Goal: Contribute content: Contribute content

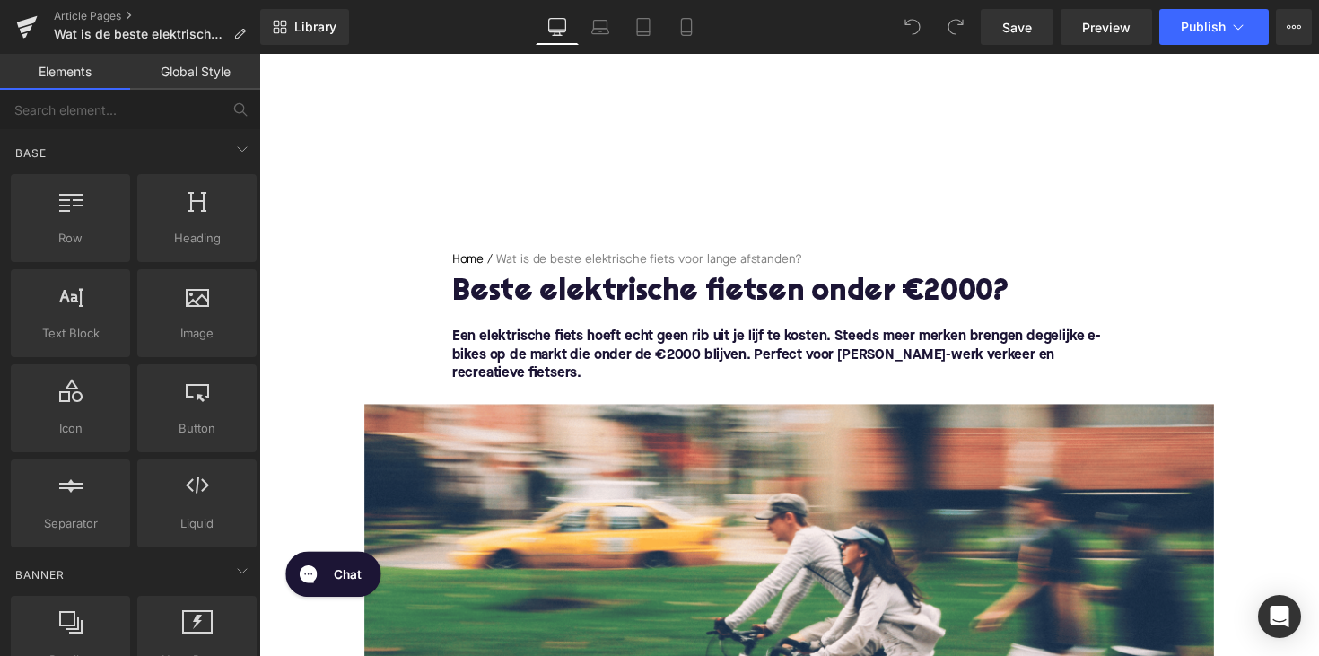
click at [587, 294] on h1 "Beste elektrische fietsen onder €2000?" at bounding box center [802, 299] width 691 height 33
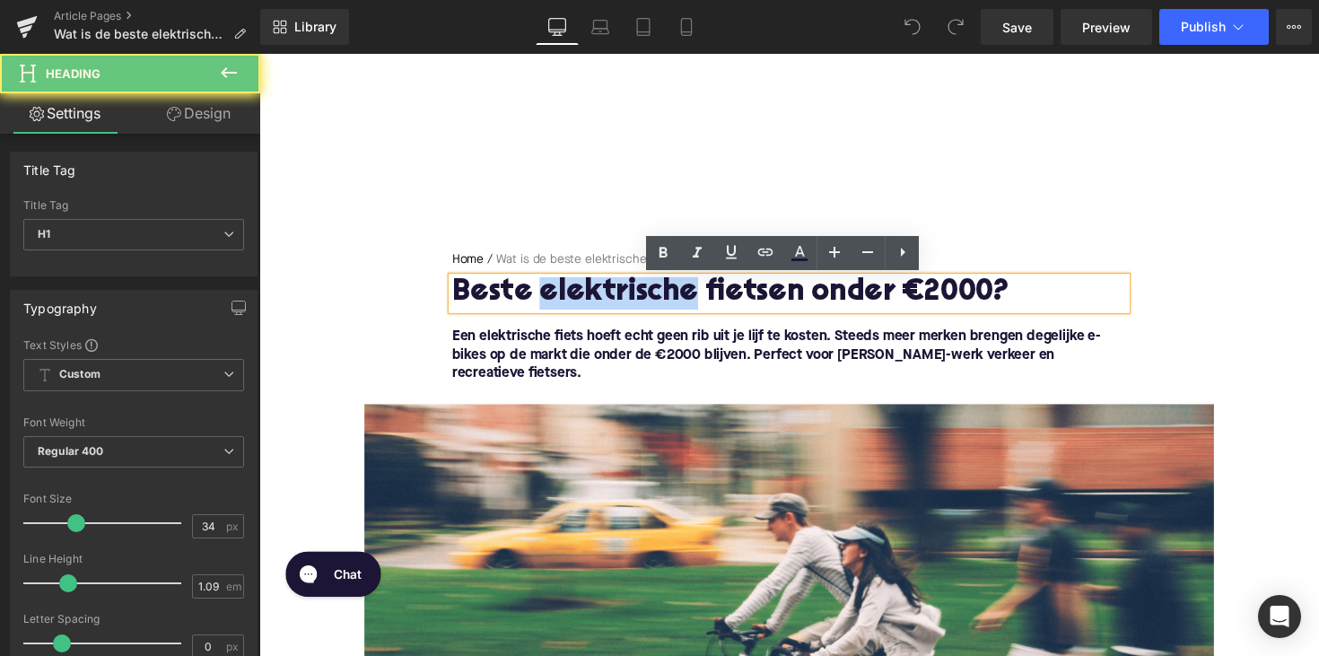
click at [587, 294] on h1 "Beste elektrische fietsen onder €2000?" at bounding box center [802, 299] width 691 height 33
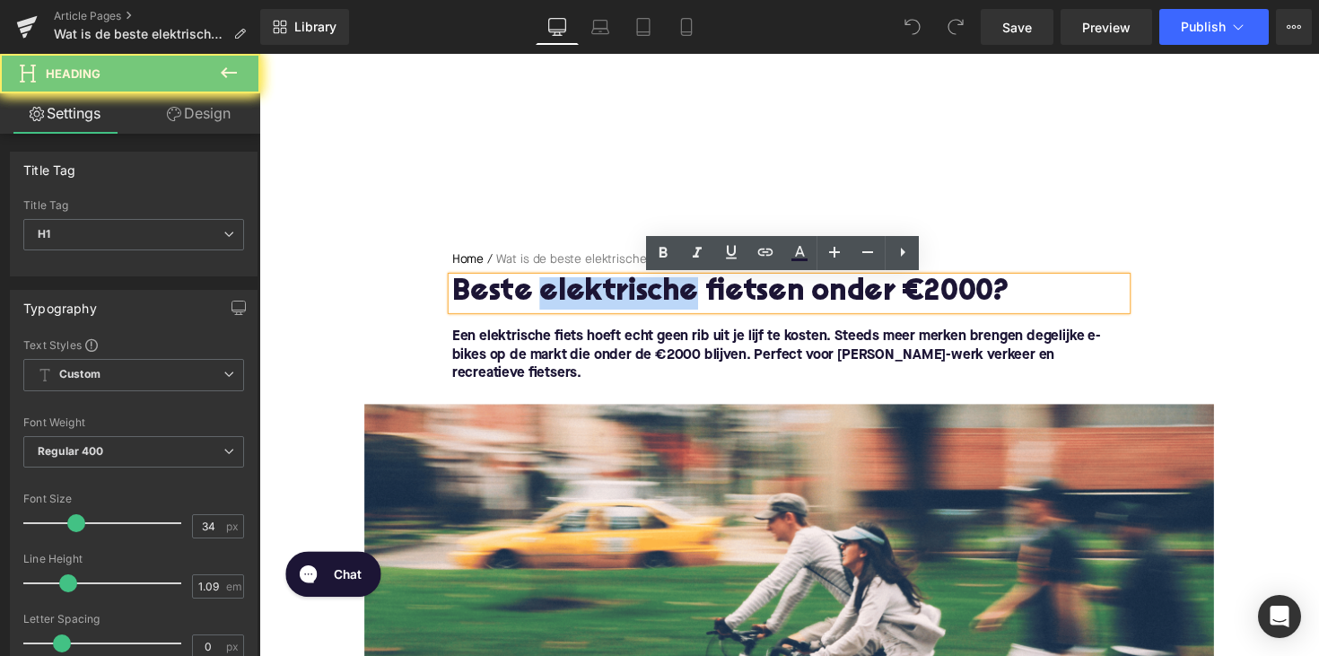
paste div
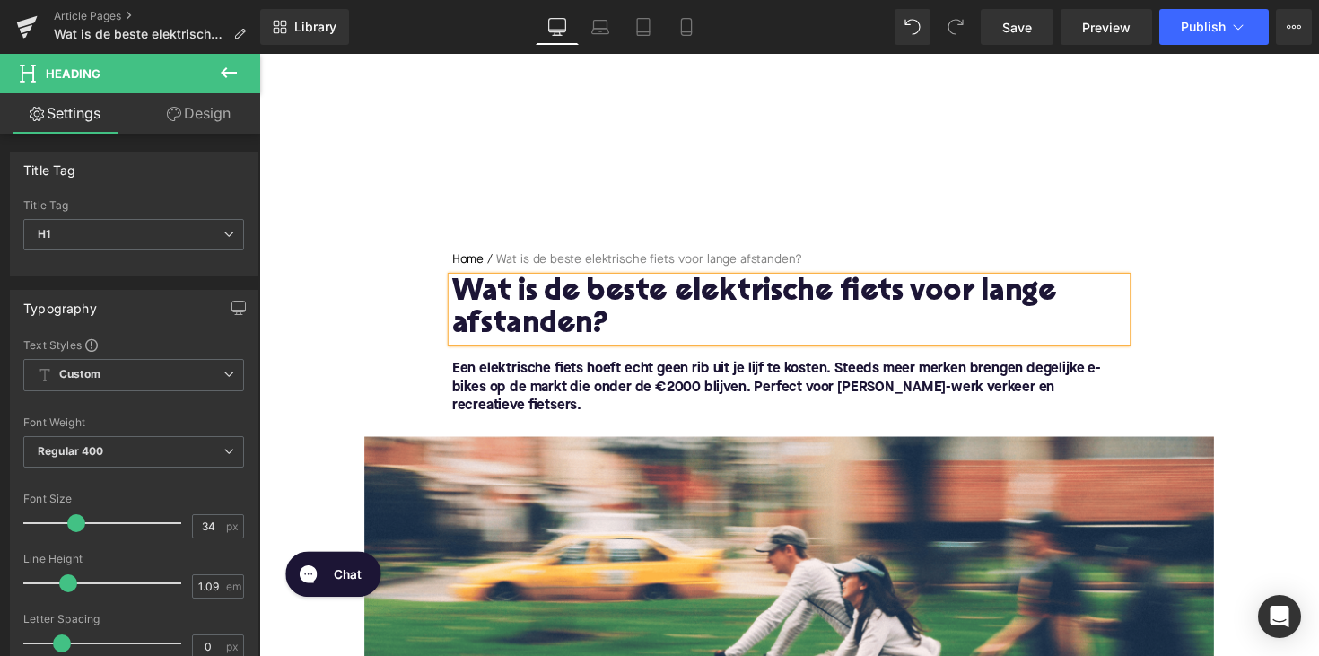
click at [681, 379] on font "Een elektrische fiets hoeft echt geen rib uit je lijf te kosten. Steeds meer me…" at bounding box center [789, 396] width 665 height 52
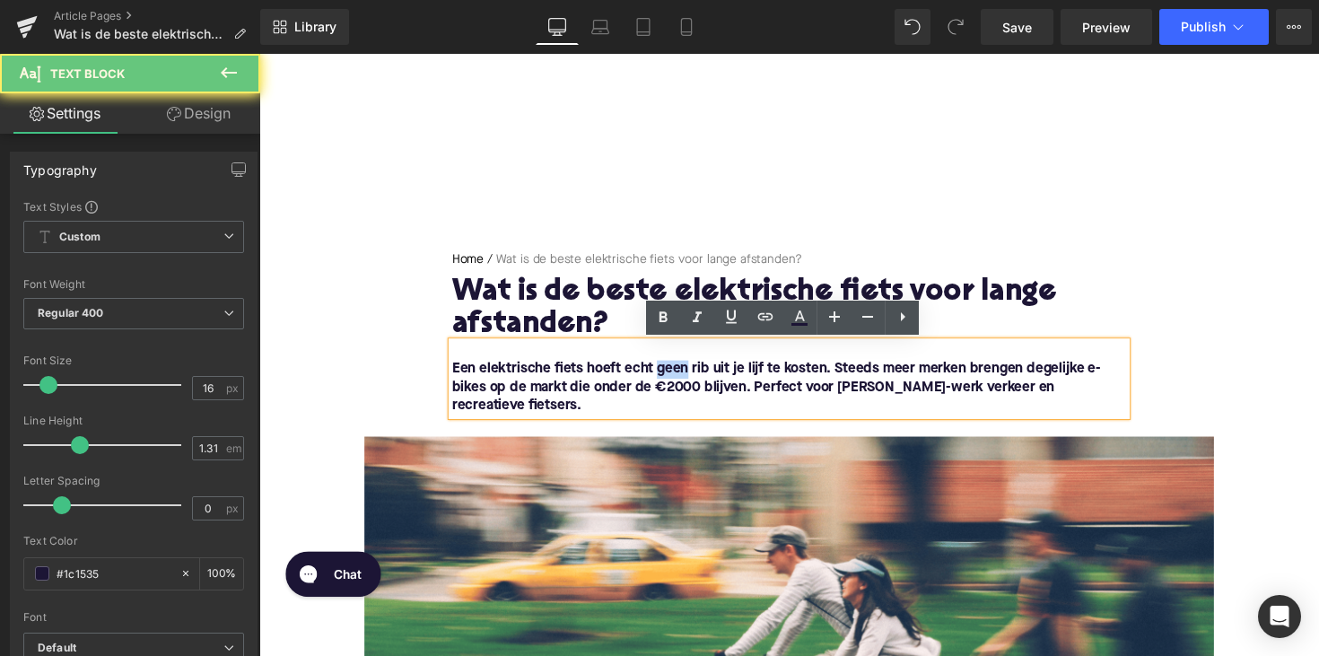
click at [681, 379] on font "Een elektrische fiets hoeft echt geen rib uit je lijf te kosten. Steeds meer me…" at bounding box center [789, 396] width 665 height 52
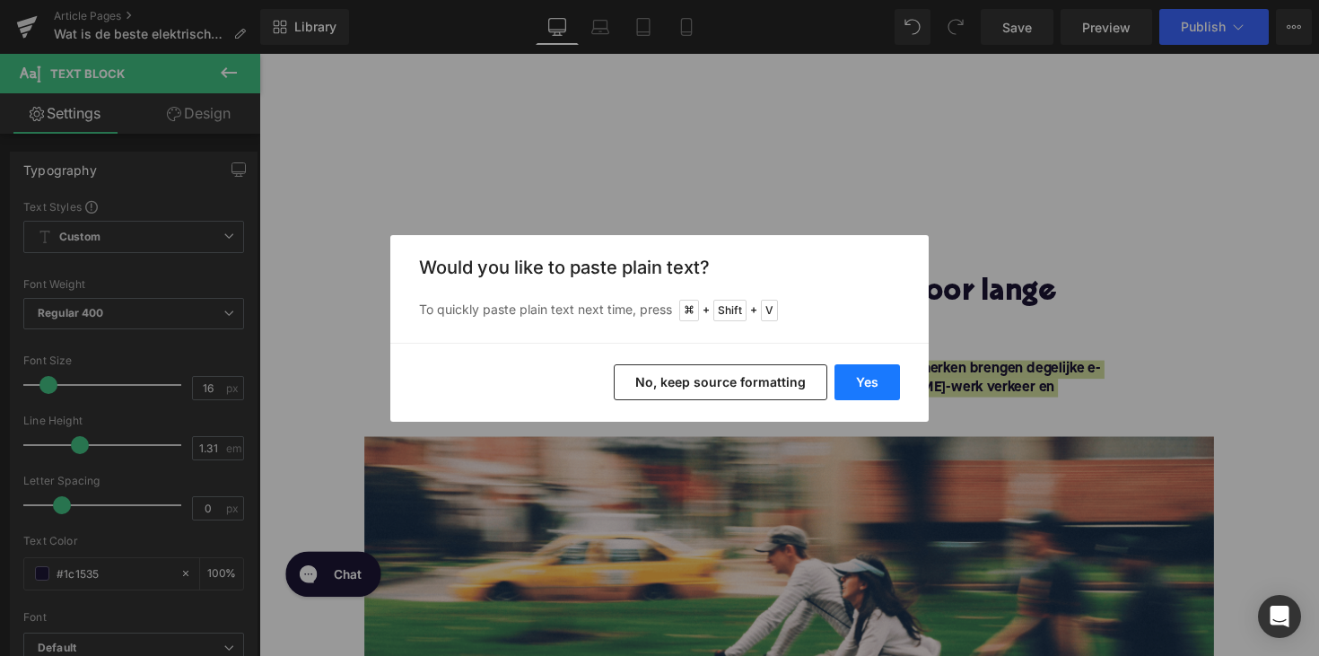
click at [881, 386] on button "Yes" at bounding box center [866, 382] width 65 height 36
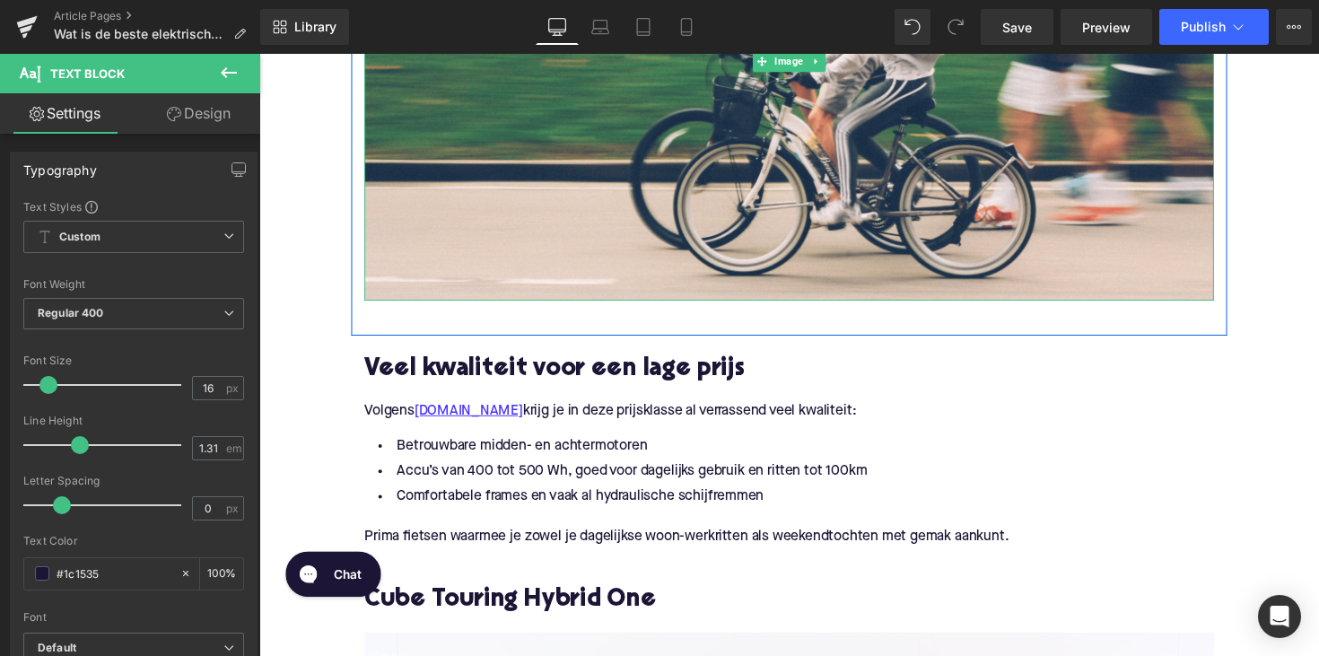
scroll to position [658, 0]
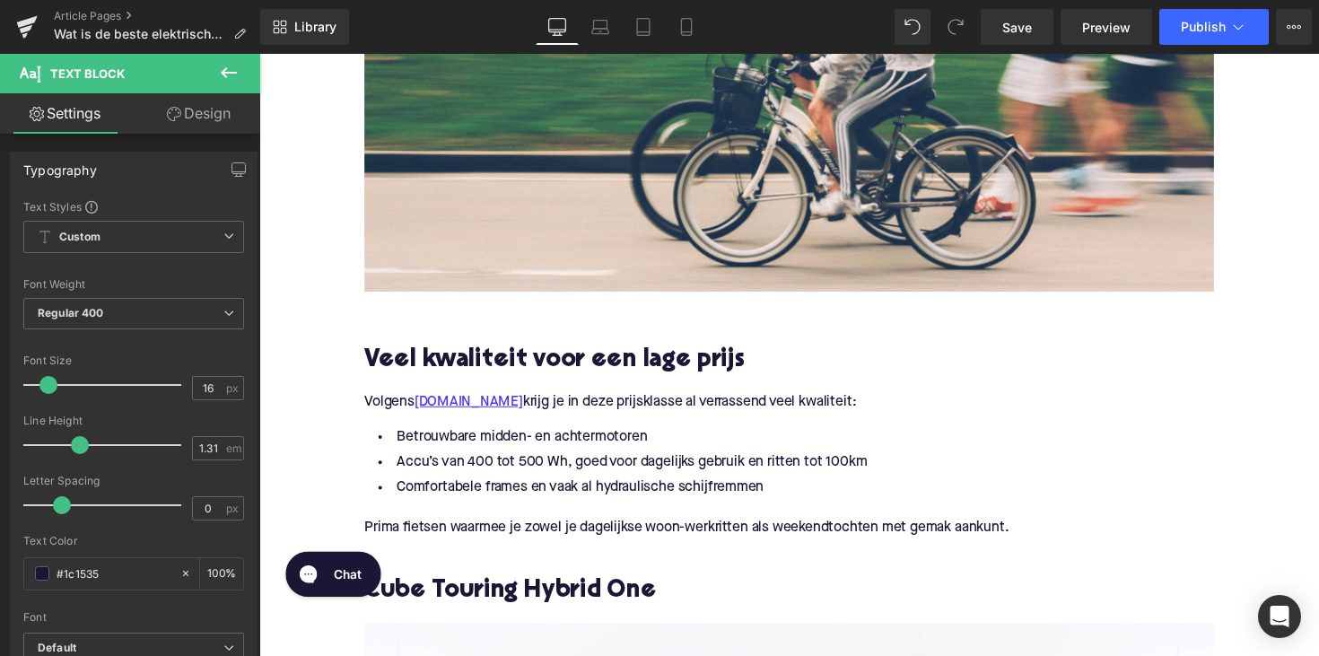
click at [570, 364] on h2 "Veel kwaliteit voor een lage prijs" at bounding box center [802, 368] width 870 height 28
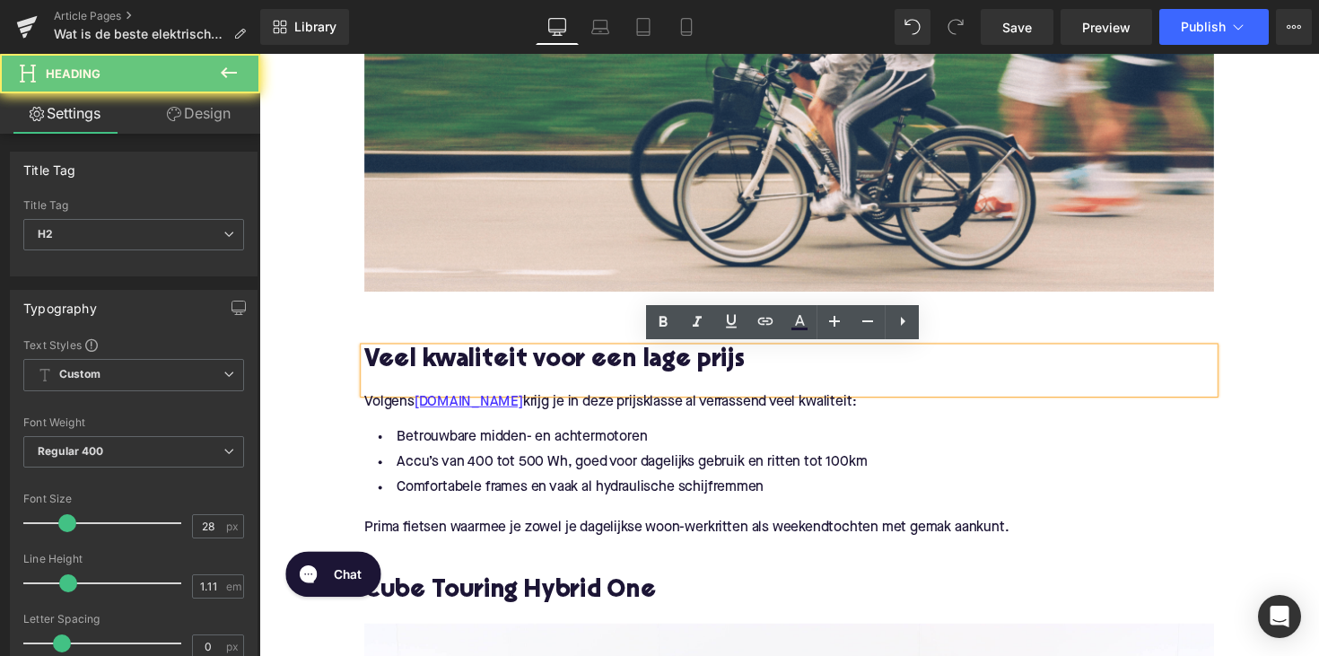
click at [570, 364] on h2 "Veel kwaliteit voor een lage prijs" at bounding box center [802, 368] width 870 height 28
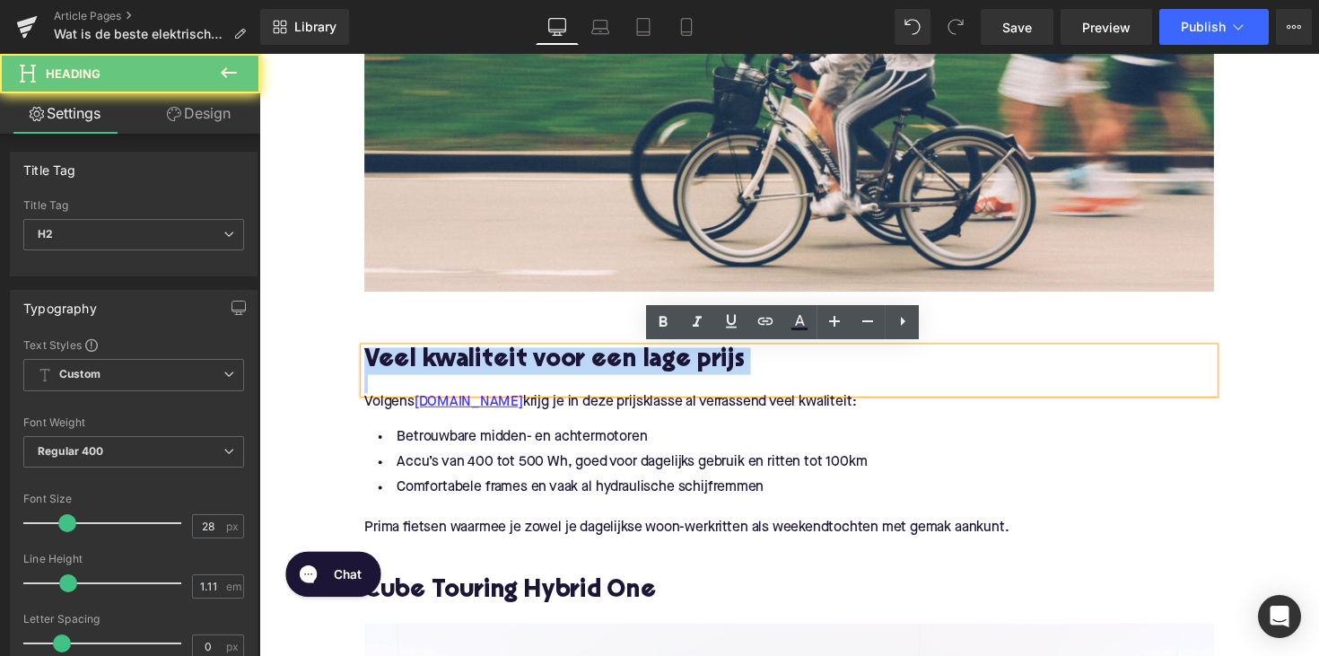
click at [570, 364] on h2 "Veel kwaliteit voor een lage prijs" at bounding box center [802, 368] width 870 height 28
paste div
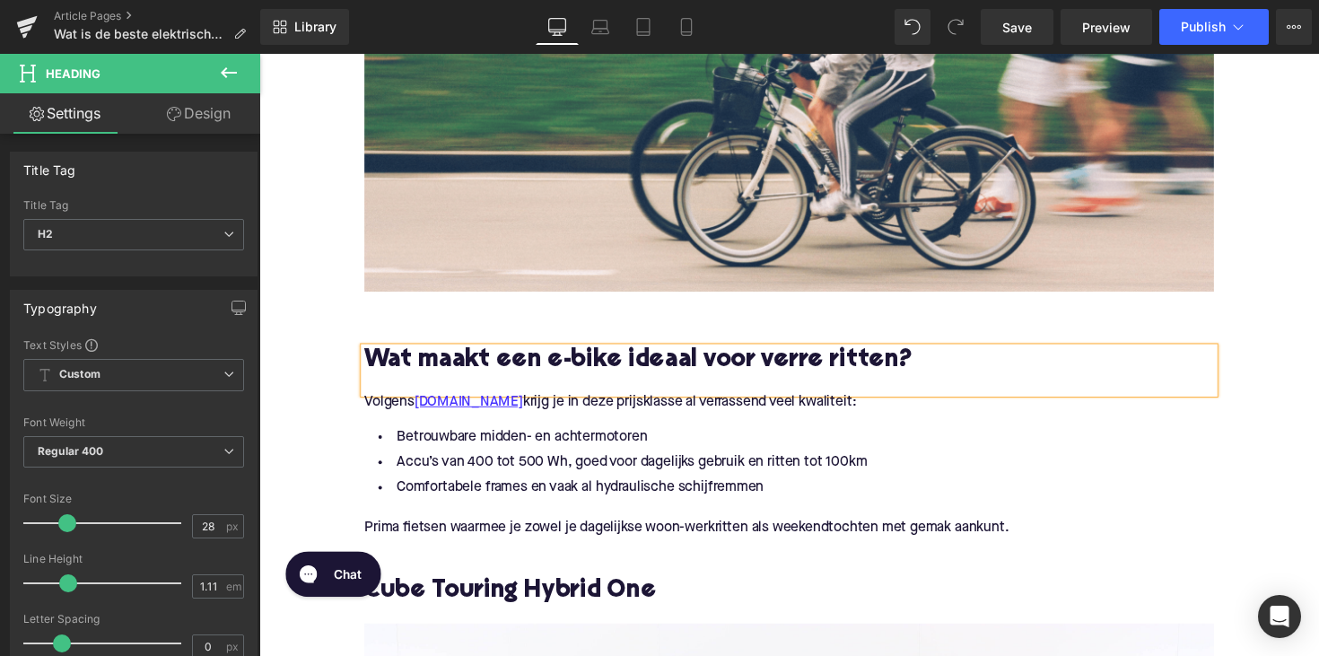
click at [570, 414] on p "Volgens [DOMAIN_NAME] krijg je in deze prijsklasse al verrassend veel kwaliteit:" at bounding box center [802, 410] width 870 height 19
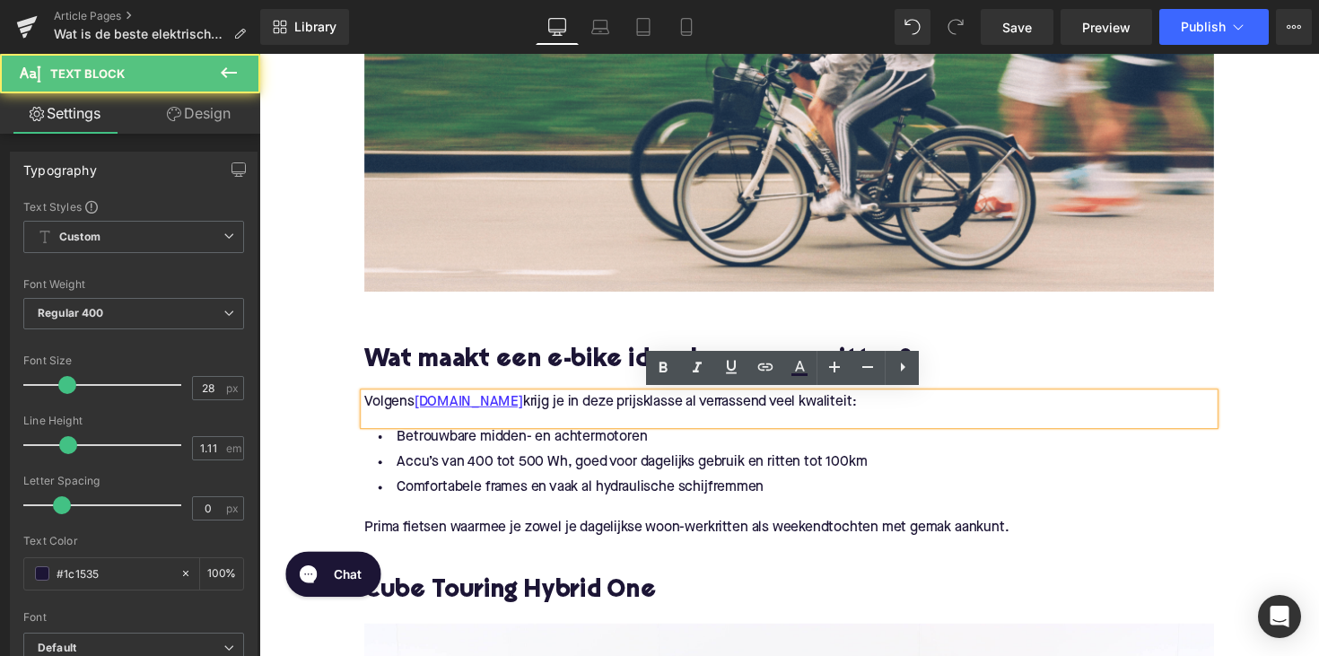
click at [570, 414] on p "Volgens [DOMAIN_NAME] krijg je in deze prijsklasse al verrassend veel kwaliteit:" at bounding box center [802, 410] width 870 height 19
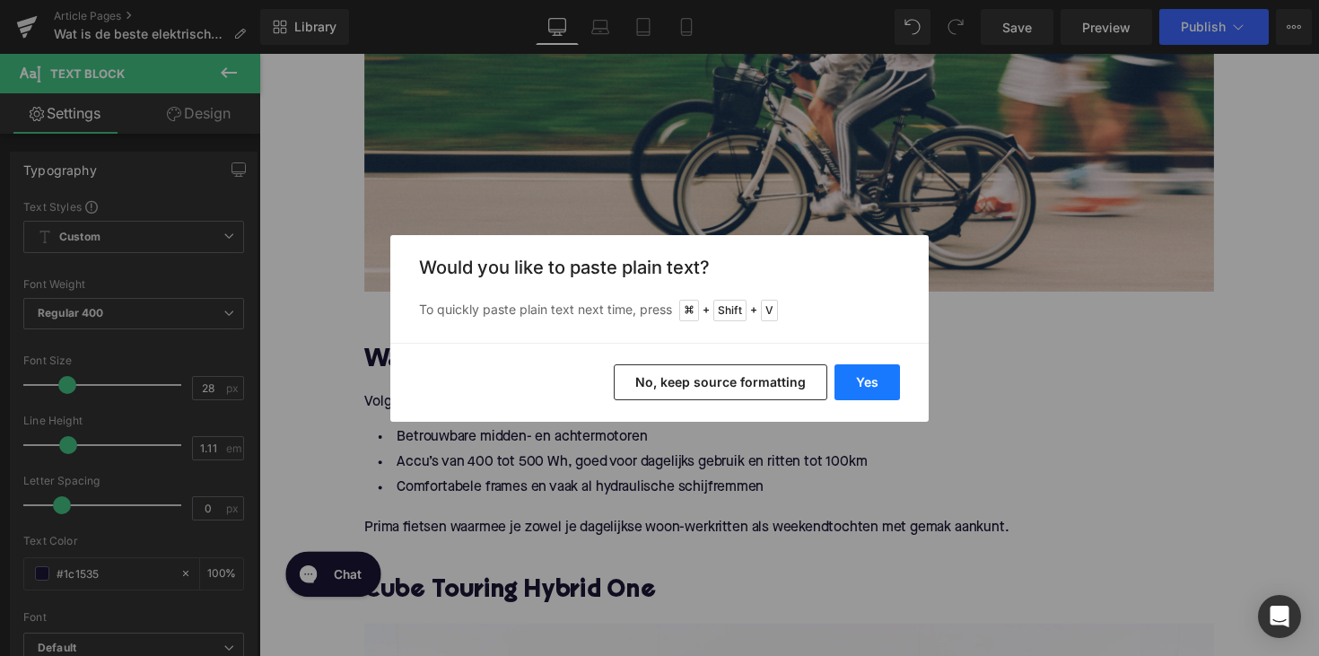
click at [863, 385] on button "Yes" at bounding box center [866, 382] width 65 height 36
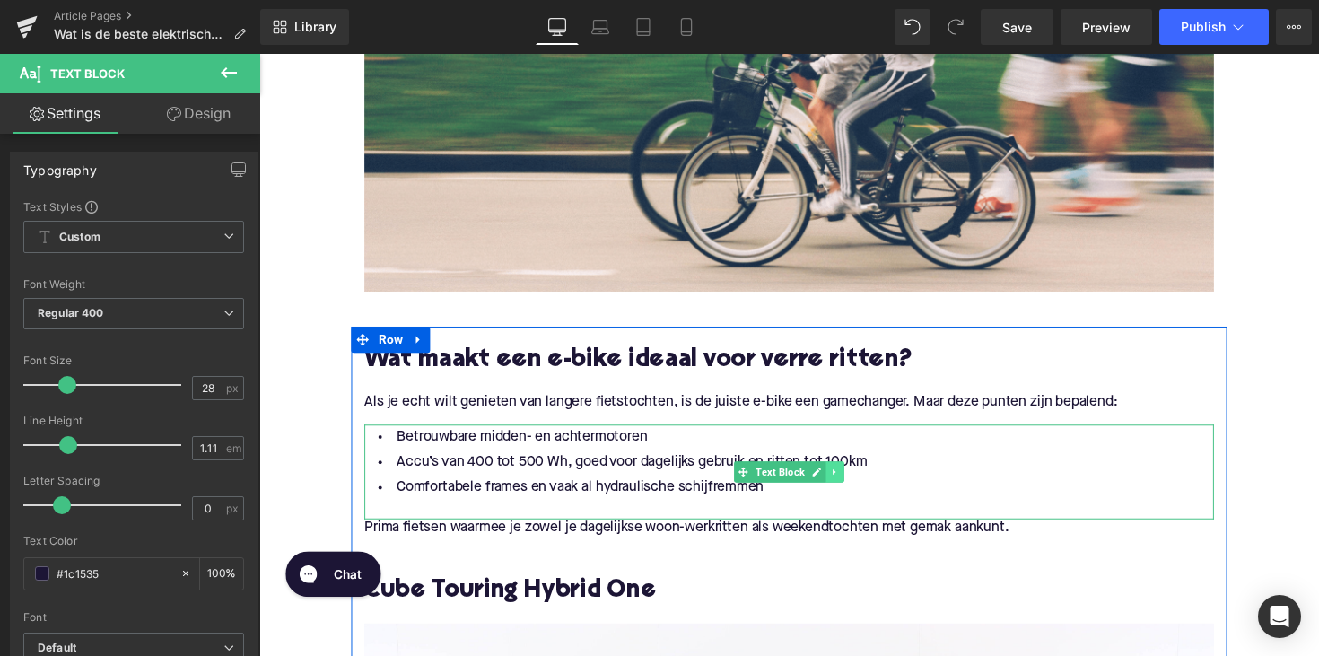
click at [851, 479] on link at bounding box center [849, 482] width 19 height 22
click at [853, 479] on icon at bounding box center [858, 481] width 10 height 10
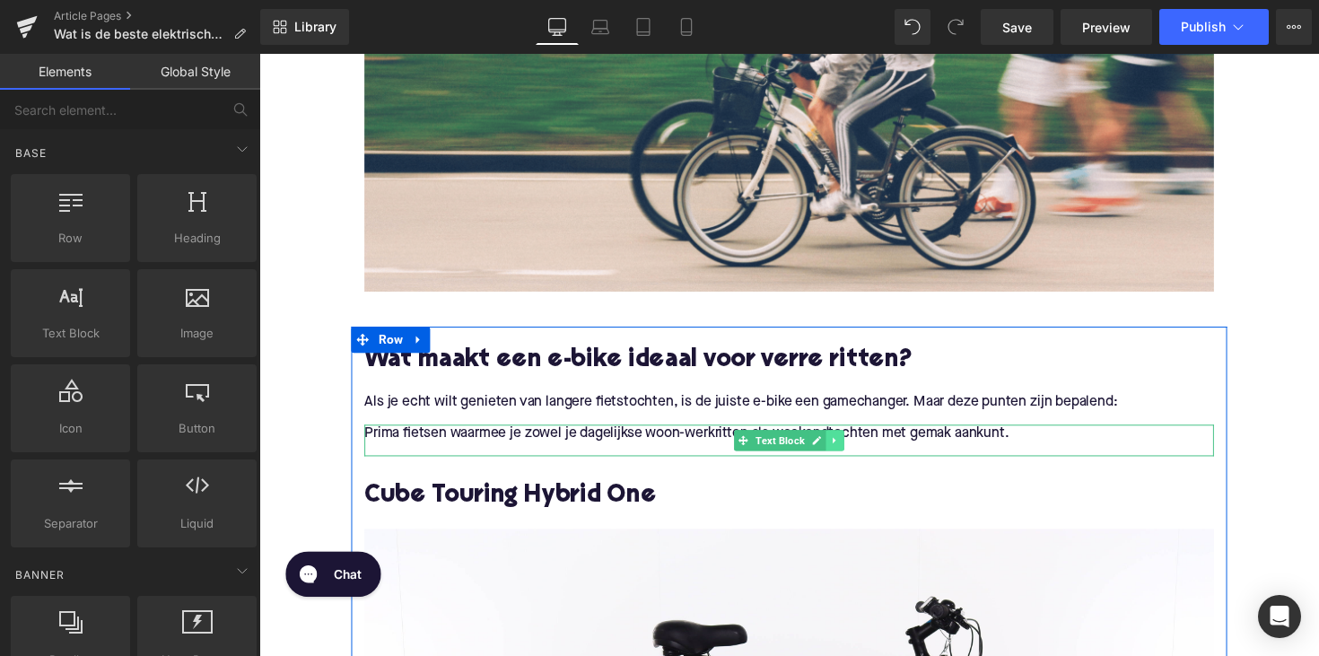
click at [847, 451] on icon at bounding box center [848, 449] width 3 height 6
click at [834, 448] on icon at bounding box center [839, 449] width 10 height 10
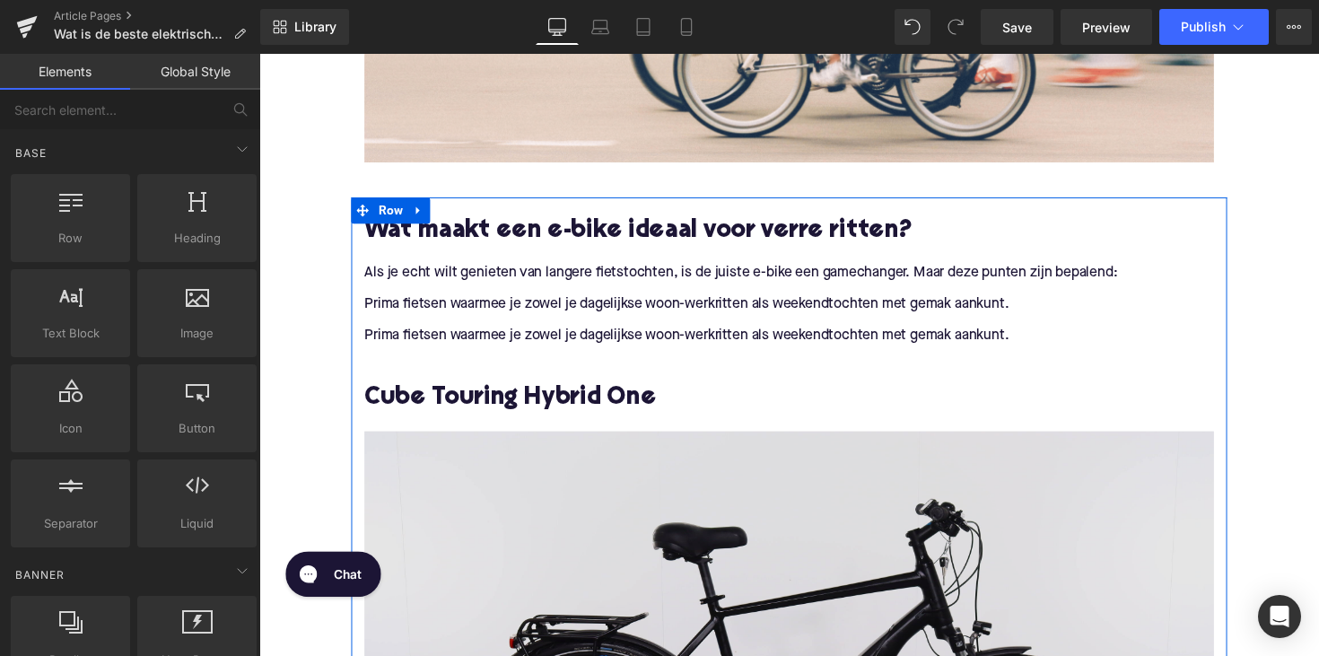
scroll to position [707, 0]
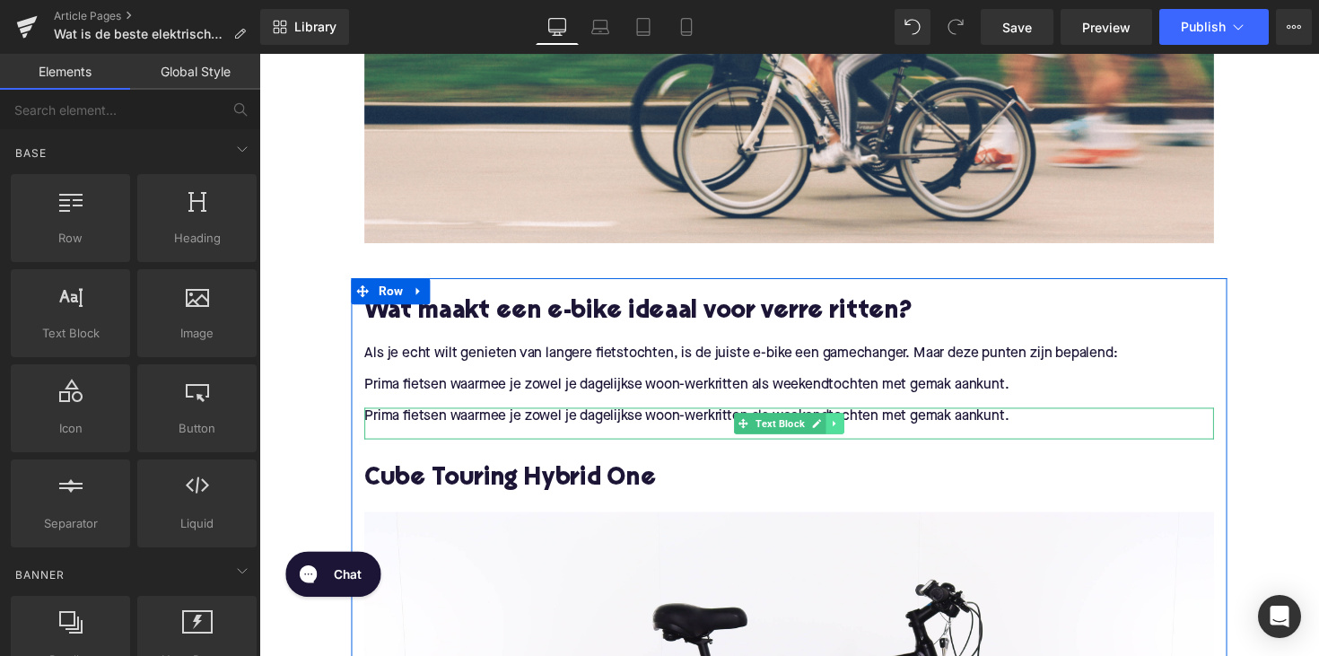
click at [851, 435] on link at bounding box center [849, 433] width 19 height 22
click at [858, 433] on icon at bounding box center [858, 432] width 10 height 10
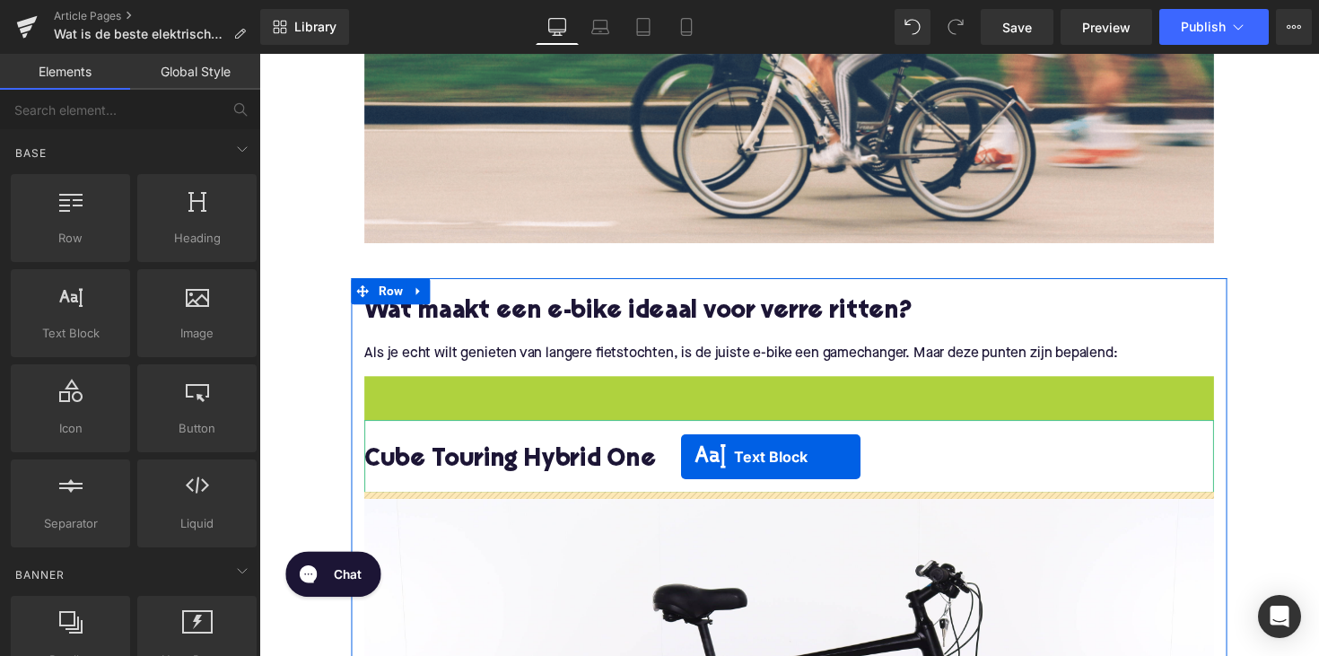
drag, startPoint x: 730, startPoint y: 401, endPoint x: 692, endPoint y: 466, distance: 76.0
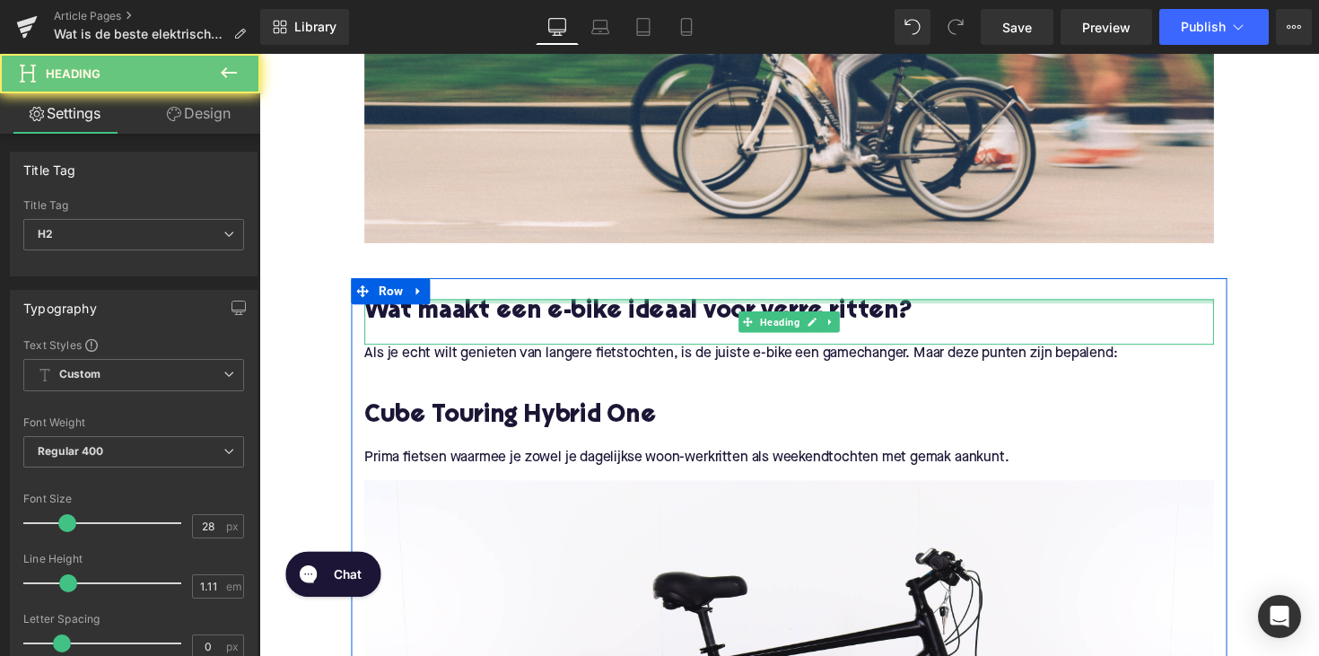
click at [495, 308] on div at bounding box center [802, 307] width 870 height 4
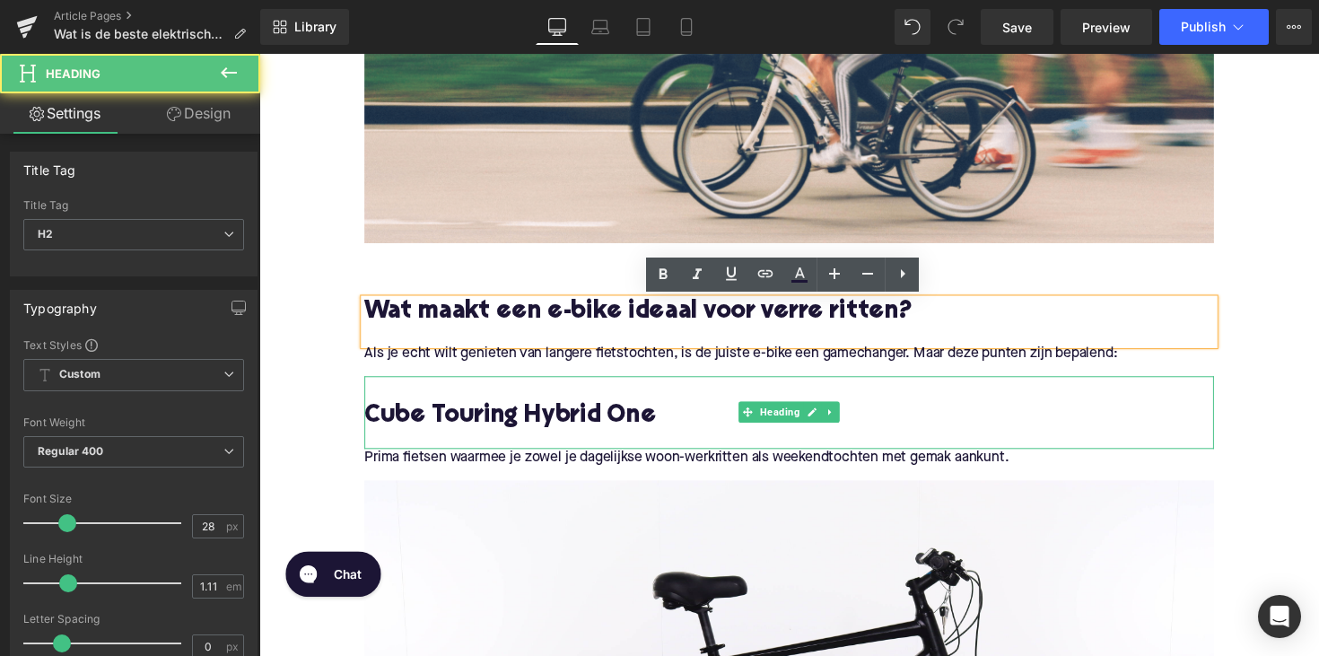
click at [500, 427] on h2 "Cube Touring Hybrid One" at bounding box center [802, 426] width 870 height 28
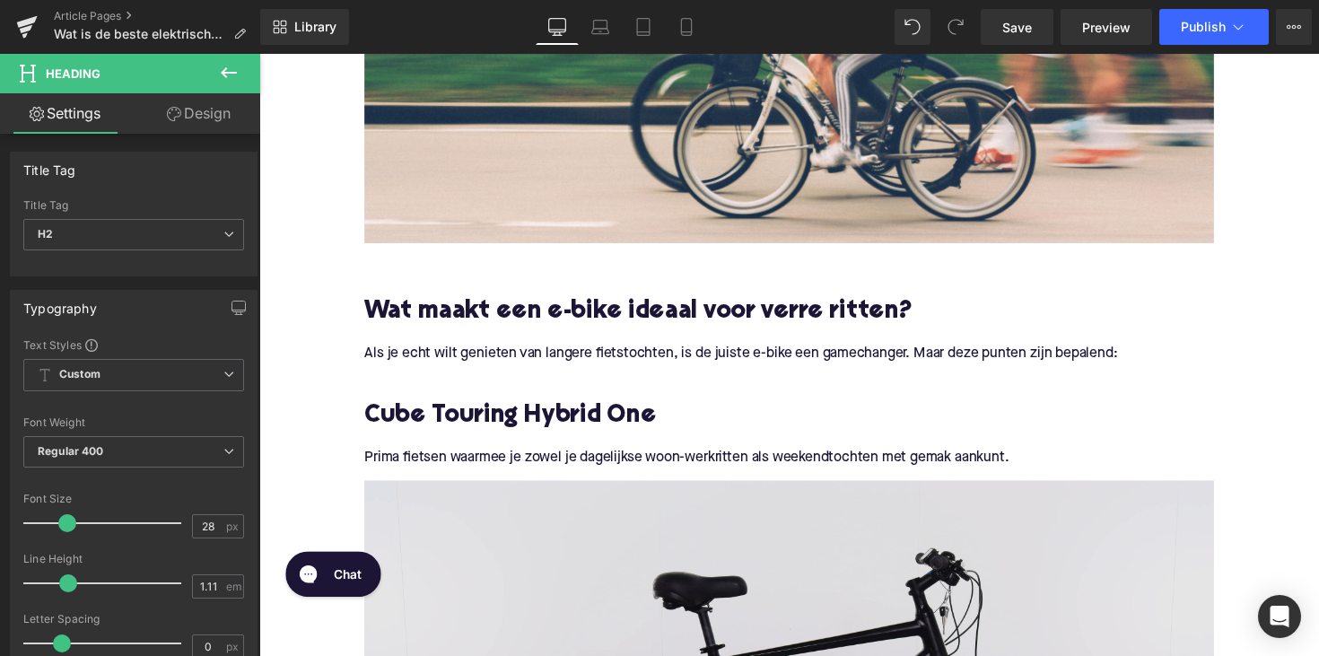
click at [501, 415] on h2 "Cube Touring Hybrid One" at bounding box center [802, 426] width 870 height 28
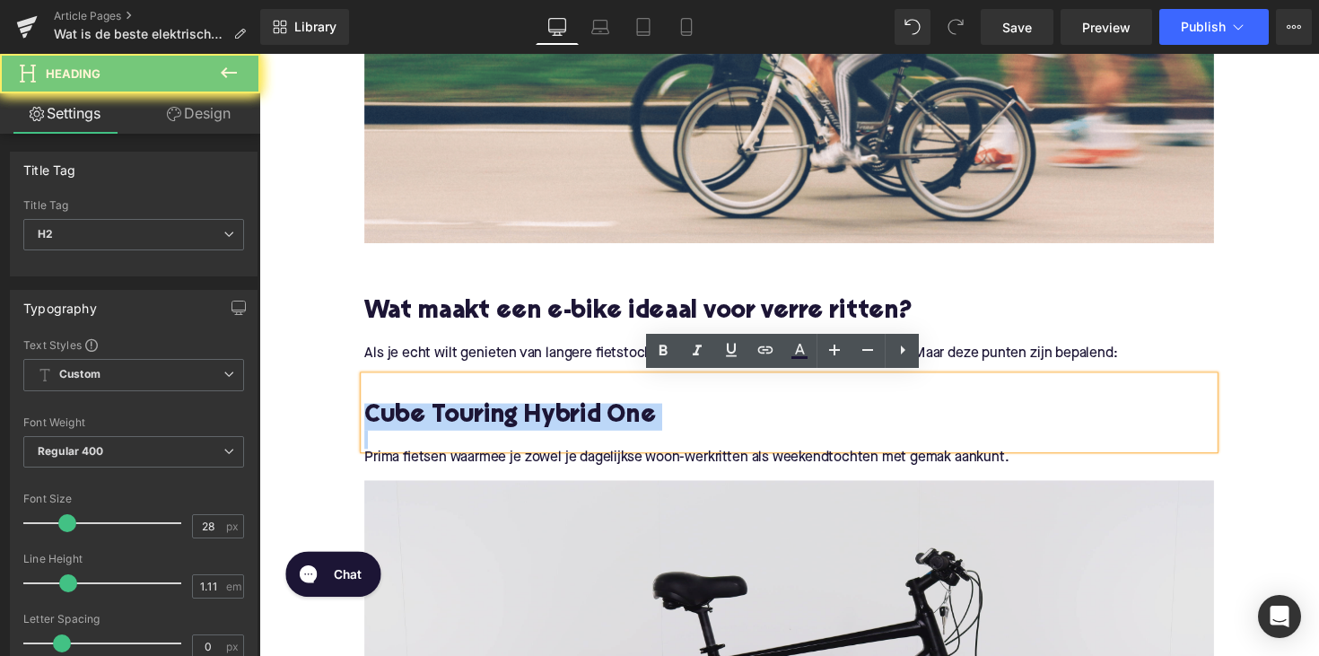
click at [501, 415] on h2 "Cube Touring Hybrid One" at bounding box center [802, 426] width 870 height 28
paste div
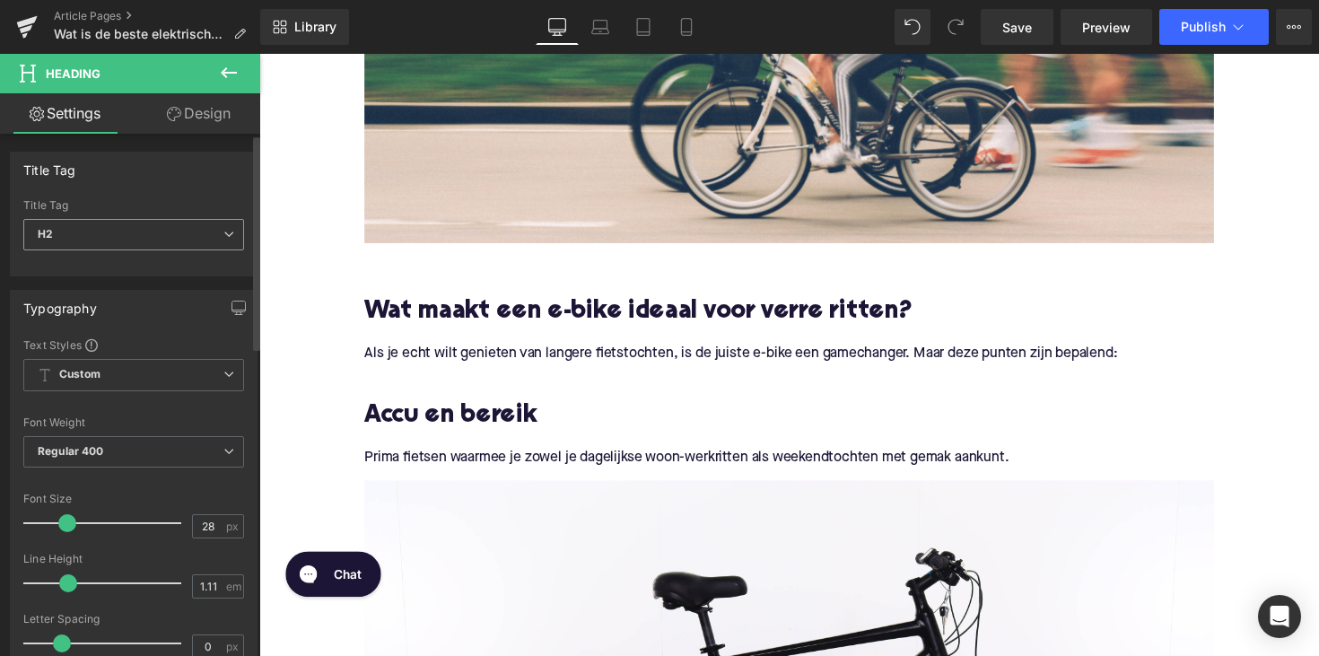
click at [119, 225] on span "H2" at bounding box center [133, 234] width 221 height 31
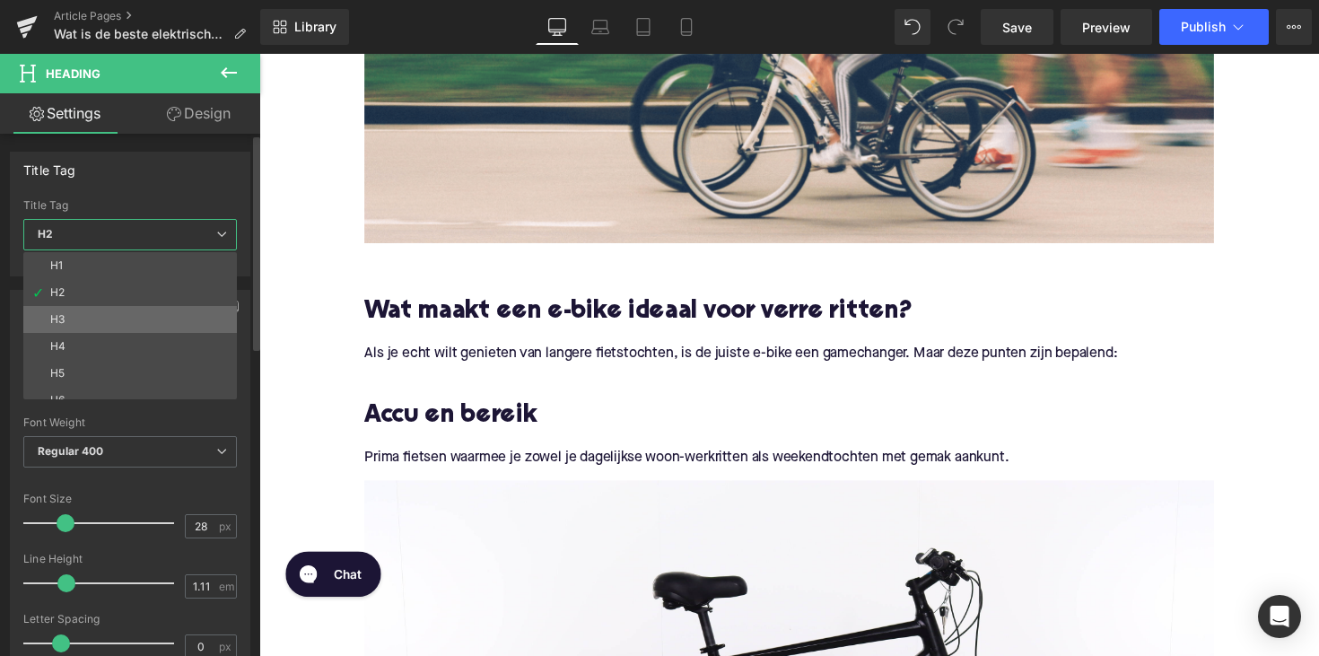
click at [95, 311] on li "H3" at bounding box center [134, 319] width 222 height 27
type input "25"
type input "1.28"
type input "100"
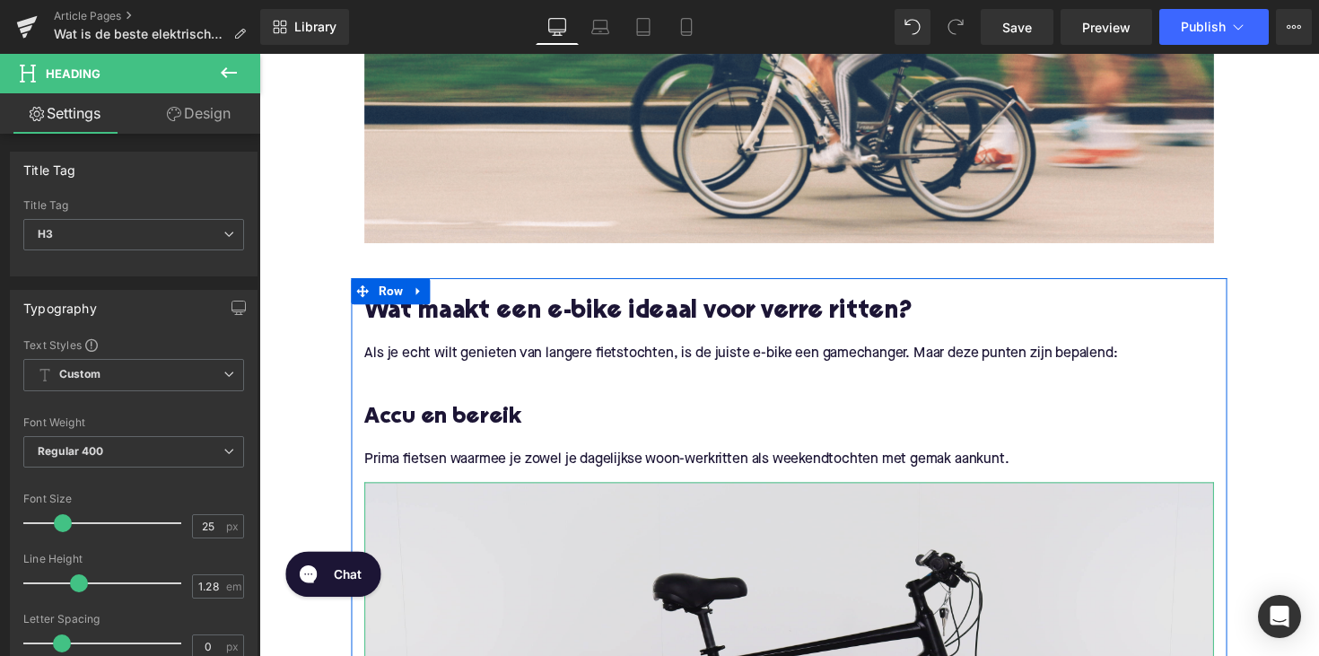
scroll to position [989, 0]
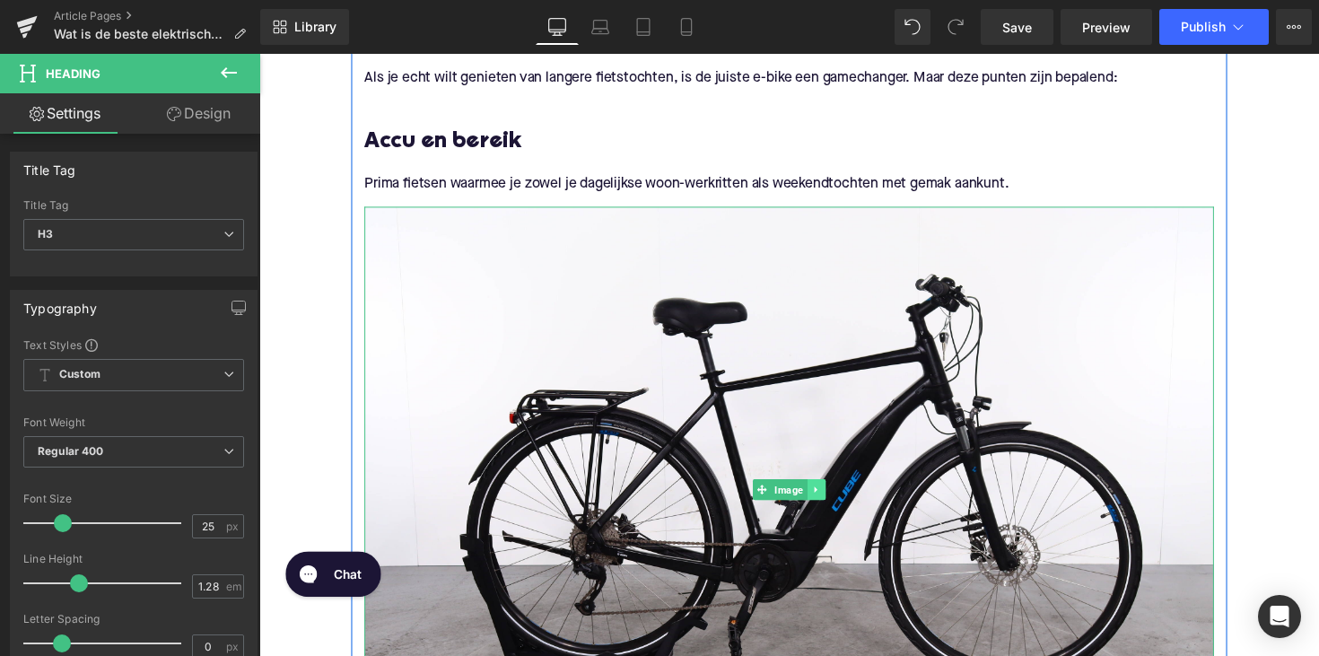
click at [827, 503] on icon at bounding box center [829, 500] width 10 height 11
click at [834, 497] on icon at bounding box center [839, 500] width 10 height 10
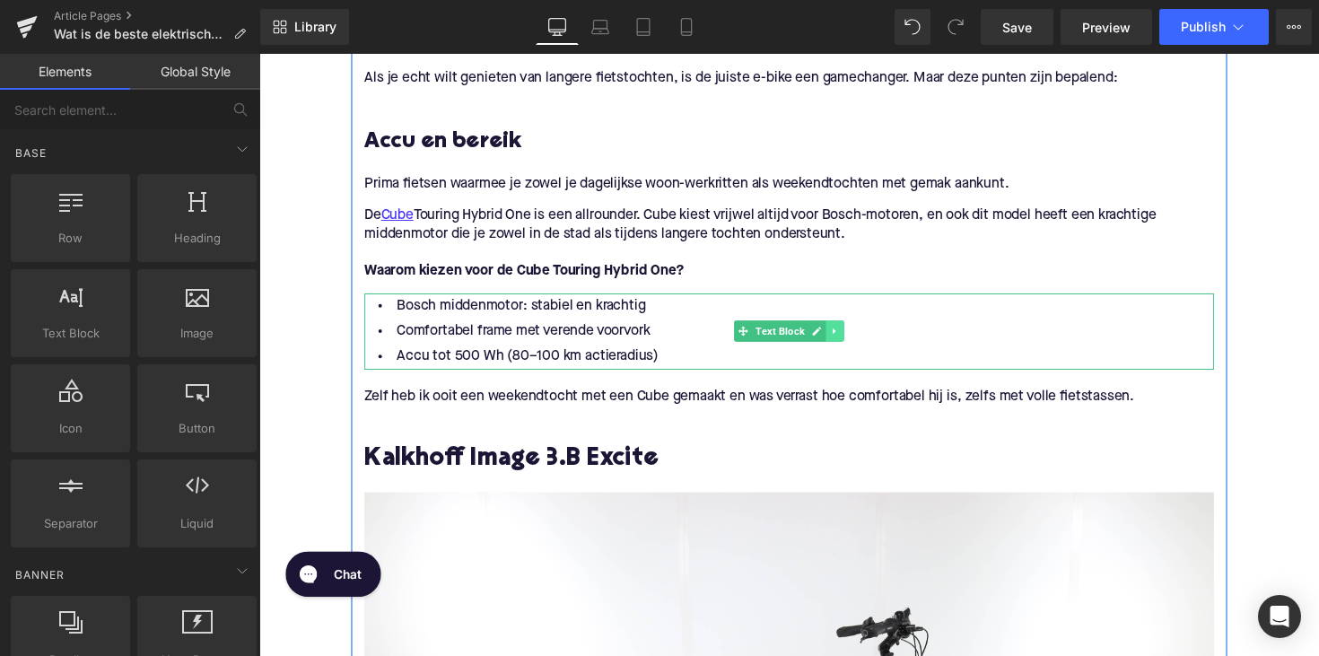
click at [855, 336] on link at bounding box center [849, 338] width 19 height 22
click at [853, 338] on icon at bounding box center [858, 339] width 10 height 10
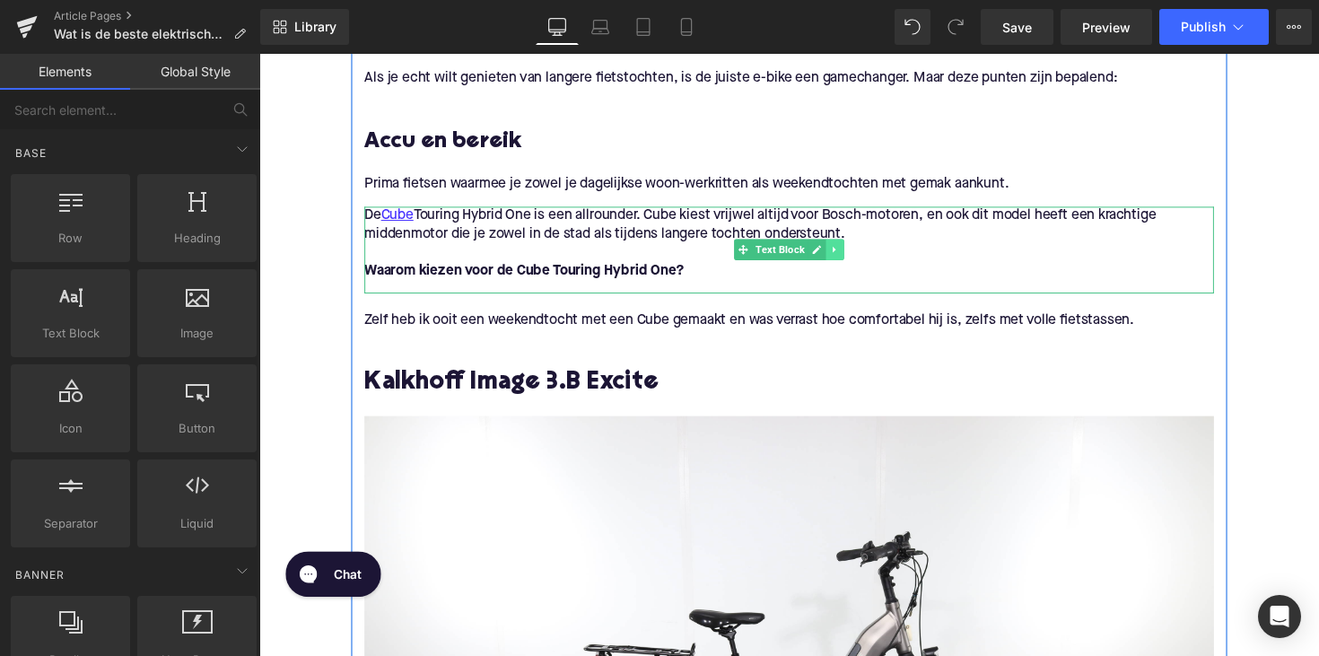
click at [840, 256] on link at bounding box center [849, 255] width 19 height 22
click at [849, 251] on link at bounding box center [858, 255] width 19 height 22
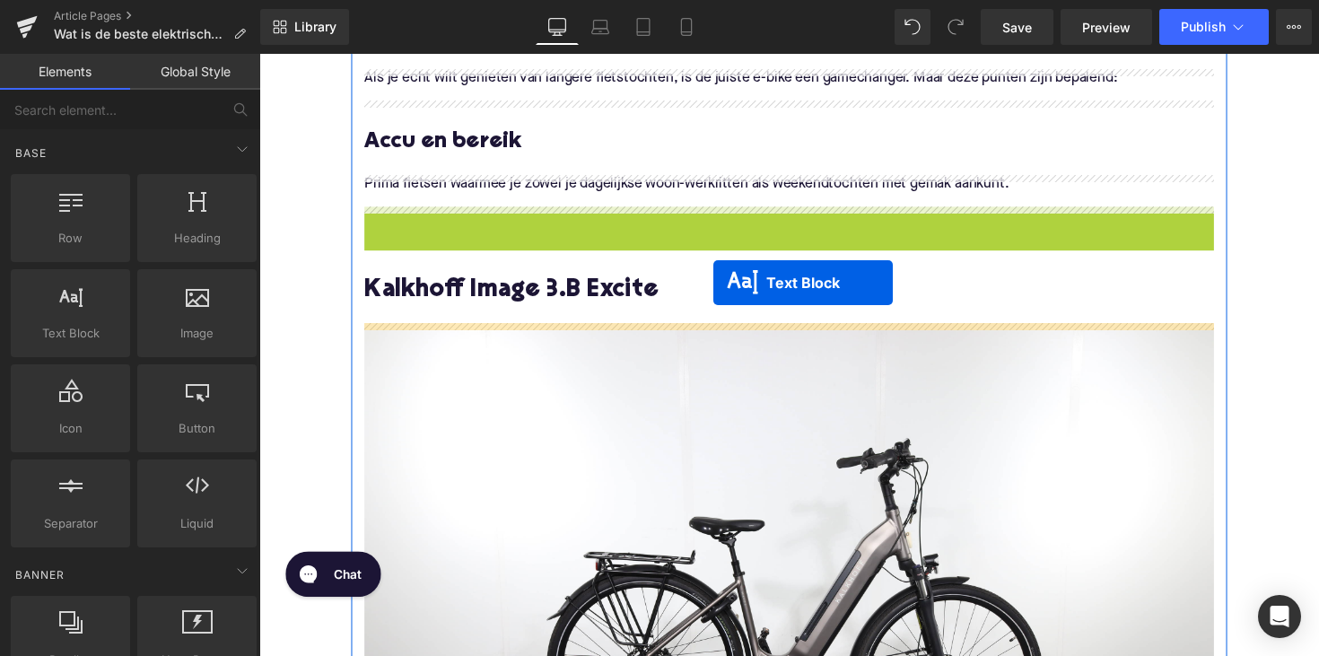
drag, startPoint x: 754, startPoint y: 237, endPoint x: 724, endPoint y: 288, distance: 59.5
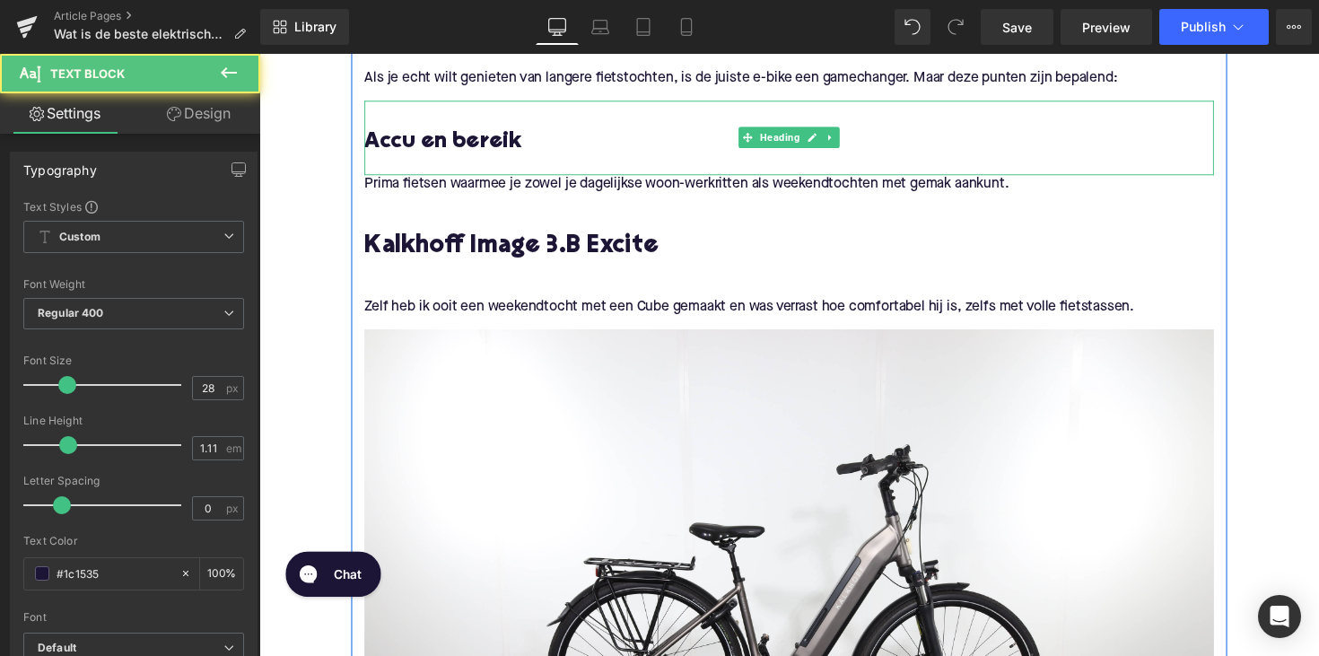
click at [368, 144] on h3 "Accu en bereik" at bounding box center [802, 145] width 870 height 29
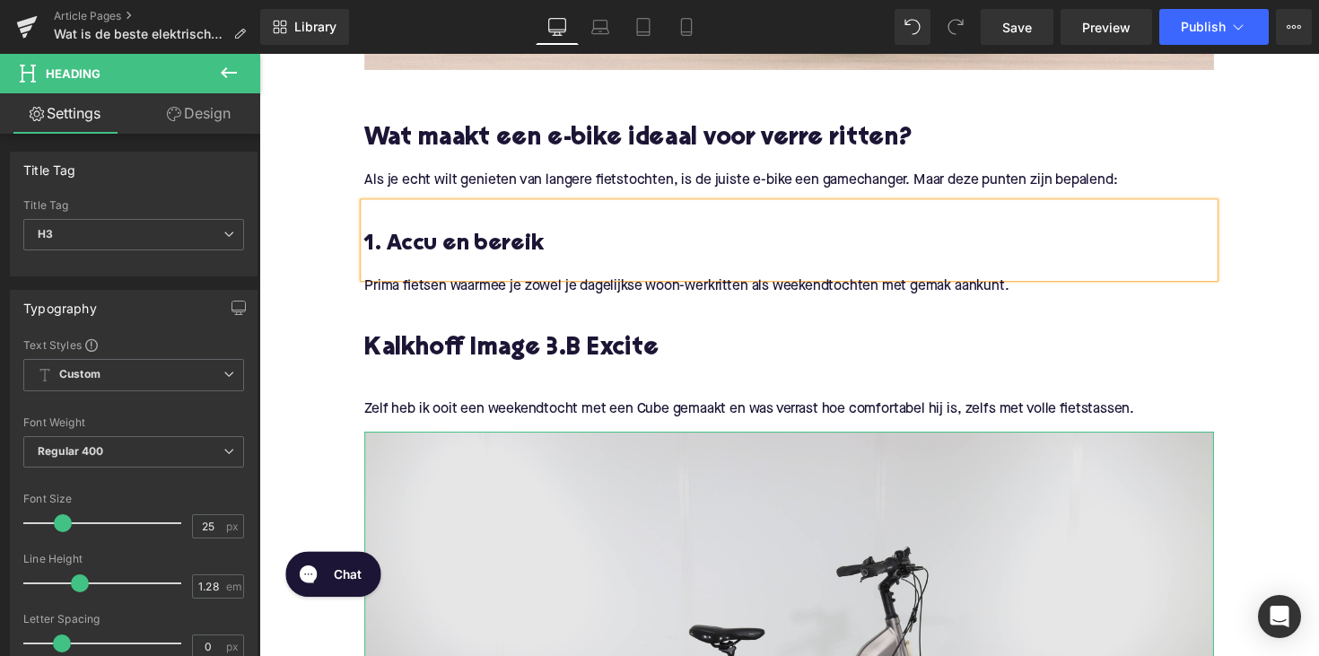
scroll to position [877, 0]
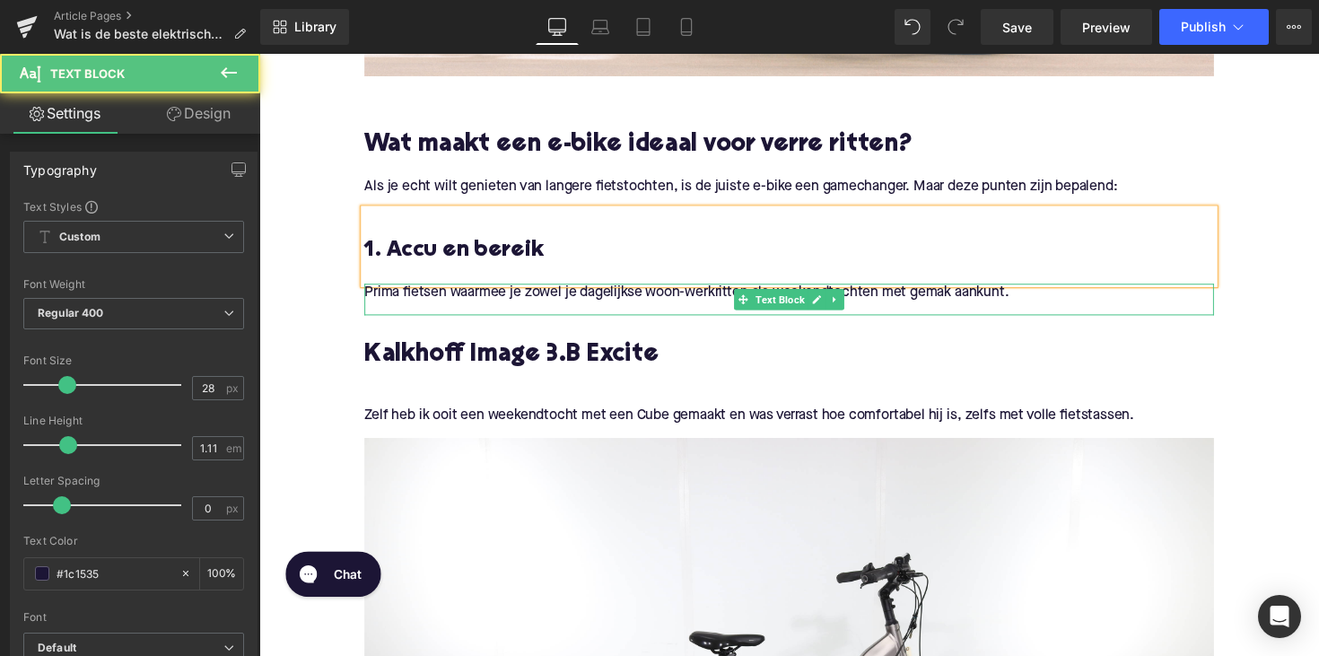
click at [508, 300] on p "Prima fietsen waarmee je zowel je dagelijkse woon-werkritten als weekendtochten…" at bounding box center [802, 299] width 870 height 19
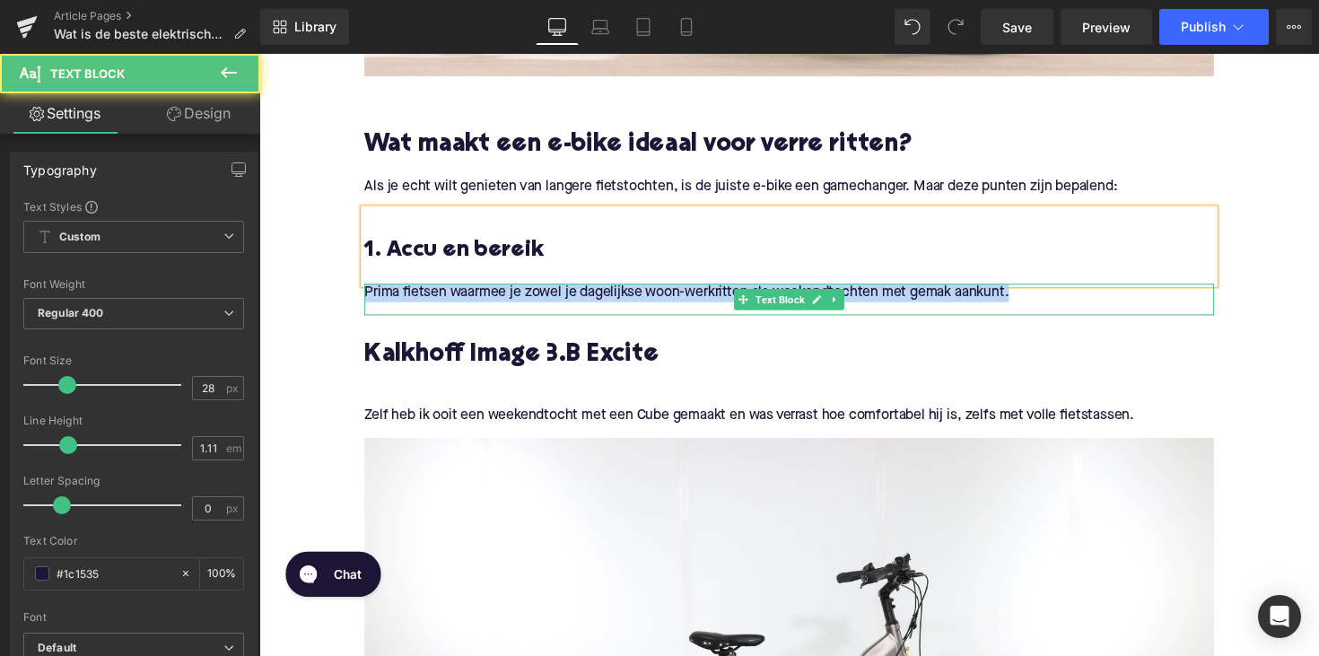
click at [508, 300] on p "Prima fietsen waarmee je zowel je dagelijkse woon-werkritten als weekendtochten…" at bounding box center [802, 299] width 870 height 19
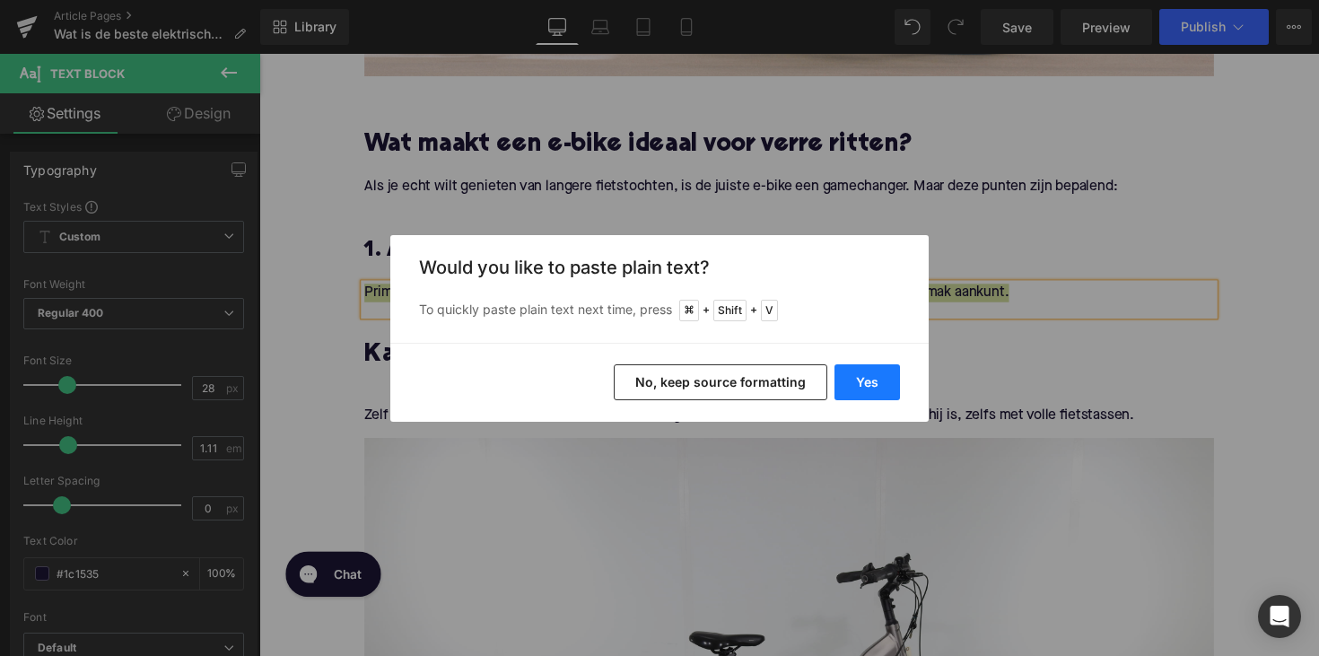
click at [851, 365] on button "Yes" at bounding box center [866, 382] width 65 height 36
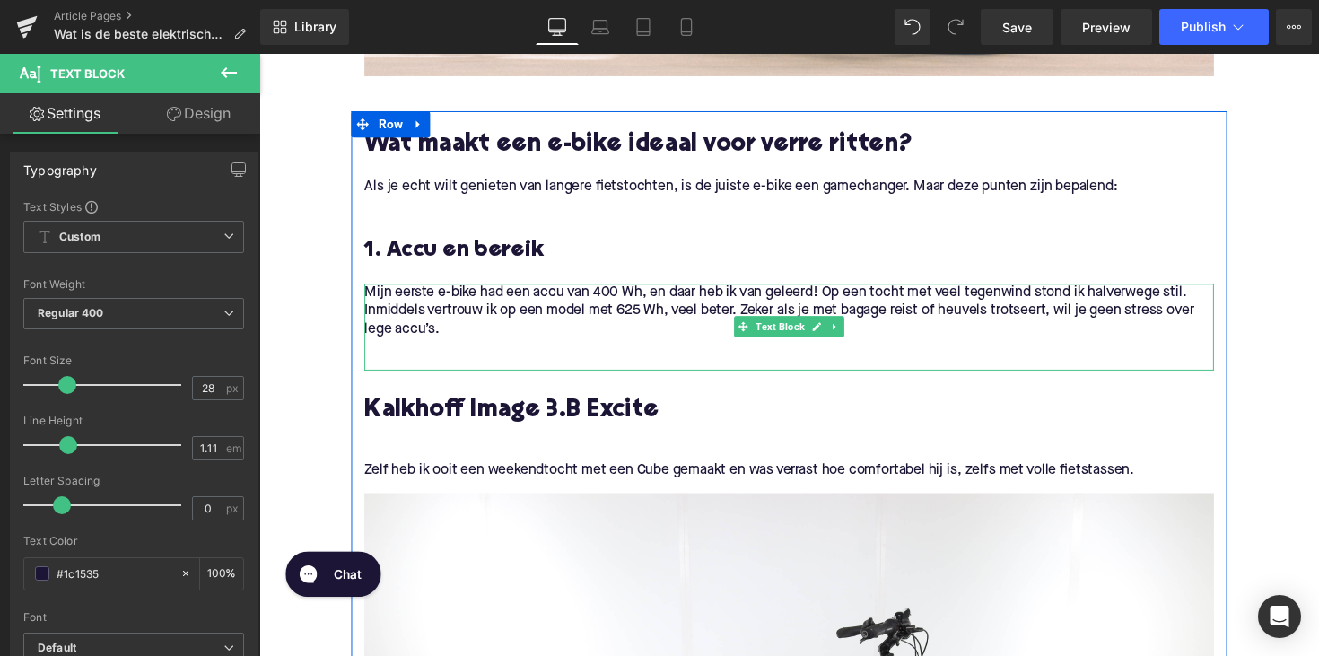
click at [403, 374] on div at bounding box center [802, 376] width 870 height 4
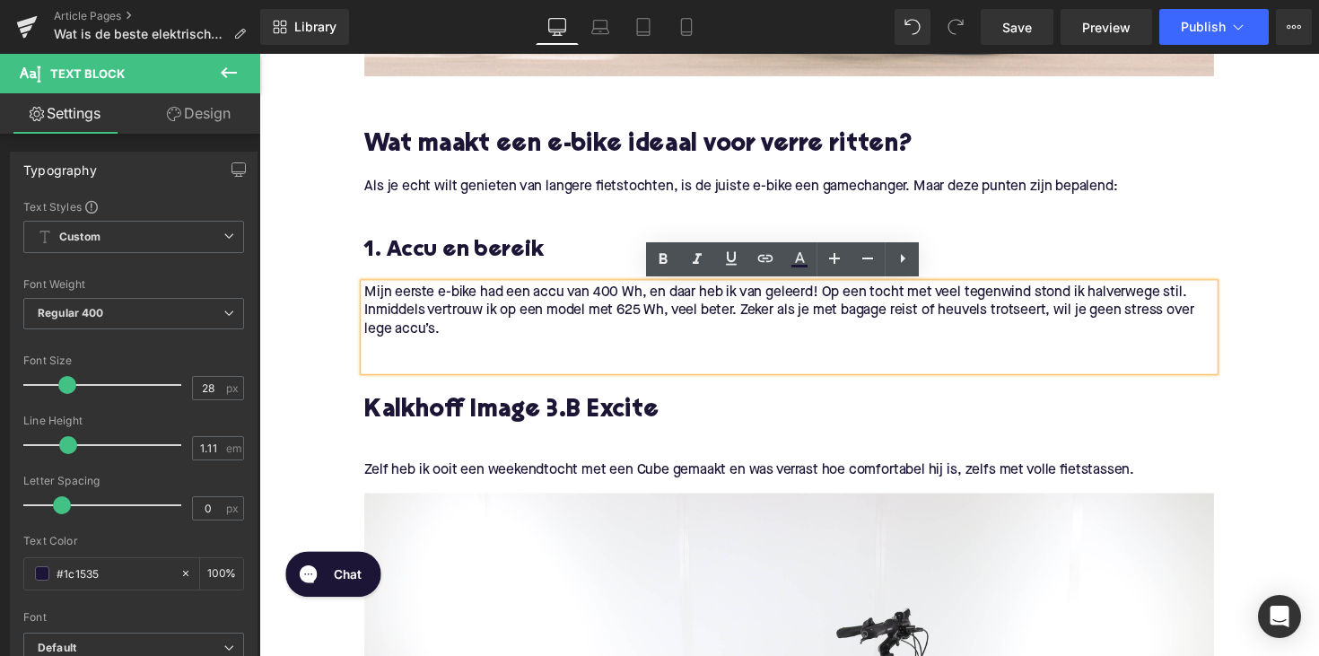
click at [396, 370] on div "Mijn eerste e-bike had een accu van 400 Wh, en daar heb ik van geleerd! Op een …" at bounding box center [802, 334] width 870 height 89
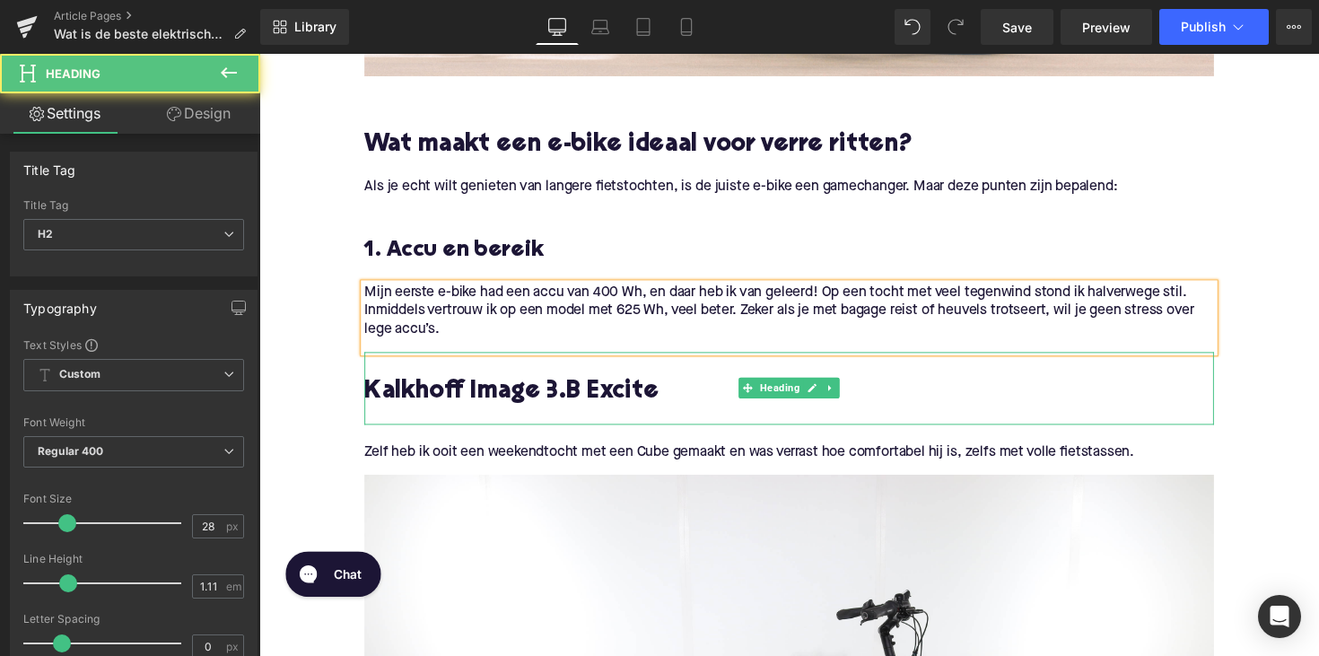
click at [416, 397] on h2 "Kalkhoff Image 3.B Excite" at bounding box center [802, 402] width 870 height 28
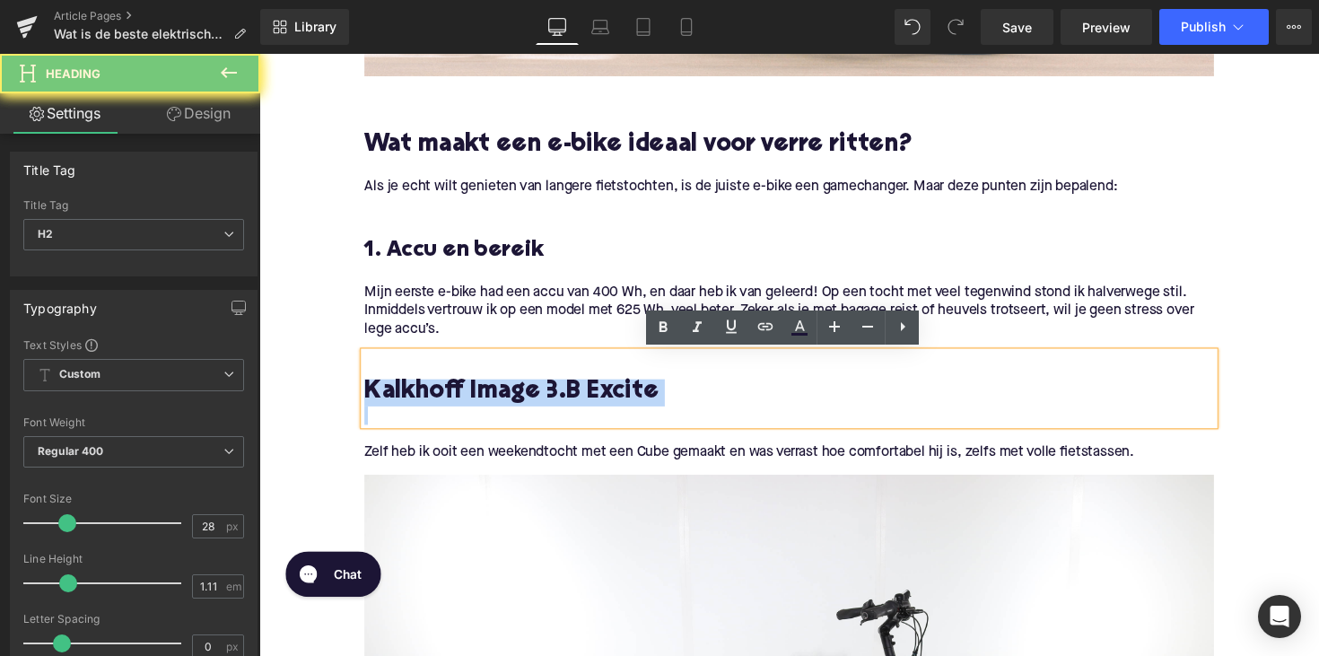
click at [416, 397] on h2 "Kalkhoff Image 3.B Excite" at bounding box center [802, 402] width 870 height 28
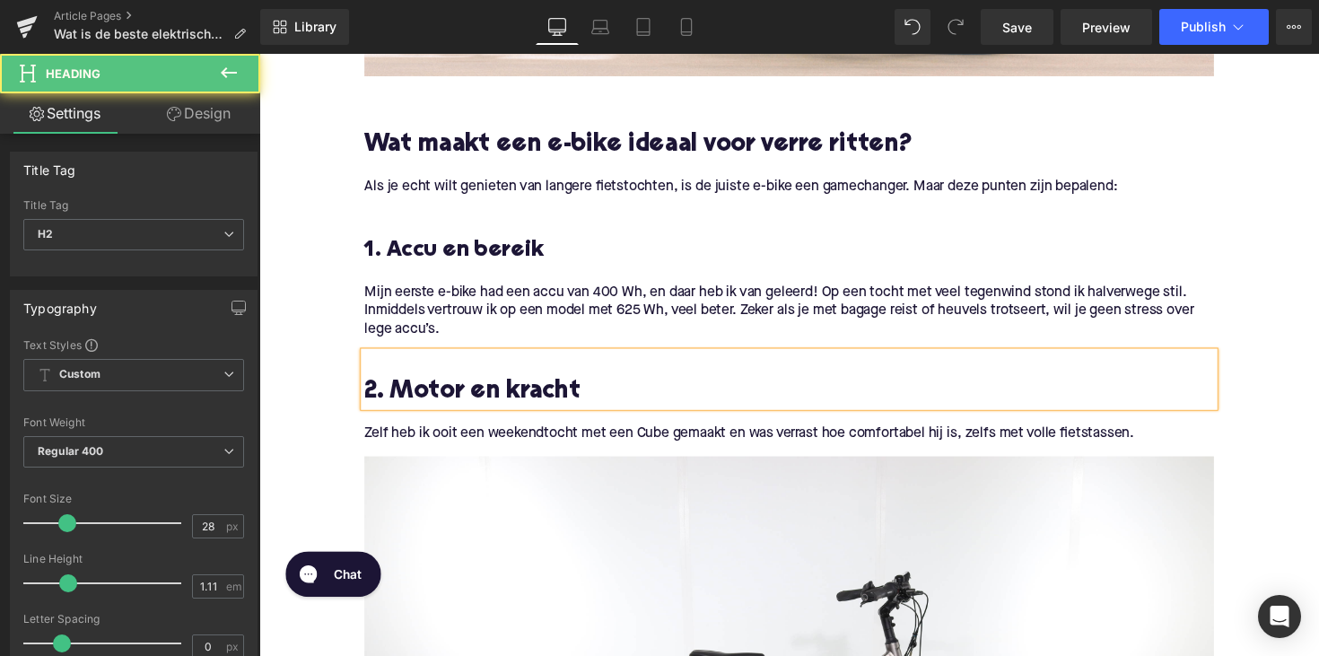
click at [445, 393] on h2 "2. Motor en kracht" at bounding box center [802, 402] width 870 height 28
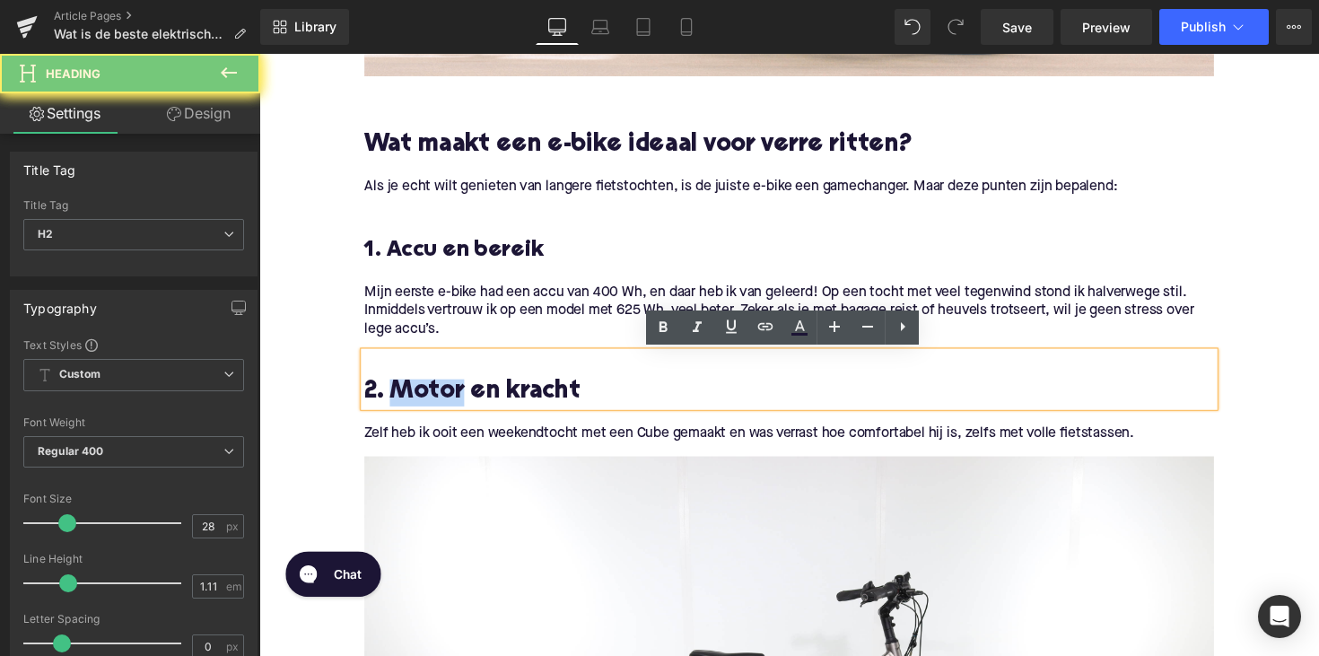
click at [445, 393] on h2 "2. Motor en kracht" at bounding box center [802, 402] width 870 height 28
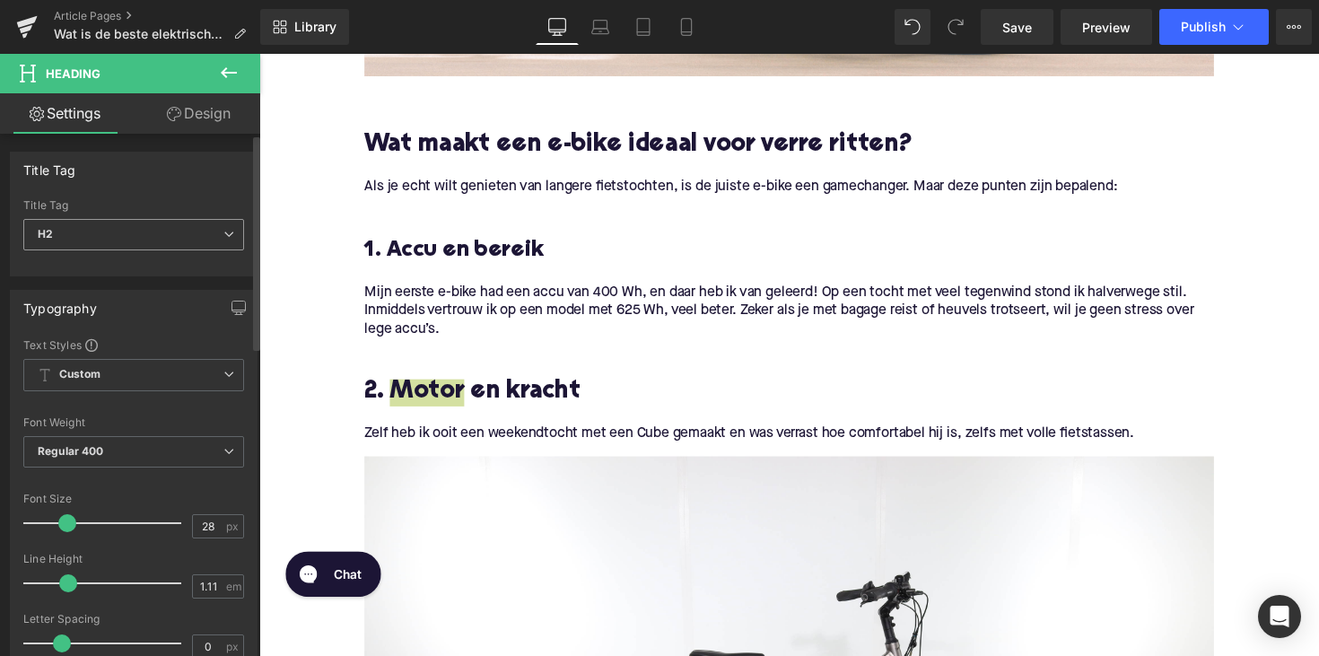
click at [98, 237] on span "H2" at bounding box center [133, 234] width 221 height 31
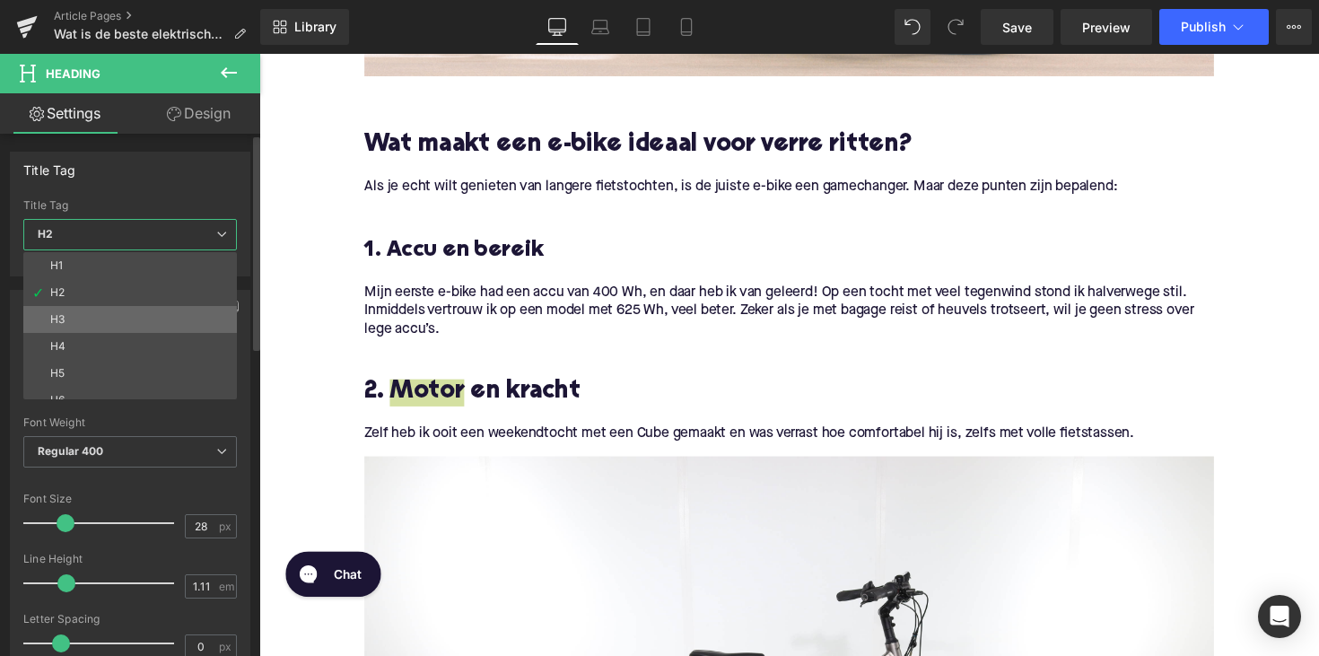
click at [87, 327] on li "H3" at bounding box center [134, 319] width 222 height 27
type input "25"
type input "1.28"
type input "100"
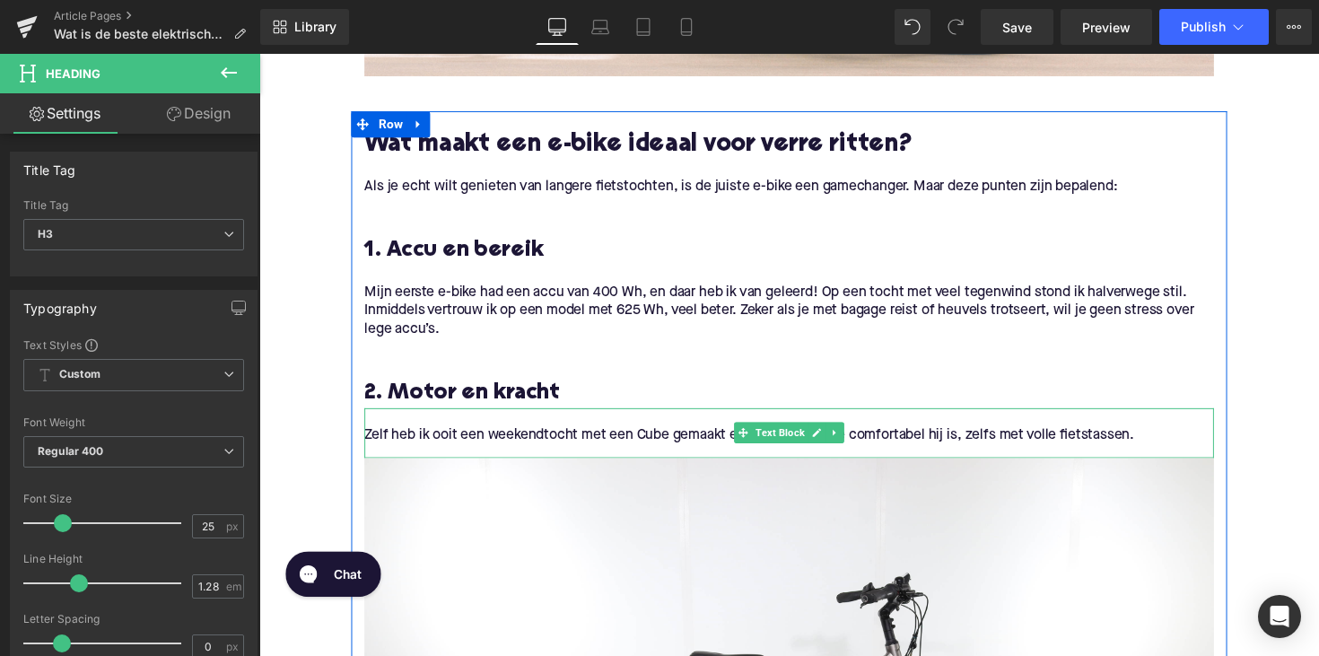
click at [524, 436] on p "Zelf heb ik ooit een weekendtocht met een Cube gemaakt en was verrast hoe comfo…" at bounding box center [802, 445] width 870 height 19
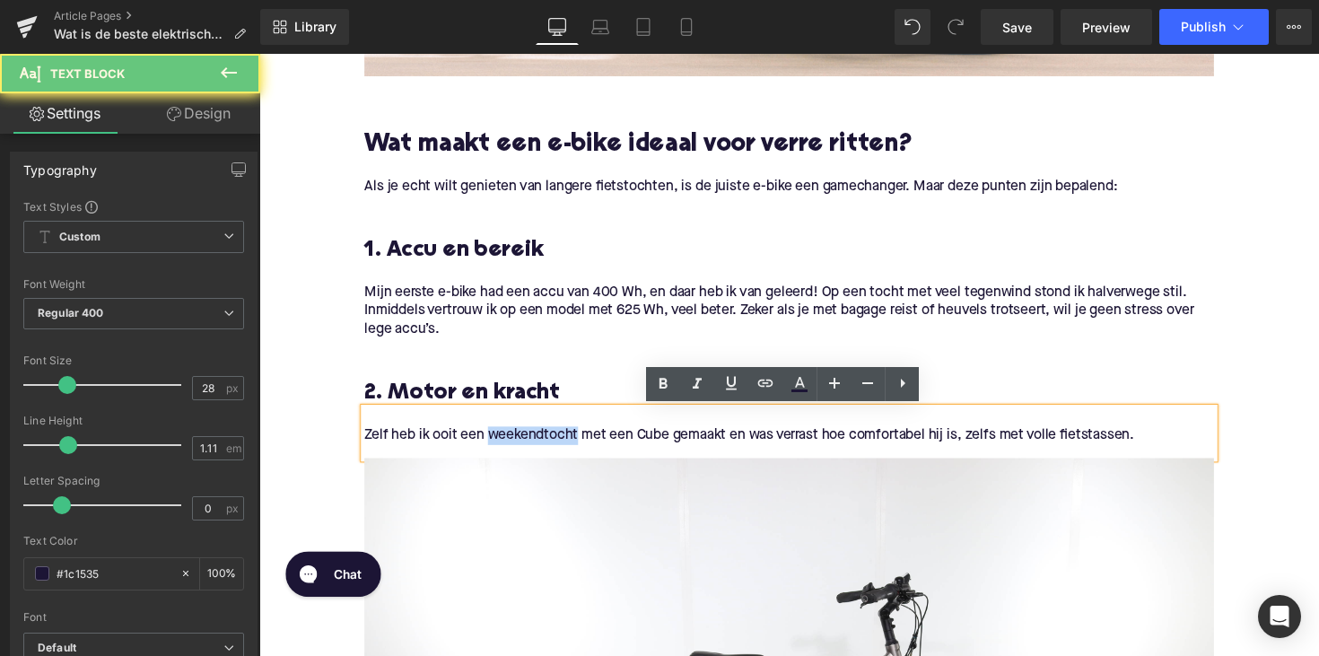
click at [524, 436] on p "Zelf heb ik ooit een weekendtocht met een Cube gemaakt en was verrast hoe comfo…" at bounding box center [802, 445] width 870 height 19
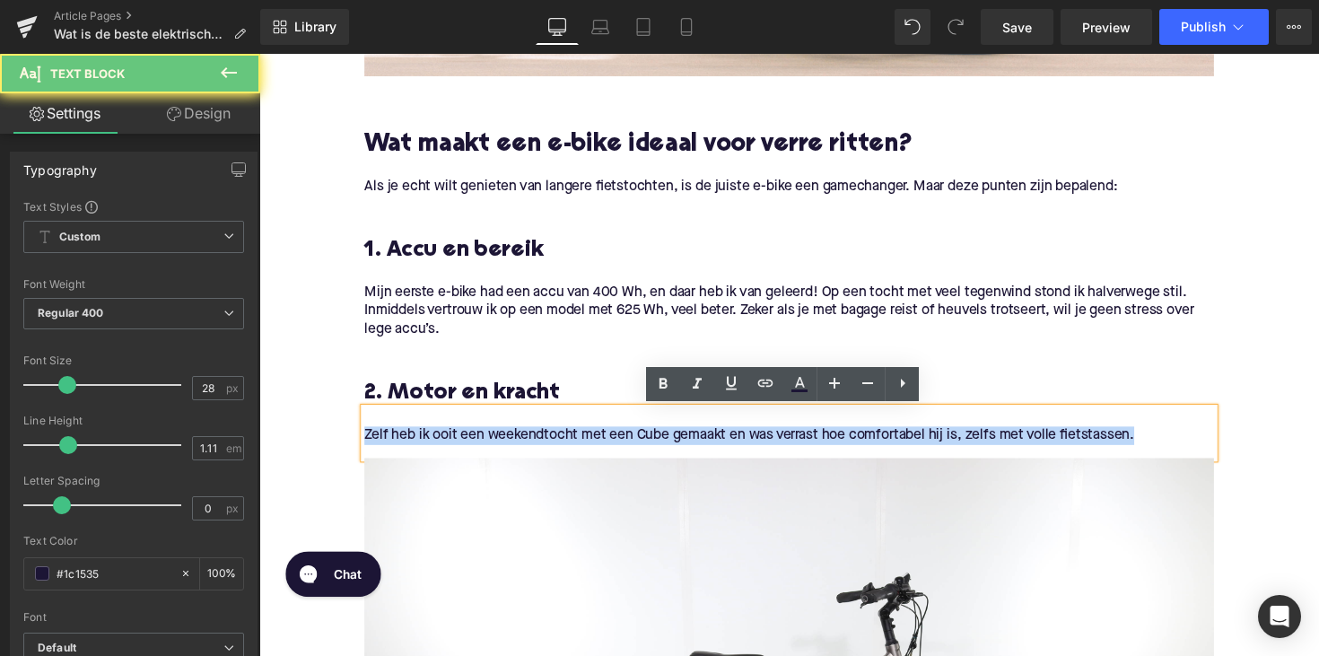
click at [524, 436] on p "Zelf heb ik ooit een weekendtocht met een Cube gemaakt en was verrast hoe comfo…" at bounding box center [802, 445] width 870 height 19
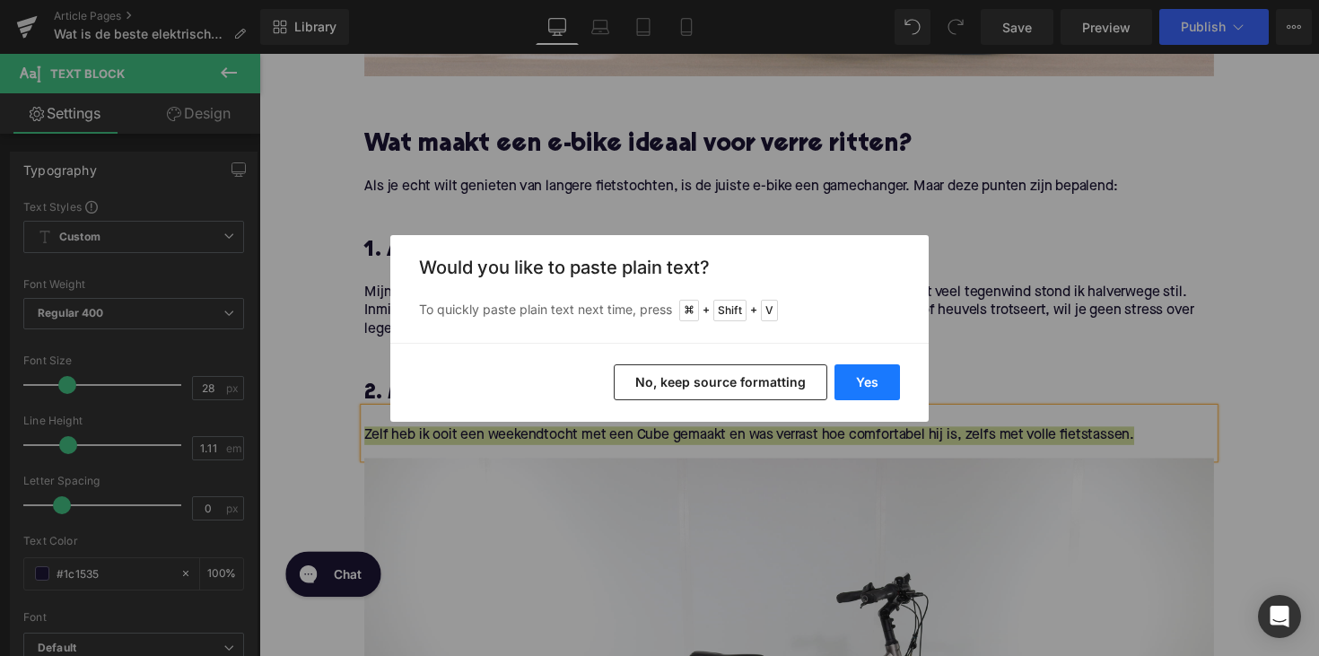
click at [854, 384] on button "Yes" at bounding box center [866, 382] width 65 height 36
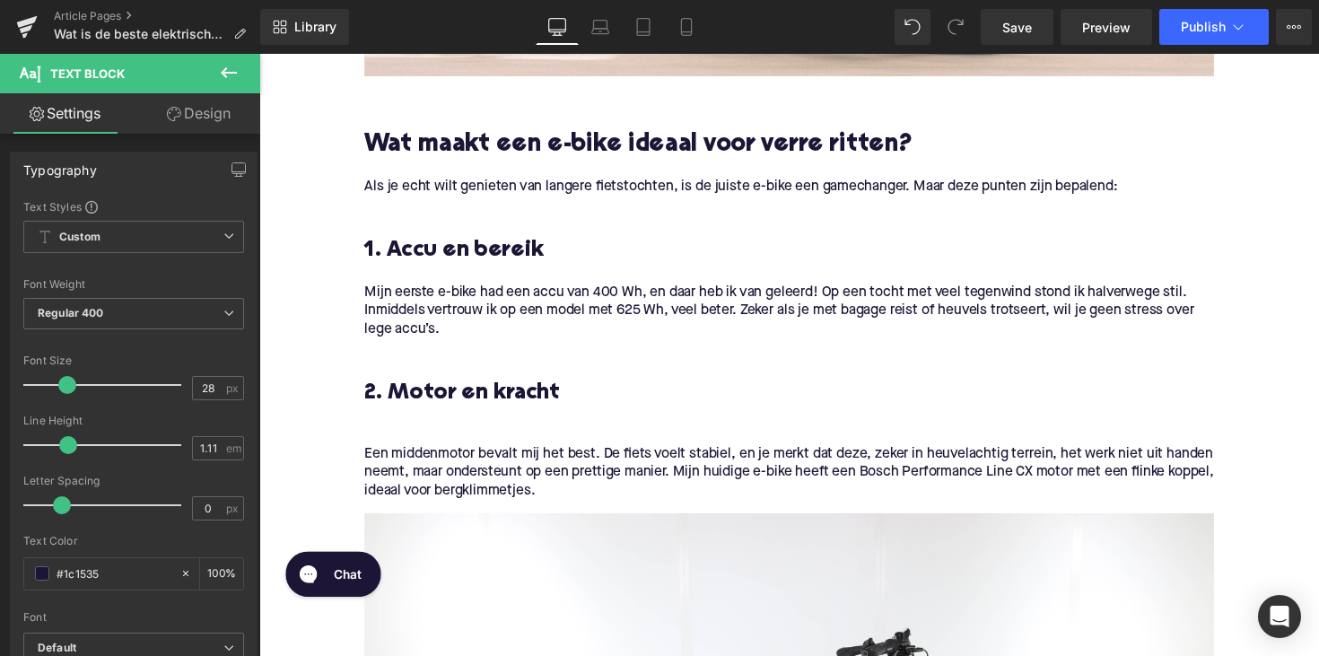
click at [380, 352] on div "Mijn eerste e-bike had een accu van 400 Wh, en daar heb ik van geleerd! Op een …" at bounding box center [802, 325] width 870 height 70
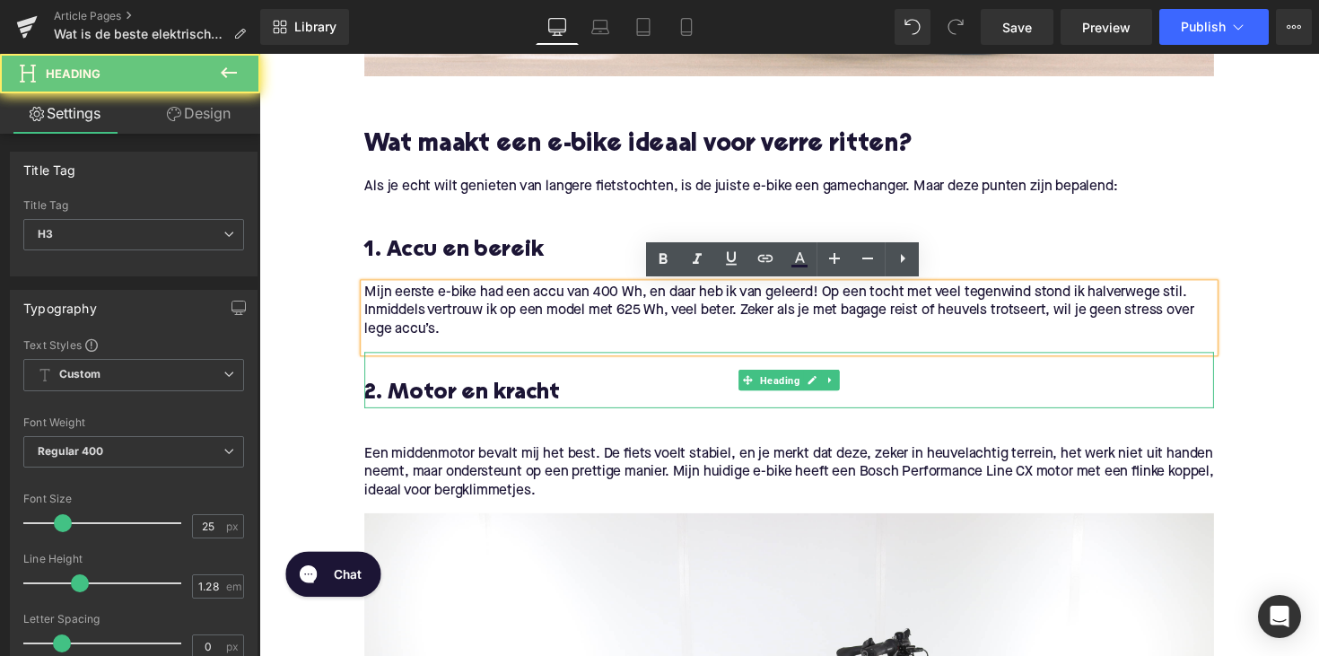
click at [372, 360] on div "2. Motor en kracht Heading" at bounding box center [802, 388] width 870 height 57
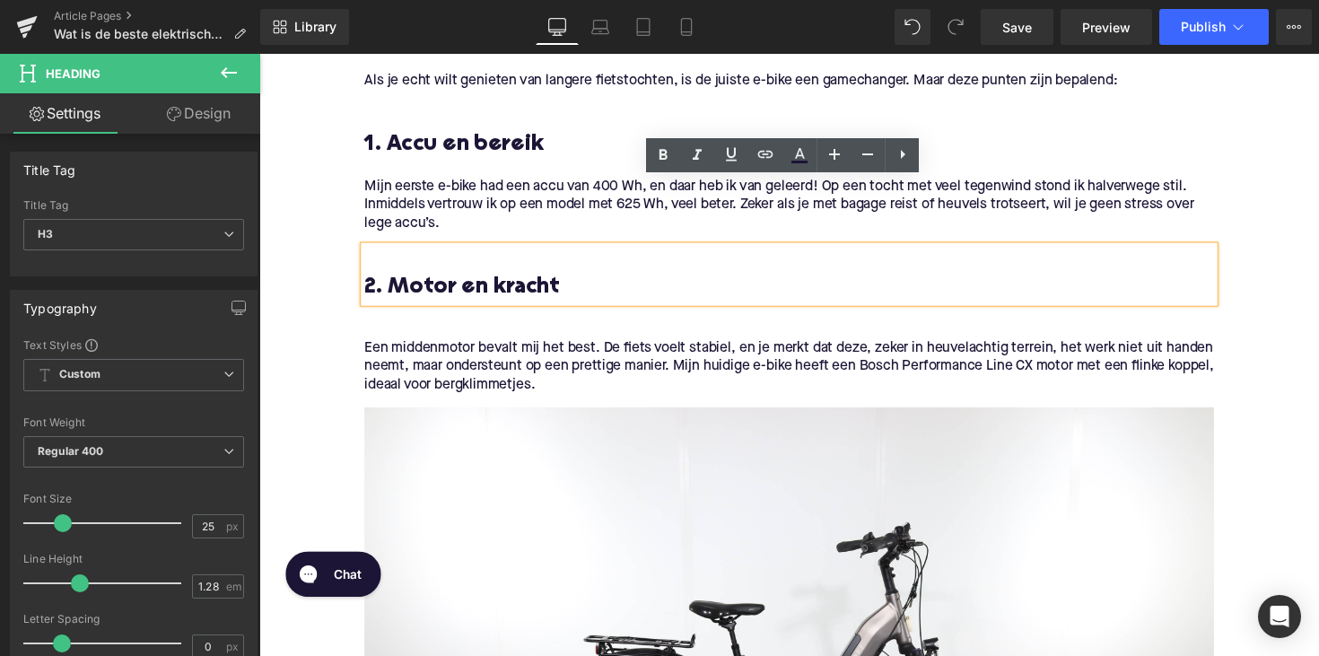
scroll to position [1075, 0]
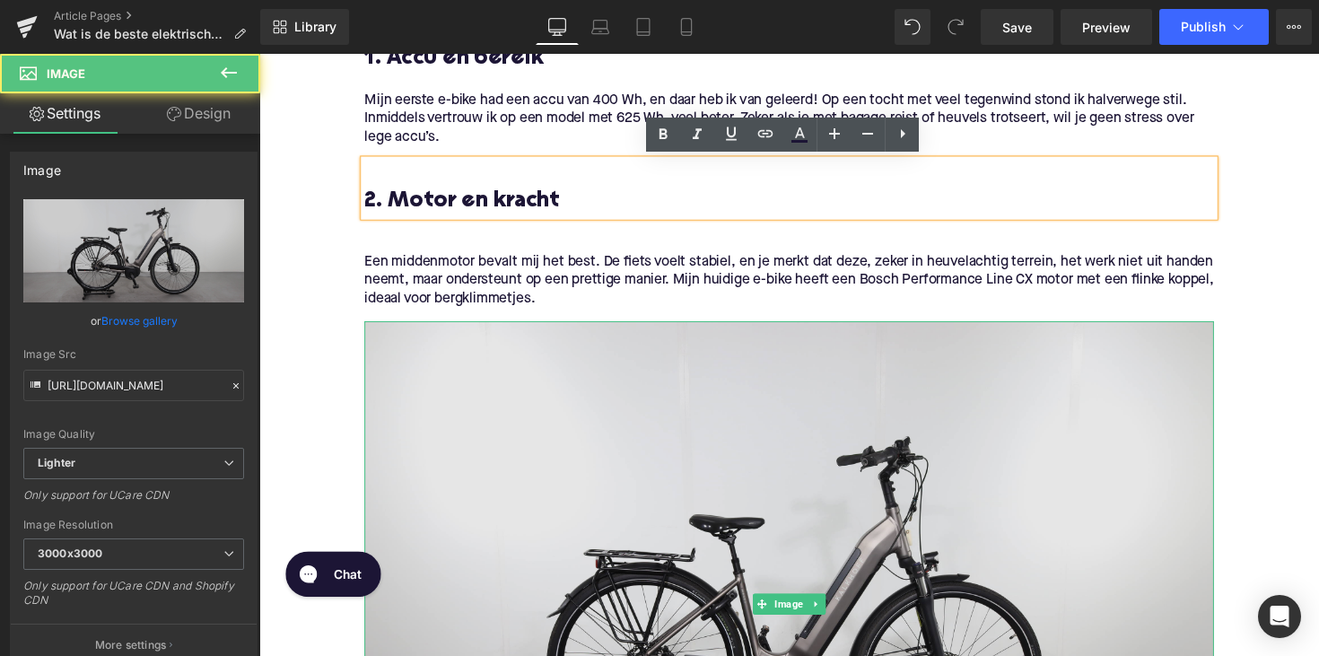
click at [865, 454] on img at bounding box center [802, 617] width 870 height 580
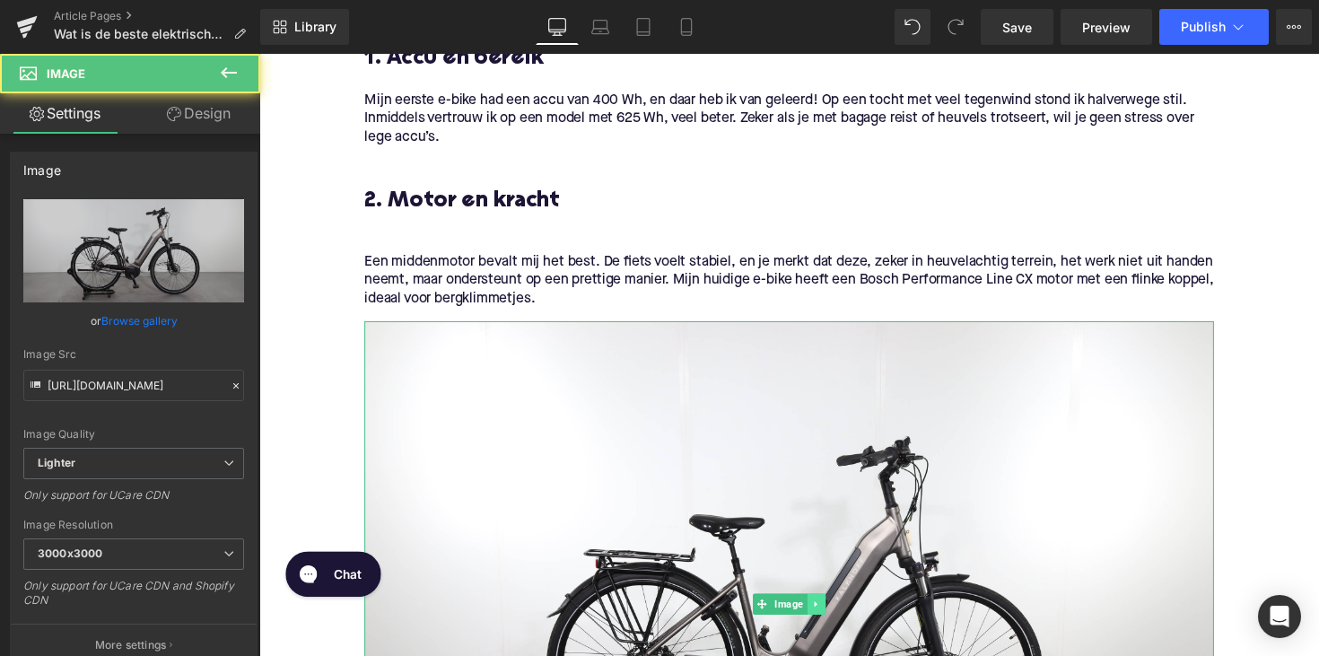
click at [827, 614] on icon at bounding box center [828, 617] width 3 height 6
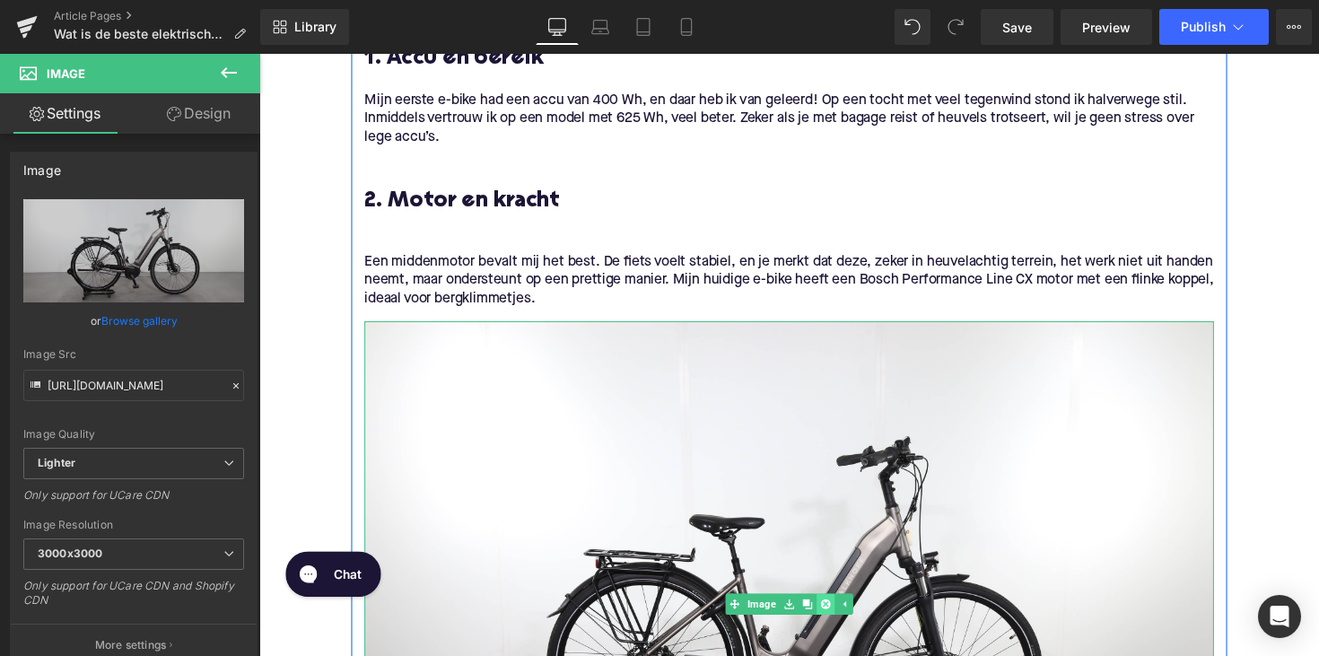
click at [830, 617] on link at bounding box center [839, 617] width 19 height 22
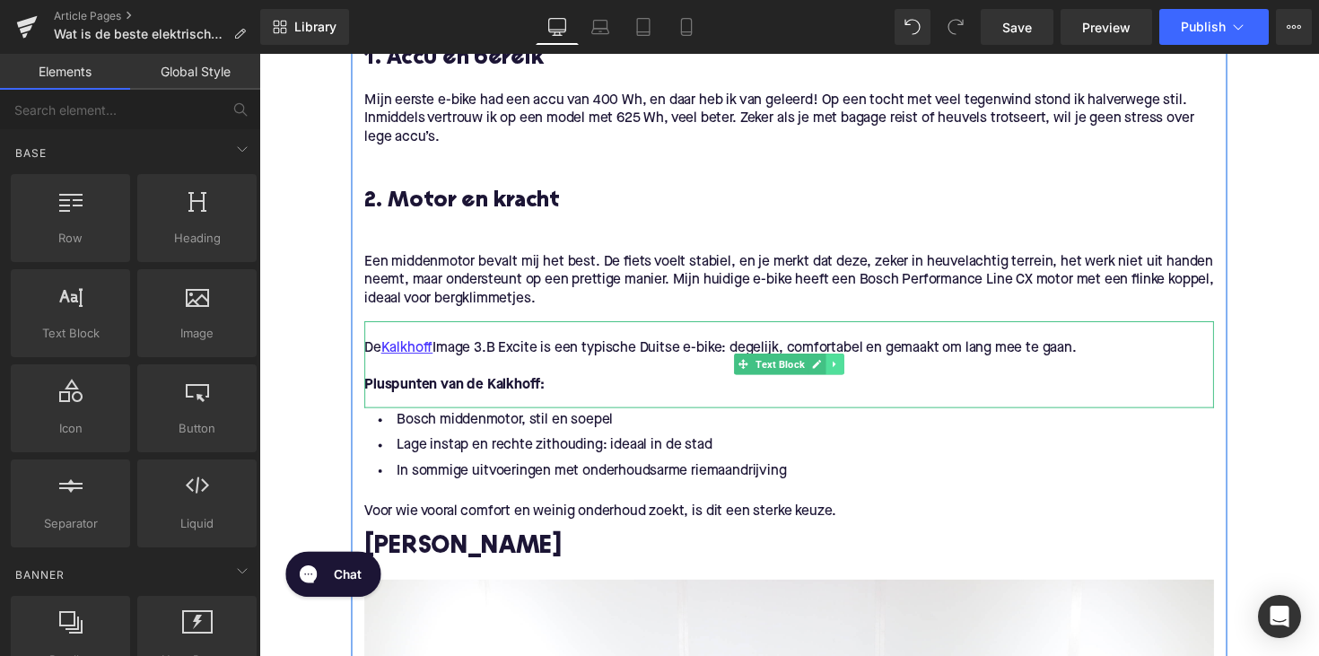
click at [846, 381] on link at bounding box center [849, 372] width 19 height 22
click at [849, 377] on link at bounding box center [858, 372] width 19 height 22
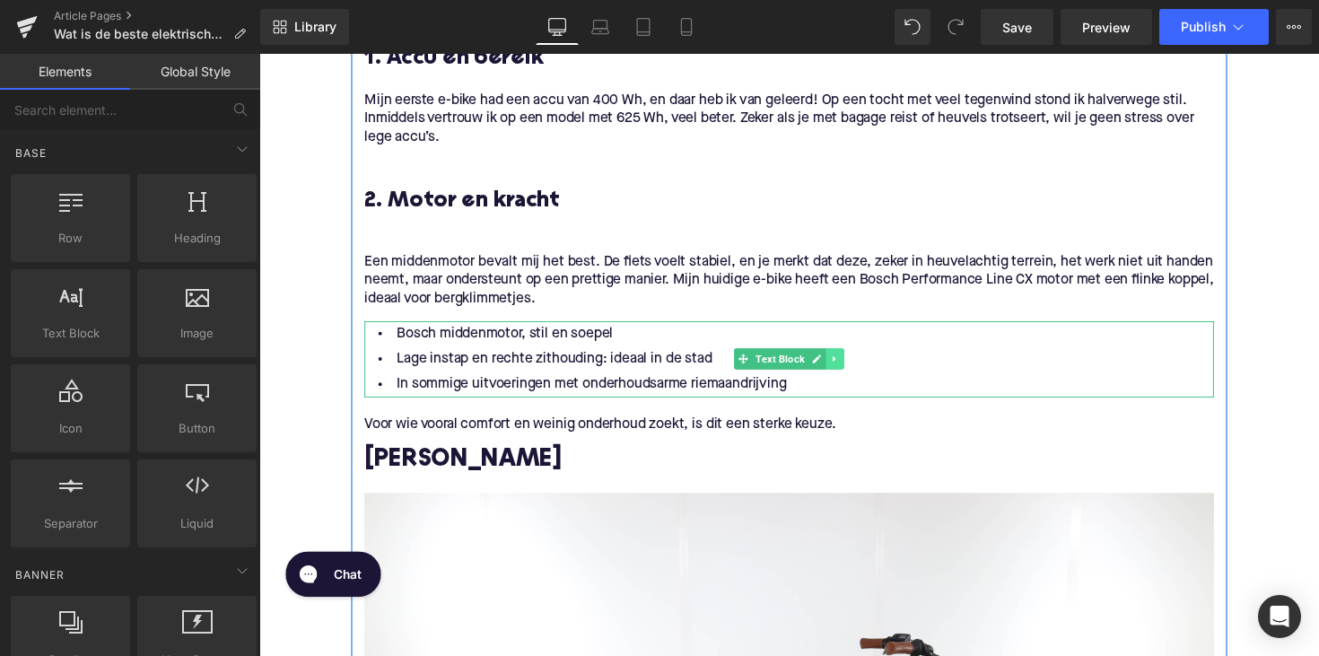
click at [841, 362] on link at bounding box center [849, 366] width 19 height 22
click at [849, 362] on link at bounding box center [858, 366] width 19 height 22
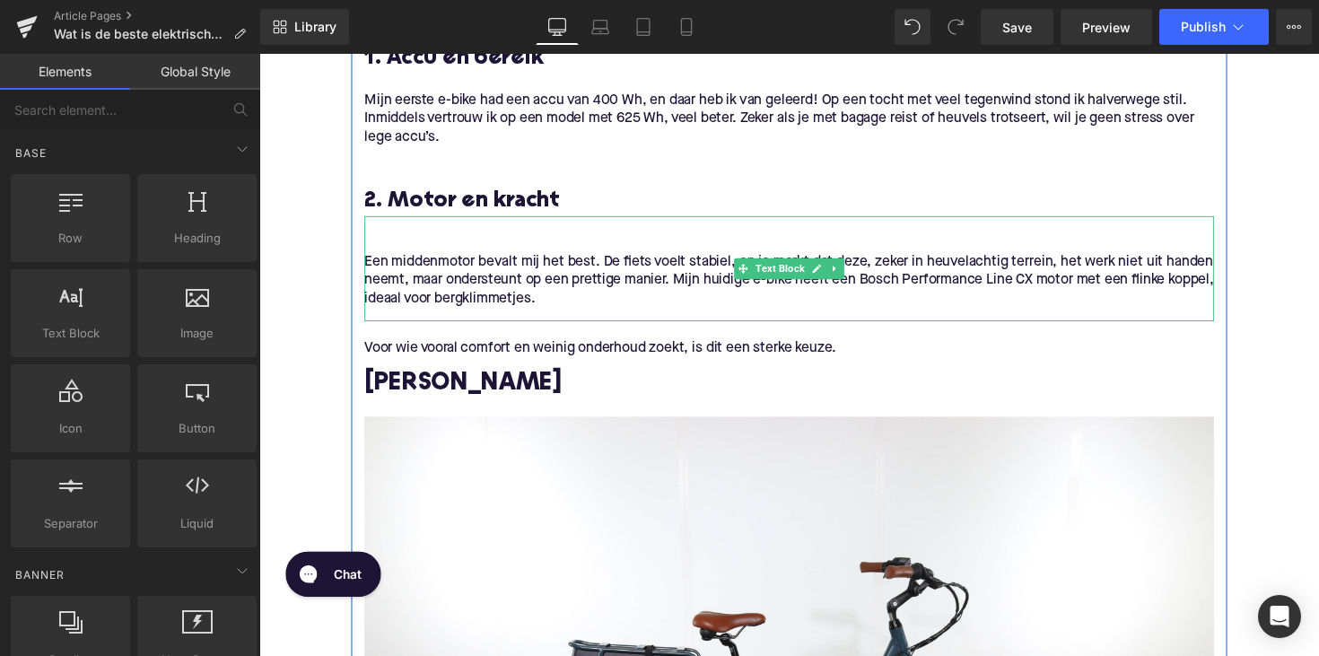
click at [375, 233] on p at bounding box center [802, 229] width 870 height 19
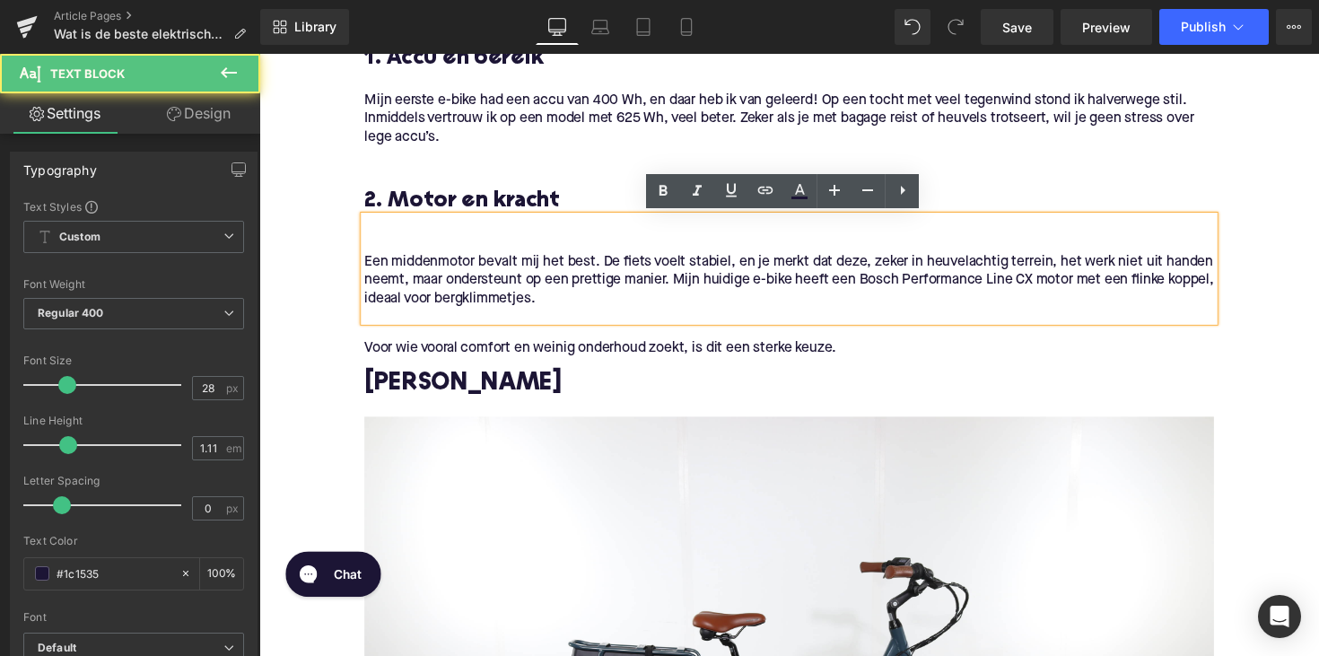
click at [367, 266] on p "Een middenmotor bevalt mij het best. De fiets voelt stabiel, en je merkt dat de…" at bounding box center [802, 285] width 870 height 57
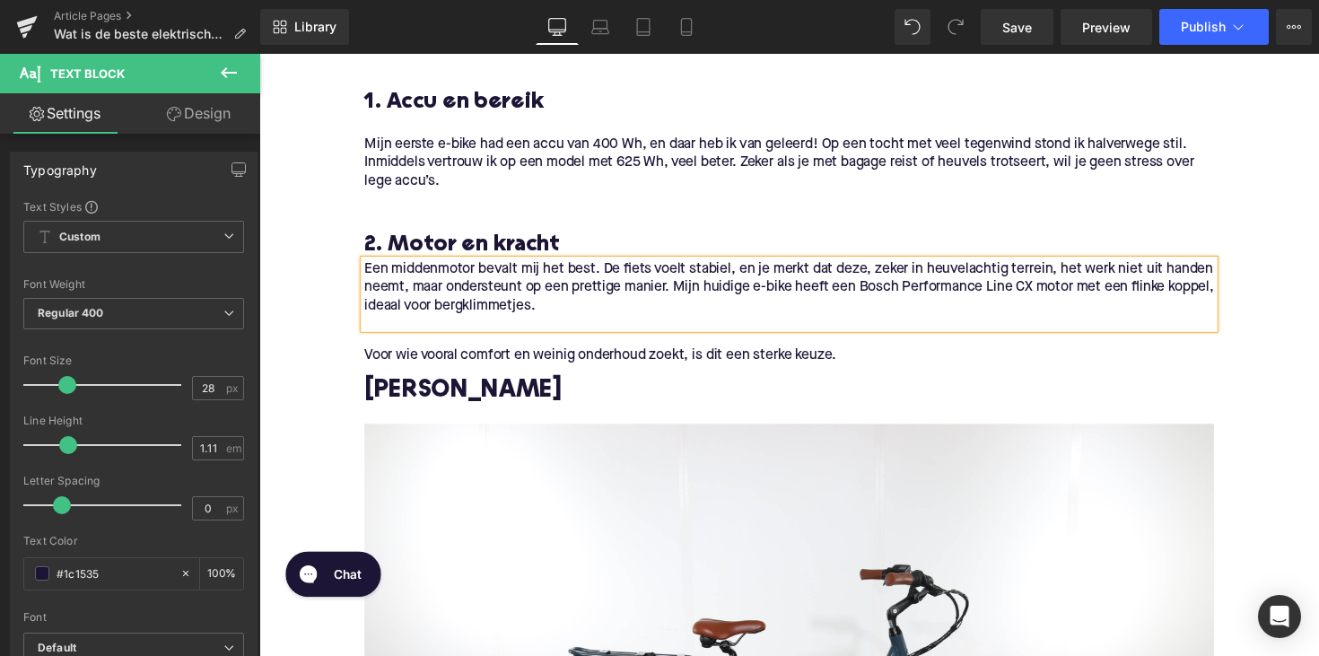
scroll to position [998, 0]
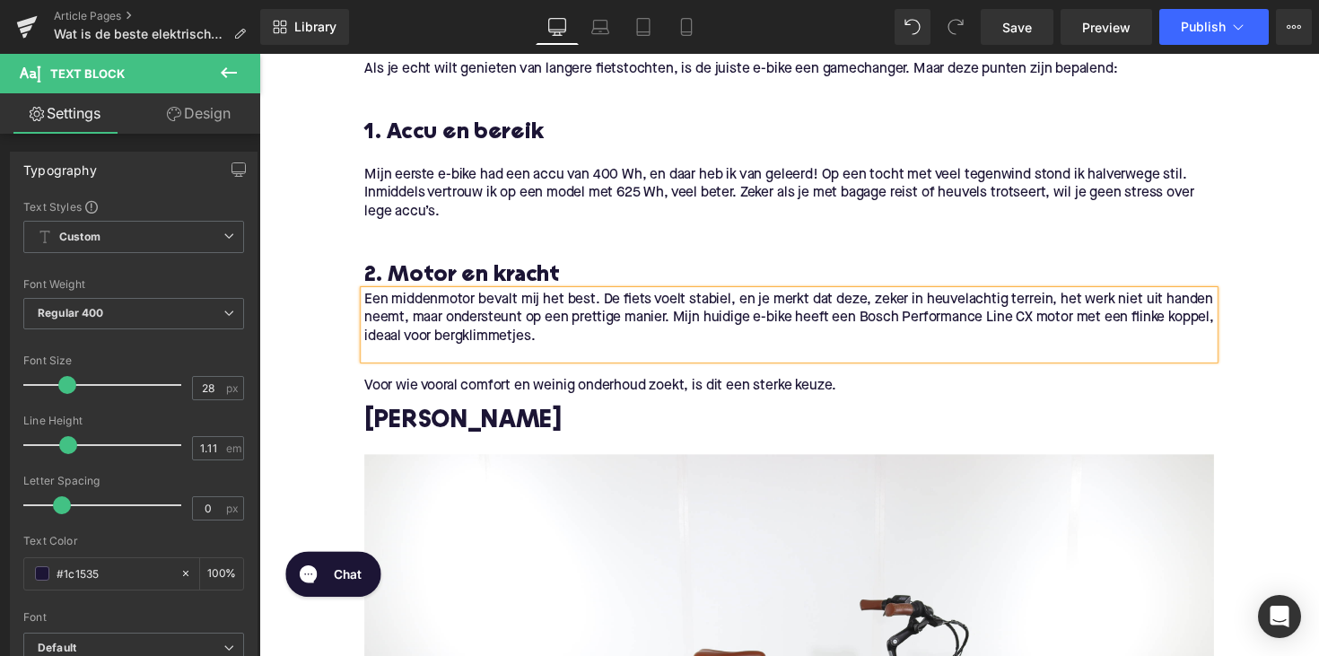
click at [370, 183] on p "Mijn eerste e-bike had een accu van 400 Wh, en daar heb ik van geleerd! Op een …" at bounding box center [802, 197] width 870 height 57
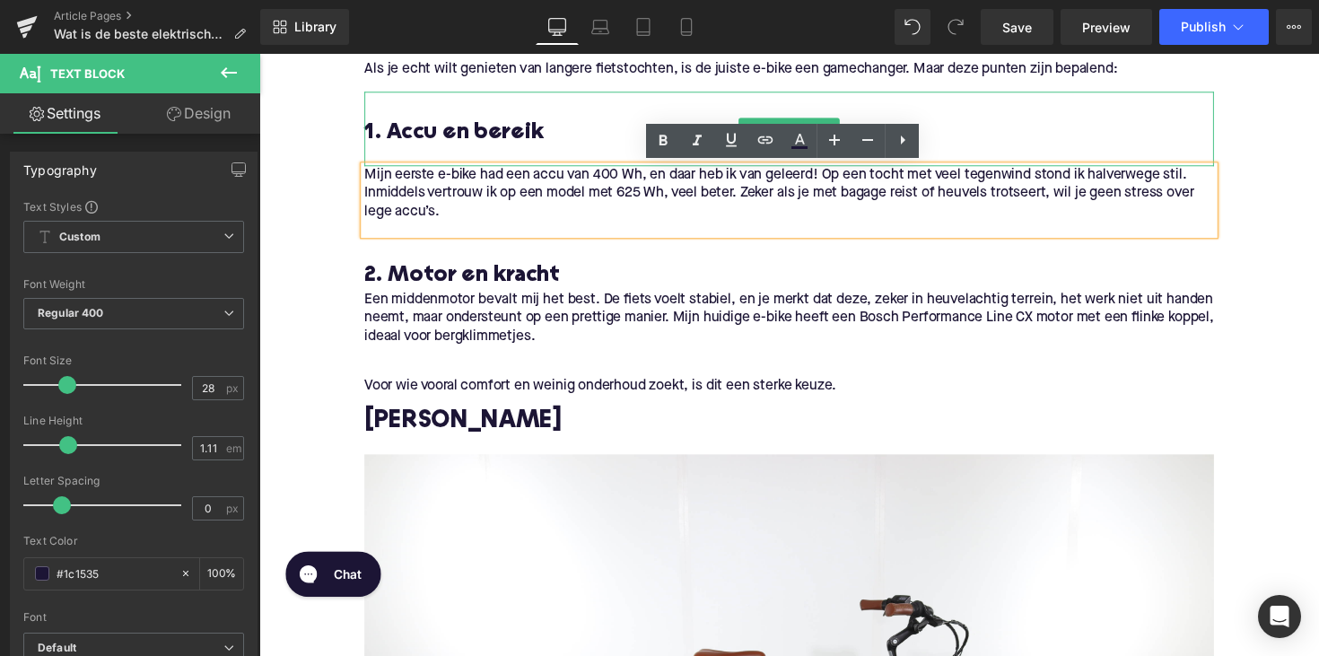
click at [386, 150] on div at bounding box center [802, 159] width 870 height 19
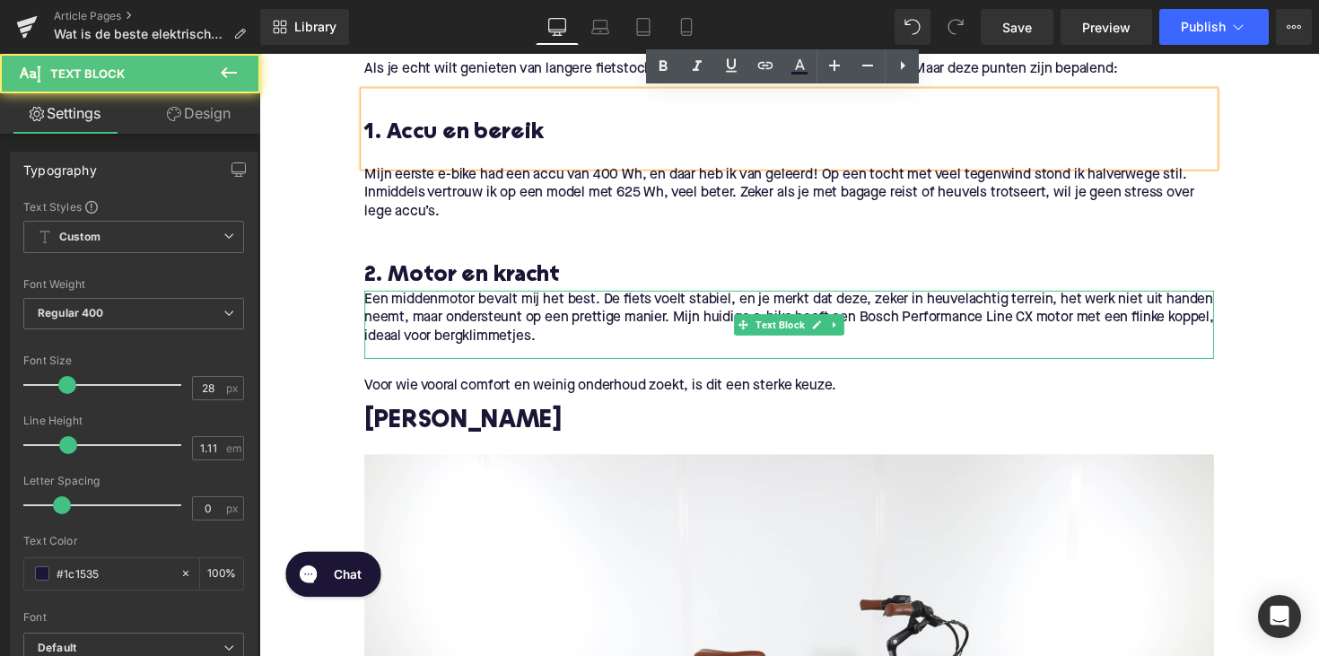
click at [373, 313] on span "Een middenmotor bevalt mij het best. De fiets voelt stabiel, en je merkt dat de…" at bounding box center [802, 324] width 870 height 52
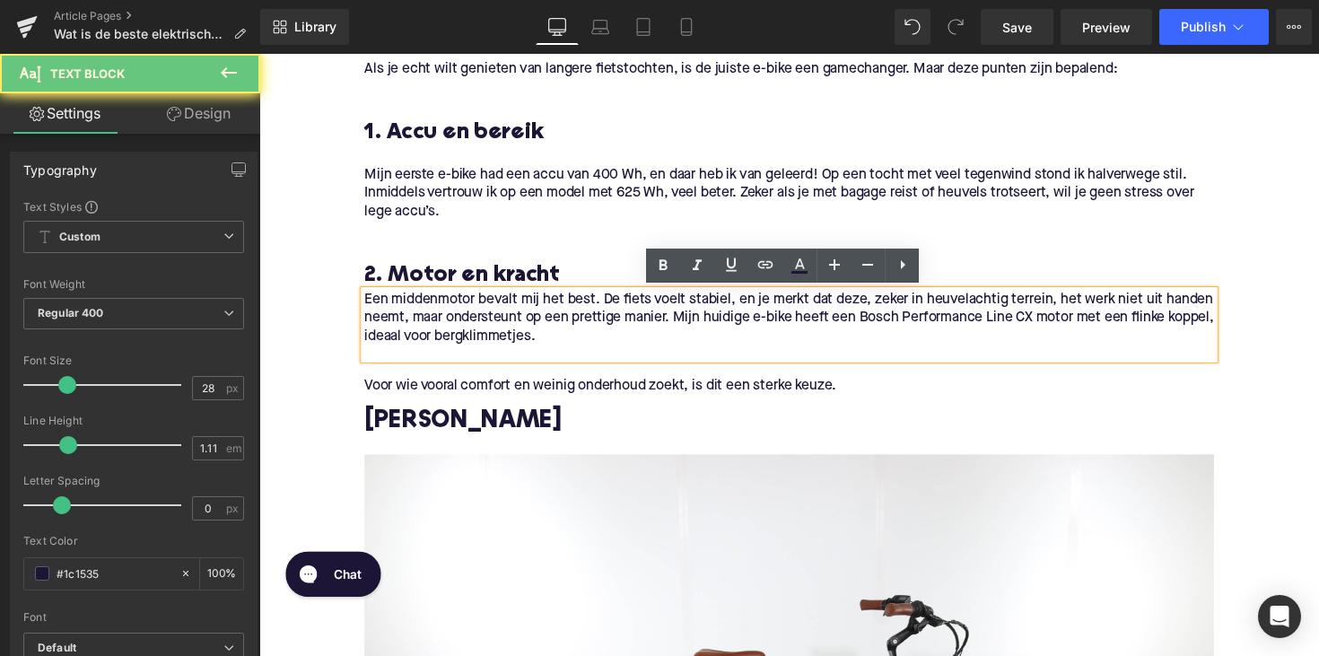
click at [367, 307] on span "Een middenmotor bevalt mij het best. De fiets voelt stabiel, en je merkt dat de…" at bounding box center [802, 324] width 870 height 52
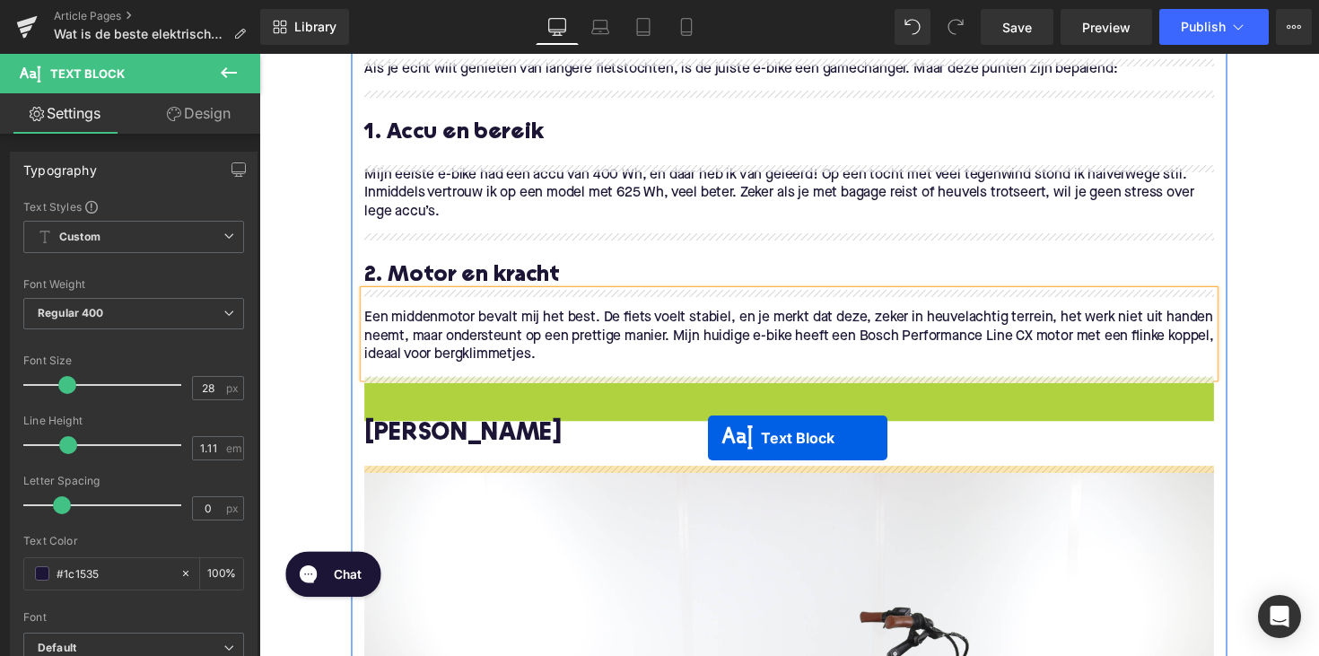
drag, startPoint x: 750, startPoint y: 410, endPoint x: 719, endPoint y: 448, distance: 49.0
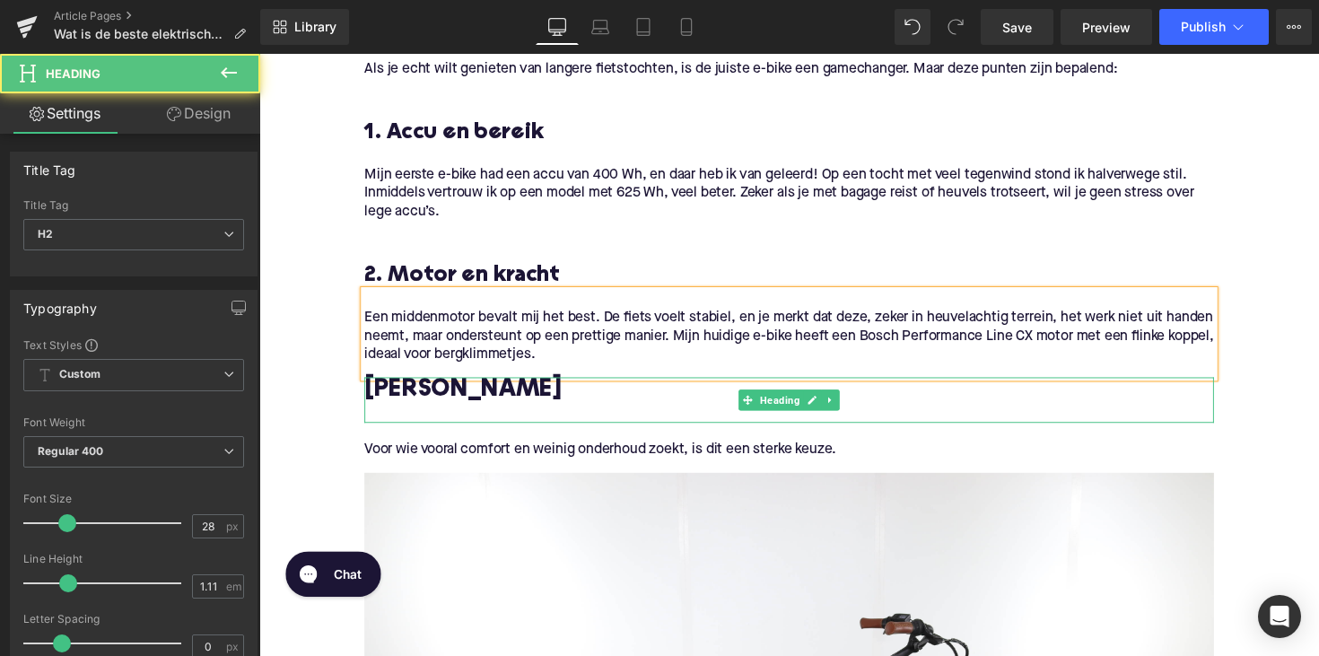
click at [425, 406] on h2 "[PERSON_NAME]" at bounding box center [802, 399] width 870 height 28
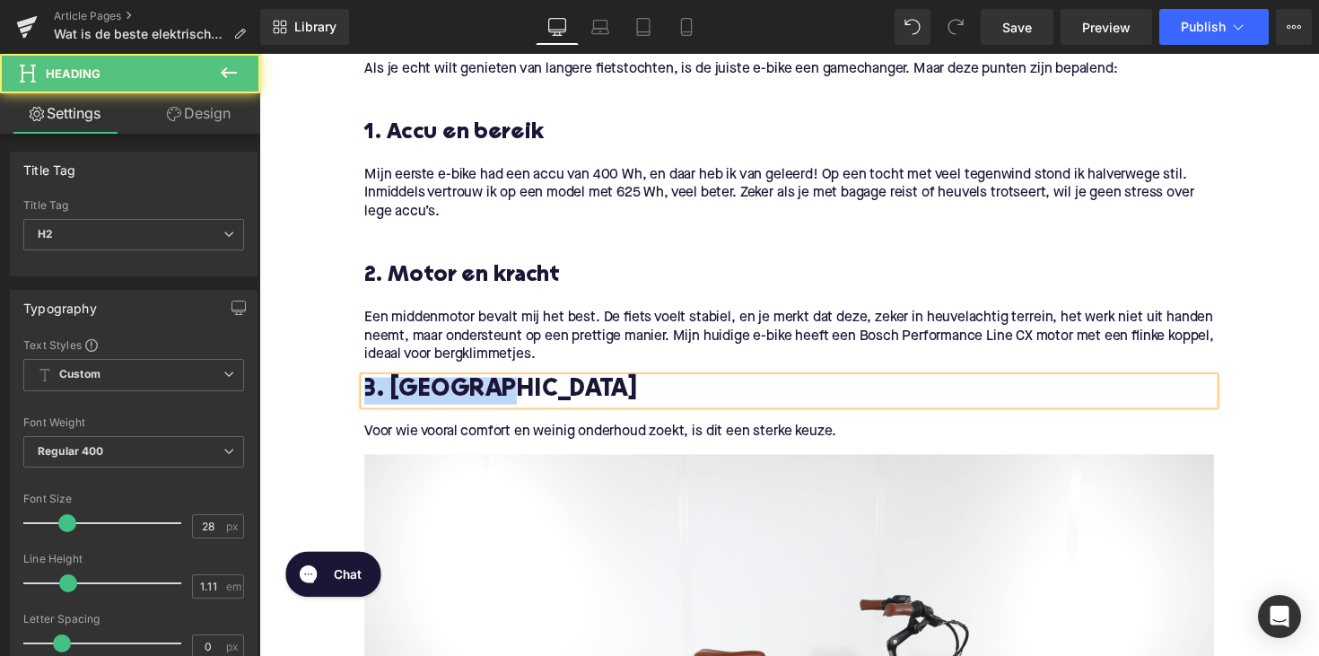
drag, startPoint x: 519, startPoint y: 395, endPoint x: 492, endPoint y: 373, distance: 35.2
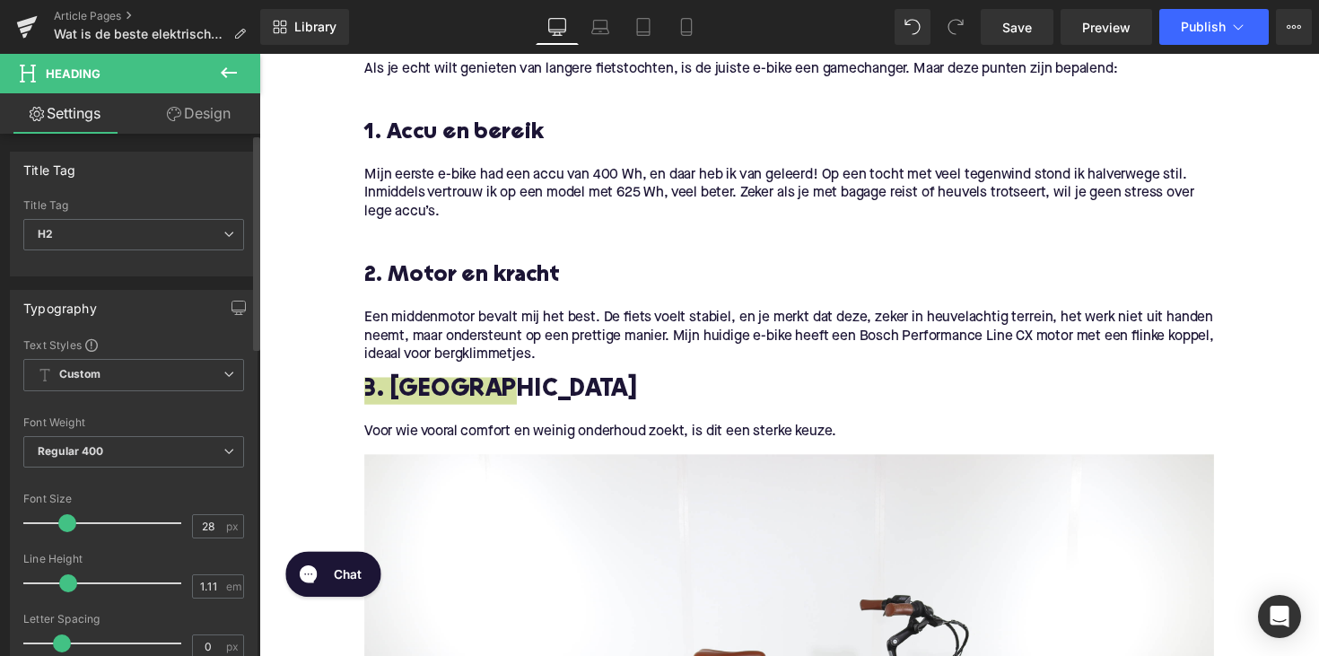
click at [159, 214] on div "Title Tag H2 H1 H2 H3 H4 H5 H6" at bounding box center [133, 235] width 221 height 72
click at [151, 233] on span "H2" at bounding box center [133, 234] width 221 height 31
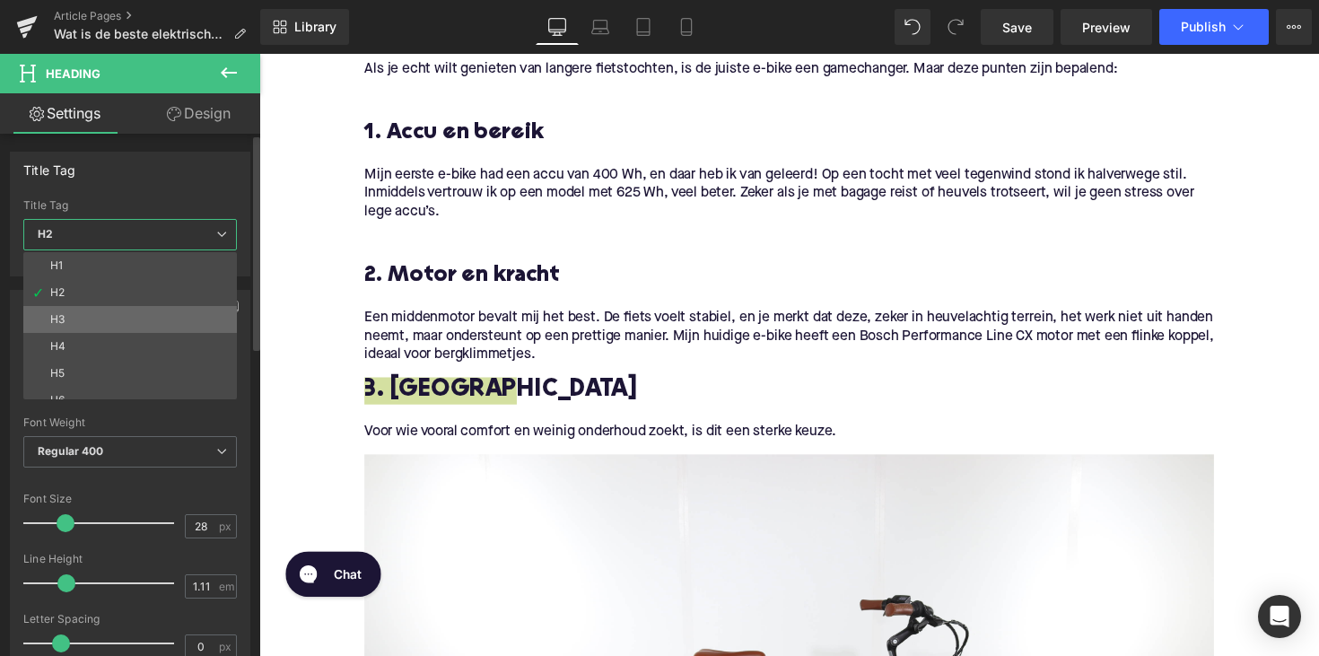
click at [118, 327] on li "H3" at bounding box center [134, 319] width 222 height 27
type input "25"
type input "1.28"
type input "100"
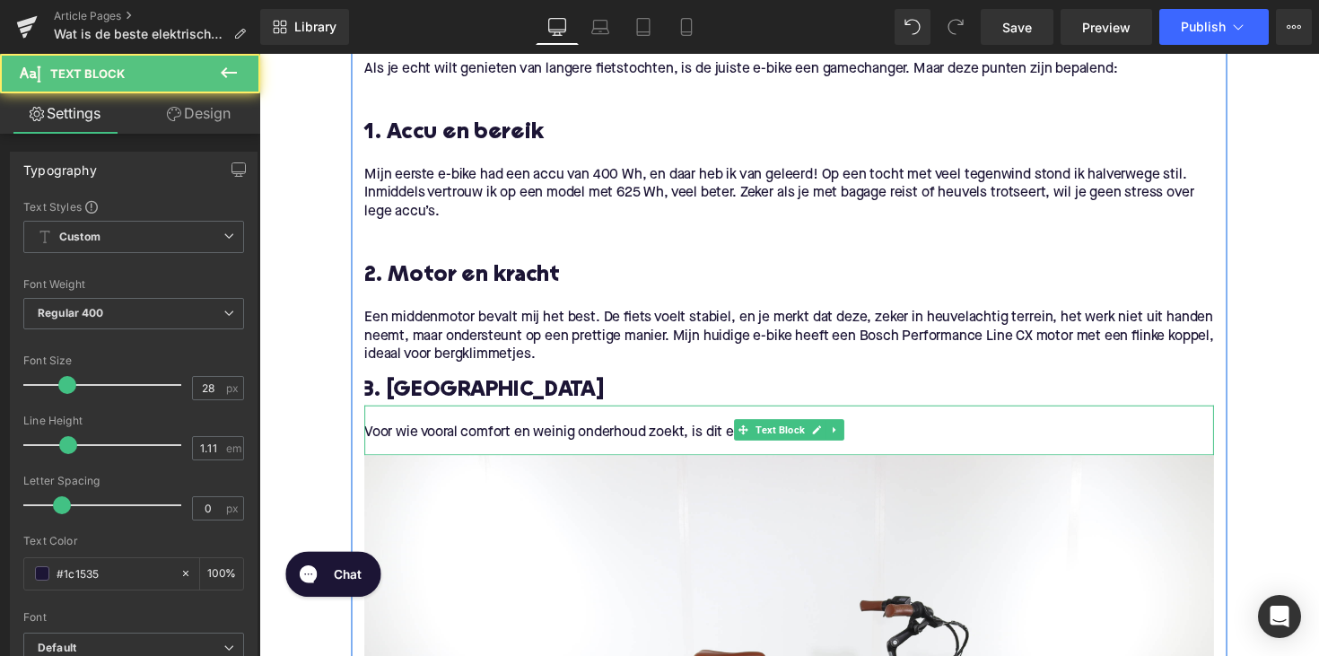
click at [475, 432] on p "Voor wie vooral comfort en weinig onderhoud zoekt, is dit een sterke keuze." at bounding box center [802, 441] width 870 height 19
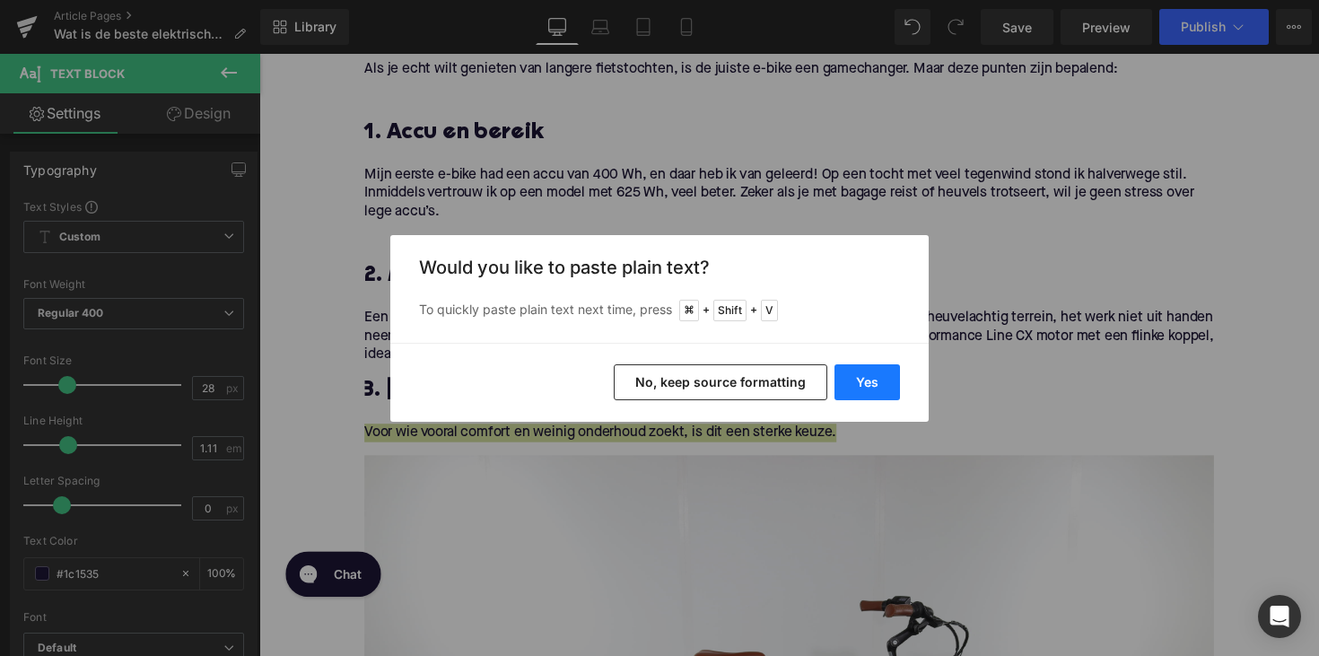
click at [862, 378] on button "Yes" at bounding box center [866, 382] width 65 height 36
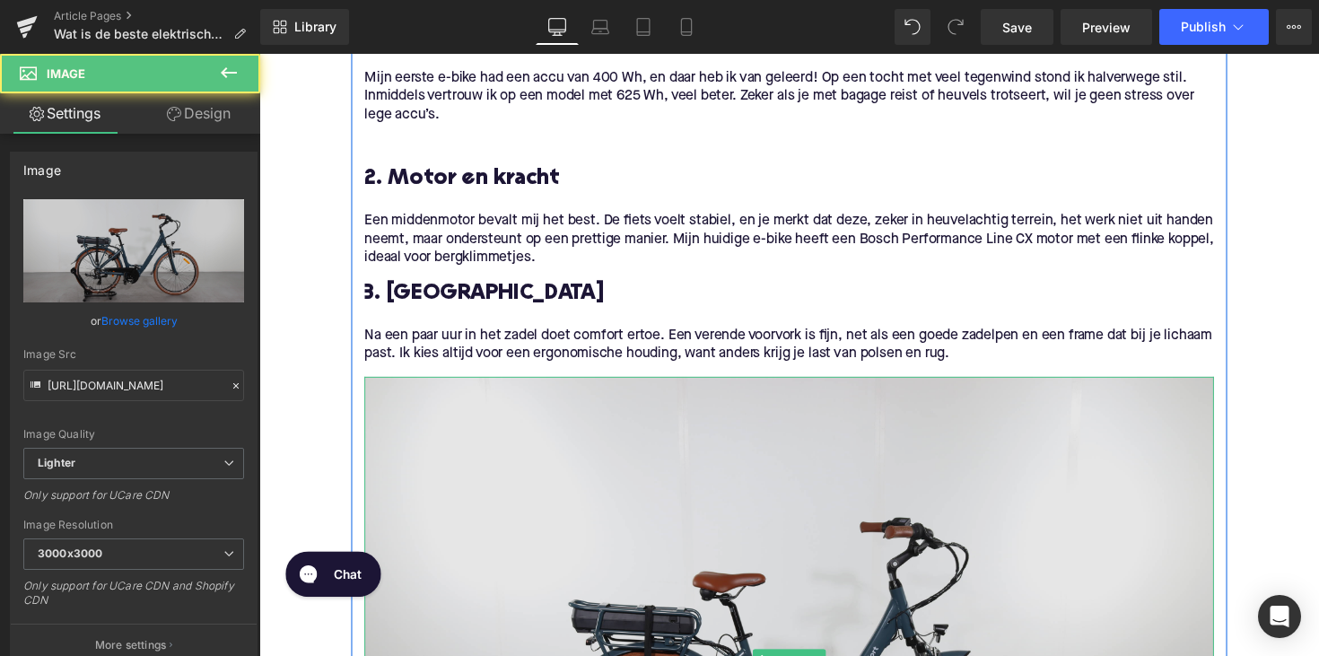
scroll to position [1190, 0]
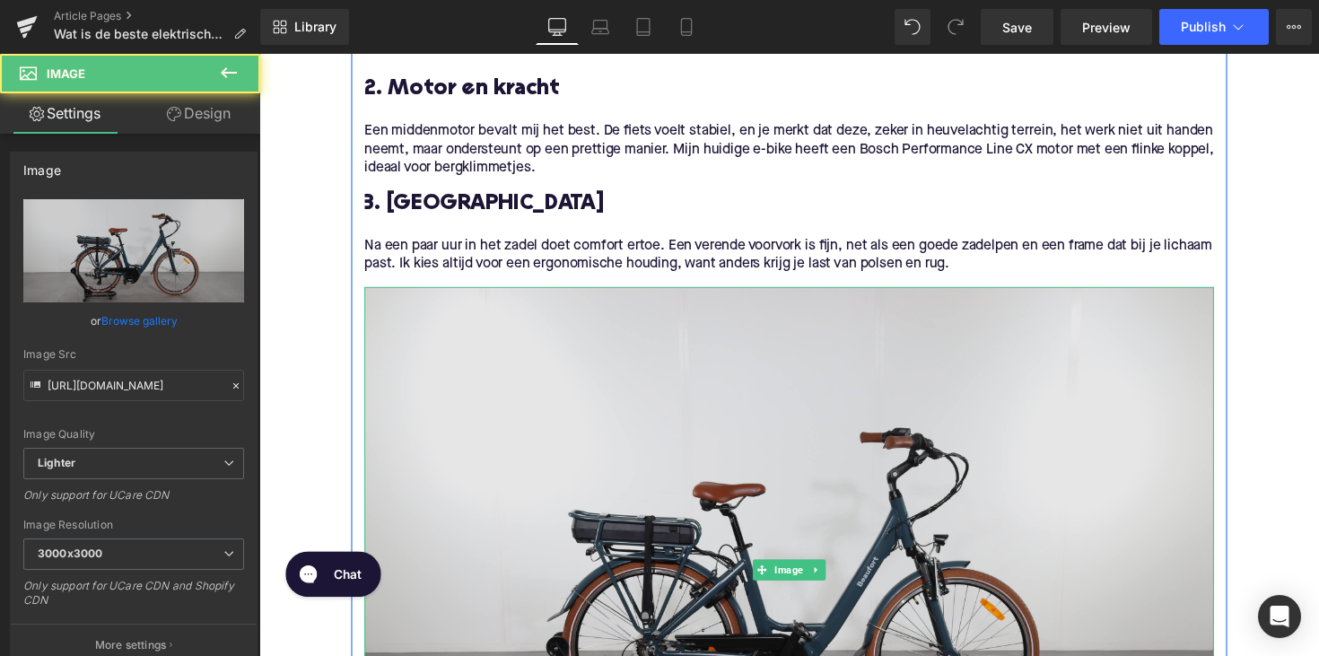
click at [830, 596] on img at bounding box center [802, 582] width 870 height 580
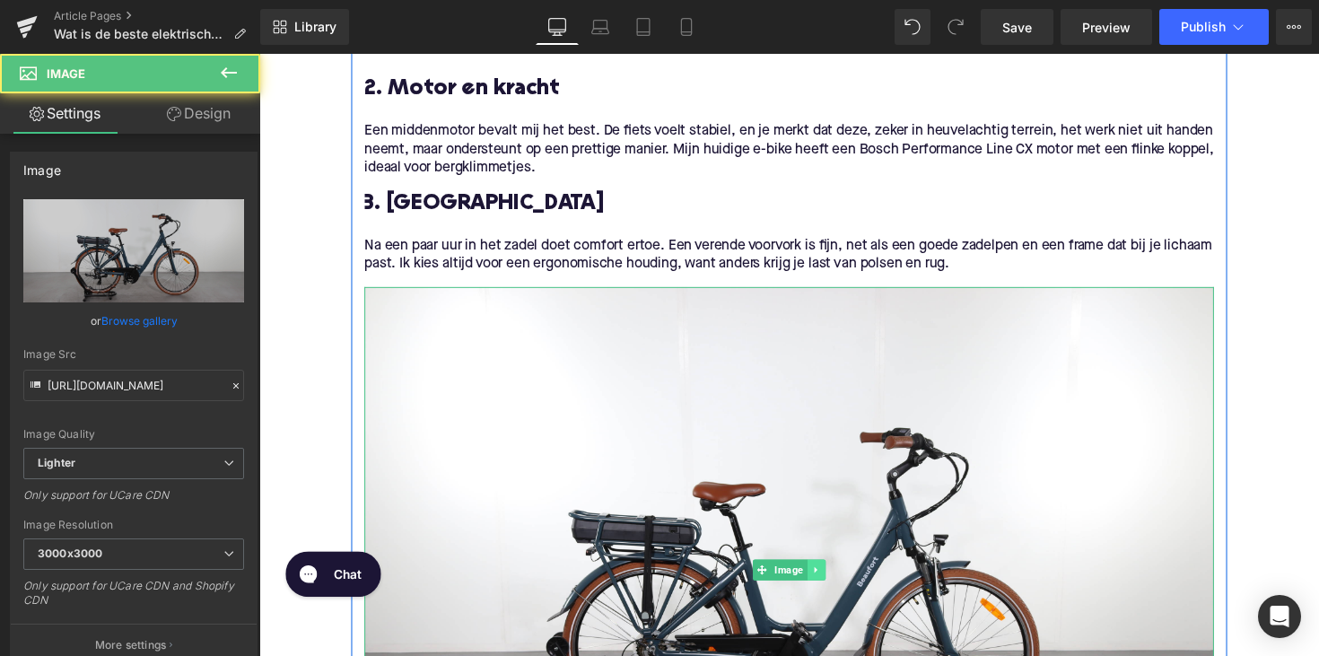
click at [830, 588] on link at bounding box center [830, 582] width 19 height 22
click at [835, 577] on icon at bounding box center [839, 582] width 10 height 10
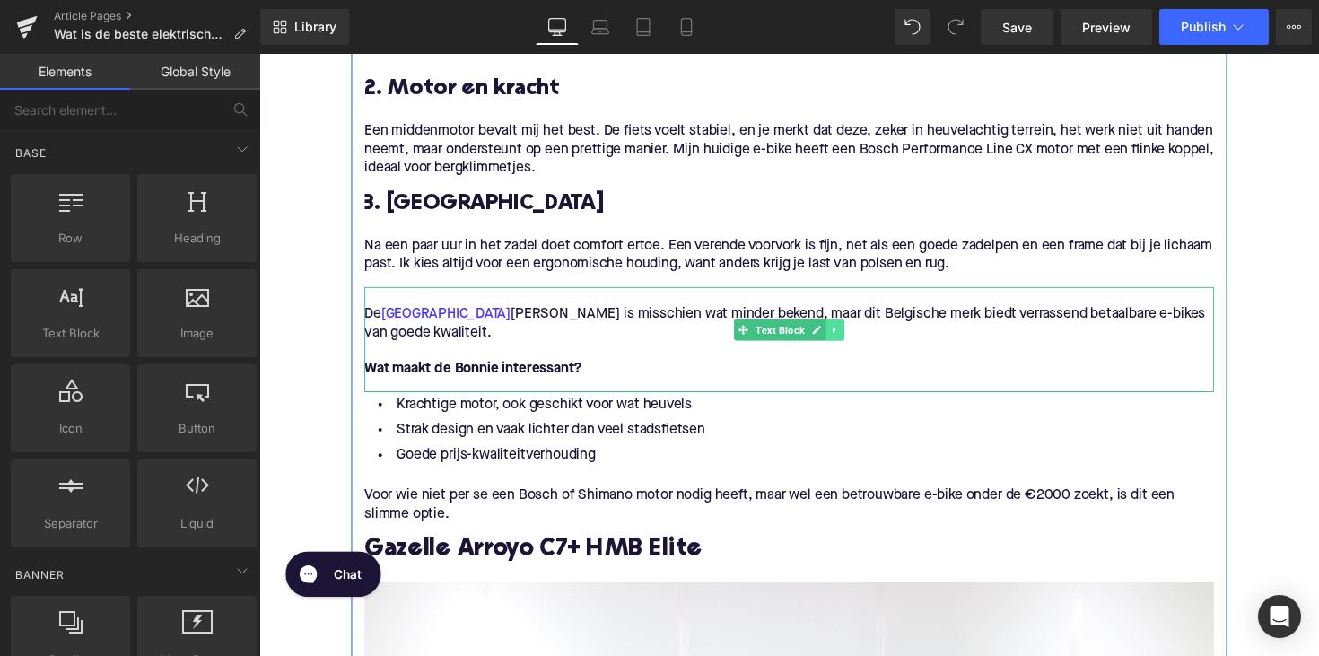
click at [848, 338] on icon at bounding box center [849, 336] width 10 height 11
click at [856, 338] on icon at bounding box center [858, 337] width 10 height 10
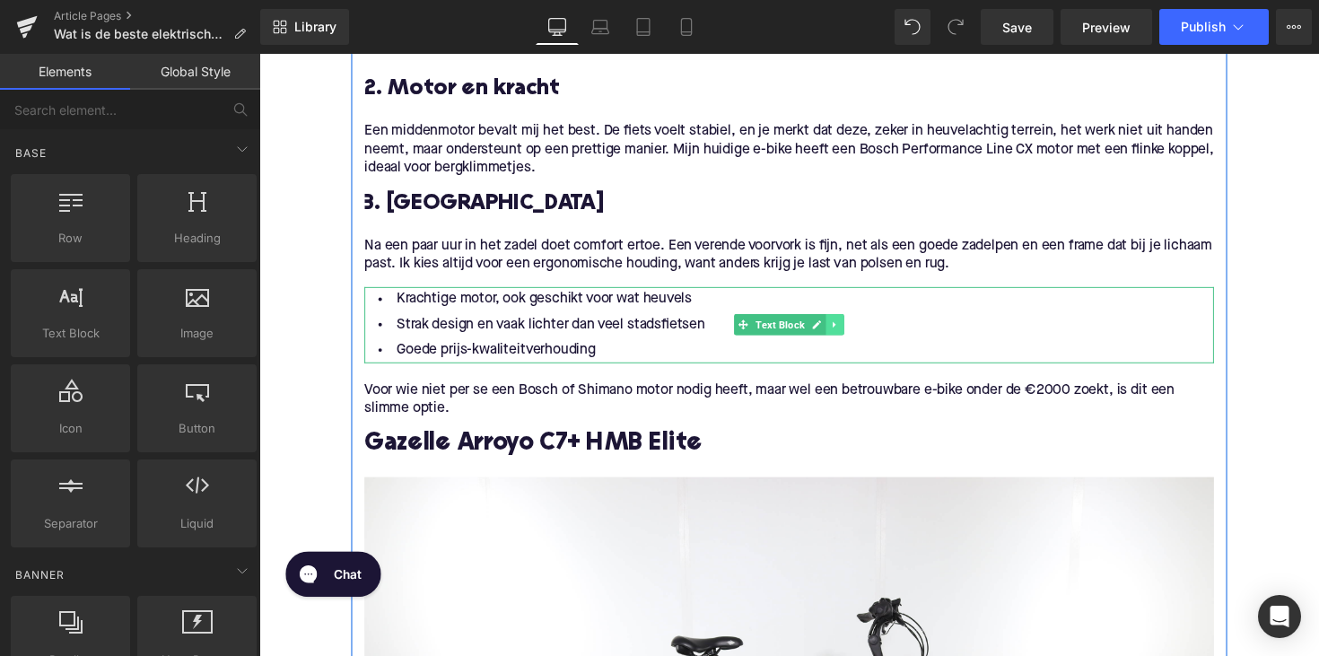
click at [847, 321] on link at bounding box center [849, 331] width 19 height 22
click at [855, 327] on icon at bounding box center [858, 332] width 10 height 10
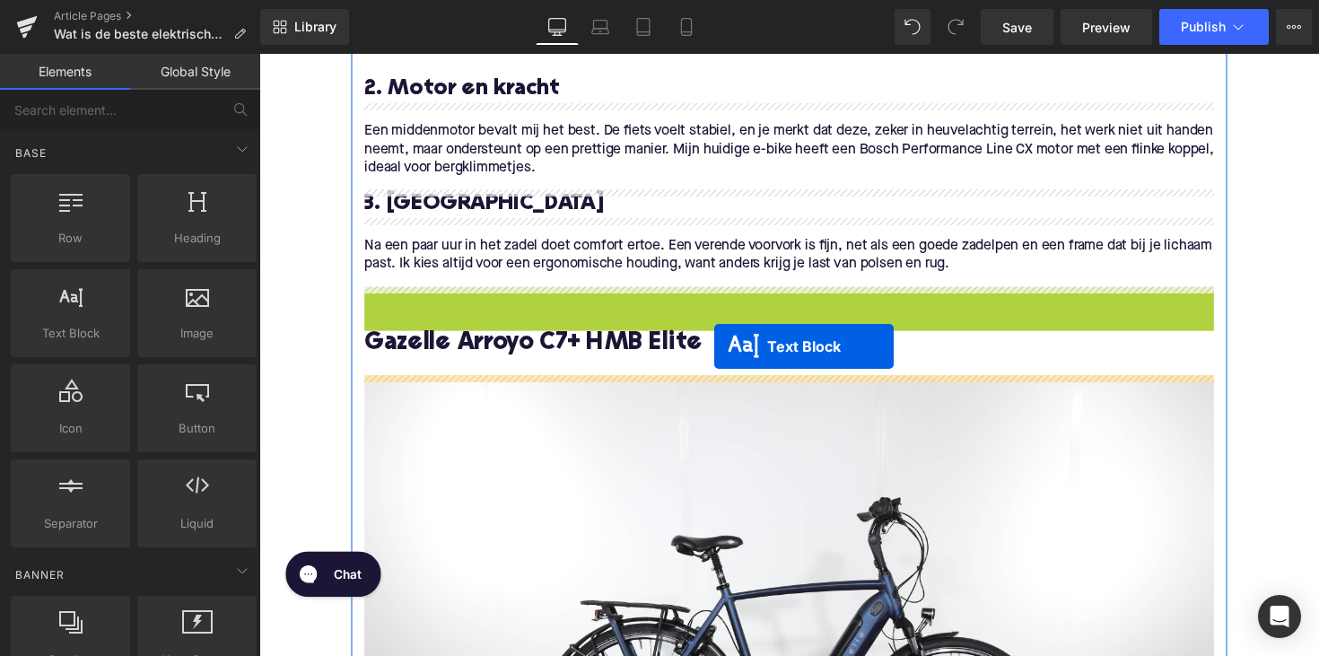
drag, startPoint x: 755, startPoint y: 330, endPoint x: 727, endPoint y: 348, distance: 33.9
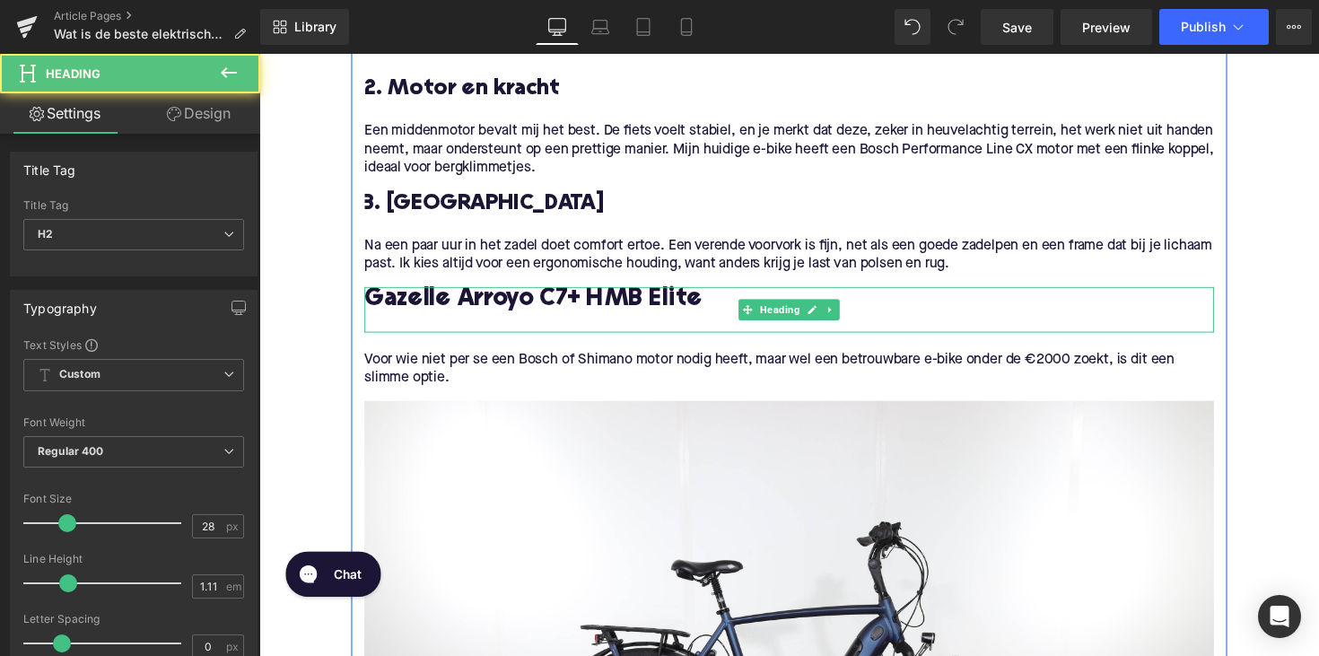
click at [459, 309] on h2 "Gazelle Arroyo C7+ HMB Elite" at bounding box center [802, 306] width 870 height 28
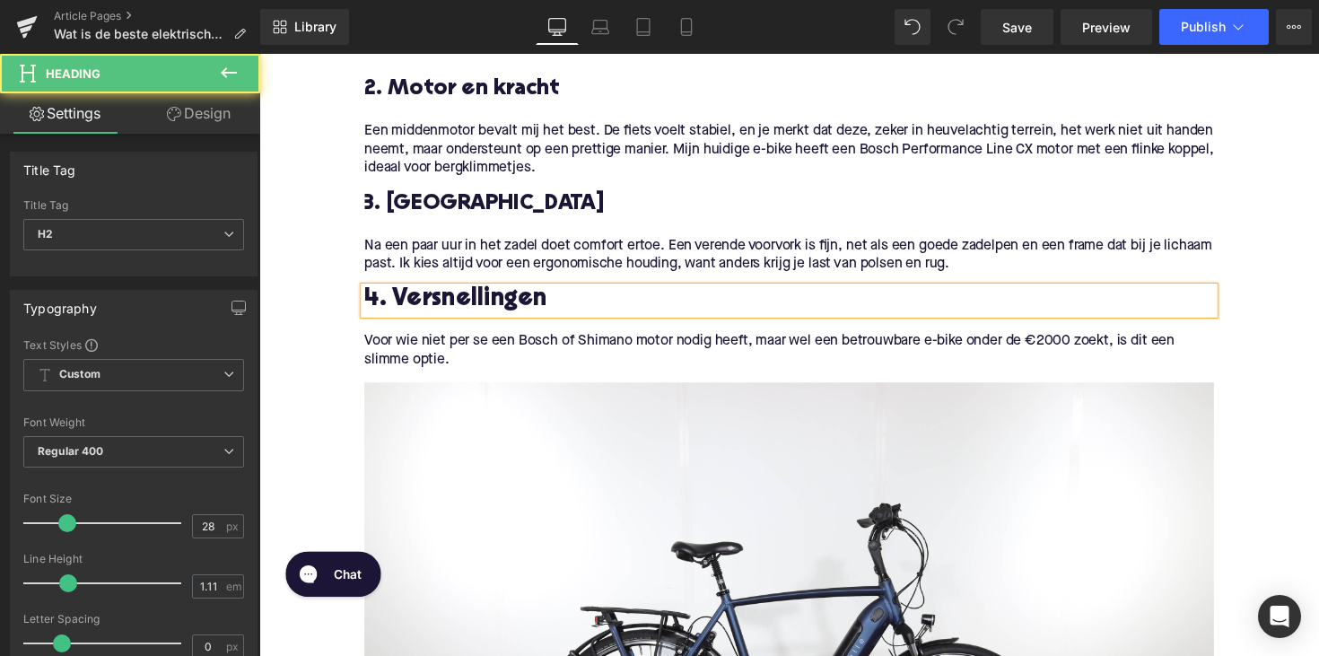
click at [477, 302] on h2 "4. Versnellingen" at bounding box center [802, 306] width 870 height 28
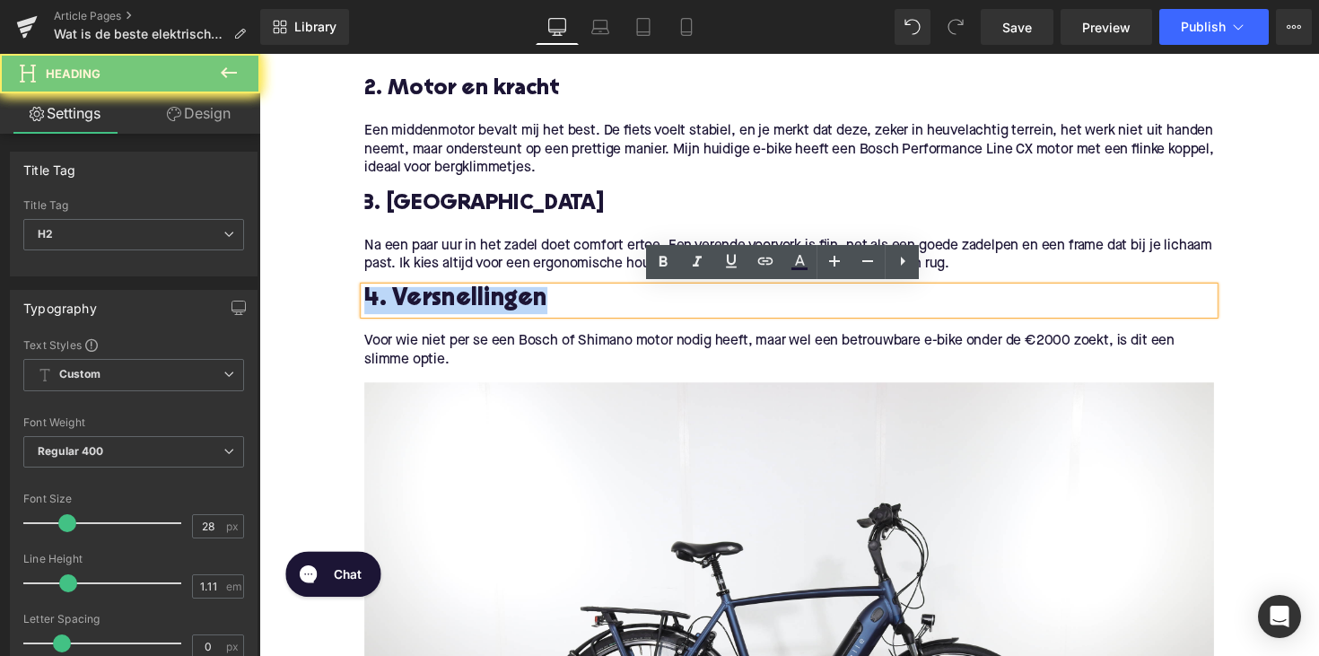
click at [477, 302] on h2 "4. Versnellingen" at bounding box center [802, 306] width 870 height 28
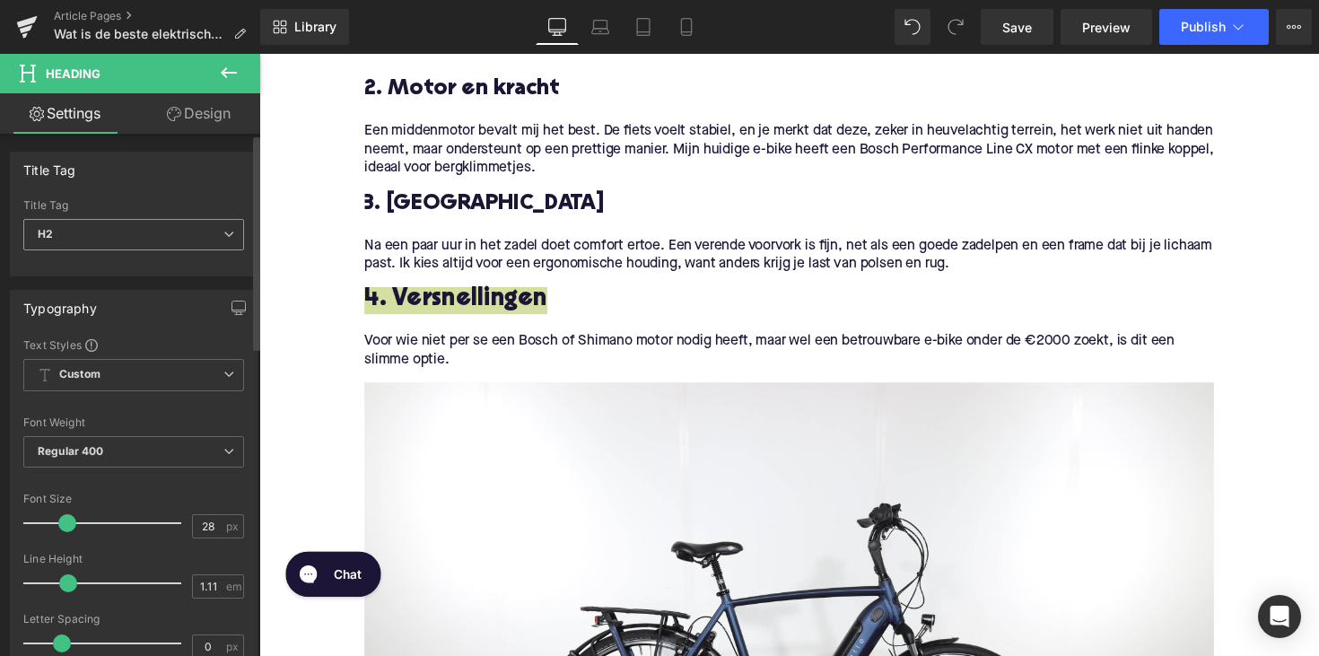
click at [105, 224] on span "H2" at bounding box center [133, 234] width 221 height 31
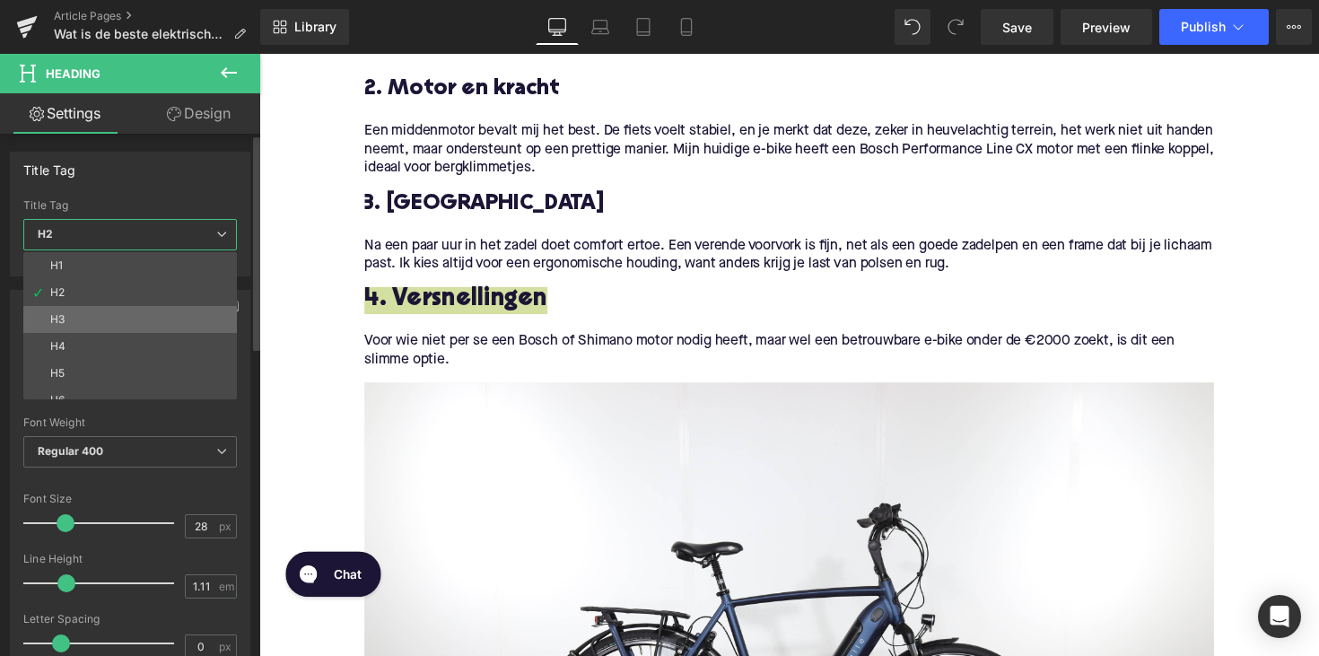
click at [104, 320] on li "H3" at bounding box center [134, 319] width 222 height 27
type input "25"
type input "1.28"
type input "100"
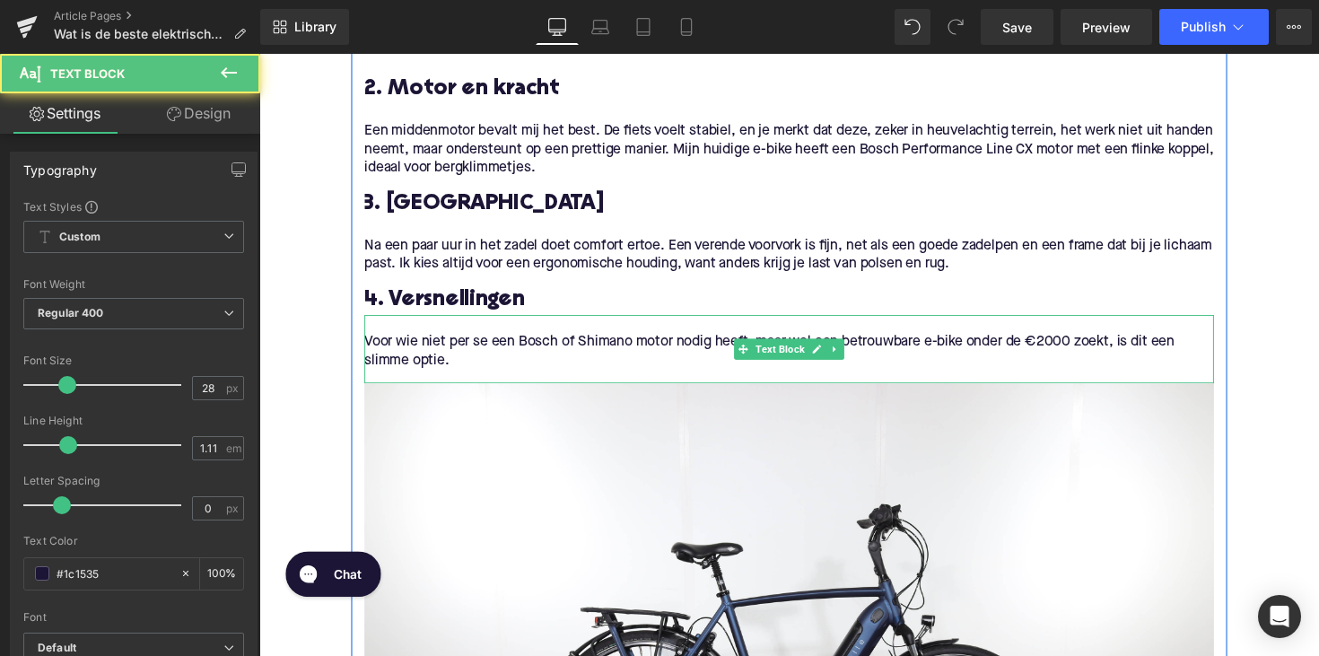
click at [434, 357] on p "Voor wie niet per se een Bosch of Shimano motor nodig heeft, maar wel een betro…" at bounding box center [802, 359] width 870 height 38
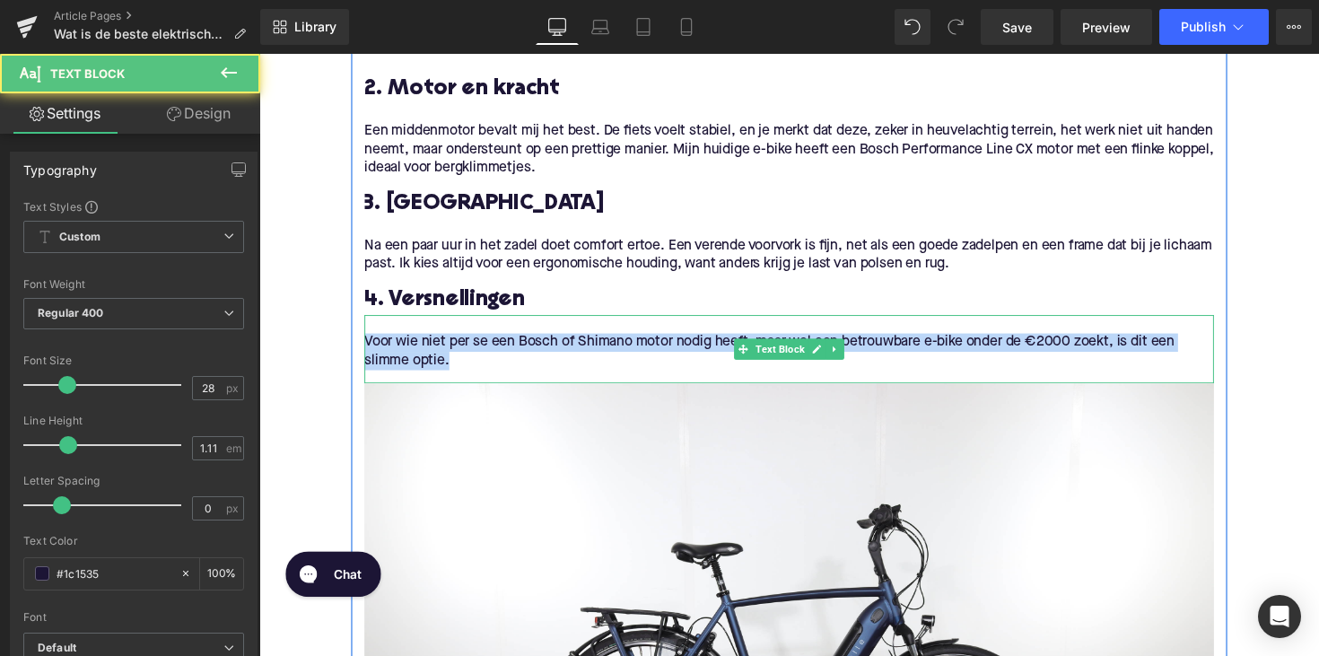
click at [434, 357] on p "Voor wie niet per se een Bosch of Shimano motor nodig heeft, maar wel een betro…" at bounding box center [802, 359] width 870 height 38
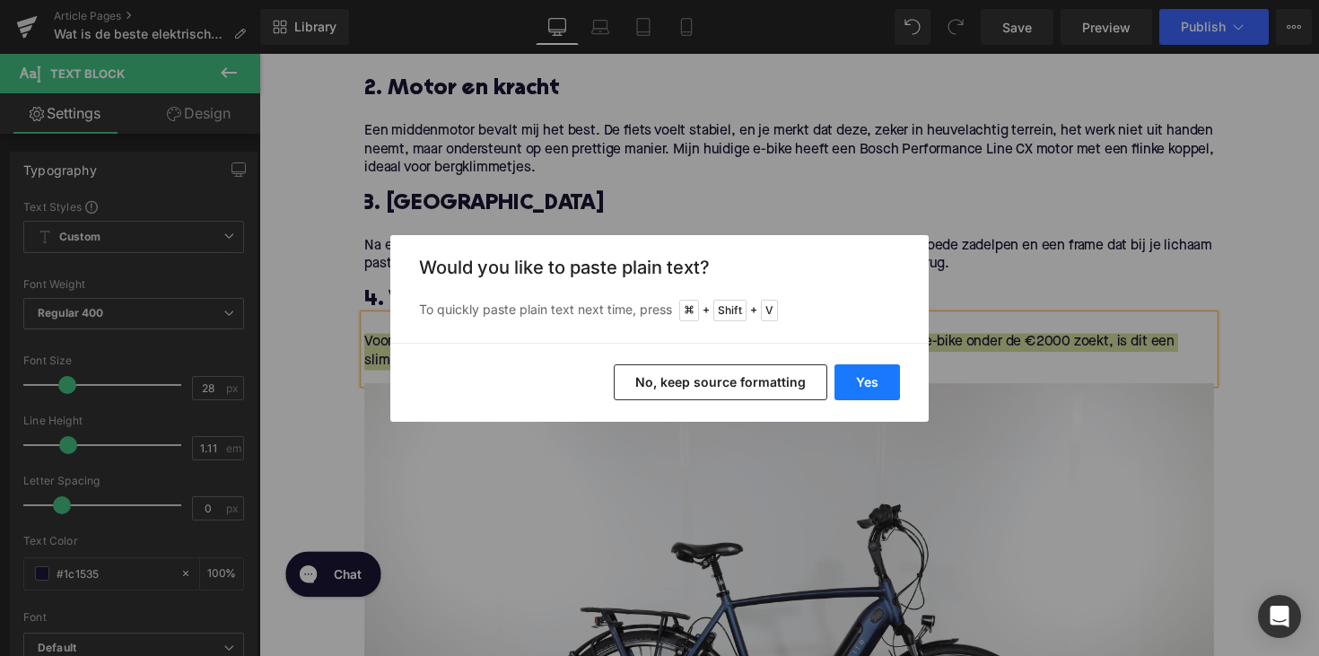
drag, startPoint x: 875, startPoint y: 372, endPoint x: 632, endPoint y: 327, distance: 247.4
click at [876, 372] on button "Yes" at bounding box center [866, 382] width 65 height 36
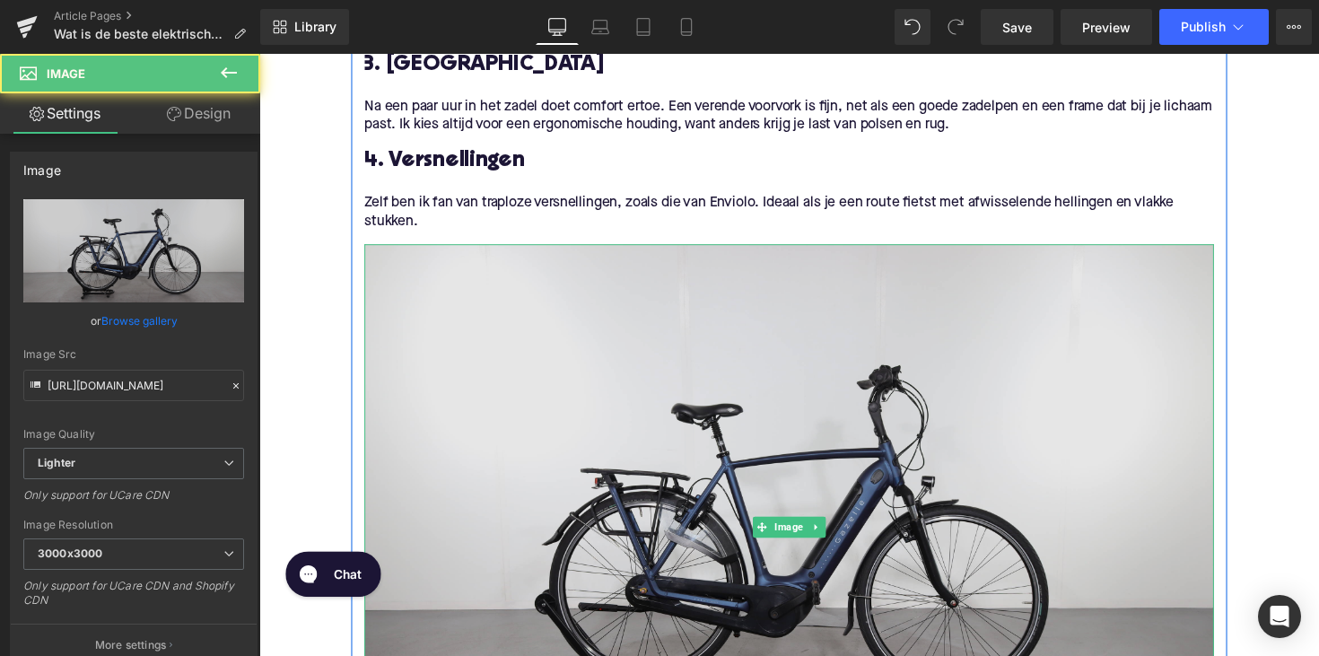
scroll to position [1456, 0]
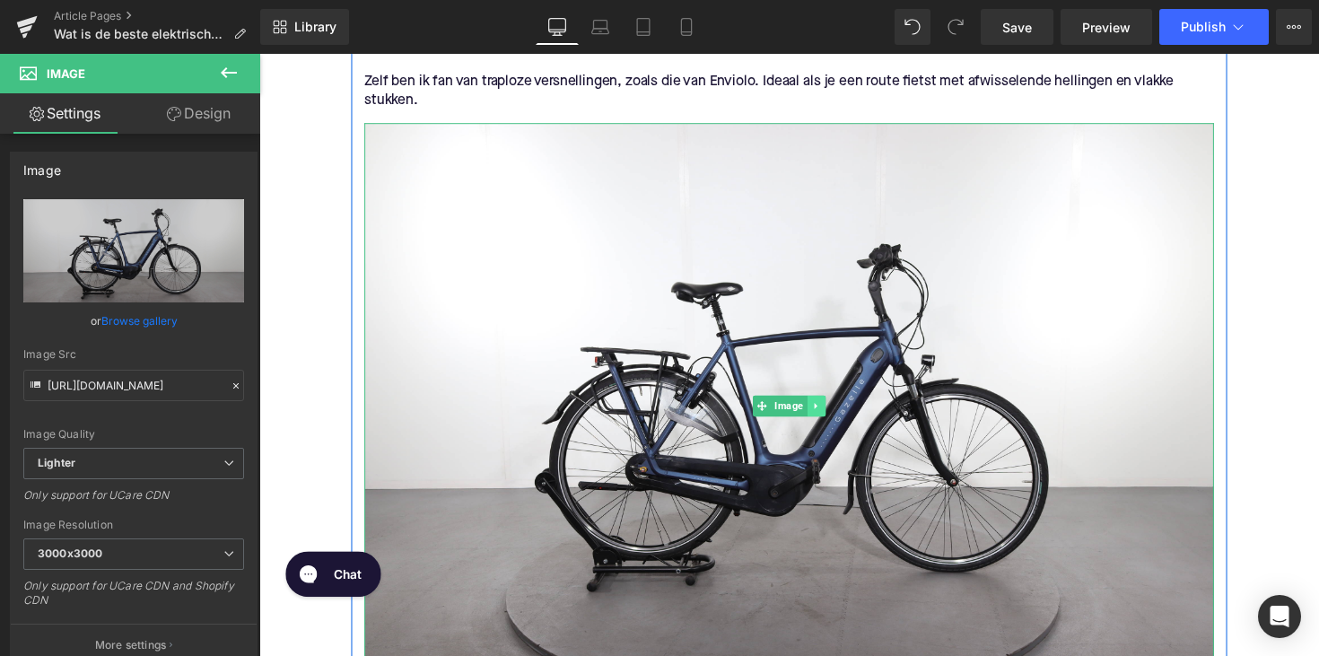
click at [821, 414] on link at bounding box center [830, 415] width 19 height 22
click at [838, 414] on icon at bounding box center [839, 414] width 10 height 10
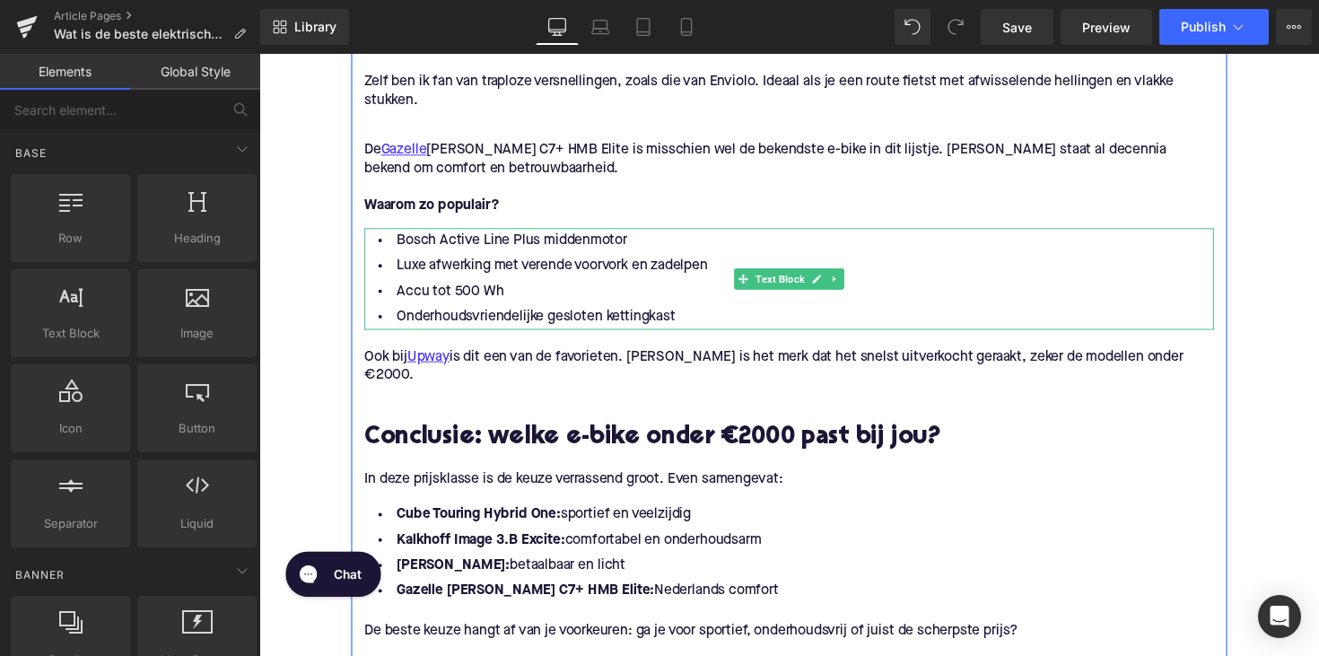
scroll to position [1281, 0]
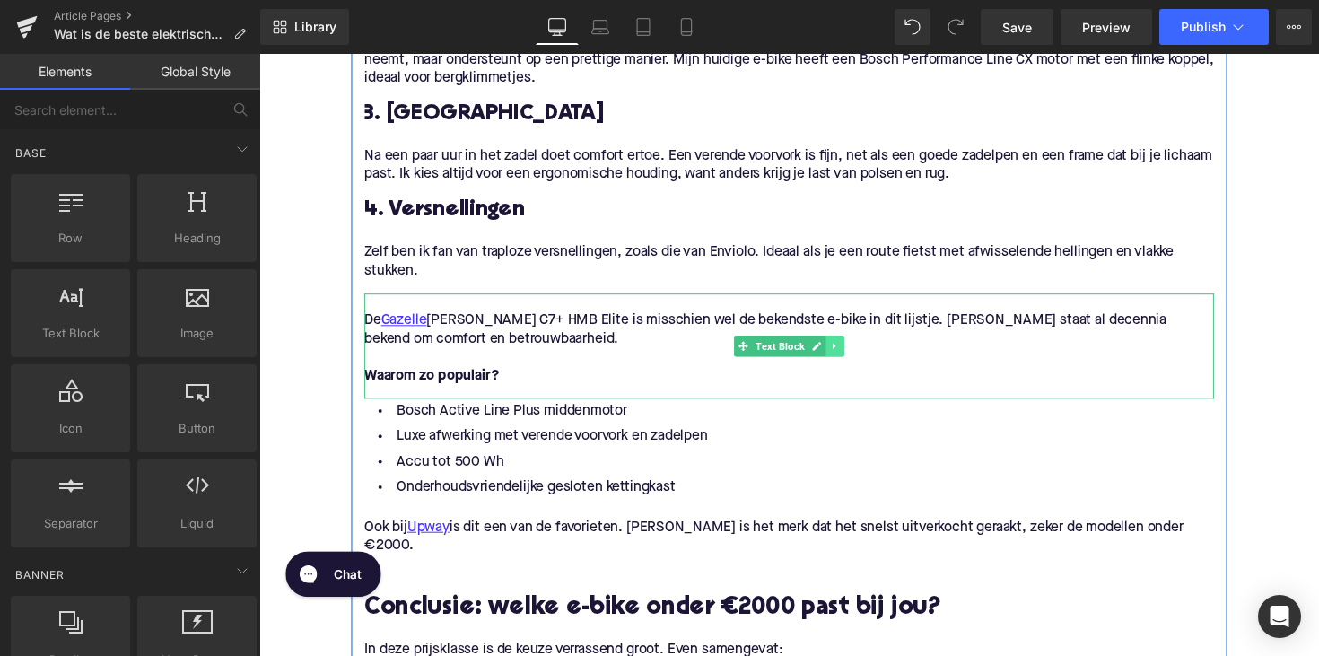
click at [847, 362] on link at bounding box center [849, 354] width 19 height 22
click at [853, 350] on icon at bounding box center [858, 353] width 10 height 10
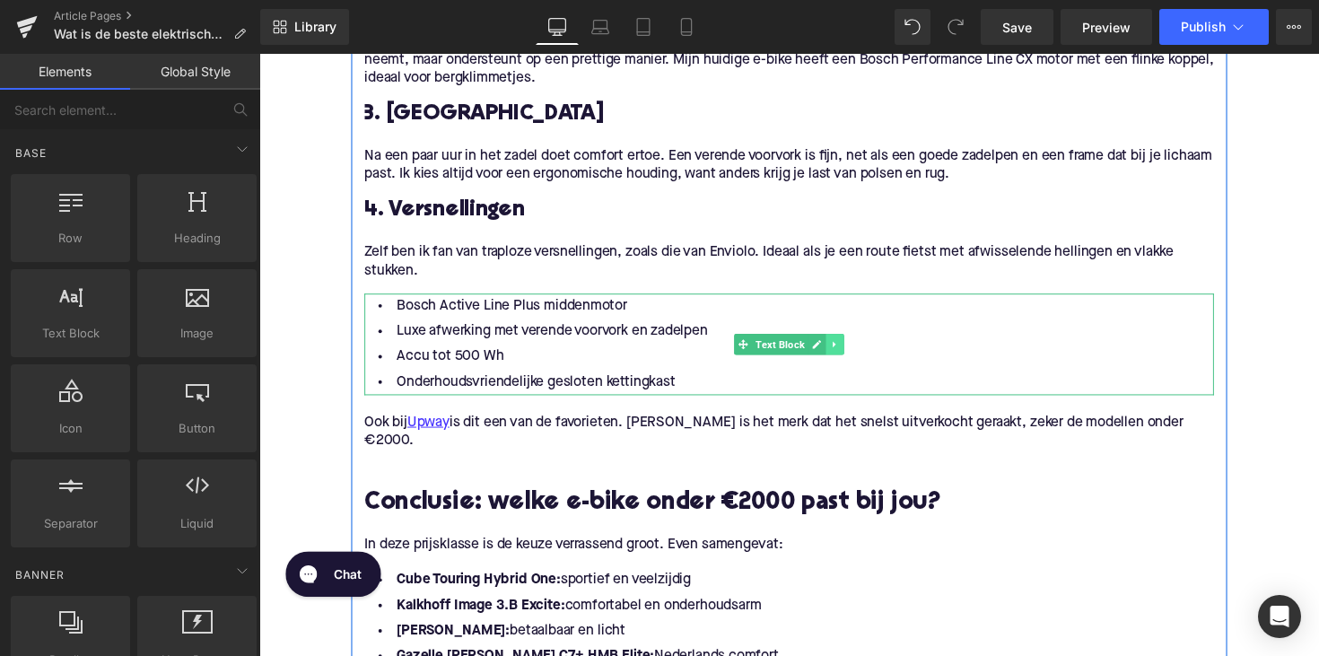
click at [845, 349] on icon at bounding box center [849, 351] width 10 height 11
click at [862, 349] on link at bounding box center [858, 352] width 19 height 22
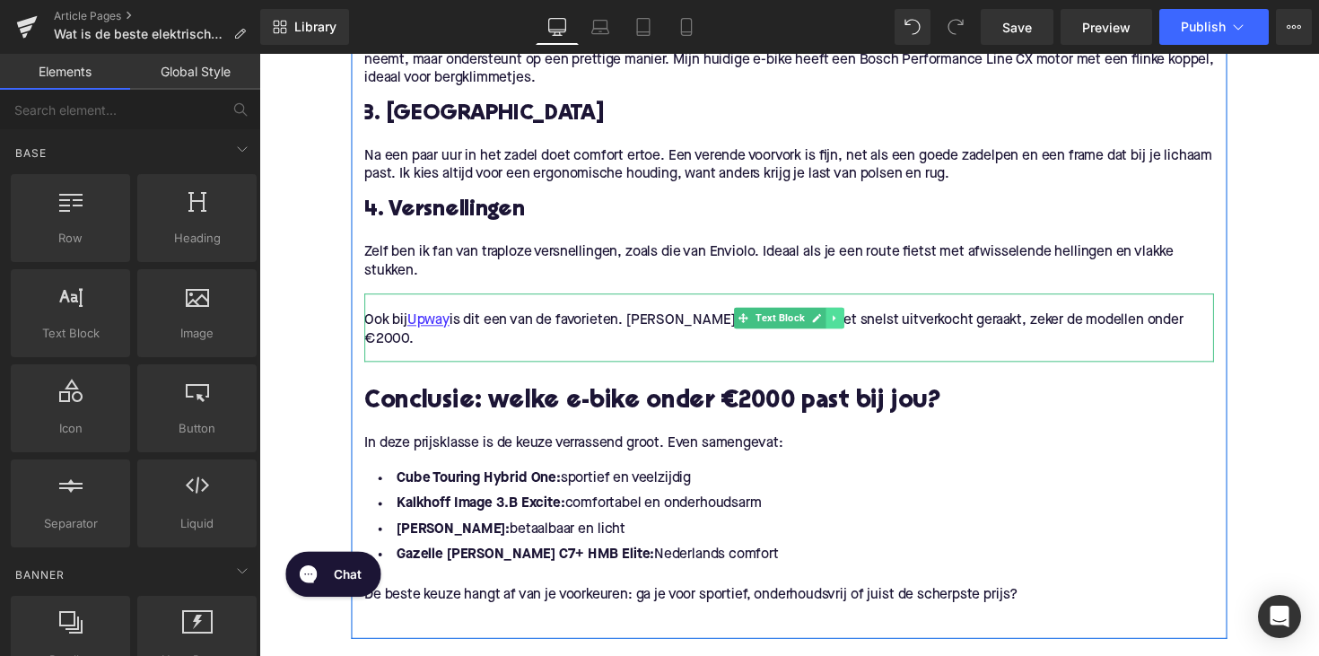
click at [850, 326] on icon at bounding box center [849, 324] width 10 height 11
click at [853, 325] on icon at bounding box center [858, 325] width 10 height 10
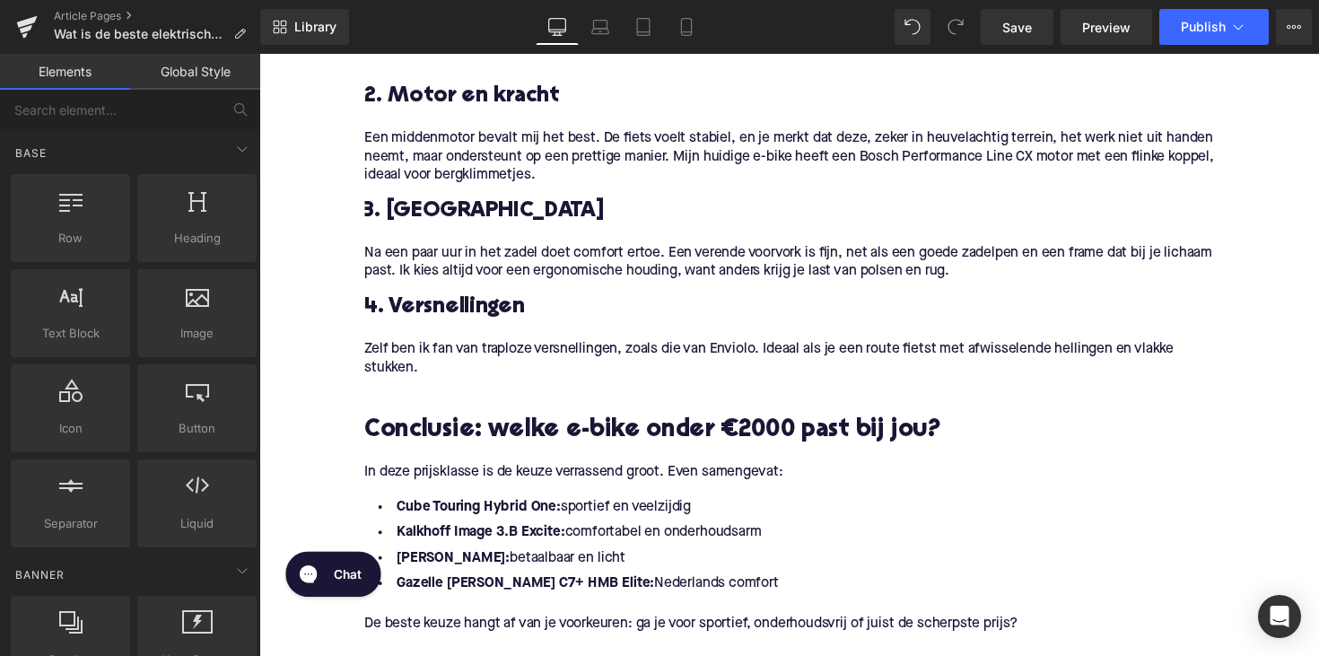
scroll to position [1176, 0]
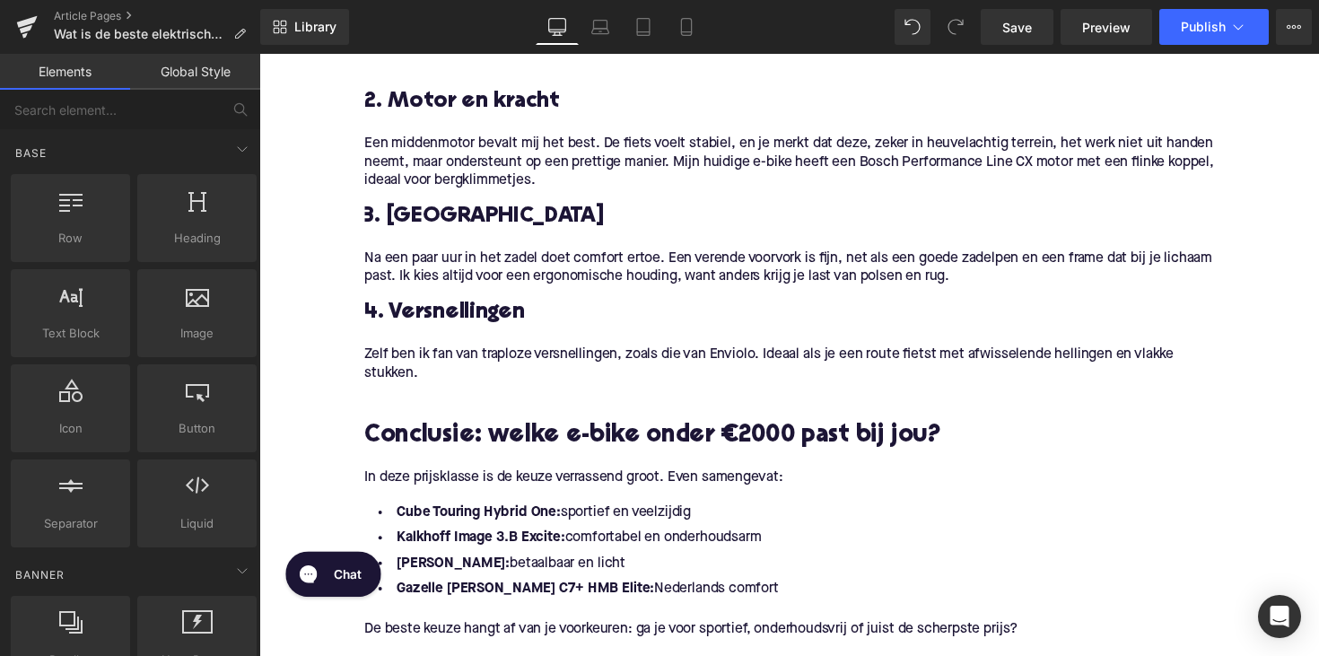
click at [549, 444] on h2 "Conclusie: welke e-bike onder €2000 past bij jou?" at bounding box center [802, 446] width 870 height 28
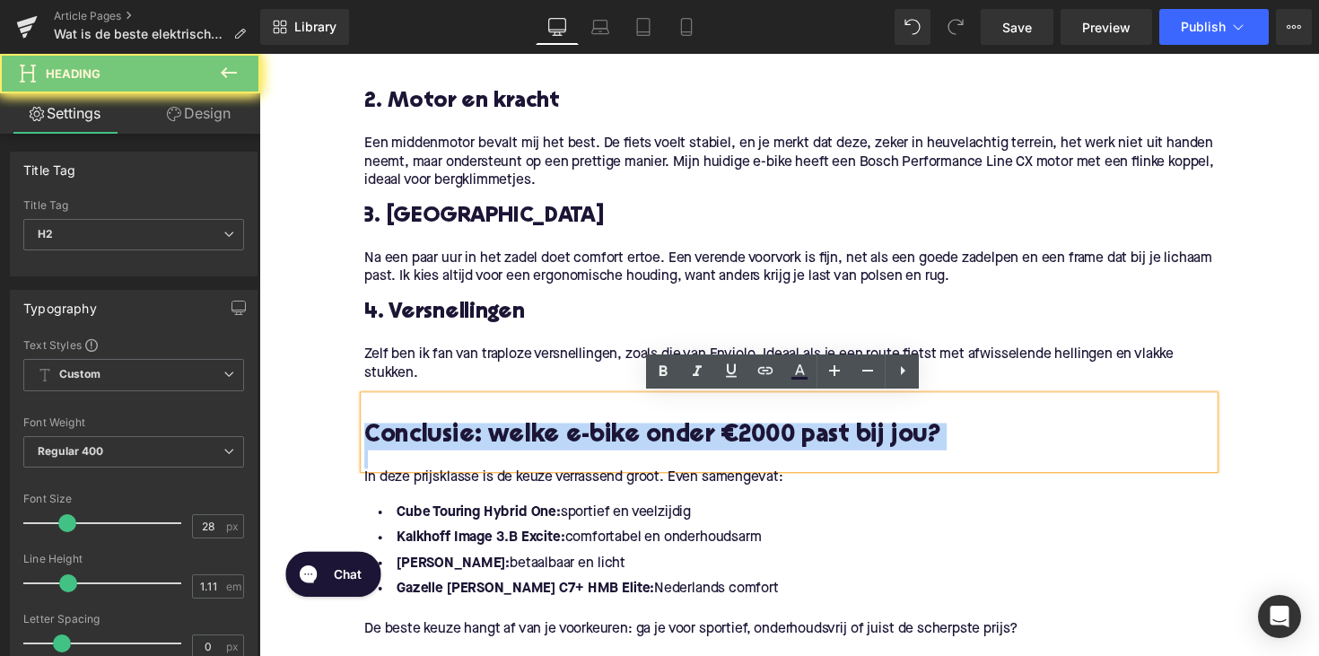
click at [549, 444] on h2 "Conclusie: welke e-bike onder €2000 past bij jou?" at bounding box center [802, 446] width 870 height 28
paste div
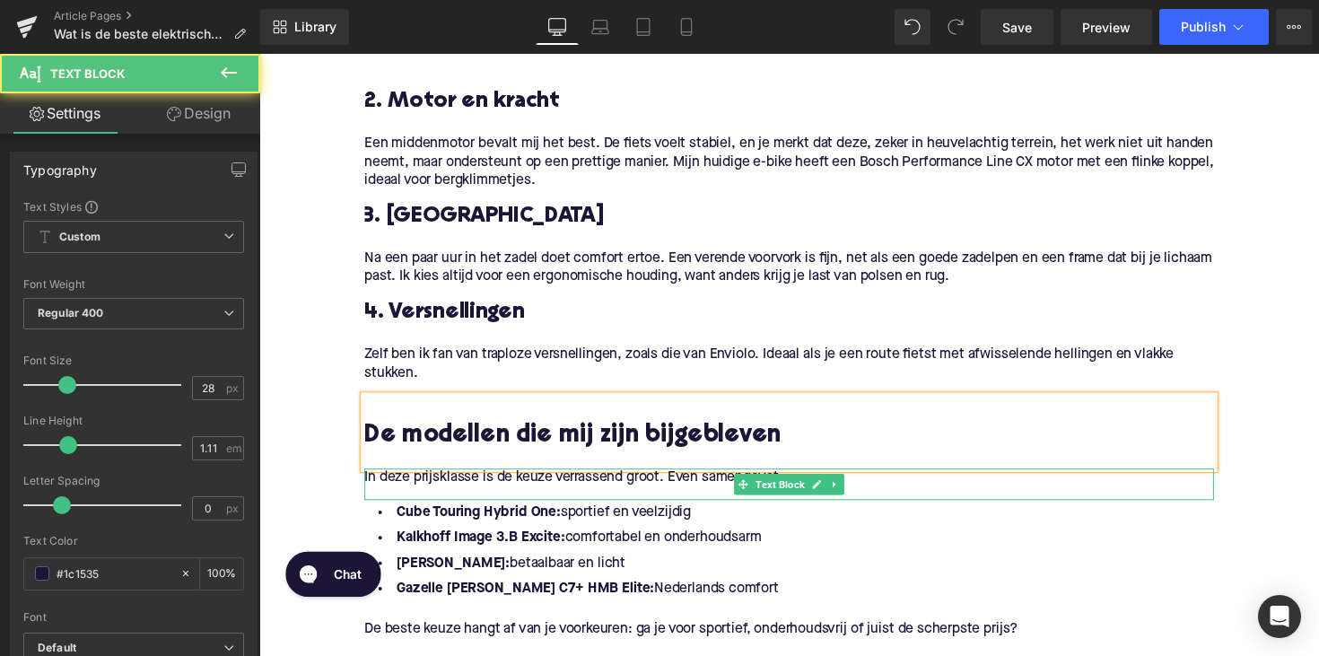
click at [513, 492] on span "In deze prijsklasse is de keuze verrassend groot. Even samengevat:" at bounding box center [581, 488] width 429 height 14
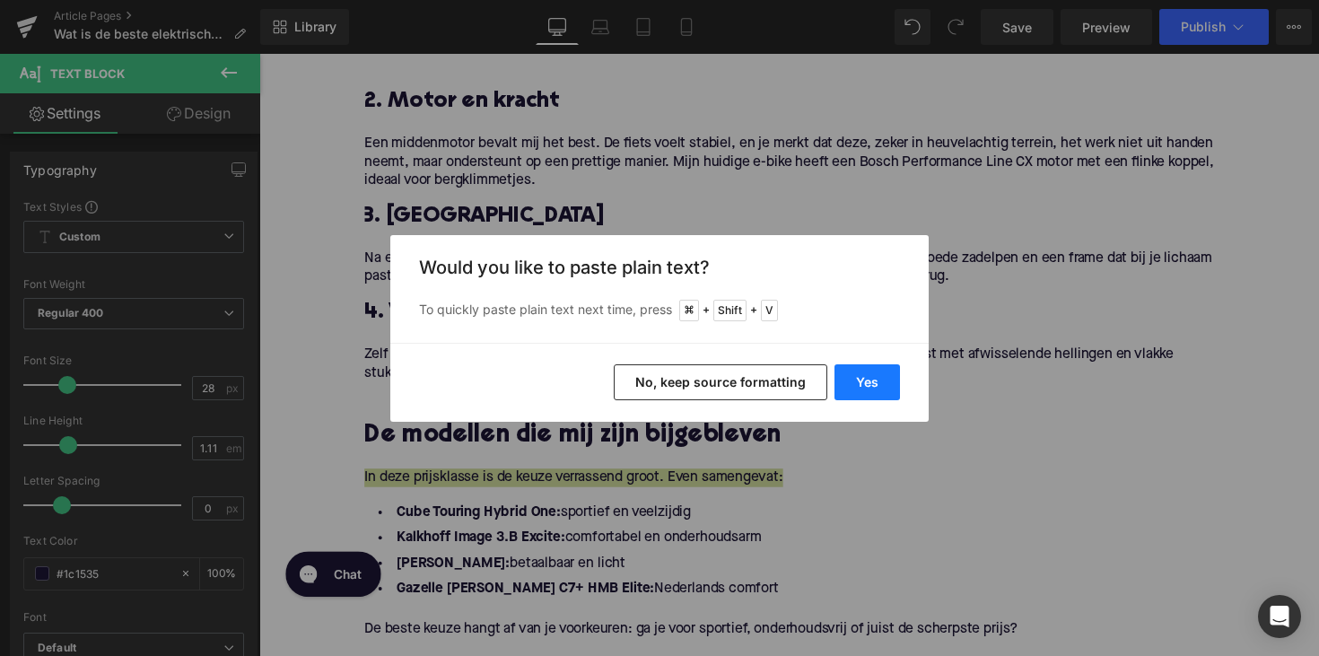
click at [841, 387] on button "Yes" at bounding box center [866, 382] width 65 height 36
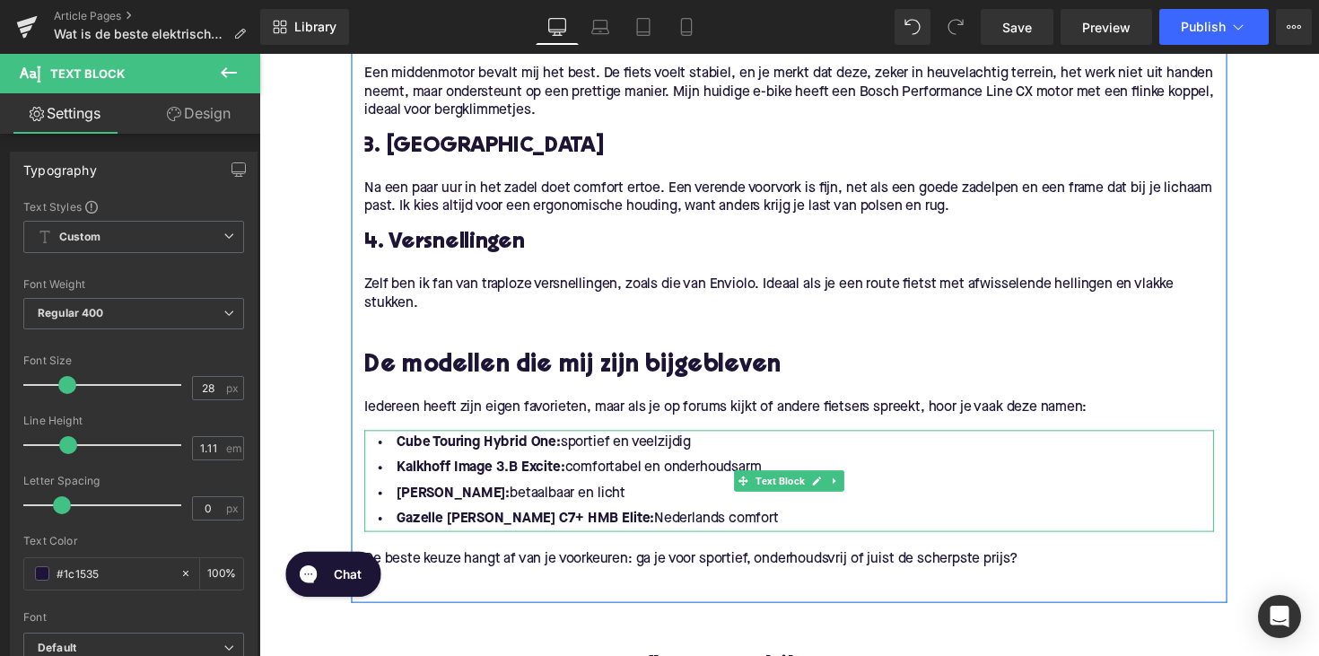
scroll to position [1276, 0]
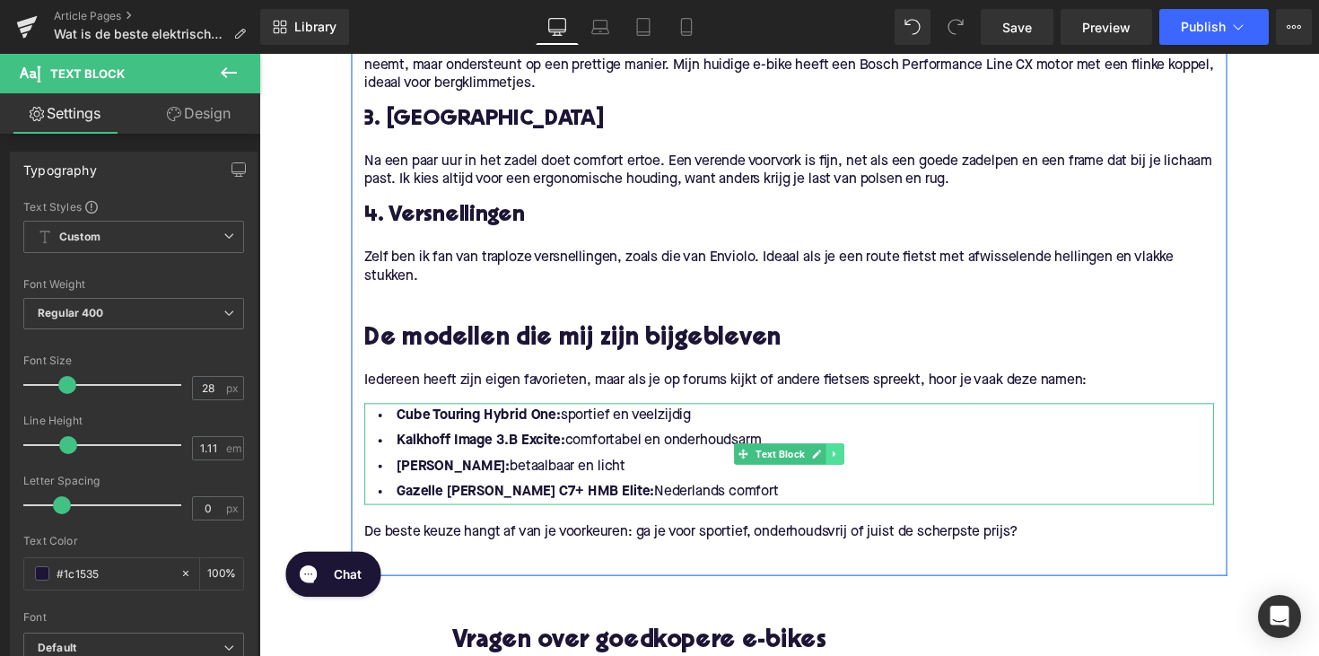
click at [842, 469] on link at bounding box center [849, 464] width 19 height 22
click at [853, 464] on icon at bounding box center [858, 463] width 10 height 10
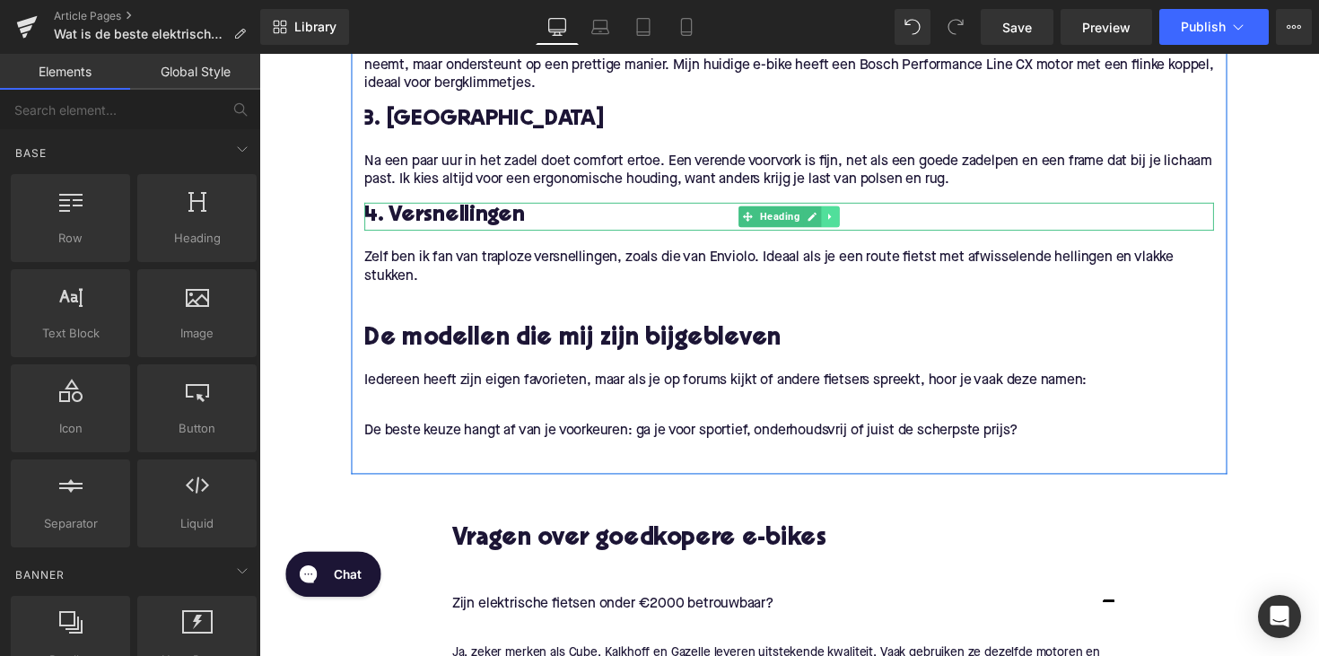
click at [846, 217] on link at bounding box center [844, 221] width 19 height 22
click at [832, 217] on icon at bounding box center [835, 220] width 10 height 10
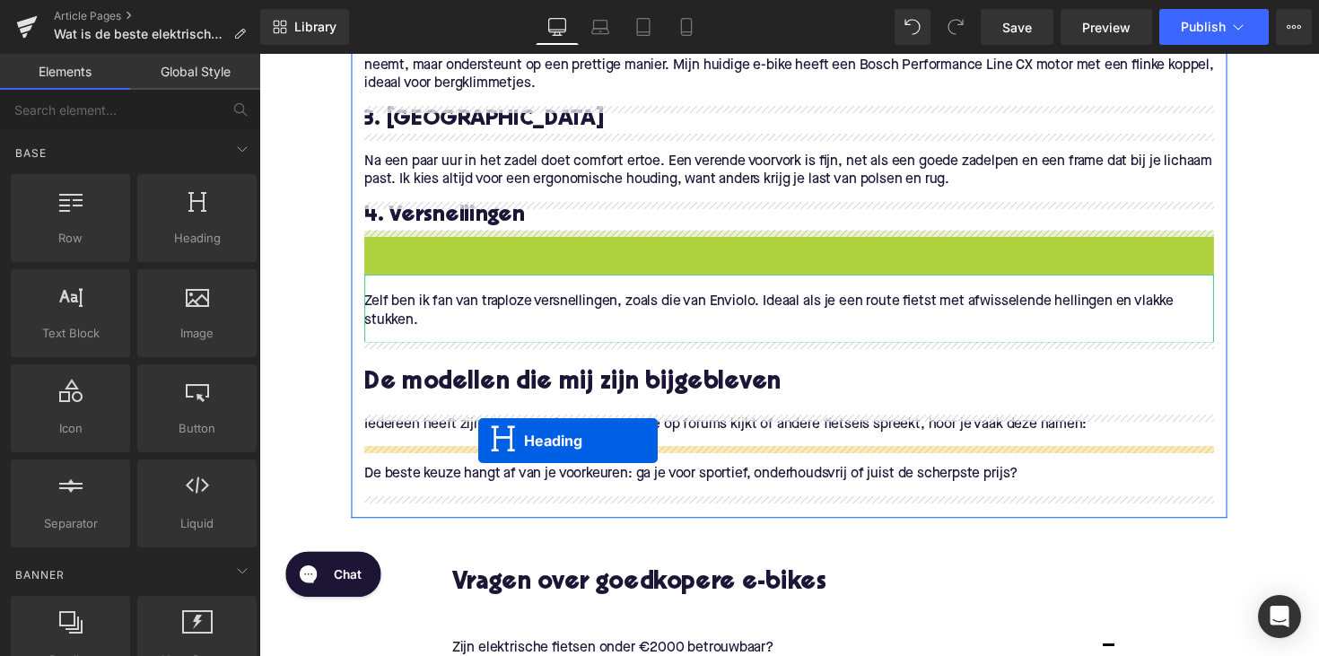
drag, startPoint x: 754, startPoint y: 248, endPoint x: 484, endPoint y: 450, distance: 337.7
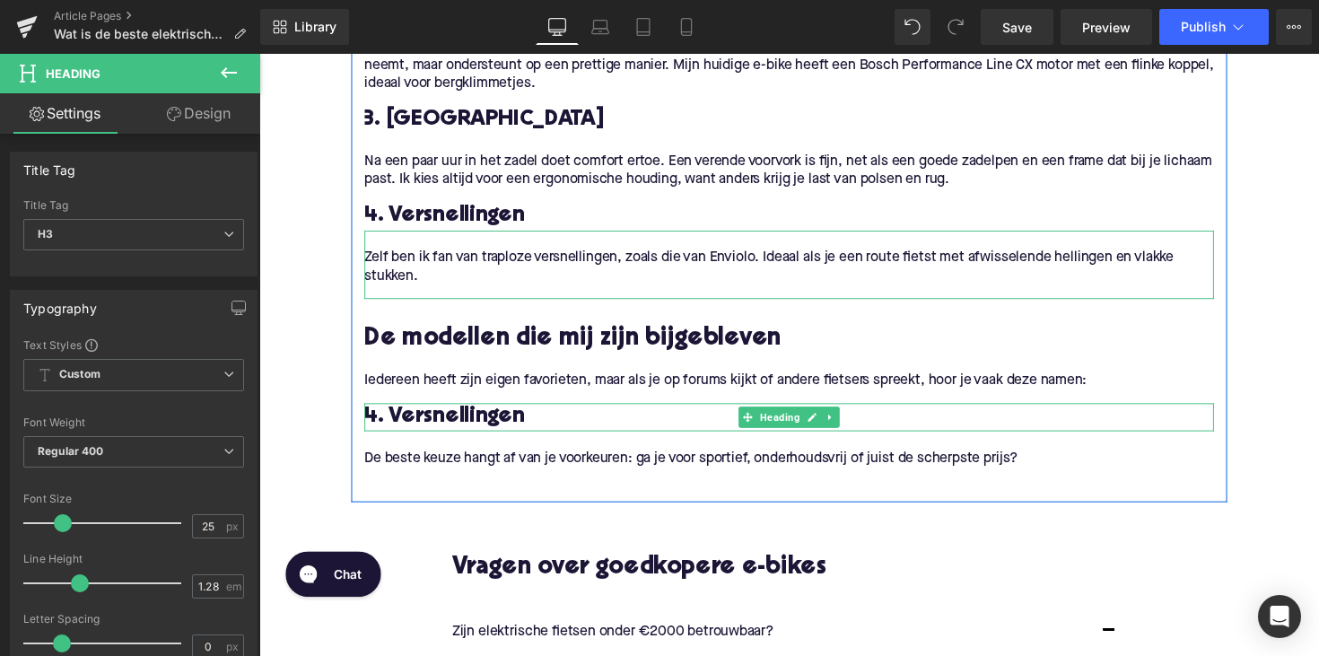
click at [430, 431] on h3 "4. Versnellingen" at bounding box center [802, 426] width 870 height 29
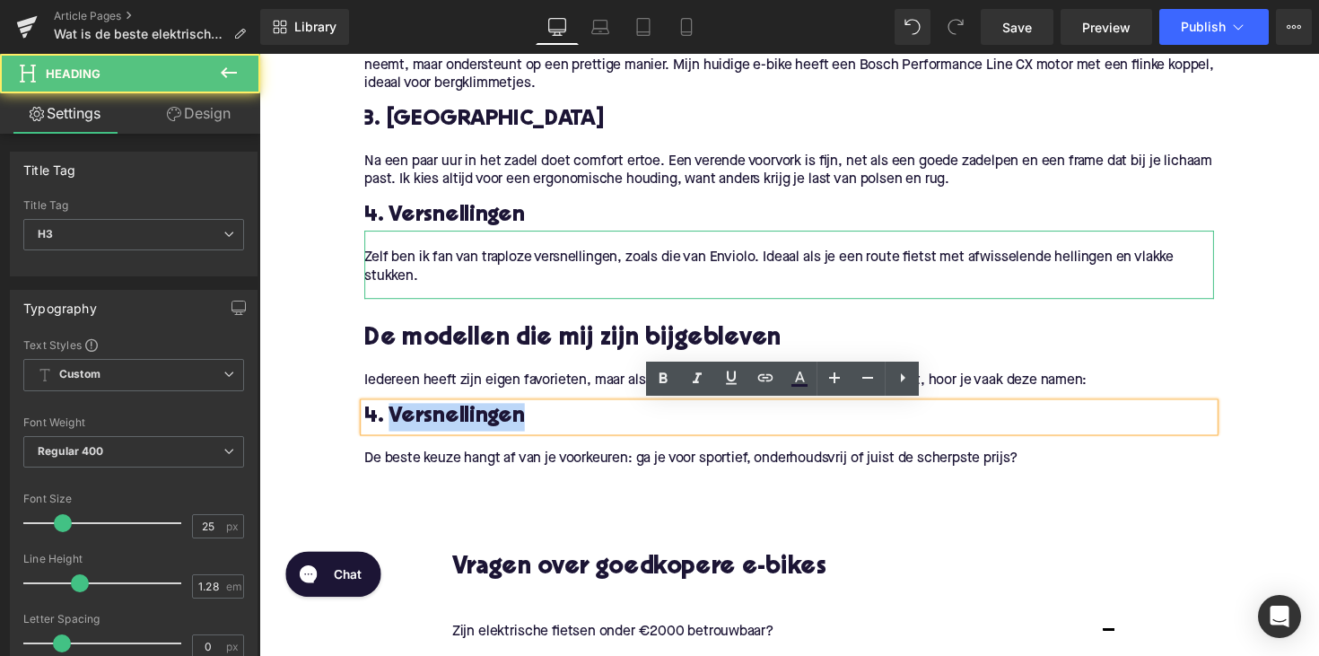
click at [430, 431] on h3 "4. Versnellingen" at bounding box center [802, 426] width 870 height 29
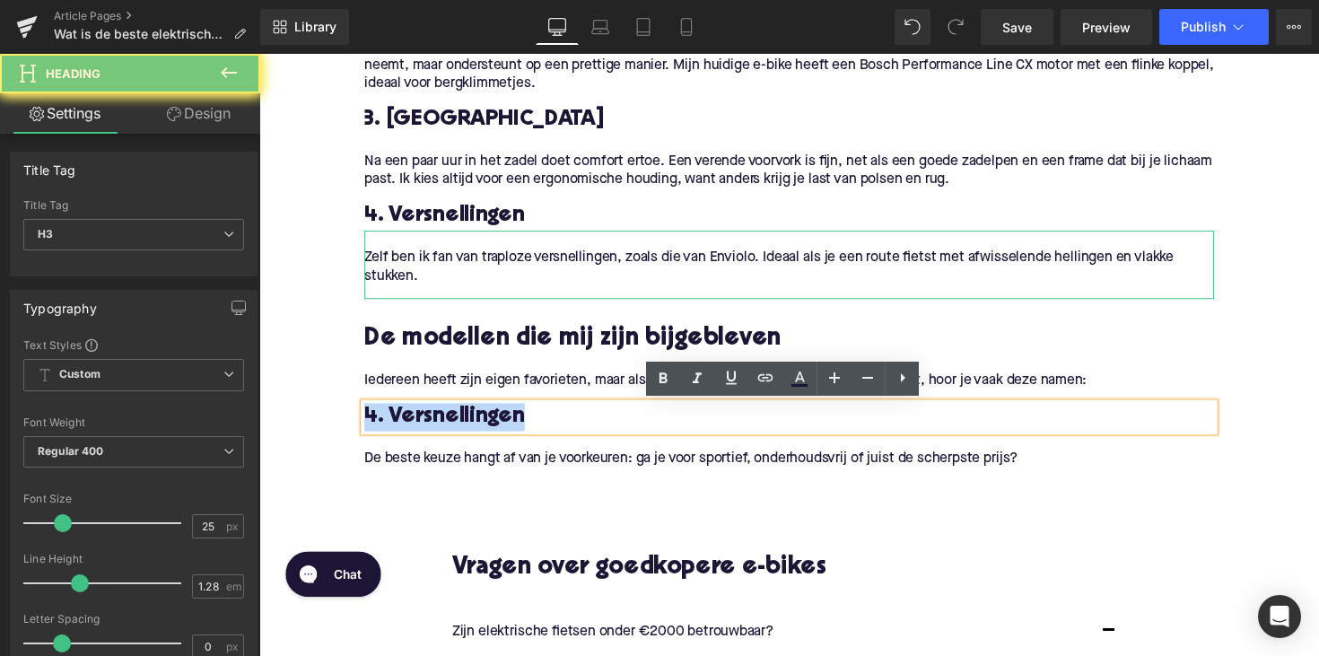
paste div
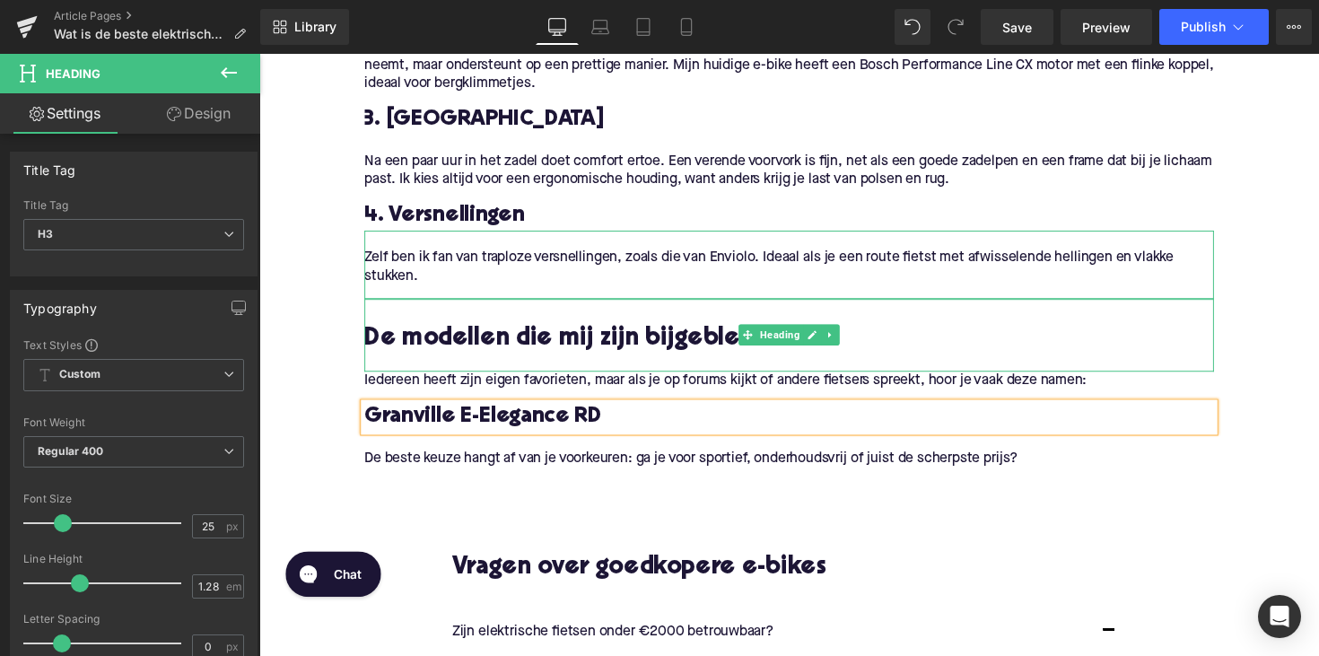
click at [593, 346] on h2 "De modellen die mij zijn bijgebleven" at bounding box center [802, 347] width 870 height 28
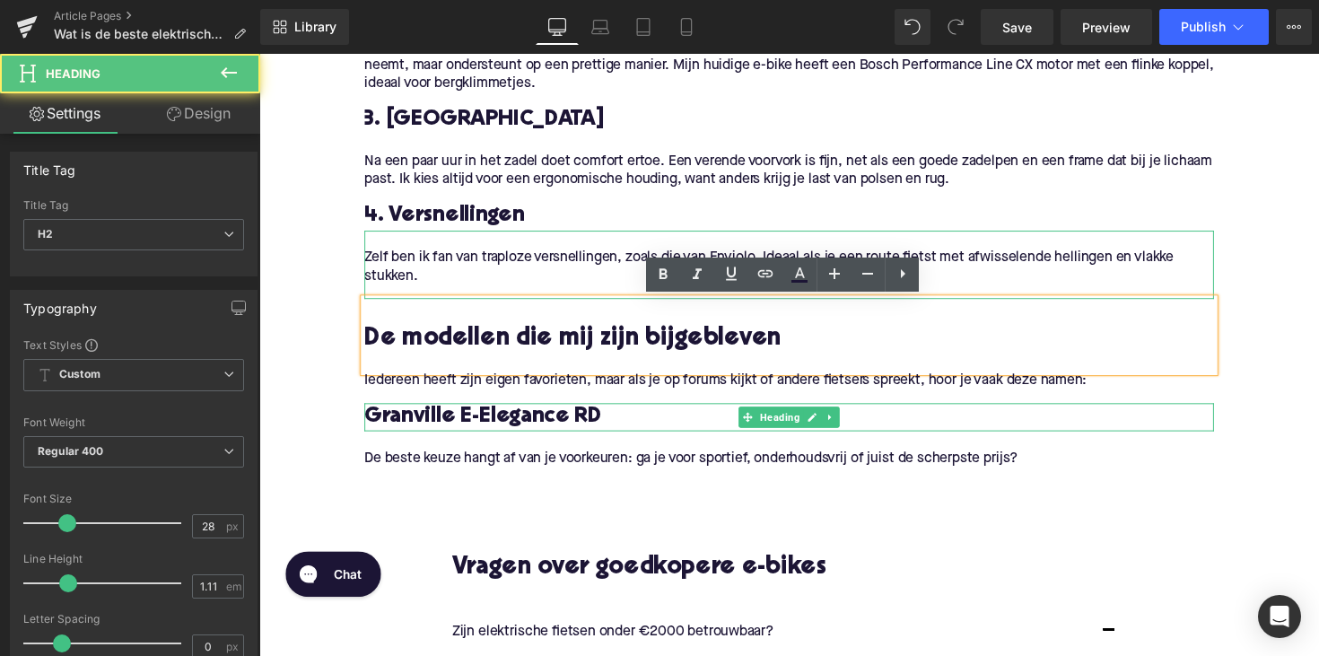
click at [484, 423] on h3 "Granville E-Elegance RD" at bounding box center [802, 426] width 870 height 29
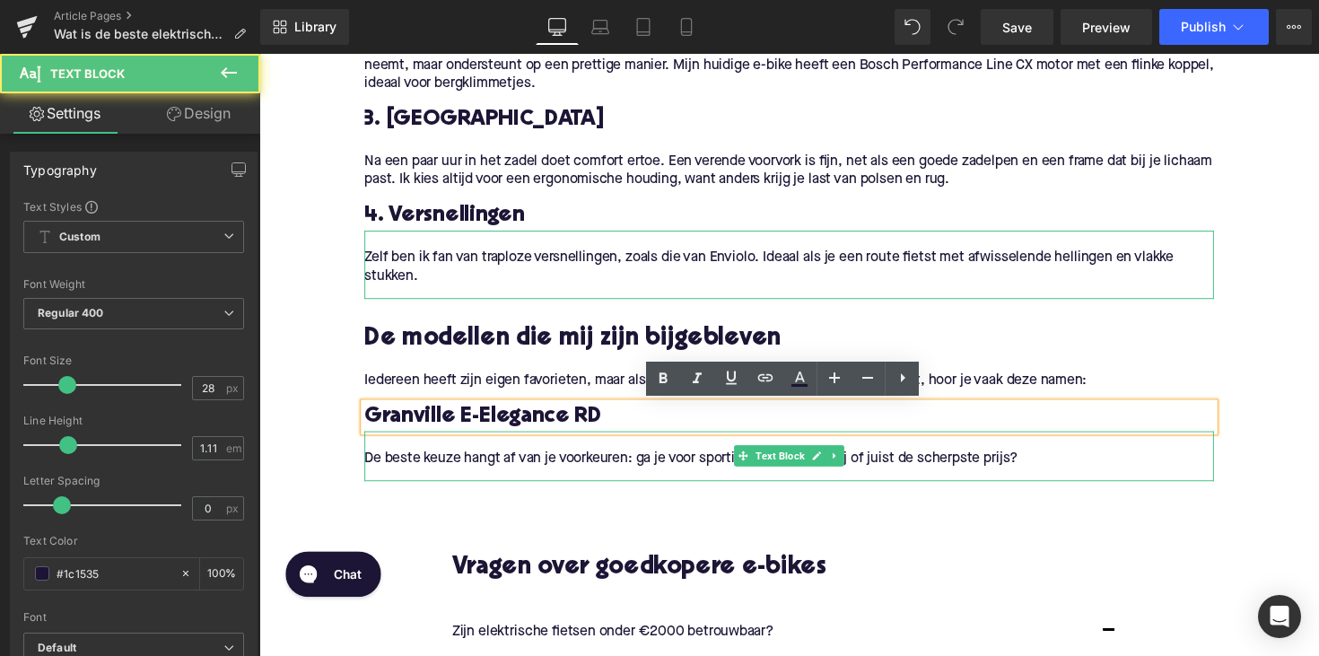
click at [497, 472] on p "De beste keuze hangt af van je voorkeuren: ga je voor sportief, onderhoudsvrij …" at bounding box center [802, 468] width 870 height 19
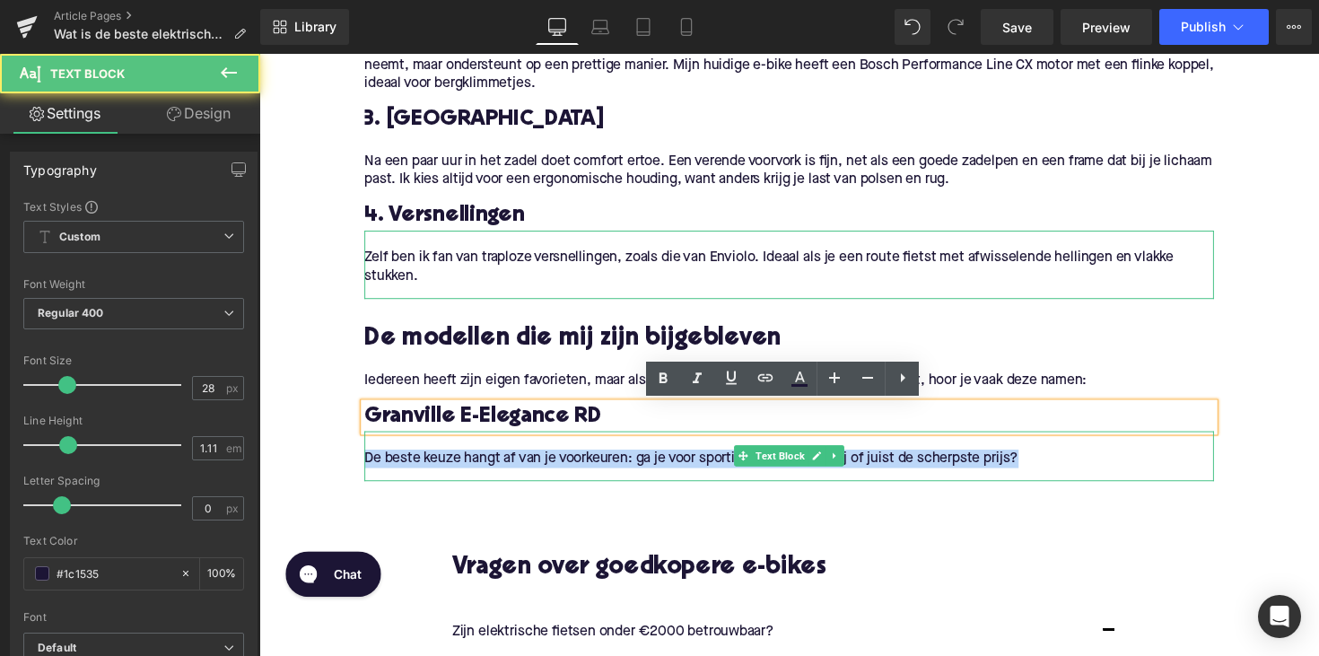
click at [497, 472] on p "De beste keuze hangt af van je voorkeuren: ga je voor sportief, onderhoudsvrij …" at bounding box center [802, 468] width 870 height 19
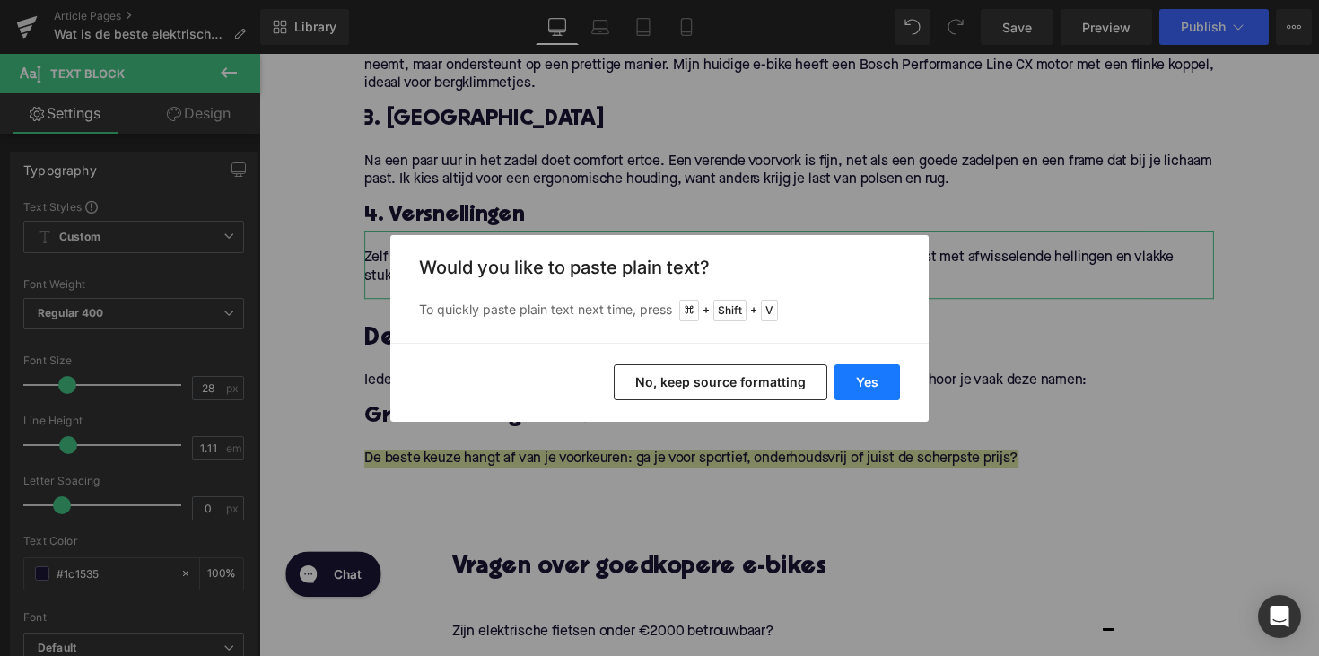
click at [880, 391] on button "Yes" at bounding box center [866, 382] width 65 height 36
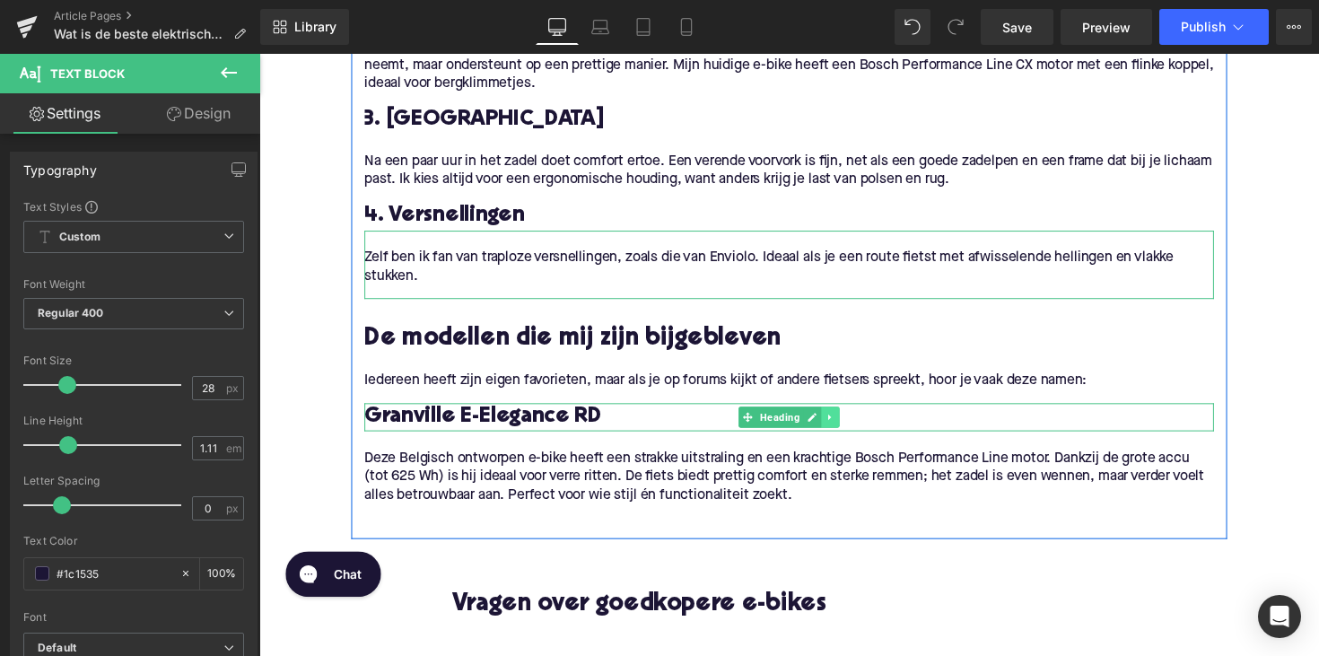
click at [835, 426] on link at bounding box center [844, 426] width 19 height 22
click at [831, 423] on icon at bounding box center [835, 426] width 10 height 10
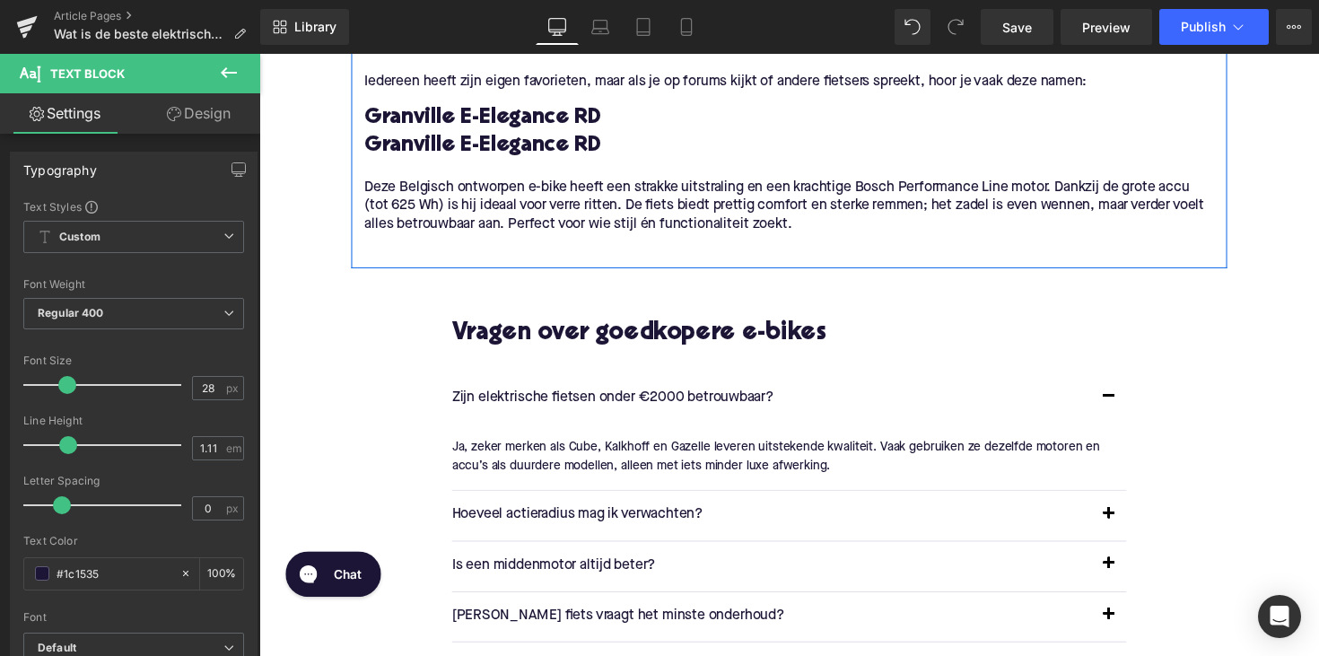
scroll to position [1493, 0]
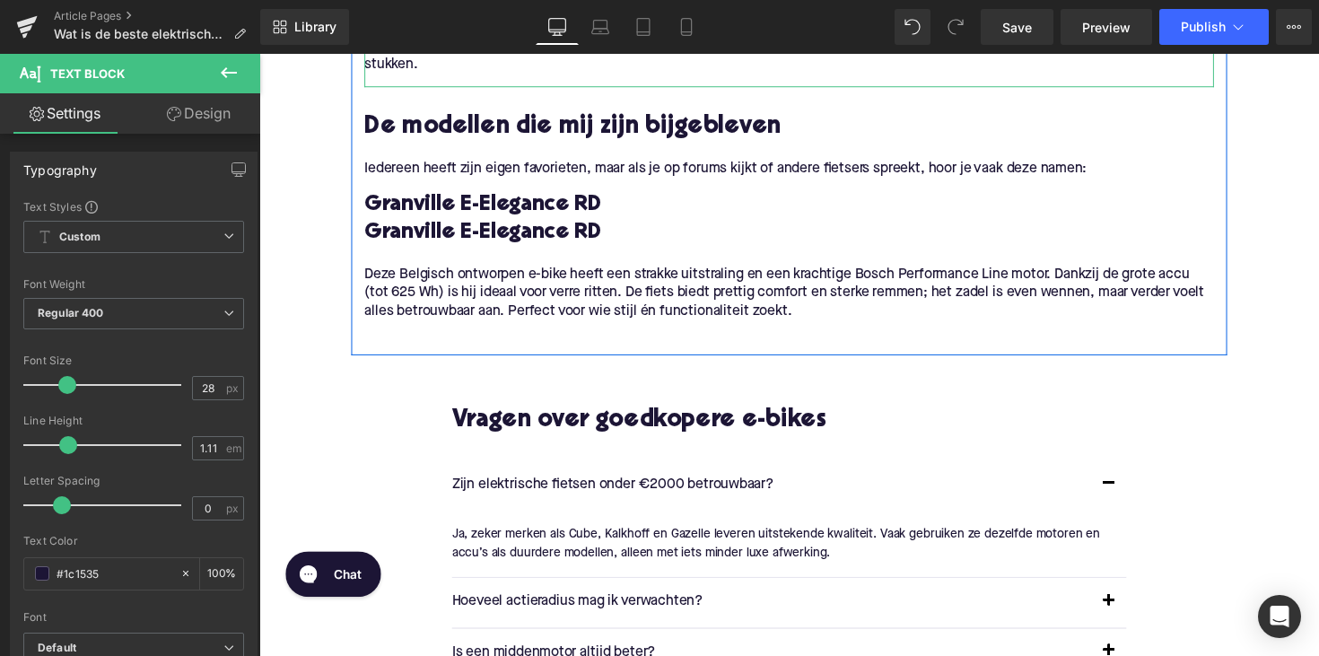
click at [658, 236] on h3 "Granville E-Elegance RD" at bounding box center [802, 237] width 870 height 29
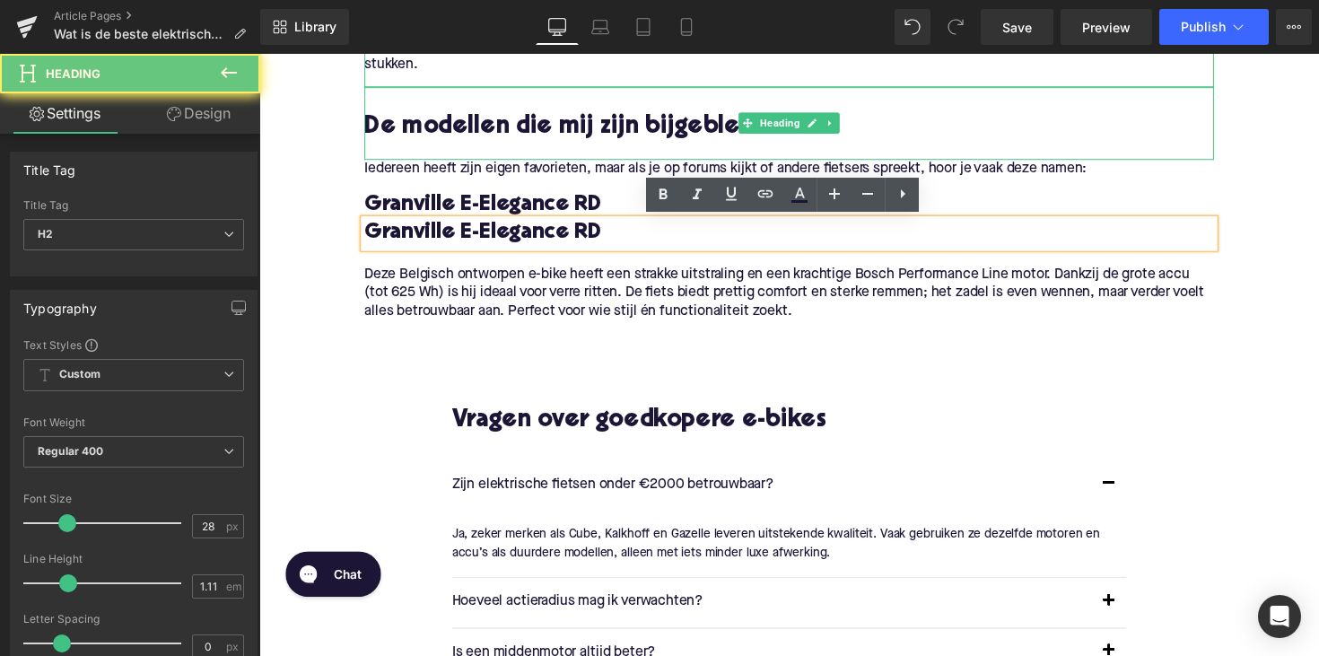
click at [618, 157] on div "De modellen die mij zijn bijgebleven Heading" at bounding box center [802, 125] width 870 height 74
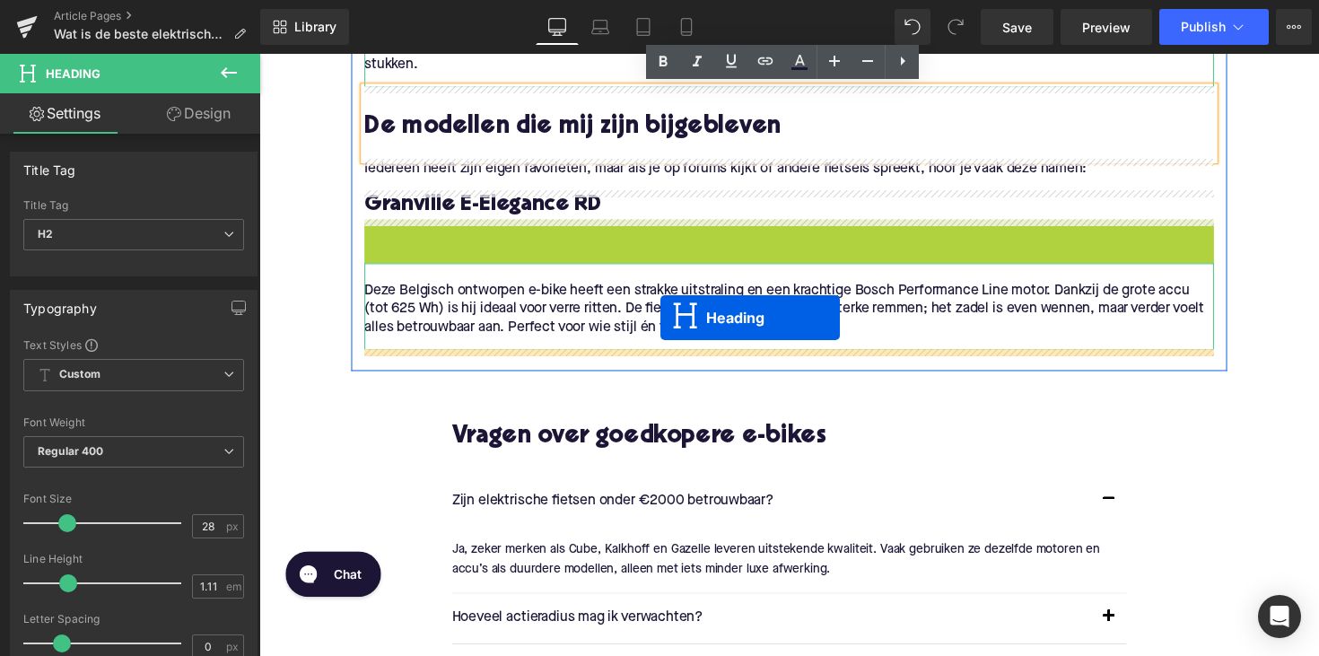
drag, startPoint x: 754, startPoint y: 240, endPoint x: 668, endPoint y: 327, distance: 122.4
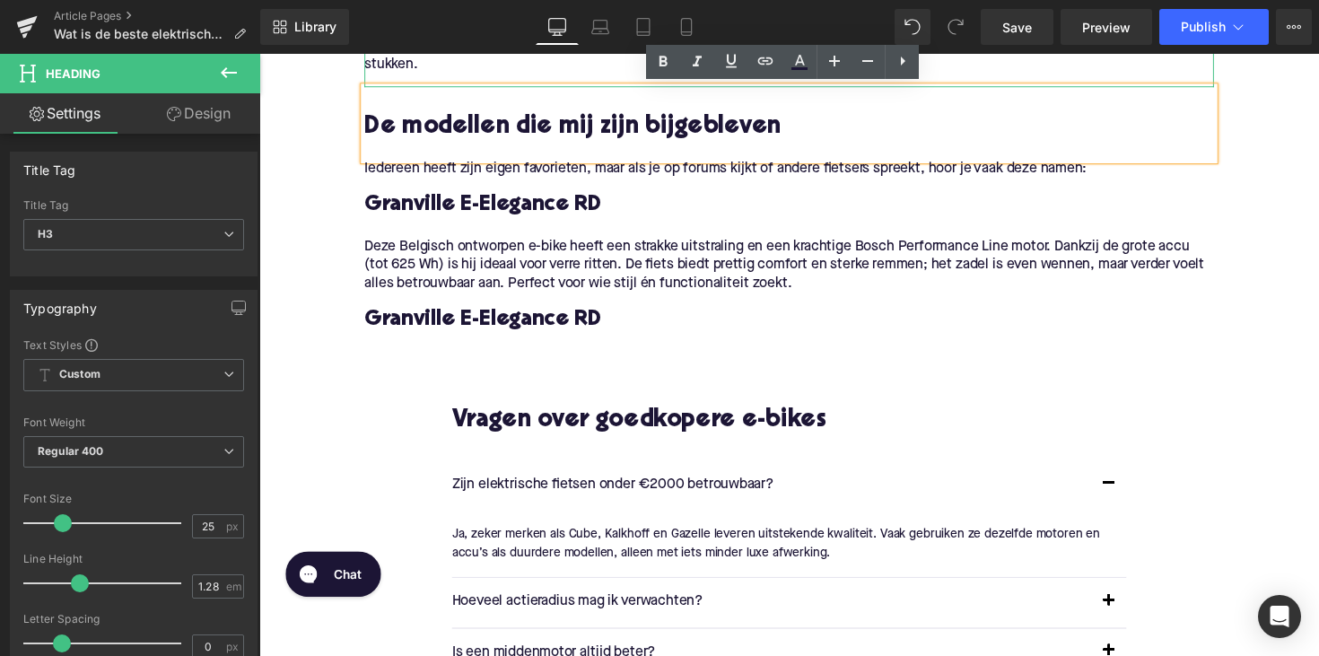
click at [454, 328] on h3 "Granville E-Elegance RD" at bounding box center [802, 326] width 870 height 29
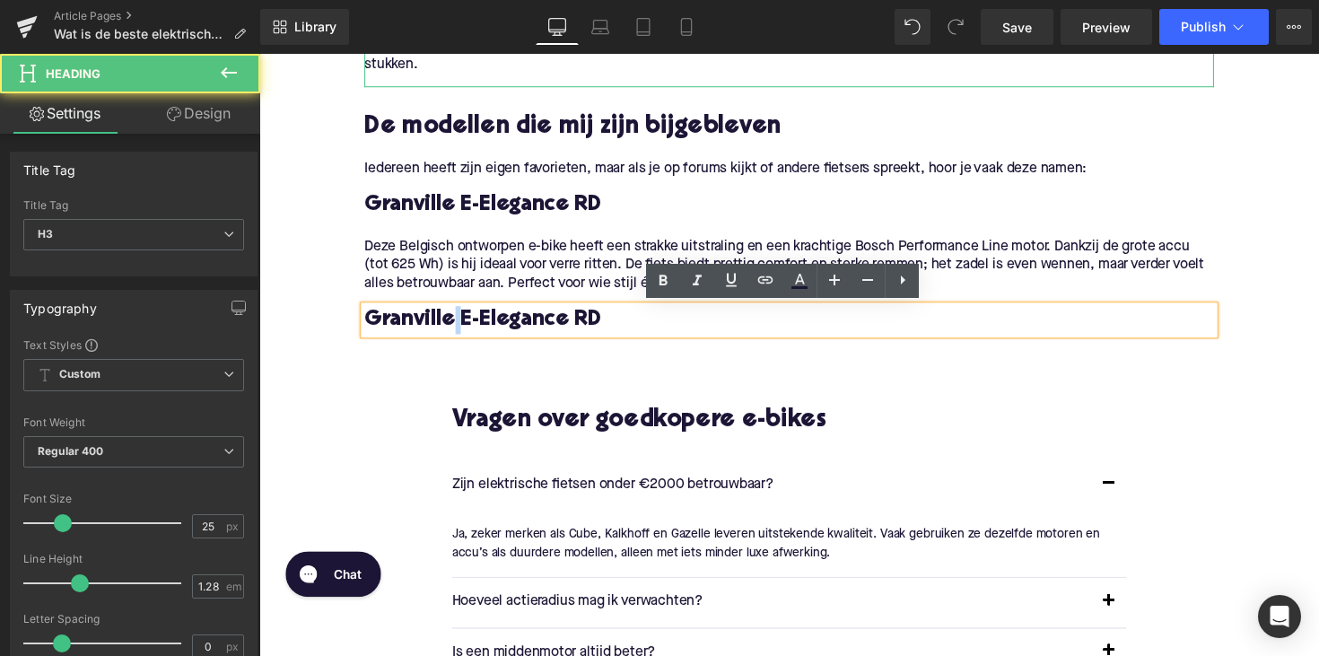
click at [454, 328] on h3 "Granville E-Elegance RD" at bounding box center [802, 326] width 870 height 29
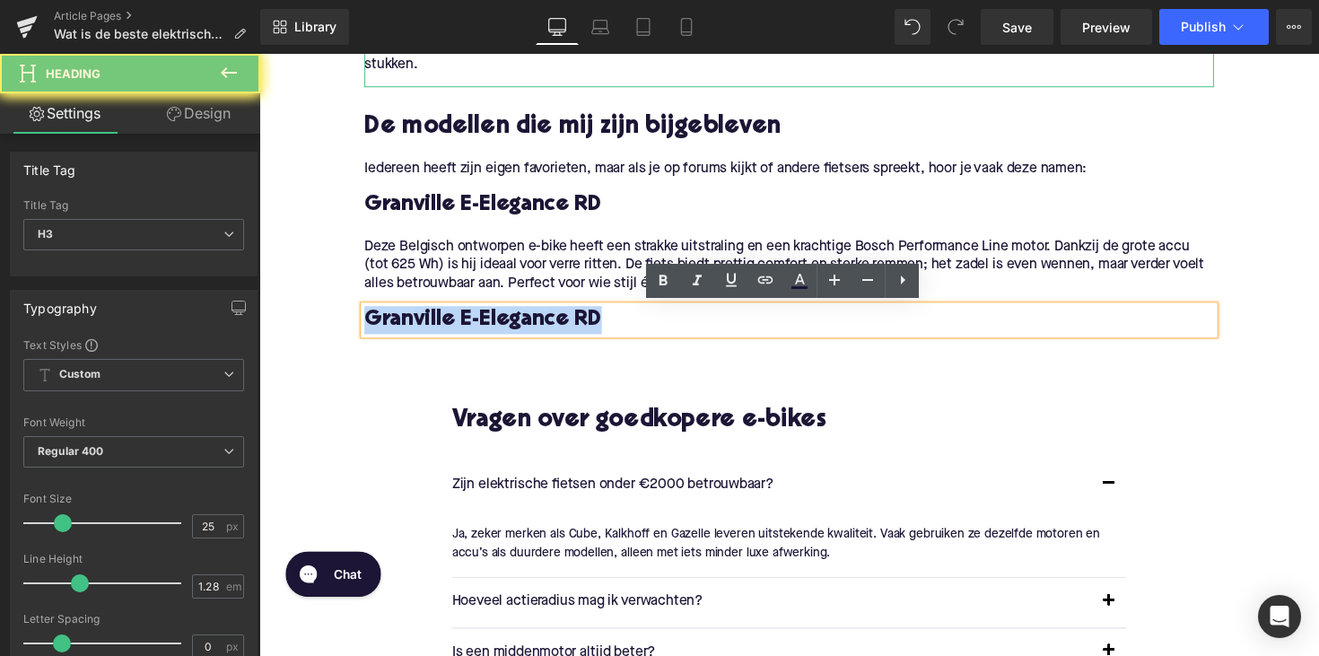
paste div
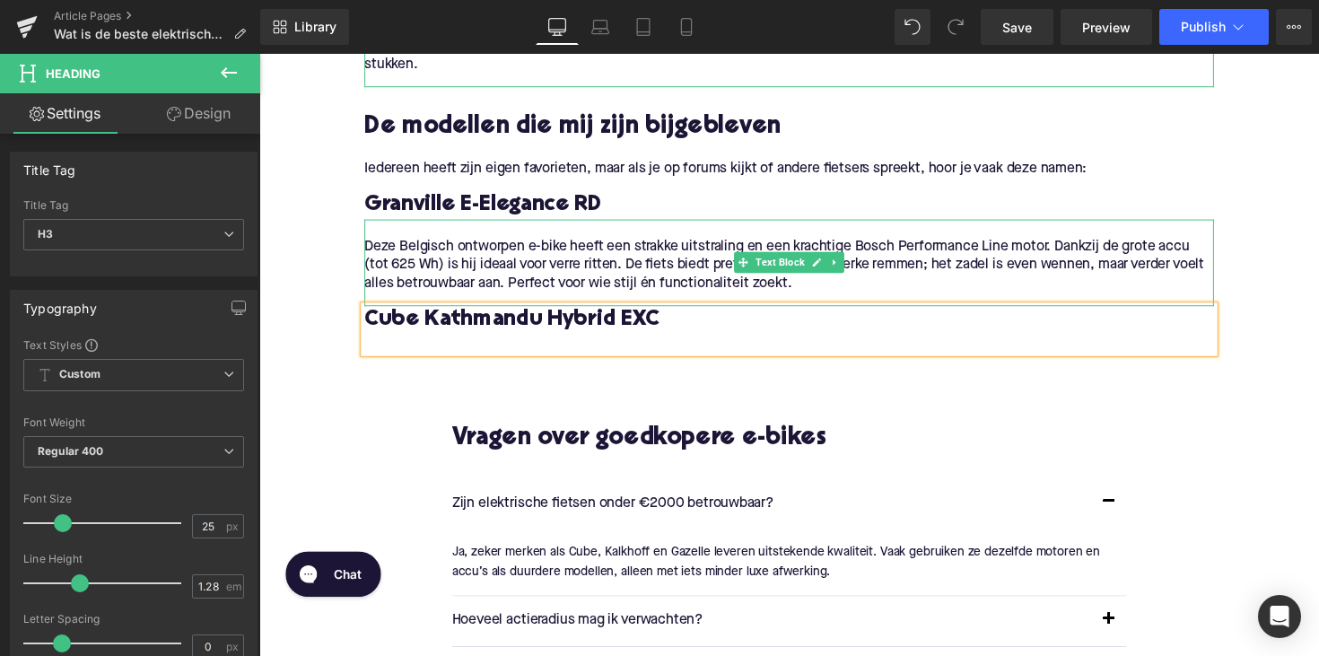
click at [655, 289] on p "Deze Belgisch ontworpen e-bike heeft een strakke uitstraling en een krachtige B…" at bounding box center [802, 270] width 870 height 57
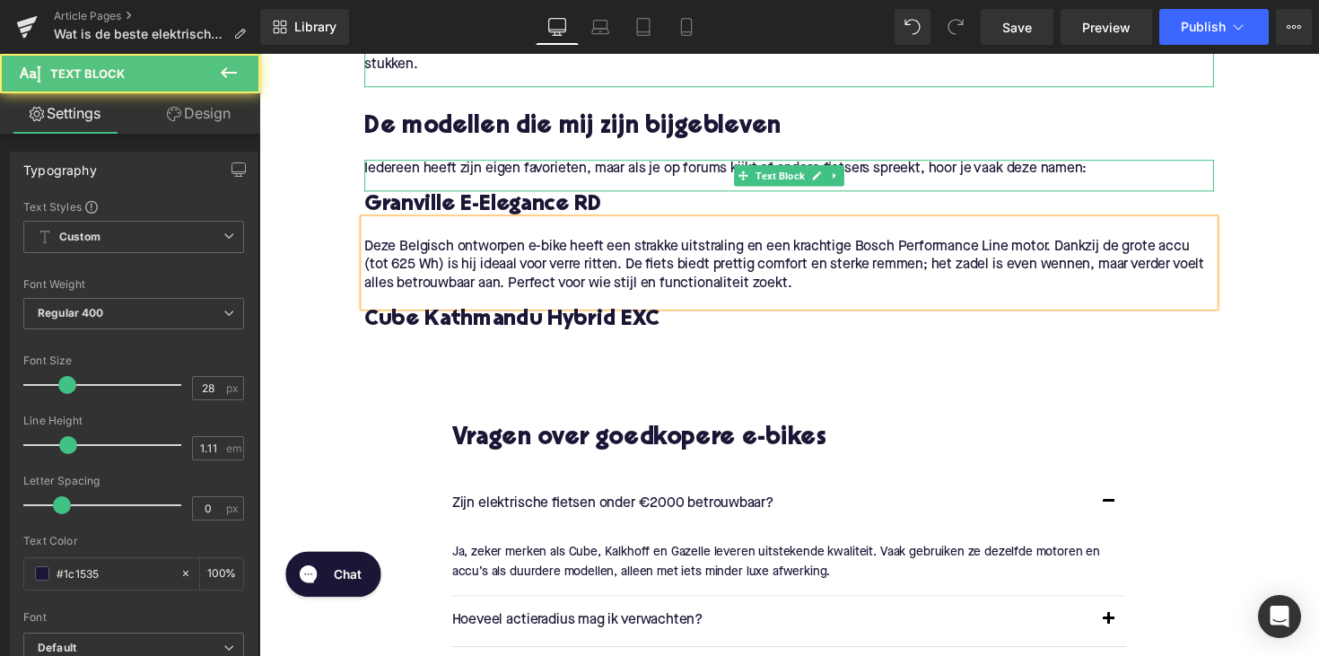
click at [736, 190] on div "Iedereen heeft zijn eigen favorieten, maar als je op forums kijkt of andere fie…" at bounding box center [802, 178] width 870 height 32
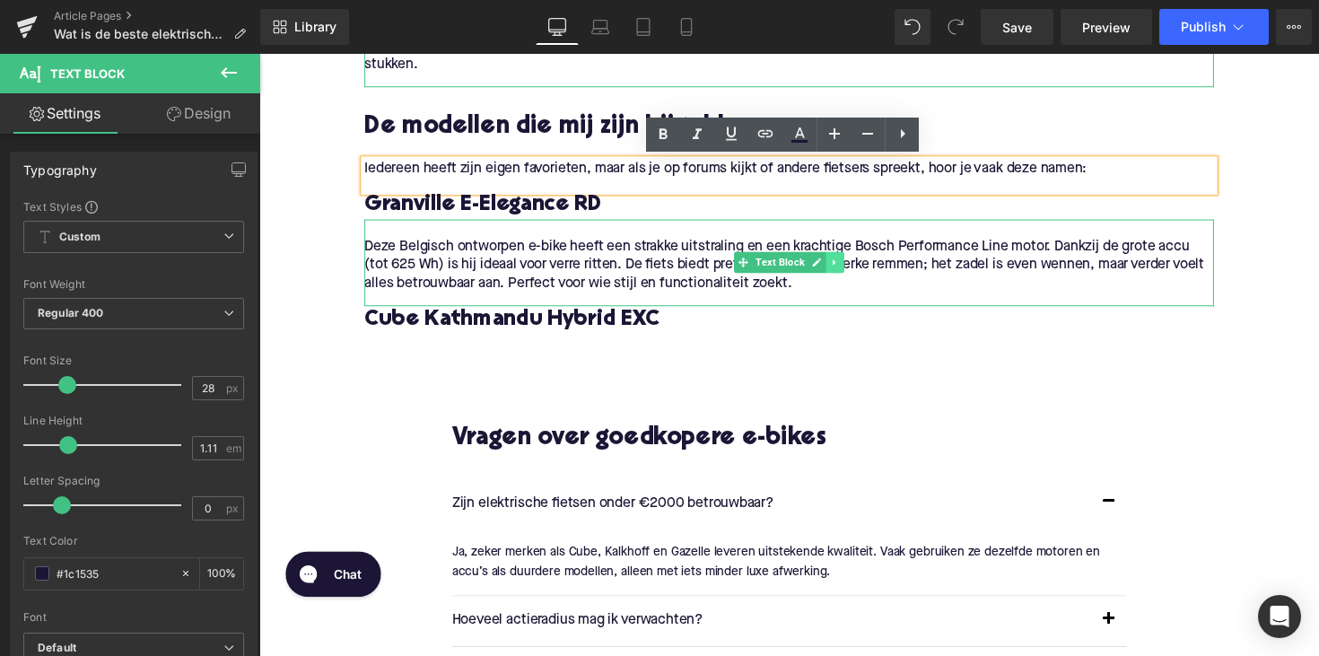
click at [844, 272] on icon at bounding box center [849, 267] width 10 height 11
click at [834, 263] on icon at bounding box center [839, 268] width 10 height 10
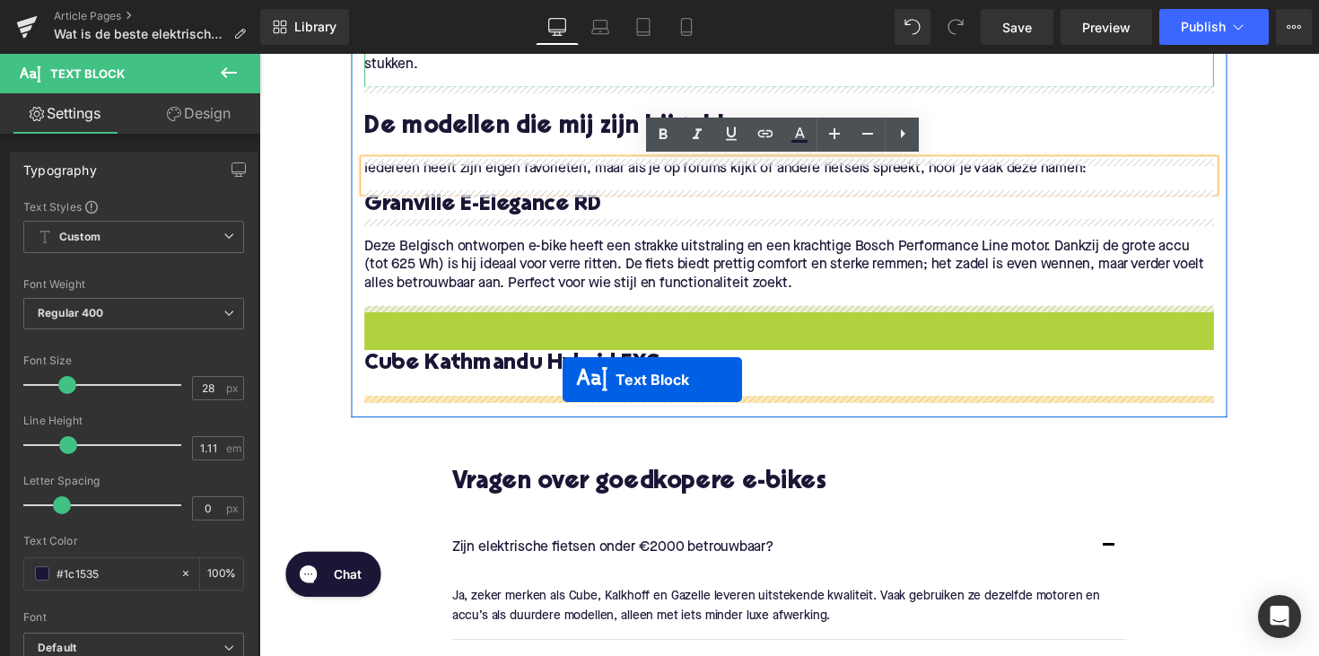
drag, startPoint x: 759, startPoint y: 356, endPoint x: 570, endPoint y: 388, distance: 191.9
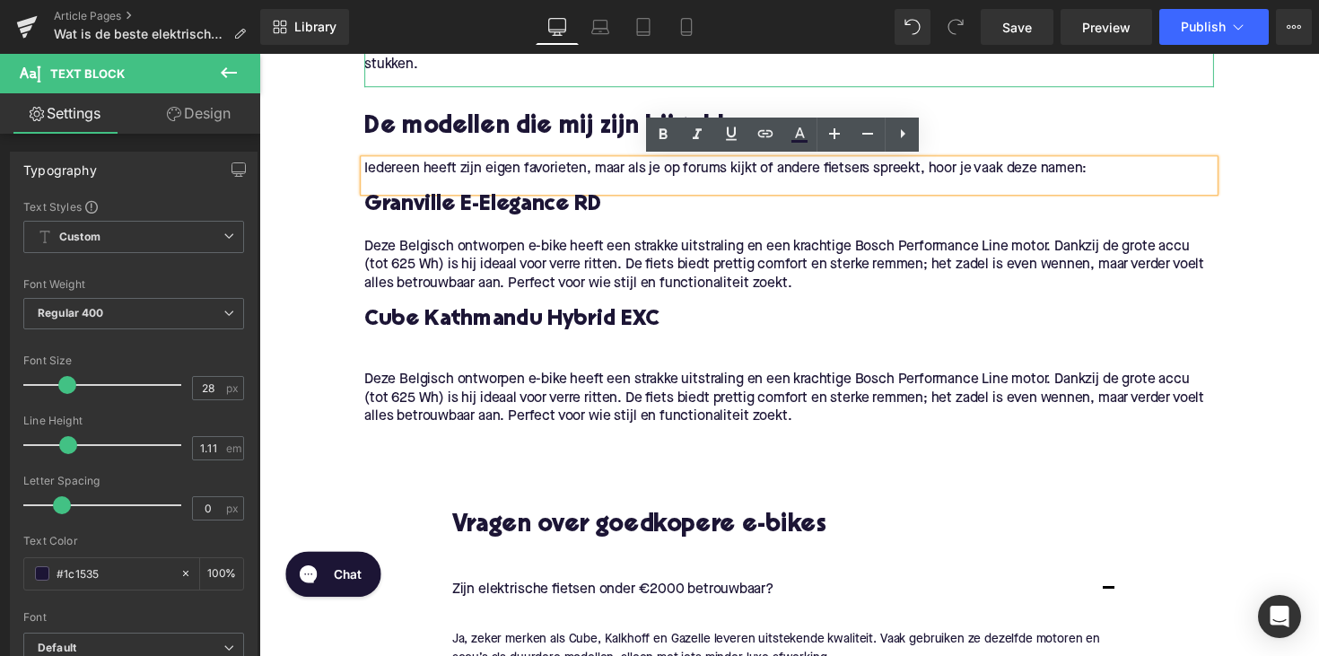
click at [600, 403] on p "Deze Belgisch ontworpen e-bike heeft een strakke uitstraling en een krachtige B…" at bounding box center [802, 407] width 870 height 57
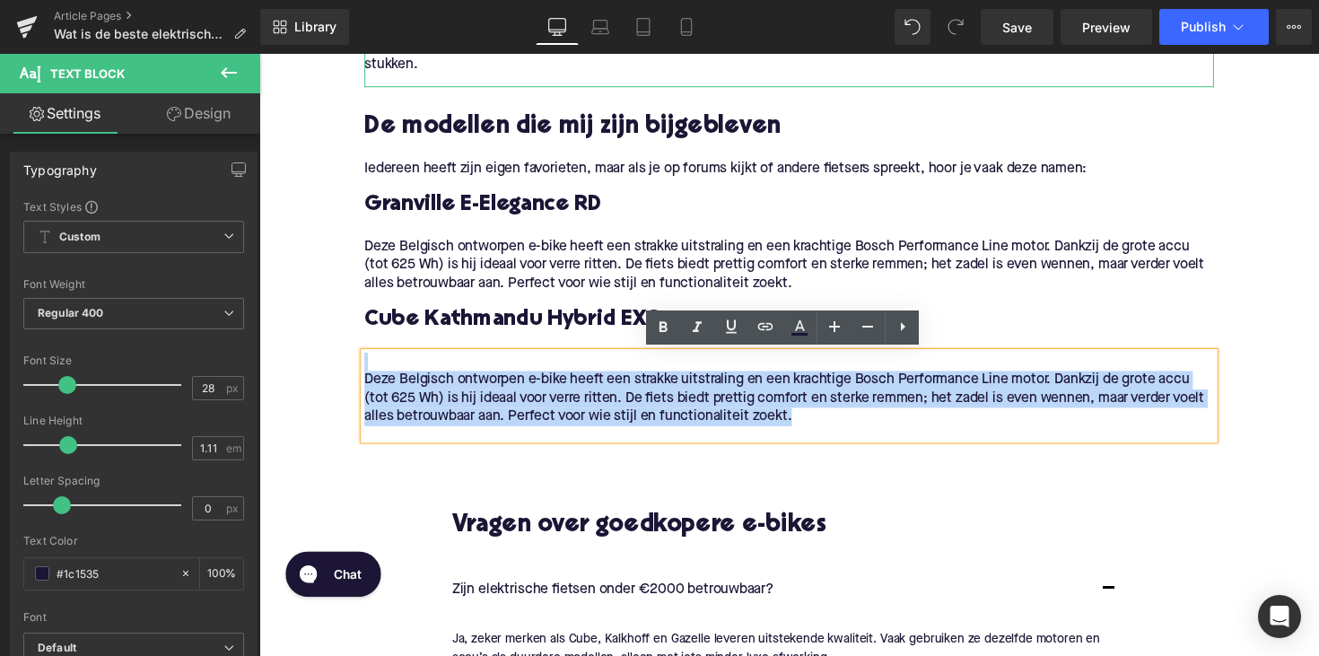
drag, startPoint x: 842, startPoint y: 424, endPoint x: 351, endPoint y: 357, distance: 496.2
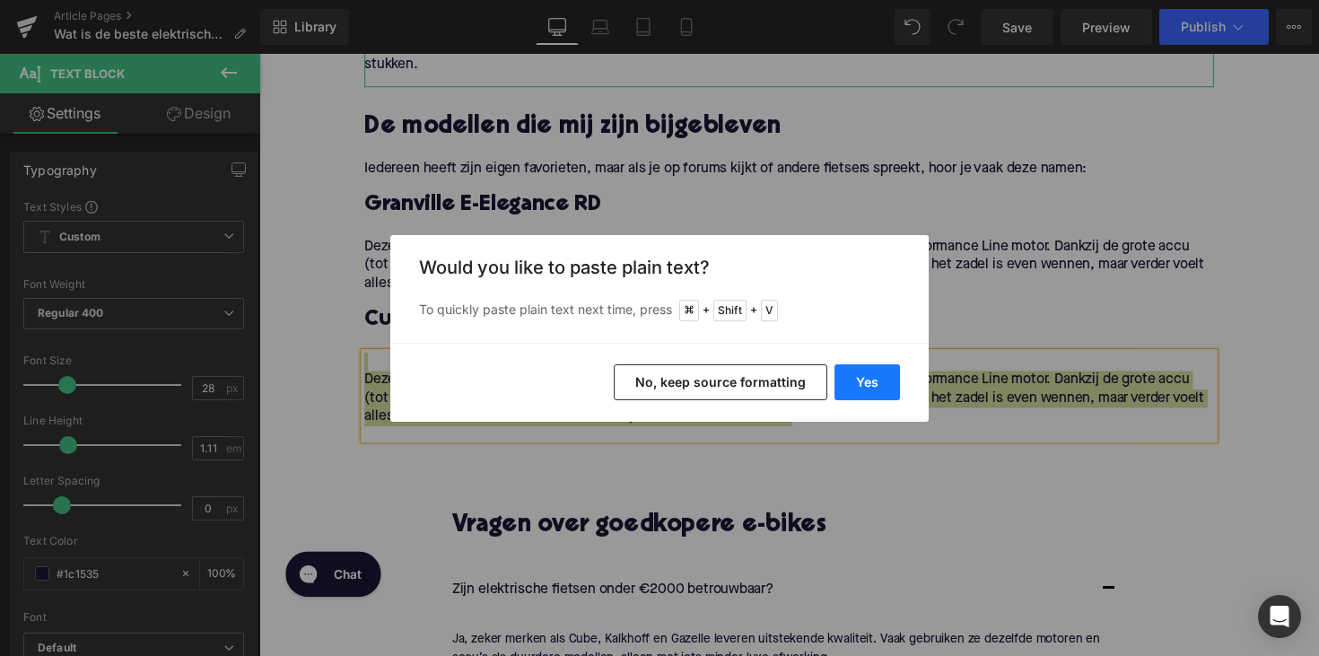
click at [871, 375] on button "Yes" at bounding box center [866, 382] width 65 height 36
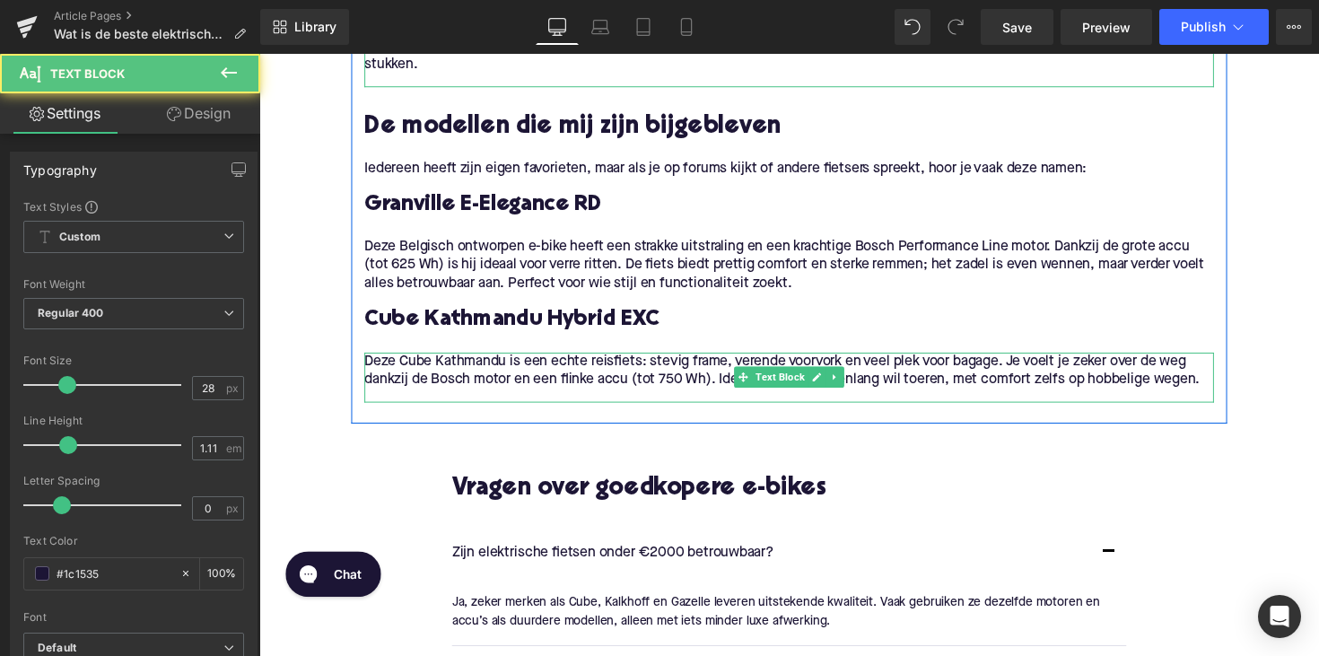
click at [583, 405] on div "Deze Cube Kathmandu is een echte reisfiets: stevig frame, verende voorvork en v…" at bounding box center [802, 385] width 870 height 51
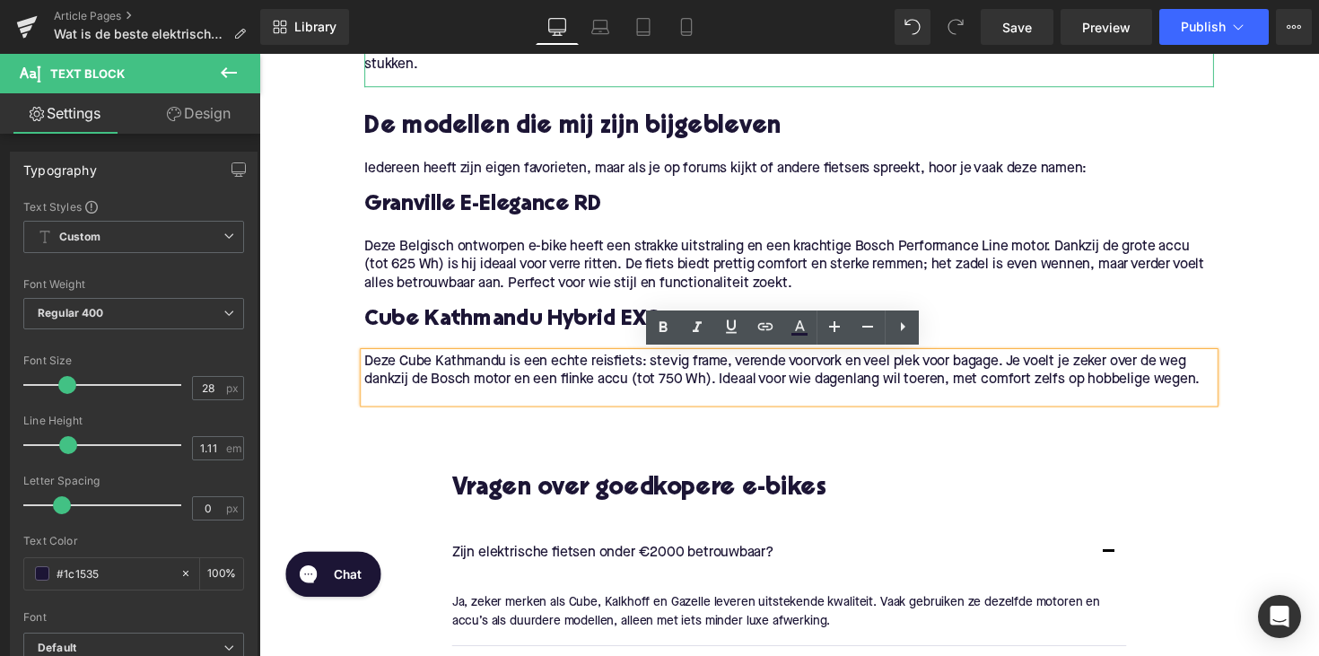
click at [691, 270] on p "Deze Belgisch ontworpen e-bike heeft een strakke uitstraling en een krachtige B…" at bounding box center [802, 270] width 870 height 57
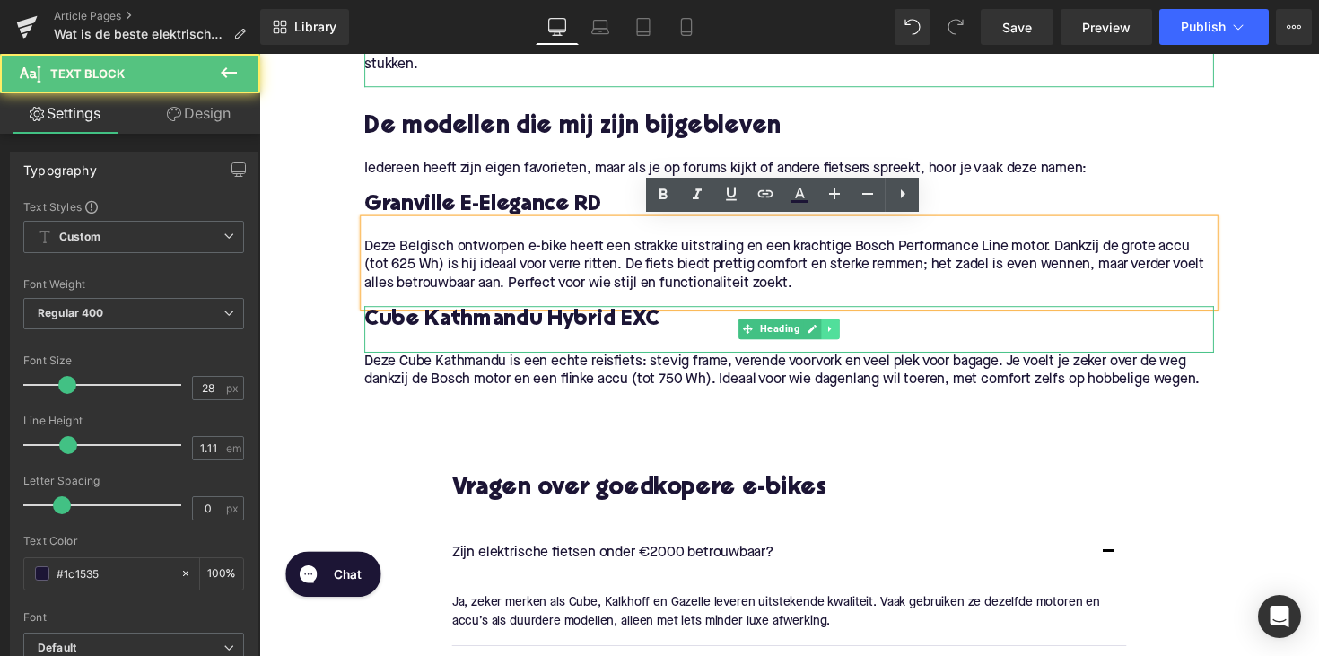
click at [841, 332] on icon at bounding box center [845, 335] width 10 height 11
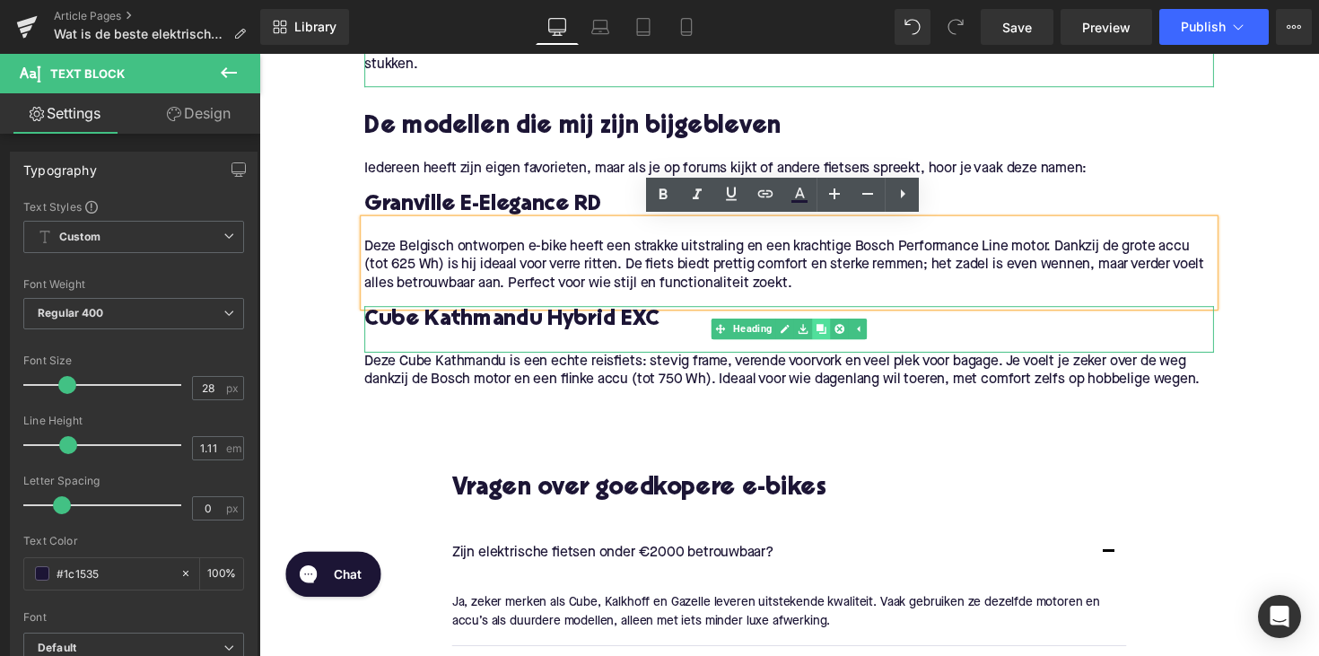
click at [836, 339] on link at bounding box center [834, 336] width 19 height 22
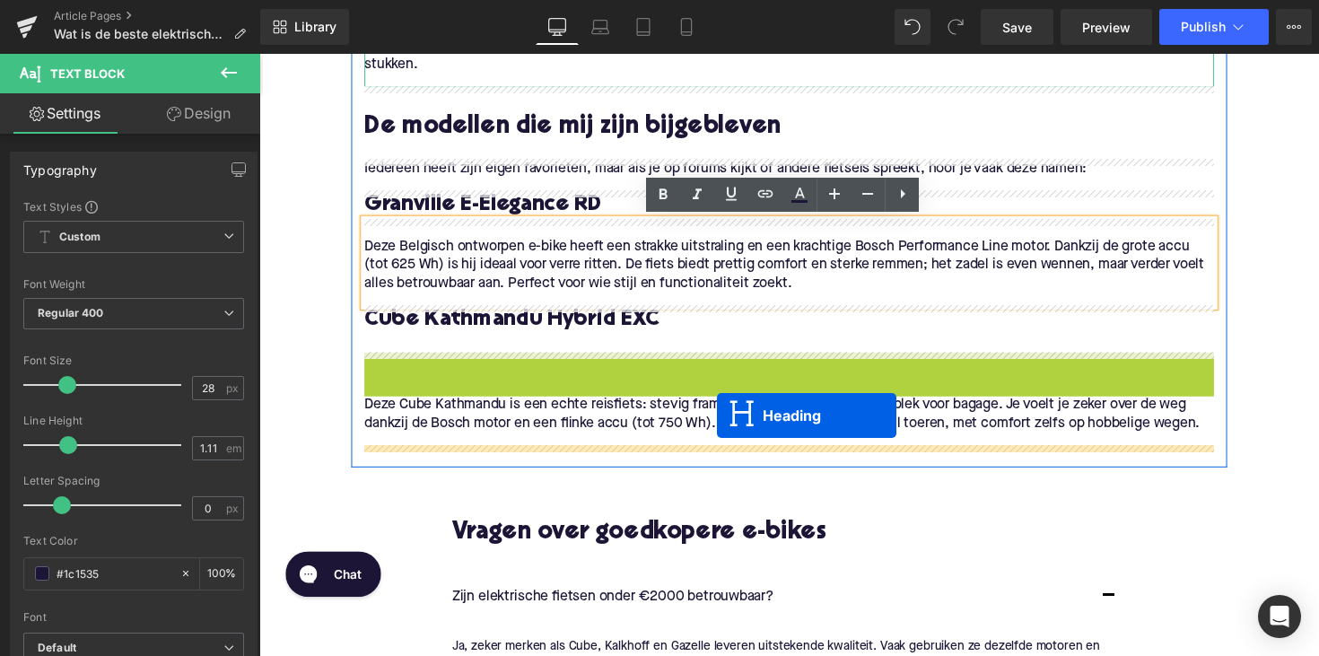
drag, startPoint x: 750, startPoint y: 385, endPoint x: 728, endPoint y: 424, distance: 45.0
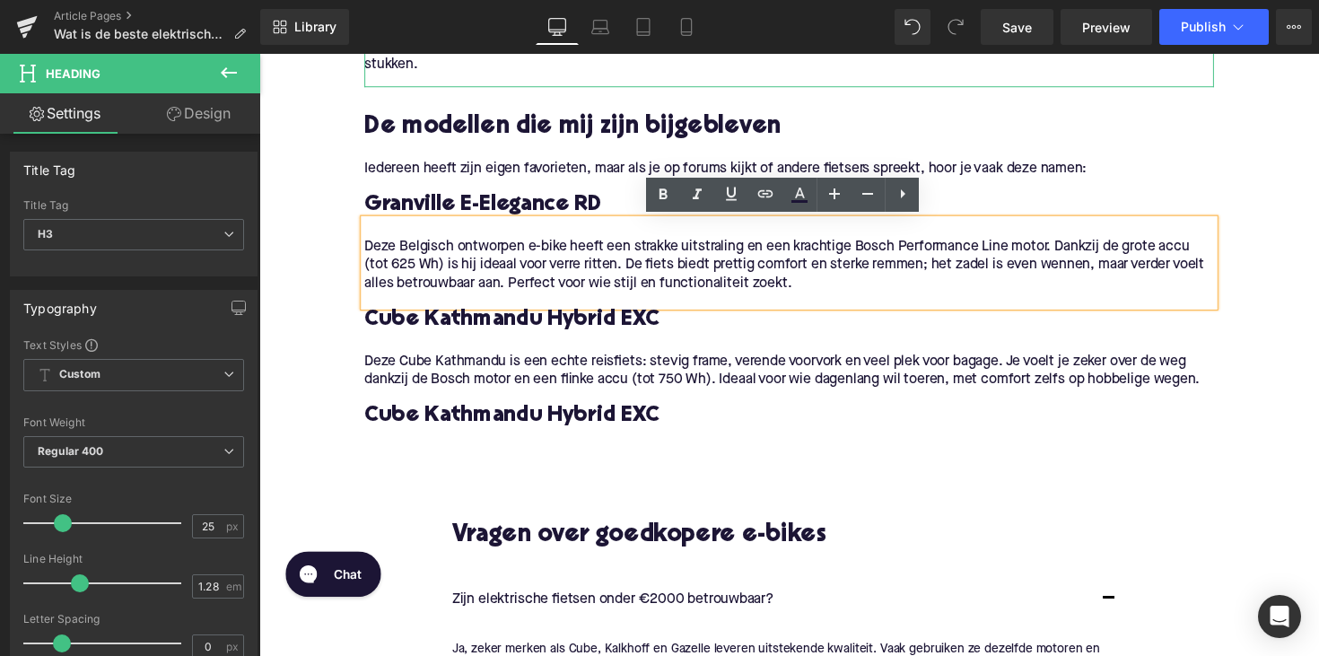
click at [497, 433] on h3 "Cube Kathmandu Hybrid EXC" at bounding box center [802, 425] width 870 height 29
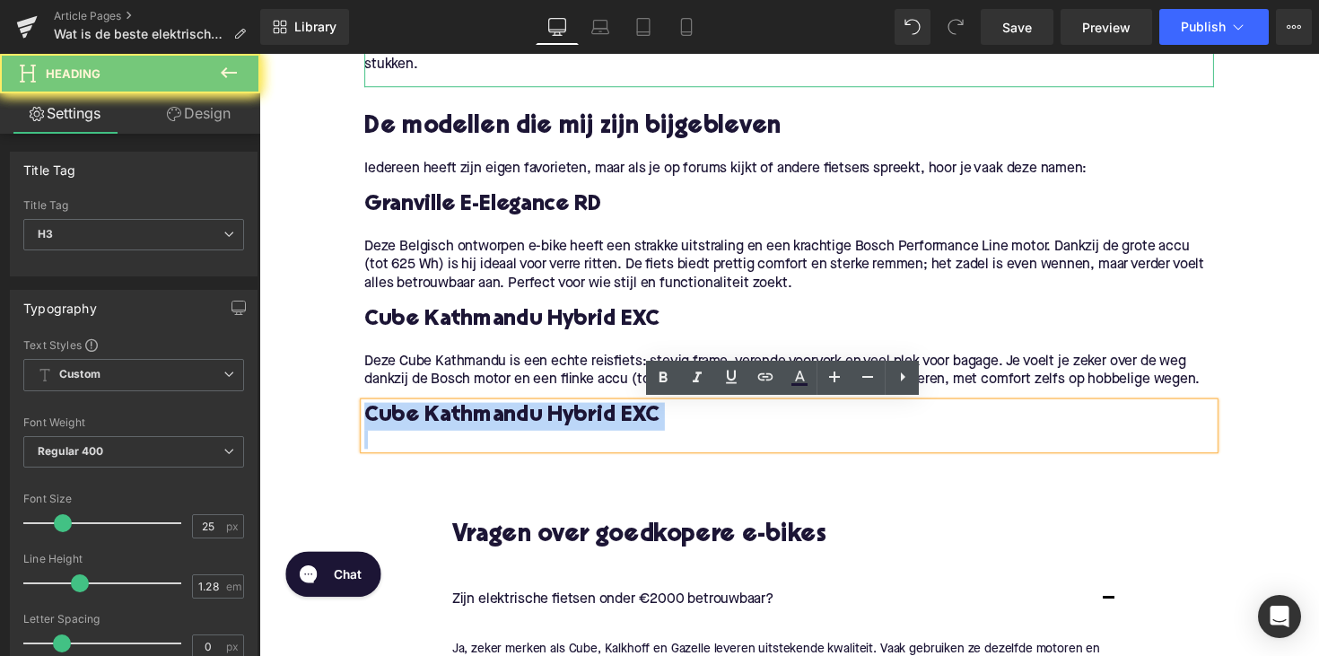
click at [497, 433] on h3 "Cube Kathmandu Hybrid EXC" at bounding box center [802, 425] width 870 height 29
paste div
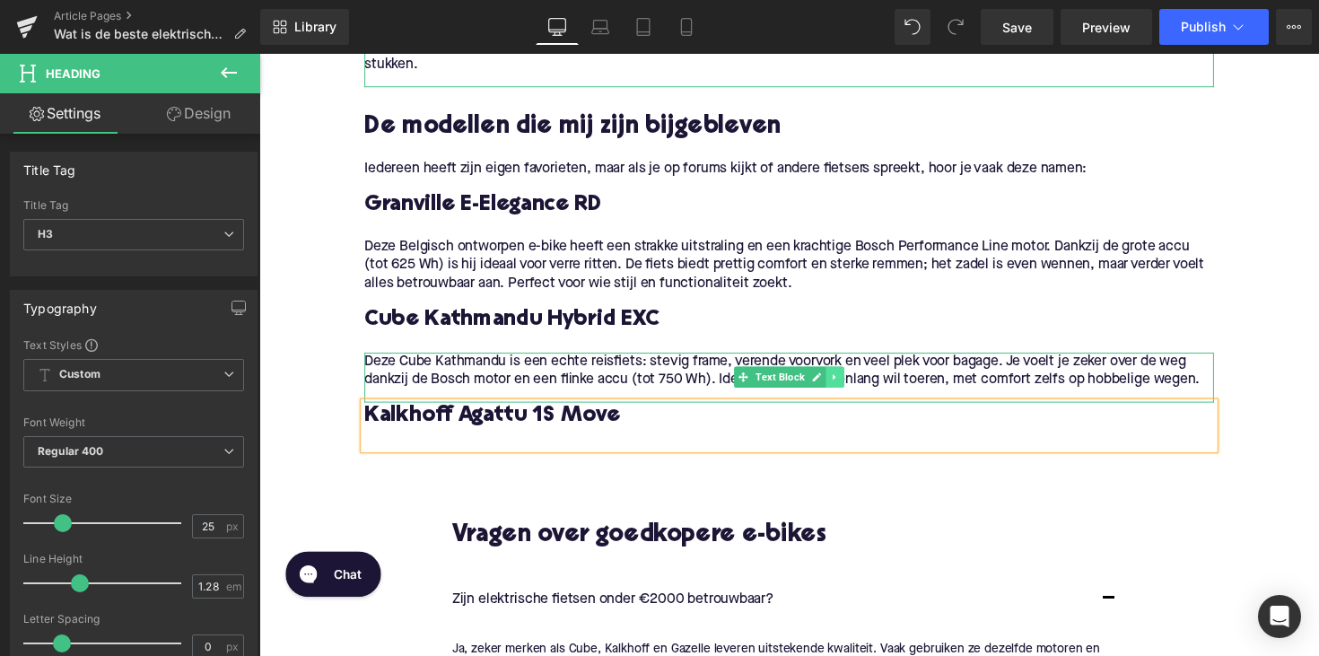
click at [846, 388] on icon at bounding box center [849, 384] width 10 height 11
click at [837, 382] on icon at bounding box center [839, 385] width 10 height 10
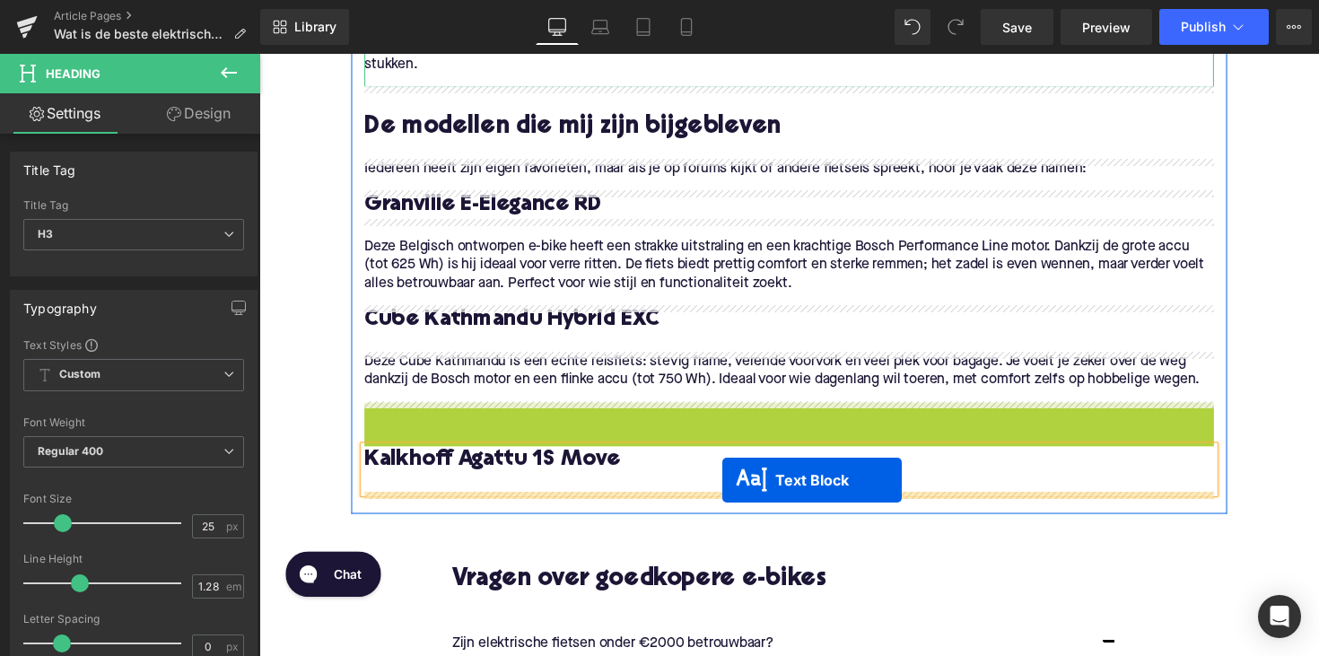
drag, startPoint x: 753, startPoint y: 434, endPoint x: 736, endPoint y: 487, distance: 55.6
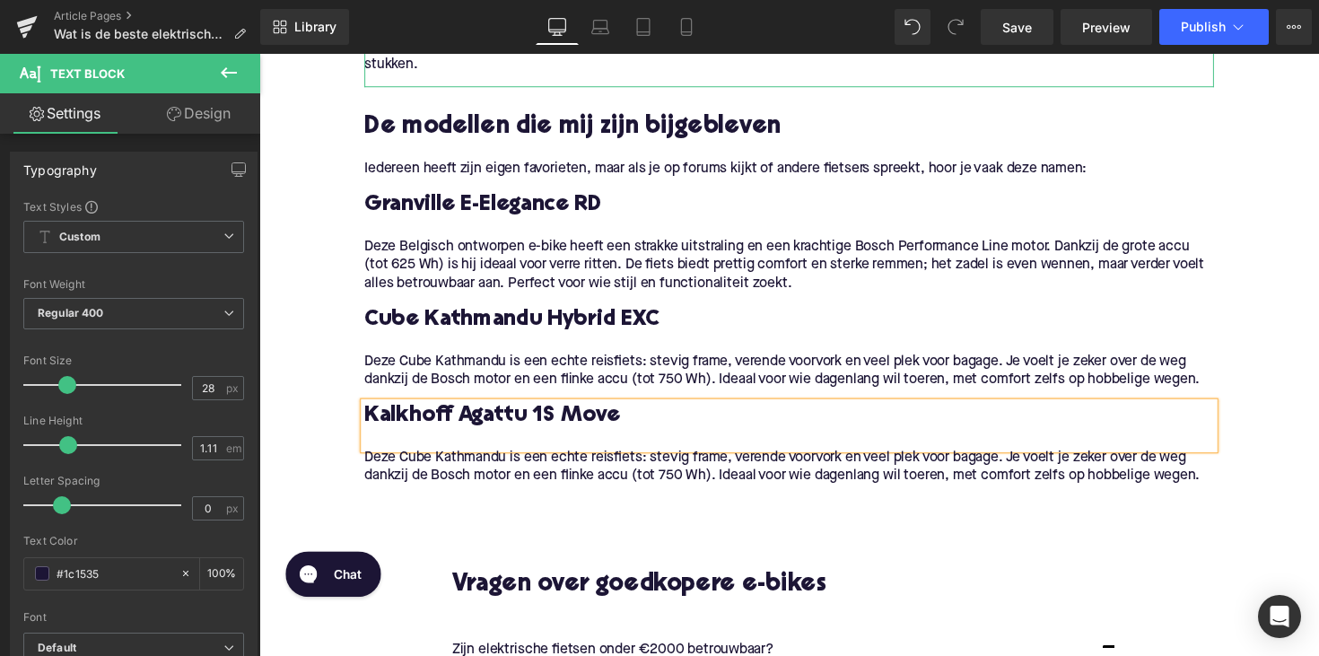
click at [570, 475] on p "Deze Cube Kathmandu is een echte reisfiets: stevig frame, verende voorvork en v…" at bounding box center [802, 477] width 870 height 38
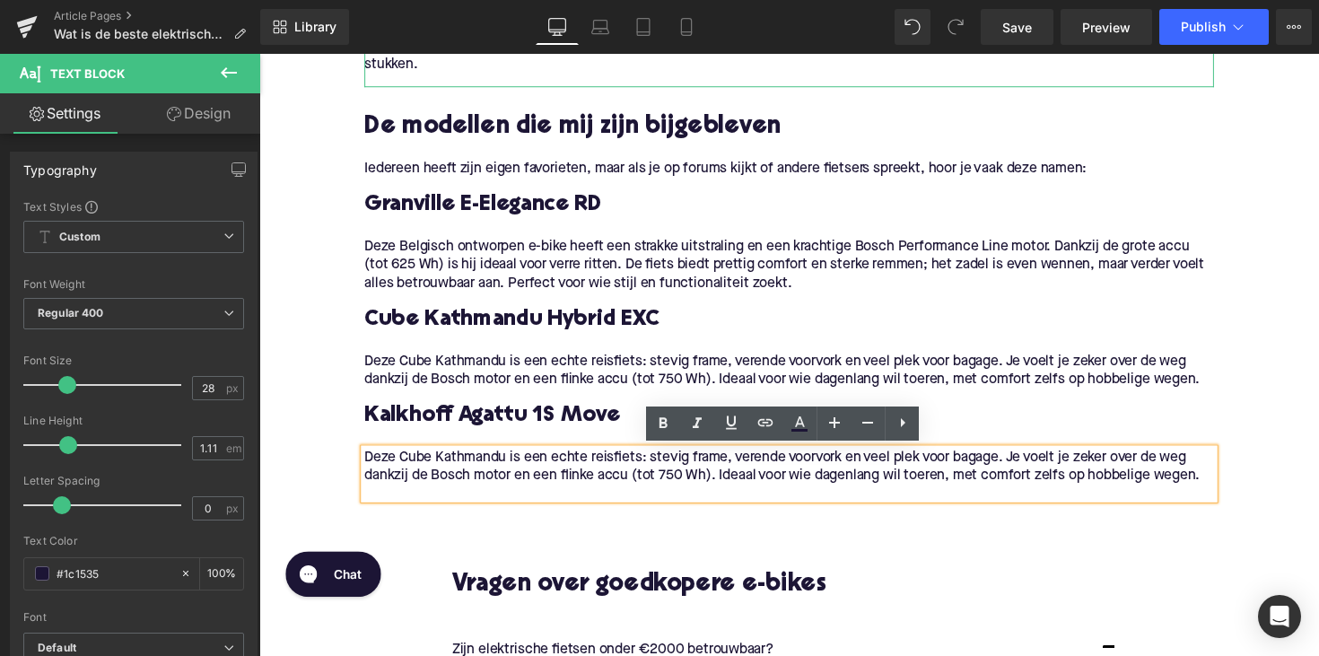
click at [1216, 482] on p "Deze Cube Kathmandu is een echte reisfiets: stevig frame, verende voorvork en v…" at bounding box center [802, 477] width 870 height 38
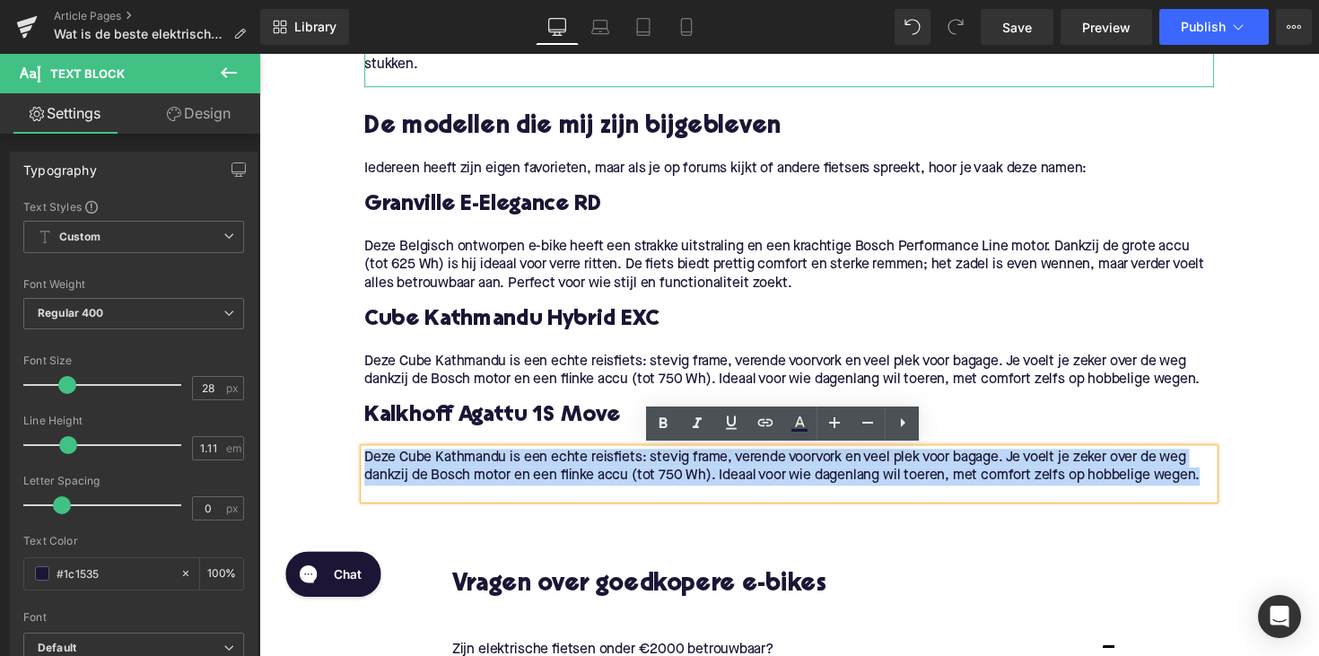
drag, startPoint x: 1229, startPoint y: 483, endPoint x: 283, endPoint y: 469, distance: 945.6
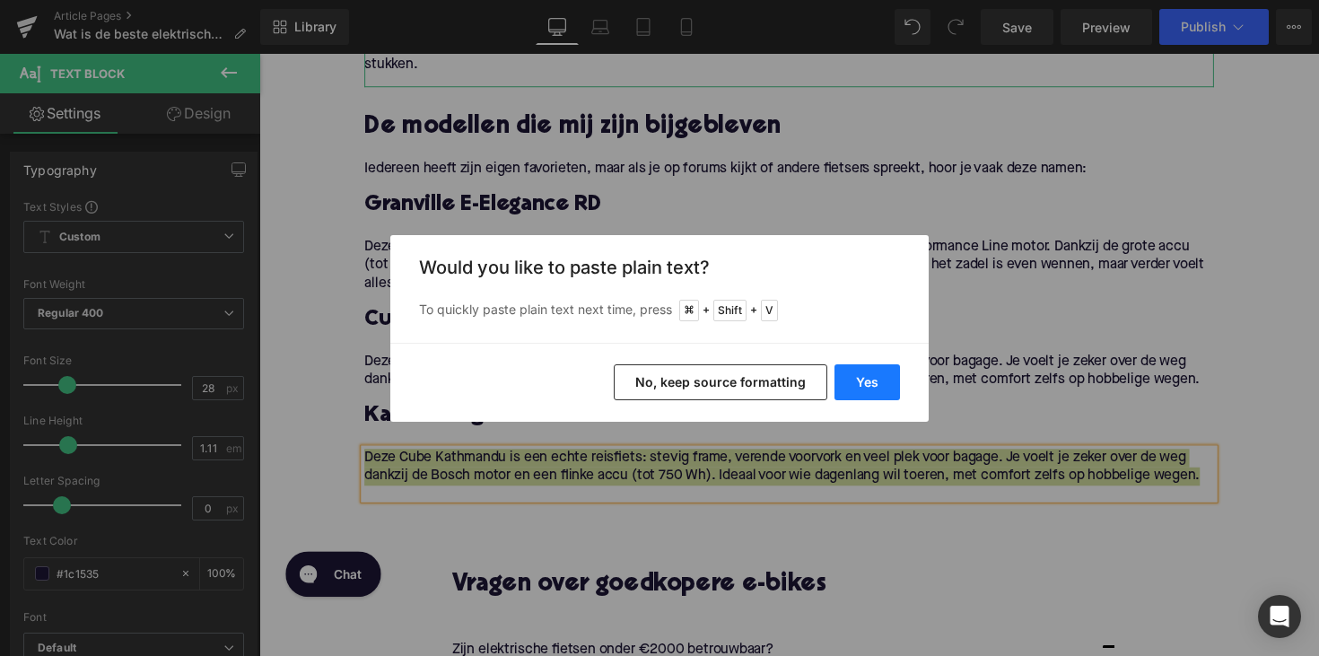
click at [846, 384] on button "Yes" at bounding box center [866, 382] width 65 height 36
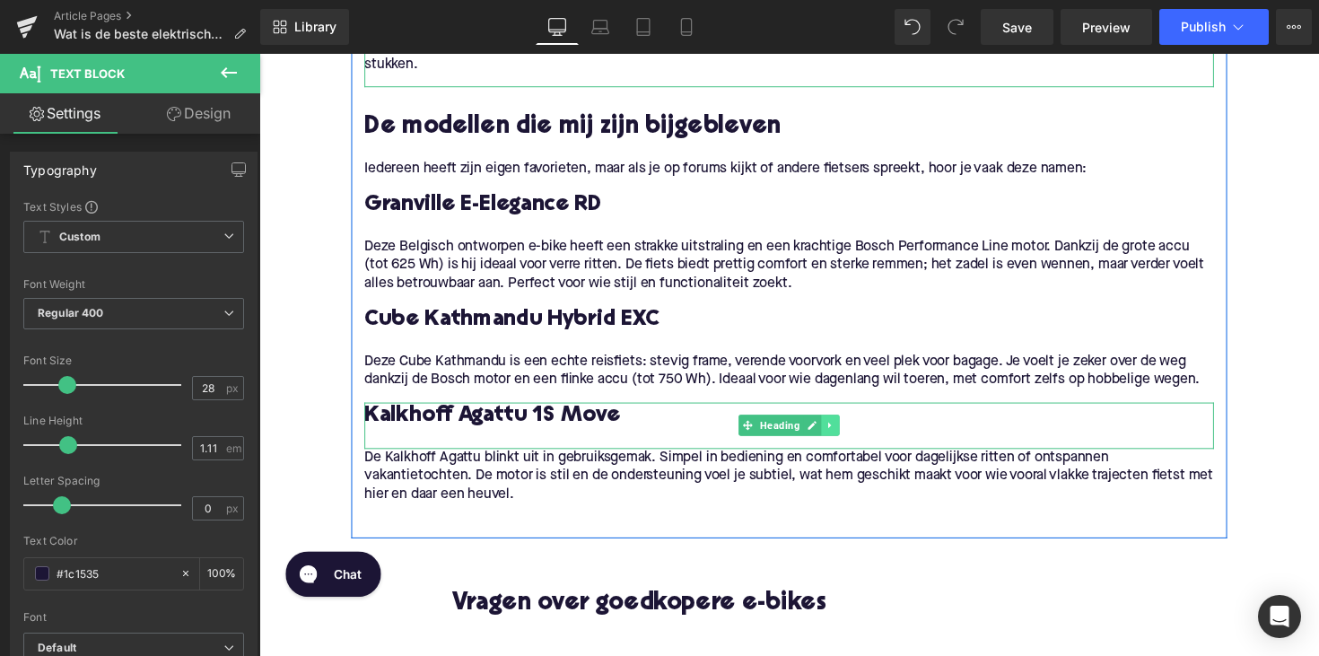
click at [843, 432] on icon at bounding box center [845, 434] width 10 height 11
click at [832, 434] on icon at bounding box center [835, 435] width 10 height 10
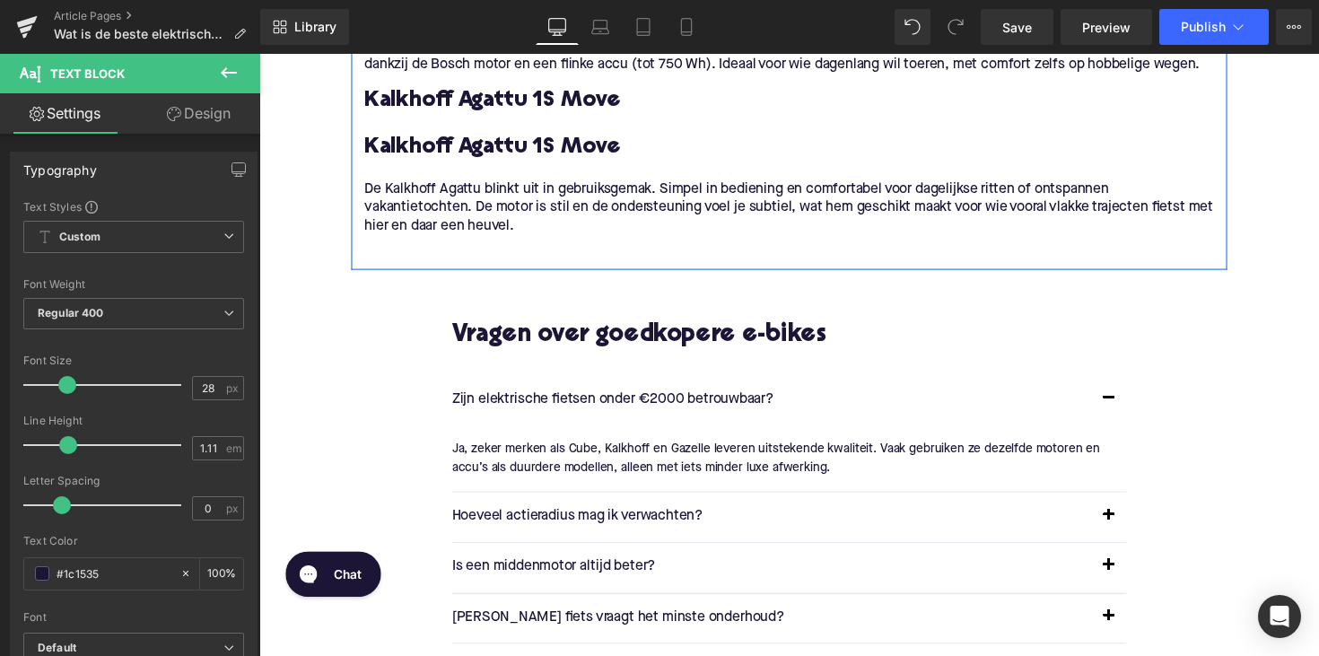
scroll to position [1825, 0]
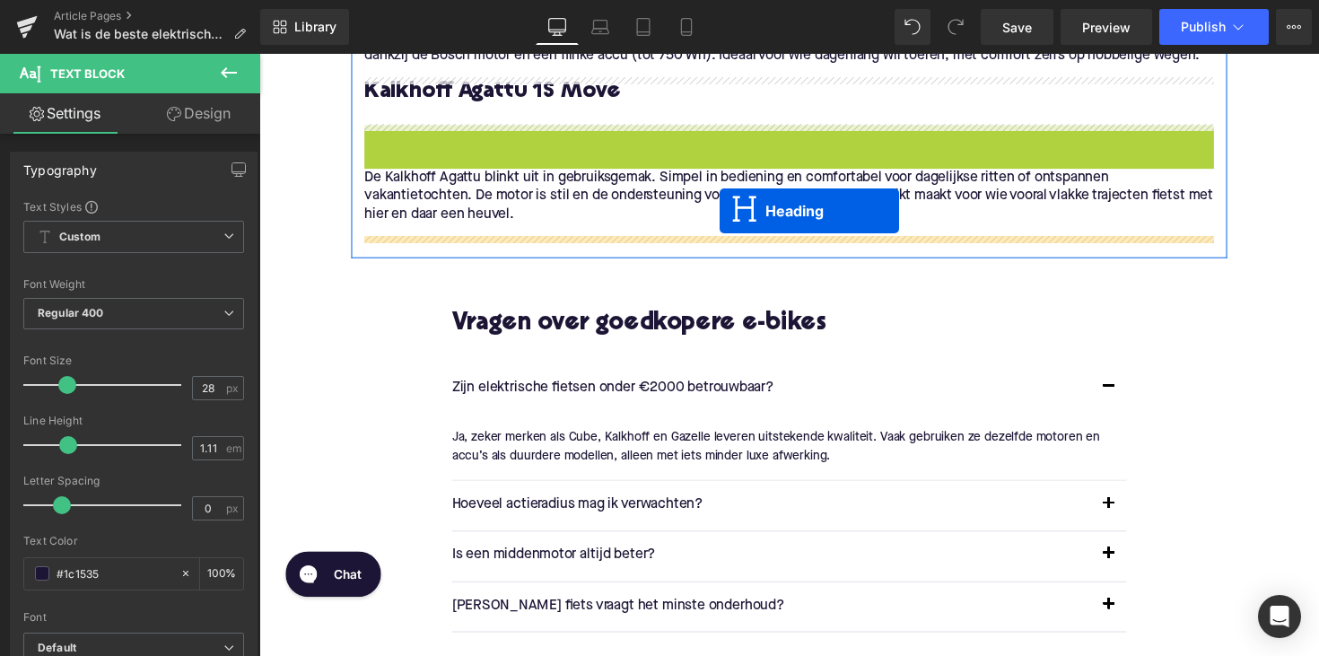
drag, startPoint x: 760, startPoint y: 150, endPoint x: 730, endPoint y: 214, distance: 71.0
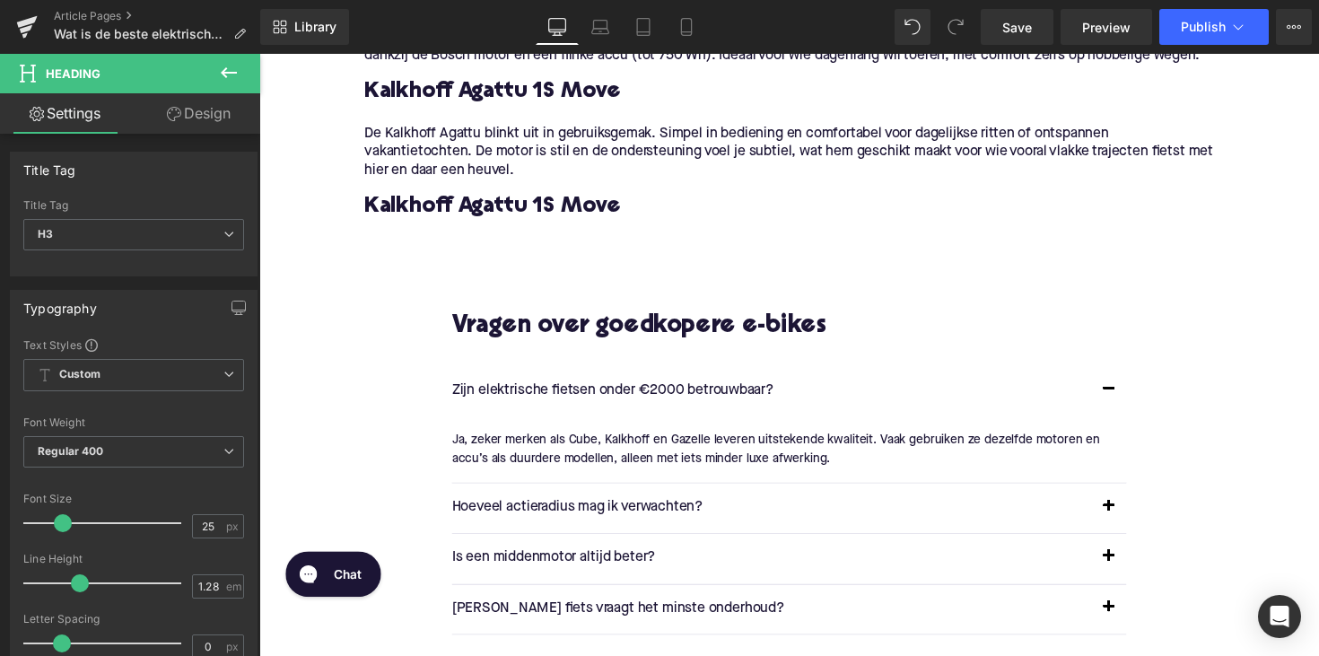
click at [484, 212] on h3 "Kalkhoff Agattu 1S Move" at bounding box center [802, 210] width 870 height 29
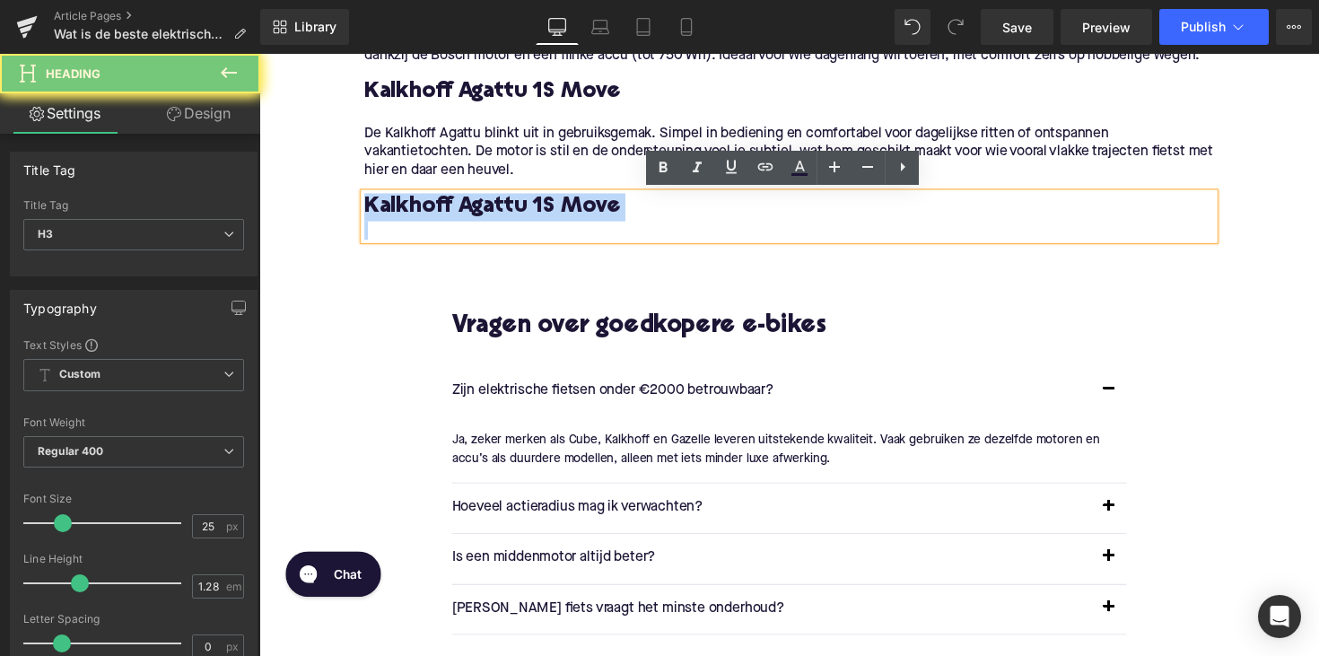
click at [484, 212] on h3 "Kalkhoff Agattu 1S Move" at bounding box center [802, 210] width 870 height 29
paste div
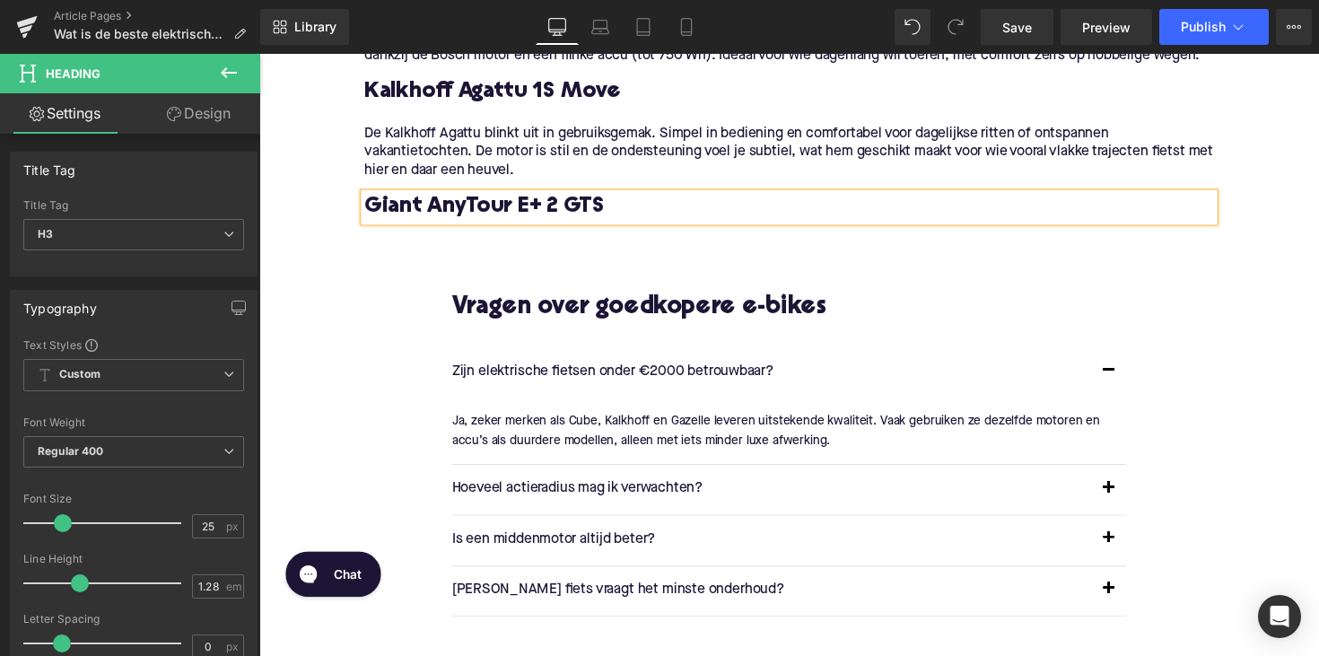
scroll to position [1776, 0]
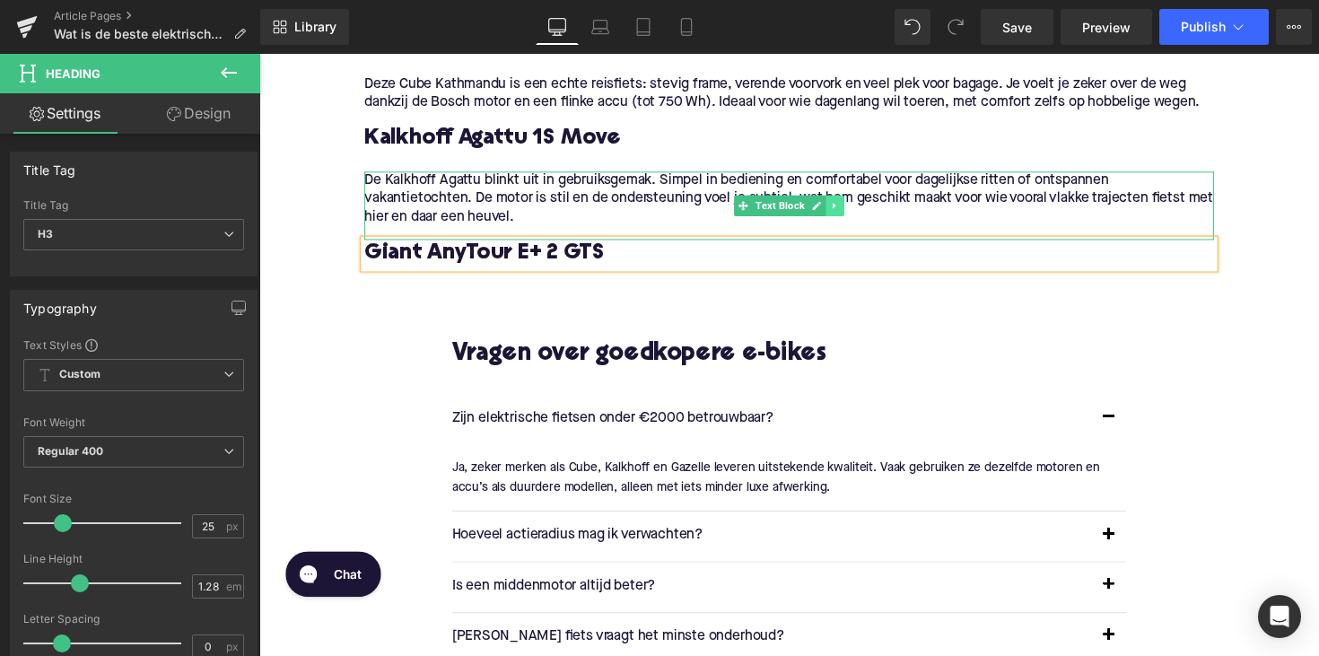
click at [855, 210] on link at bounding box center [849, 210] width 19 height 22
click at [837, 212] on icon at bounding box center [839, 210] width 10 height 10
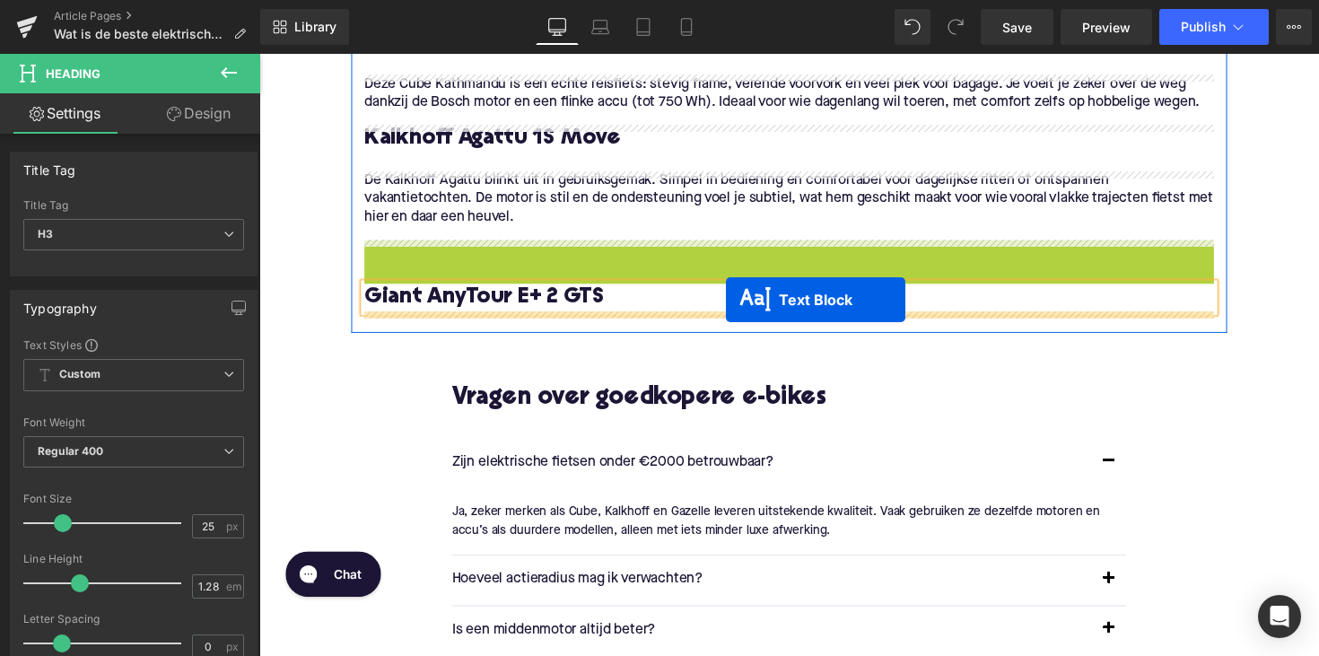
drag, startPoint x: 750, startPoint y: 279, endPoint x: 734, endPoint y: 309, distance: 34.5
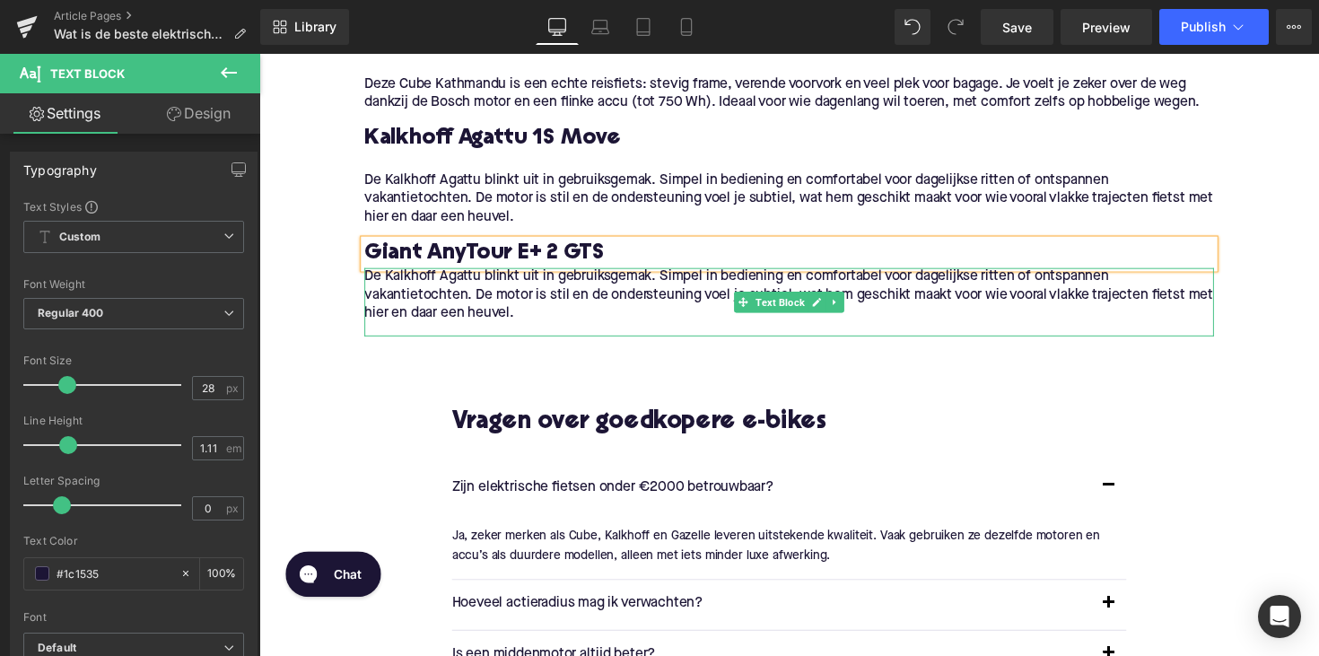
click at [571, 315] on p "De Kalkhoff Agattu blinkt uit in gebruiksgemak. Simpel in bediening en comforta…" at bounding box center [802, 302] width 870 height 57
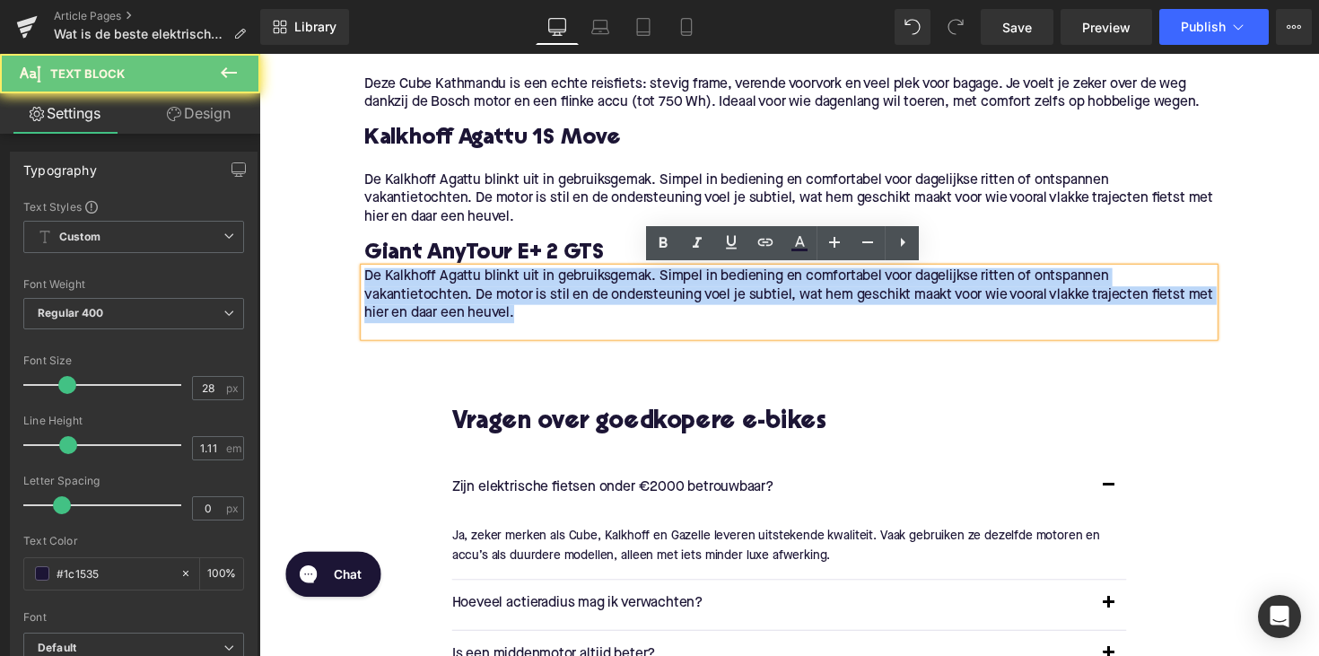
drag, startPoint x: 551, startPoint y: 319, endPoint x: 342, endPoint y: 282, distance: 212.4
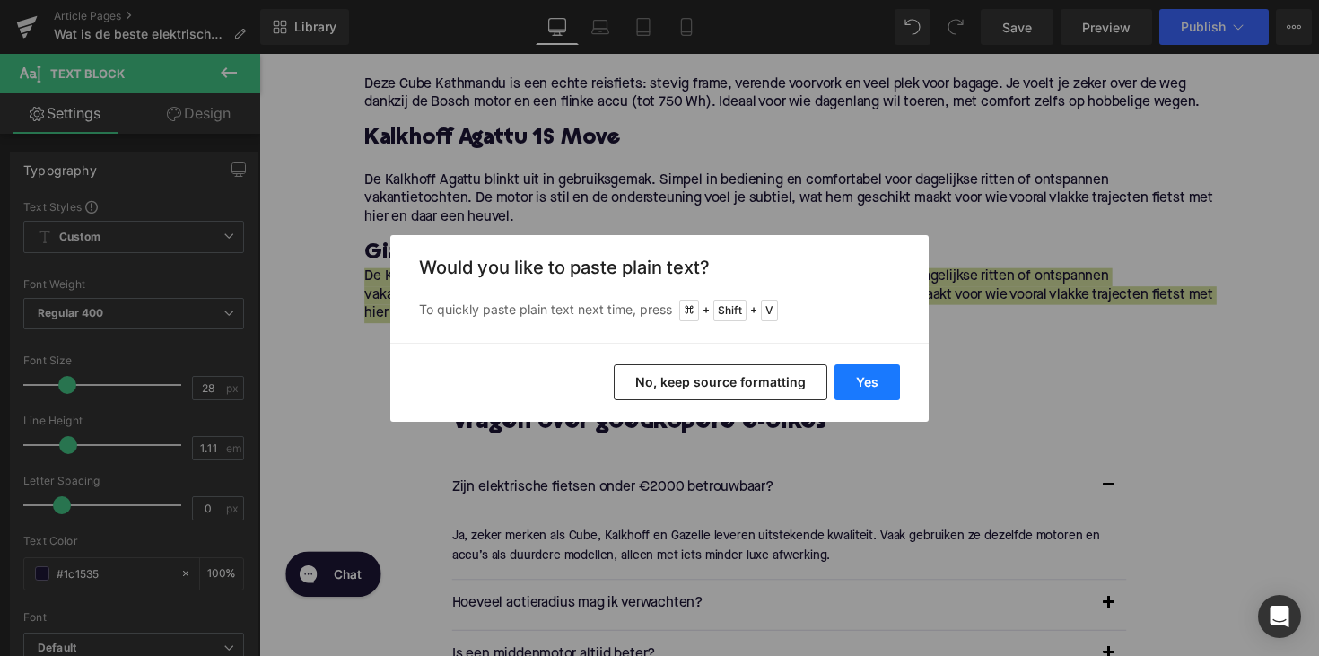
click at [850, 378] on button "Yes" at bounding box center [866, 382] width 65 height 36
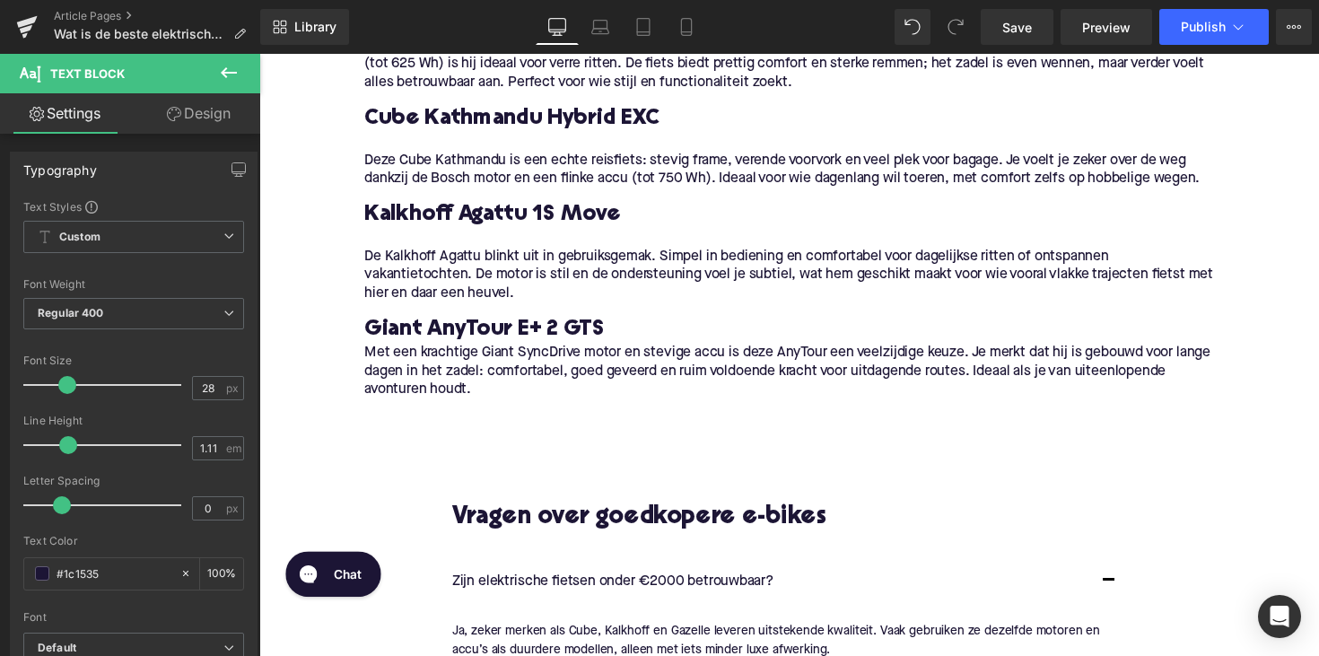
scroll to position [1686, 0]
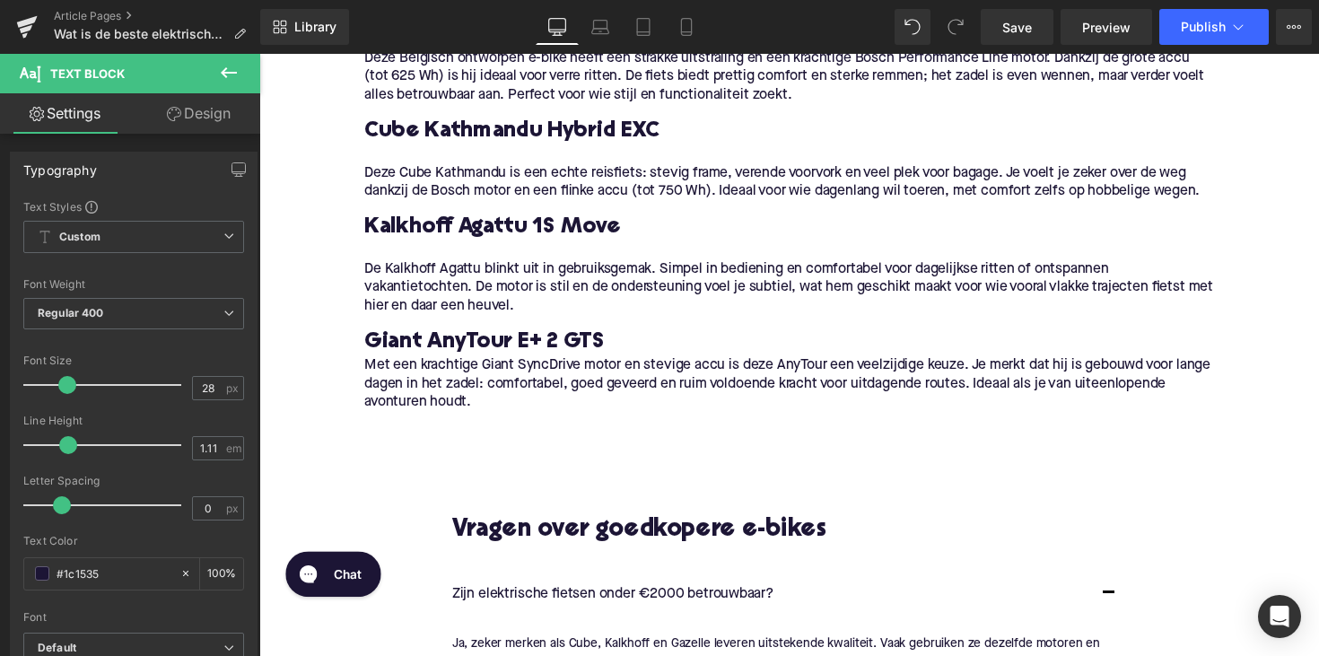
click at [484, 364] on div "Met een krachtige Giant SyncDrive motor en stevige accu is deze AnyTour een vee…" at bounding box center [802, 408] width 870 height 89
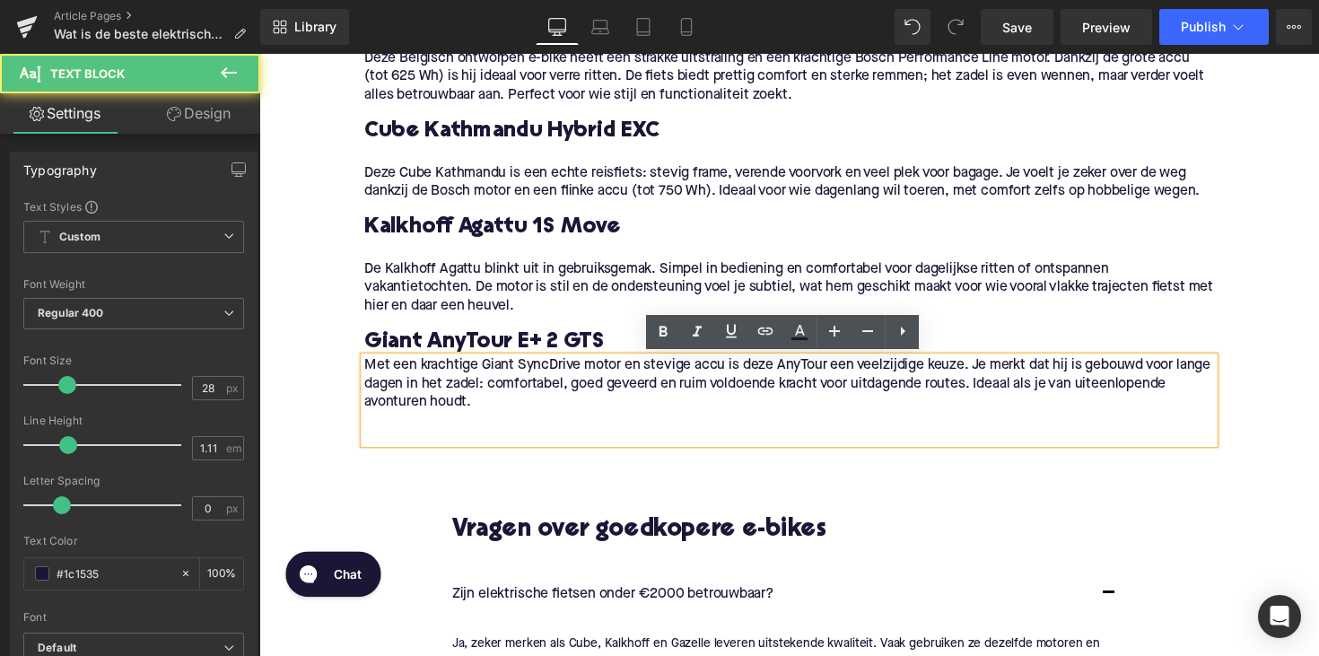
click at [367, 370] on div "Met een krachtige Giant SyncDrive motor en stevige accu is deze AnyTour een vee…" at bounding box center [802, 408] width 870 height 89
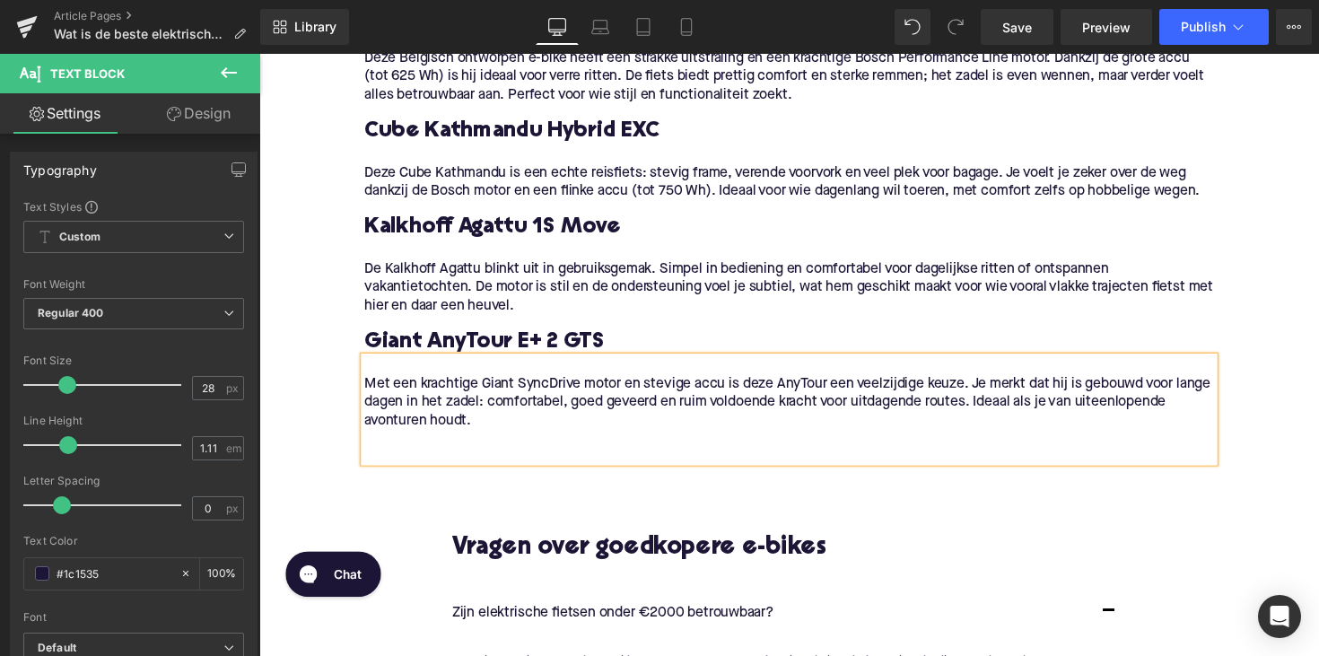
click at [375, 449] on p at bounding box center [802, 449] width 870 height 19
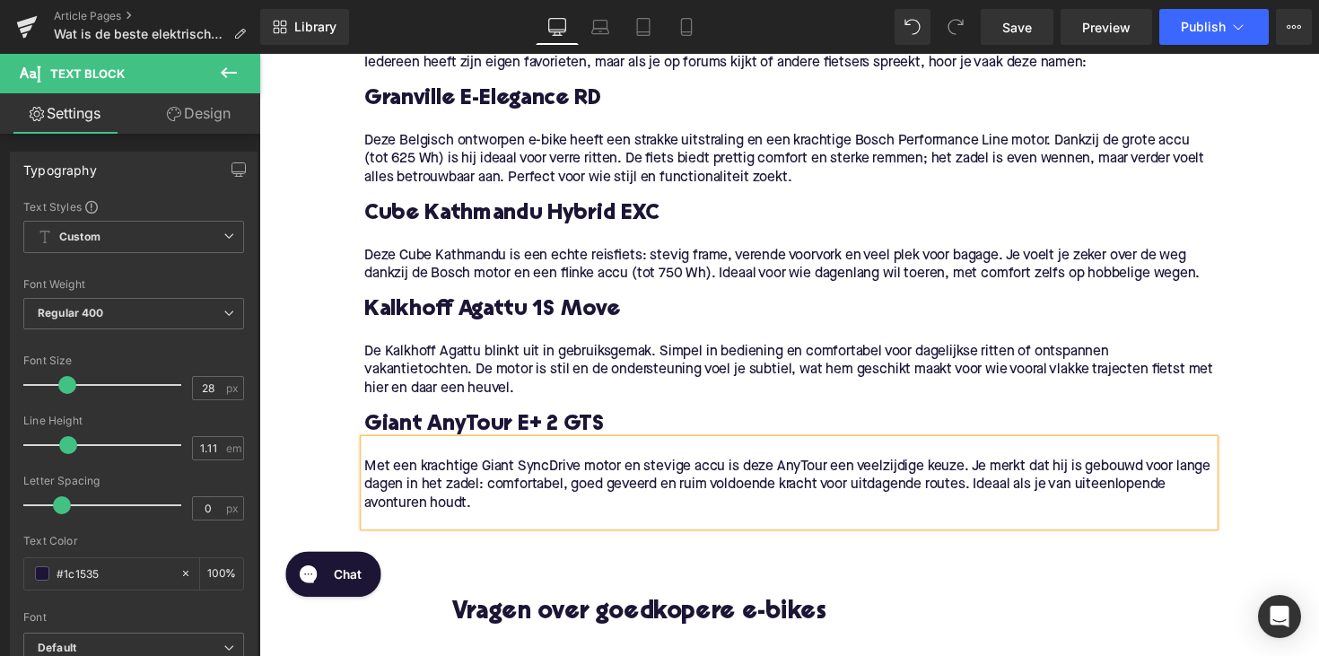
click at [519, 222] on h3 "Cube Kathmandu Hybrid EXC" at bounding box center [802, 218] width 870 height 29
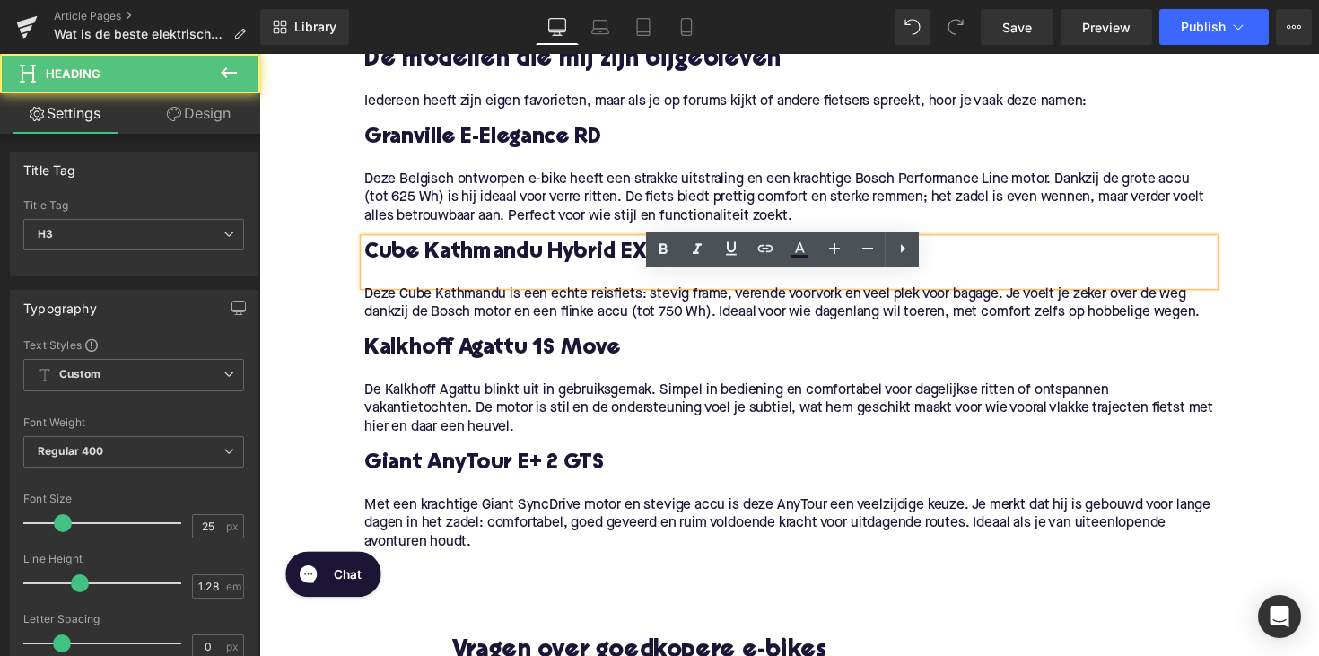
scroll to position [1525, 0]
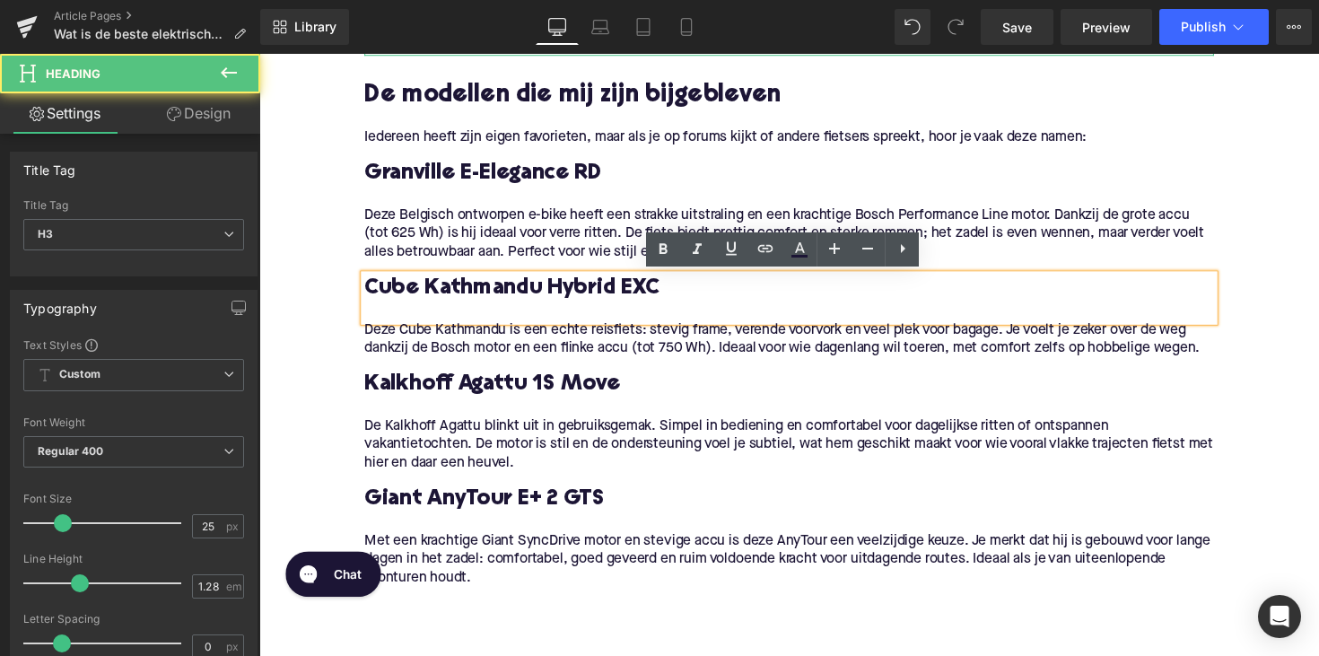
click at [526, 176] on h3 "Granville E-Elegance RD" at bounding box center [802, 176] width 870 height 29
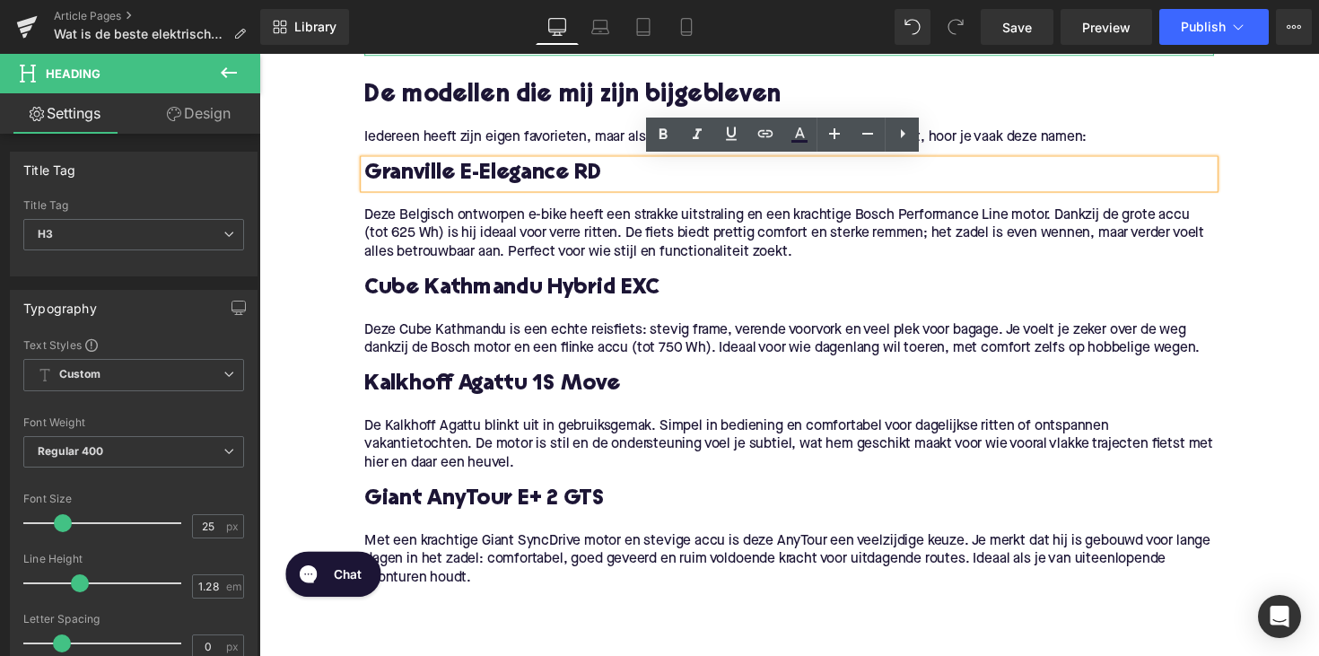
click at [623, 494] on div "De Kalkhoff Agattu blinkt uit in gebruiksgemak. Simpel in bediening en comforta…" at bounding box center [802, 461] width 870 height 70
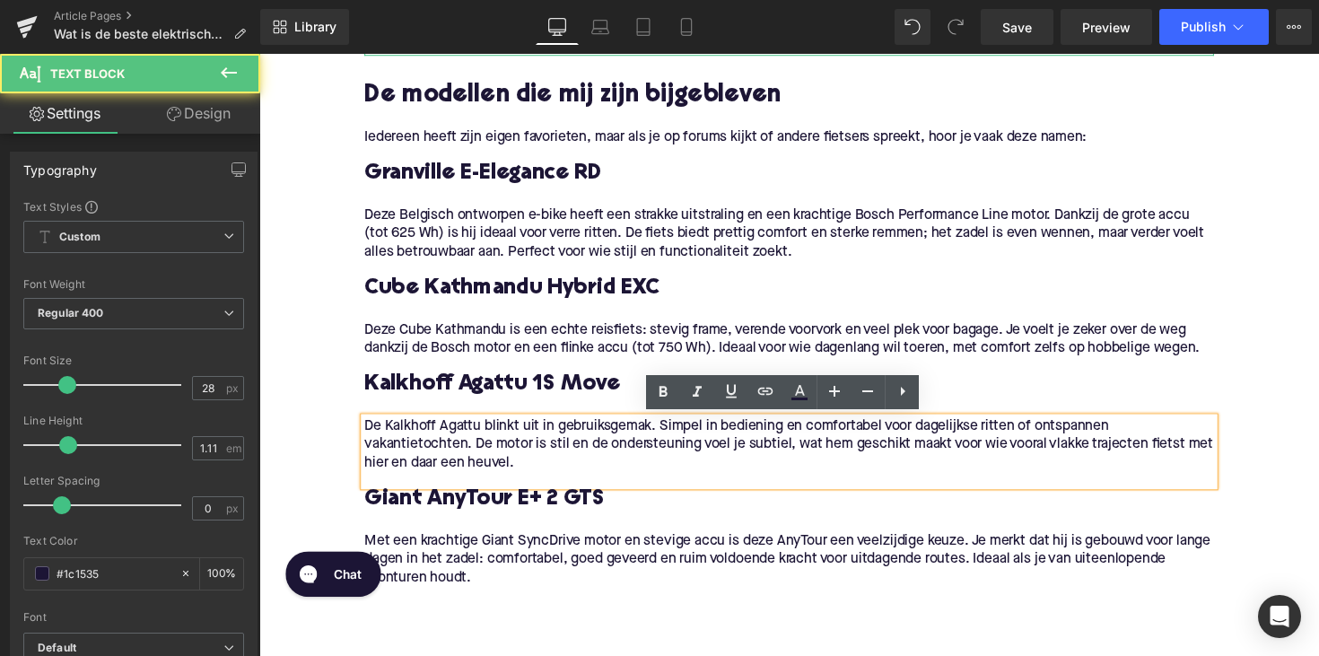
click at [720, 504] on h3 "Giant AnyTour E+ 2 GTS" at bounding box center [802, 510] width 870 height 29
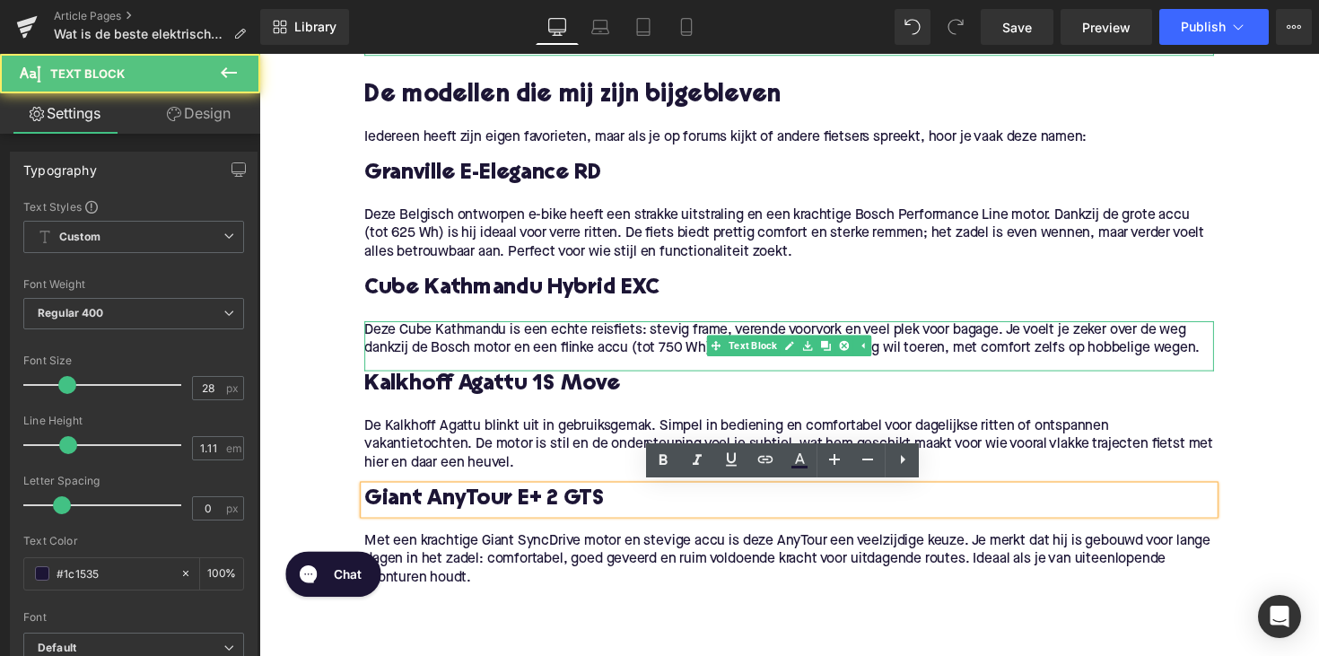
click at [894, 362] on p "Deze Cube Kathmandu is een echte reisfiets: stevig frame, verende voorvork en v…" at bounding box center [802, 346] width 870 height 38
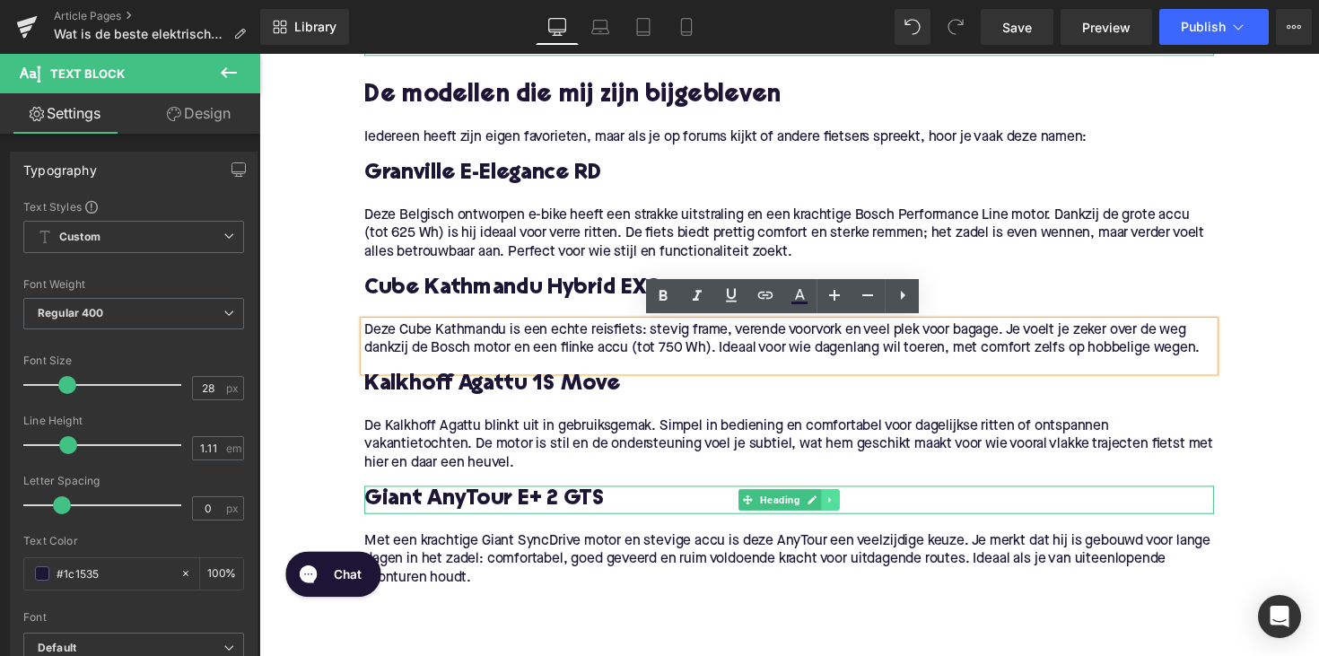
click at [844, 512] on icon at bounding box center [845, 510] width 10 height 11
click at [832, 504] on link at bounding box center [834, 511] width 19 height 22
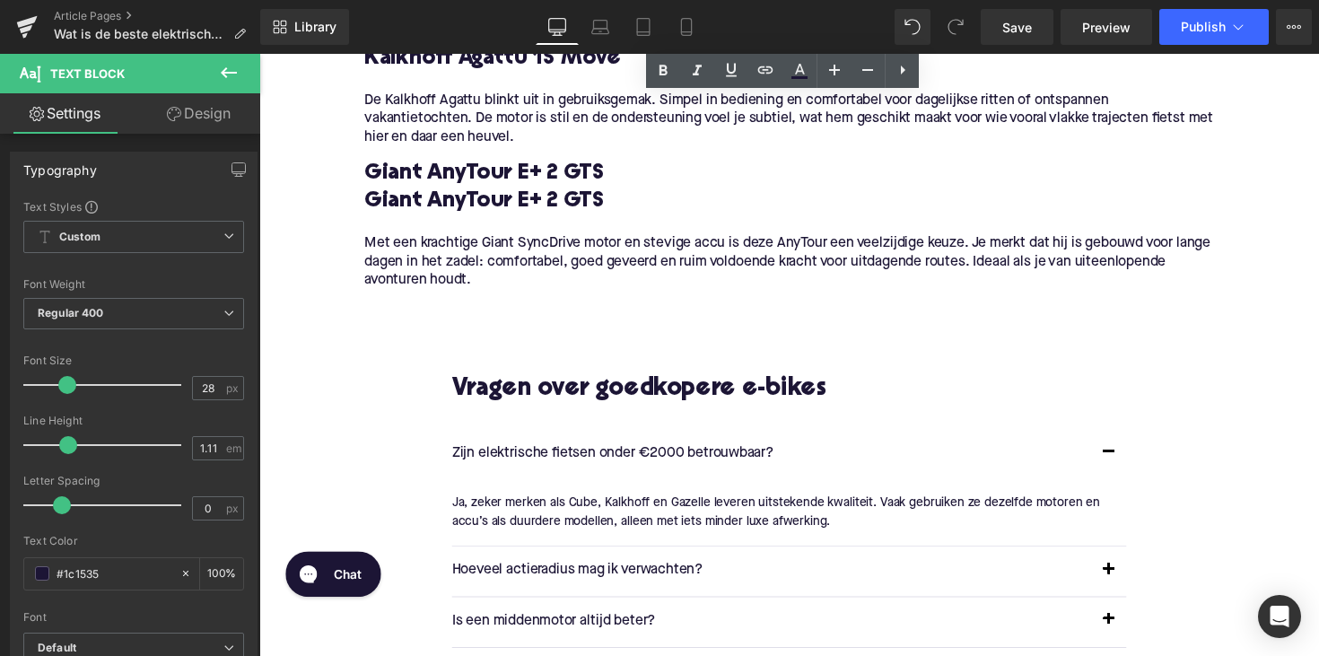
scroll to position [1792, 0]
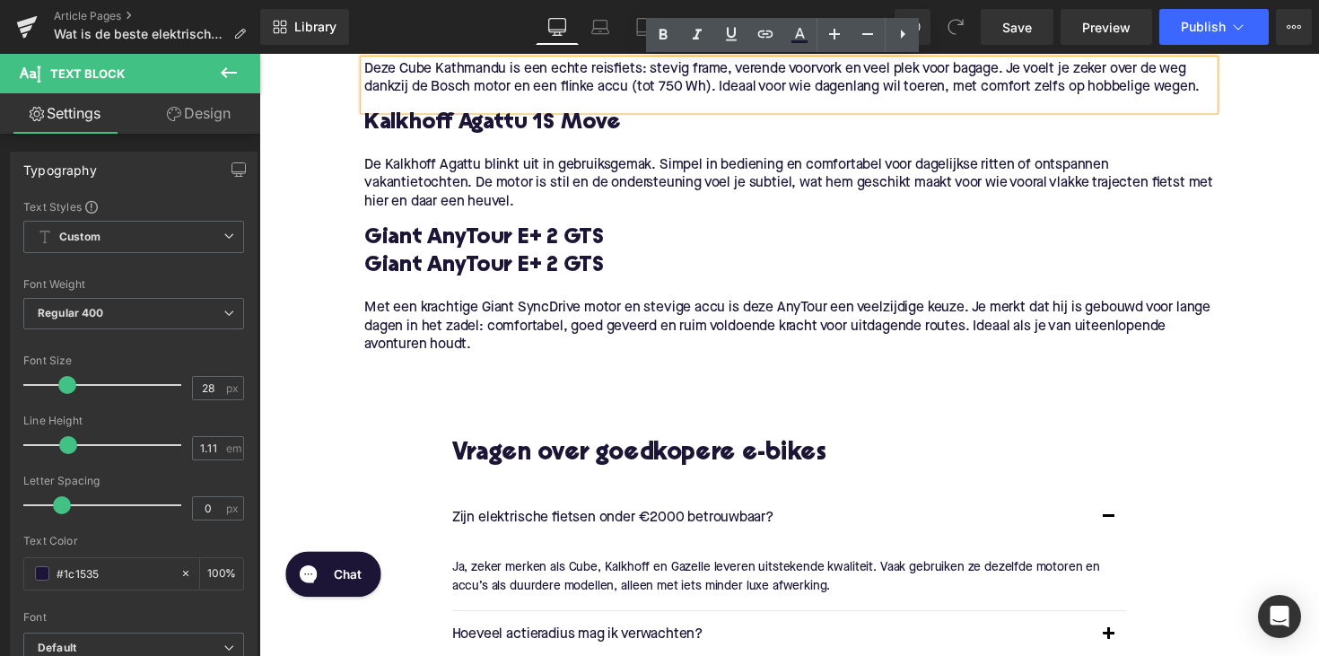
click at [637, 266] on h3 "Giant AnyTour E+ 2 GTS" at bounding box center [802, 271] width 870 height 29
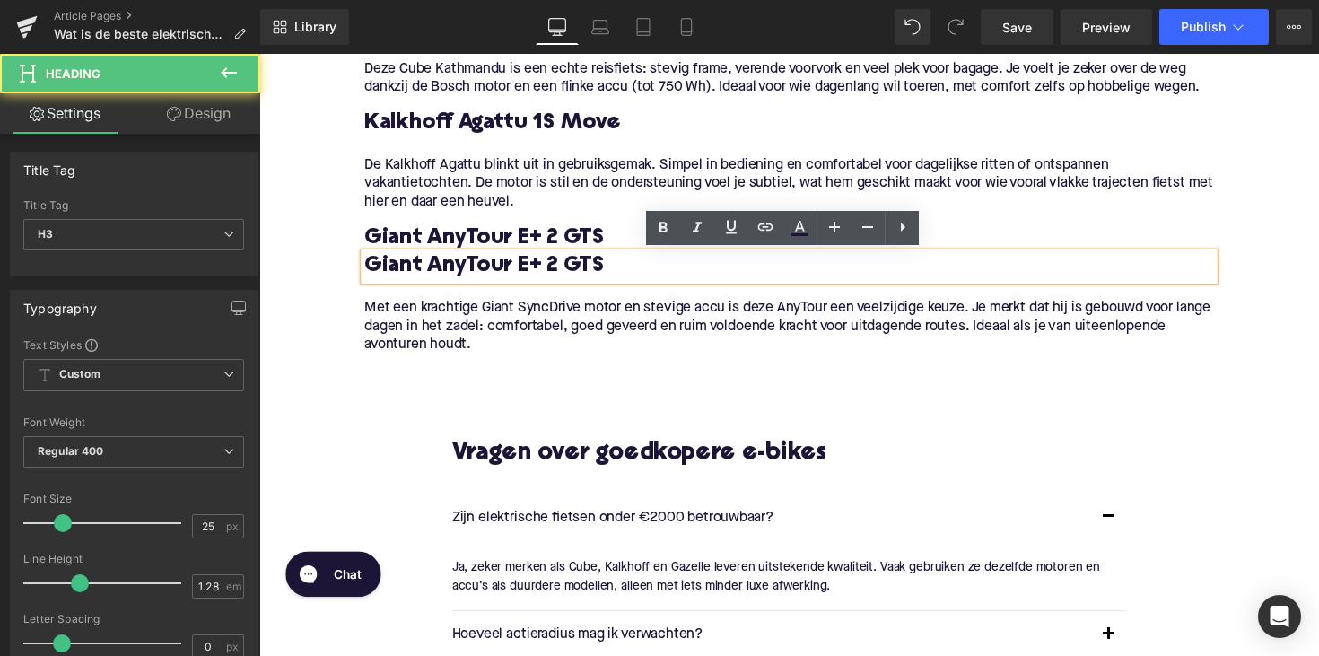
click at [623, 203] on p "De Kalkhoff Agattu blinkt uit in gebruiksgemak. Simpel in bediening en comforta…" at bounding box center [802, 187] width 870 height 57
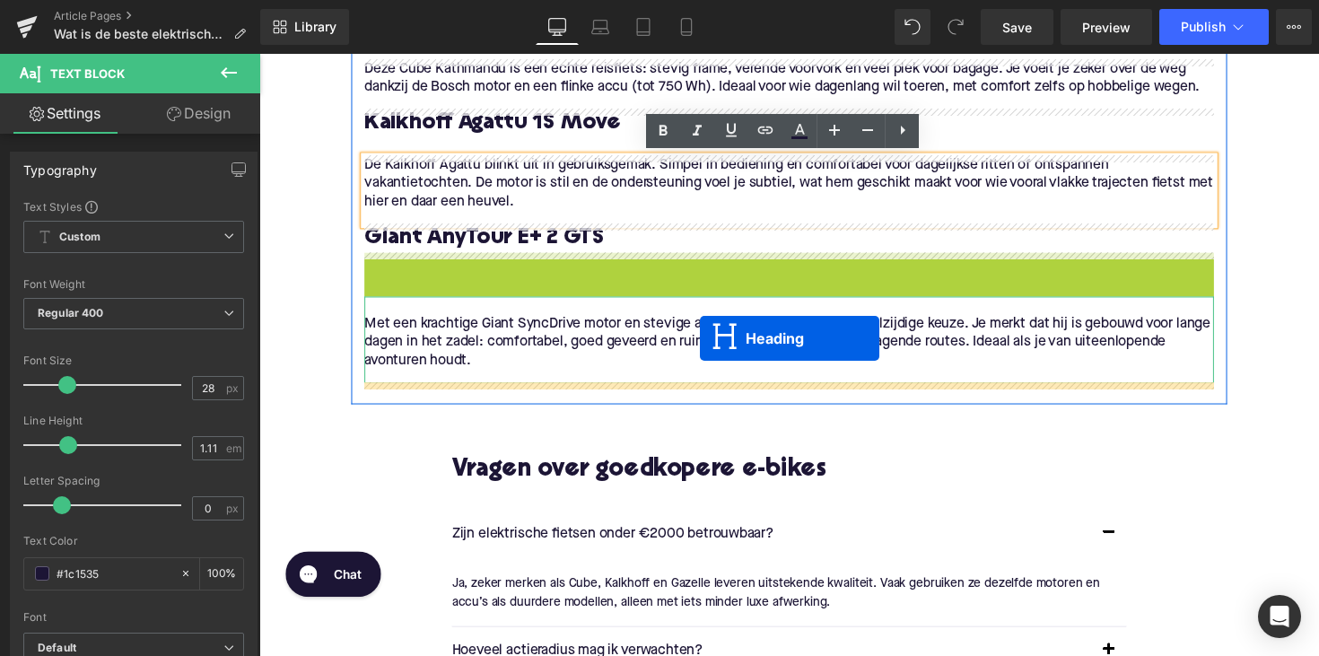
drag, startPoint x: 755, startPoint y: 275, endPoint x: 710, endPoint y: 346, distance: 85.1
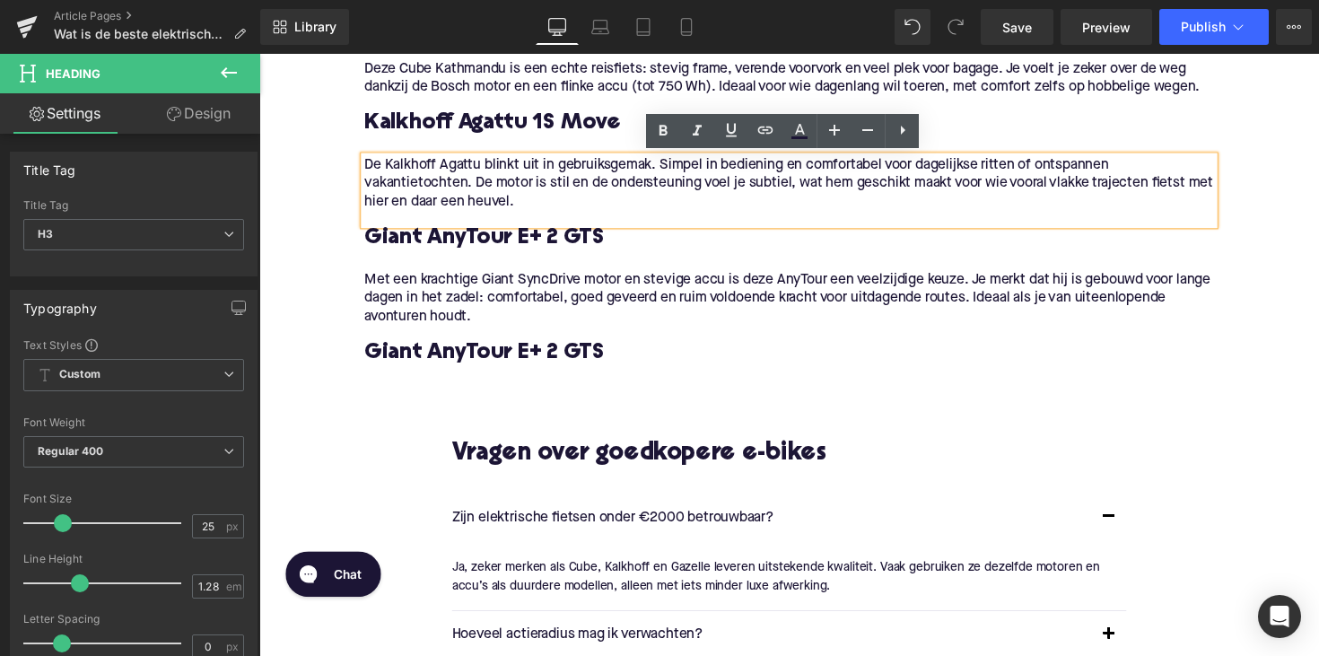
click at [542, 367] on h3 "Giant AnyTour E+ 2 GTS" at bounding box center [802, 360] width 870 height 29
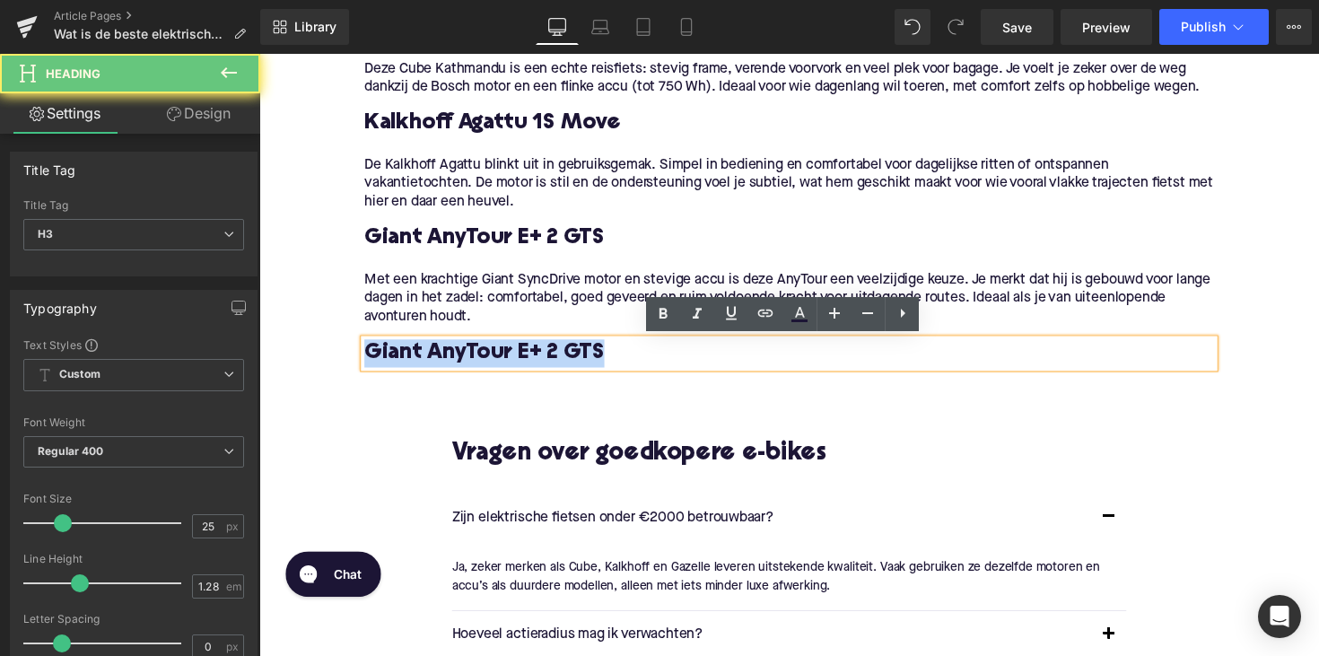
click at [542, 367] on h3 "Giant AnyTour E+ 2 GTS" at bounding box center [802, 360] width 870 height 29
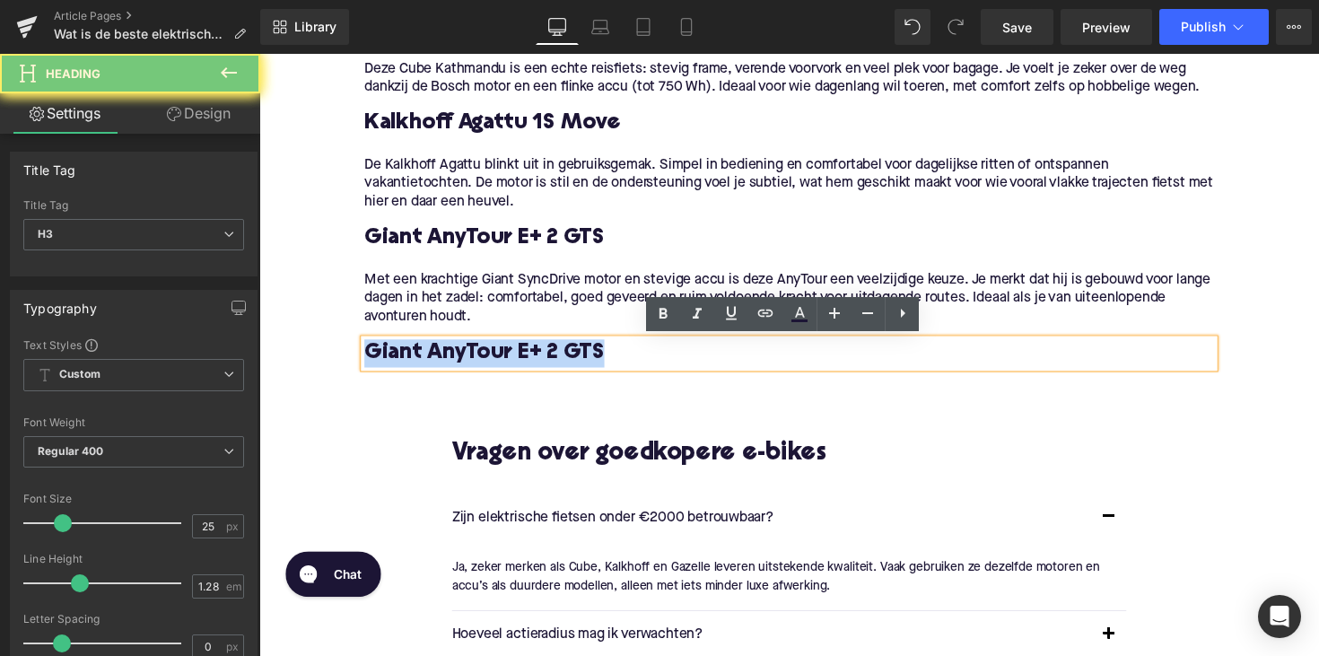
paste div
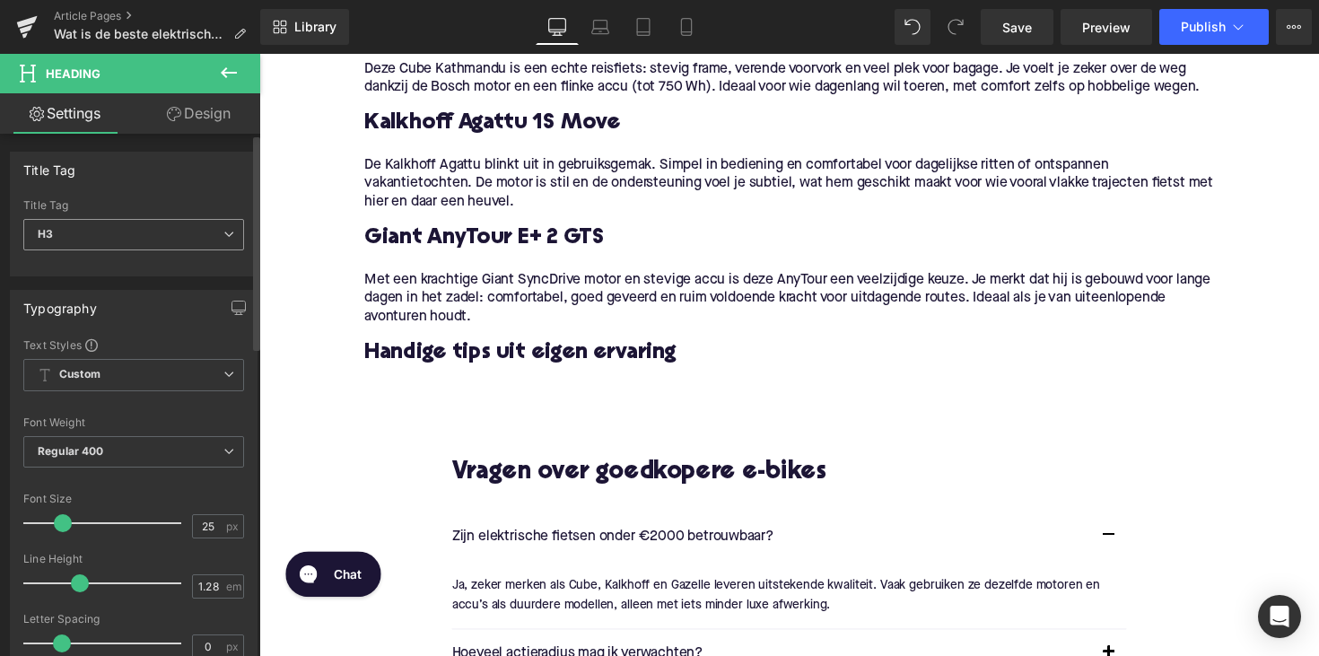
click at [145, 248] on span "H3" at bounding box center [133, 234] width 221 height 31
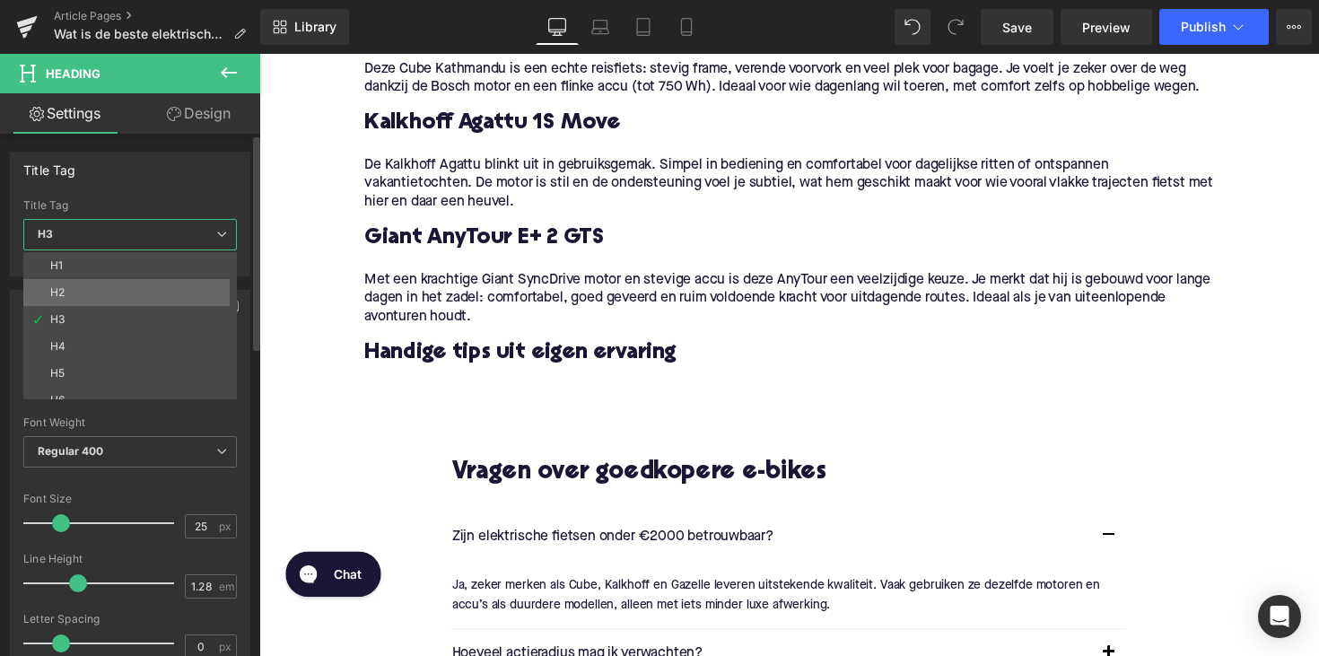
click at [146, 292] on li "H2" at bounding box center [134, 292] width 222 height 27
type input "28"
type input "1.11"
type input "100"
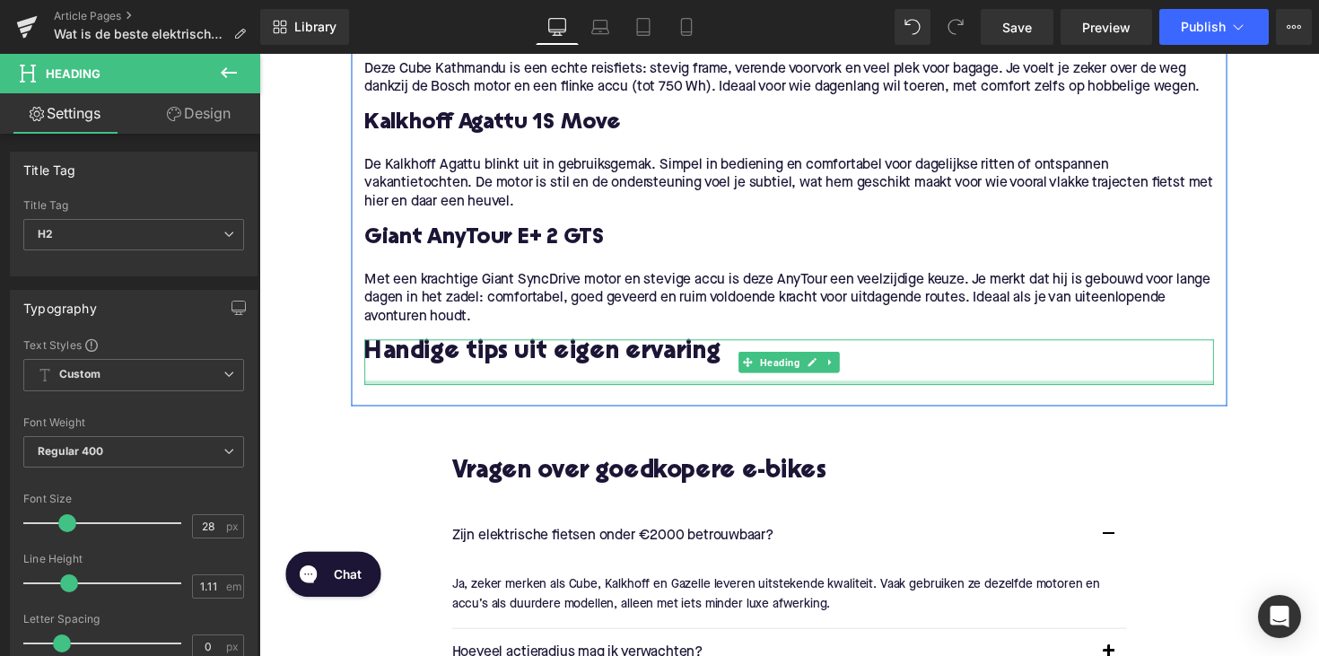
click at [431, 388] on div at bounding box center [802, 390] width 870 height 4
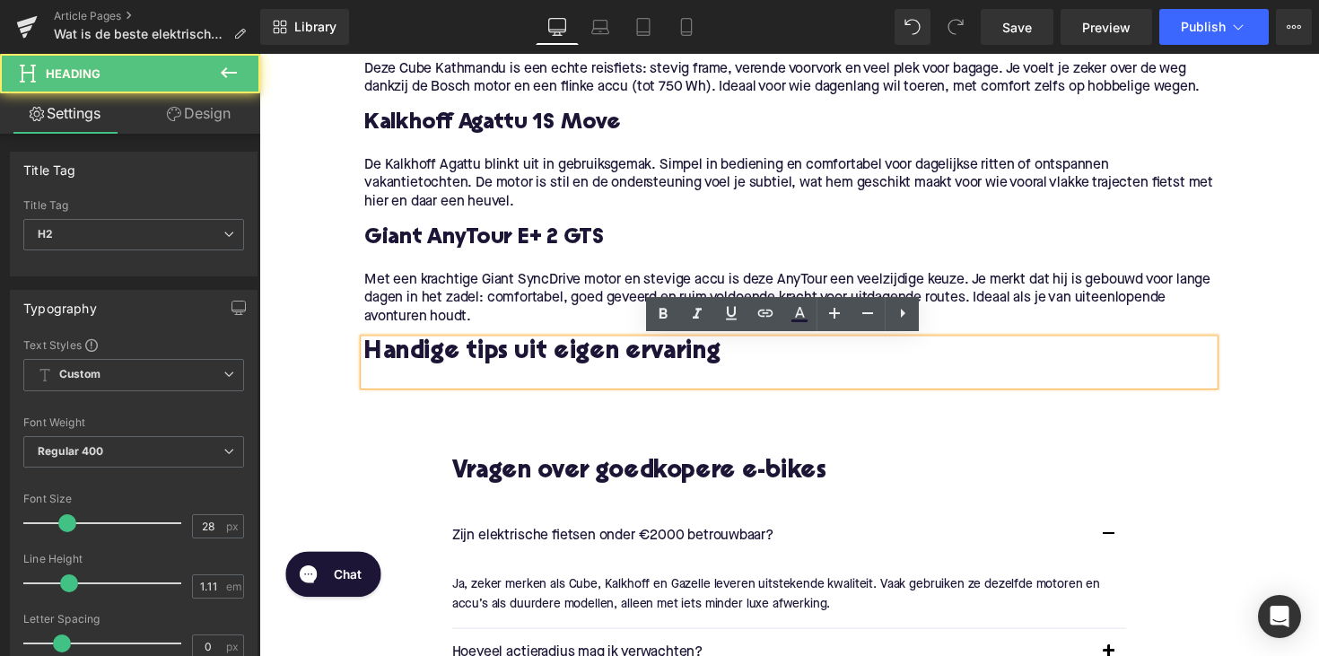
click at [419, 385] on div at bounding box center [802, 383] width 870 height 19
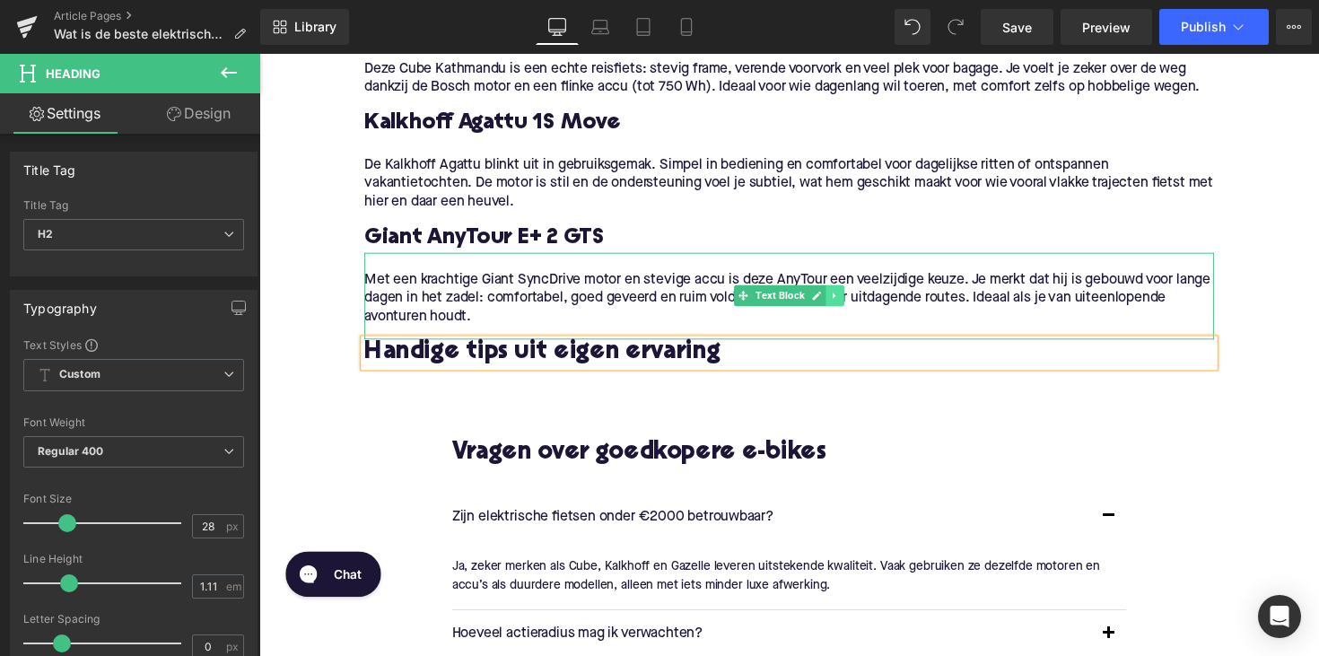
click at [847, 301] on icon at bounding box center [849, 301] width 10 height 11
click at [839, 305] on icon at bounding box center [839, 302] width 10 height 10
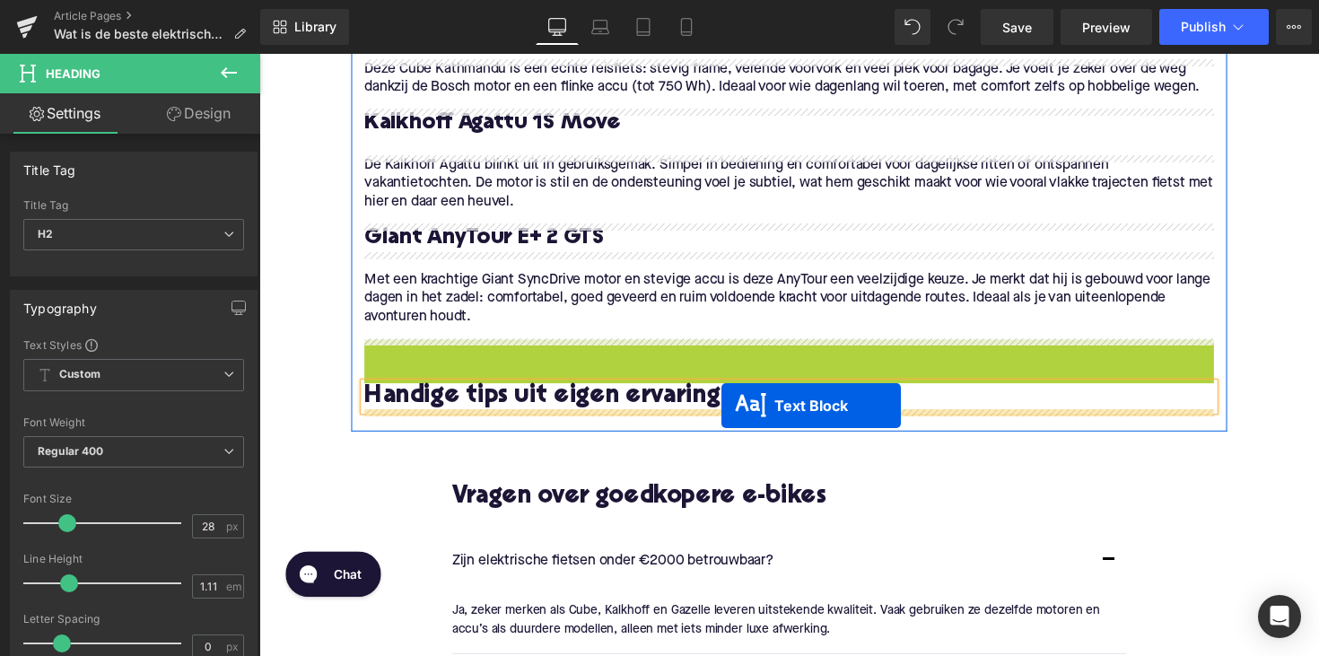
drag, startPoint x: 754, startPoint y: 388, endPoint x: 733, endPoint y: 414, distance: 34.5
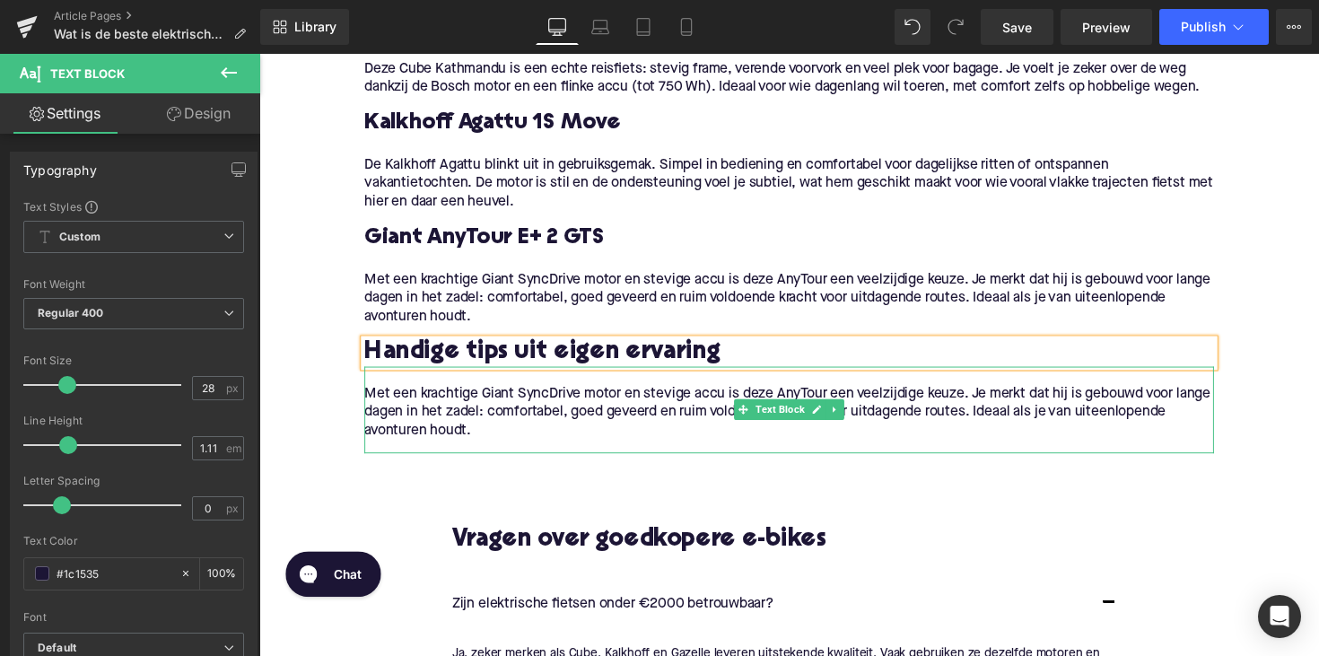
click at [484, 433] on p "Met een krachtige Giant SyncDrive motor en stevige accu is deze AnyTour een vee…" at bounding box center [802, 421] width 870 height 57
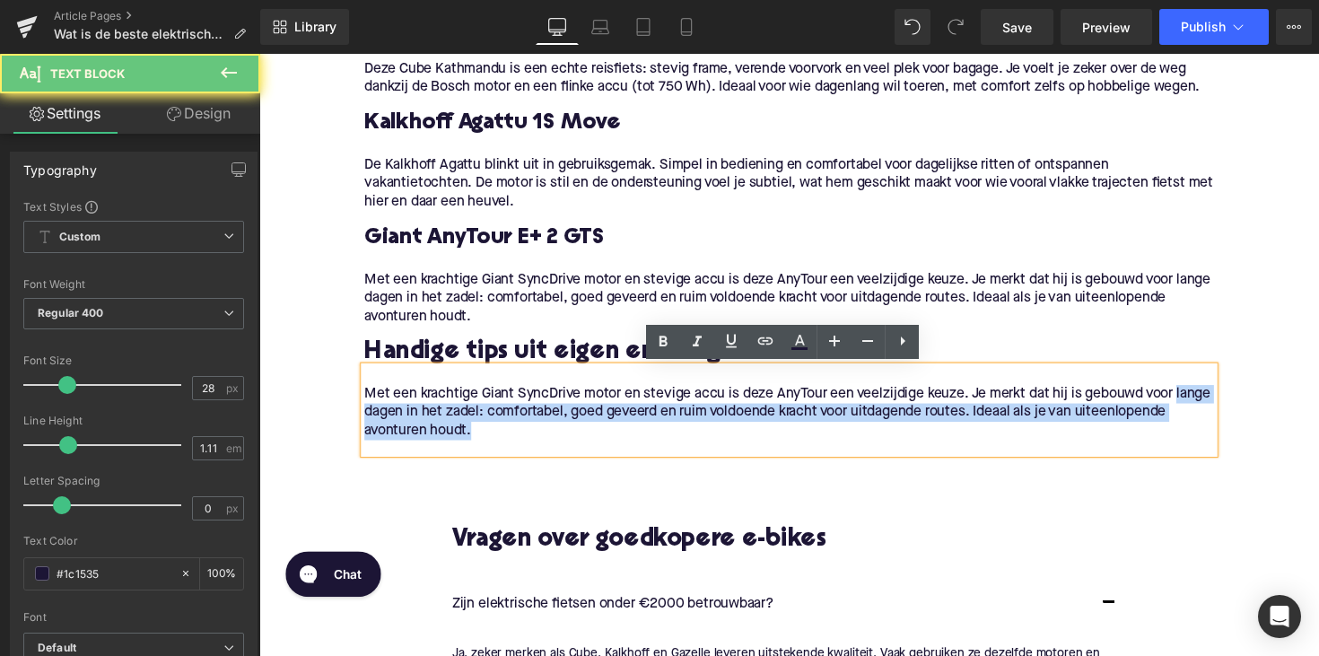
drag, startPoint x: 484, startPoint y: 450, endPoint x: 352, endPoint y: 412, distance: 137.4
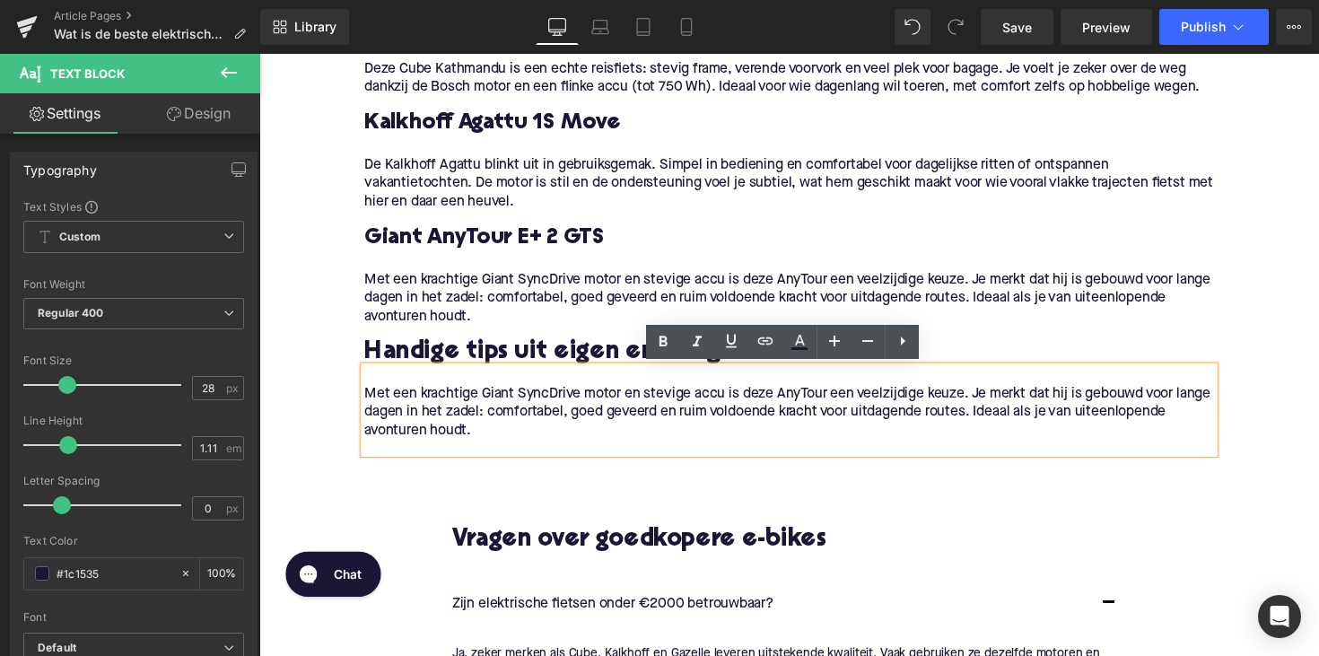
click at [374, 405] on p "Met een krachtige Giant SyncDrive motor en stevige accu is deze AnyTour een vee…" at bounding box center [802, 421] width 870 height 57
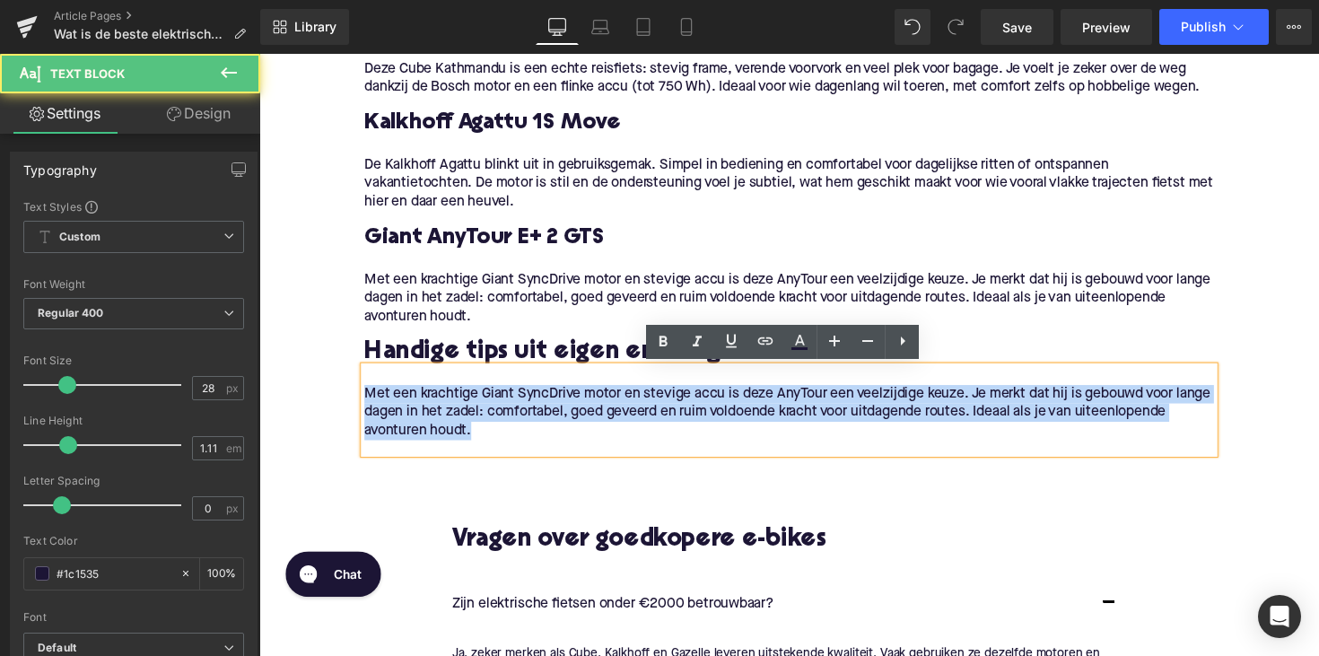
drag, startPoint x: 366, startPoint y: 405, endPoint x: 489, endPoint y: 458, distance: 133.8
click at [489, 458] on div "Met een krachtige Giant SyncDrive motor en stevige accu is deze AnyTour een vee…" at bounding box center [802, 418] width 870 height 89
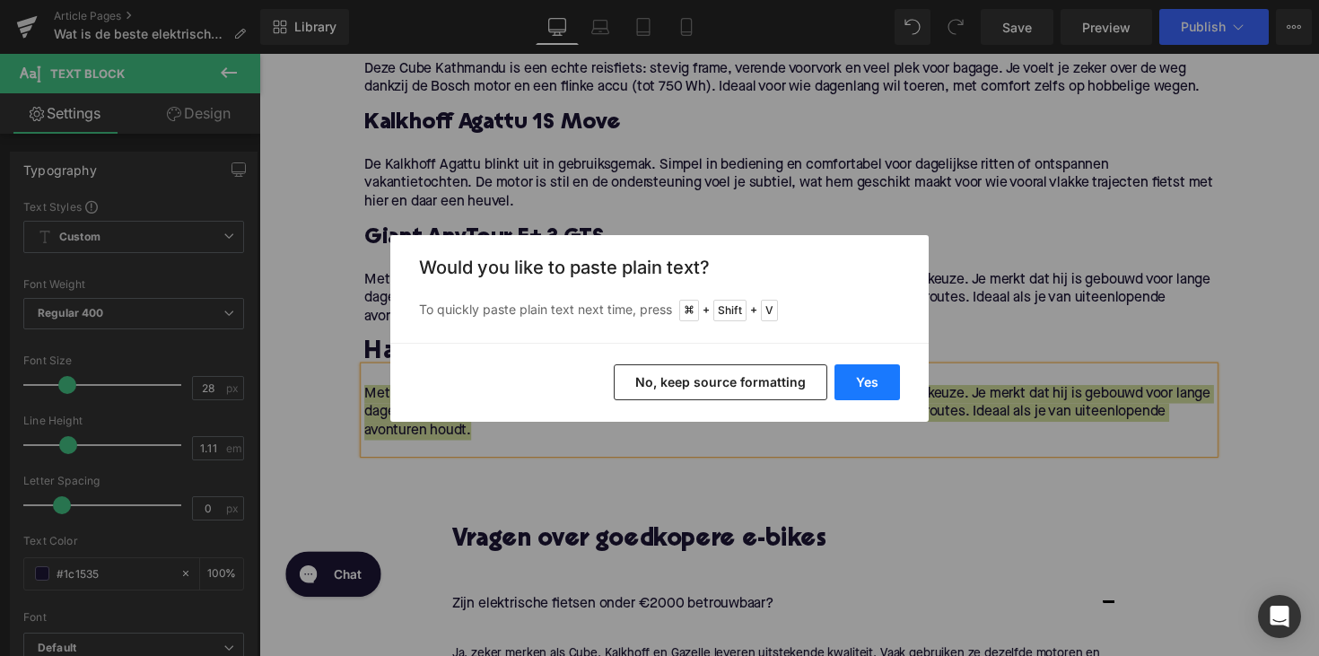
click at [856, 386] on button "Yes" at bounding box center [866, 382] width 65 height 36
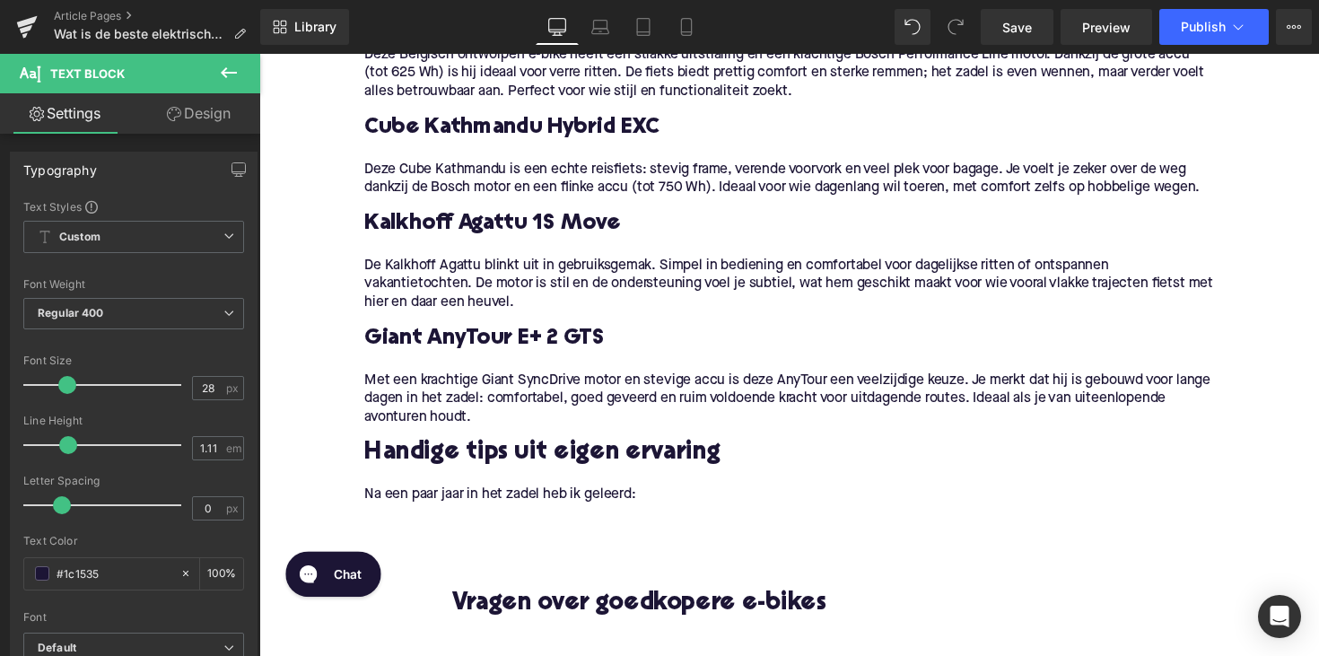
scroll to position [1737, 0]
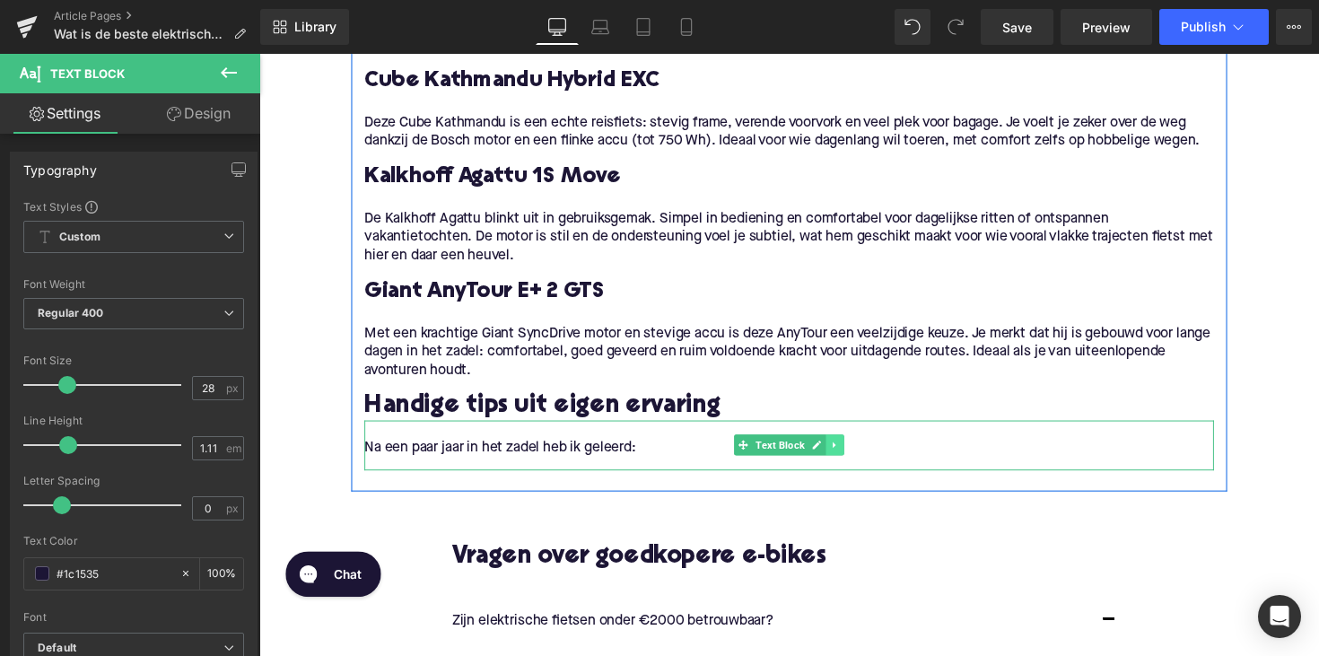
click at [850, 455] on icon at bounding box center [849, 454] width 10 height 11
click at [838, 455] on icon at bounding box center [839, 455] width 10 height 10
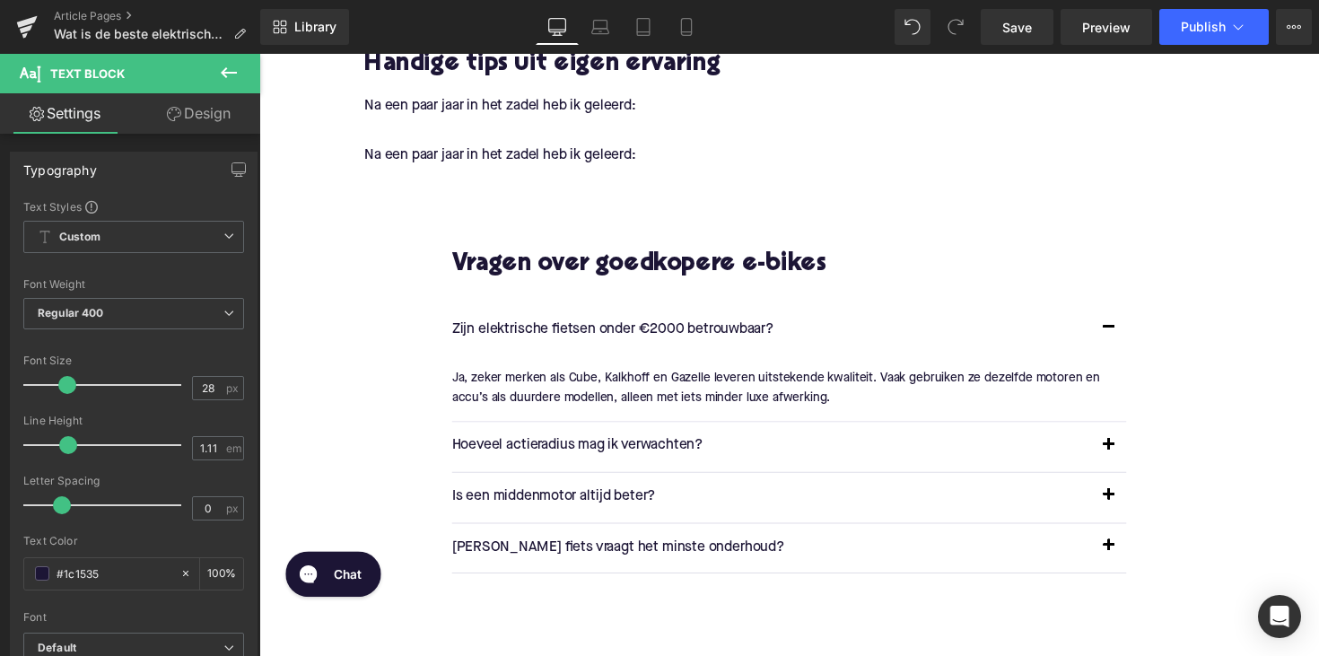
scroll to position [1905, 0]
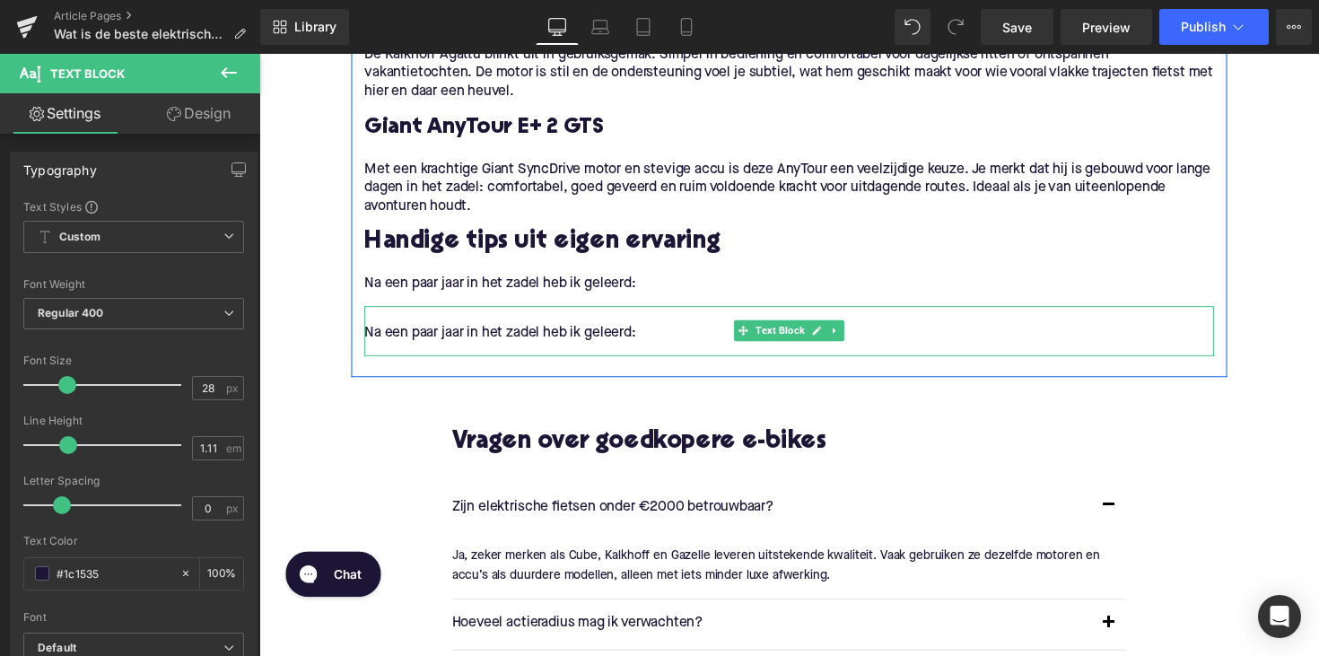
click at [507, 338] on p "Na een paar jaar in het zadel heb ik geleerd:" at bounding box center [802, 340] width 870 height 19
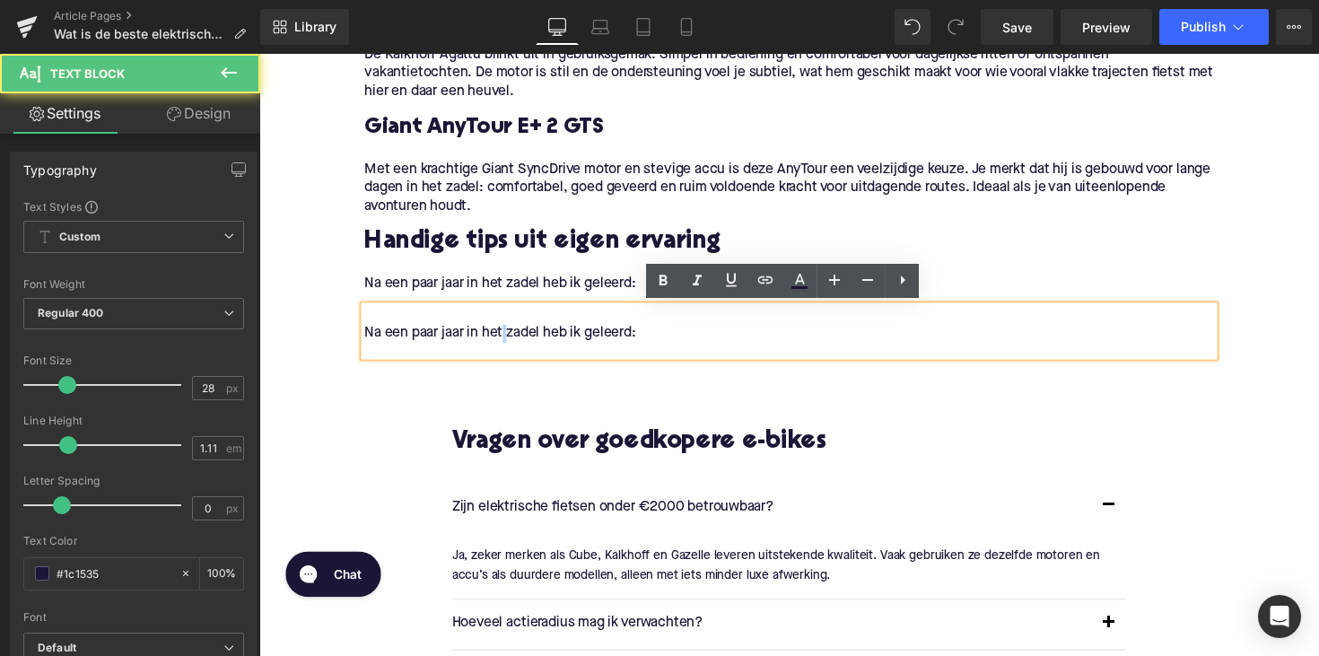
click at [507, 338] on p "Na een paar jaar in het zadel heb ik geleerd:" at bounding box center [802, 340] width 870 height 19
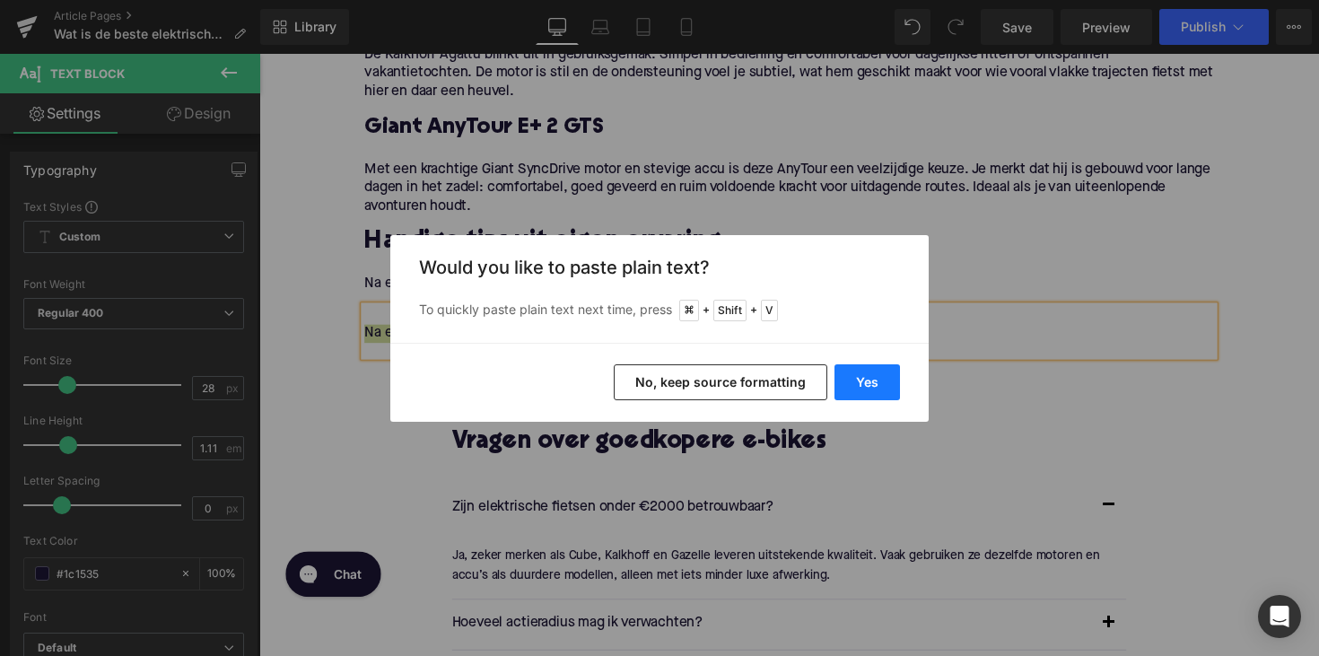
click at [885, 375] on button "Yes" at bounding box center [866, 382] width 65 height 36
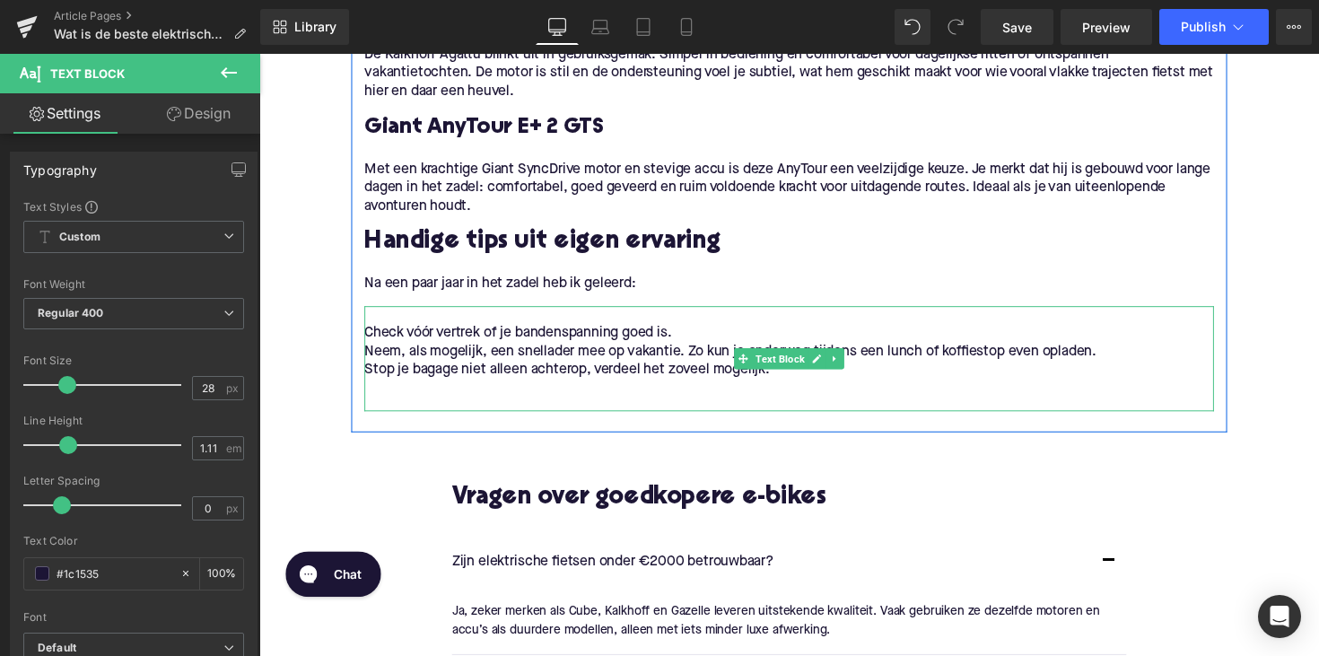
click at [789, 381] on p "Stop je bagage niet alleen achterop, verdeel het zoveel mogelijk." at bounding box center [802, 378] width 870 height 19
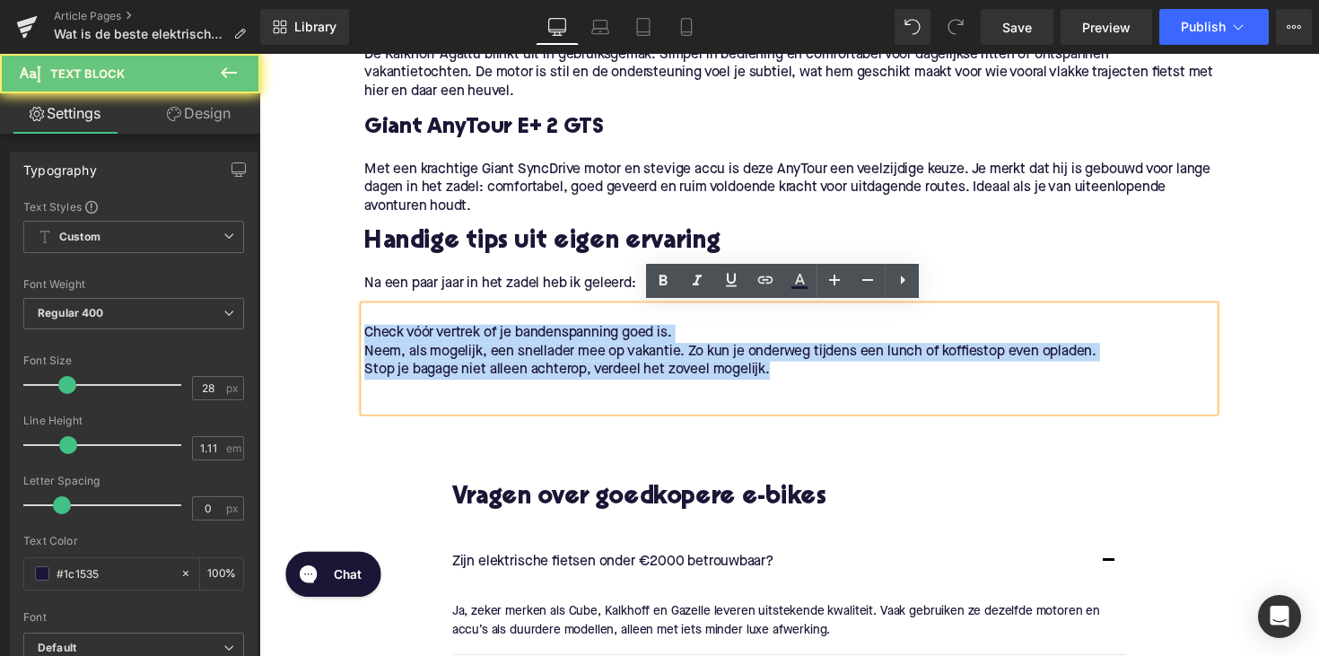
drag, startPoint x: 672, startPoint y: 366, endPoint x: 327, endPoint y: 336, distance: 346.7
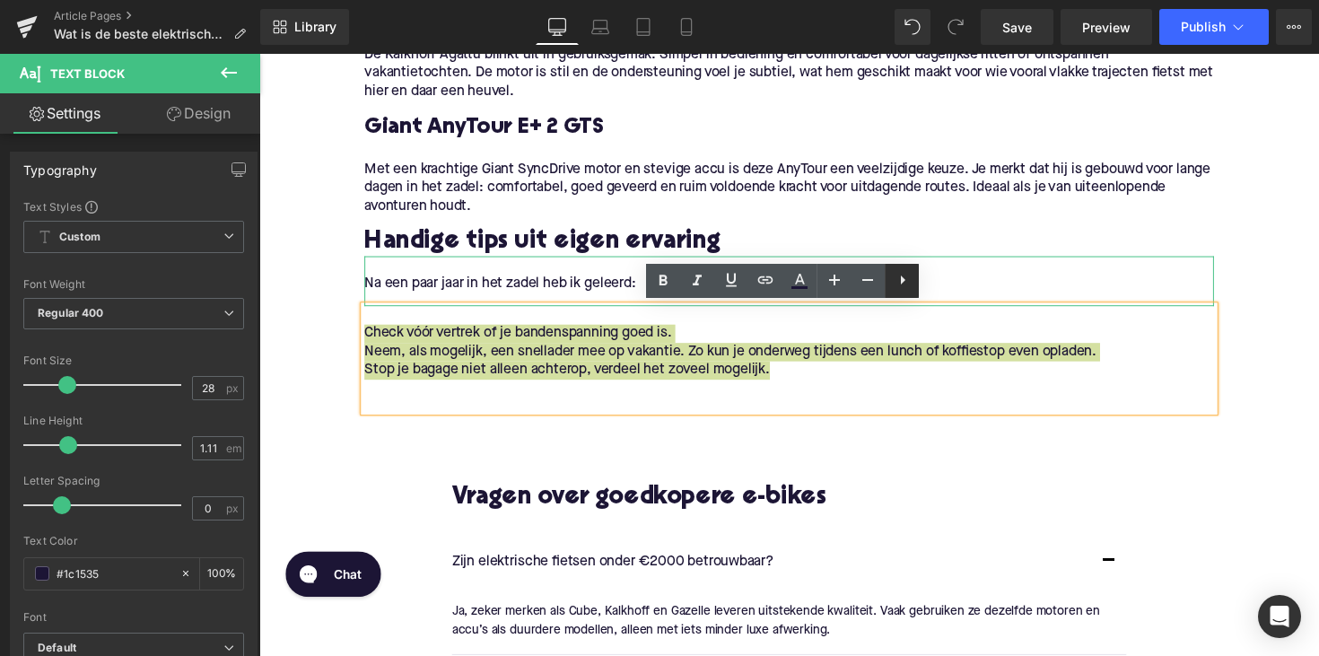
click at [900, 277] on icon at bounding box center [903, 280] width 22 height 22
click at [902, 283] on icon at bounding box center [902, 280] width 4 height 11
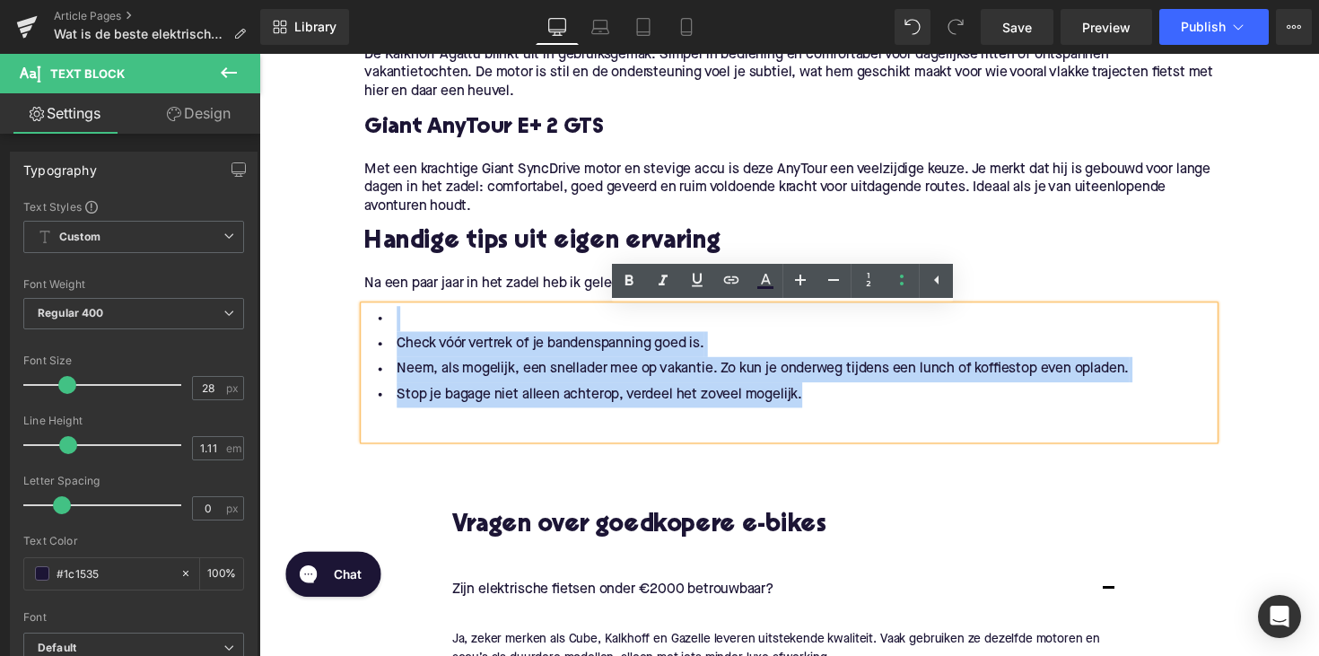
click at [814, 391] on li "Stop je bagage niet alleen achterop, verdeel het zoveel mogelijk." at bounding box center [802, 403] width 870 height 26
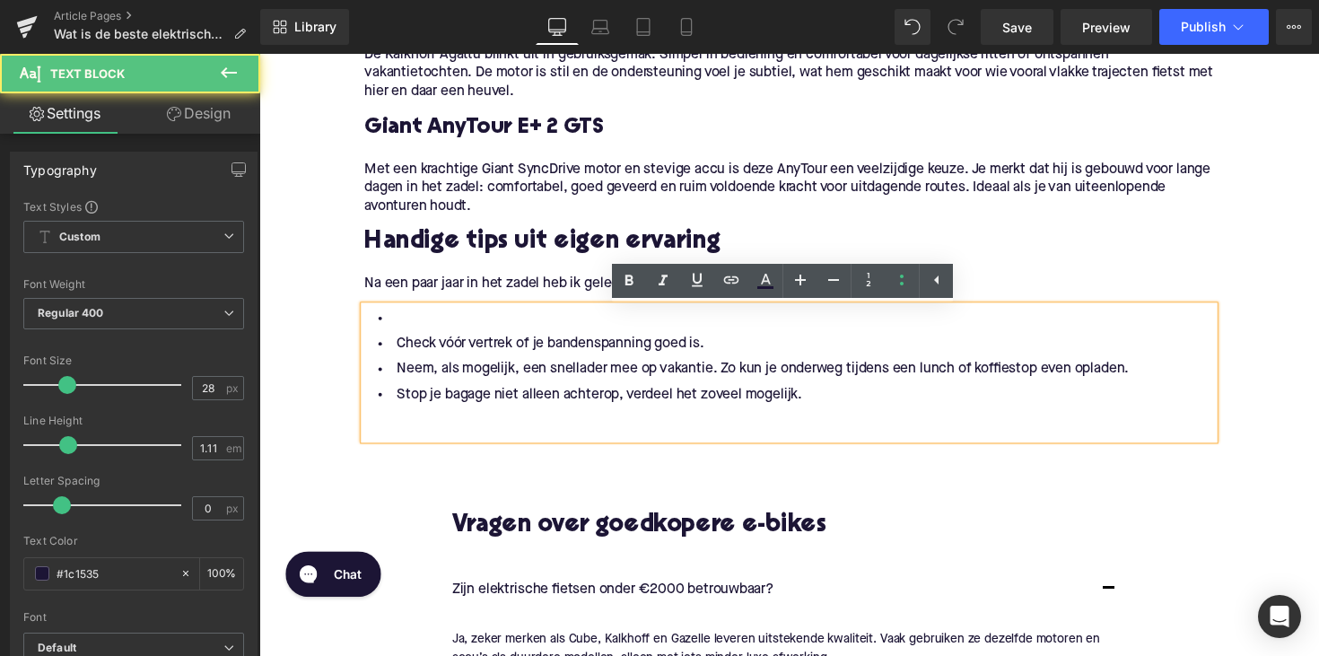
click at [391, 321] on li at bounding box center [802, 325] width 870 height 26
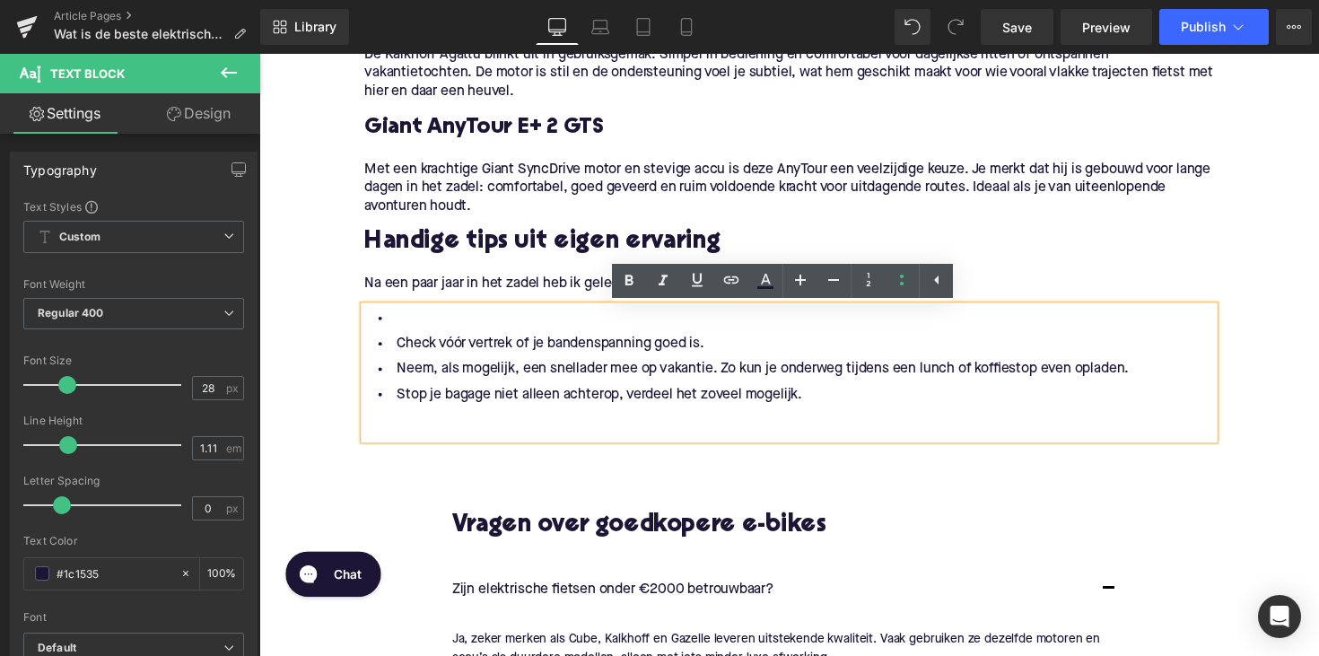
click at [388, 344] on li "Check vóór vertrek of je bandenspanning goed is." at bounding box center [802, 351] width 870 height 26
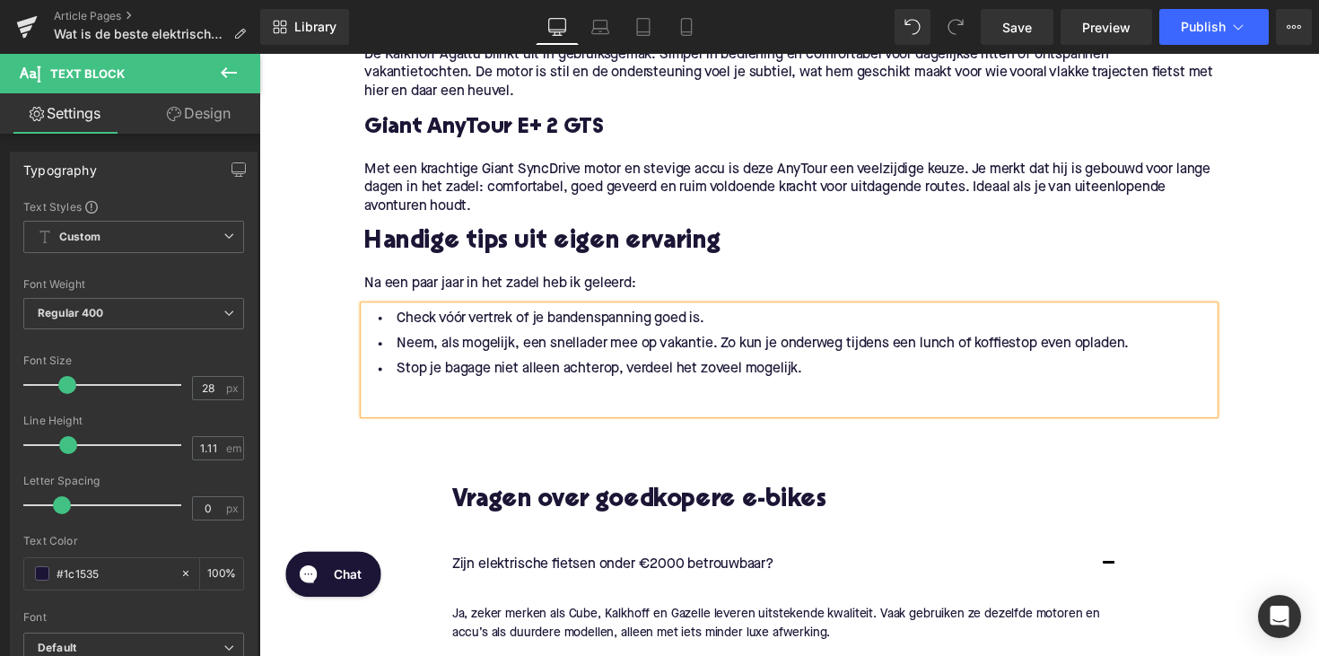
click at [440, 404] on p at bounding box center [802, 399] width 870 height 19
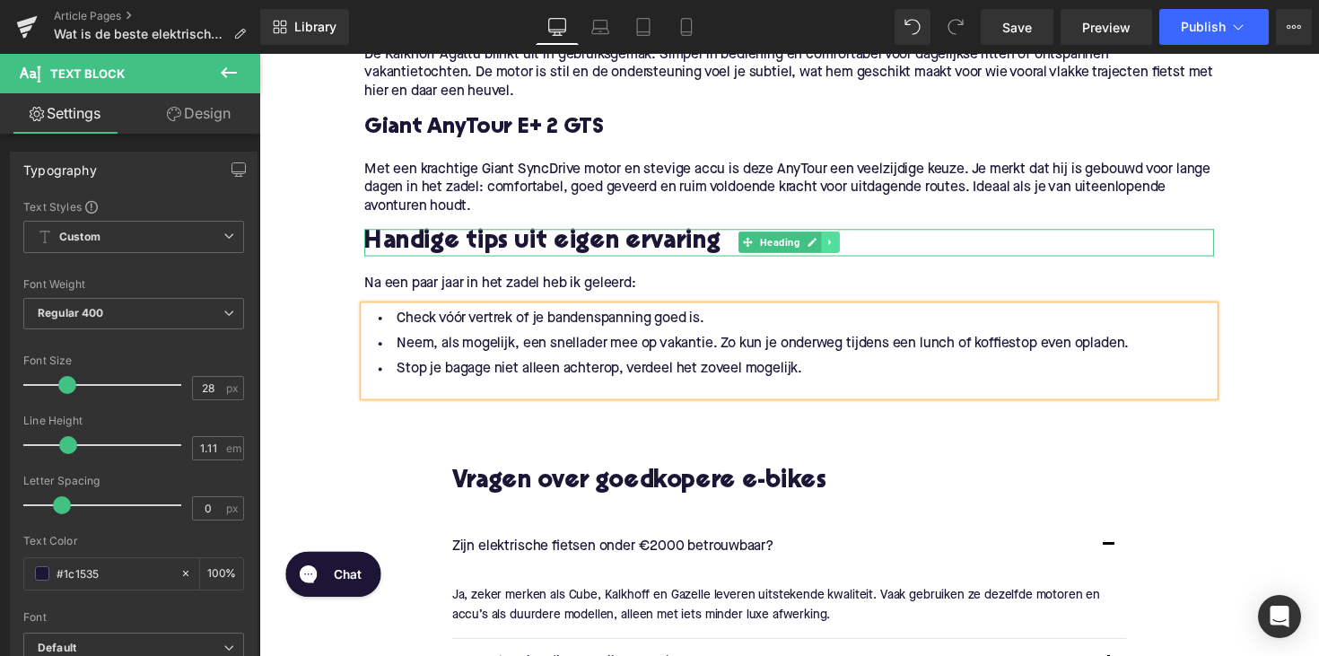
click at [844, 246] on icon at bounding box center [845, 246] width 10 height 11
click at [832, 248] on icon at bounding box center [835, 247] width 10 height 10
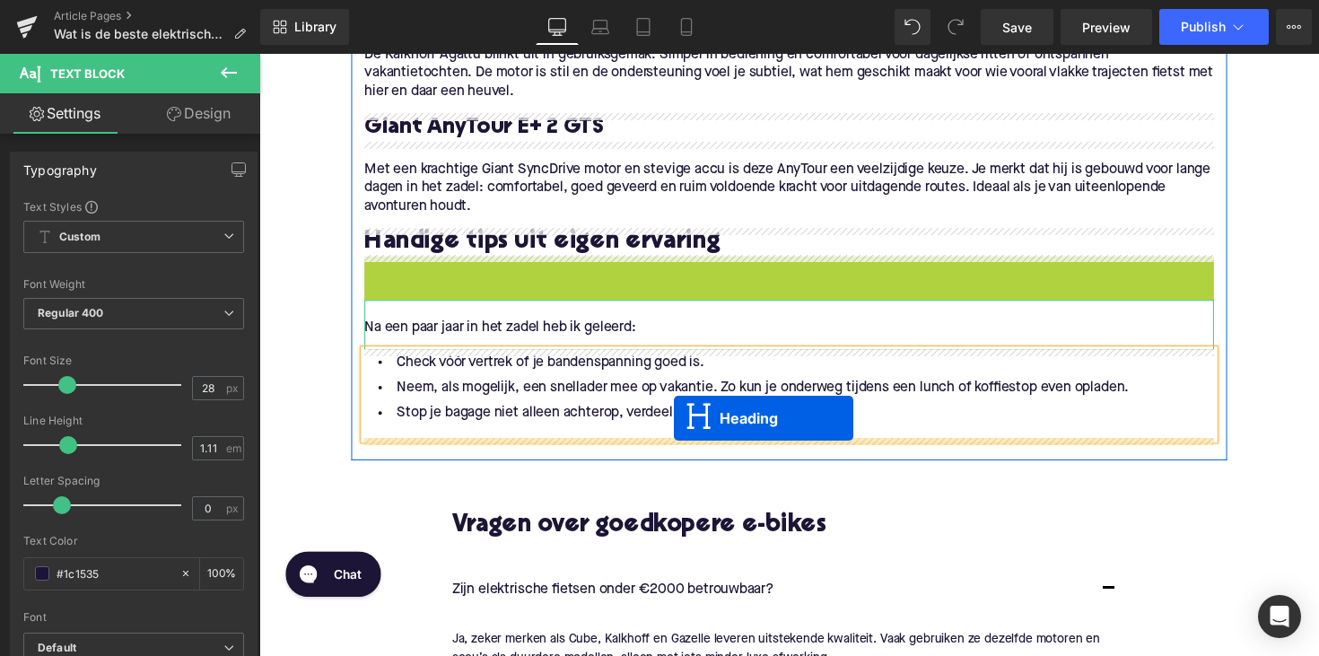
drag, startPoint x: 754, startPoint y: 275, endPoint x: 684, endPoint y: 427, distance: 167.4
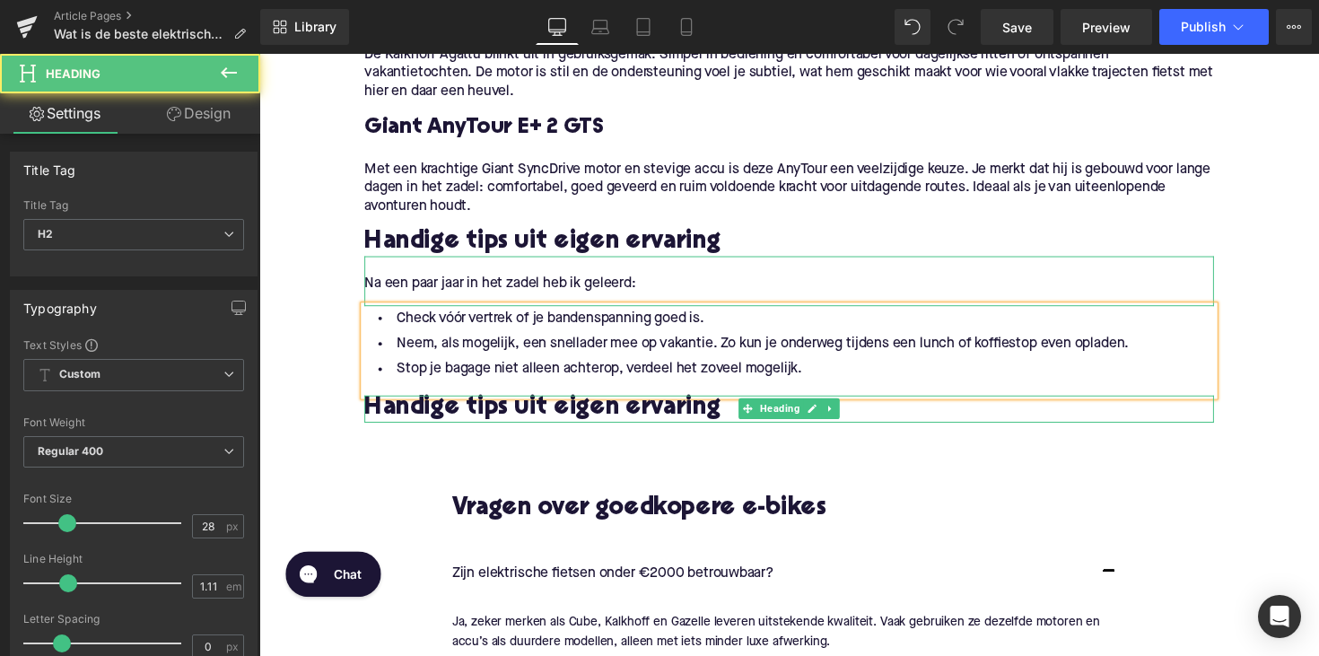
click at [506, 426] on div "Handige tips uit eigen ervaring Heading" at bounding box center [802, 418] width 870 height 28
click at [506, 426] on h2 "Handige tips uit eigen ervaring" at bounding box center [802, 418] width 870 height 28
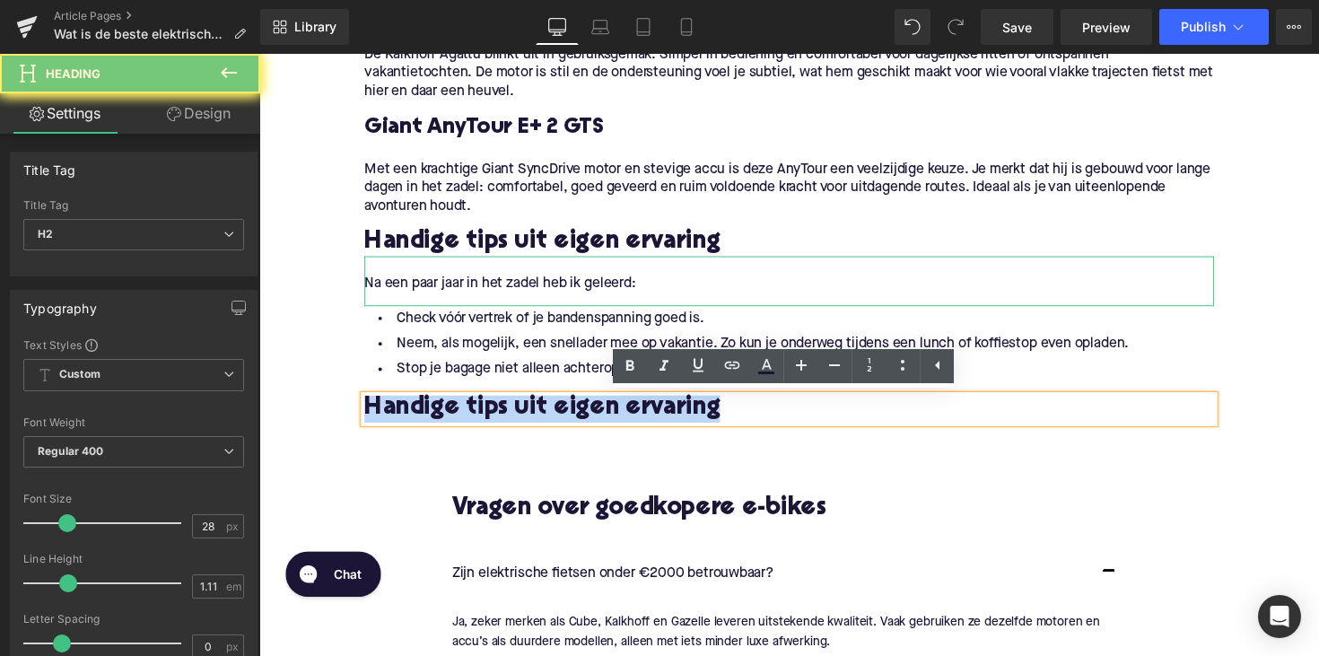
paste div
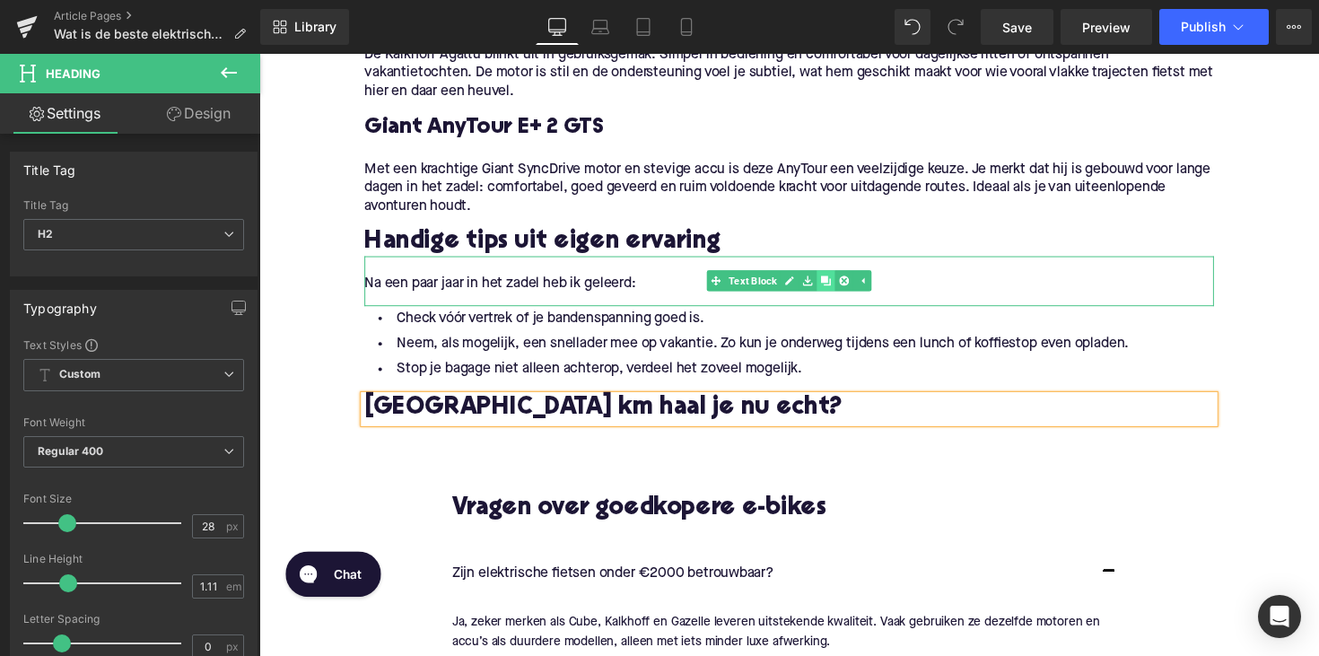
click at [837, 290] on icon at bounding box center [839, 287] width 10 height 10
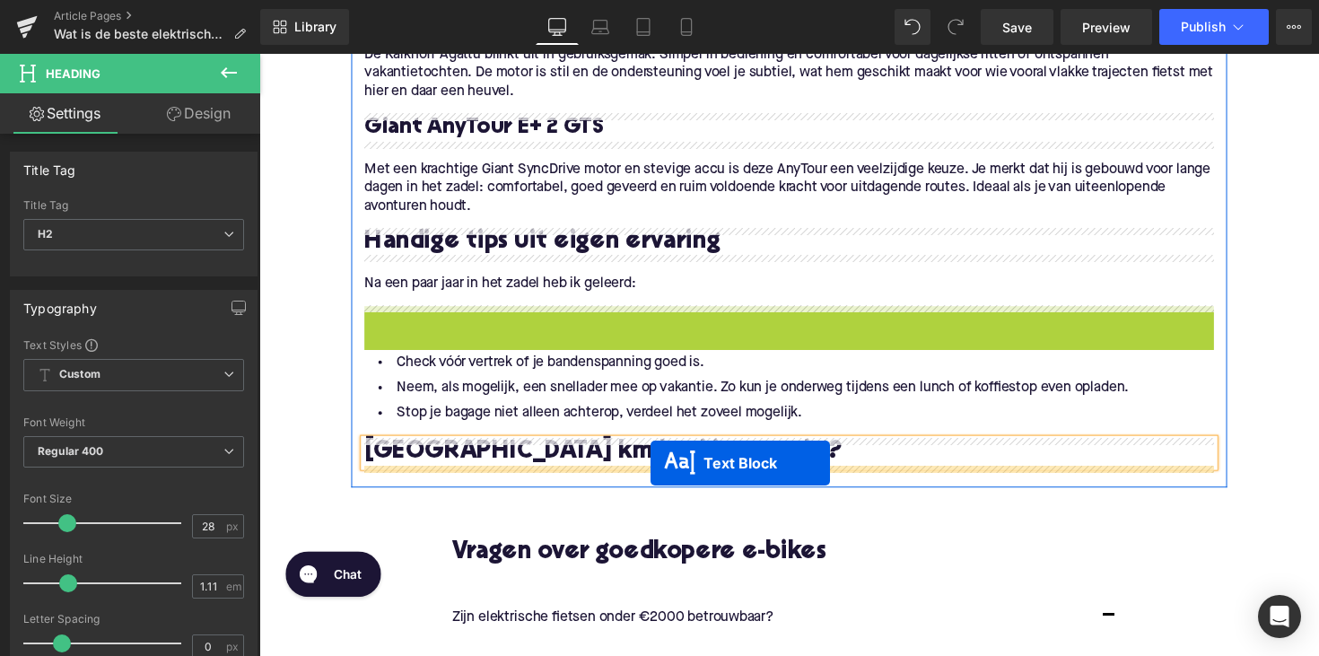
drag, startPoint x: 754, startPoint y: 333, endPoint x: 660, endPoint y: 473, distance: 168.7
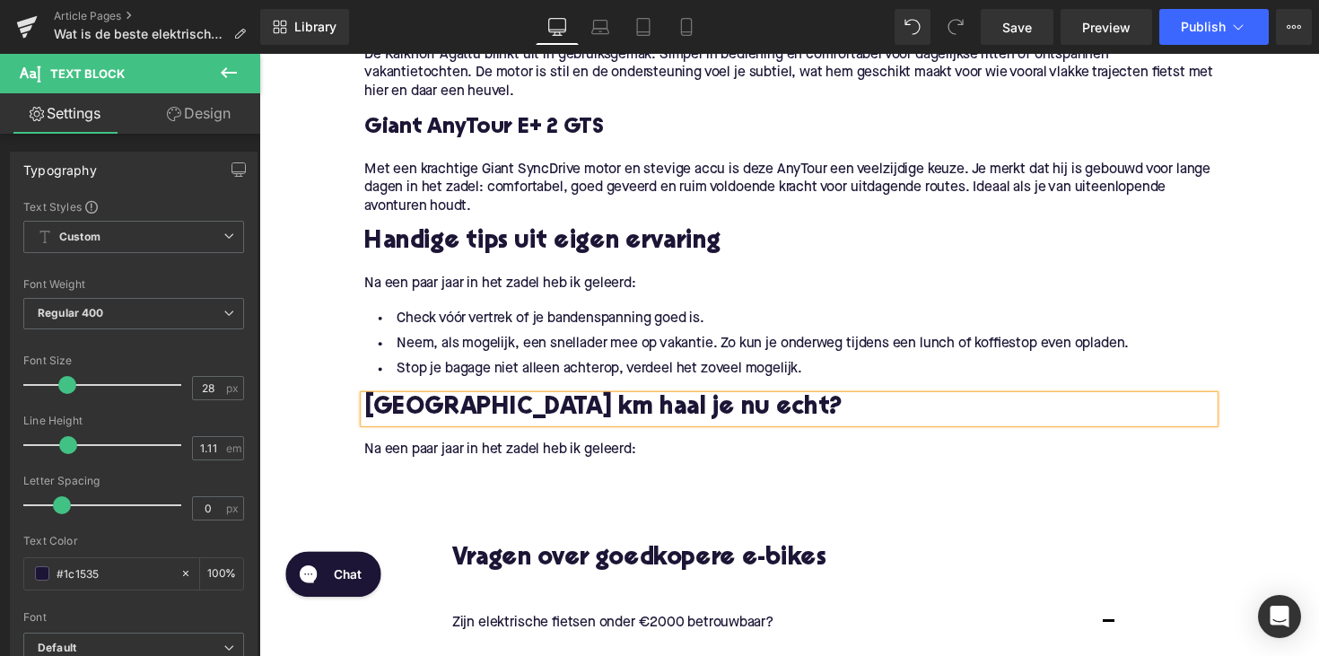
click at [586, 462] on p "Na een paar jaar in het zadel heb ik geleerd:" at bounding box center [802, 459] width 870 height 19
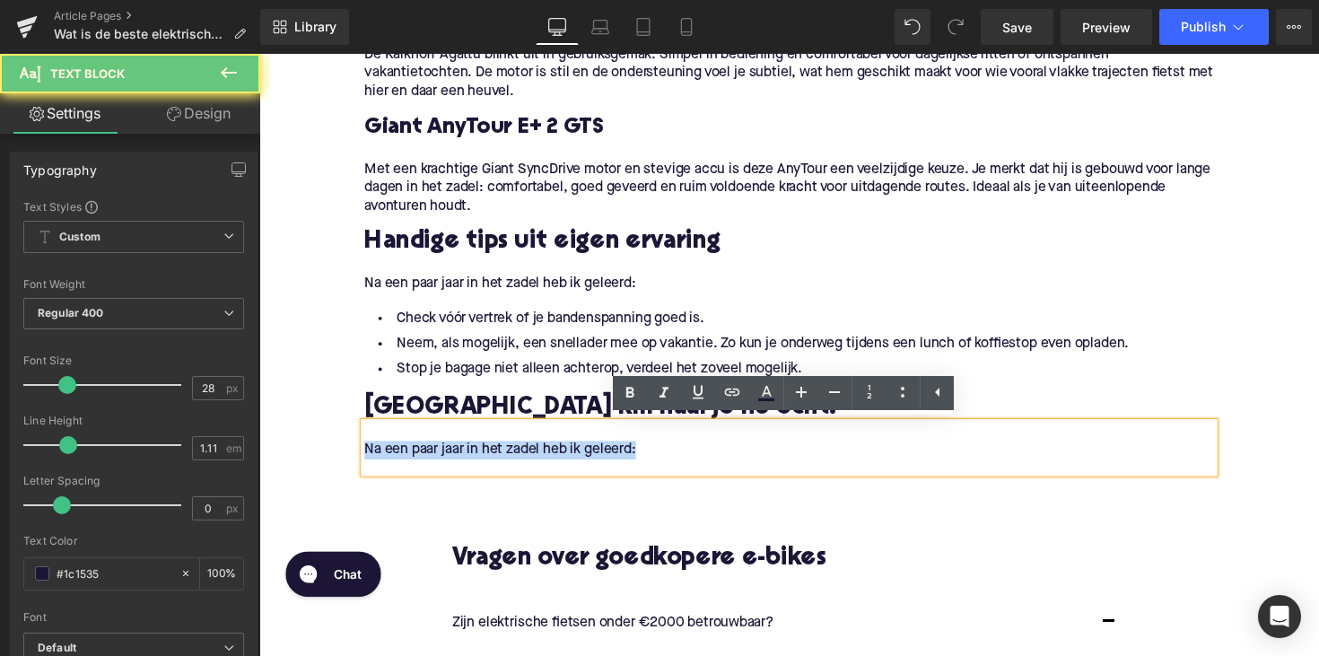
click at [586, 462] on p "Na een paar jaar in het zadel heb ik geleerd:" at bounding box center [802, 459] width 870 height 19
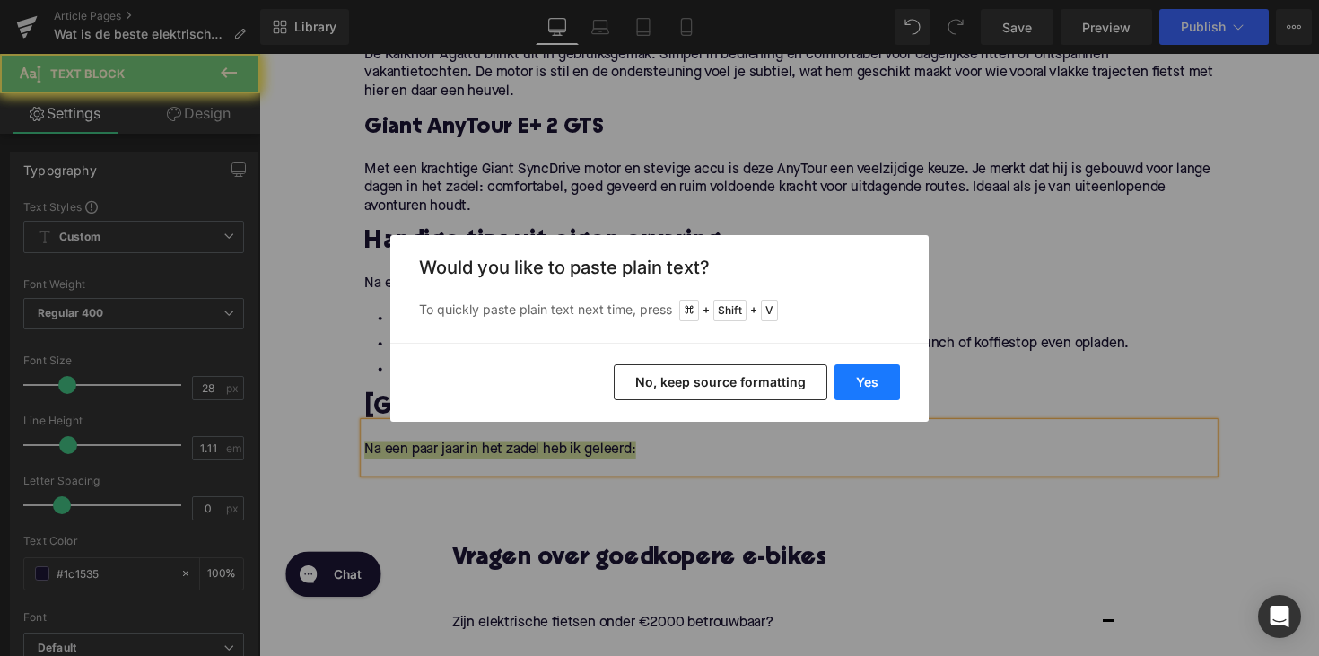
click at [891, 386] on button "Yes" at bounding box center [866, 382] width 65 height 36
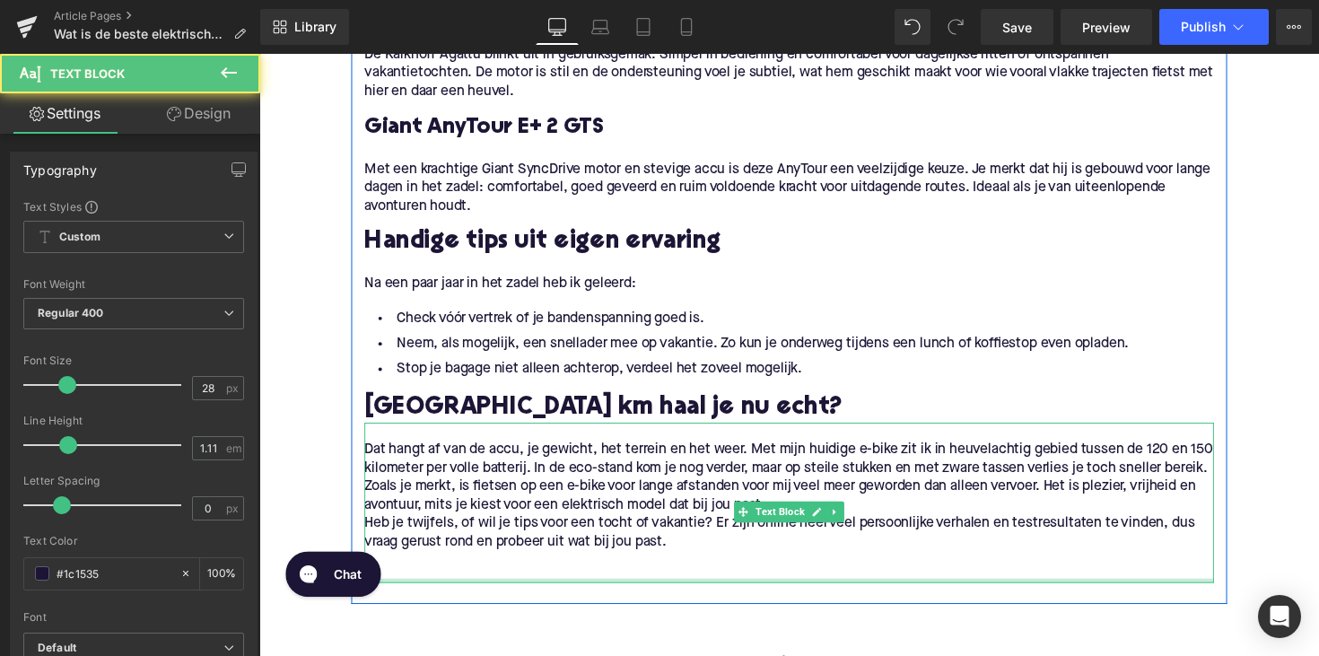
click at [446, 516] on p "Zoals je merkt, is fietsen op een e-bike voor lange afstanden voor mij veel mee…" at bounding box center [802, 507] width 870 height 38
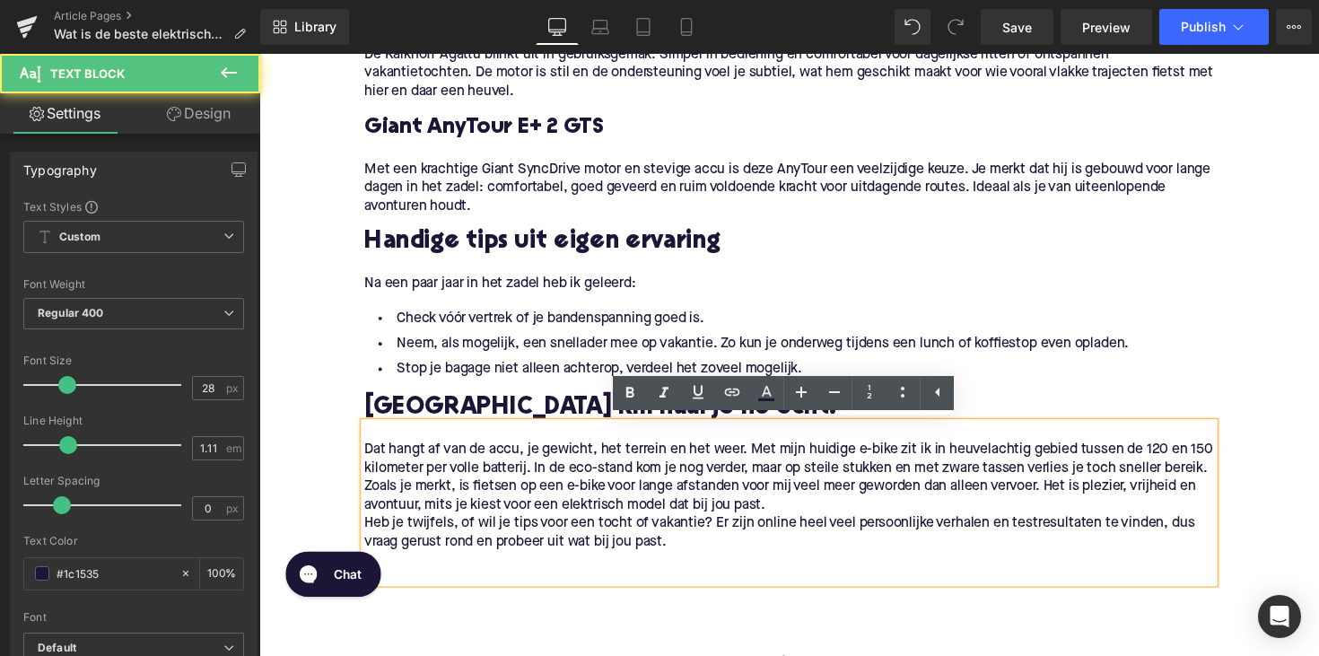
click at [367, 518] on p "Zoals je merkt, is fietsen op een e-bike voor lange afstanden voor mij veel mee…" at bounding box center [802, 507] width 870 height 38
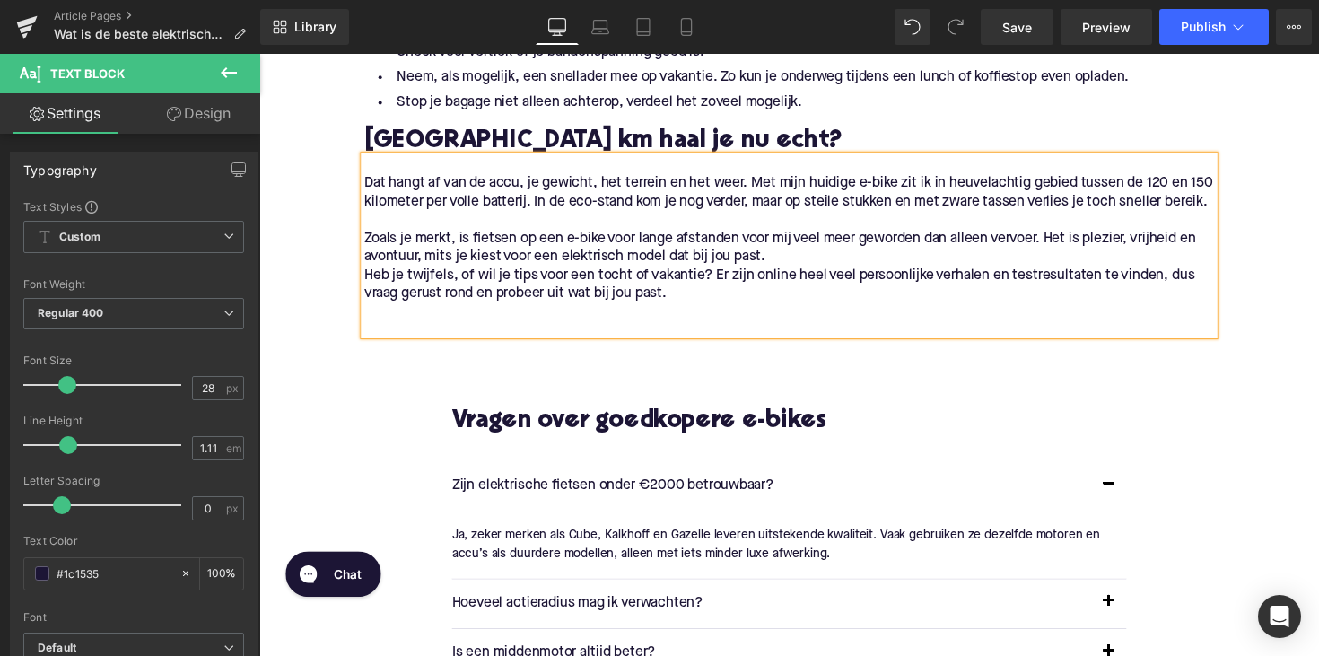
scroll to position [2205, 0]
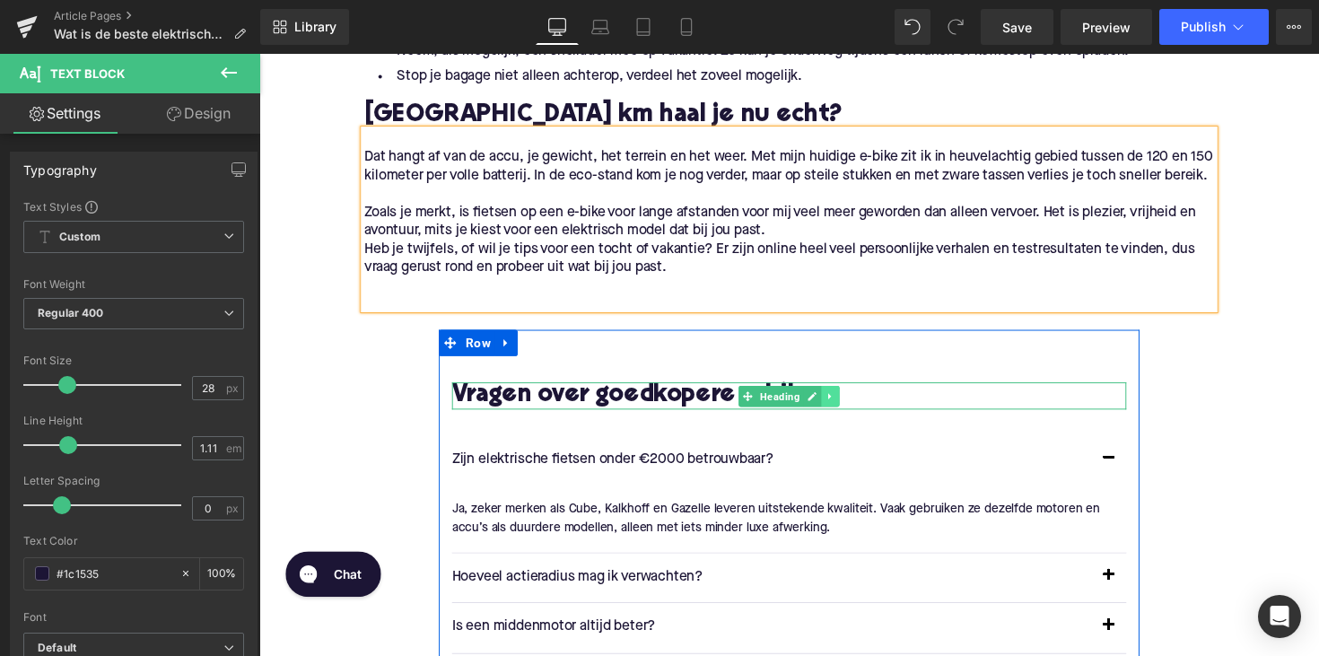
click at [844, 410] on icon at bounding box center [845, 404] width 10 height 11
click at [509, 357] on icon at bounding box center [512, 350] width 13 height 13
click at [553, 357] on icon at bounding box center [559, 350] width 13 height 13
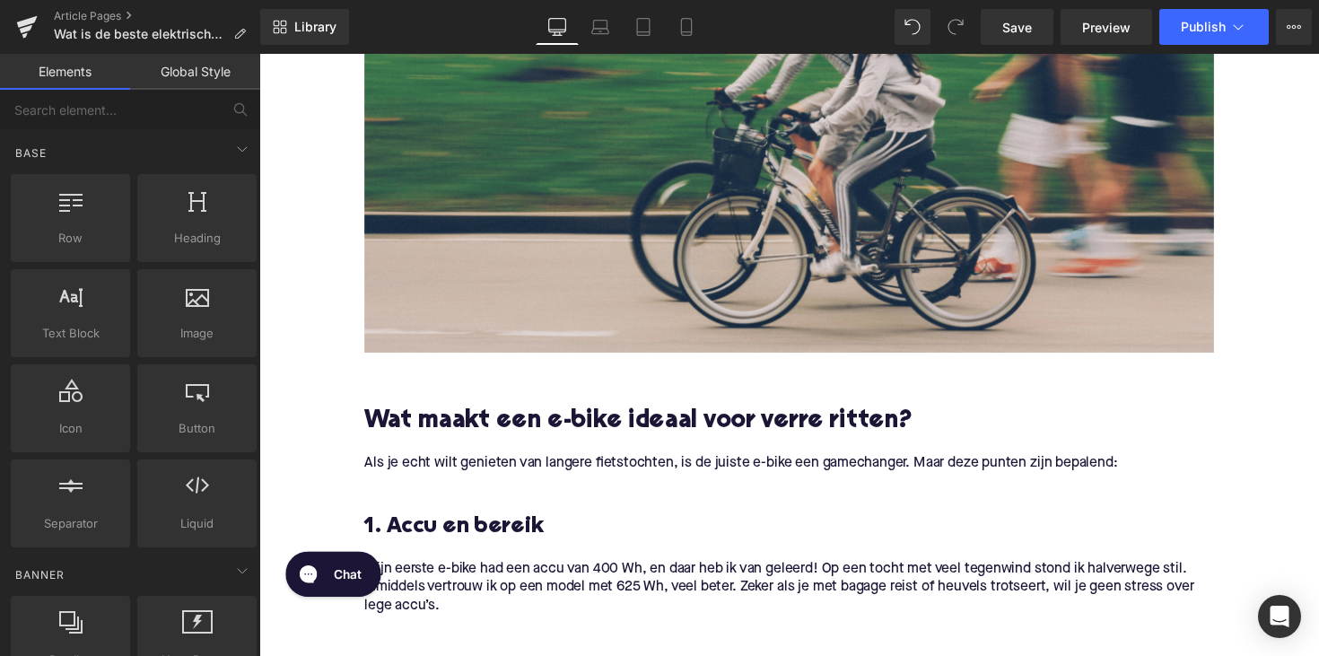
scroll to position [613, 0]
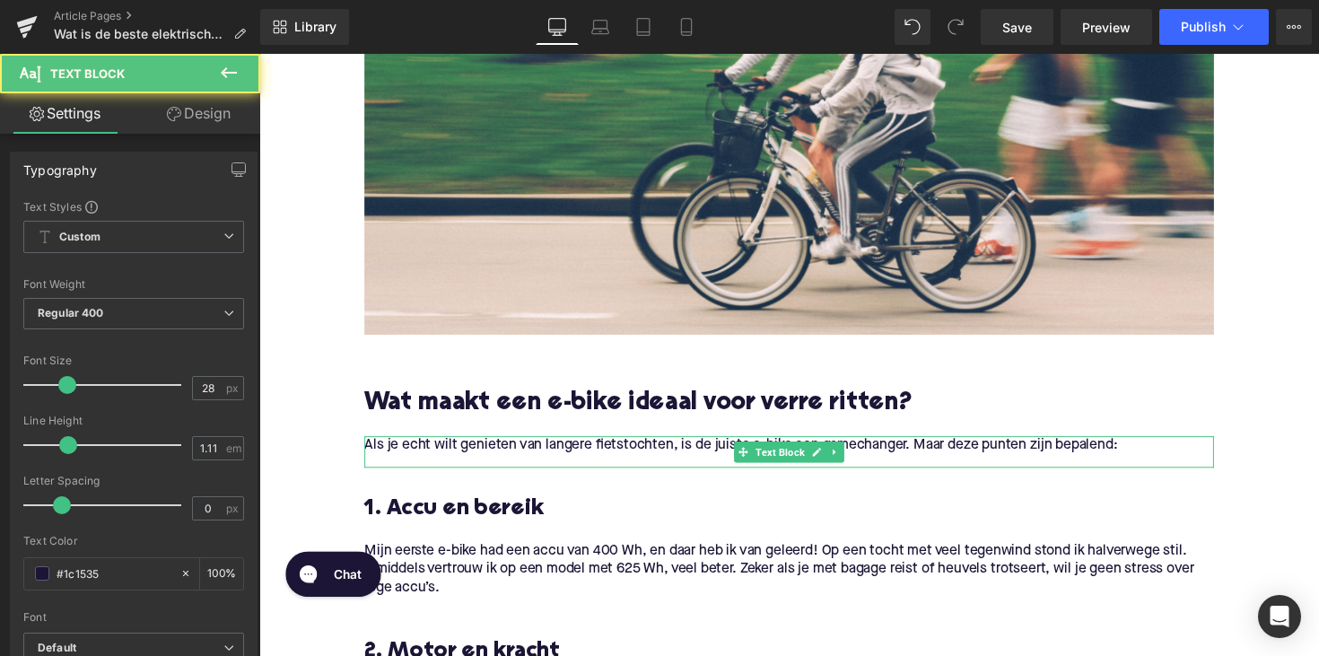
click at [397, 469] on div "Als je echt wilt genieten van langere fietstochten, is de juiste e-bike een gam…" at bounding box center [802, 462] width 870 height 32
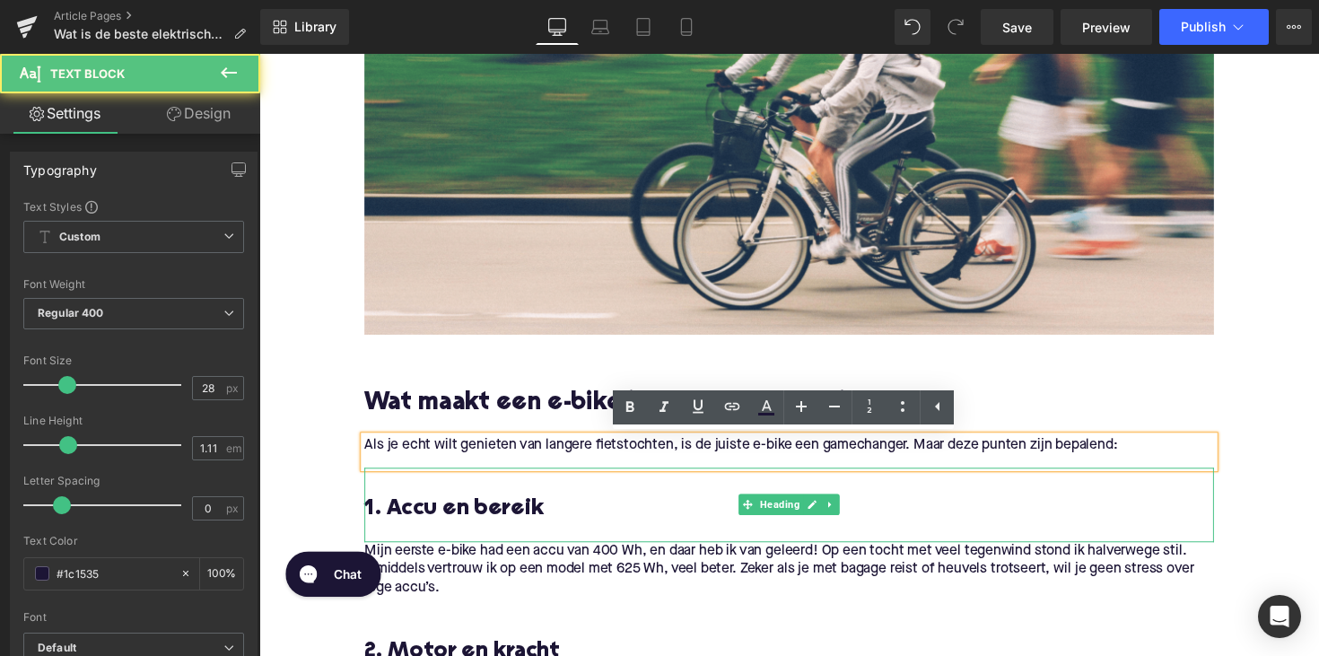
click at [382, 499] on h3 at bounding box center [802, 492] width 870 height 29
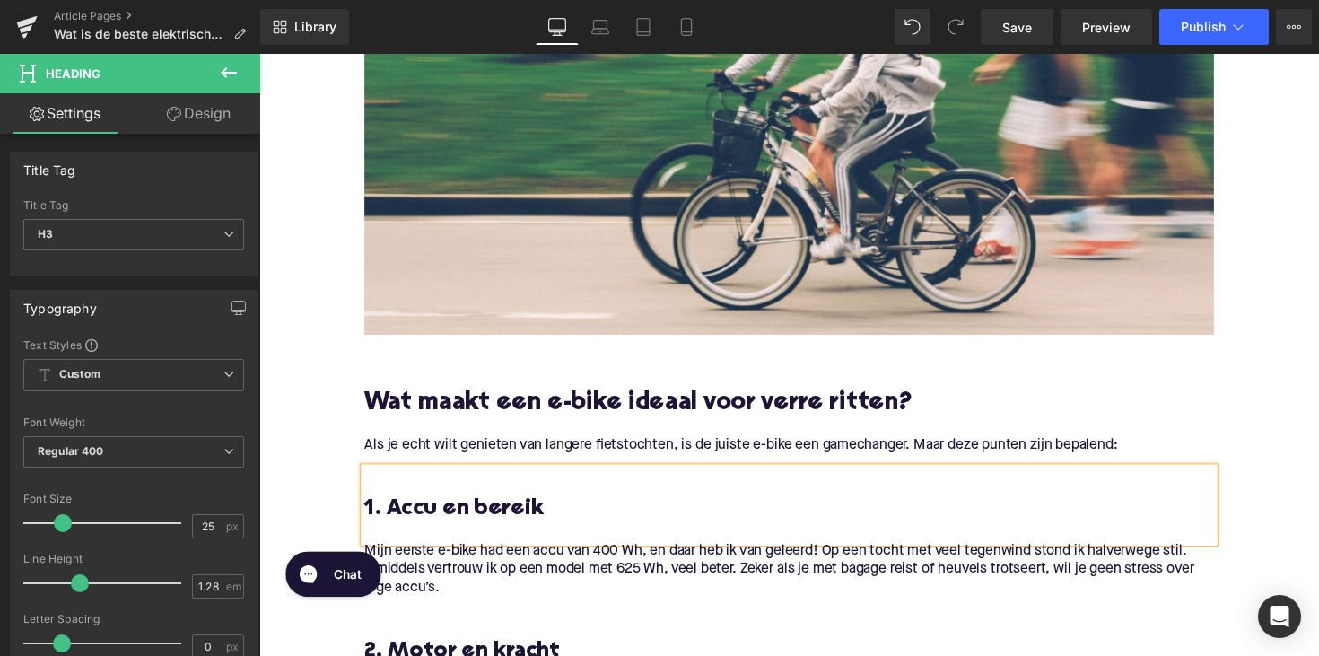
click at [572, 587] on p "Mijn eerste e-bike had een accu van 400 Wh, en daar heb ik van geleerd! Op een …" at bounding box center [802, 582] width 870 height 57
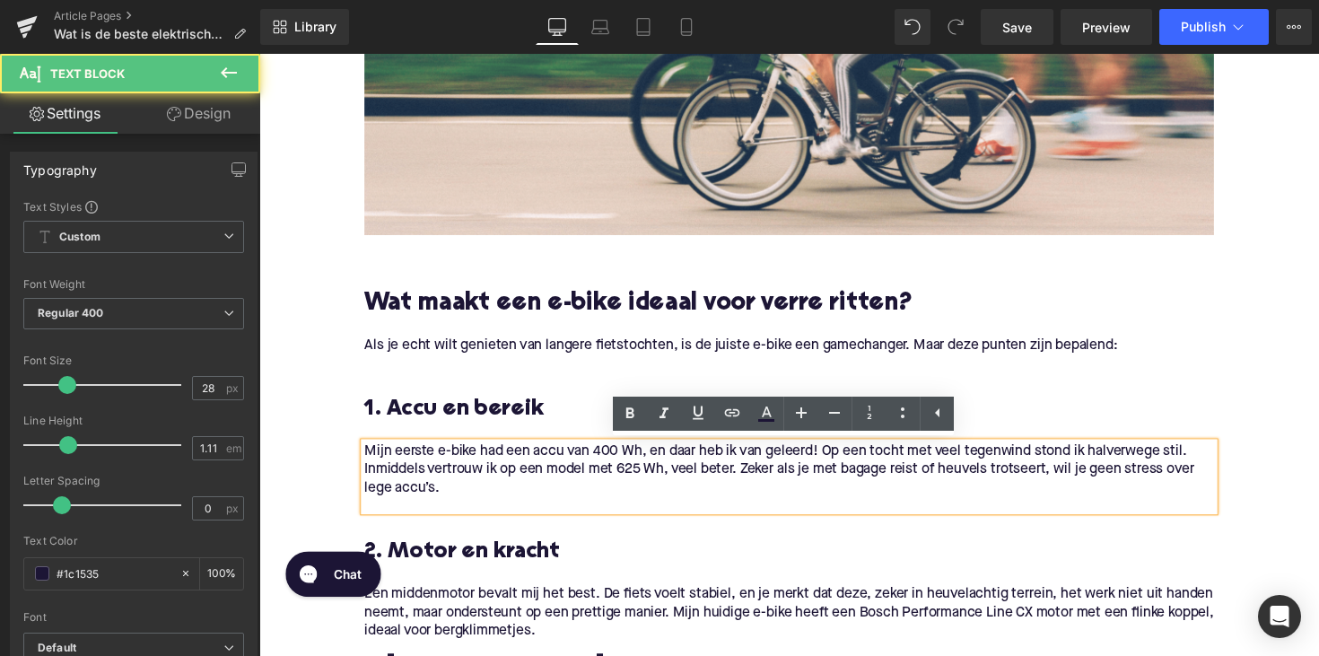
scroll to position [781, 0]
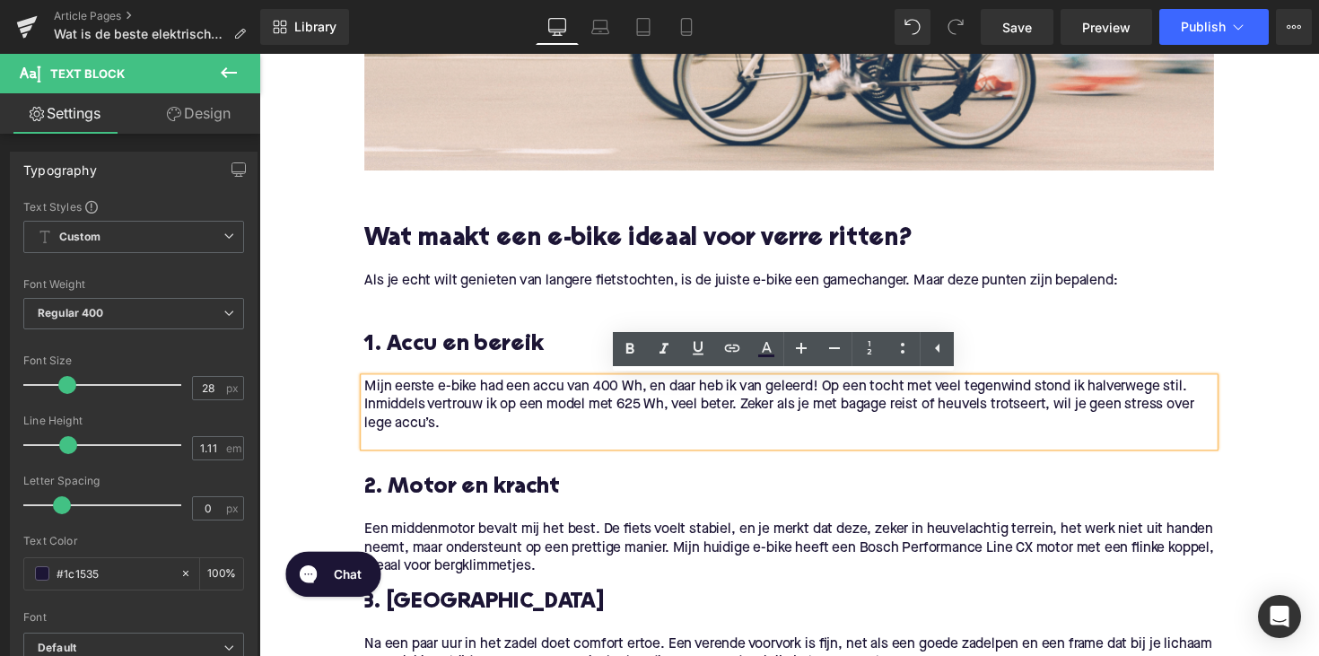
click at [549, 395] on p "Mijn eerste e-bike had een accu van 400 Wh, en daar heb ik van geleerd! Op een …" at bounding box center [802, 414] width 870 height 57
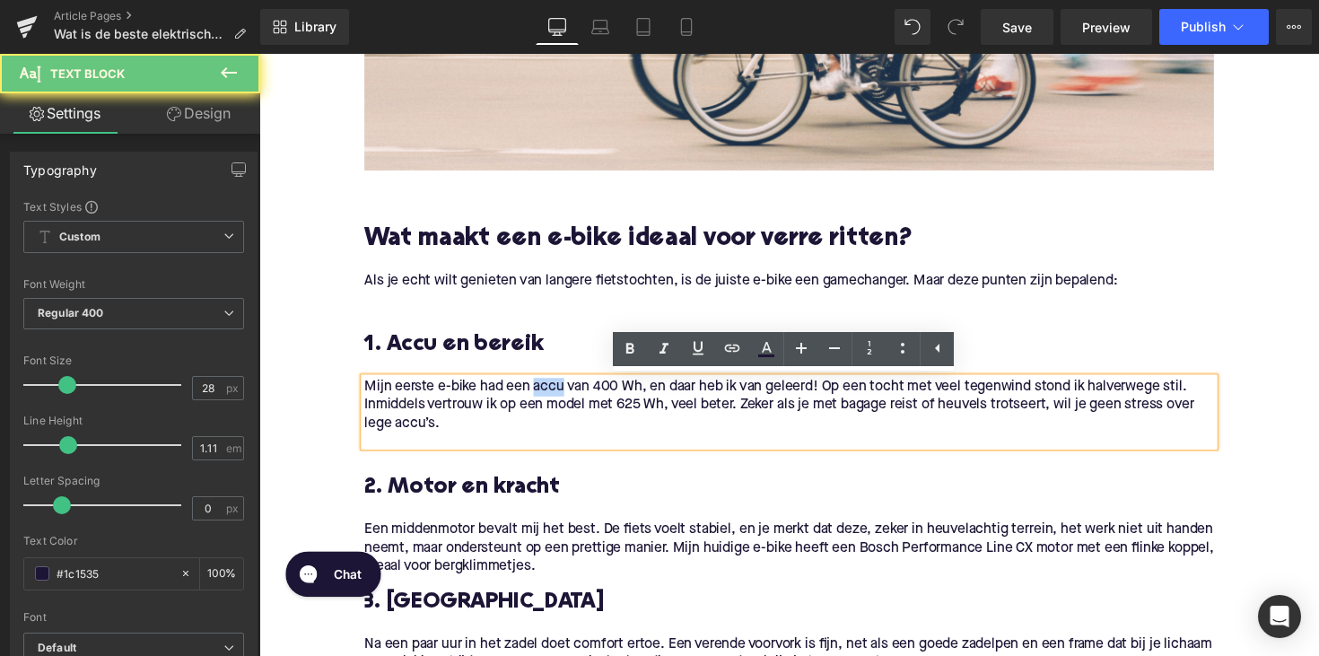
click at [549, 395] on p "Mijn eerste e-bike had een accu van 400 Wh, en daar heb ik van geleerd! Op een …" at bounding box center [802, 414] width 870 height 57
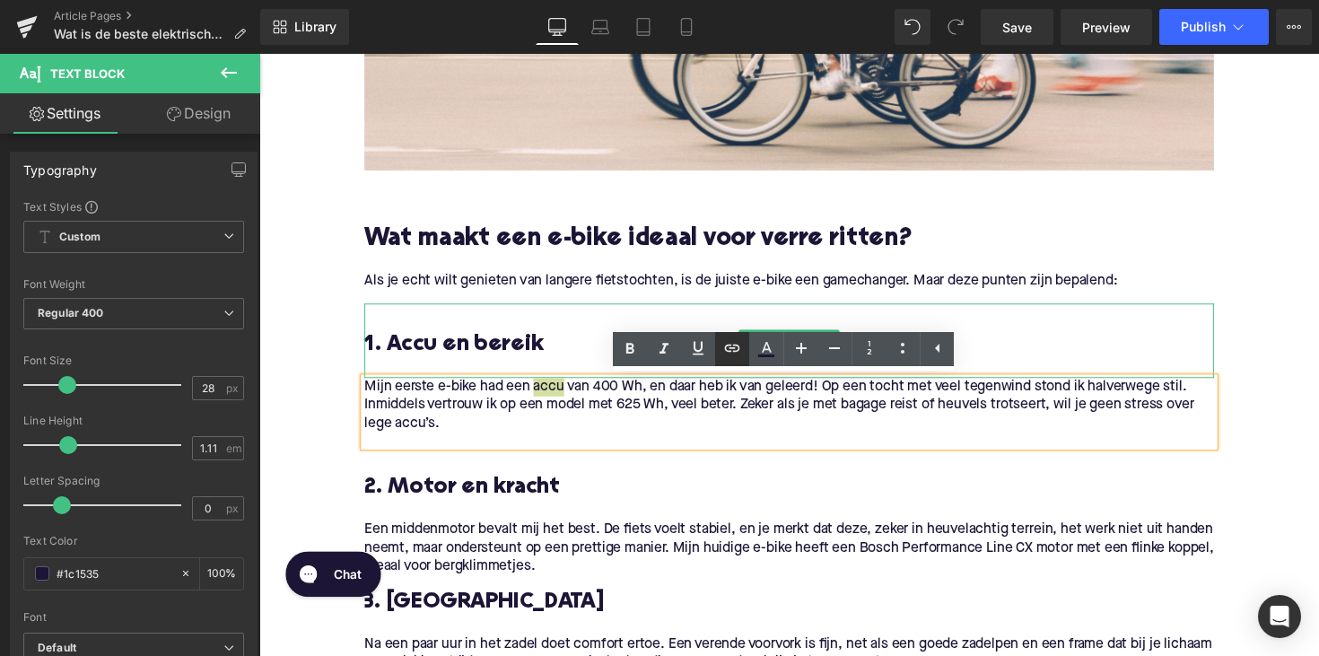
click at [744, 347] on link at bounding box center [732, 349] width 34 height 34
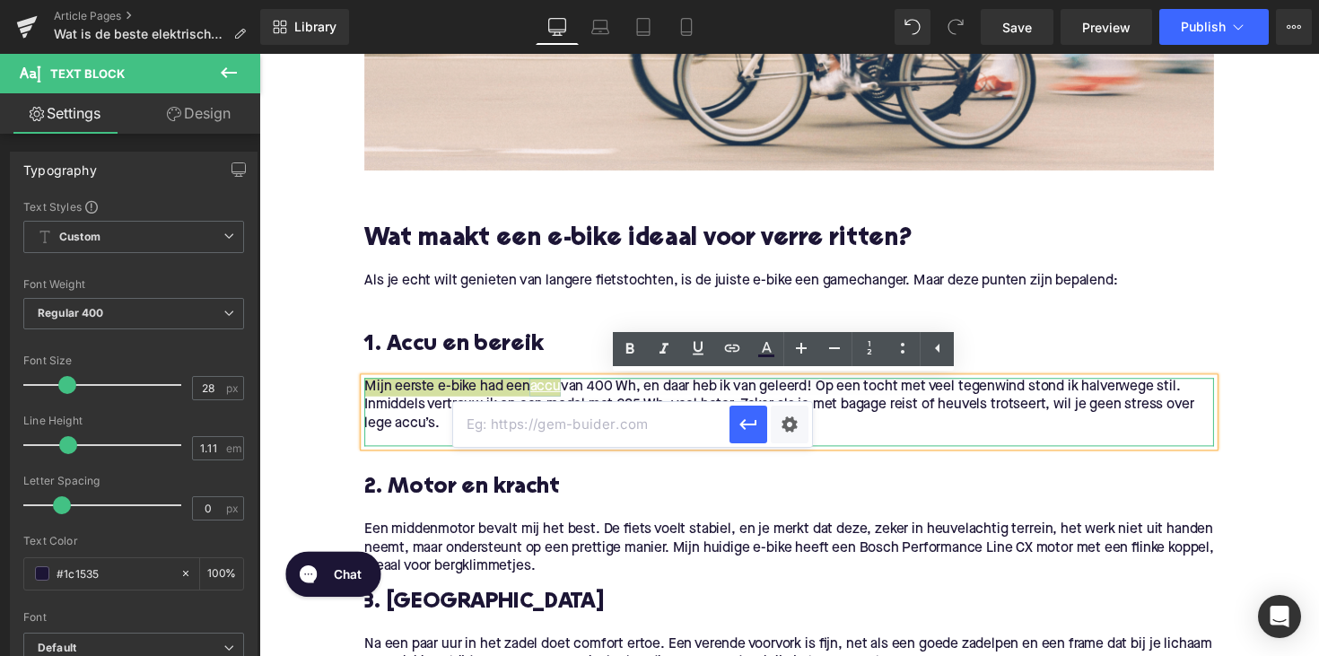
click at [659, 423] on input "text" at bounding box center [591, 424] width 276 height 45
paste input "https://upway.nl/pages/vragen-over-de-accu"
drag, startPoint x: 757, startPoint y: 439, endPoint x: 510, endPoint y: 395, distance: 250.6
click at [757, 439] on button "button" at bounding box center [748, 424] width 38 height 38
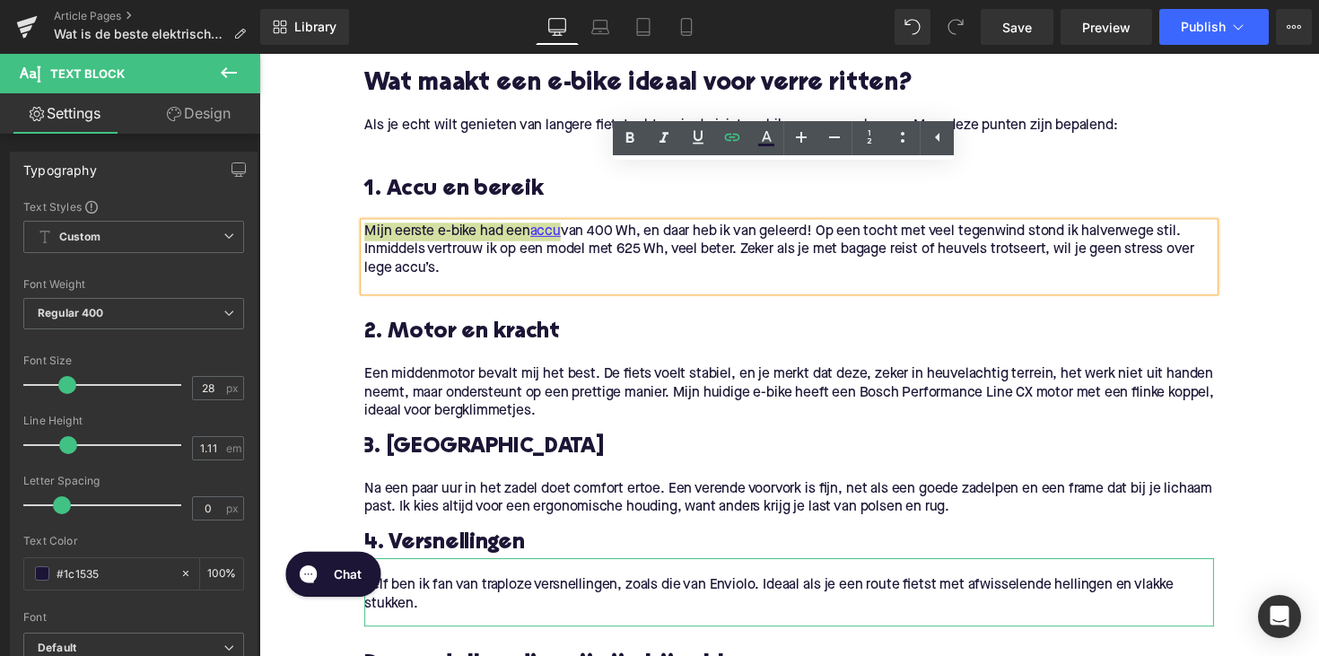
scroll to position [997, 0]
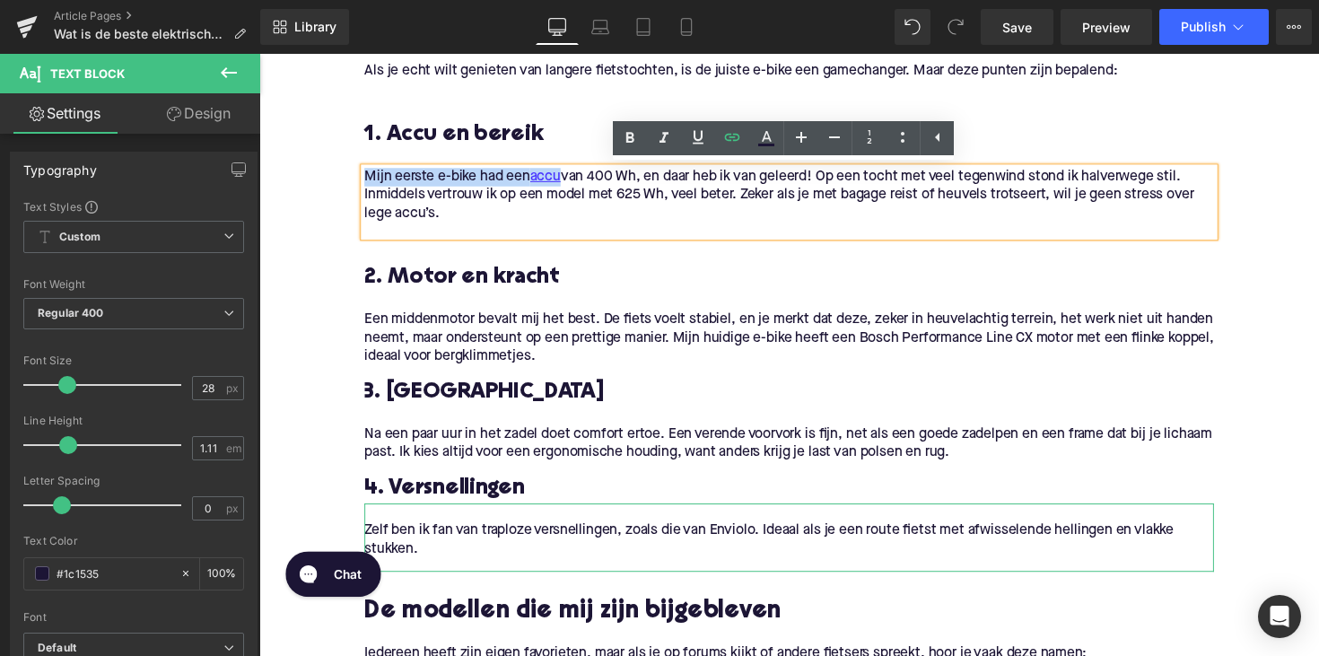
click at [445, 329] on span "Een middenmotor bevalt mij het best. De fiets voelt stabiel, en je merkt dat de…" at bounding box center [802, 344] width 870 height 52
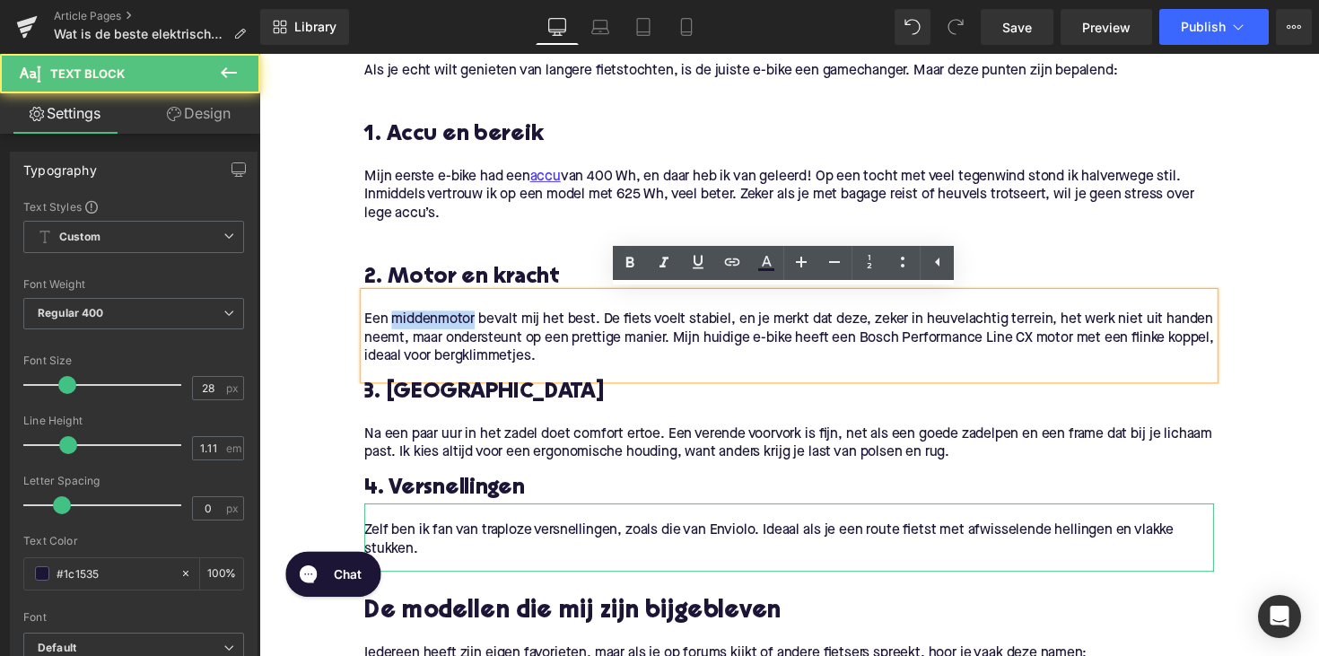
click at [445, 329] on span "Een middenmotor bevalt mij het best. De fiets voelt stabiel, en je merkt dat de…" at bounding box center [802, 344] width 870 height 52
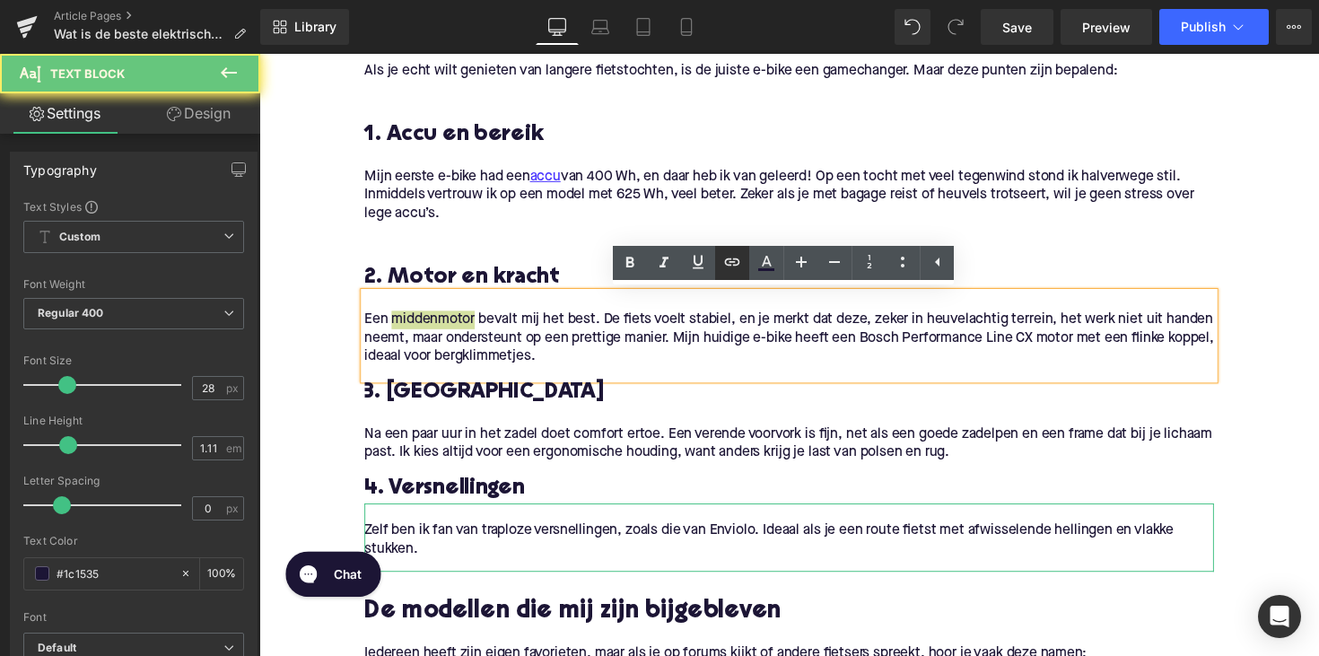
click at [728, 269] on icon at bounding box center [732, 262] width 22 height 22
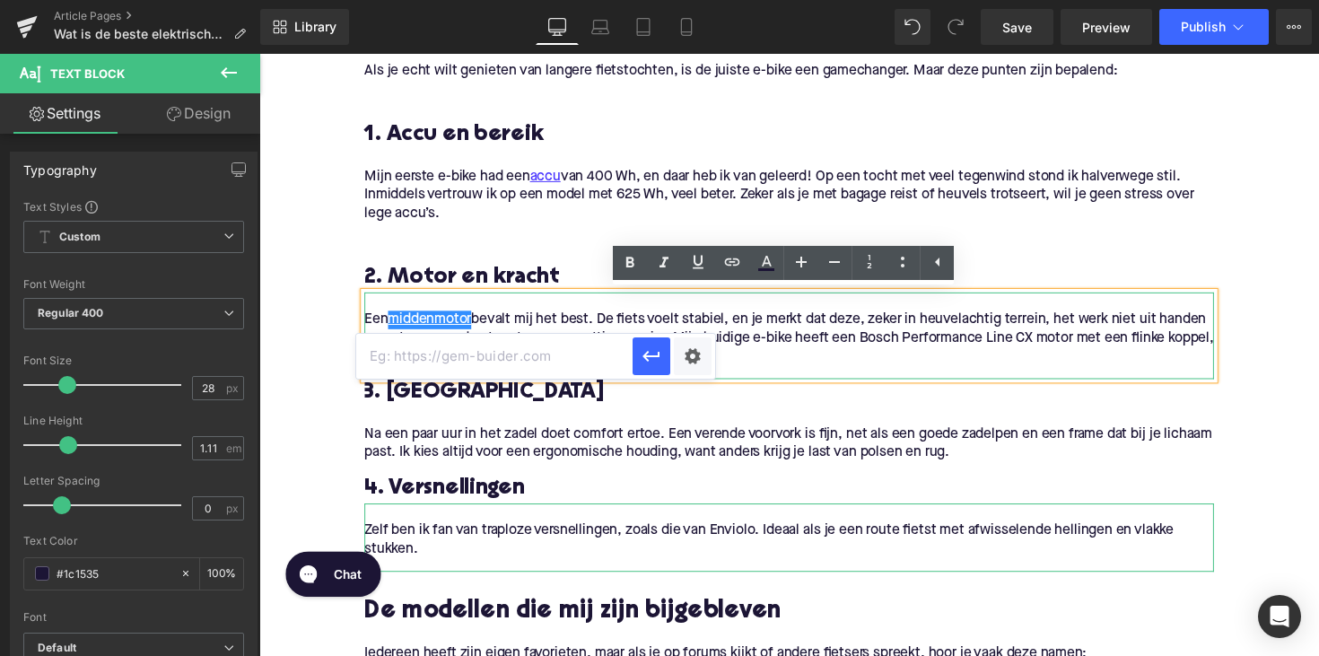
click at [549, 349] on input "text" at bounding box center [494, 356] width 276 height 45
paste input "https://upway.nl/collections/elektrische-fiets-middenmotor"
type input "https://upway.nl/collections/elektrische-fiets-middenmotor"
click at [644, 349] on icon "button" at bounding box center [652, 356] width 22 height 22
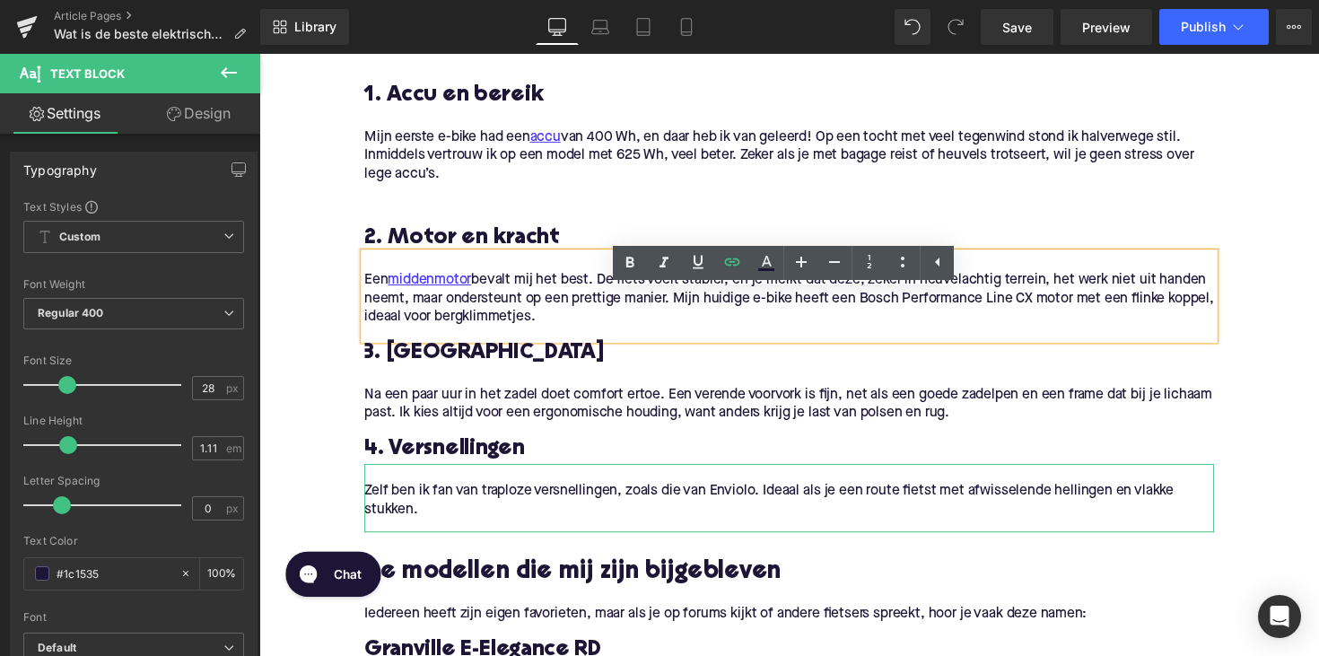
scroll to position [1043, 0]
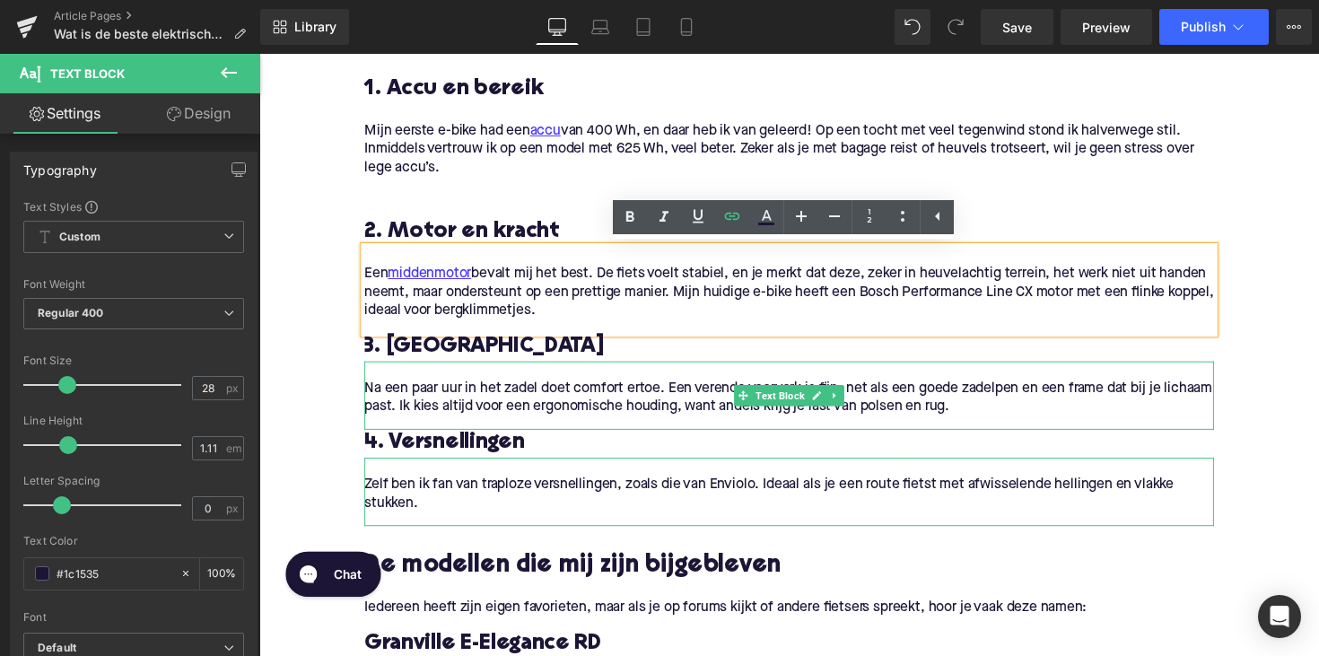
click at [520, 389] on p "Na een paar uur in het zadel doet comfort ertoe. Een verende voorvork is fijn, …" at bounding box center [802, 407] width 870 height 38
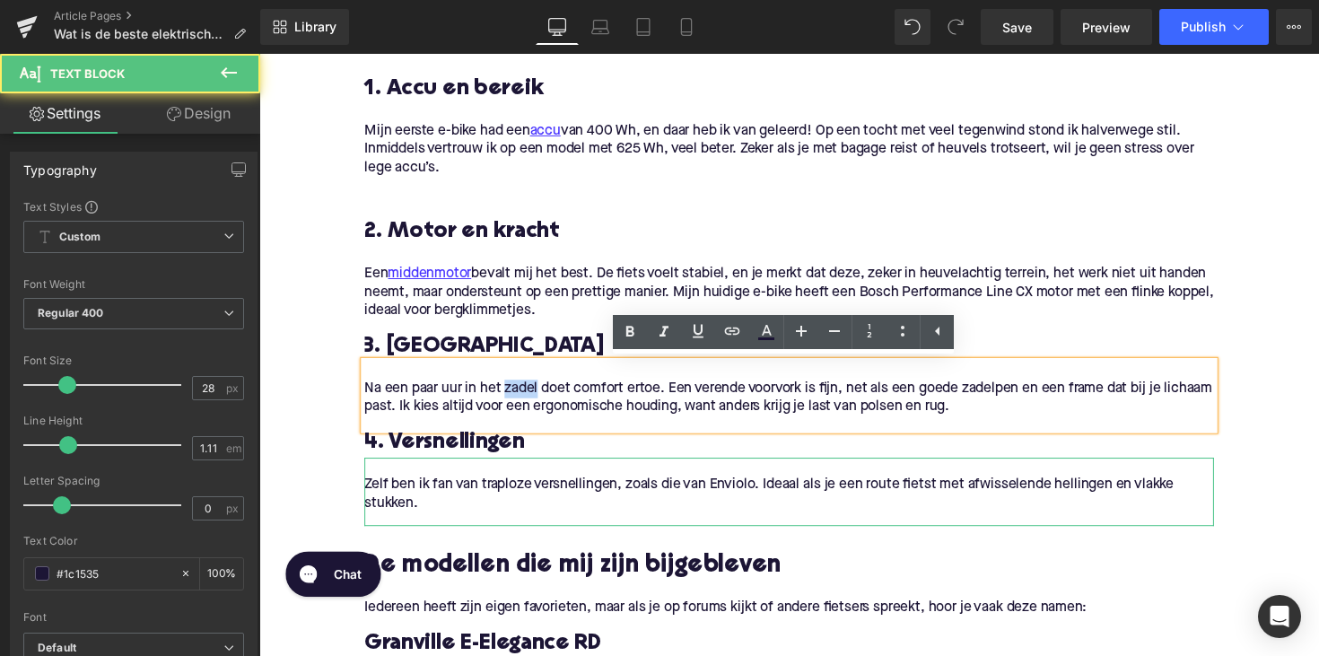
click at [520, 389] on p "Na een paar uur in het zadel doet comfort ertoe. Een verende voorvork is fijn, …" at bounding box center [802, 407] width 870 height 38
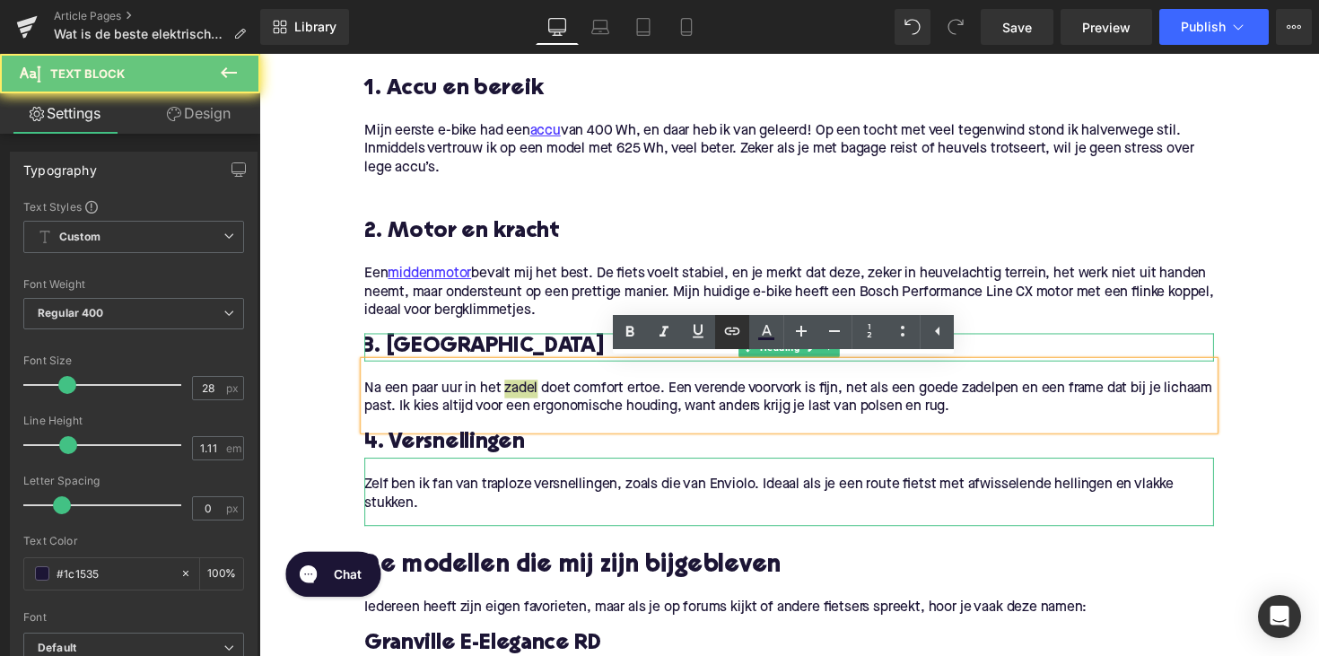
click at [727, 326] on icon at bounding box center [732, 331] width 22 height 22
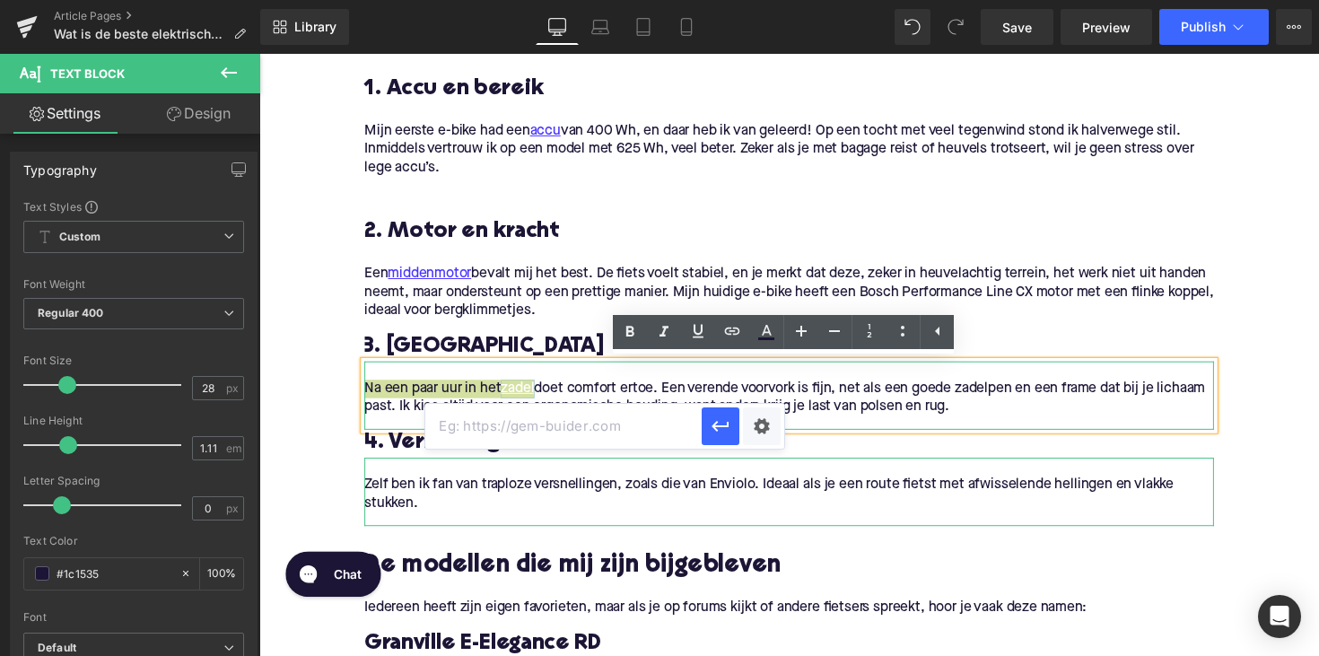
click at [586, 420] on input "text" at bounding box center [563, 426] width 276 height 45
paste input "https://upway.nl/blogs/news/e-bike-afstellen-voor-optimaal-comfort-stuurhoogte-…"
click at [737, 432] on button "button" at bounding box center [721, 426] width 38 height 38
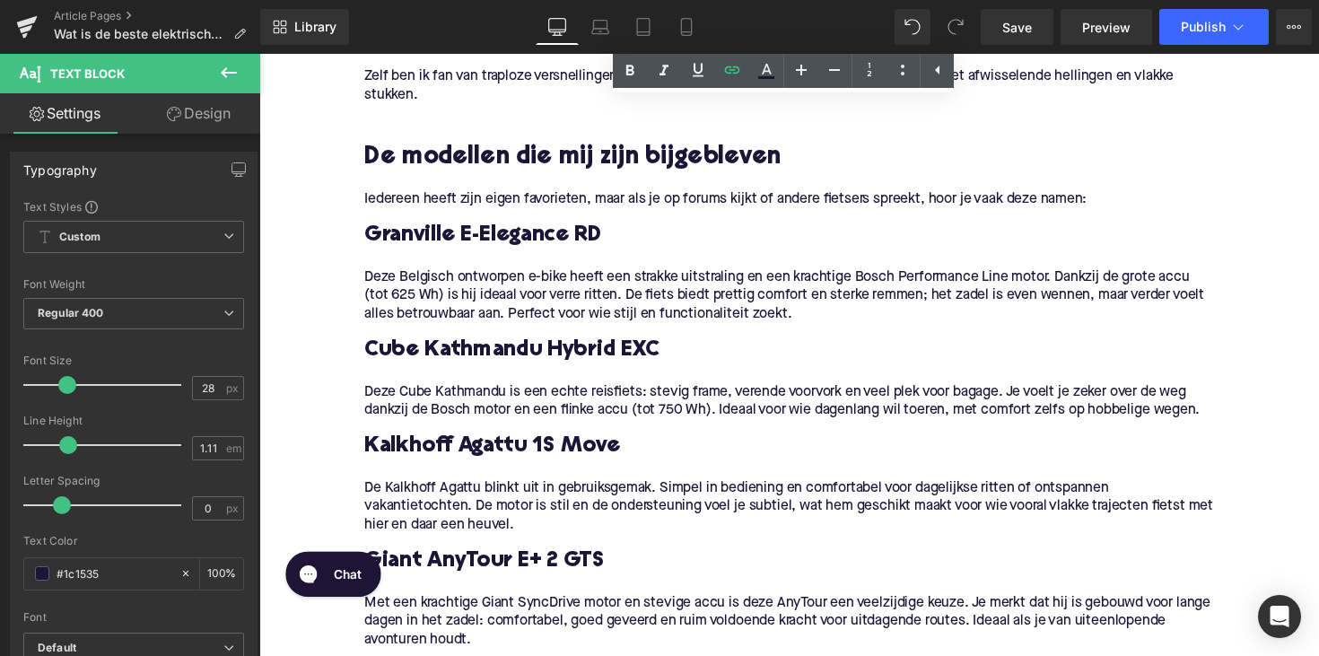
scroll to position [1455, 0]
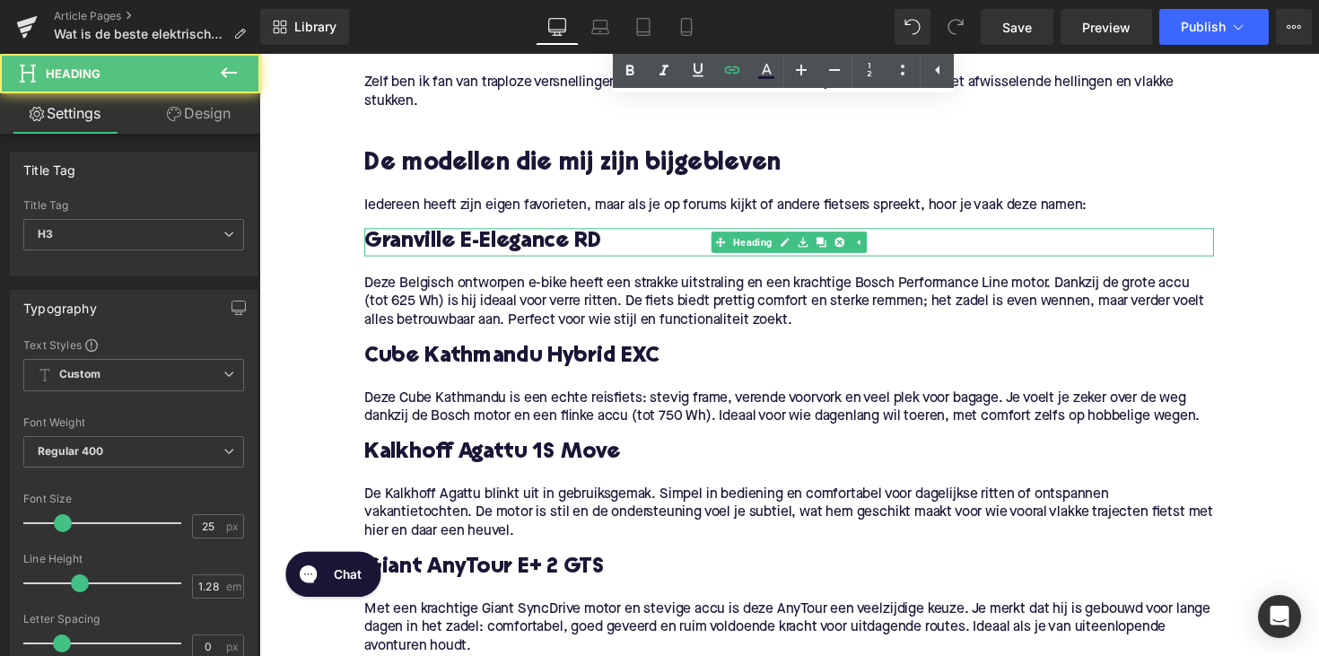
click at [391, 248] on h3 "Granville E-Elegance RD" at bounding box center [802, 246] width 870 height 29
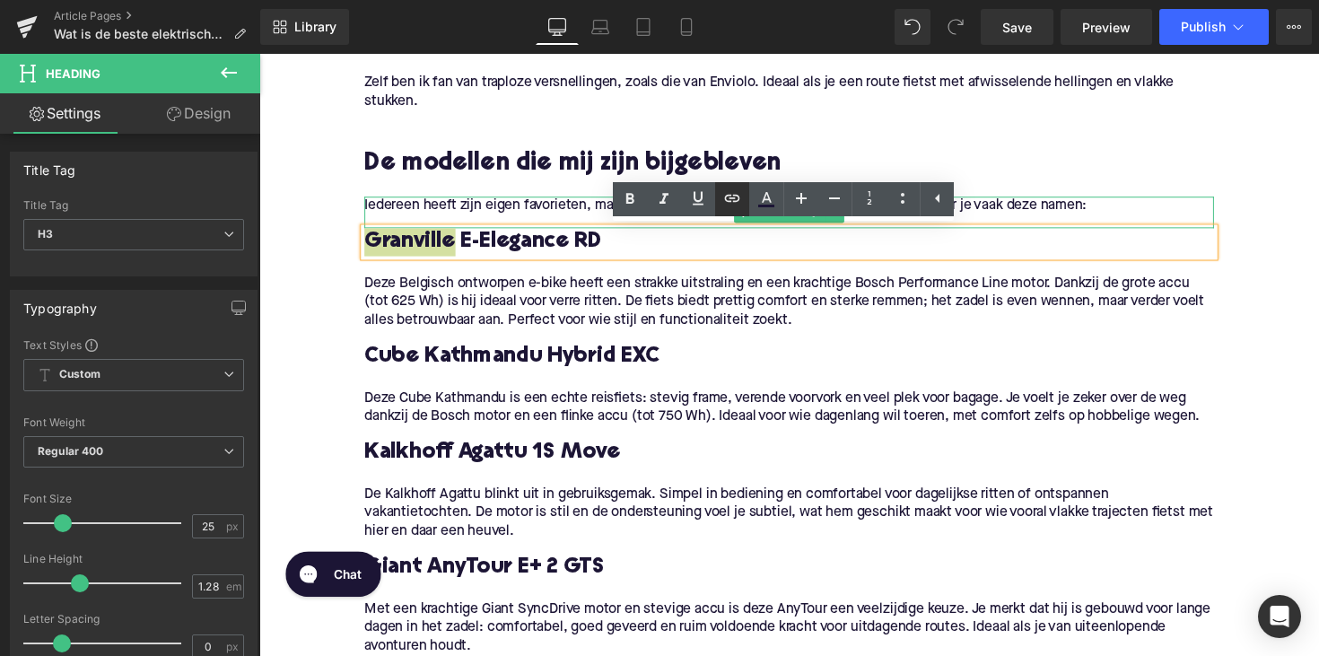
click at [736, 188] on icon at bounding box center [732, 198] width 22 height 22
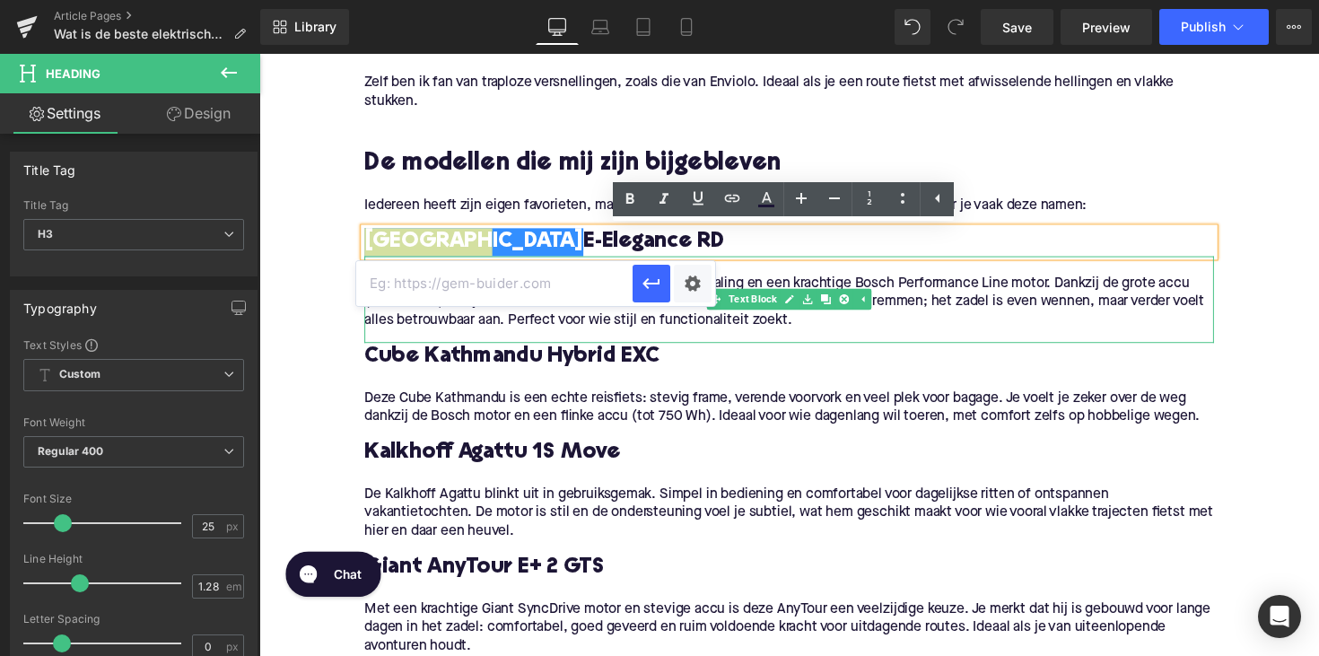
click at [586, 281] on input "text" at bounding box center [494, 283] width 276 height 45
paste input "https://upway.nl/collections/granville-elektrische-fiets"
type input "https://upway.nl/collections/granville-elektrische-fiets"
click at [646, 284] on icon "button" at bounding box center [650, 284] width 17 height 11
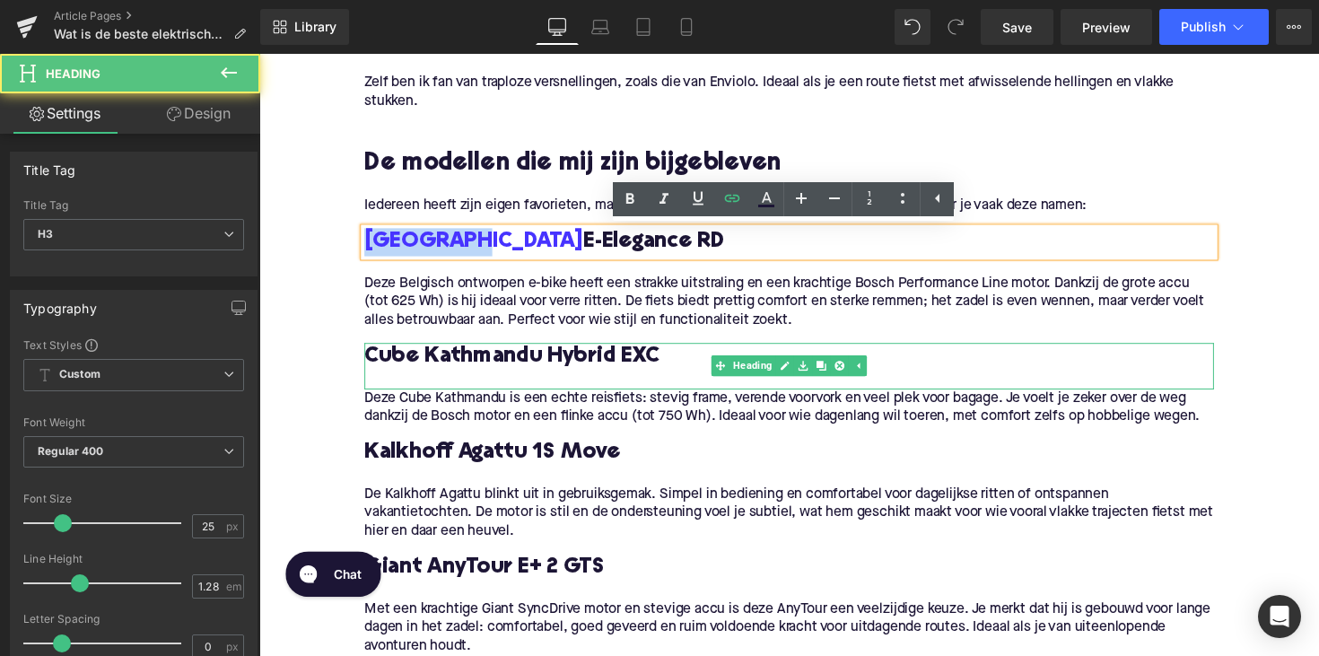
click at [397, 362] on h3 "Cube Kathmandu Hybrid EXC" at bounding box center [802, 364] width 870 height 29
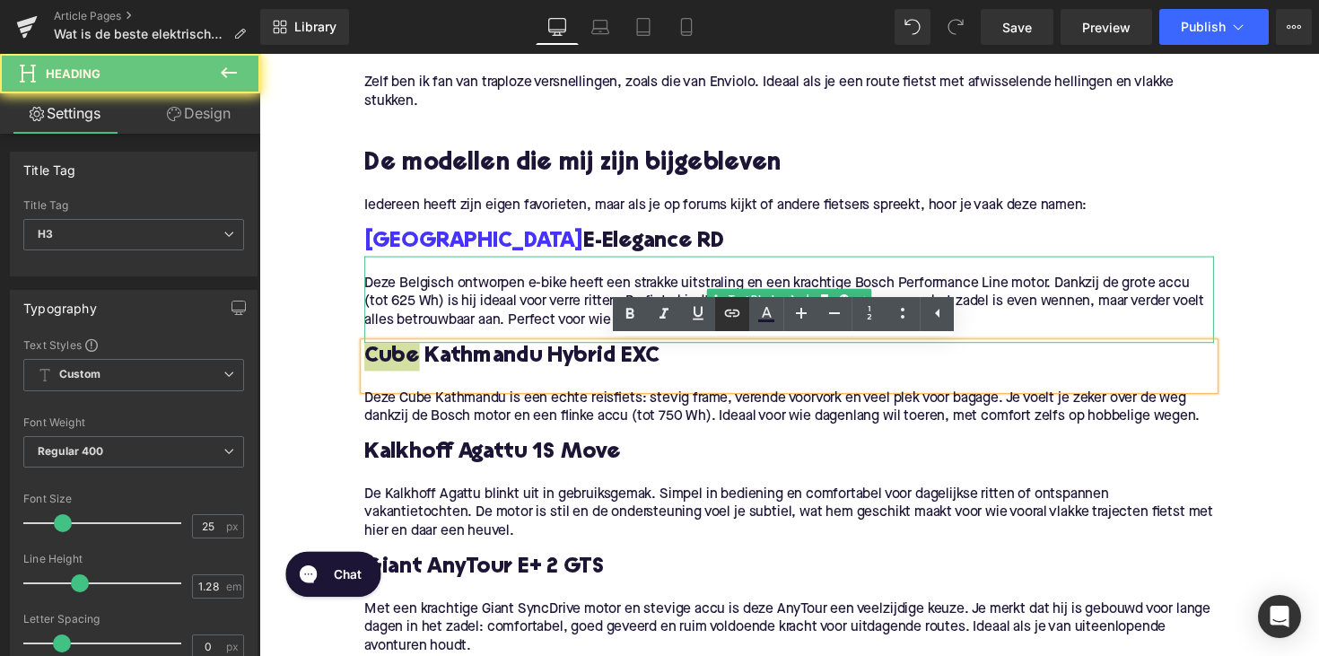
click at [726, 308] on icon at bounding box center [732, 313] width 22 height 22
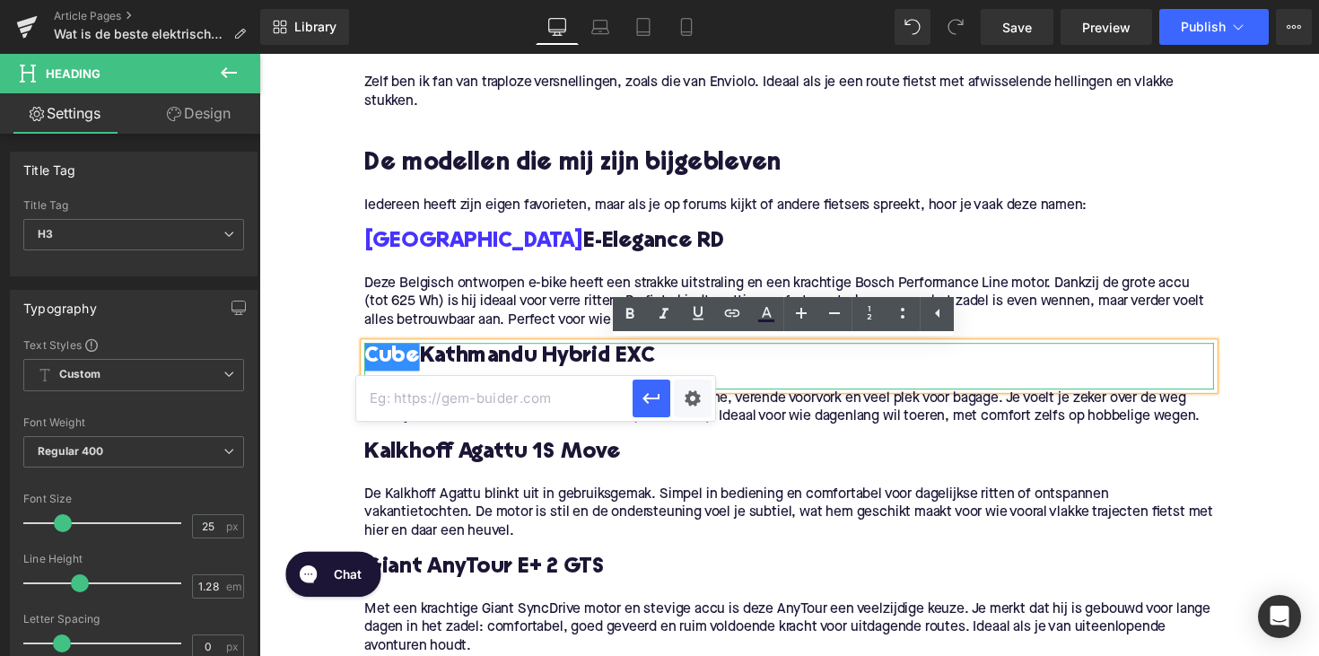
click at [536, 414] on input "text" at bounding box center [494, 398] width 276 height 45
paste input "https://upway.nl/collections/cube-elektrische-fiets"
click at [644, 399] on icon "button" at bounding box center [650, 399] width 17 height 11
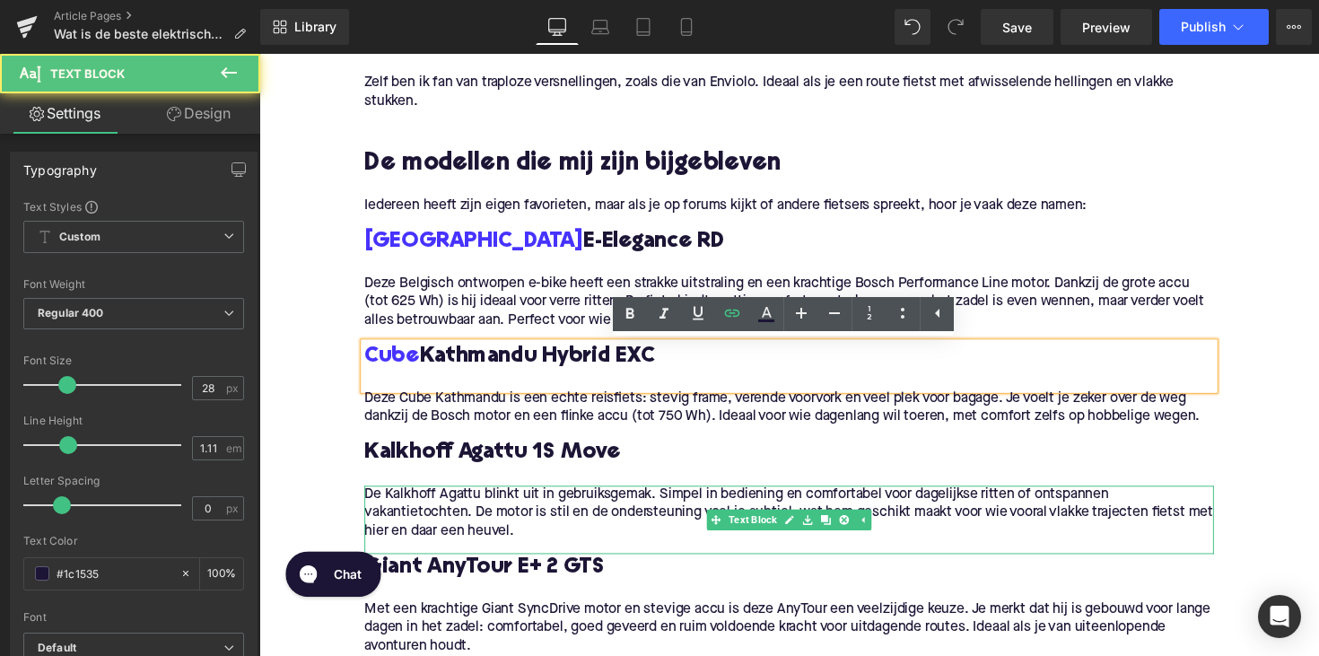
click at [642, 534] on p "De Kalkhoff Agattu blinkt uit in gebruiksgemak. Simpel in bediening en comforta…" at bounding box center [802, 524] width 870 height 57
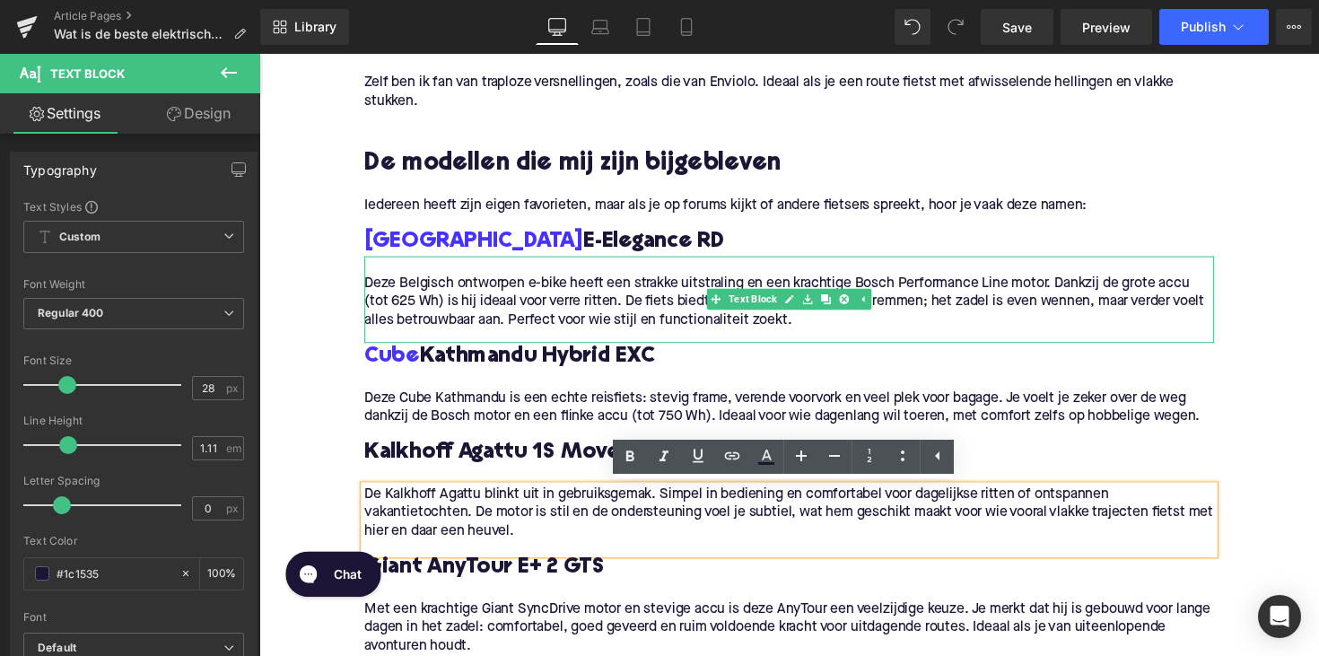
click at [809, 330] on p "Deze Belgisch ontworpen e-bike heeft een strakke uitstraling en een krachtige B…" at bounding box center [802, 308] width 870 height 57
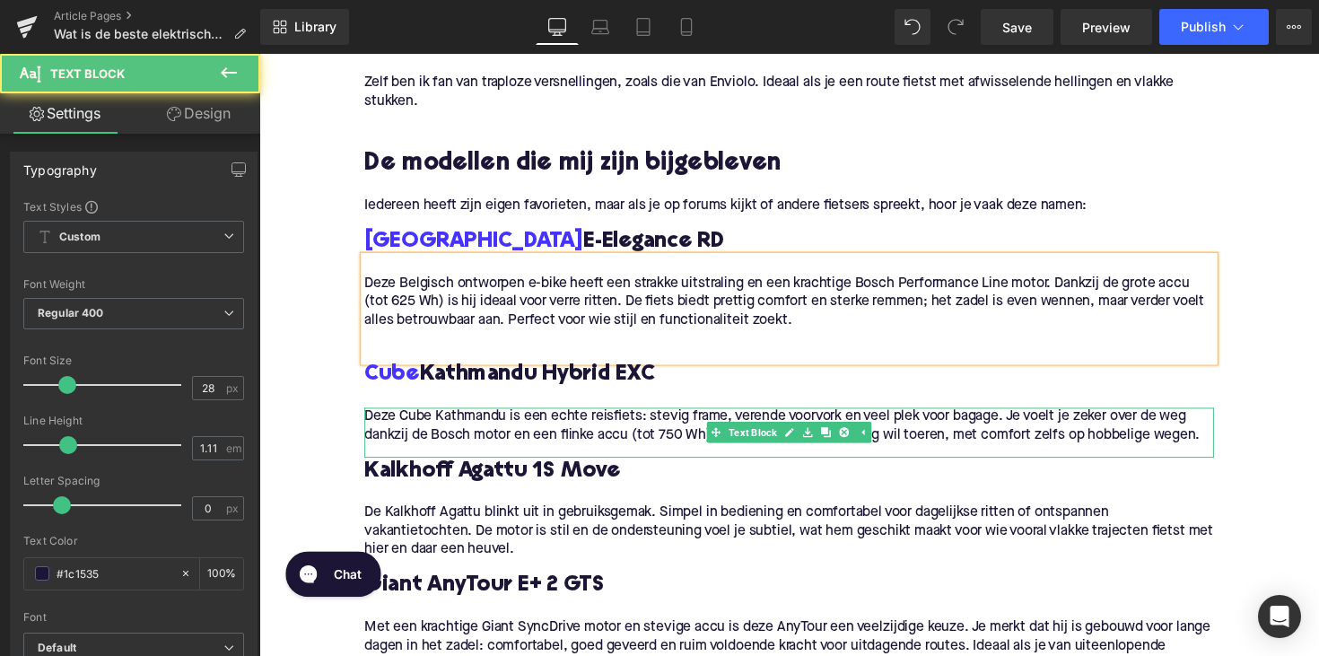
click at [1226, 444] on p "Deze Cube Kathmandu is een echte reisfiets: stevig frame, verende voorvork en v…" at bounding box center [802, 435] width 870 height 38
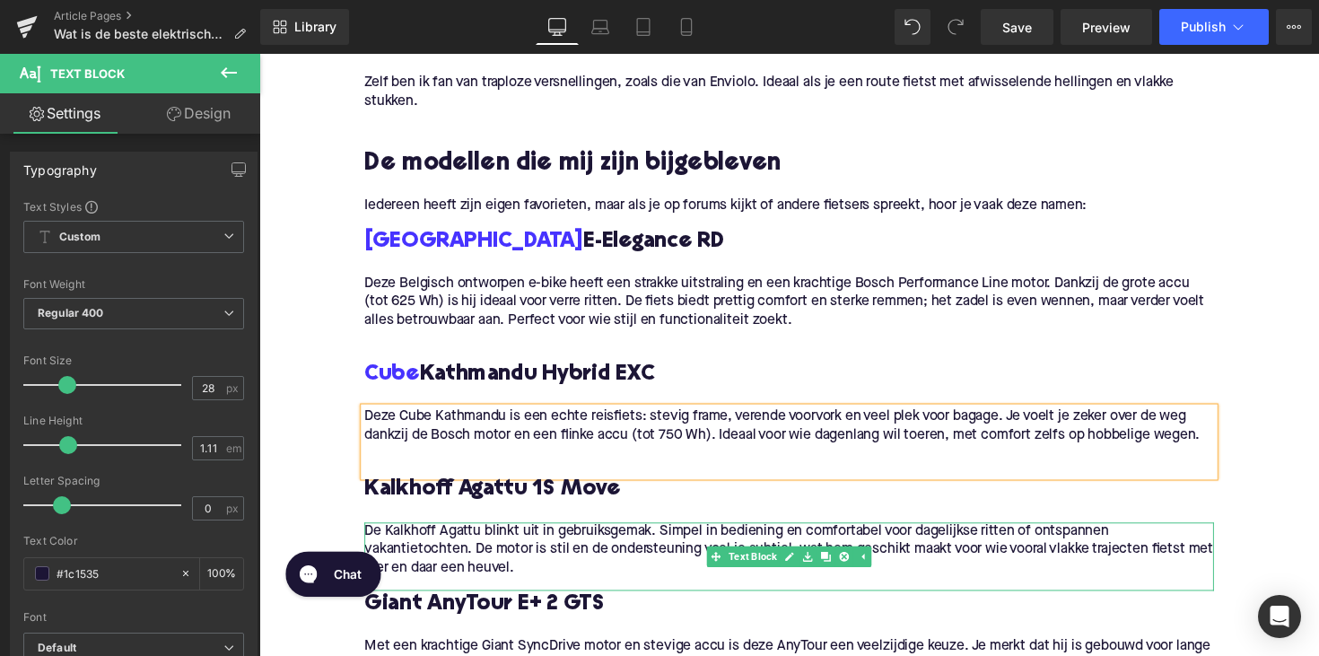
click at [619, 586] on p "De Kalkhoff Agattu blinkt uit in gebruiksgemak. Simpel in bediening en comforta…" at bounding box center [802, 562] width 870 height 57
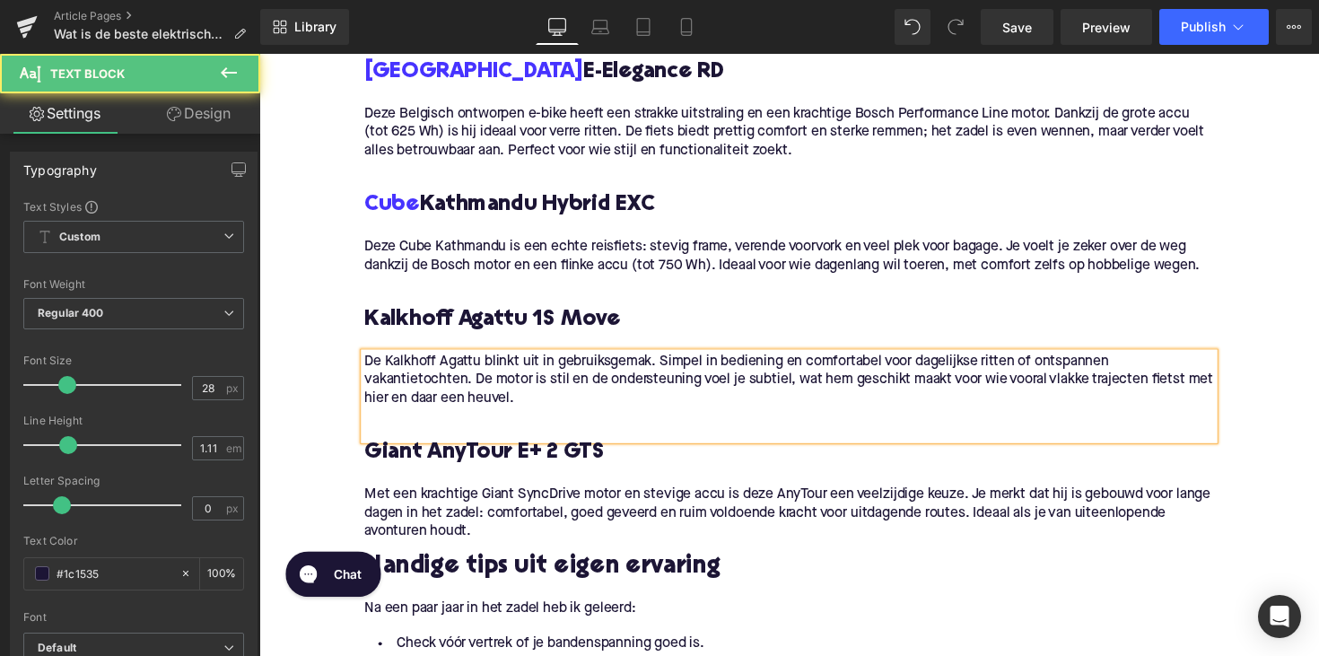
scroll to position [1631, 0]
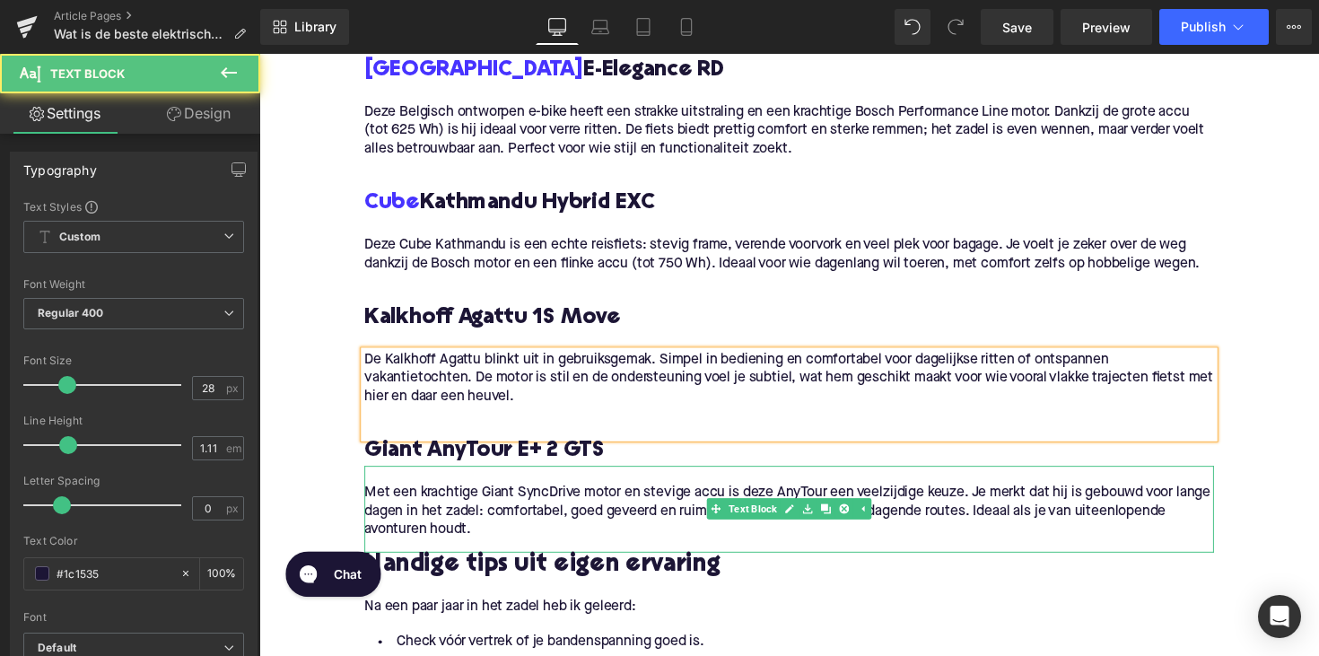
click at [512, 549] on p "Met een krachtige Giant SyncDrive motor en stevige accu is deze AnyTour een vee…" at bounding box center [802, 522] width 870 height 57
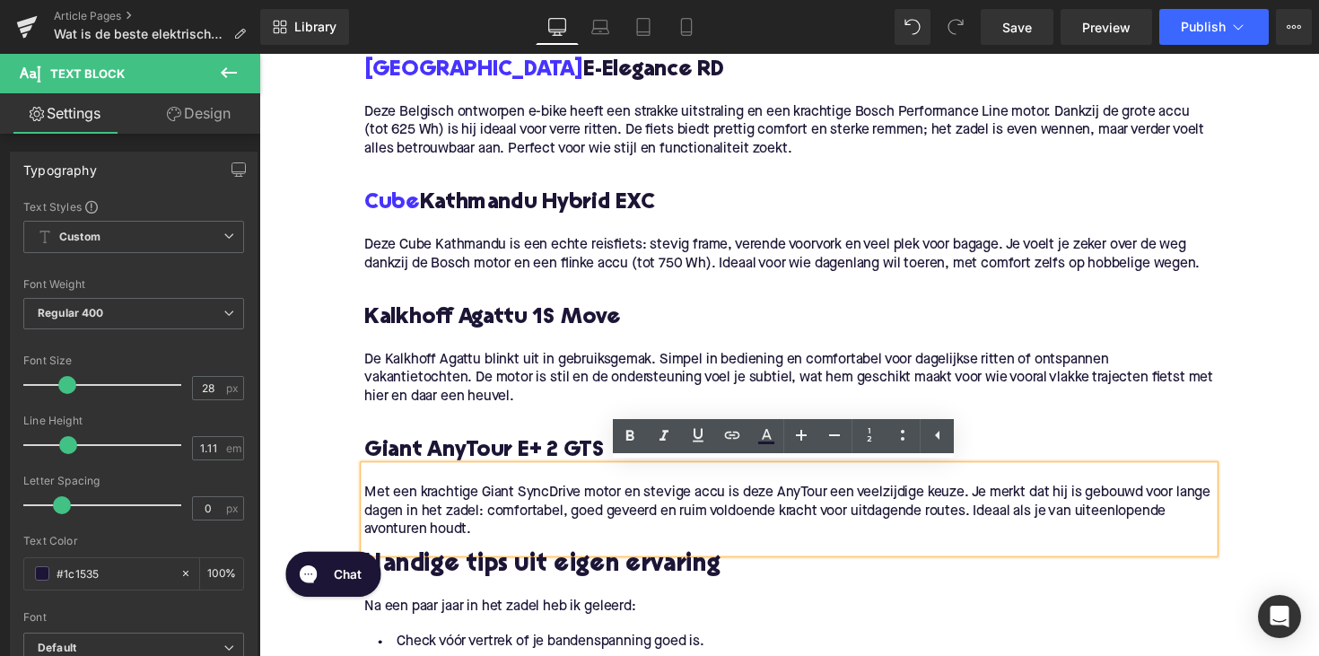
click at [512, 549] on p "Met een krachtige Giant SyncDrive motor en stevige accu is deze AnyTour een vee…" at bounding box center [802, 522] width 870 height 57
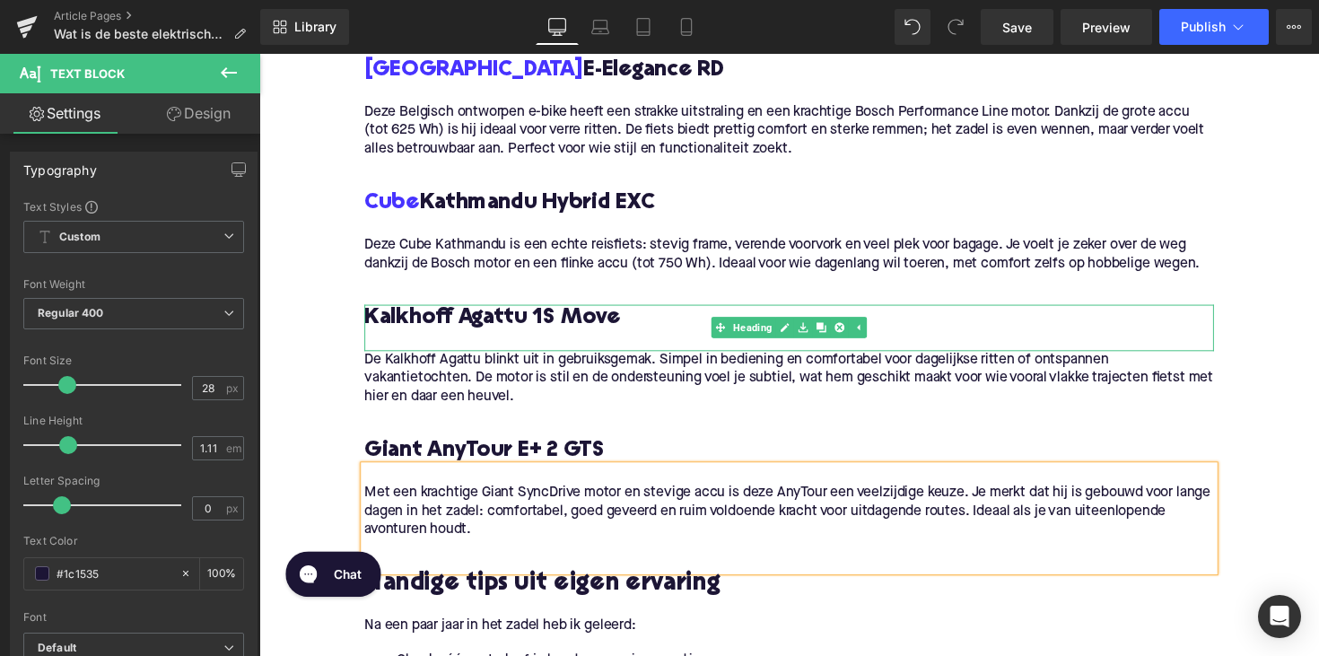
click at [402, 319] on h3 "Kalkhoff Agattu 1S Move" at bounding box center [802, 324] width 870 height 29
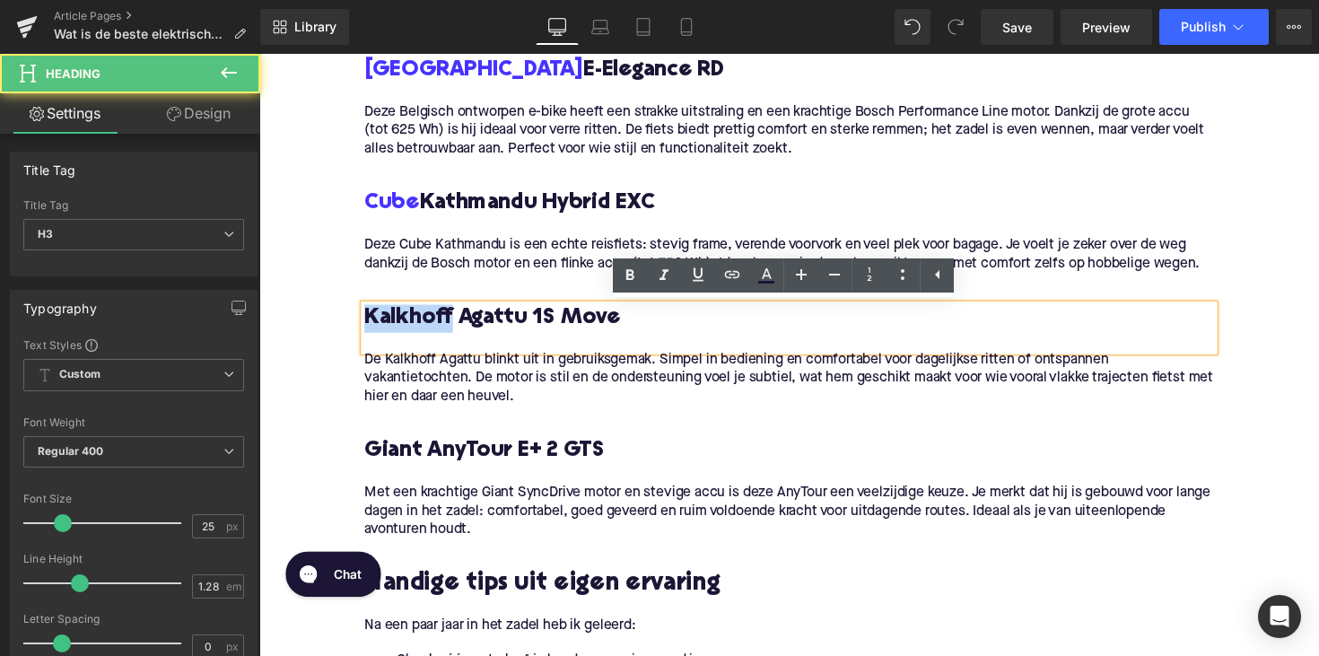
click at [402, 319] on h3 "Kalkhoff Agattu 1S Move" at bounding box center [802, 324] width 870 height 29
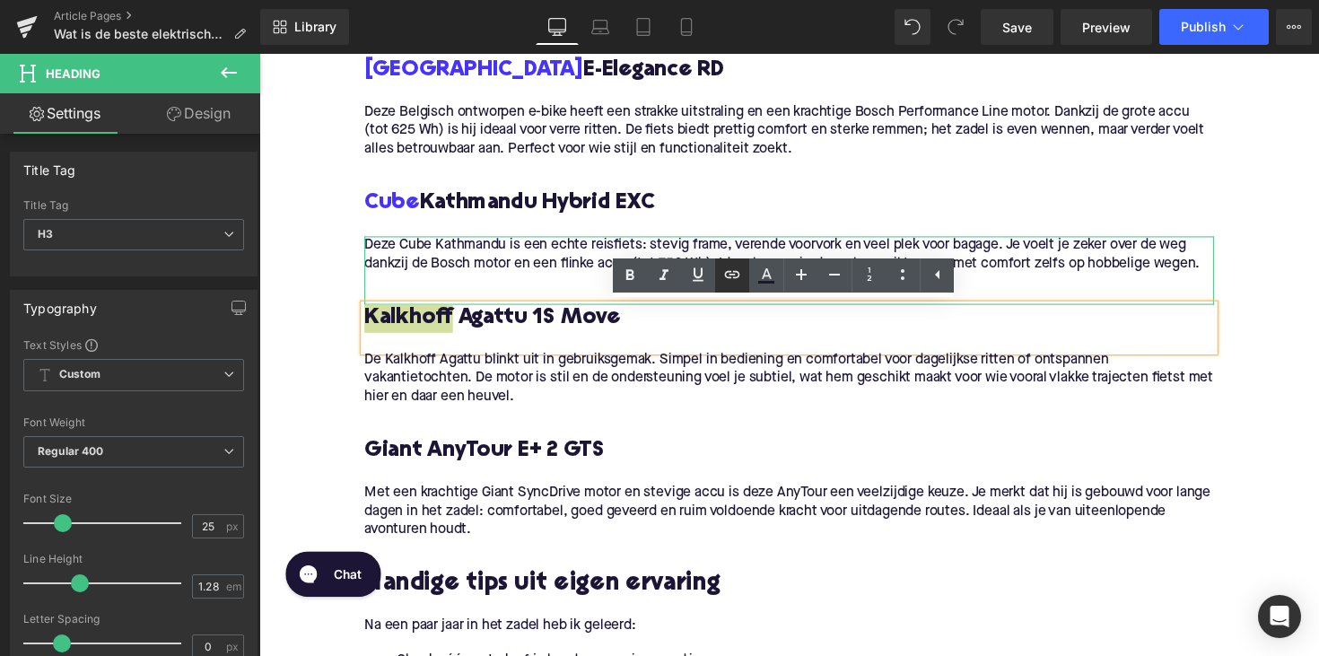
click at [732, 266] on icon at bounding box center [732, 275] width 22 height 22
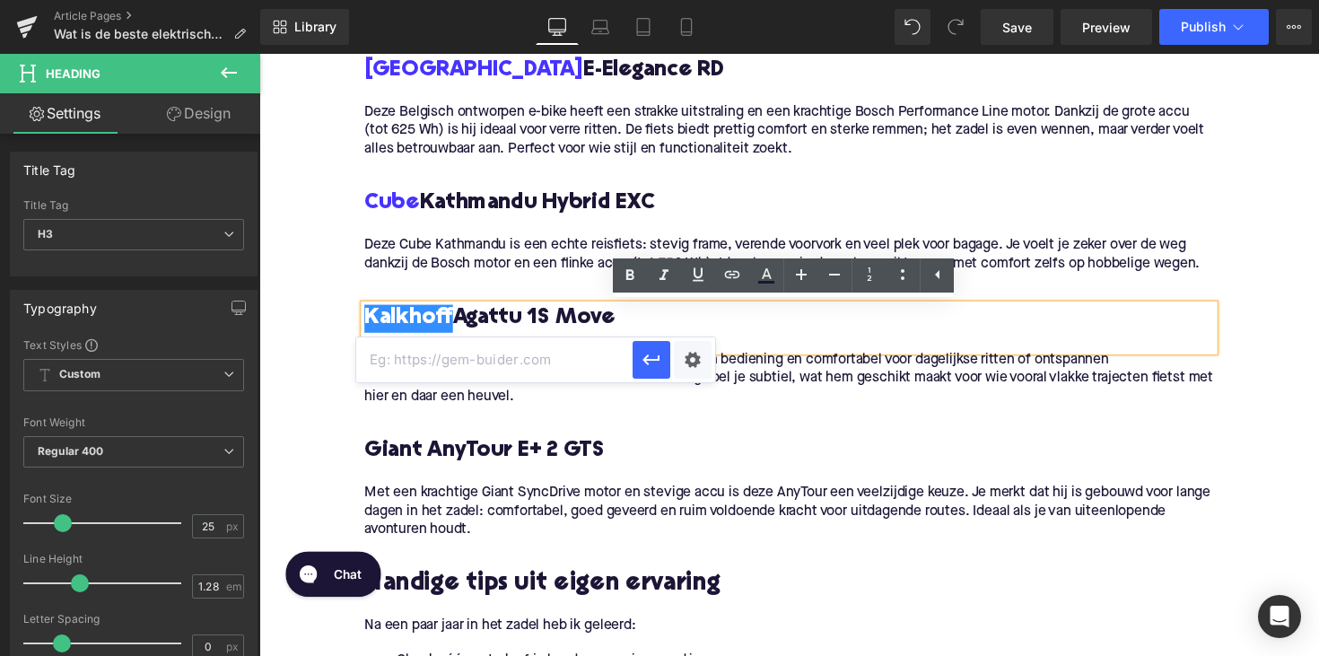
click at [562, 355] on input "text" at bounding box center [494, 359] width 276 height 45
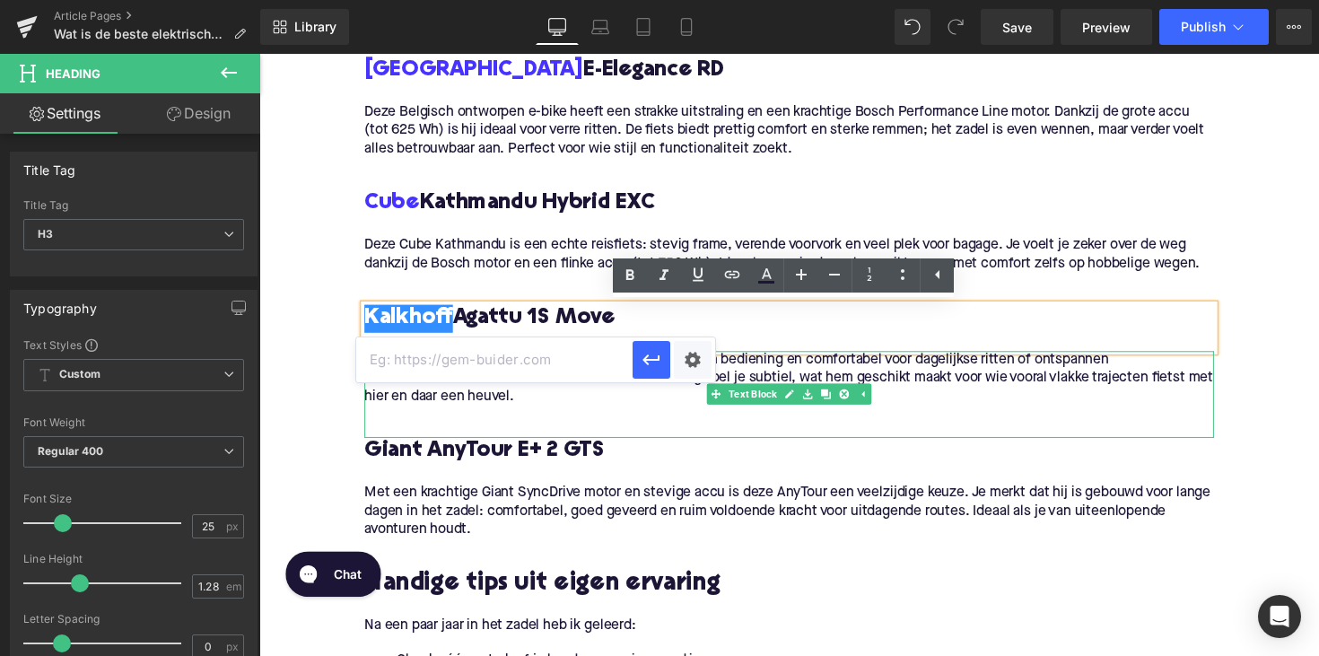
paste input "https://upway.nl/collections/kalkhoff-elektrische-fiets"
click at [641, 369] on icon "button" at bounding box center [652, 360] width 22 height 22
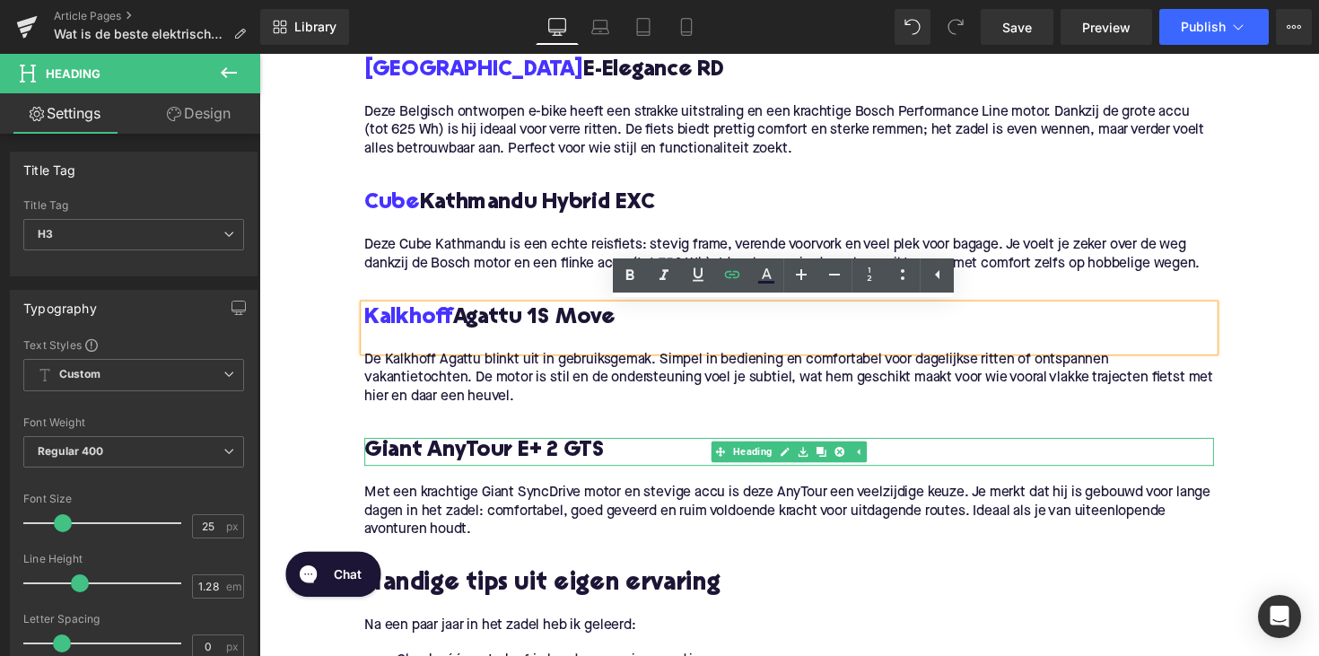
click at [403, 463] on h3 "Giant AnyTour E+ 2 GTS" at bounding box center [802, 461] width 870 height 29
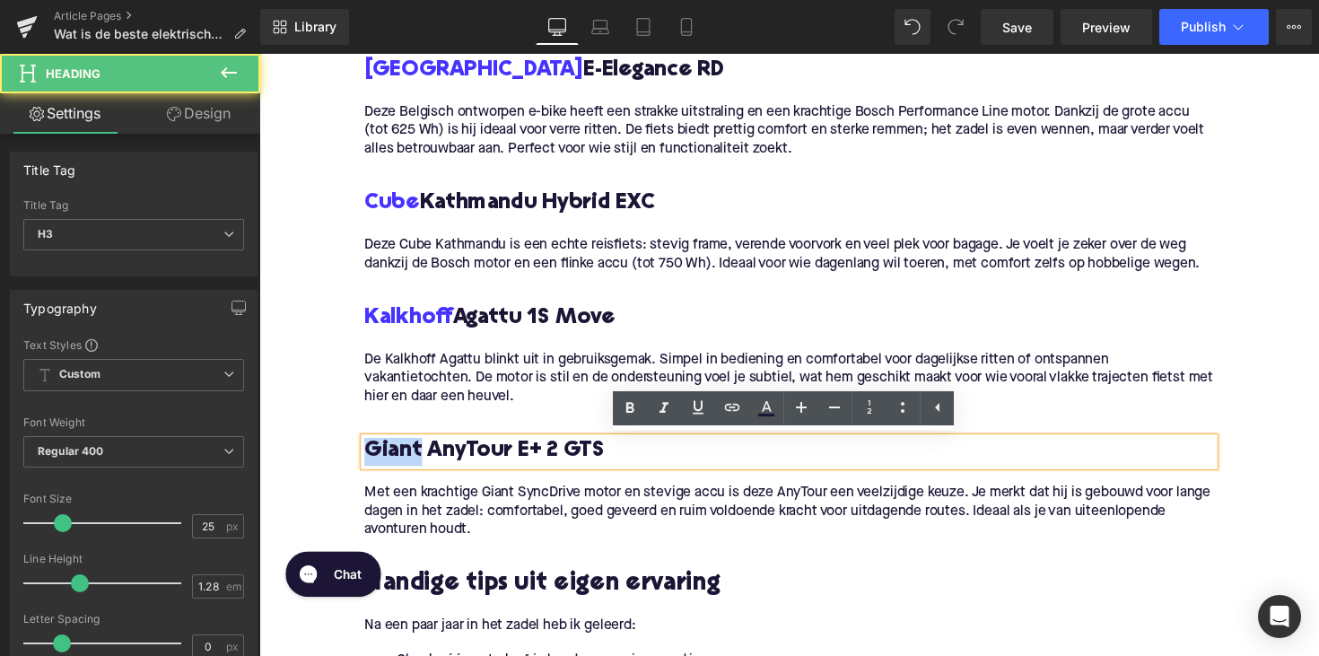
click at [403, 463] on h3 "Giant AnyTour E+ 2 GTS" at bounding box center [802, 461] width 870 height 29
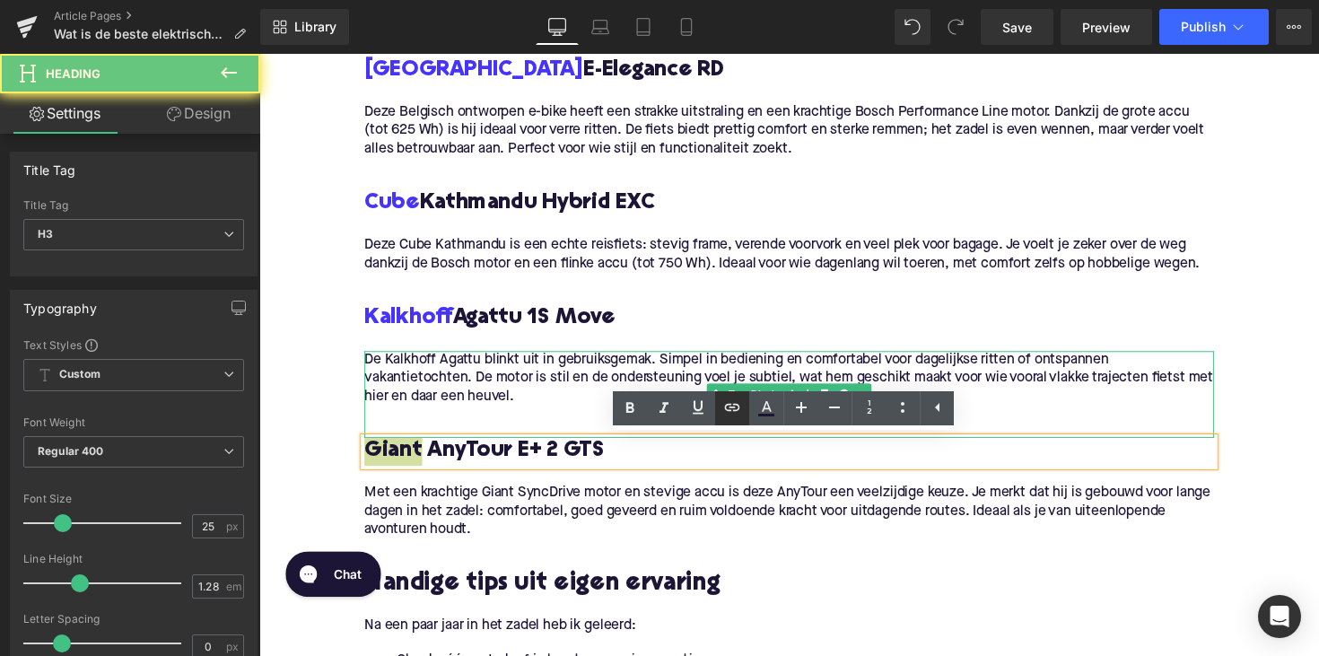
click at [732, 413] on icon at bounding box center [732, 408] width 22 height 22
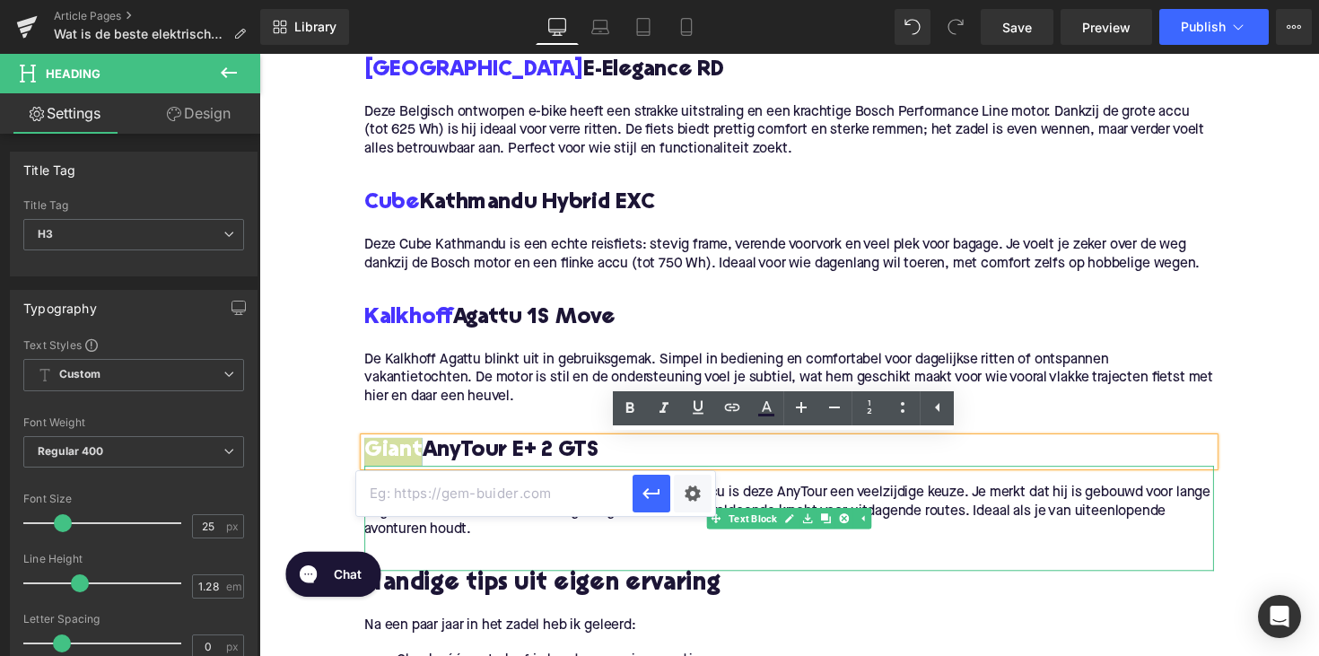
click at [561, 503] on input "text" at bounding box center [494, 493] width 276 height 45
paste input "https://upway.nl/collections/giant-elektrische-fiets"
type input "https://upway.nl/collections/giant-elektrische-fiets"
click at [680, 0] on div "Text Color Highlight Color #333333 Edit or remove link: Edit - Unlink - Cancel …" at bounding box center [659, 0] width 1319 height 0
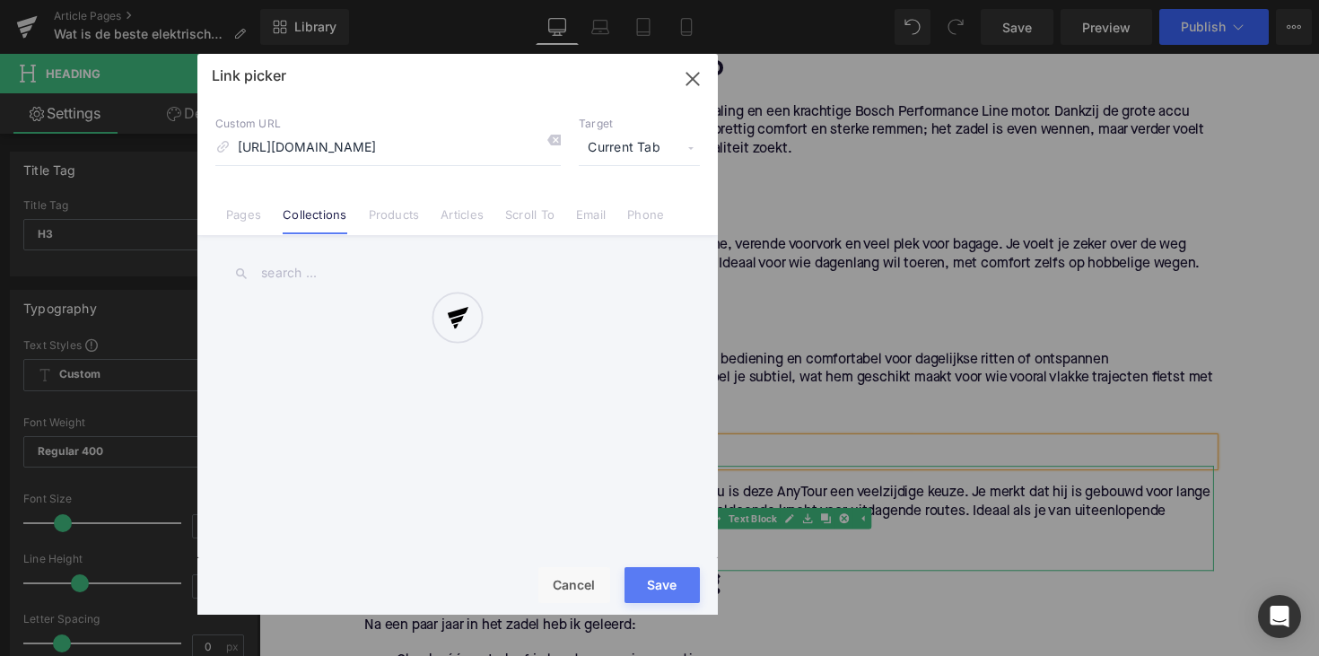
click at [690, 83] on div at bounding box center [457, 334] width 520 height 561
click at [690, 71] on div at bounding box center [457, 334] width 520 height 561
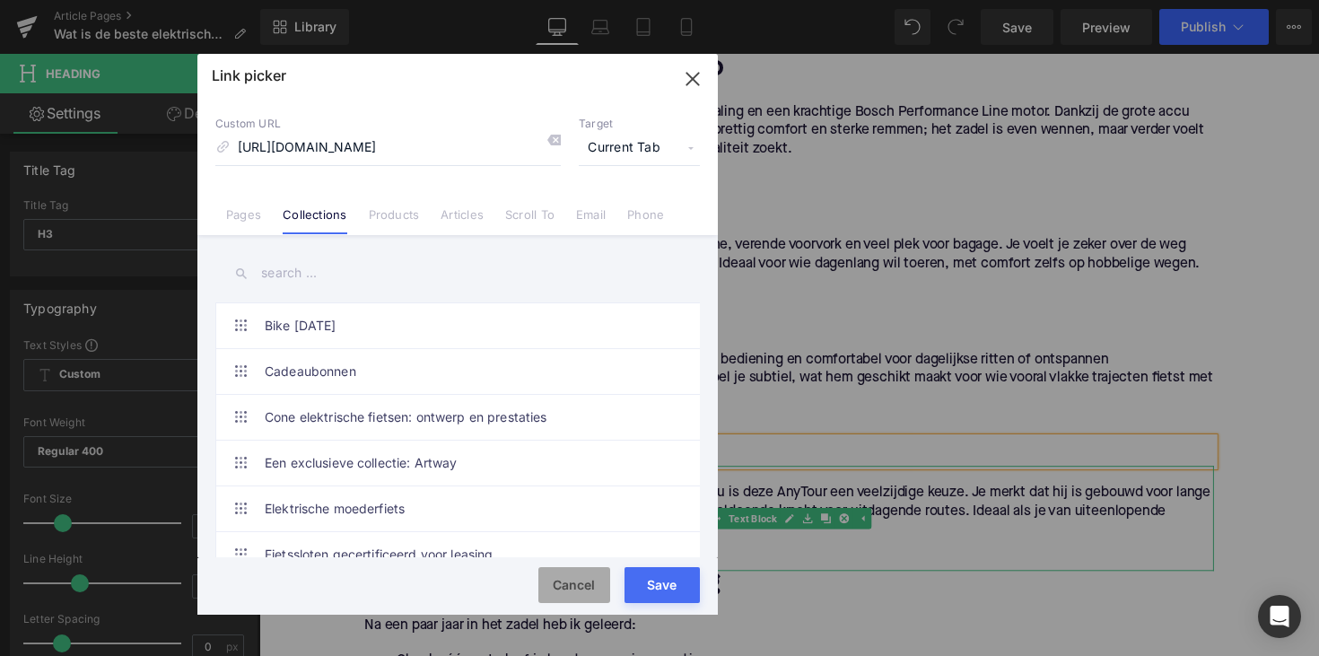
click at [565, 580] on button "Cancel" at bounding box center [574, 585] width 72 height 36
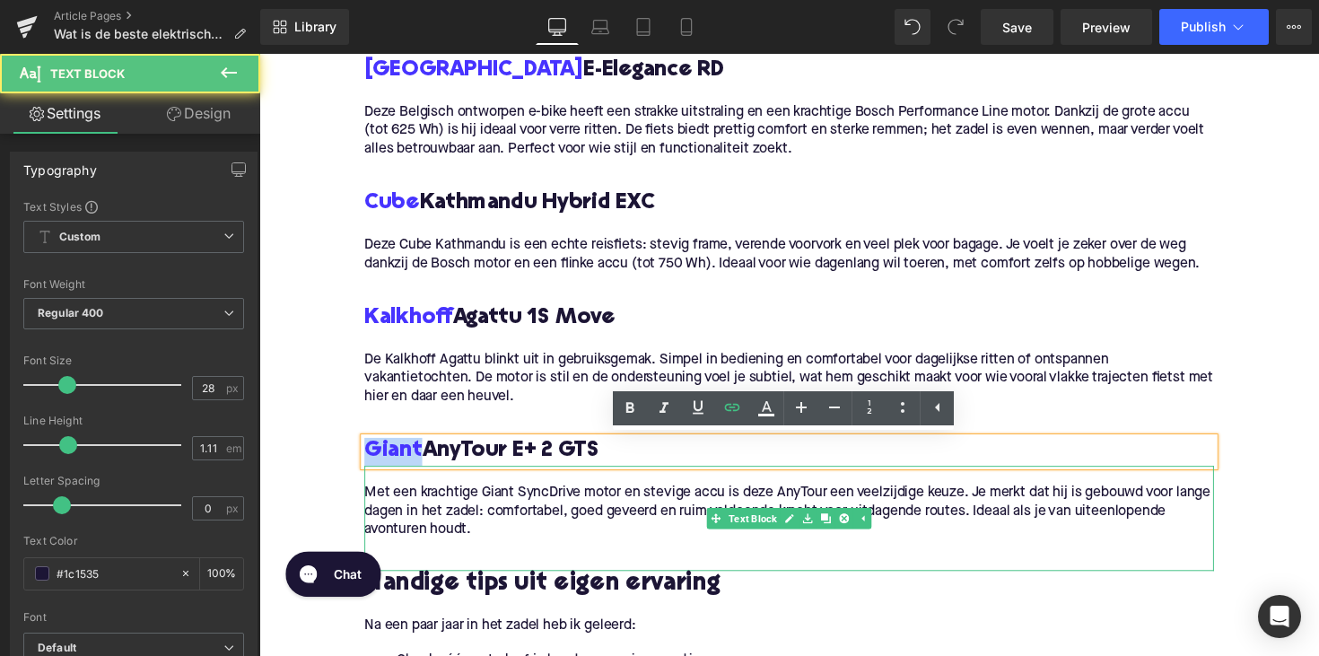
click at [372, 476] on div "Met een krachtige Giant SyncDrive motor en stevige accu is deze AnyTour een vee…" at bounding box center [802, 529] width 870 height 108
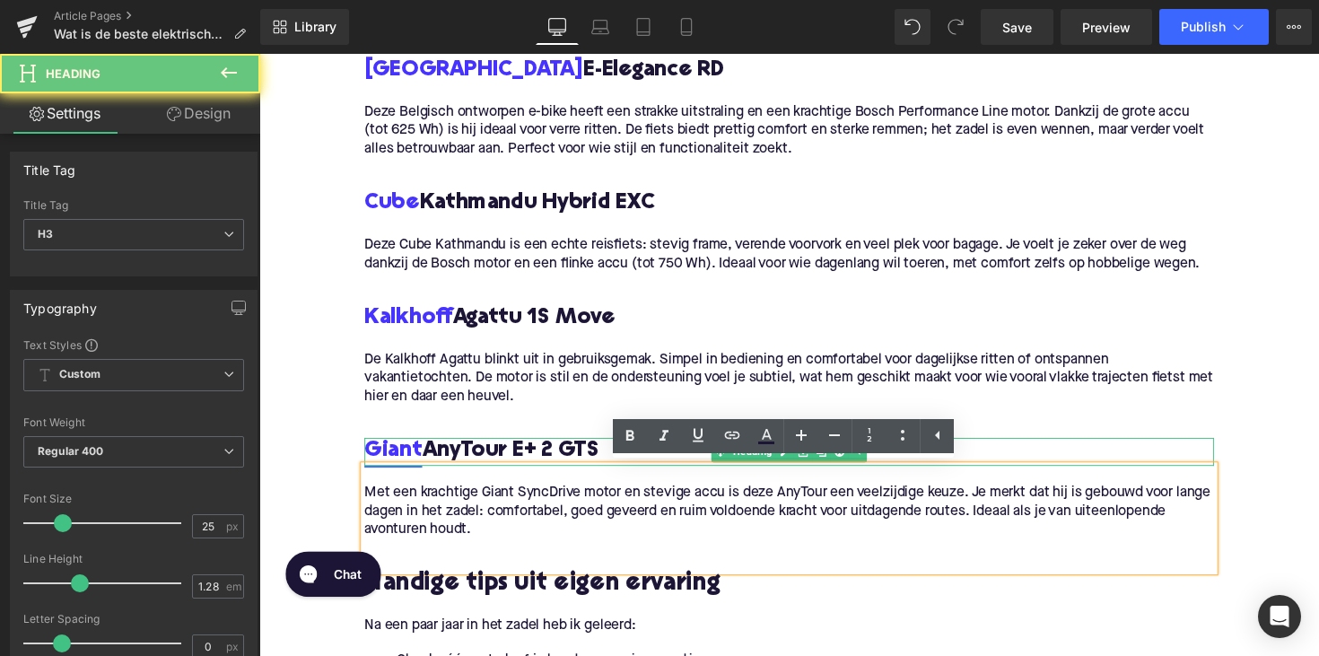
click at [400, 466] on link "Giant" at bounding box center [396, 461] width 59 height 29
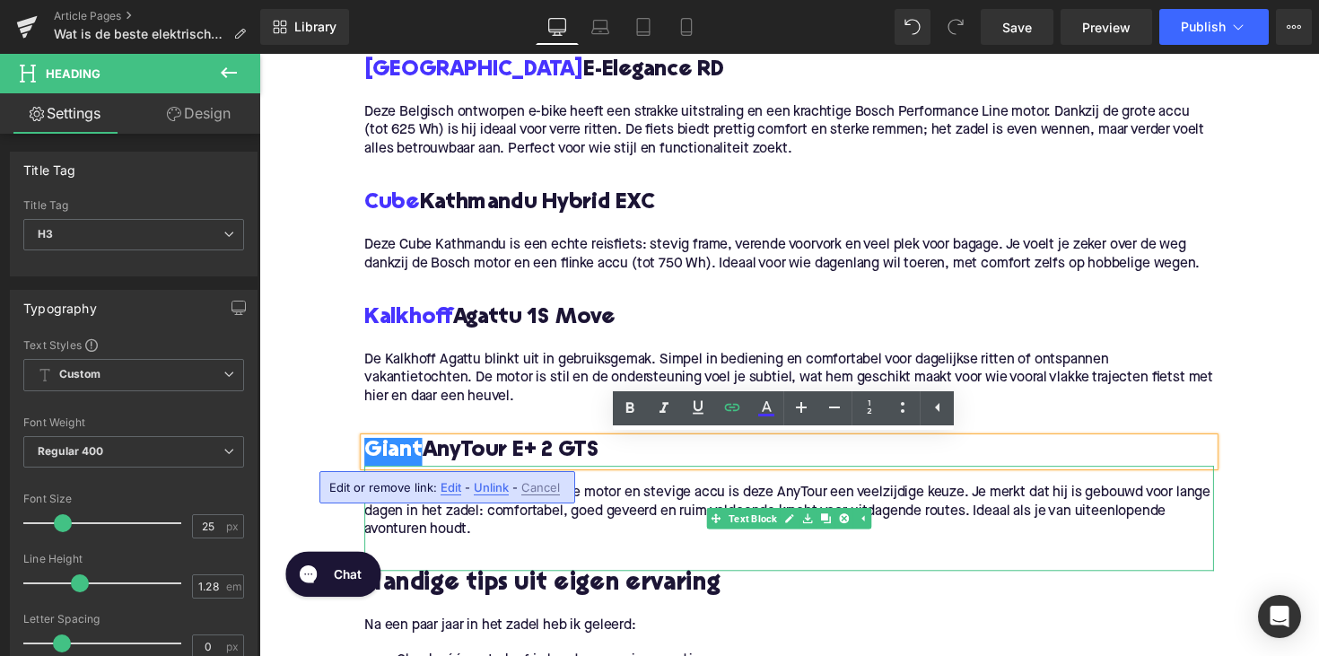
click at [454, 488] on span "Edit" at bounding box center [450, 487] width 21 height 15
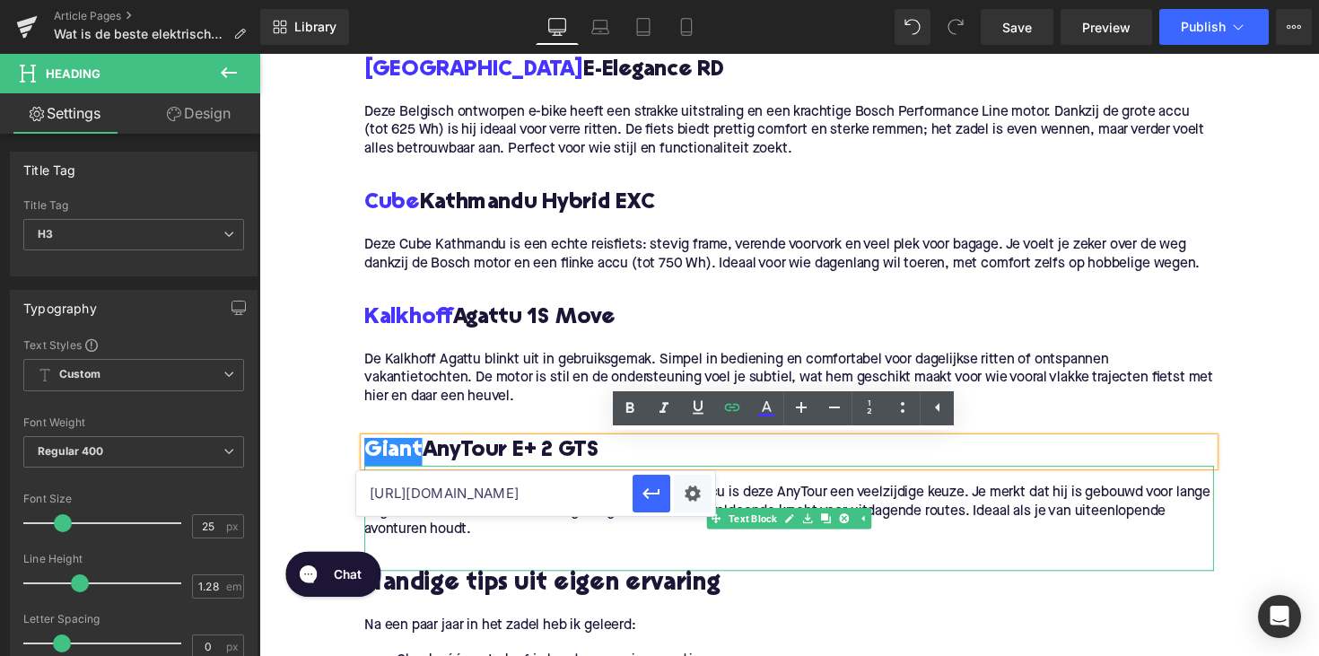
click at [477, 487] on input "https://upway.nl/collections/giant-elektrische-fiets" at bounding box center [494, 493] width 276 height 45
click at [642, 492] on icon "button" at bounding box center [652, 494] width 22 height 22
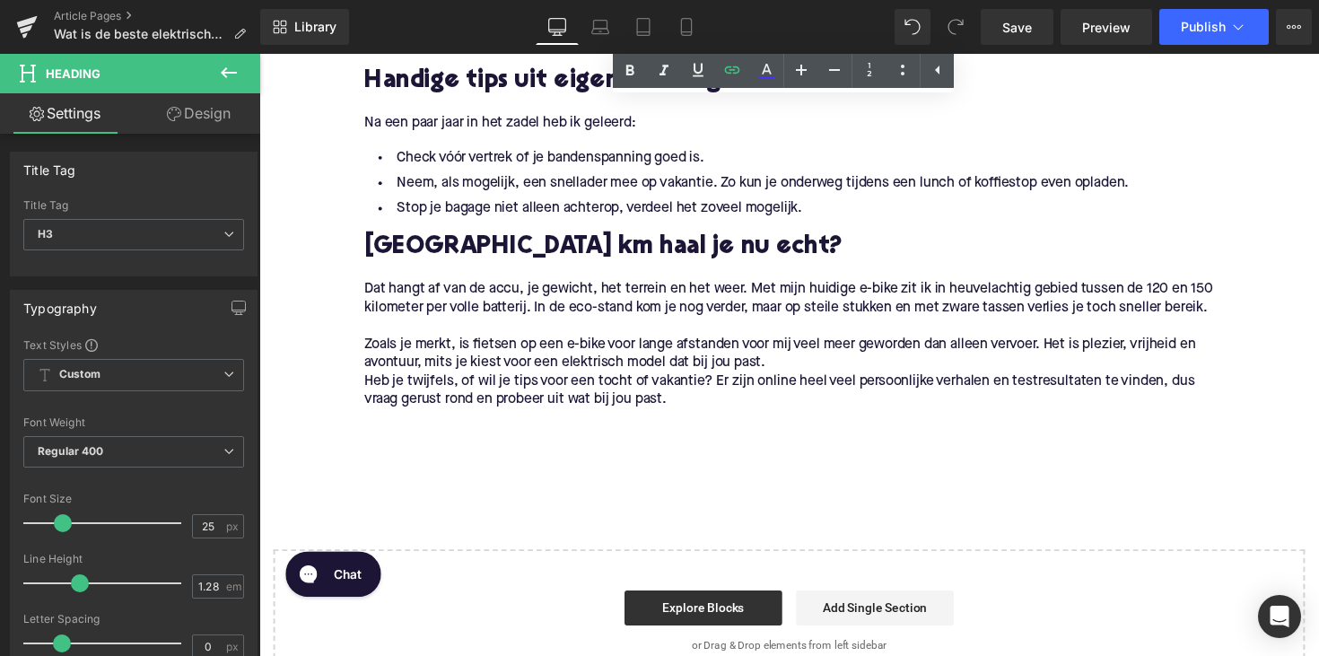
scroll to position [2106, 0]
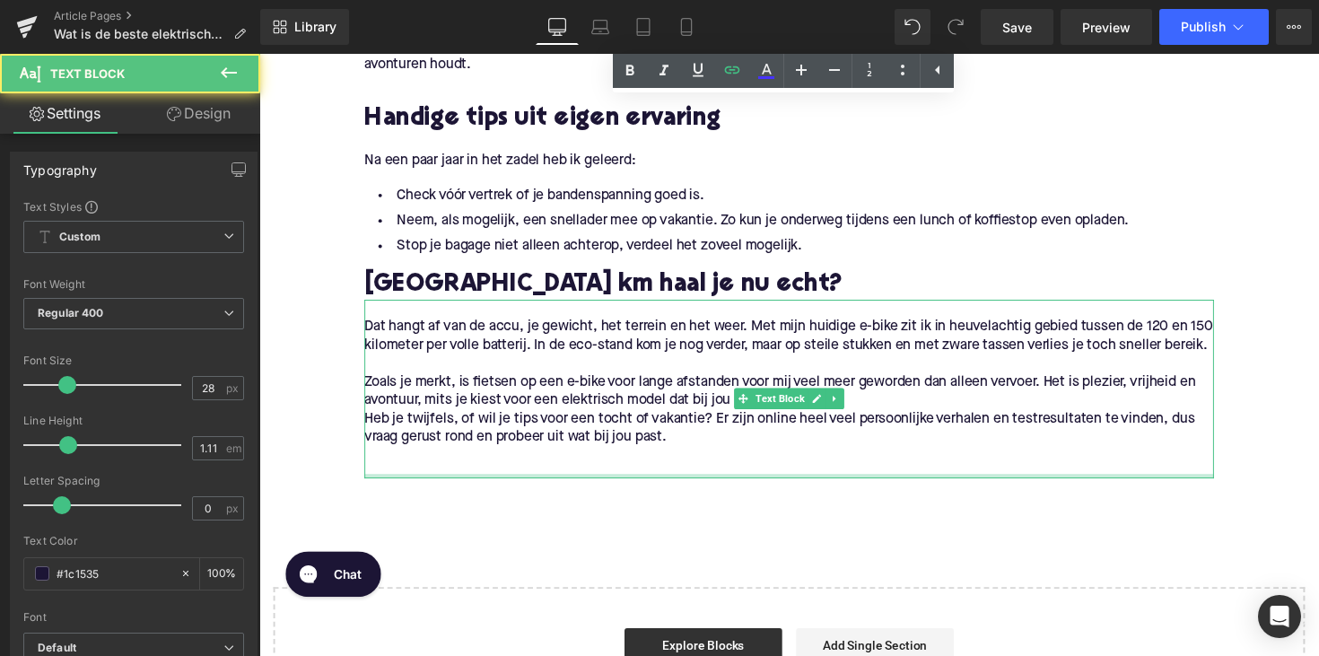
click at [370, 332] on p "Dat hangt af van de accu, je gewicht, het terrein en het weer. Met mijn huidige…" at bounding box center [802, 344] width 870 height 38
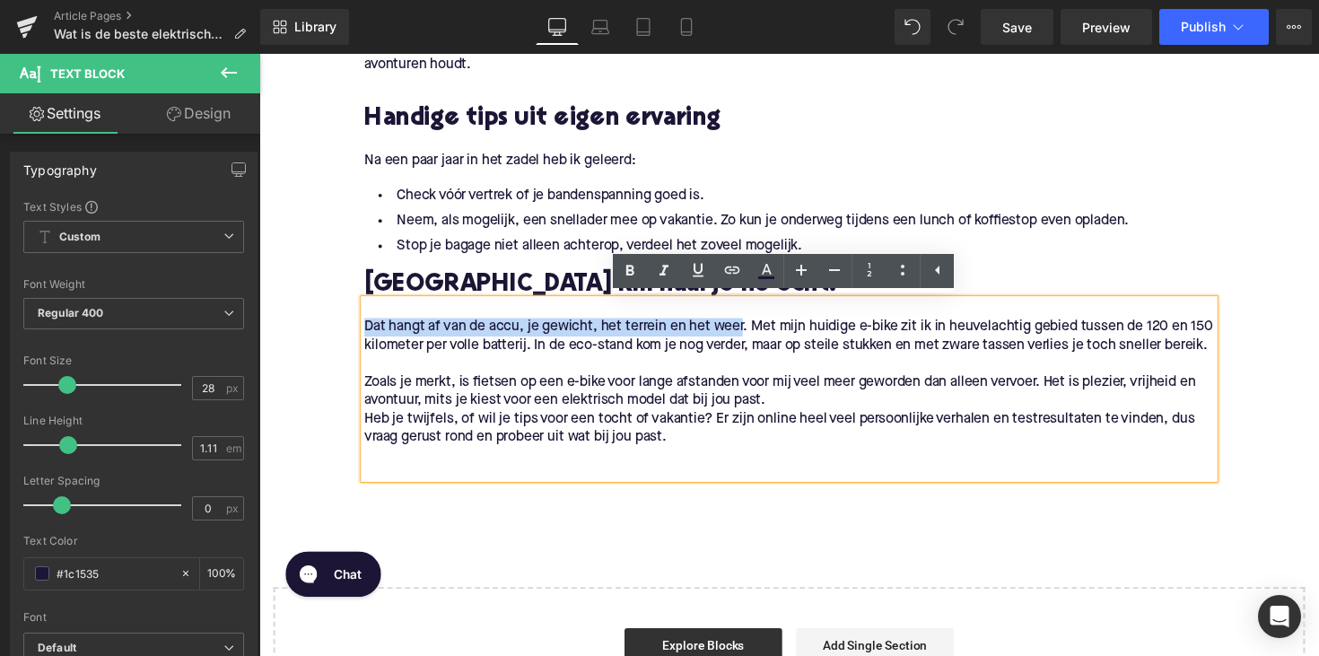
drag, startPoint x: 365, startPoint y: 332, endPoint x: 1023, endPoint y: 327, distance: 657.6
click at [753, 334] on p "Dat hangt af van de accu, je gewicht, het terrein en het weer. Met mijn huidige…" at bounding box center [802, 344] width 870 height 38
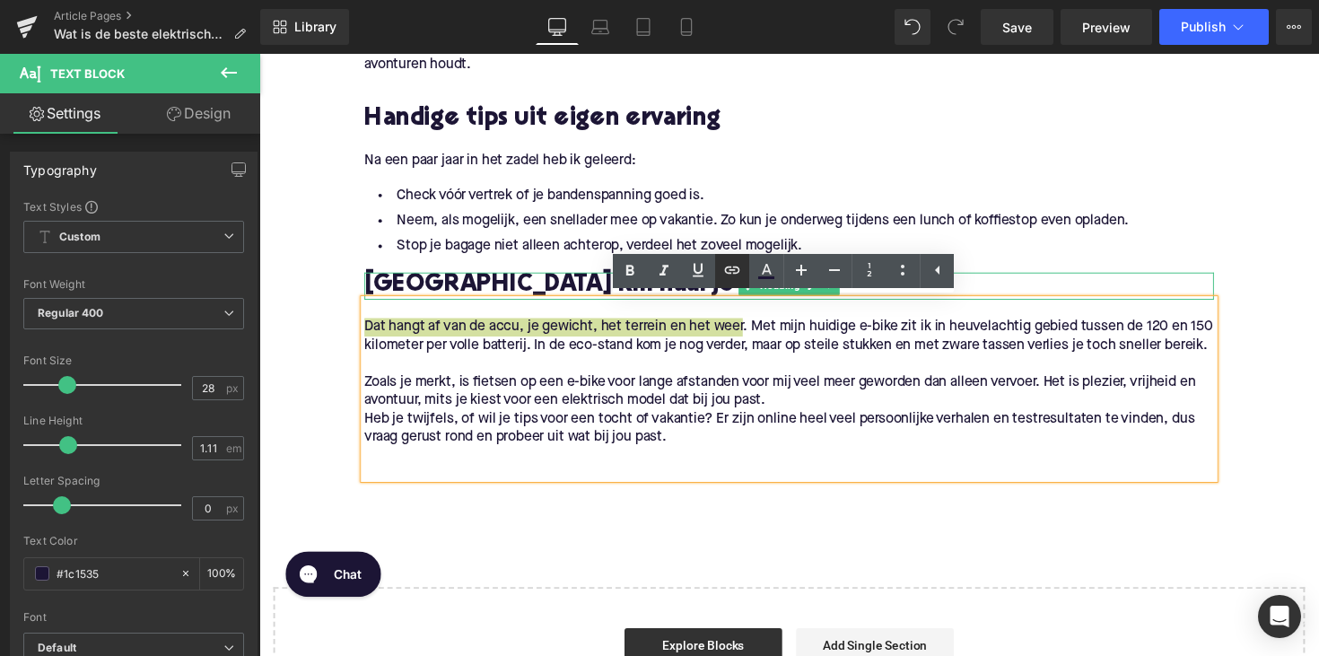
click at [729, 265] on icon at bounding box center [732, 270] width 22 height 22
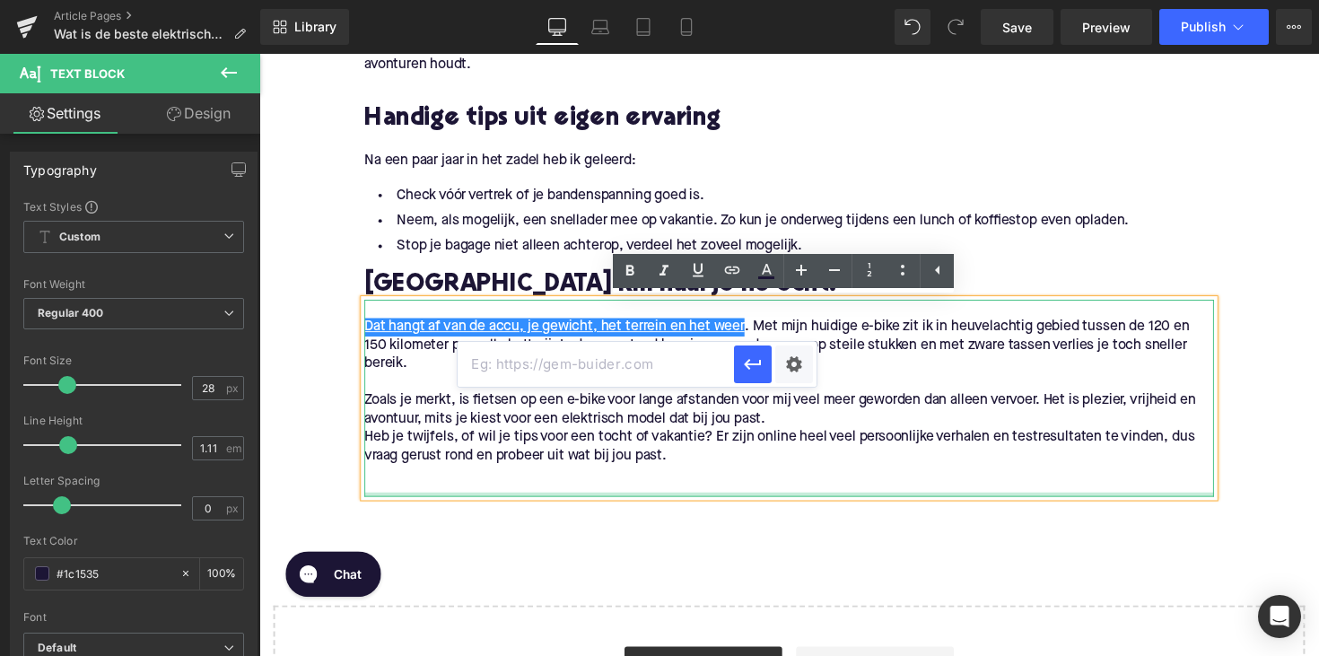
click at [656, 387] on input "text" at bounding box center [596, 364] width 276 height 45
paste input "https://upway.nl/blogs/news/de-waarheid-over-actieradius"
type input "https://upway.nl/blogs/news/de-waarheid-over-actieradius"
click at [751, 367] on icon "button" at bounding box center [753, 364] width 22 height 22
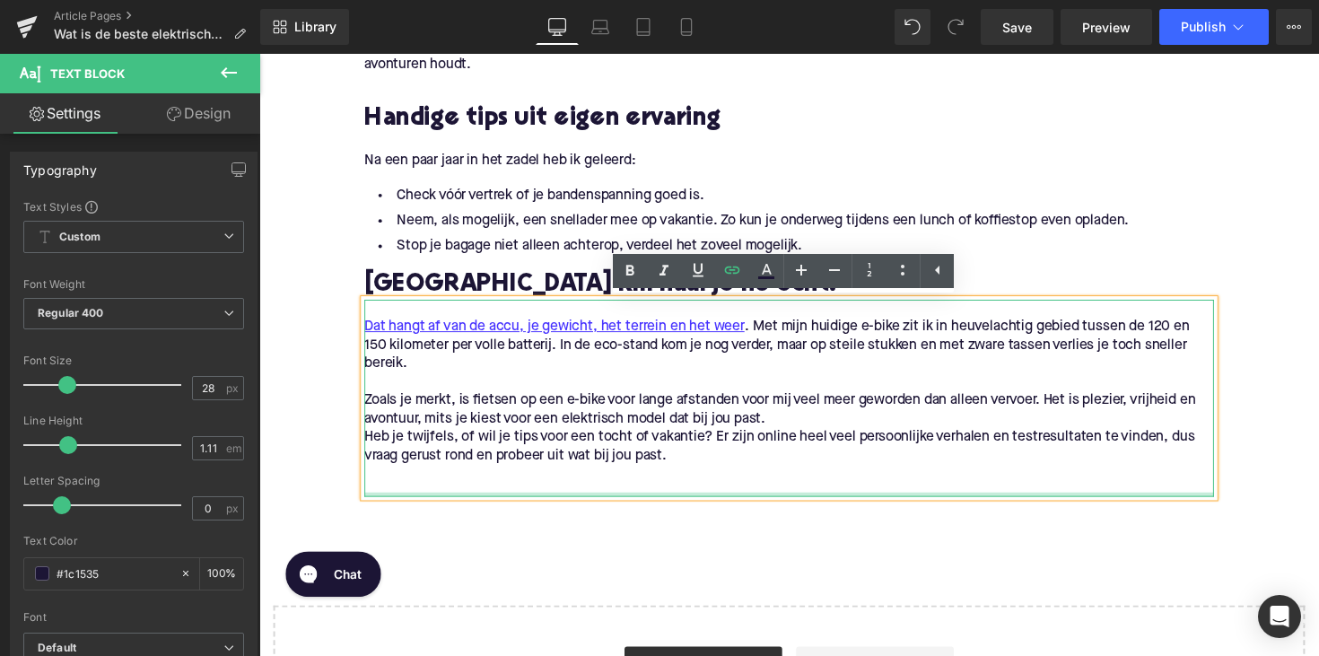
click at [857, 402] on p "Zoals je merkt, is fietsen op een e-bike voor lange afstanden voor mij veel mee…" at bounding box center [802, 419] width 870 height 38
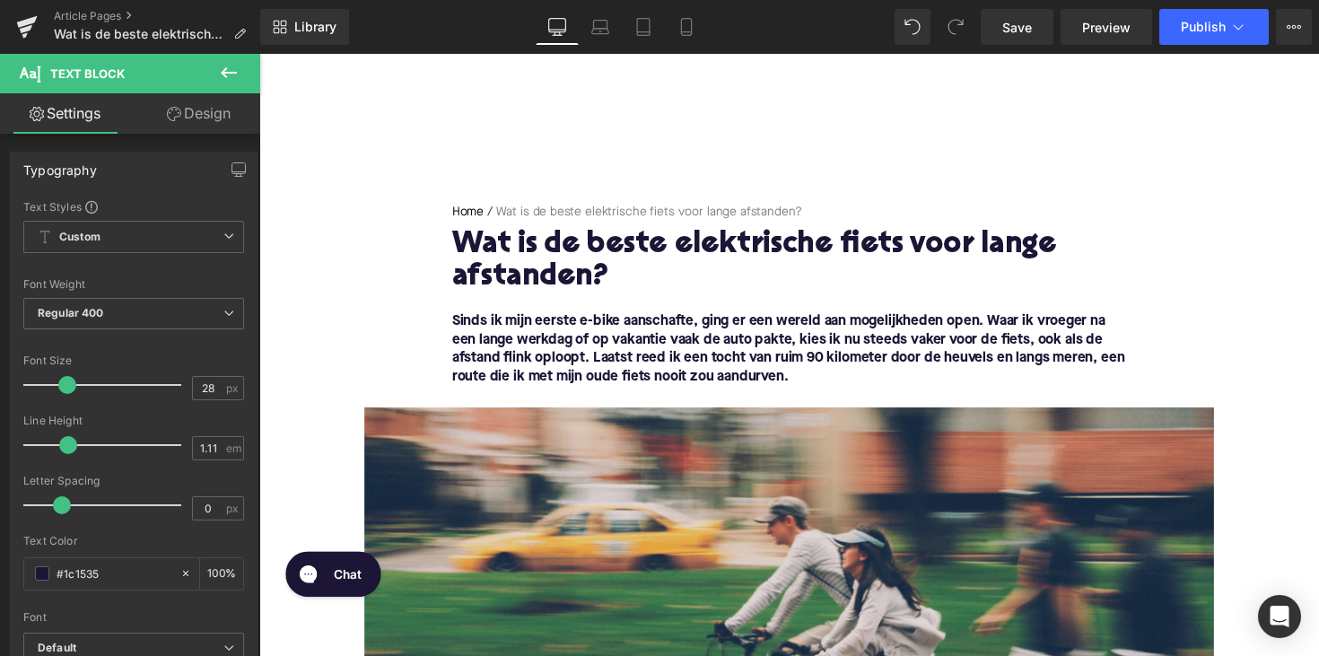
scroll to position [277, 0]
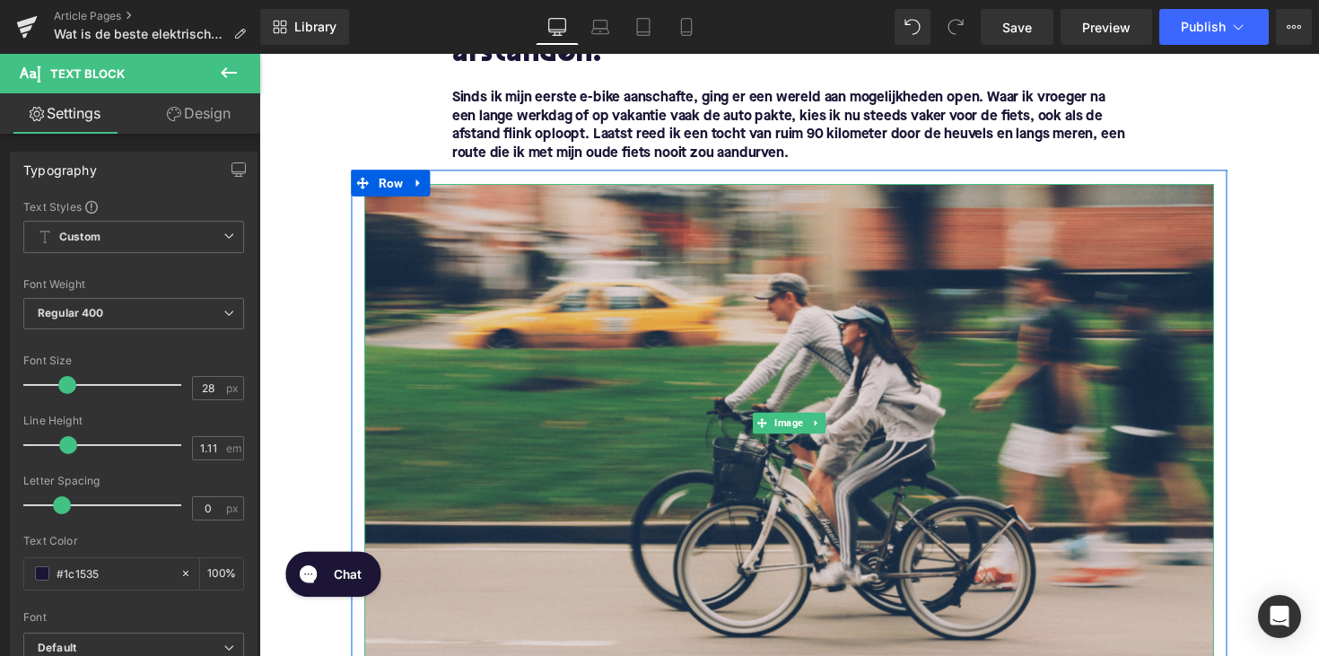
click at [900, 492] on img at bounding box center [802, 432] width 870 height 490
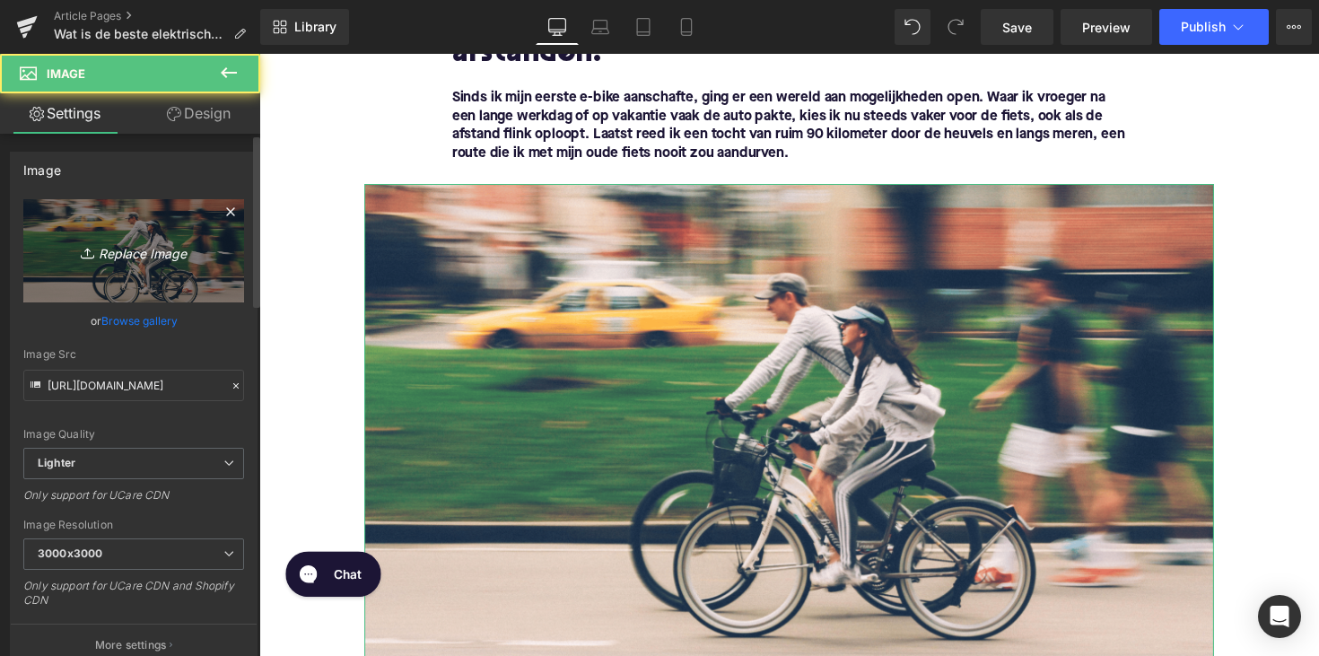
click at [153, 253] on icon "Replace Image" at bounding box center [134, 251] width 144 height 22
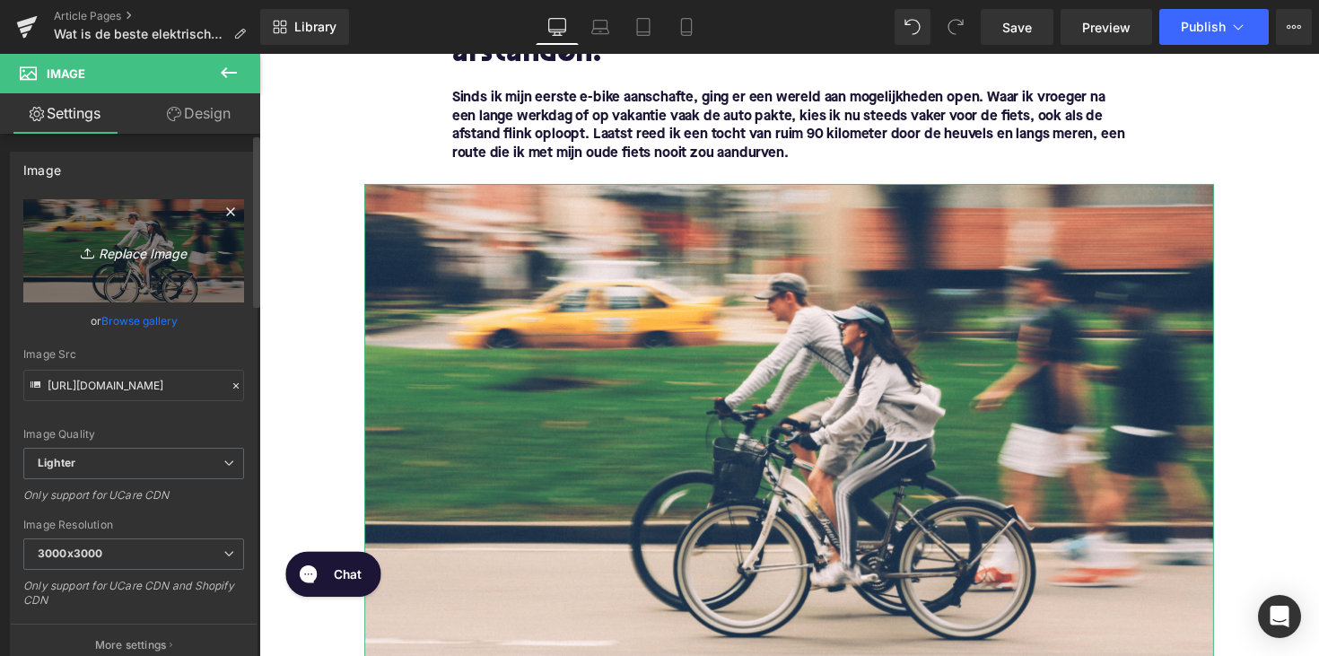
type input "C:\fakepath\Ontwerp zonder titel-81.png"
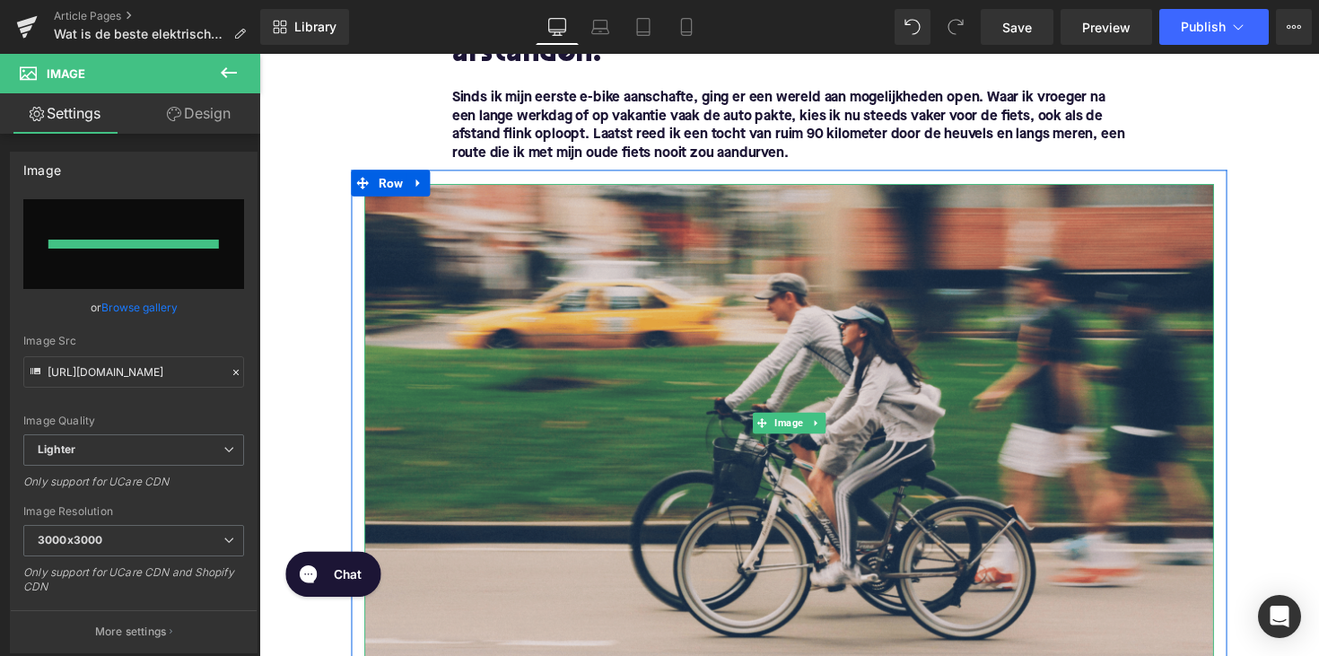
type input "https://ucarecdn.com/2a3b8246-d165-4be4-939b-aacbaf17616f/-/format/auto/-/previ…"
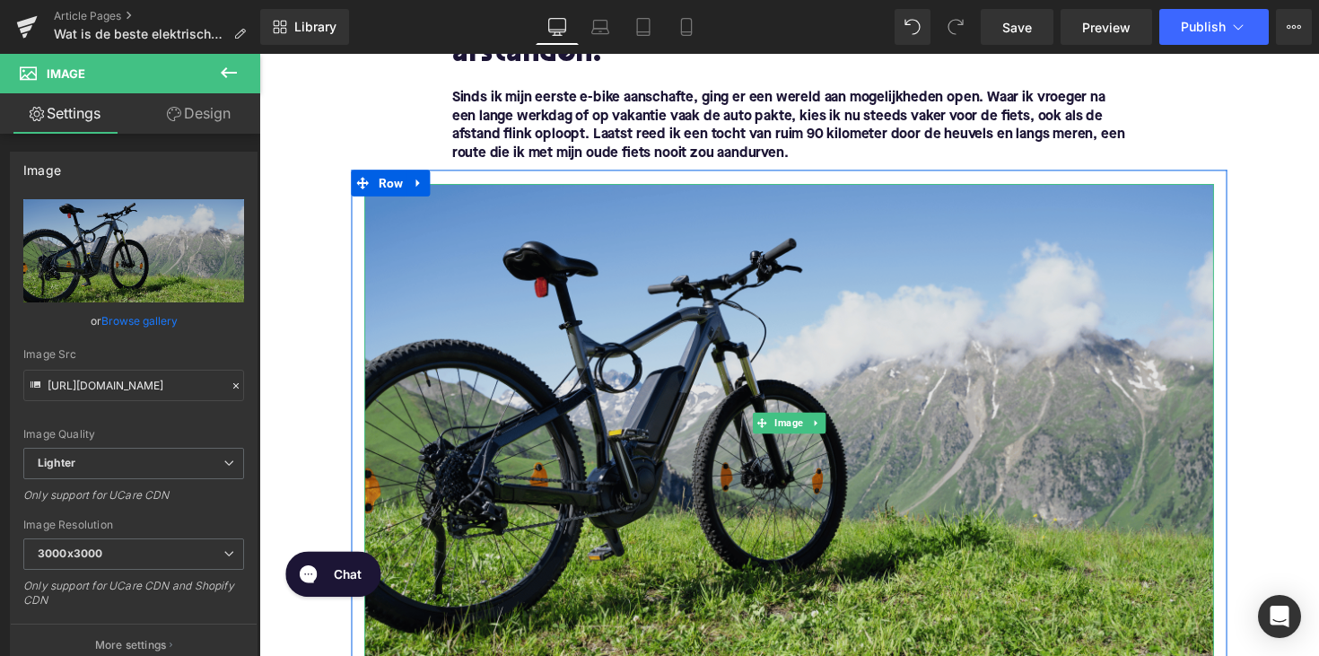
click at [642, 408] on img at bounding box center [802, 432] width 870 height 490
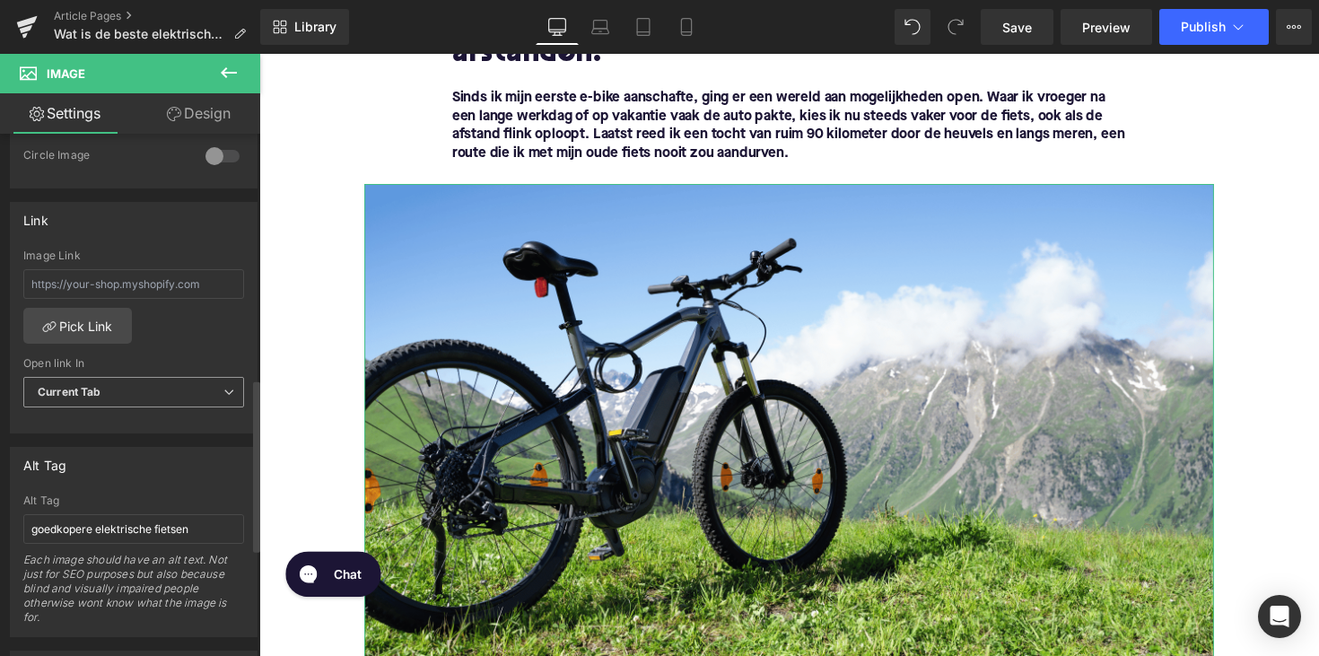
scroll to position [789, 0]
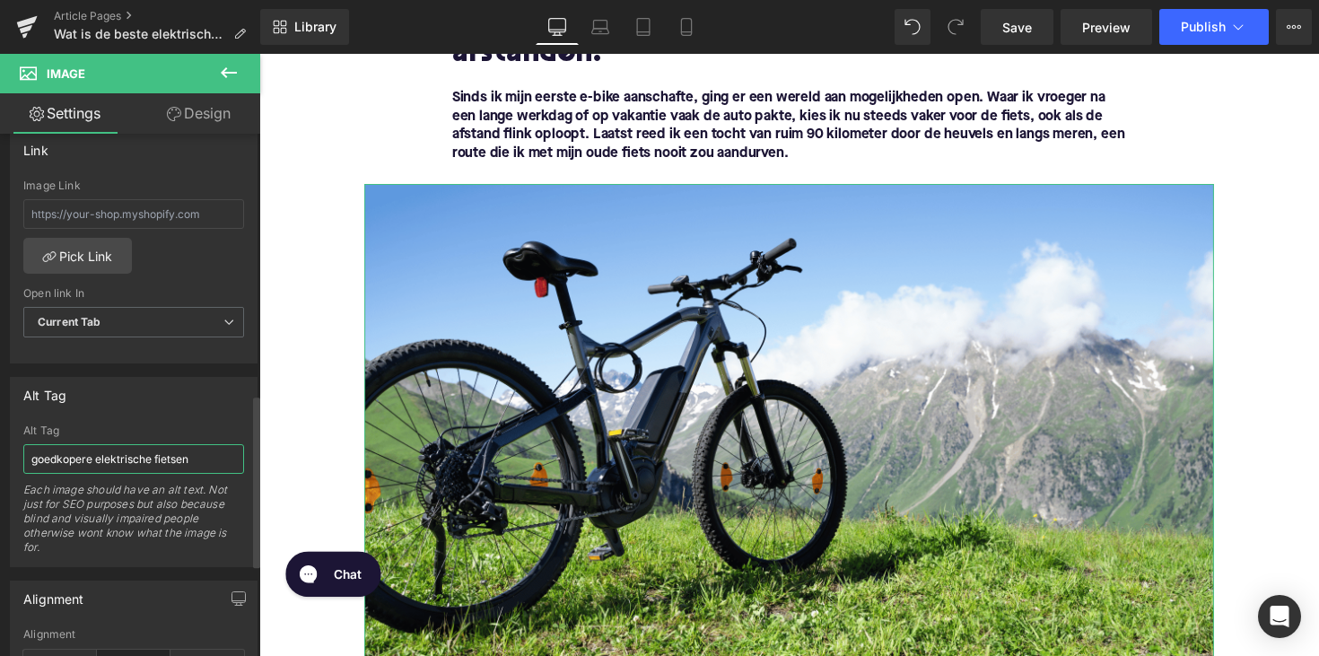
click at [100, 465] on input "goedkopere elektrische fietsen" at bounding box center [133, 459] width 221 height 30
click at [109, 456] on input "goedkopere elektrische fietsen" at bounding box center [133, 459] width 221 height 30
drag, startPoint x: 96, startPoint y: 456, endPoint x: -30, endPoint y: 456, distance: 125.6
click at [0, 456] on html "Text Block You are previewing how the will restyle your page. You can not edit …" at bounding box center [659, 328] width 1319 height 656
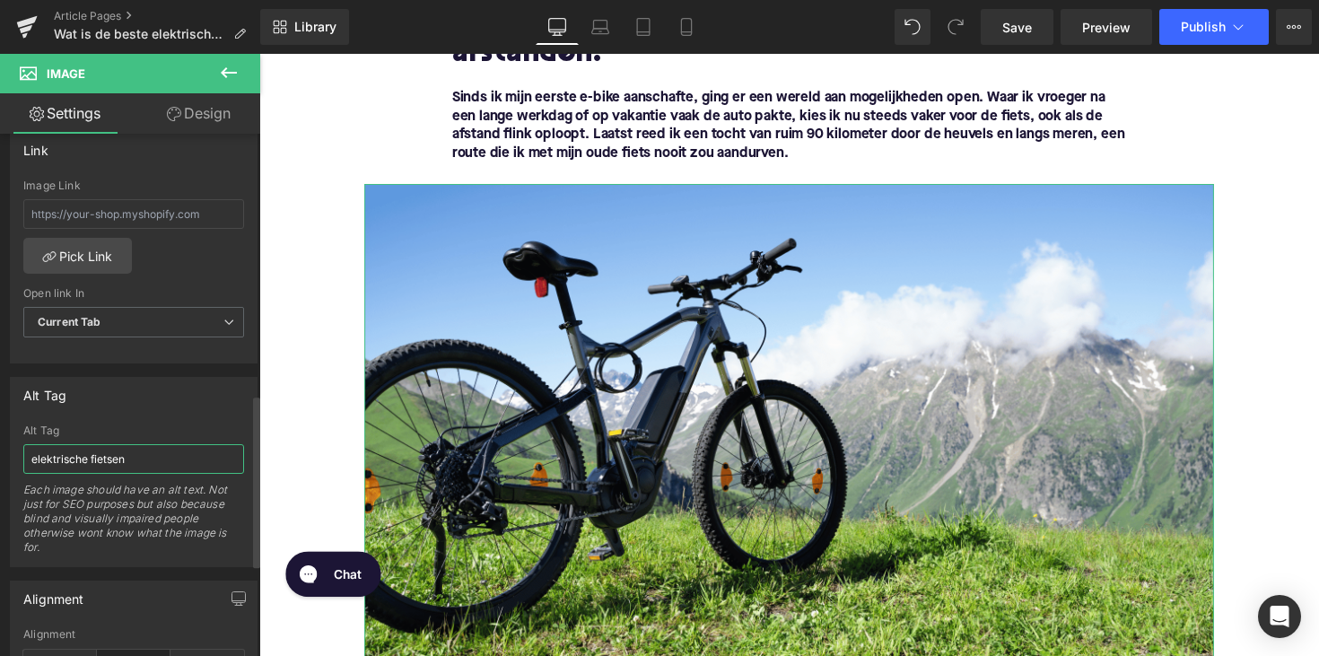
click at [147, 460] on input "elektrische fietsen" at bounding box center [133, 459] width 221 height 30
type input "elektrische fiets voor lange afstanden"
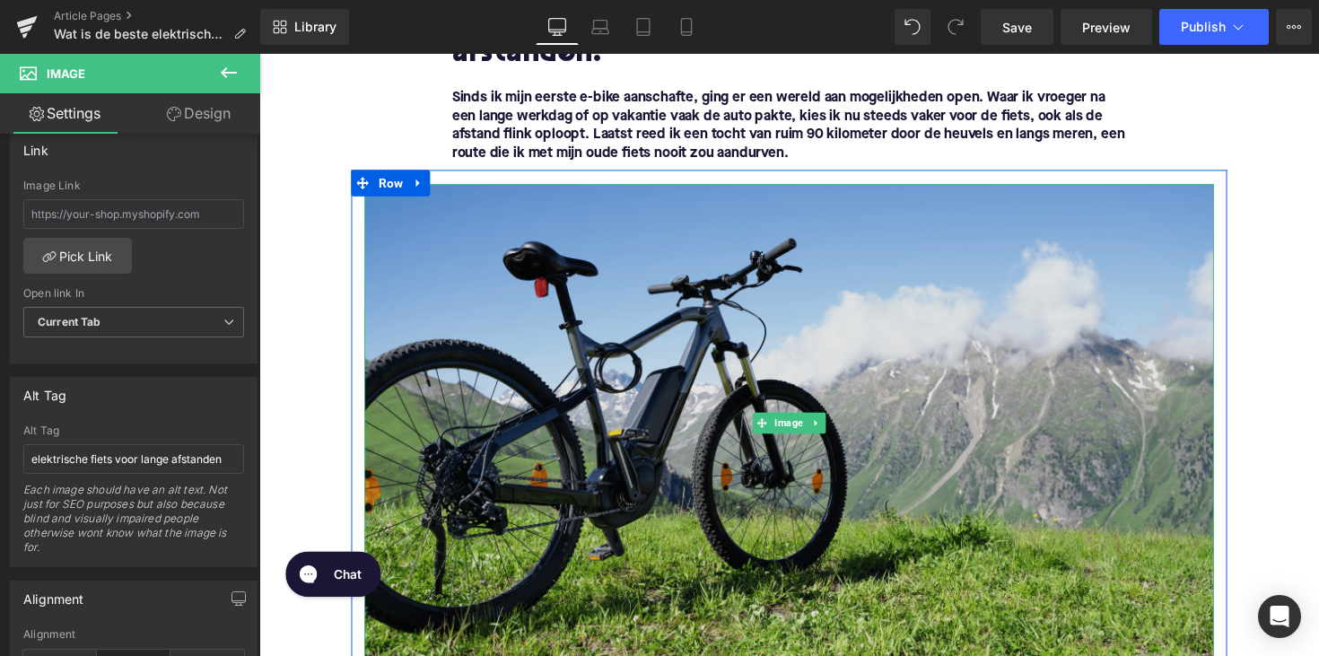
click at [554, 327] on img at bounding box center [802, 432] width 870 height 490
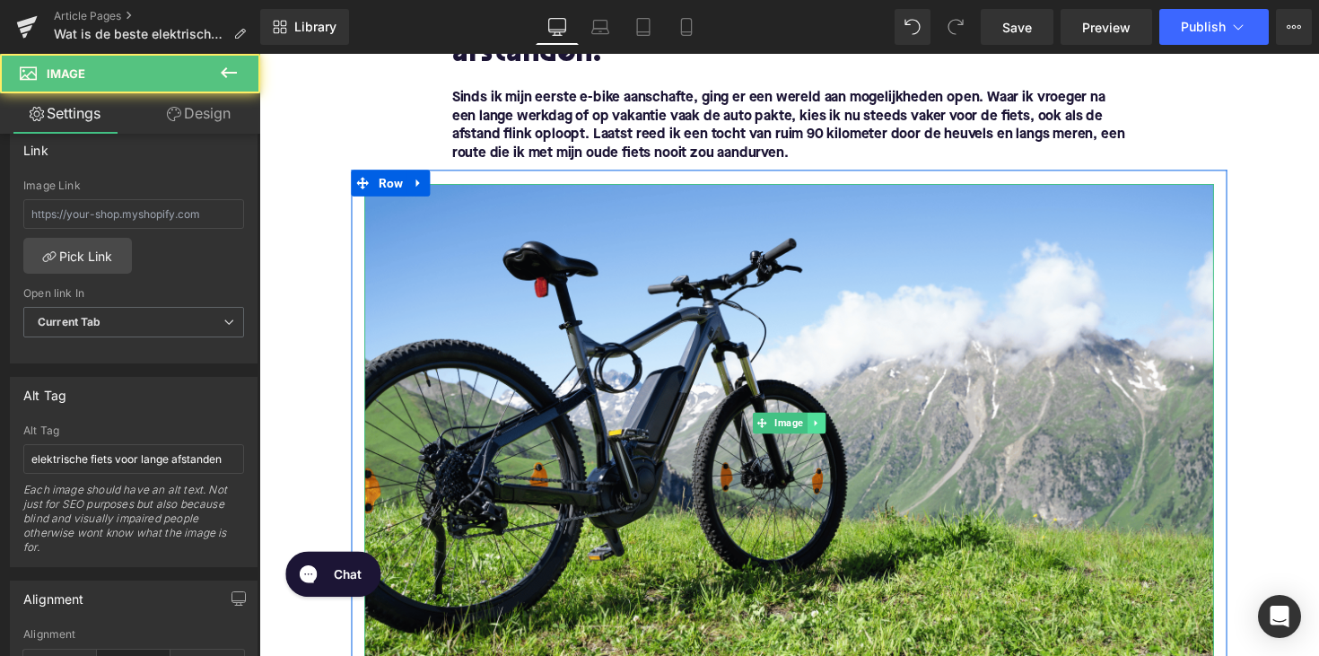
click at [832, 436] on link at bounding box center [830, 433] width 19 height 22
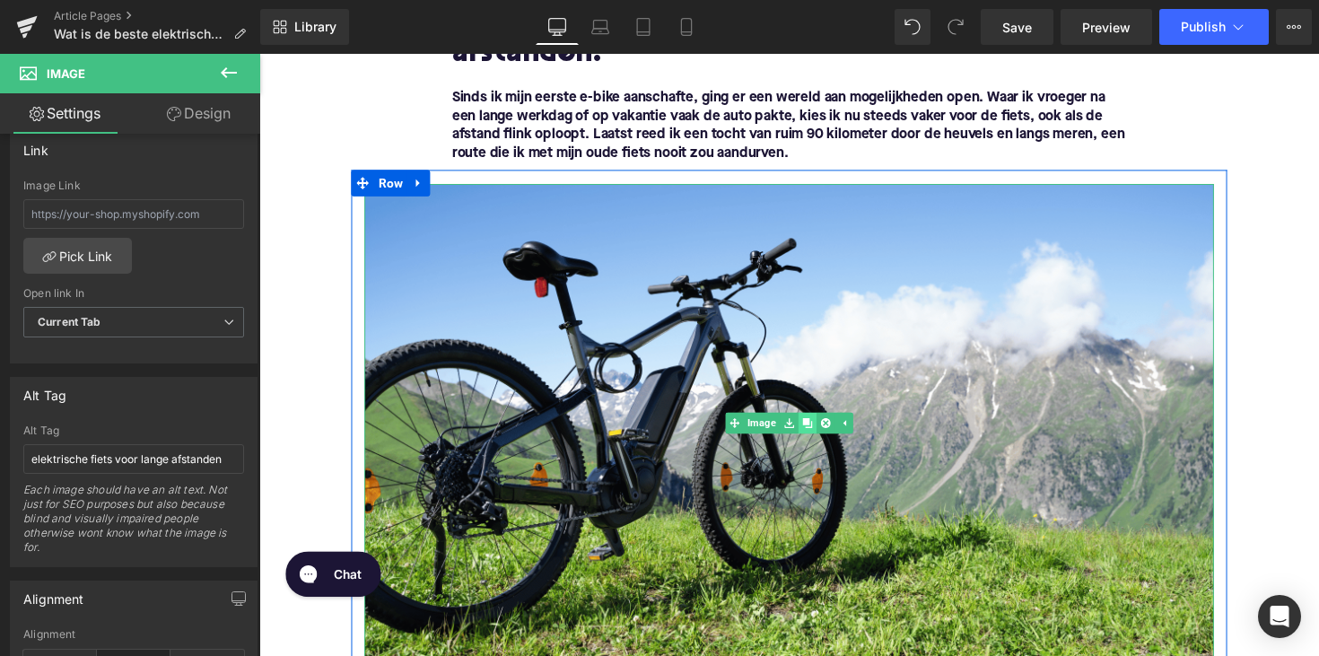
click at [815, 436] on icon at bounding box center [820, 432] width 10 height 10
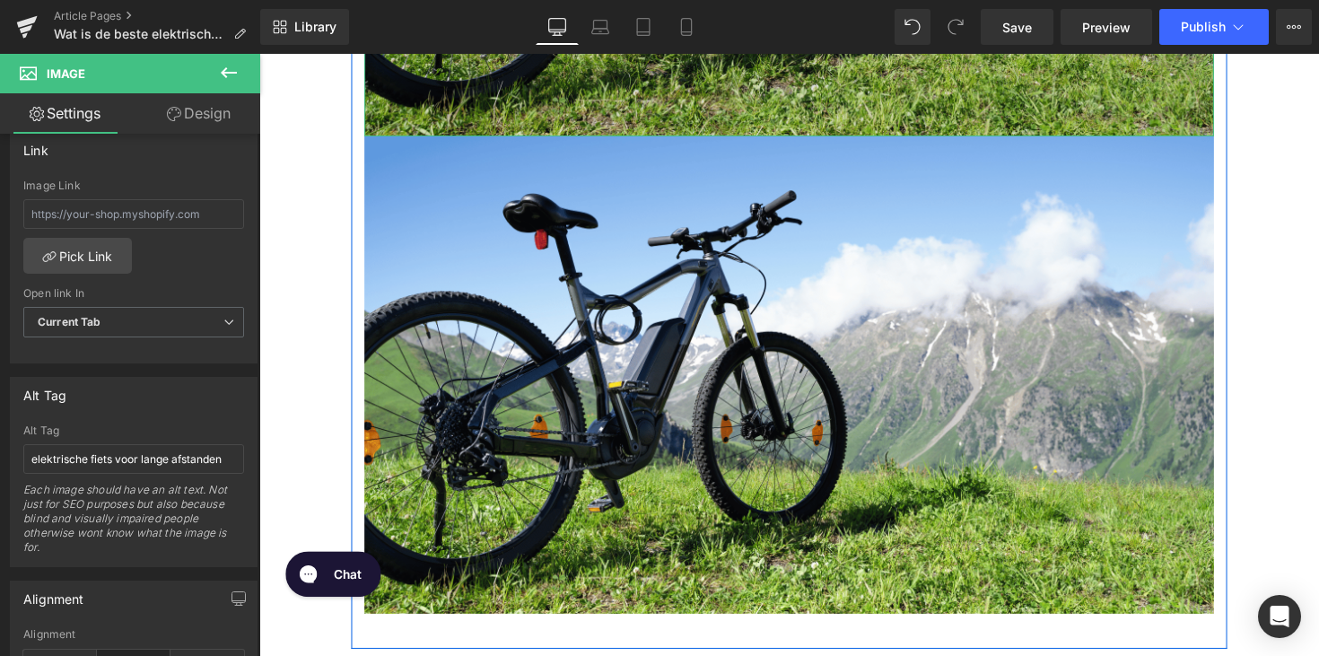
scroll to position [828, 0]
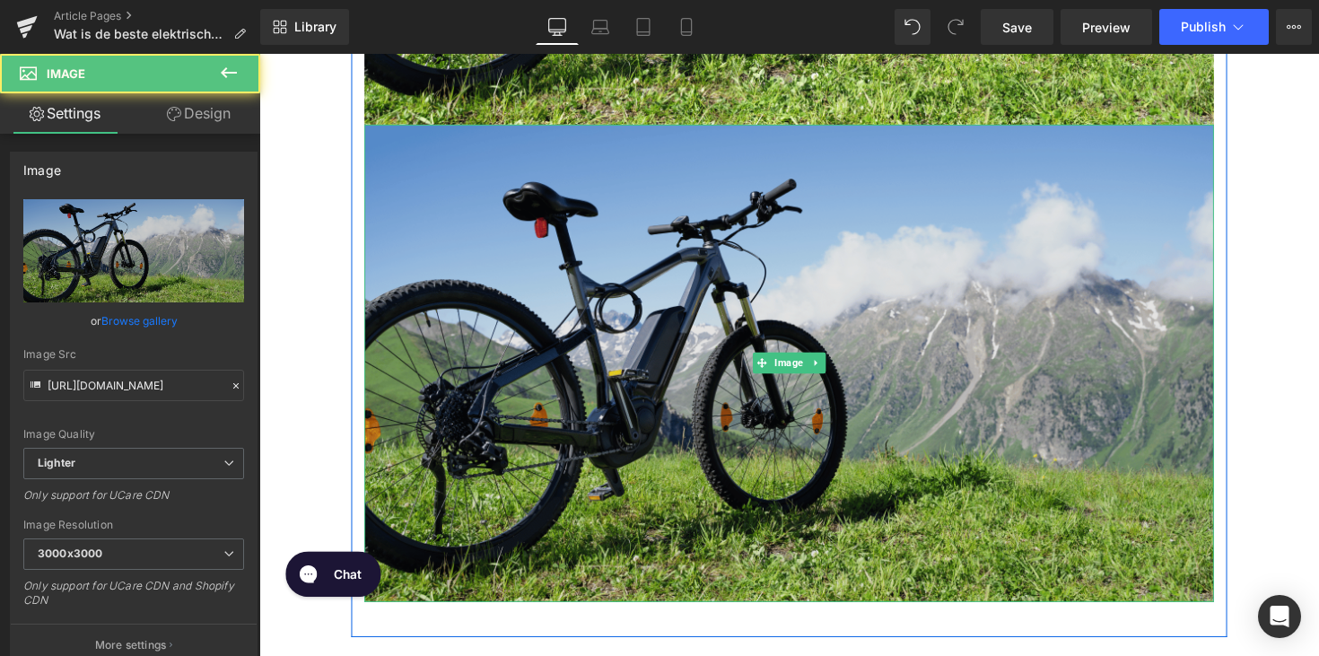
click at [805, 321] on img at bounding box center [802, 371] width 870 height 490
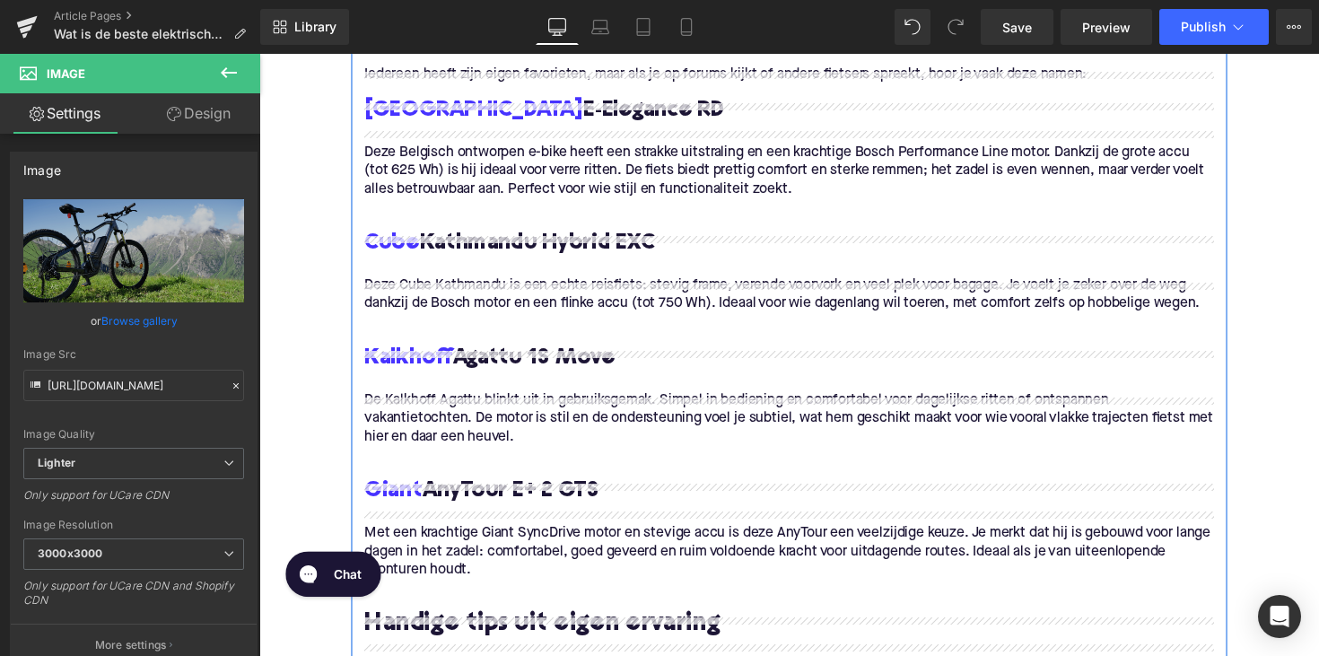
scroll to position [1627, 0]
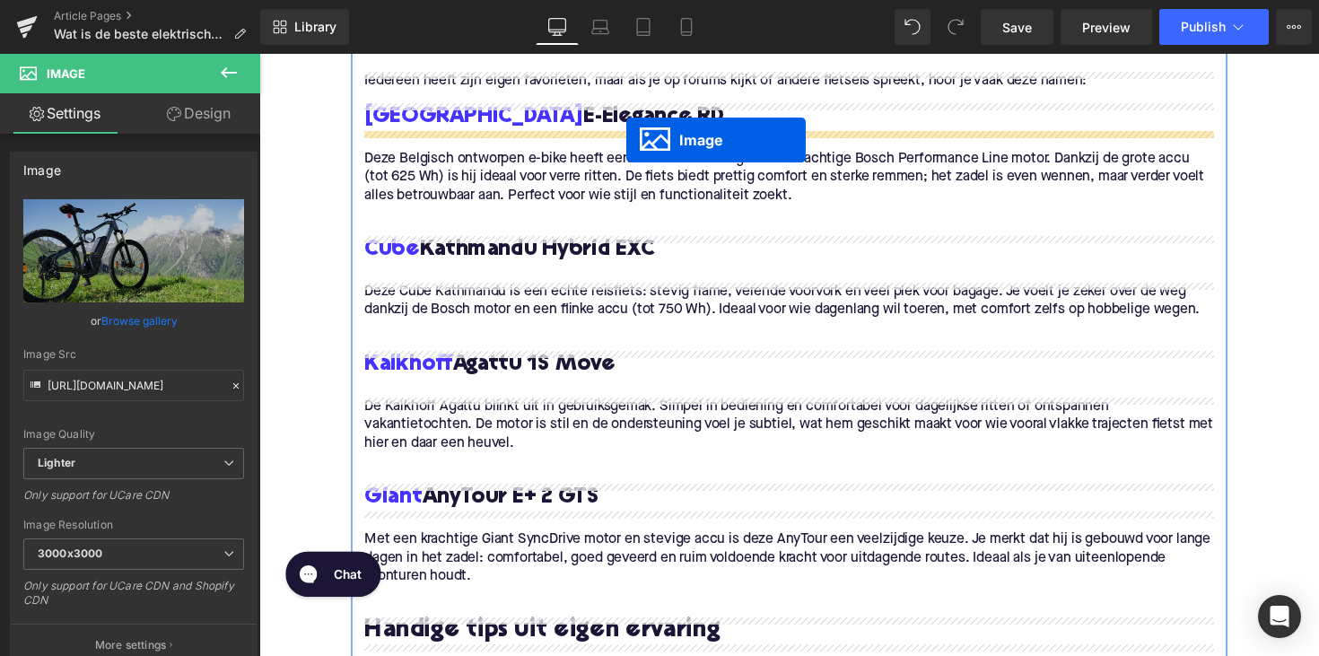
drag, startPoint x: 768, startPoint y: 369, endPoint x: 635, endPoint y: 142, distance: 262.9
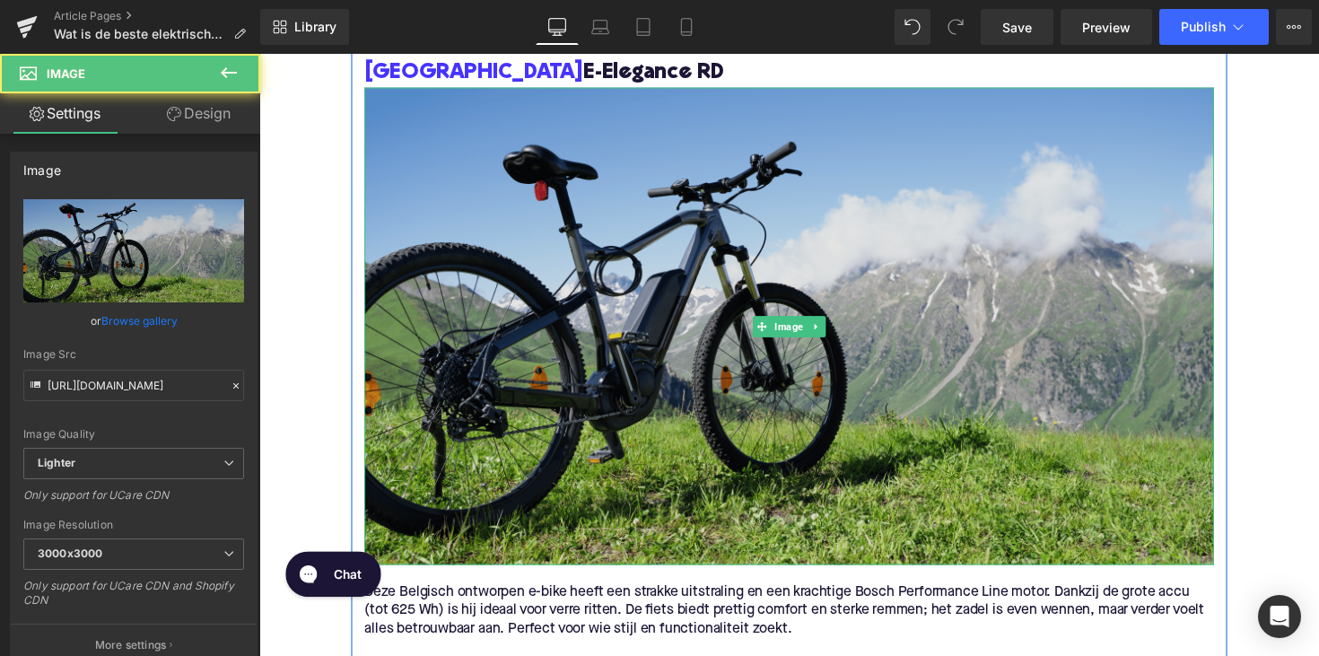
click at [606, 242] on img at bounding box center [802, 334] width 870 height 490
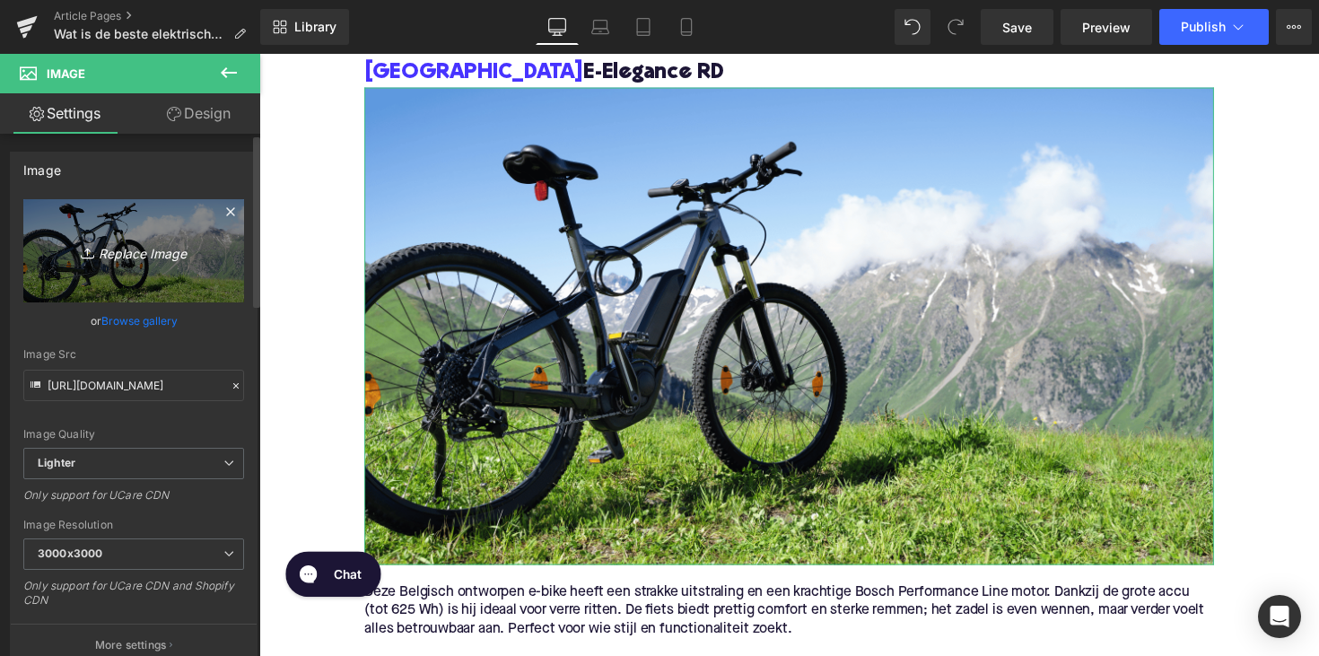
click at [123, 228] on link "Replace Image" at bounding box center [133, 250] width 221 height 103
type input "C:\fakepath\granvilleRD.jpg"
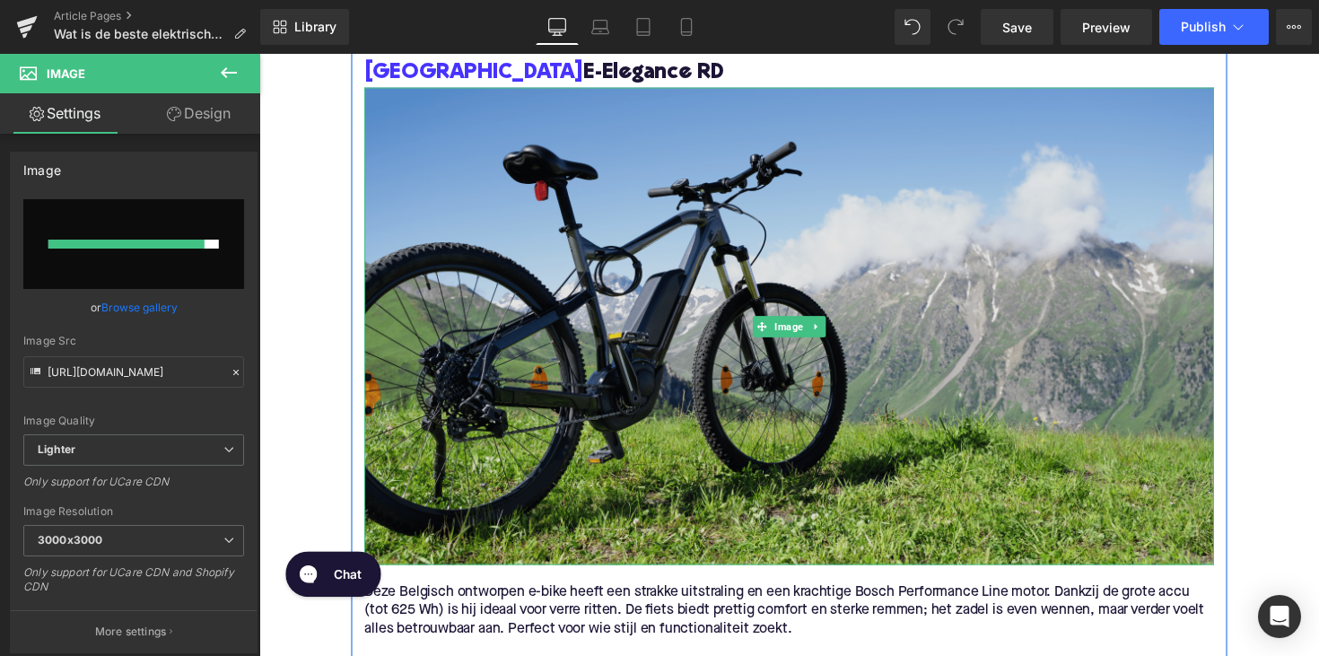
click at [726, 437] on img at bounding box center [802, 334] width 870 height 490
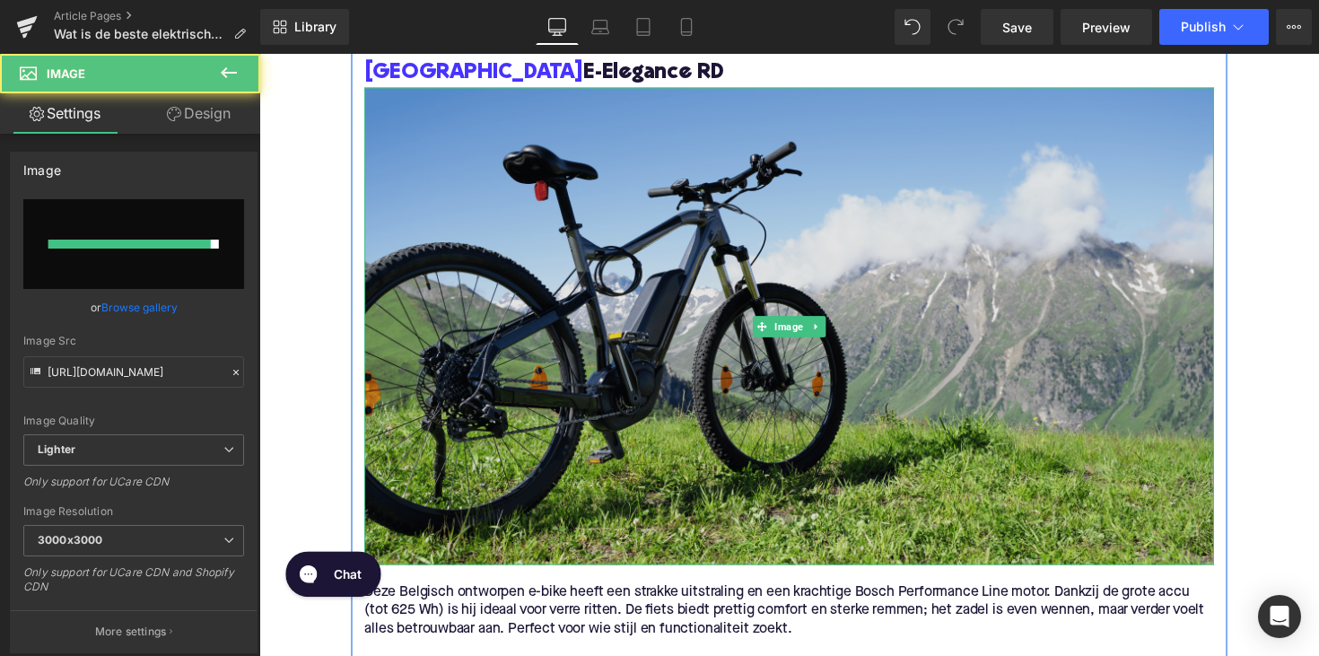
click at [548, 292] on img at bounding box center [802, 334] width 870 height 490
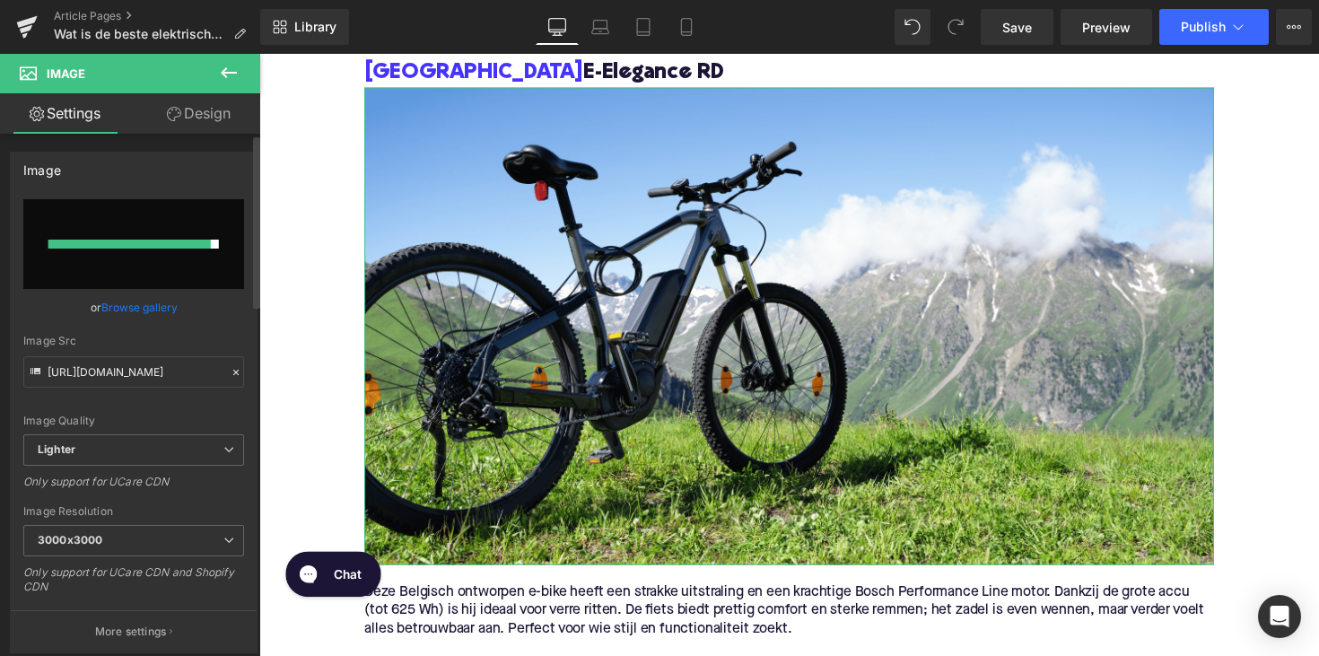
click at [141, 266] on input "file" at bounding box center [133, 244] width 221 height 90
type input "C:\fakepath\granvilleRD.jpg"
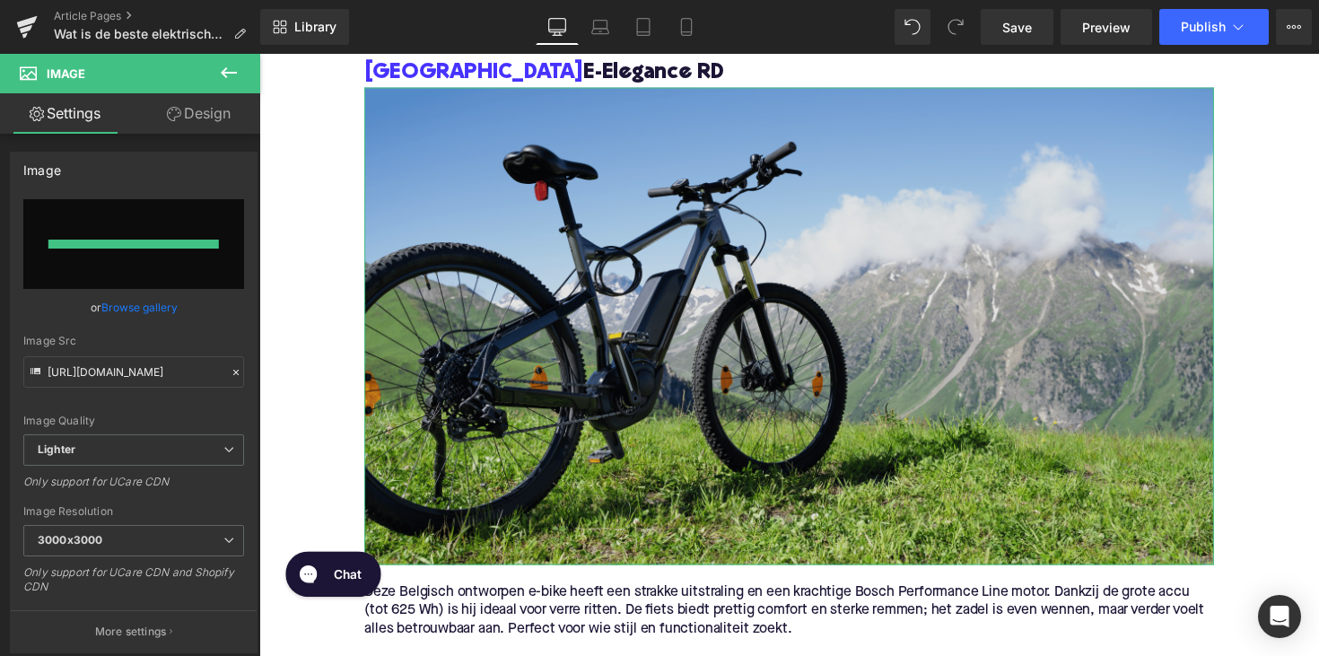
type input "https://ucarecdn.com/2971103e-70f2-49b5-a85e-04796f7b3003/-/format/auto/-/previ…"
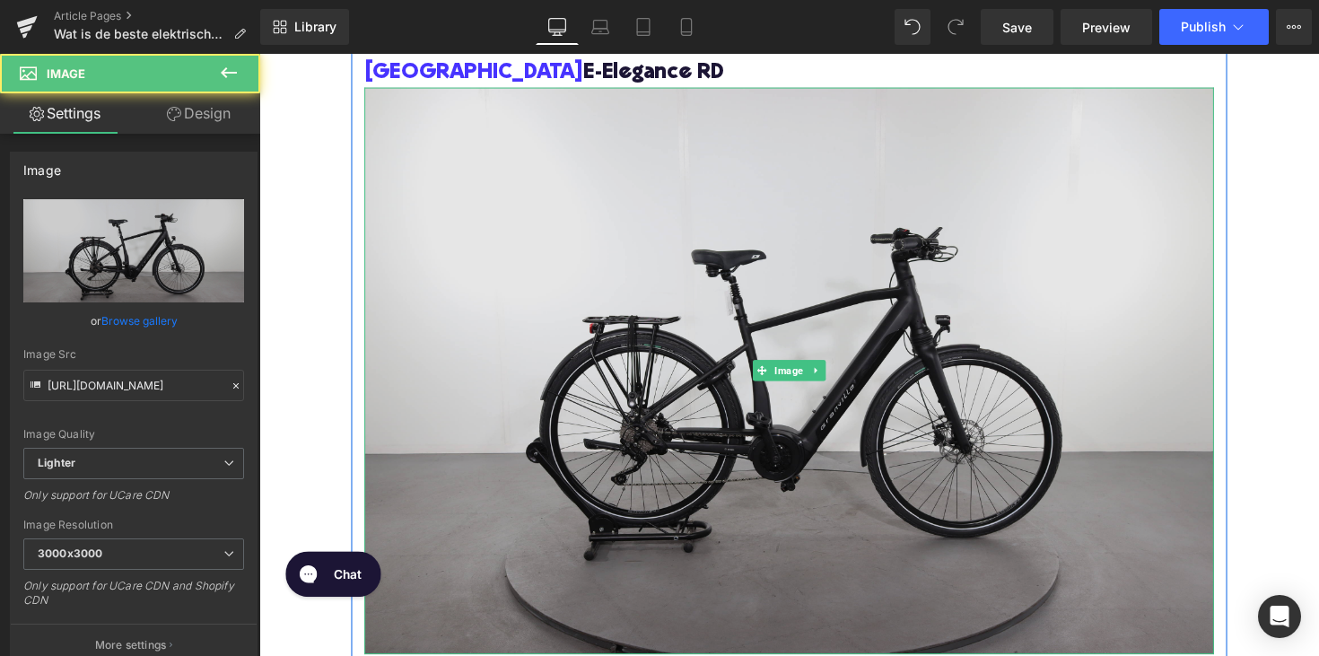
click at [807, 262] on img at bounding box center [802, 379] width 870 height 580
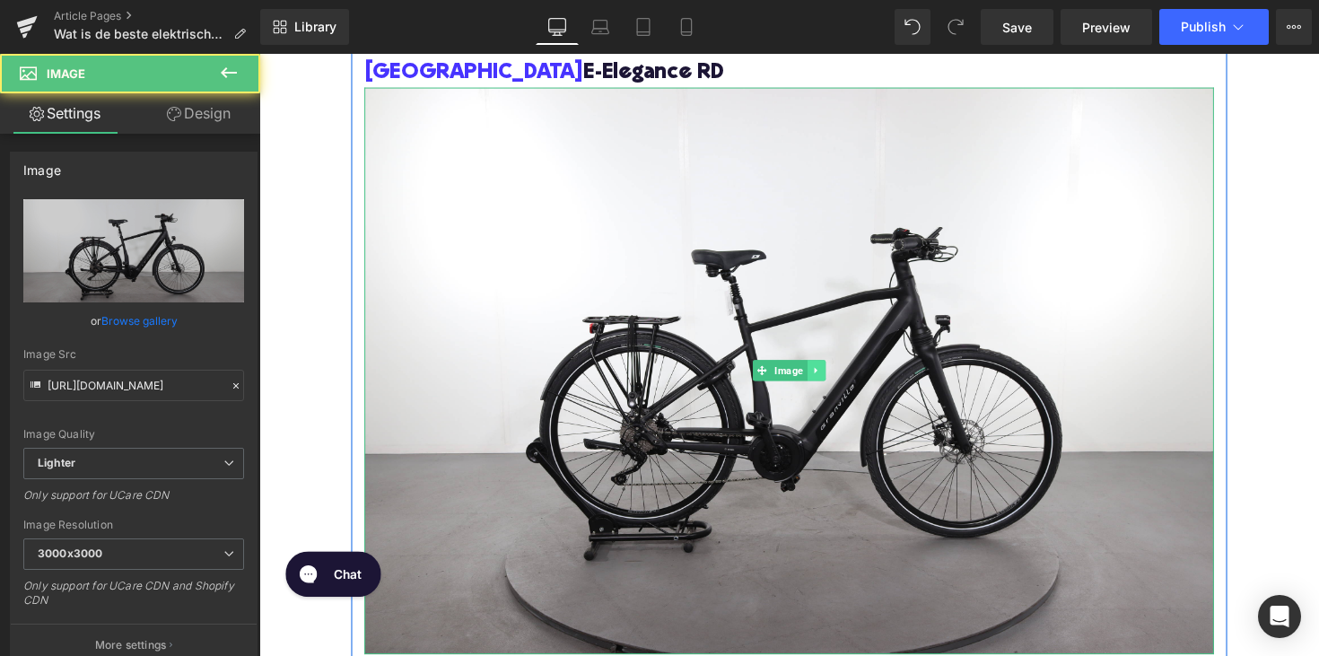
click at [831, 378] on icon at bounding box center [829, 378] width 10 height 11
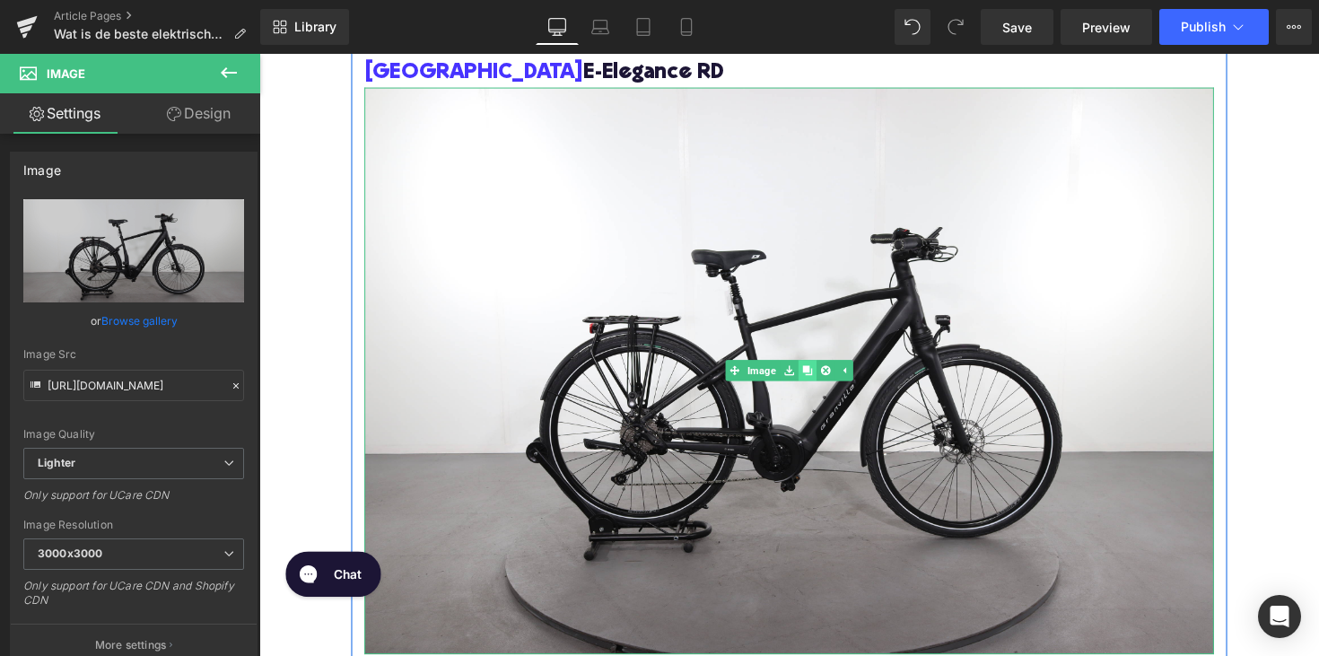
click at [817, 380] on icon at bounding box center [820, 379] width 10 height 10
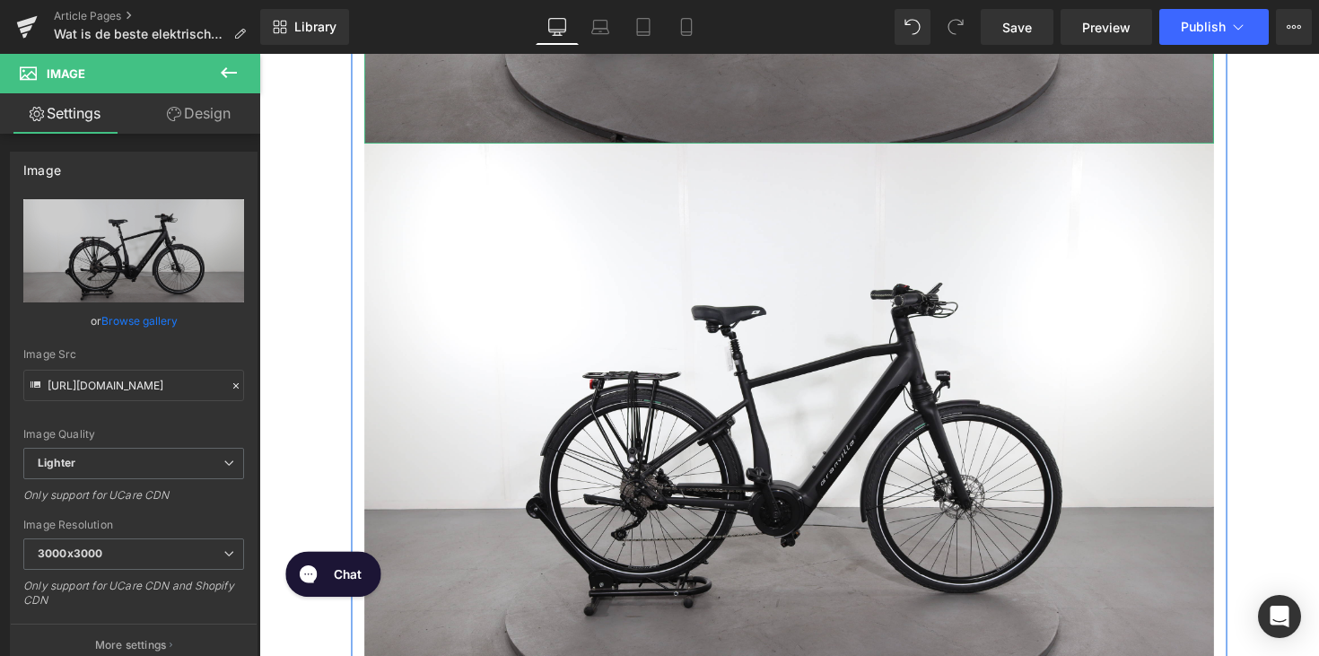
scroll to position [2170, 0]
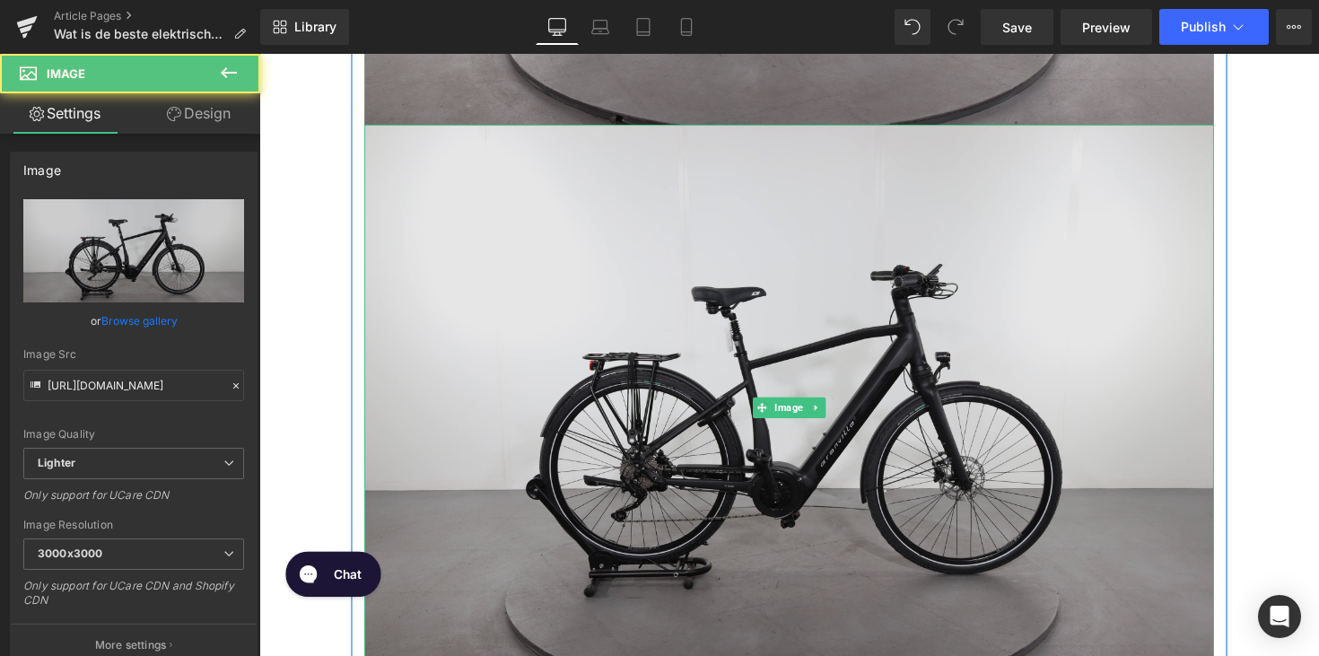
click at [769, 284] on img at bounding box center [802, 416] width 870 height 580
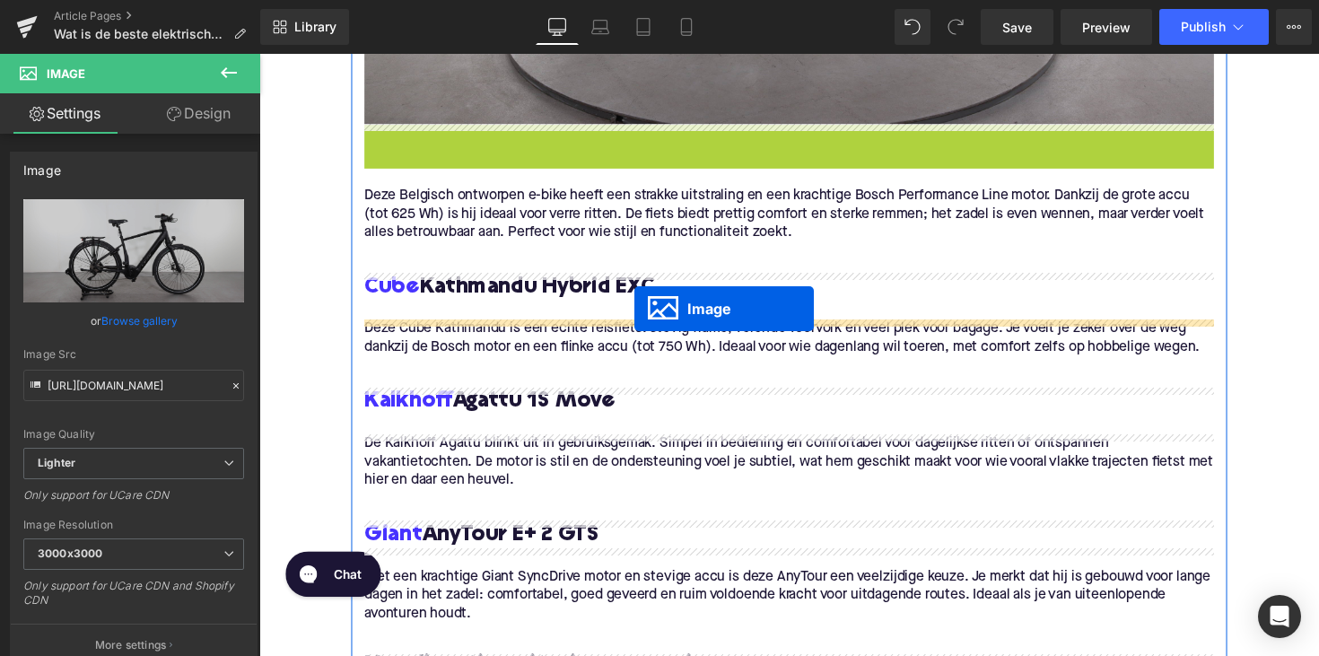
drag, startPoint x: 770, startPoint y: 406, endPoint x: 641, endPoint y: 312, distance: 159.1
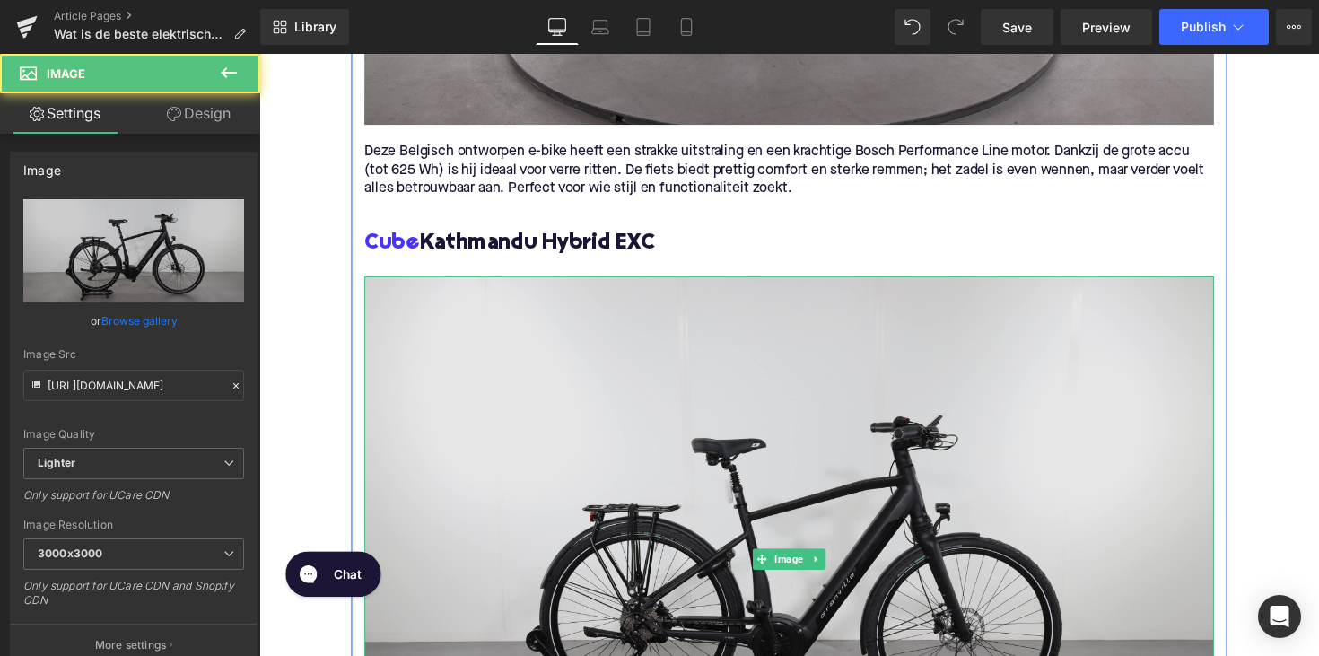
click at [581, 354] on img at bounding box center [802, 572] width 870 height 580
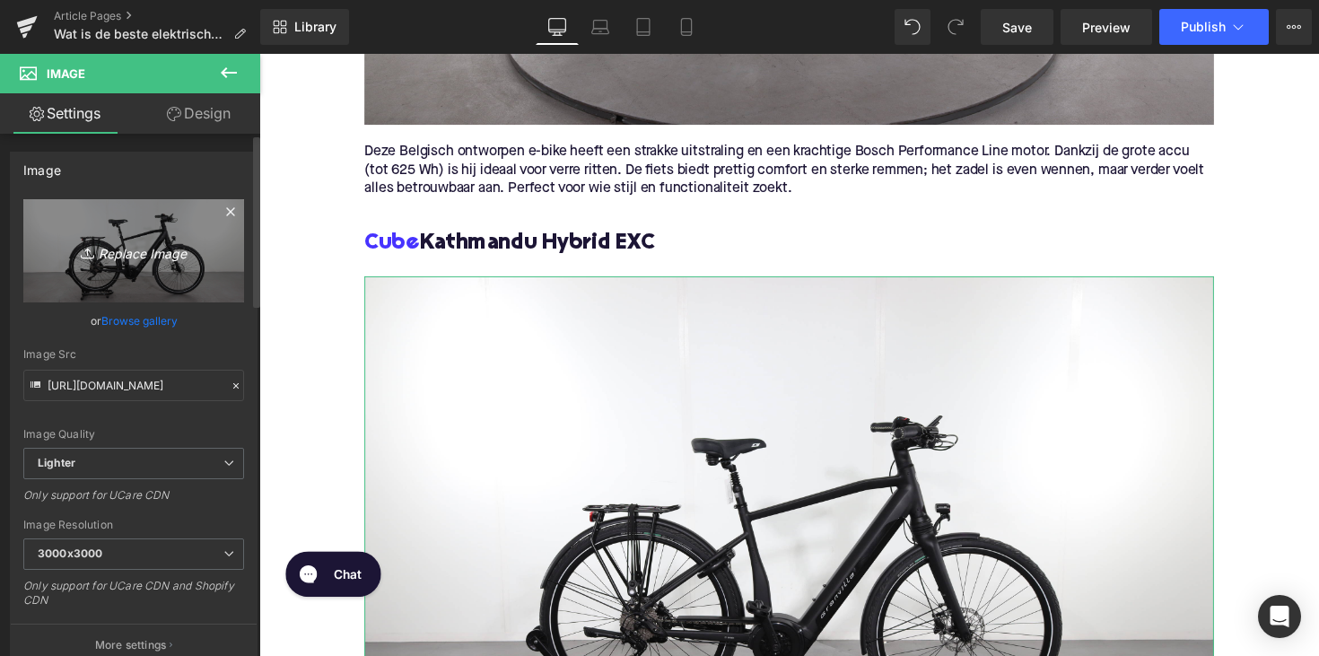
click at [141, 264] on link "Replace Image" at bounding box center [133, 250] width 221 height 103
type input "C:\fakepath\cubekath.jpg"
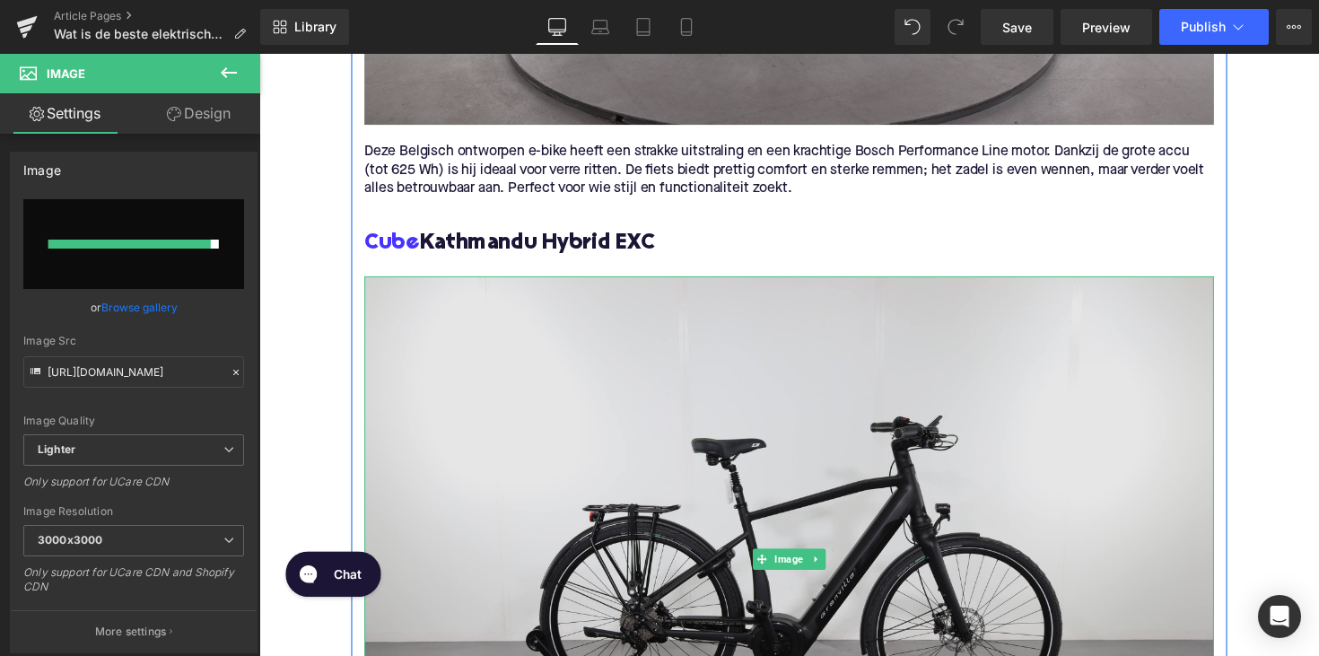
click at [601, 307] on img at bounding box center [802, 572] width 870 height 580
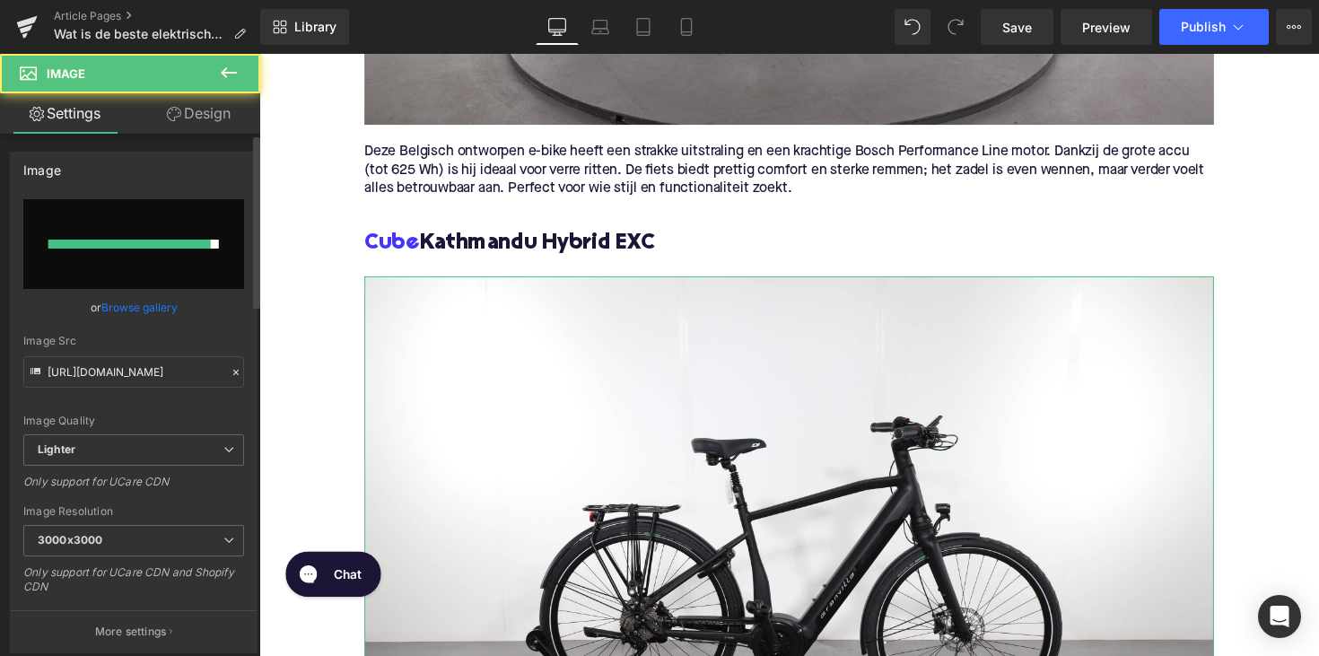
click at [150, 245] on div at bounding box center [129, 244] width 162 height 9
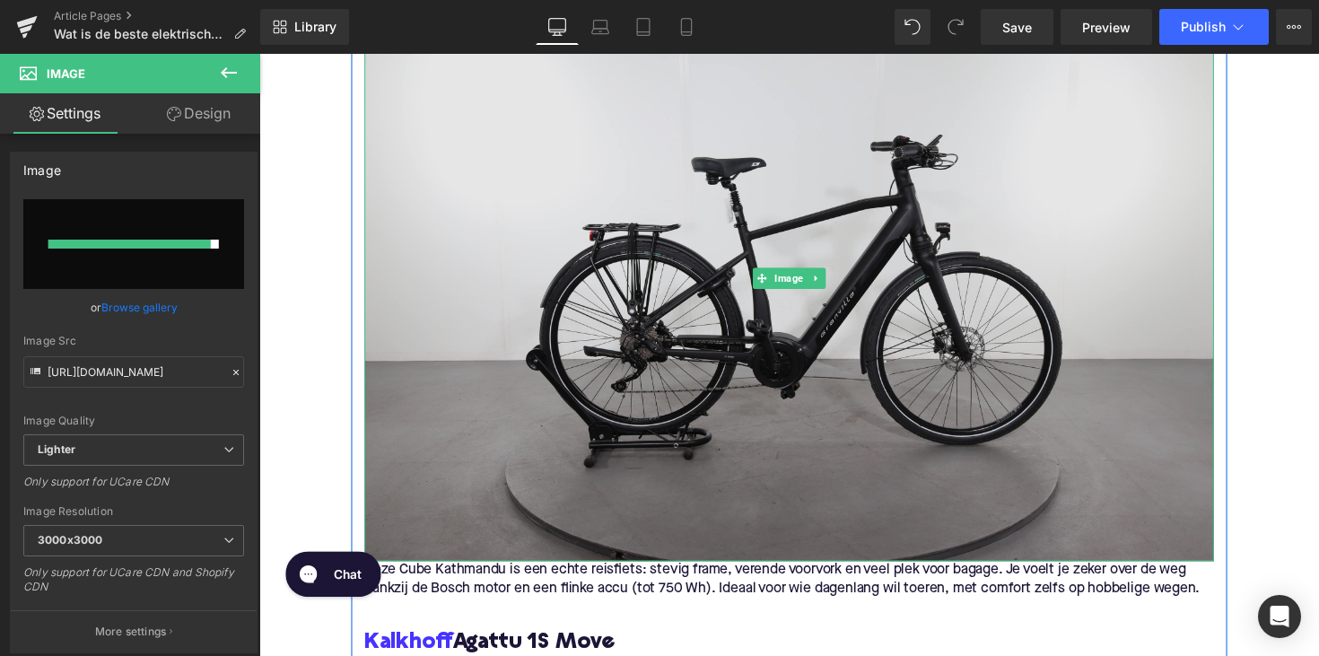
scroll to position [2535, 0]
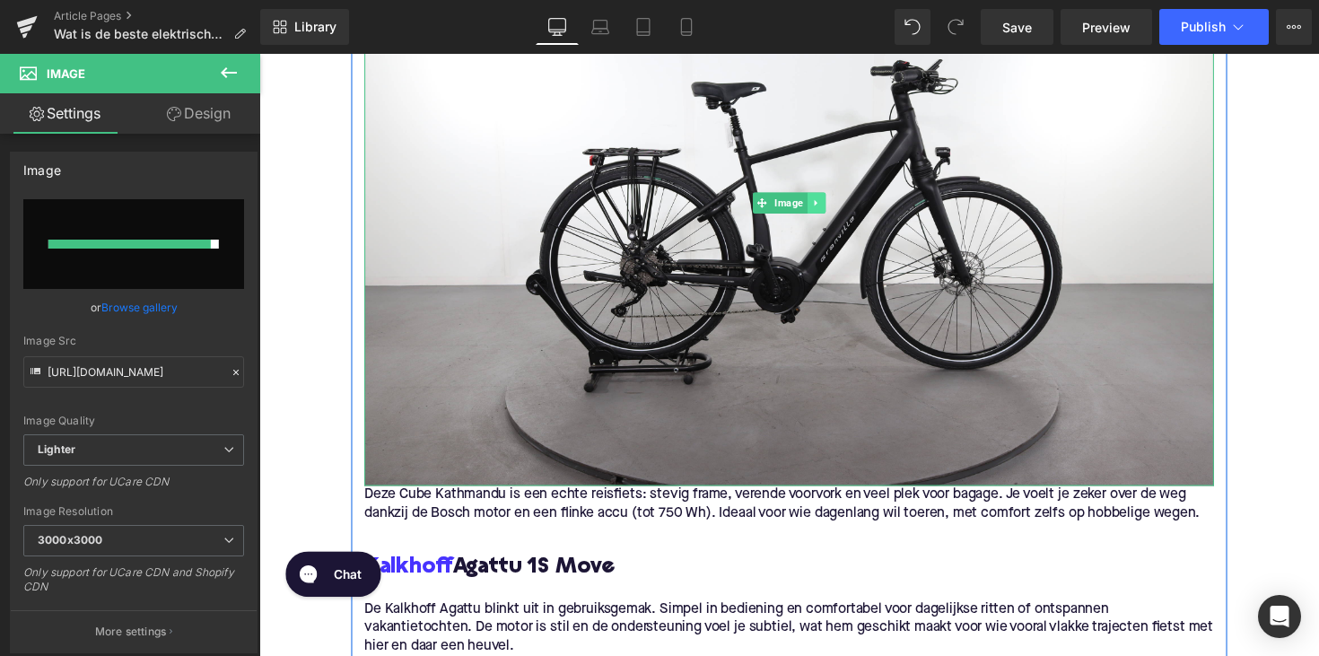
click at [827, 204] on icon at bounding box center [828, 206] width 3 height 6
click at [822, 206] on link at bounding box center [820, 207] width 19 height 22
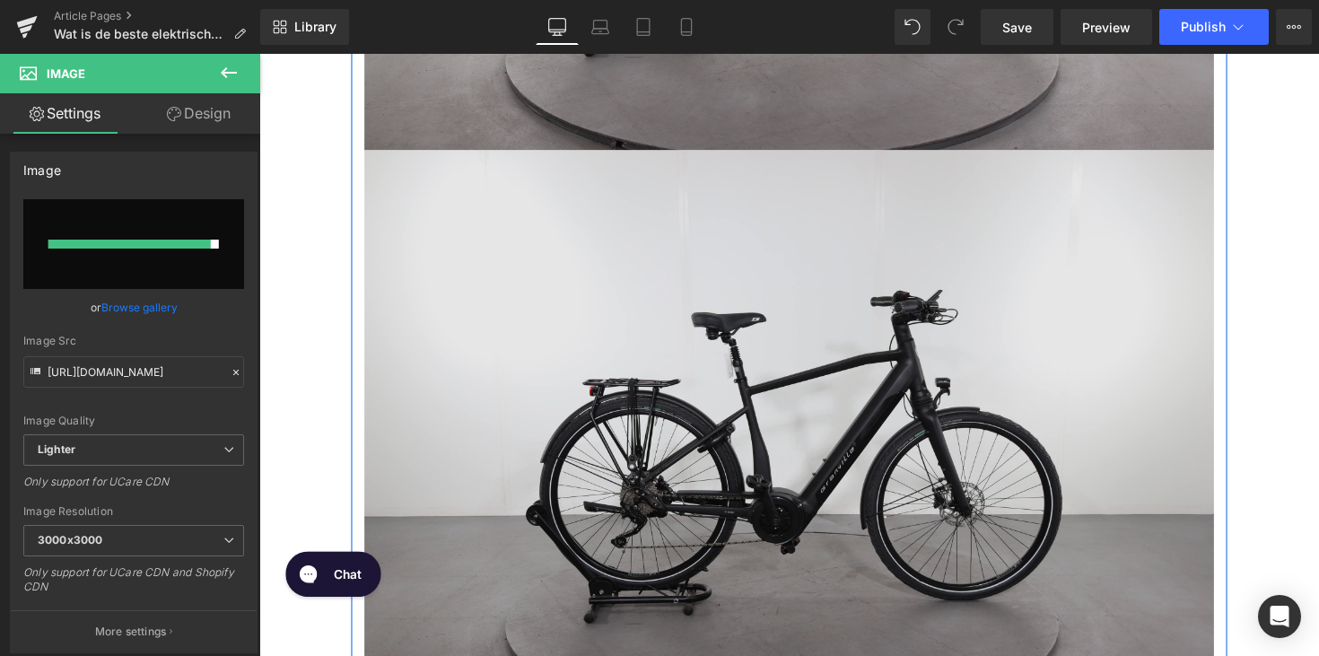
scroll to position [2905, 0]
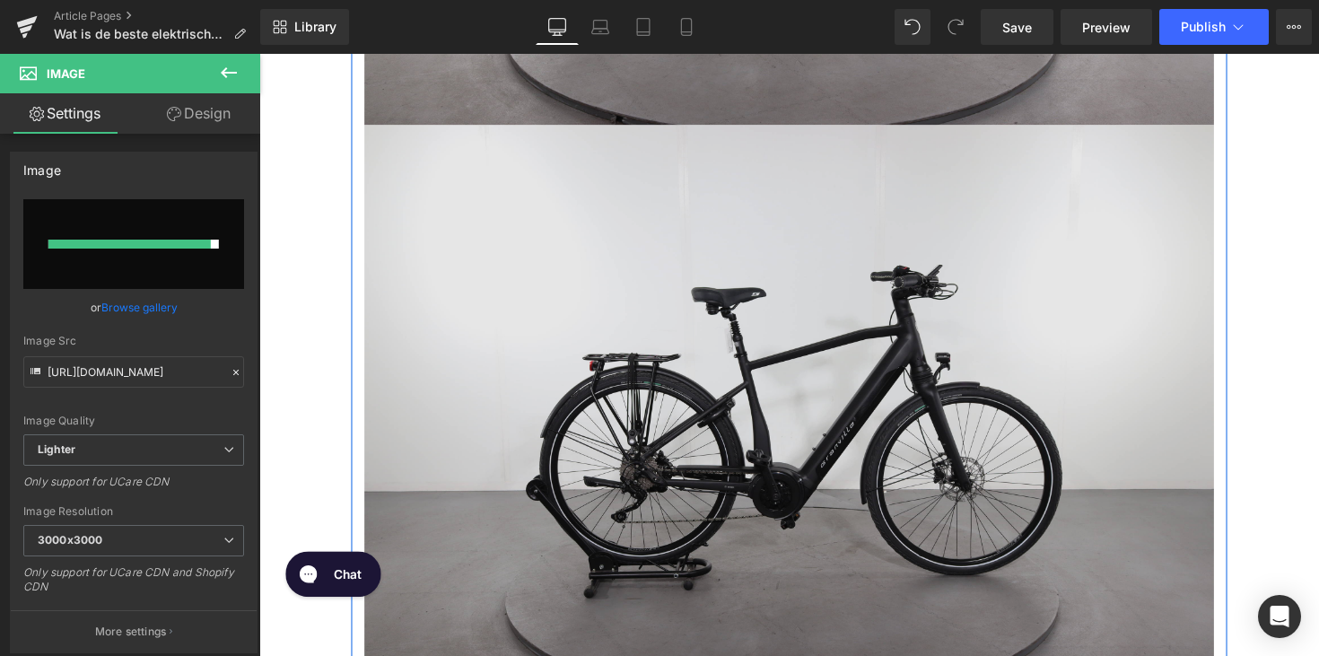
click at [710, 325] on img at bounding box center [802, 416] width 870 height 580
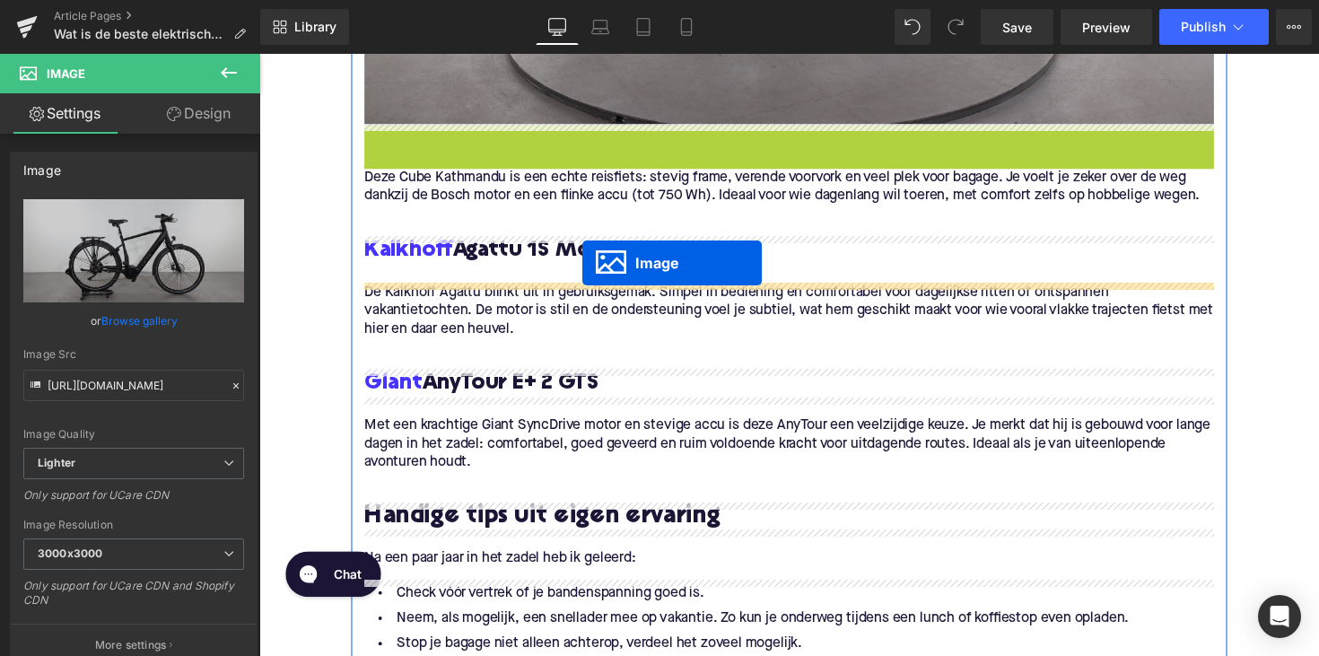
drag, startPoint x: 769, startPoint y: 414, endPoint x: 590, endPoint y: 271, distance: 229.1
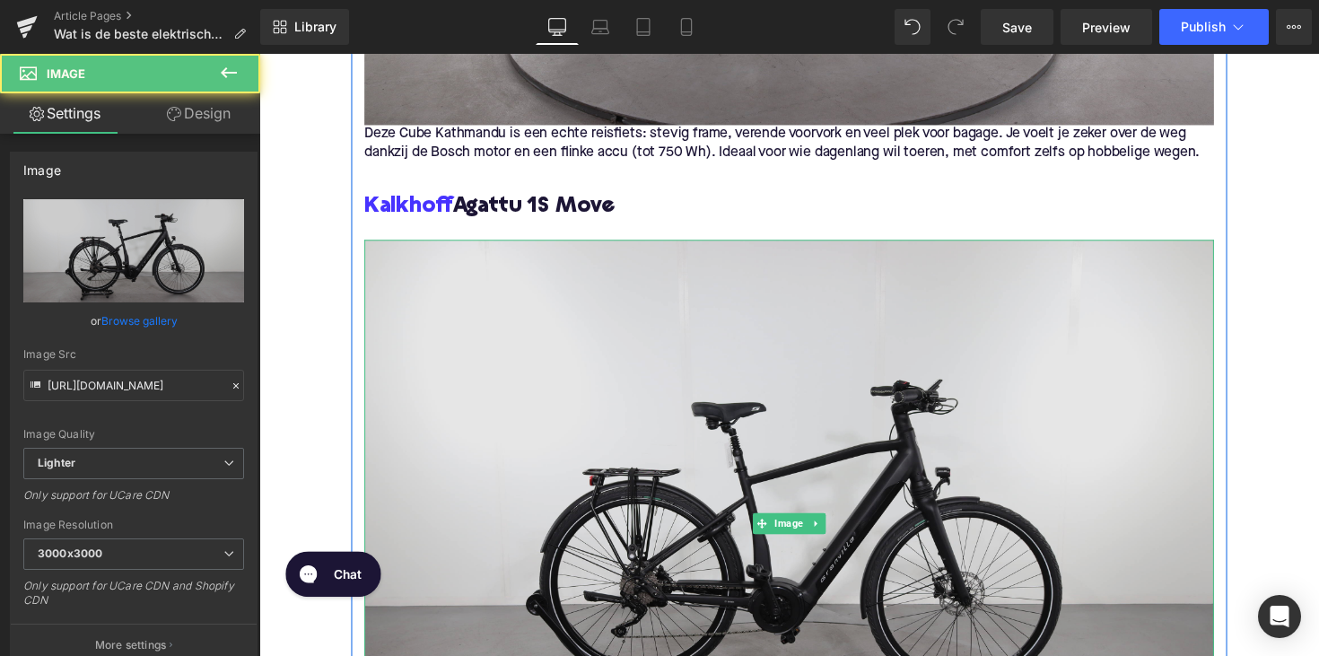
click at [559, 353] on img at bounding box center [802, 534] width 870 height 580
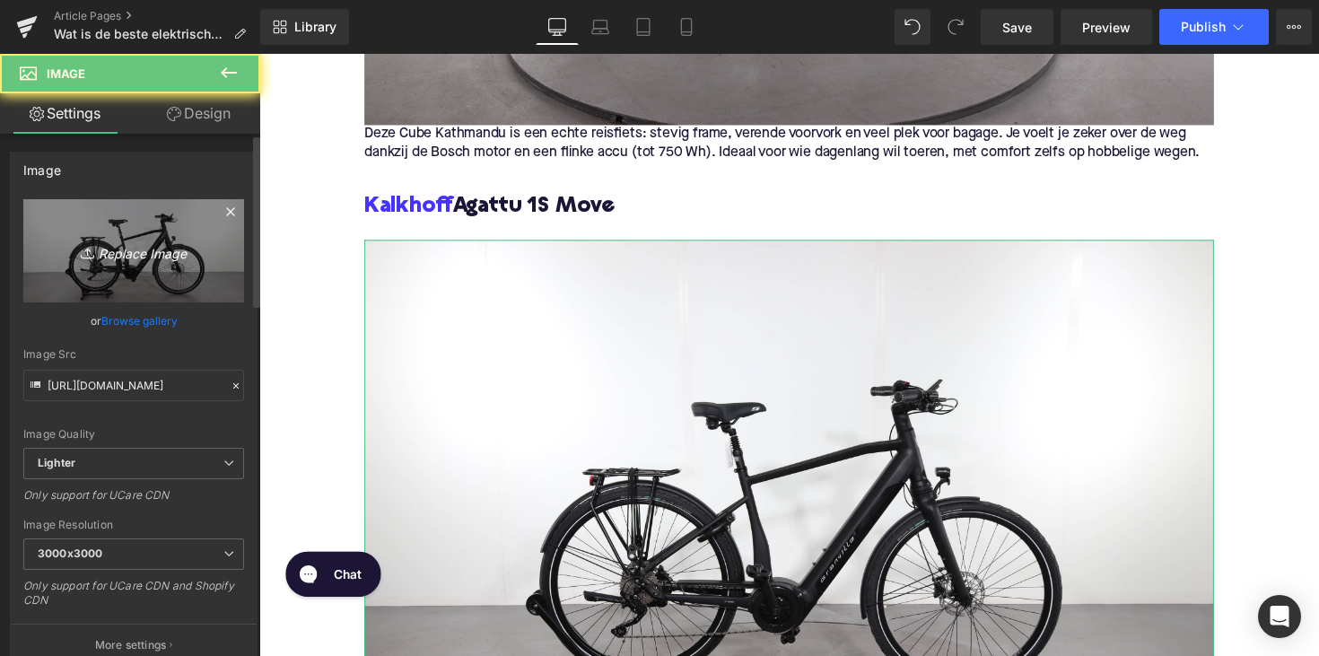
click at [161, 268] on link "Replace Image" at bounding box center [133, 250] width 221 height 103
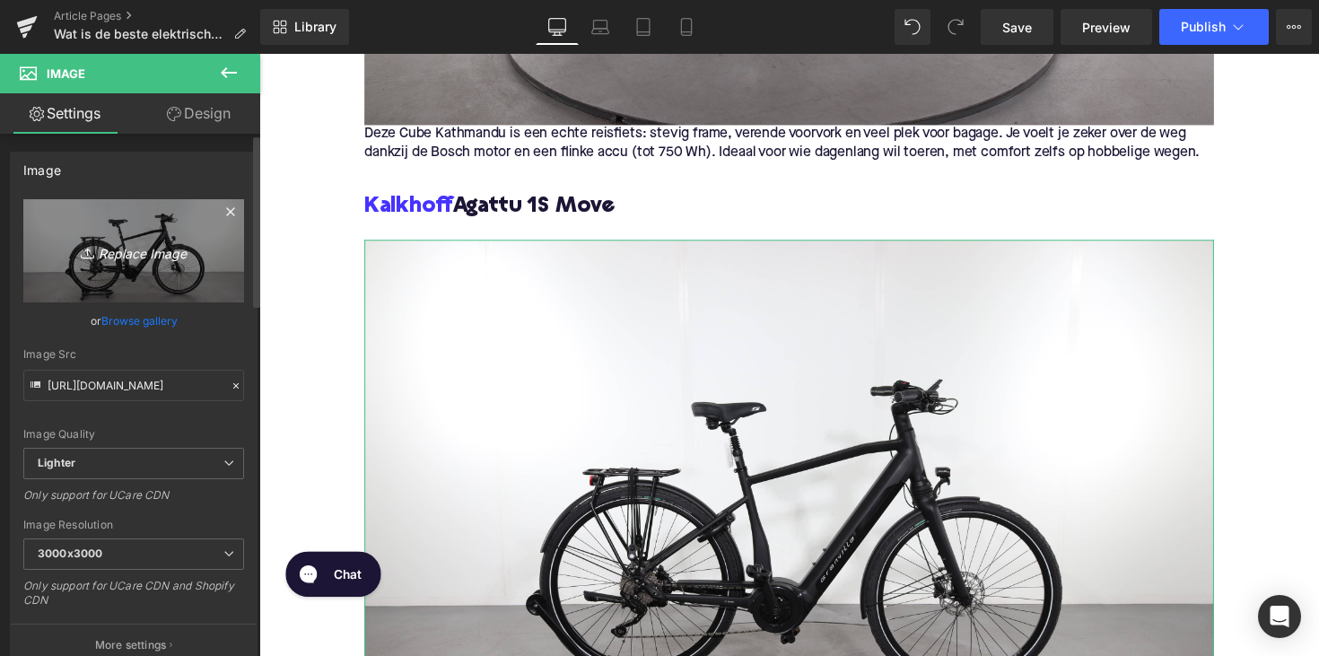
type input "C:\fakepath\kalkaga.jpg"
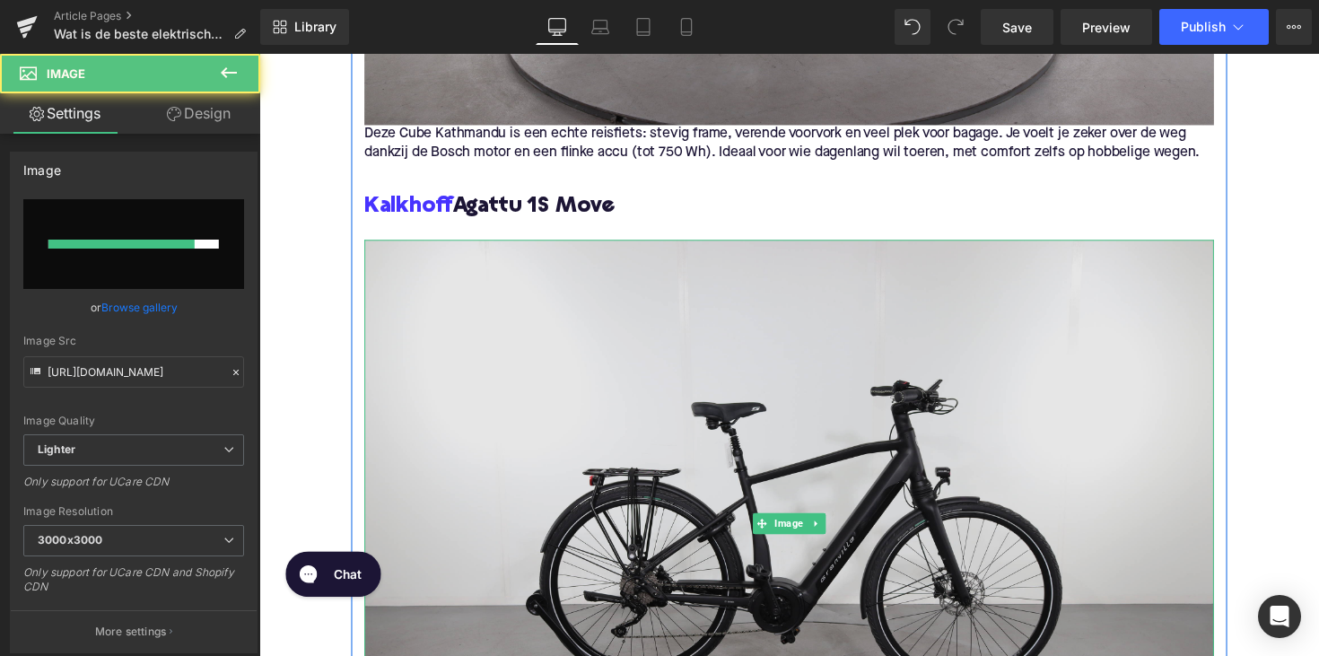
click at [777, 283] on img at bounding box center [802, 534] width 870 height 580
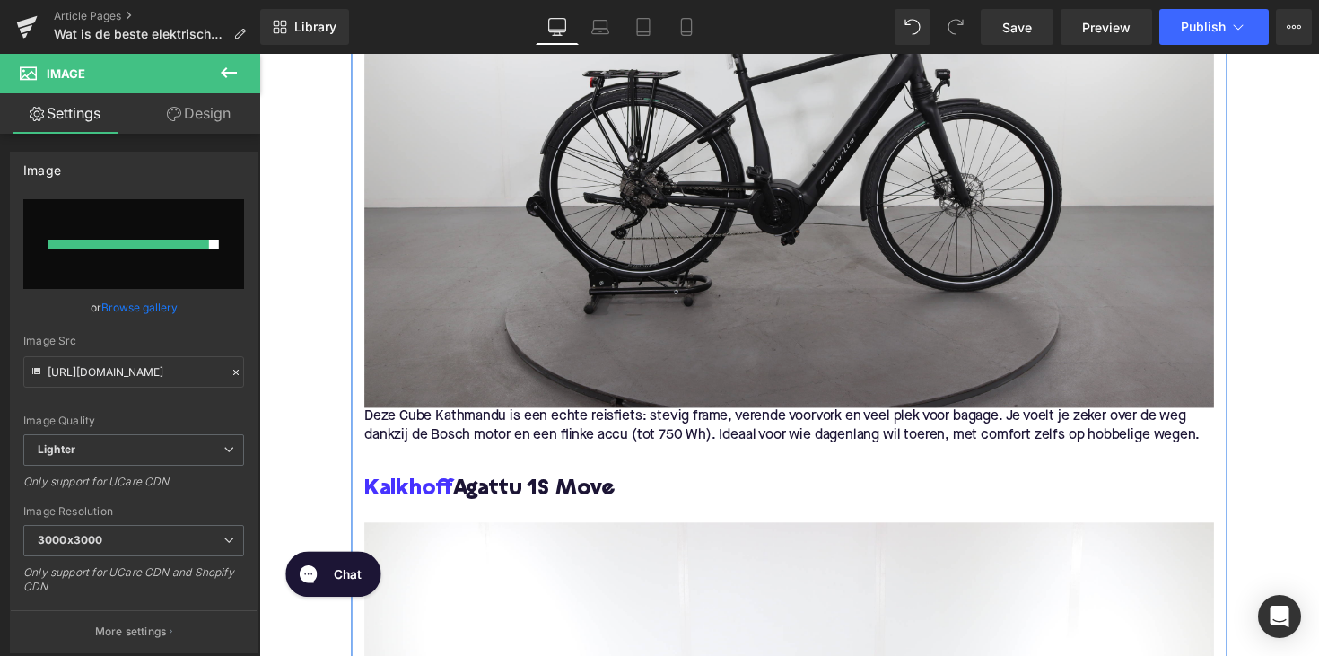
click at [792, 328] on img at bounding box center [802, 127] width 870 height 580
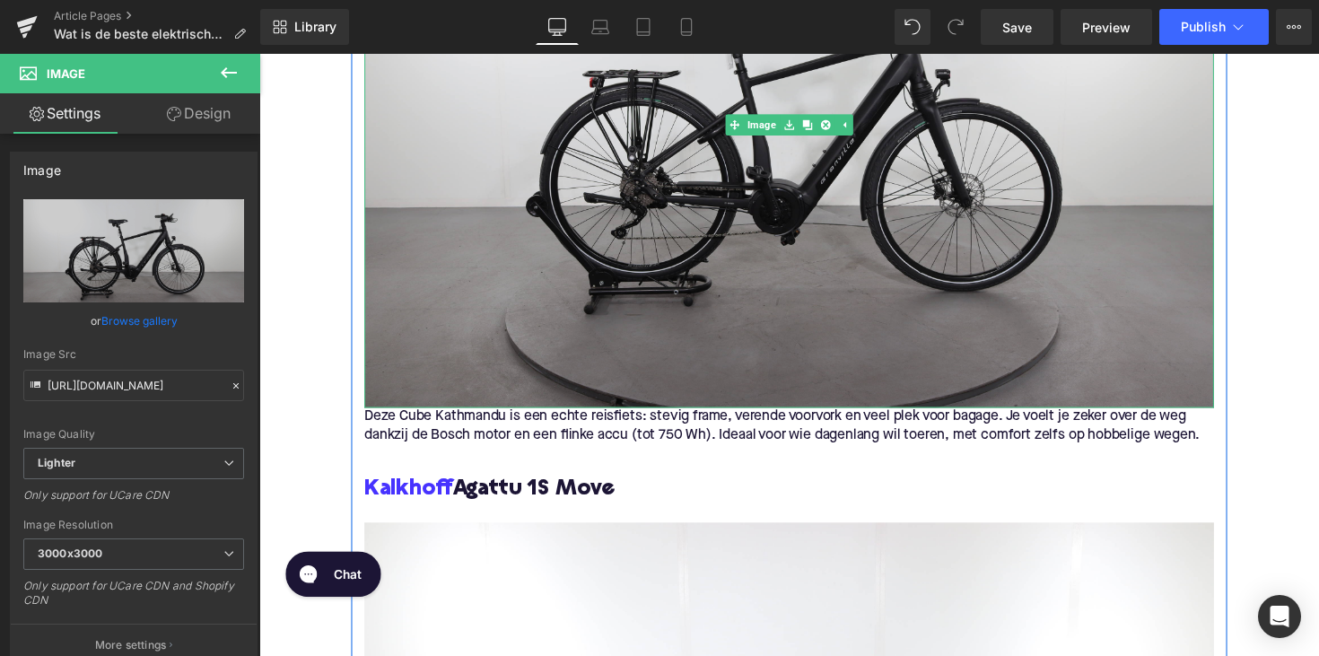
scroll to position [2567, 0]
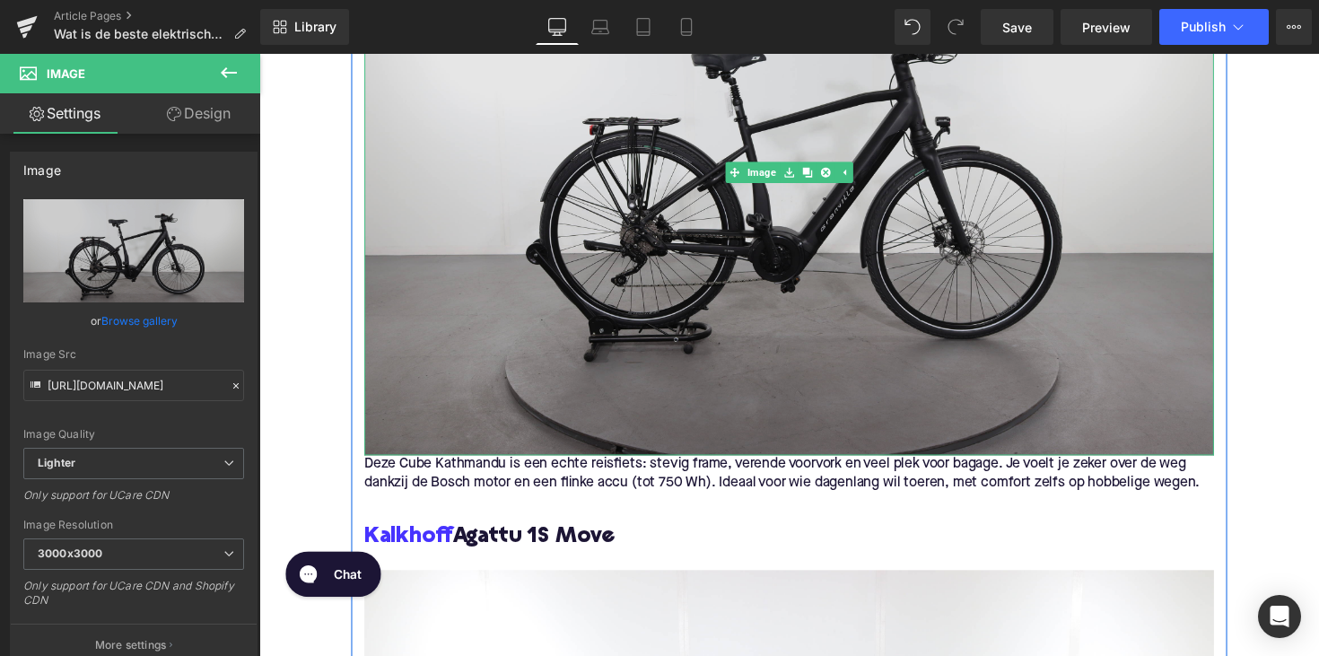
click at [850, 302] on img at bounding box center [802, 175] width 870 height 580
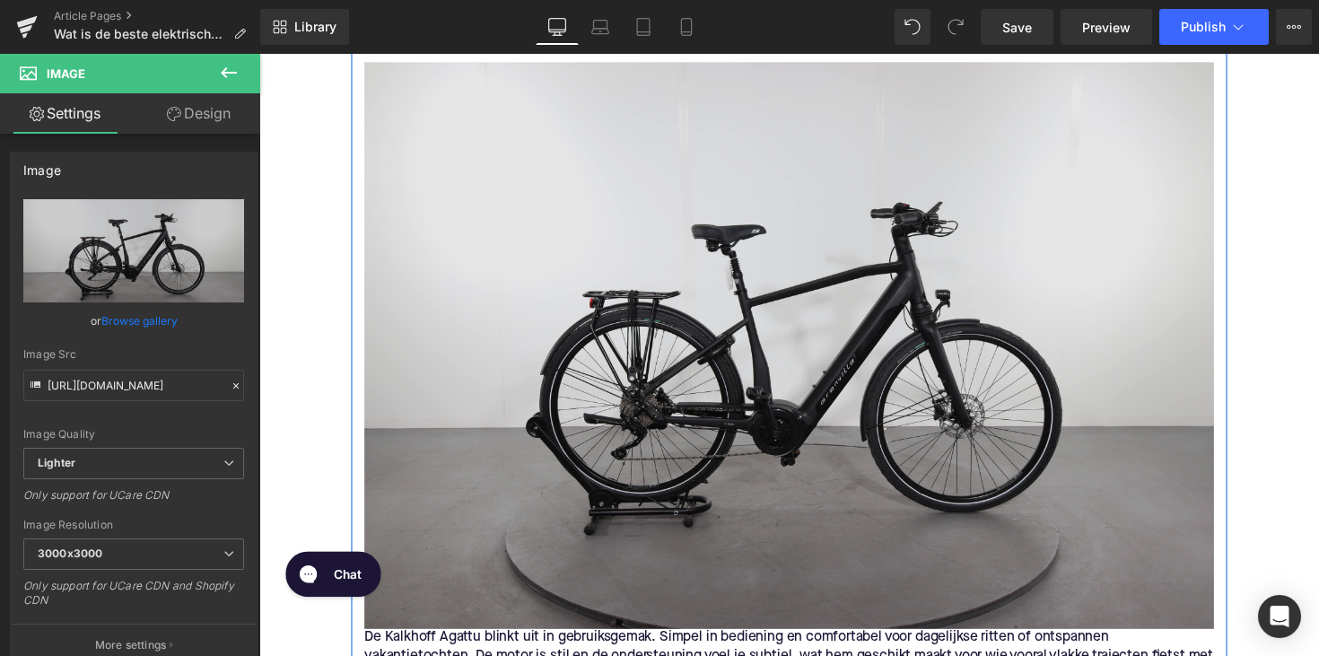
scroll to position [3111, 0]
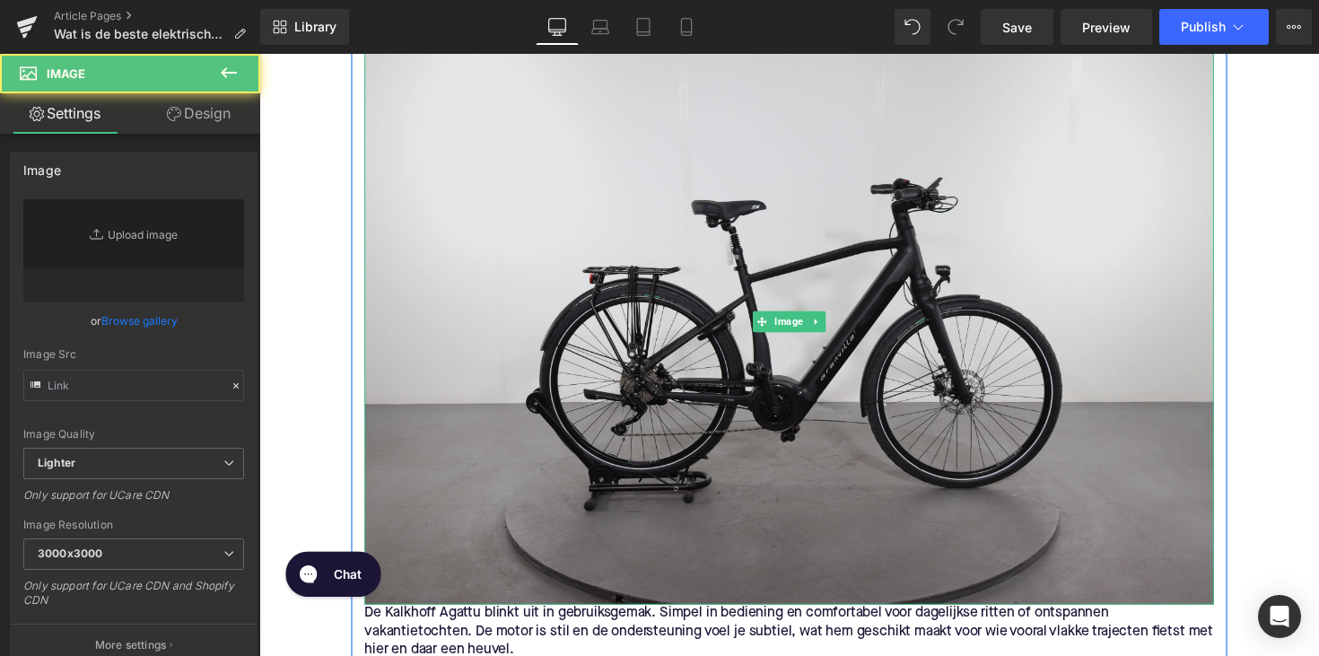
type input "https://ucarecdn.com/2971103e-70f2-49b5-a85e-04796f7b3003/-/format/auto/-/previ…"
click at [850, 302] on img at bounding box center [802, 328] width 870 height 580
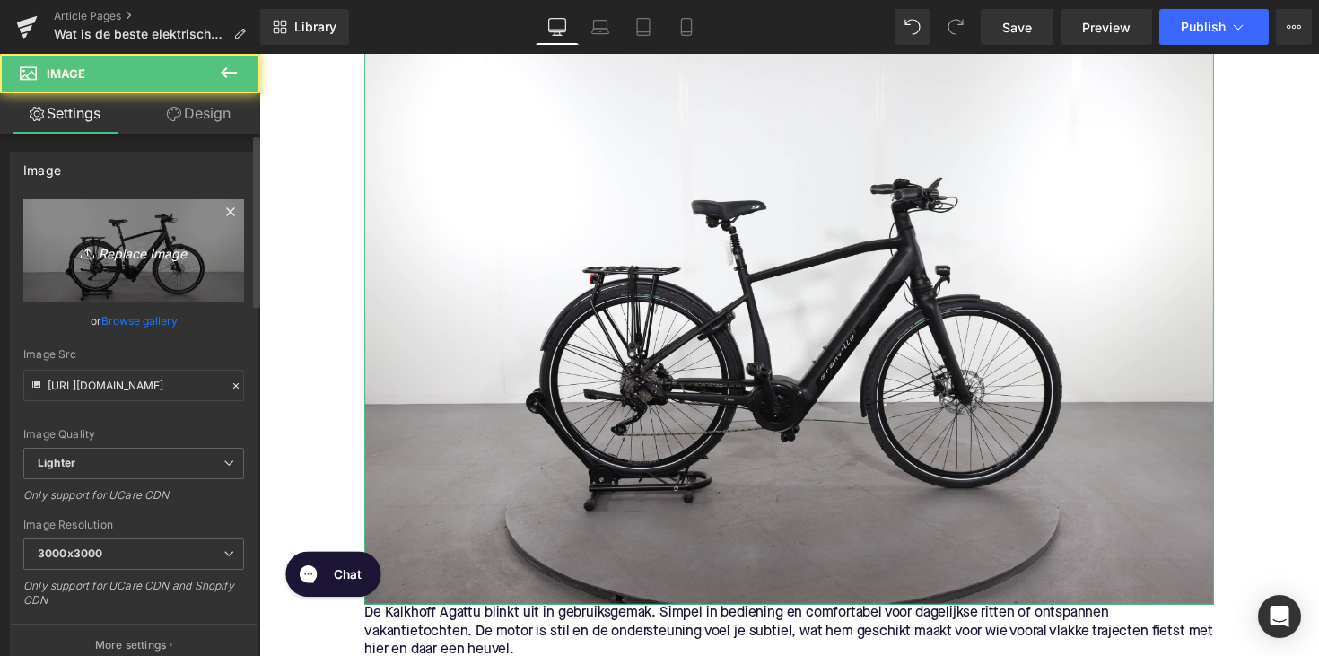
click at [161, 236] on link "Replace Image" at bounding box center [133, 250] width 221 height 103
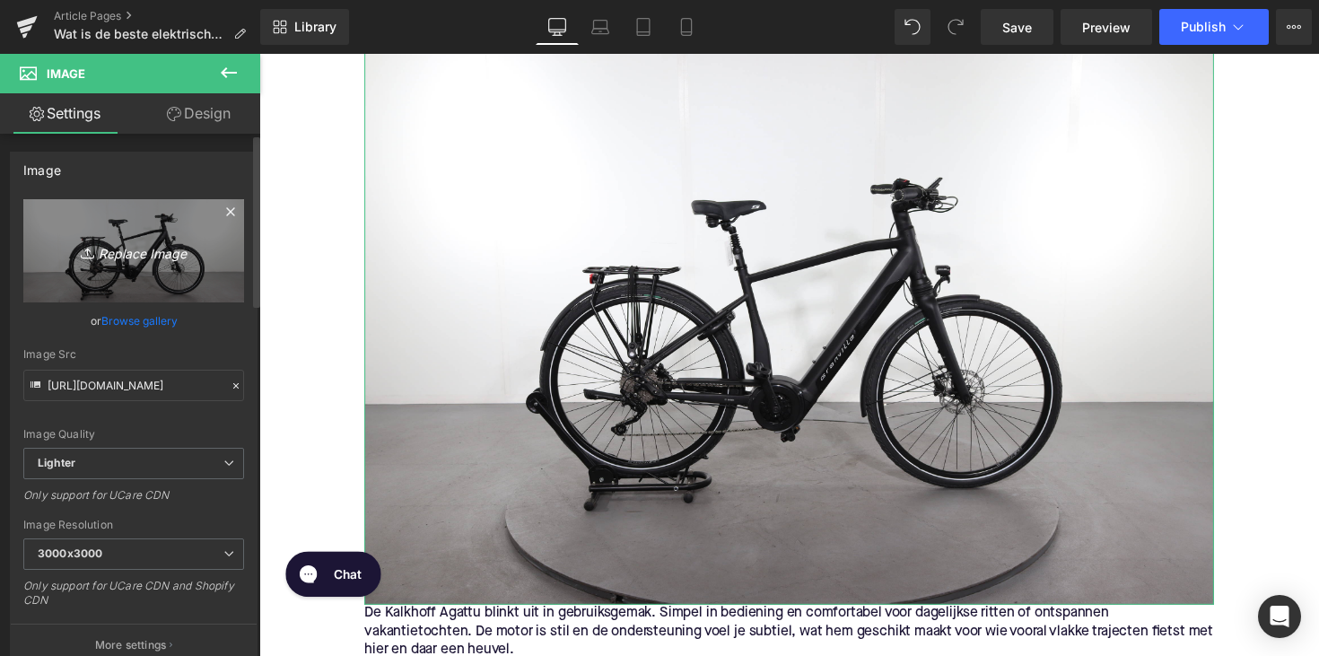
type input "C:\fakepath\kalkaga.jpg"
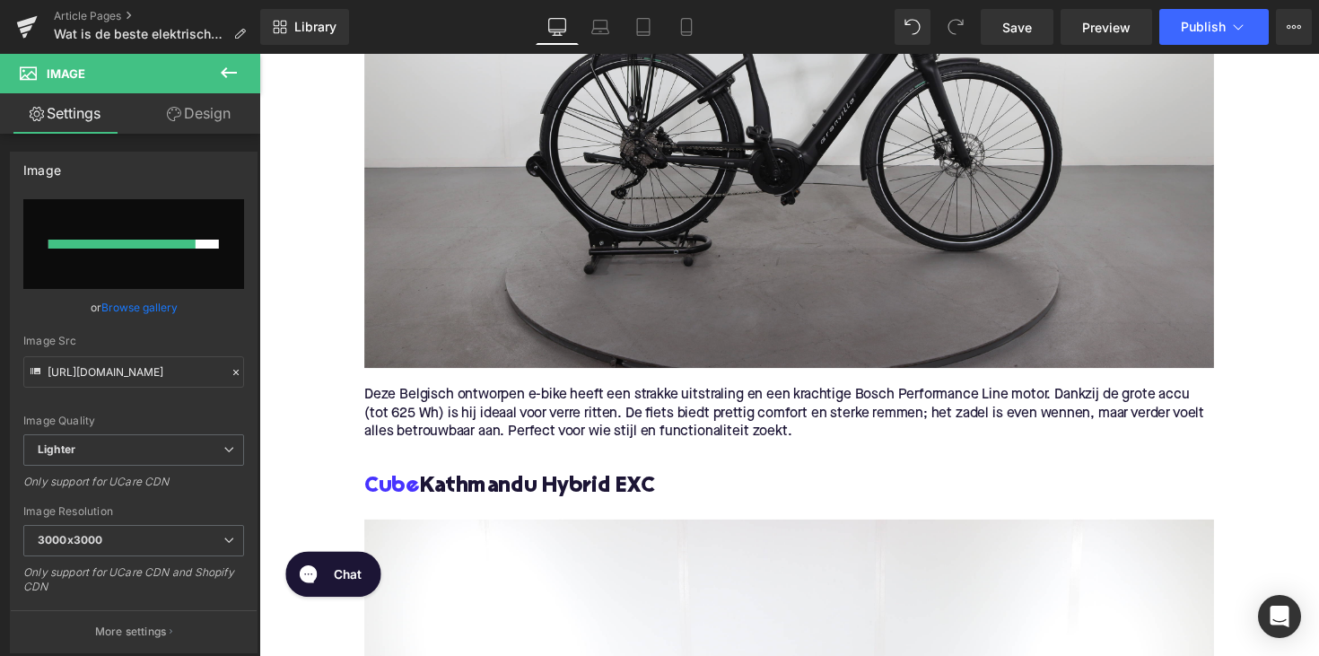
scroll to position [2277, 0]
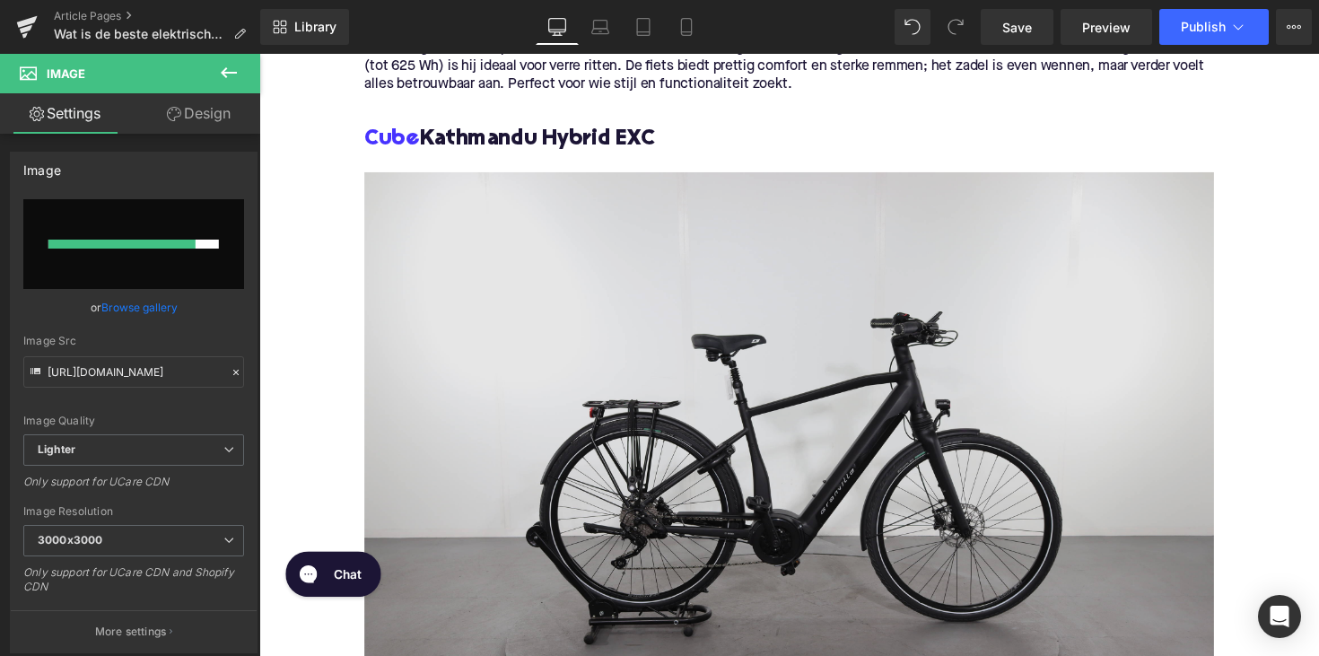
click at [817, 401] on img at bounding box center [802, 465] width 870 height 580
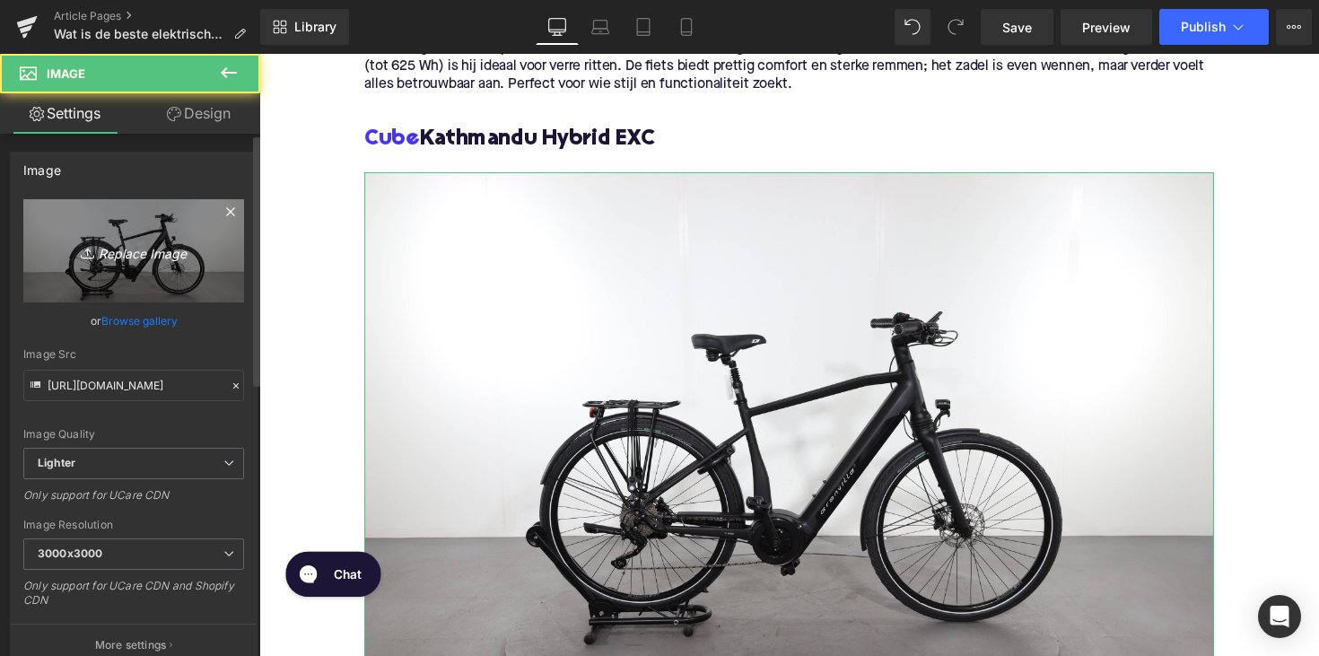
click at [177, 257] on icon "Replace Image" at bounding box center [134, 251] width 144 height 22
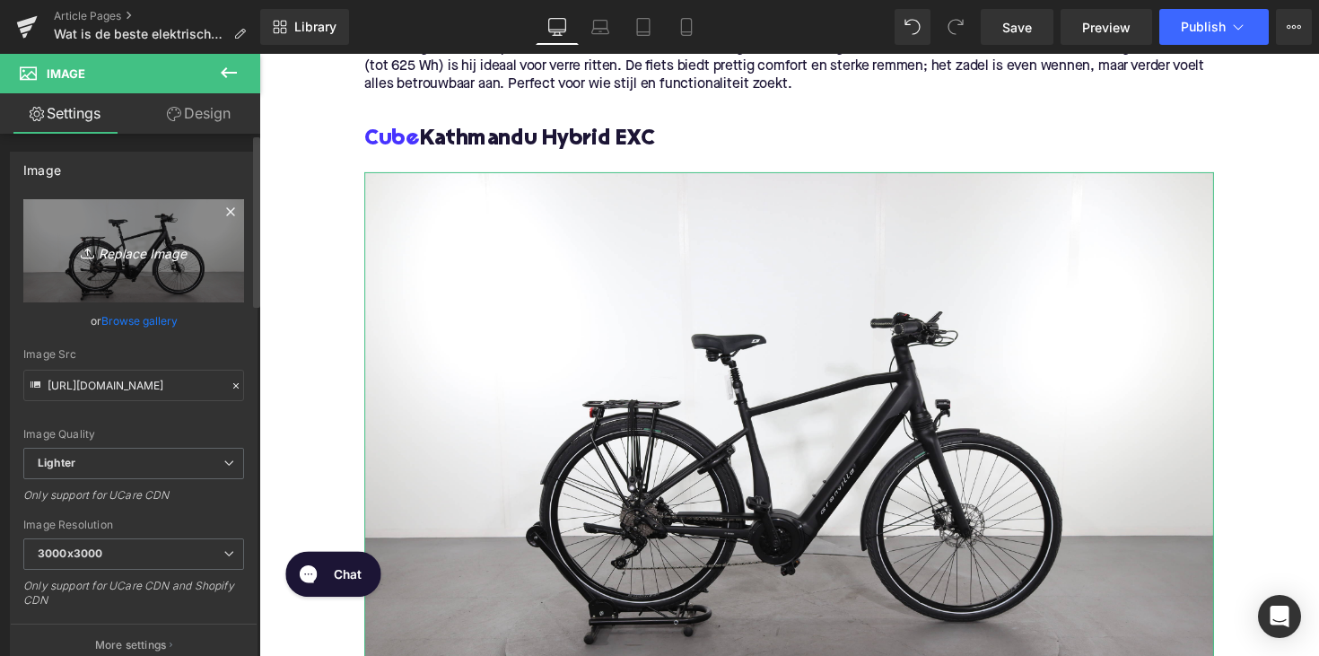
type input "C:\fakepath\cubekath.jpg"
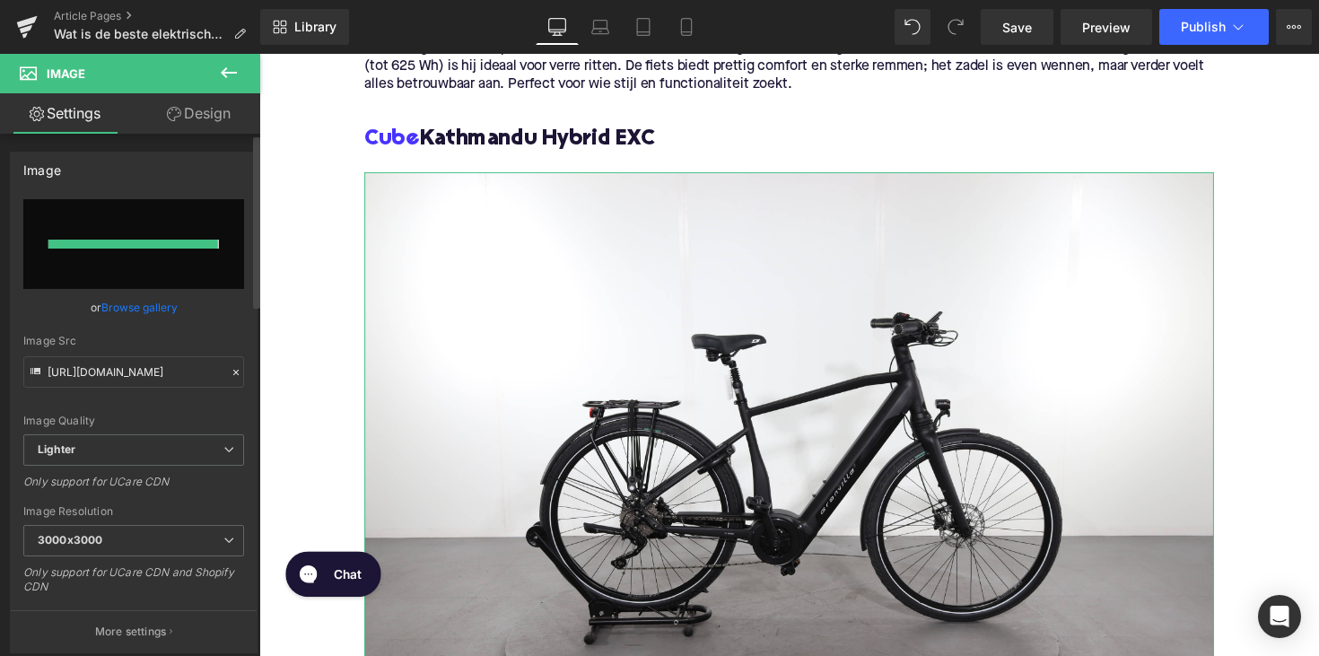
type input "https://ucarecdn.com/15d7161c-af04-495f-844d-cfd0b8af5e7a/-/format/auto/-/previ…"
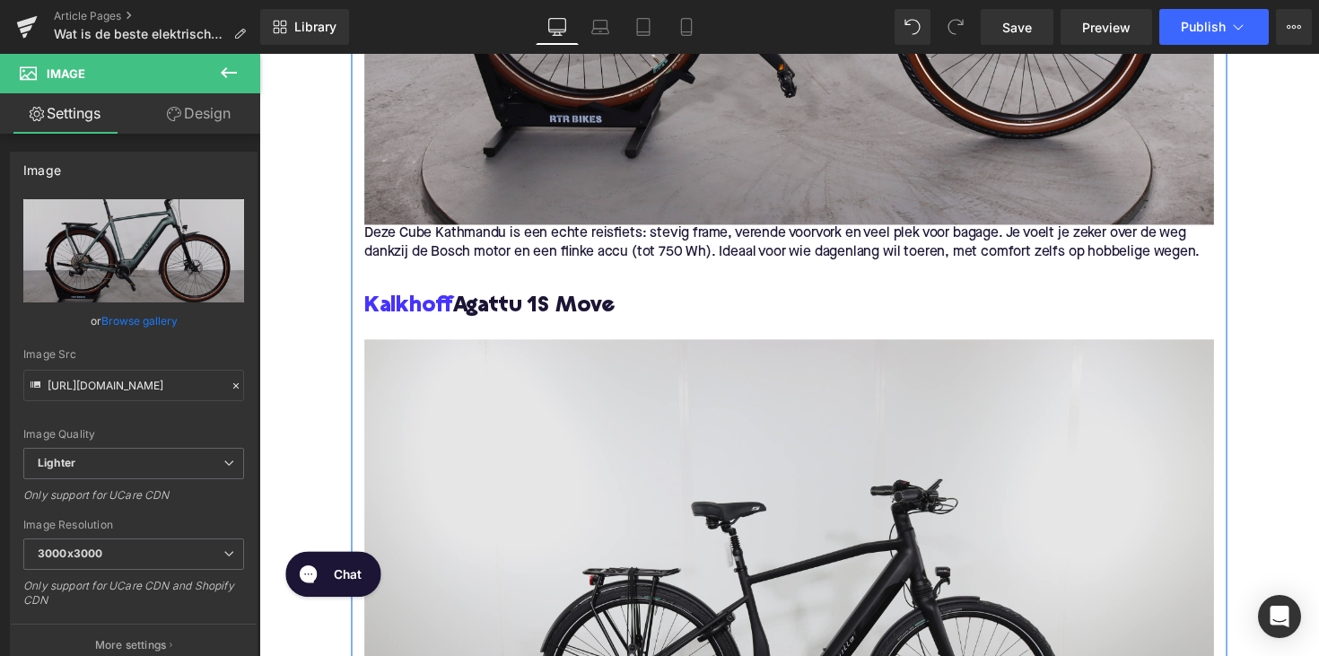
scroll to position [2806, 0]
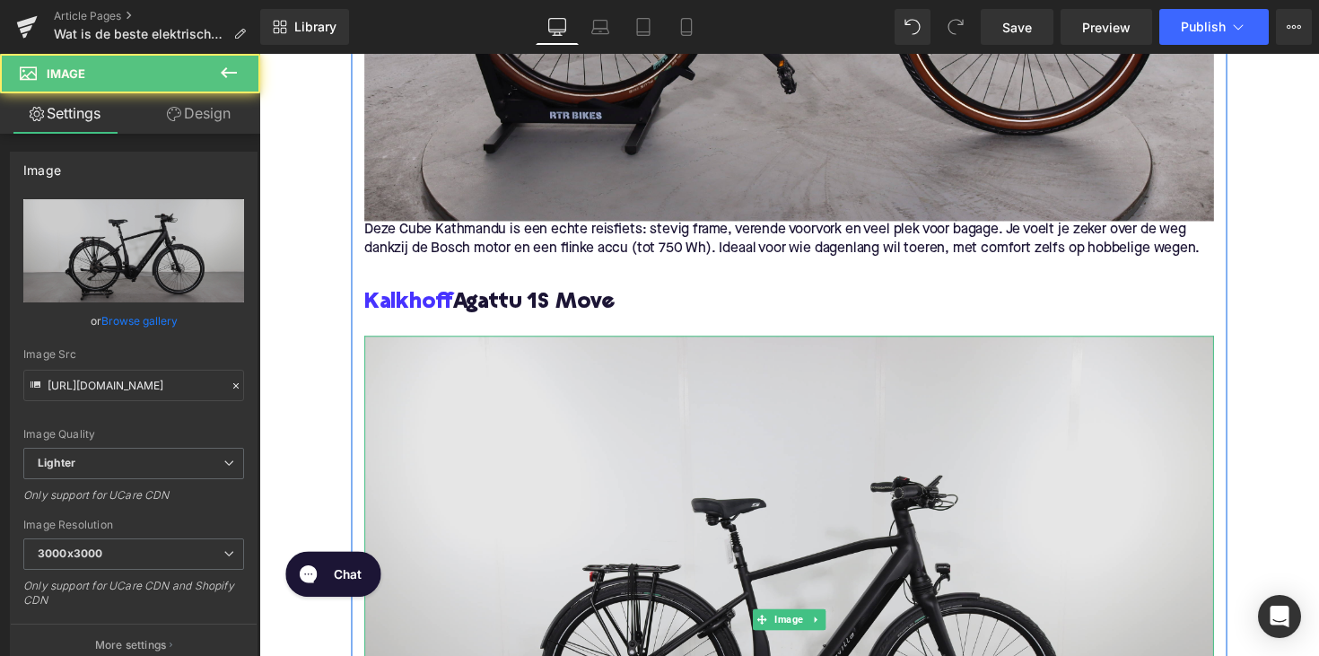
drag, startPoint x: 672, startPoint y: 489, endPoint x: 507, endPoint y: 387, distance: 194.2
click at [672, 489] on img at bounding box center [802, 633] width 870 height 580
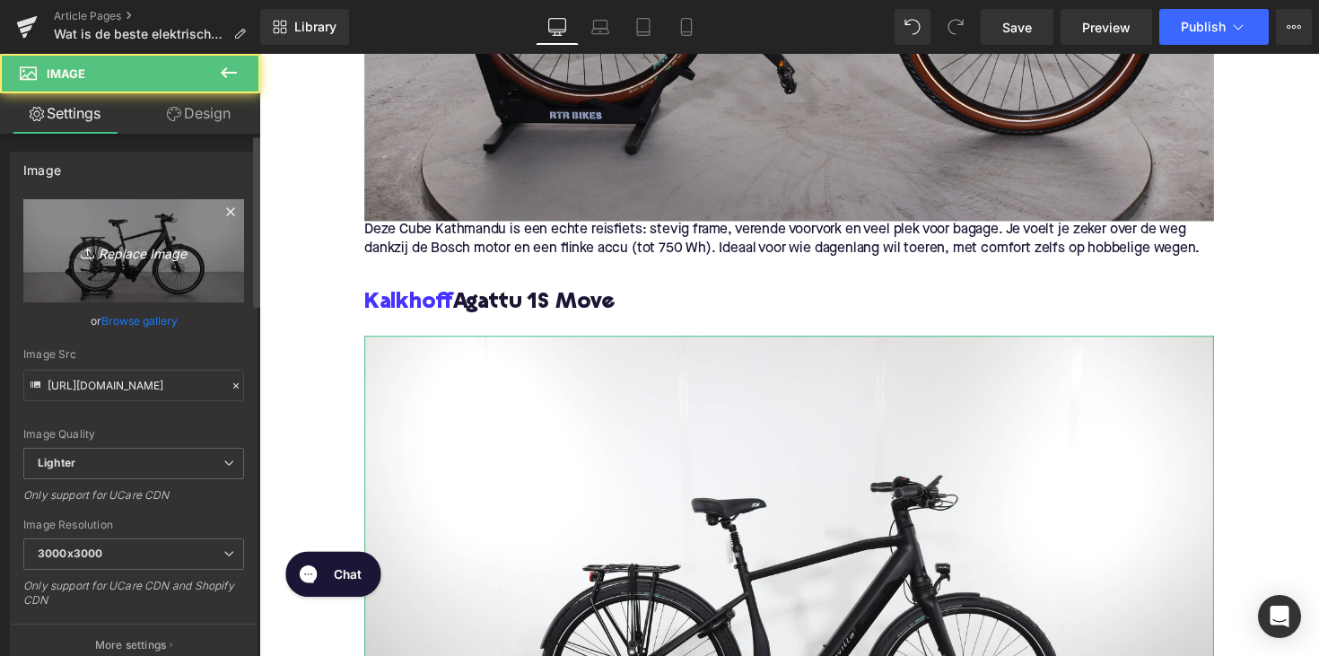
click at [180, 277] on link "Replace Image" at bounding box center [133, 250] width 221 height 103
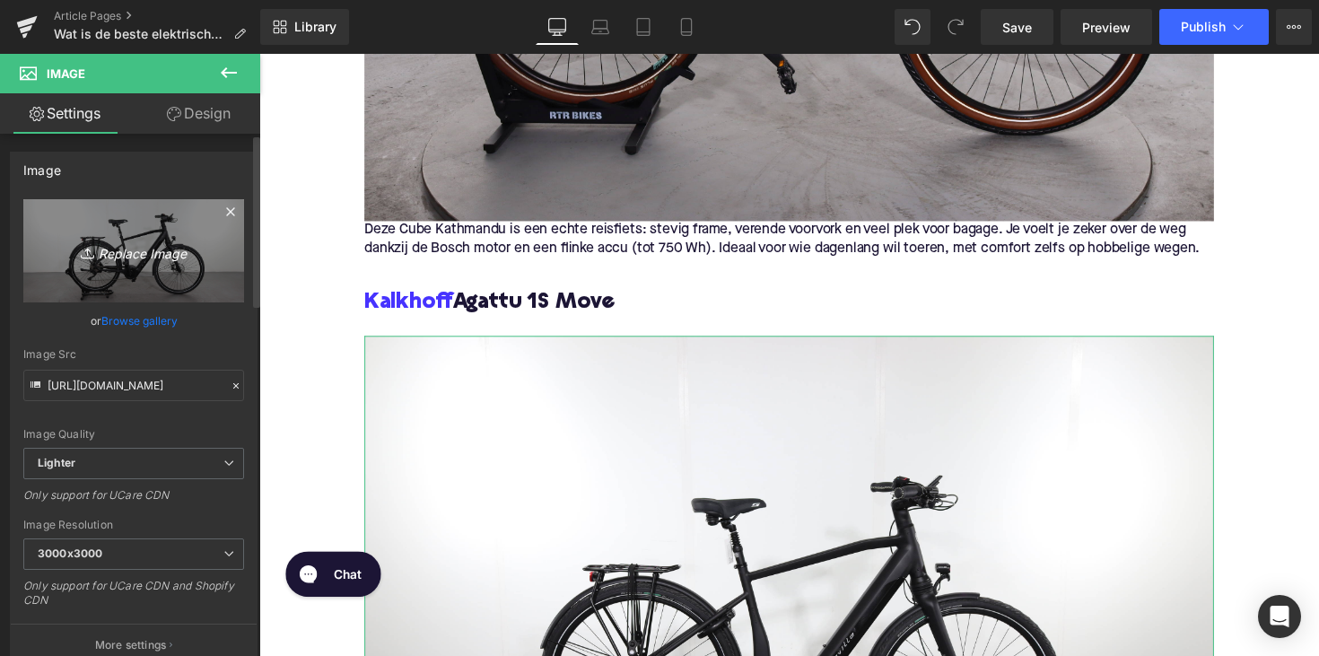
type input "C:\fakepath\kalkaga.jpg"
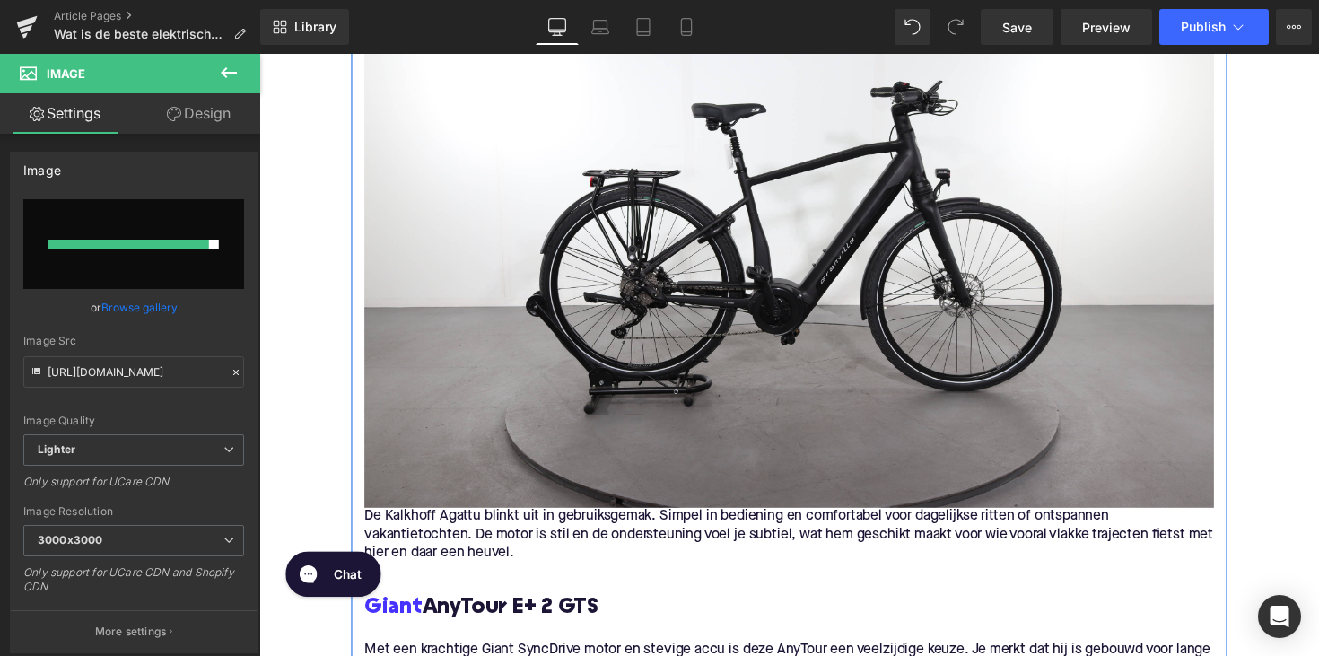
scroll to position [3065, 0]
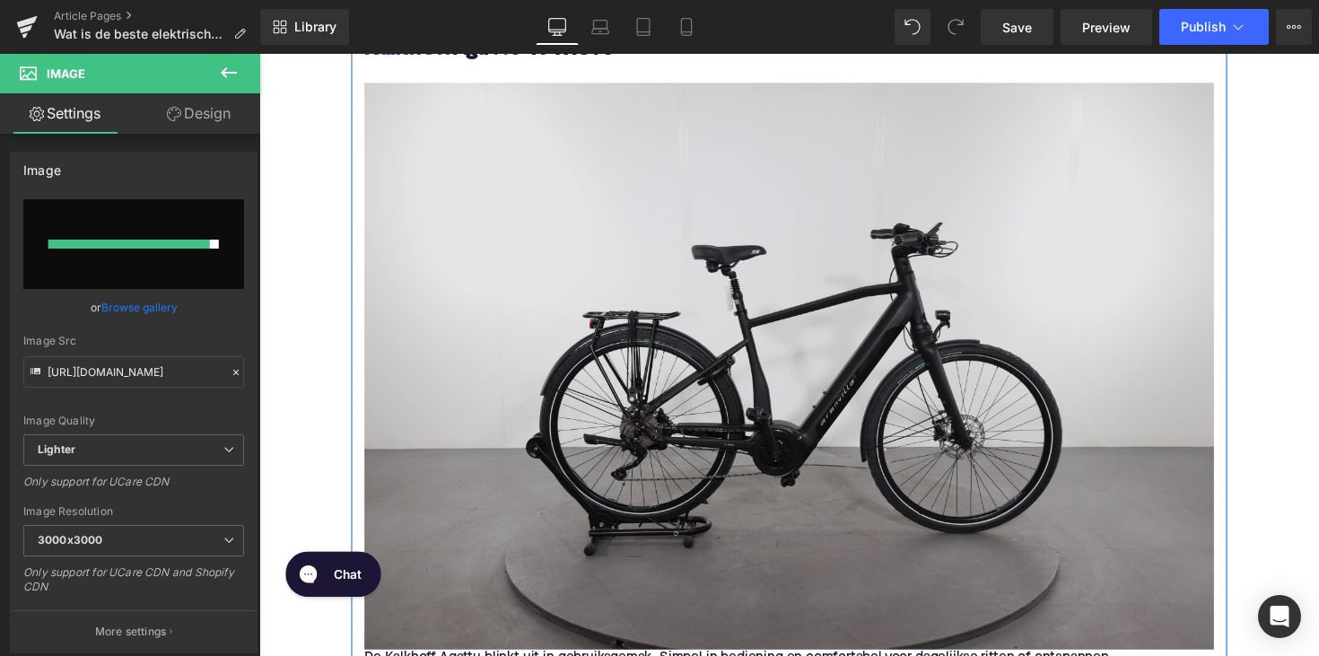
click at [792, 388] on img at bounding box center [802, 373] width 870 height 580
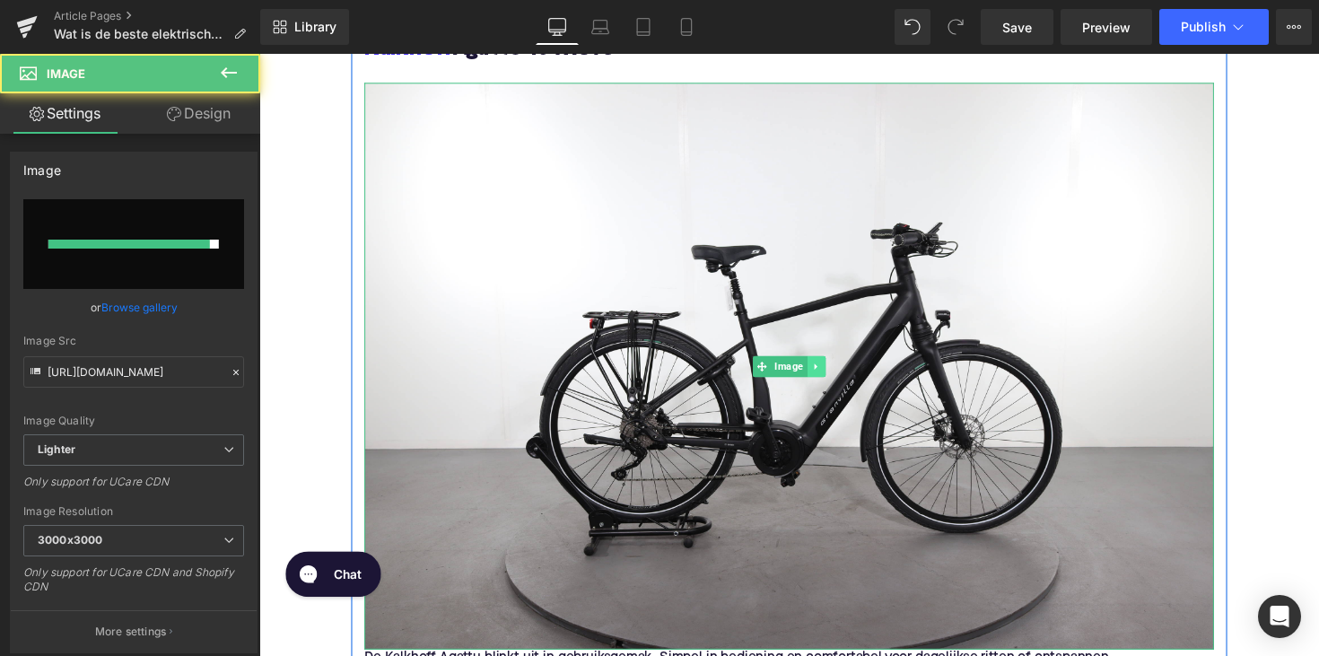
click at [829, 372] on icon at bounding box center [829, 374] width 10 height 11
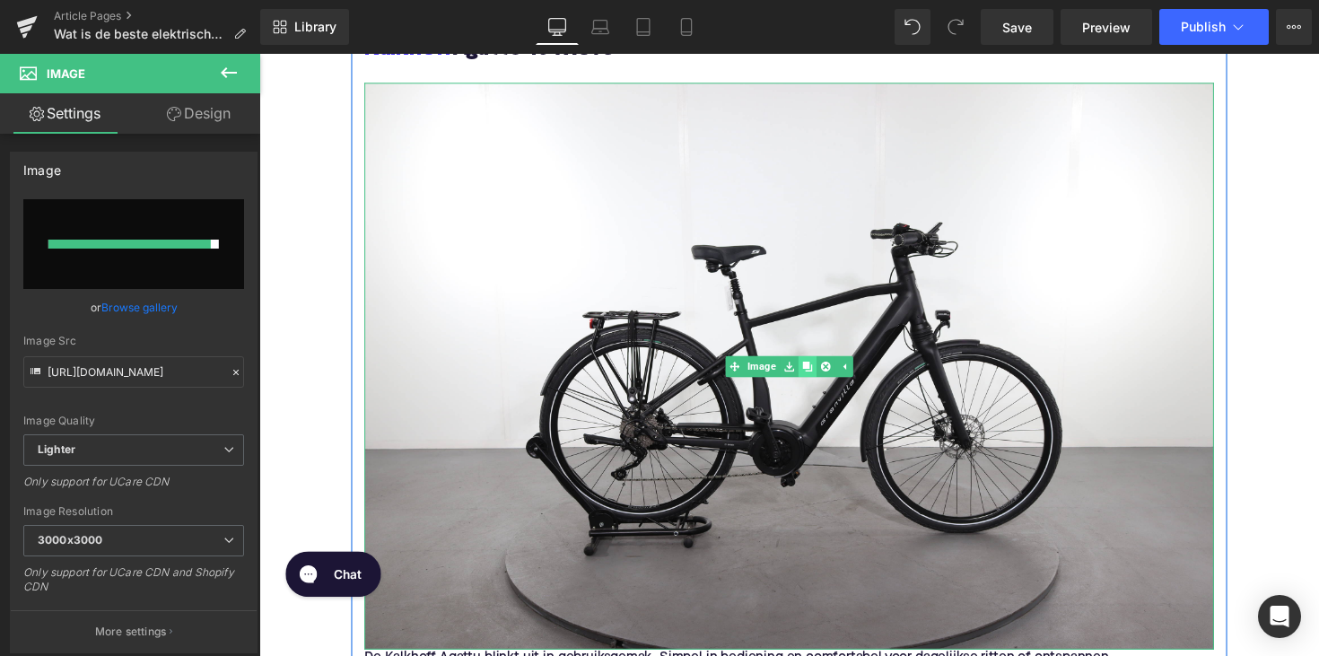
click at [818, 376] on icon at bounding box center [820, 374] width 10 height 10
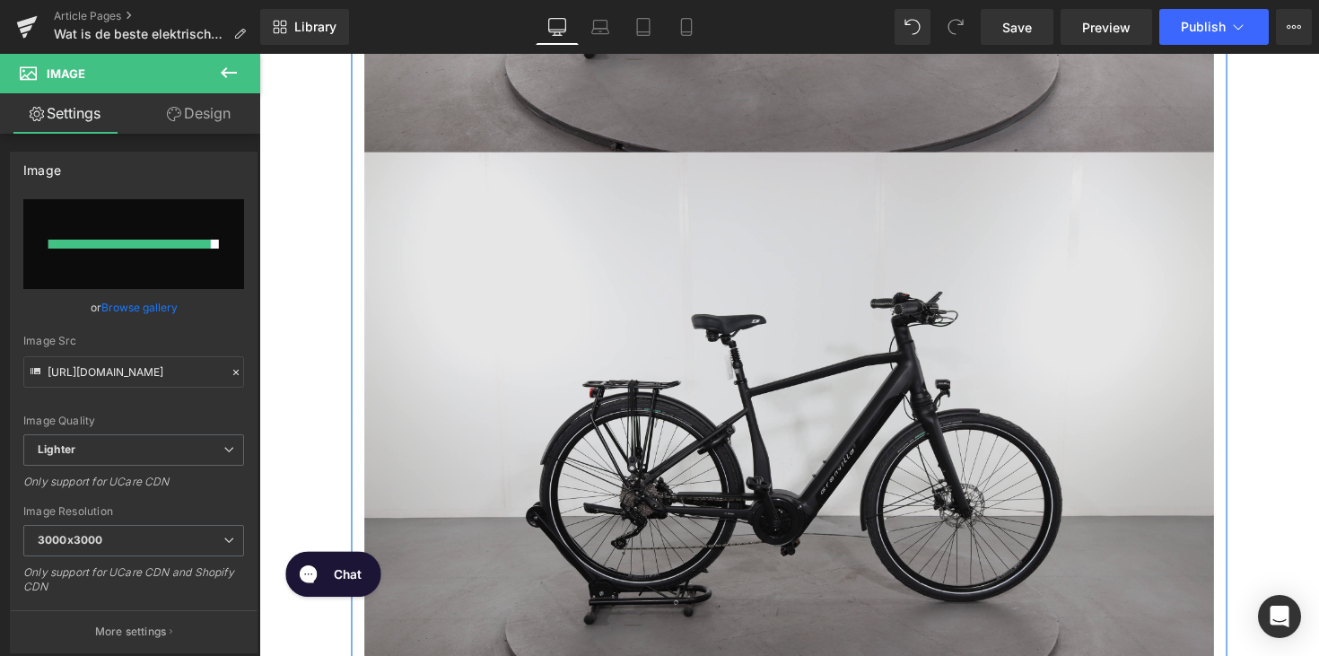
scroll to position [3603, 0]
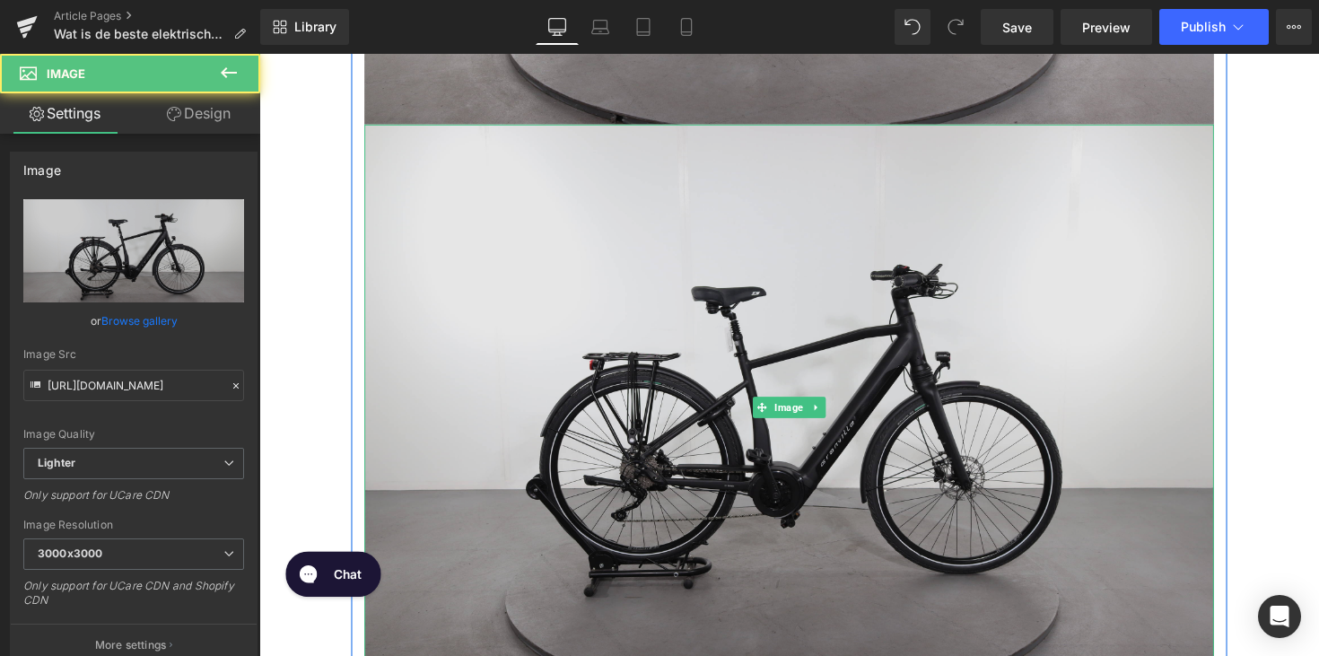
click at [719, 362] on img at bounding box center [802, 416] width 870 height 580
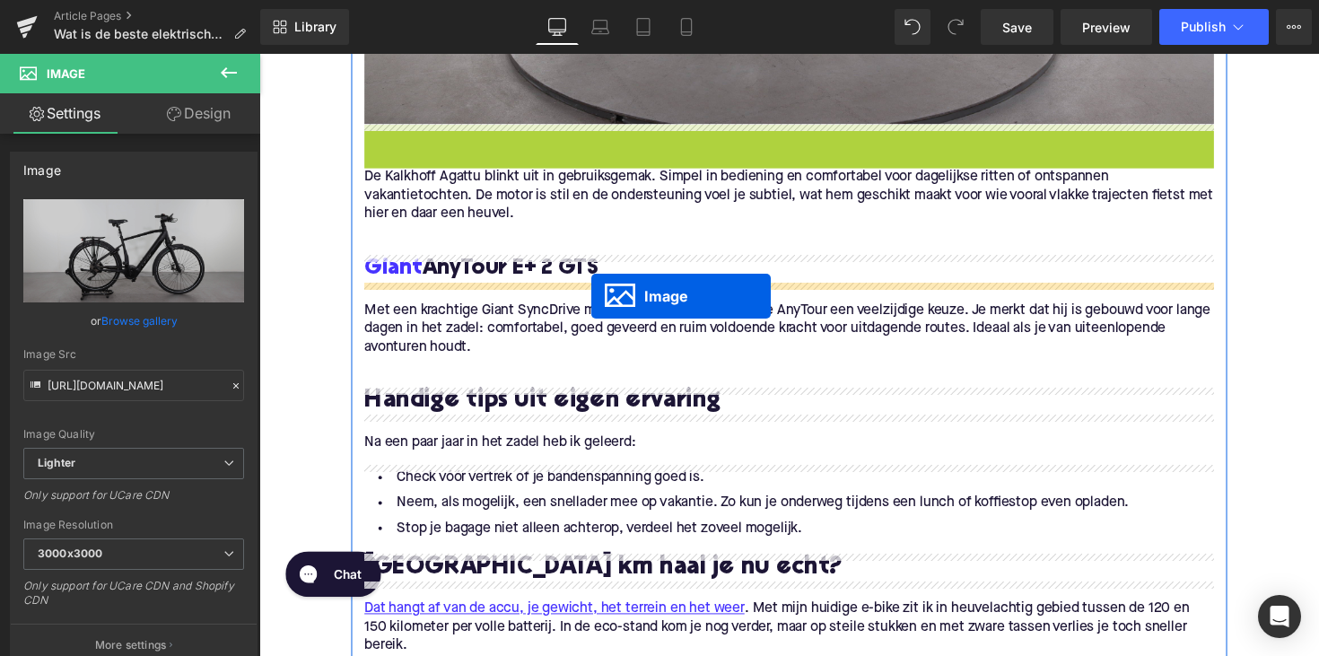
drag, startPoint x: 772, startPoint y: 410, endPoint x: 597, endPoint y: 301, distance: 207.1
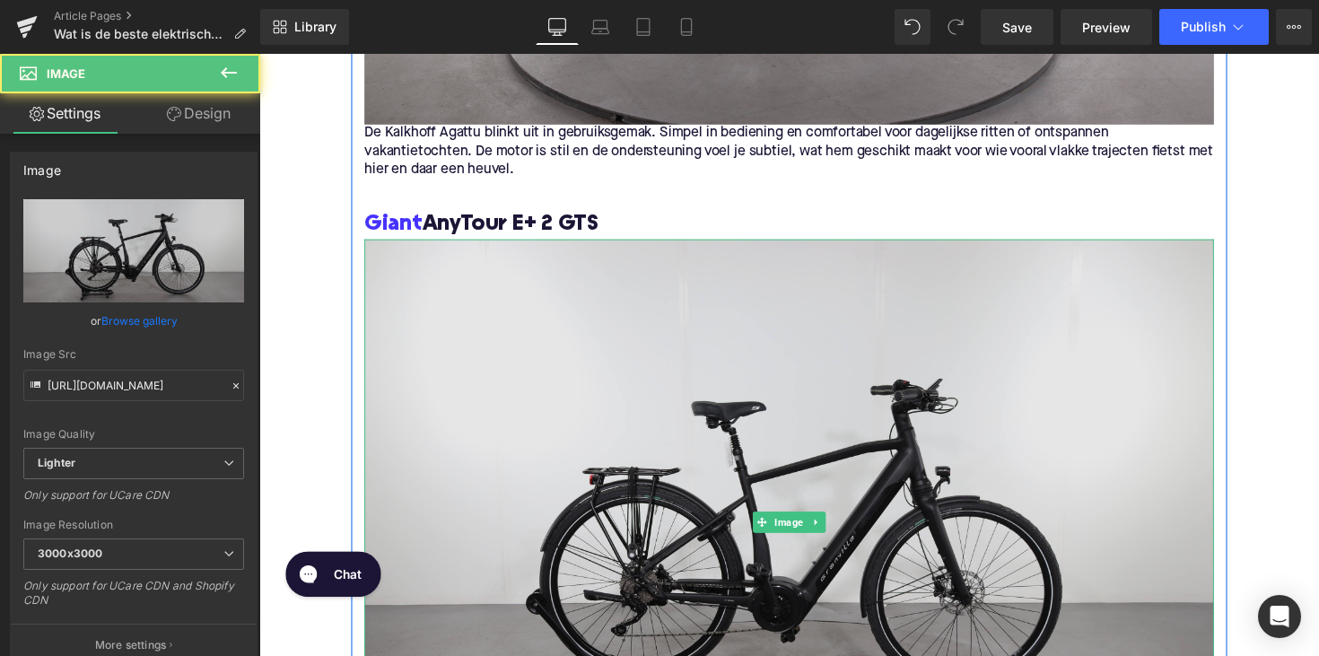
click at [616, 350] on img at bounding box center [802, 534] width 870 height 580
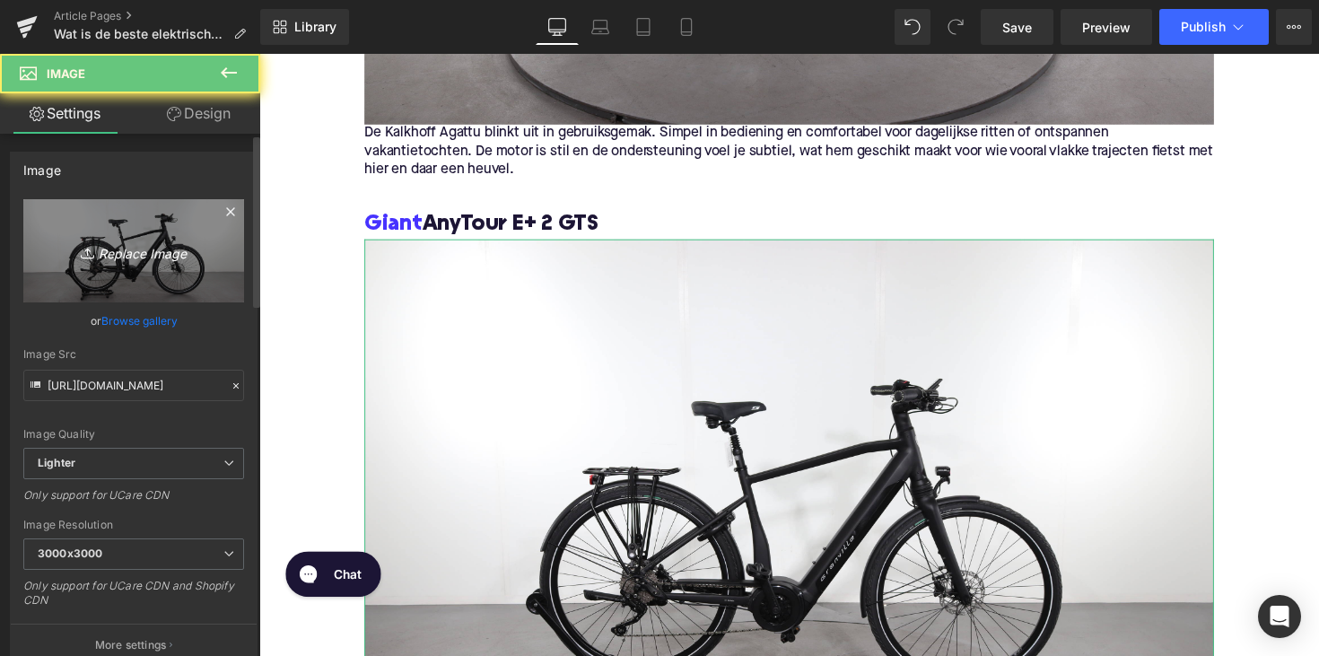
click at [156, 274] on link "Replace Image" at bounding box center [133, 250] width 221 height 103
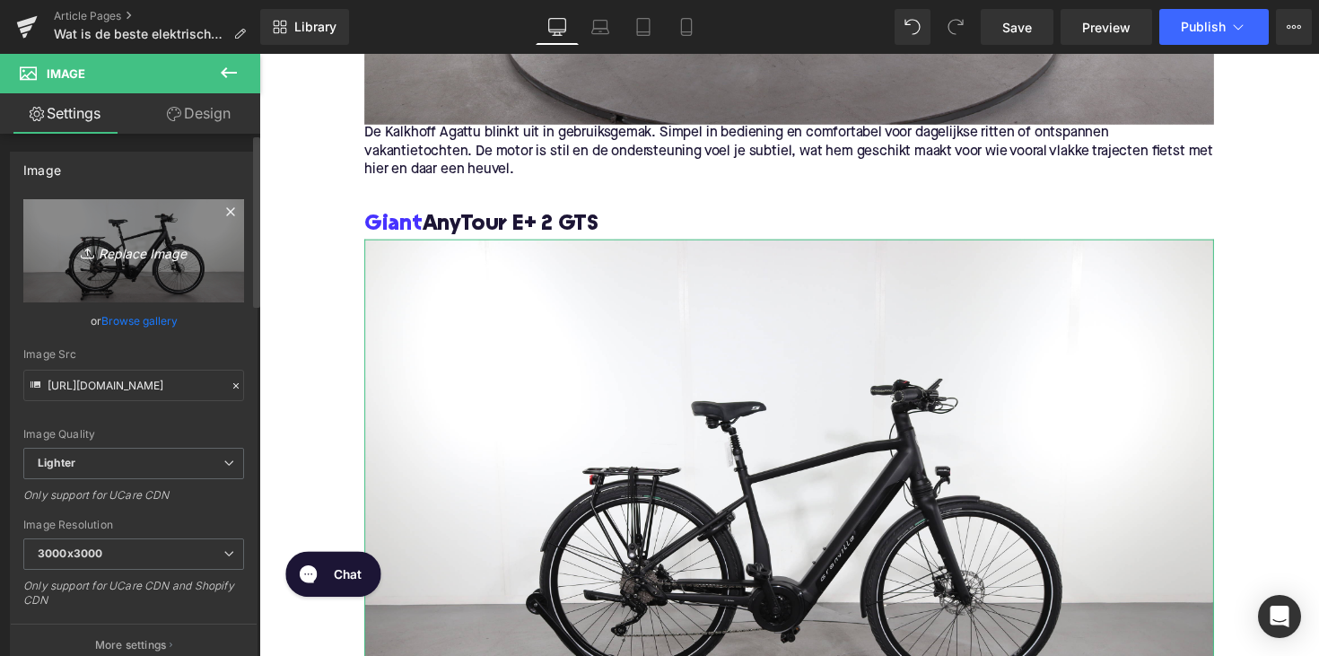
type input "C:\fakepath\giantany.jpg"
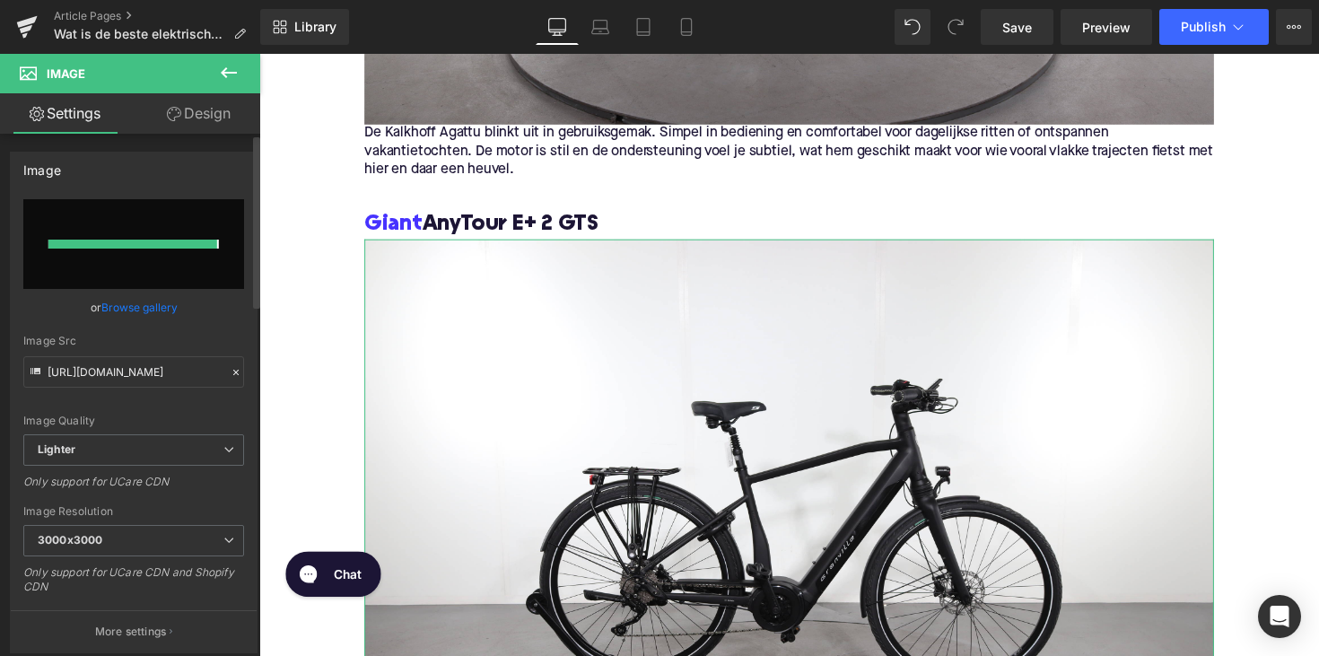
type input "https://ucarecdn.com/7f1ea20a-c376-456e-b6ce-89d6214704d9/-/format/auto/-/previ…"
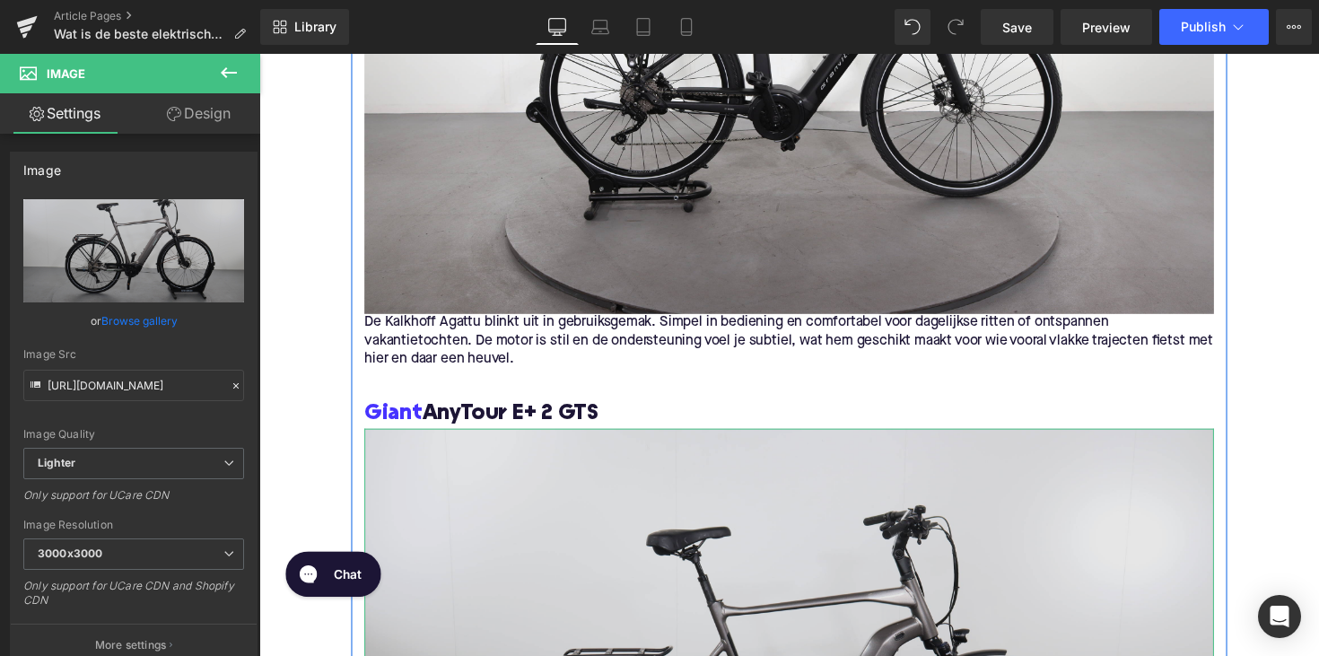
scroll to position [3173, 0]
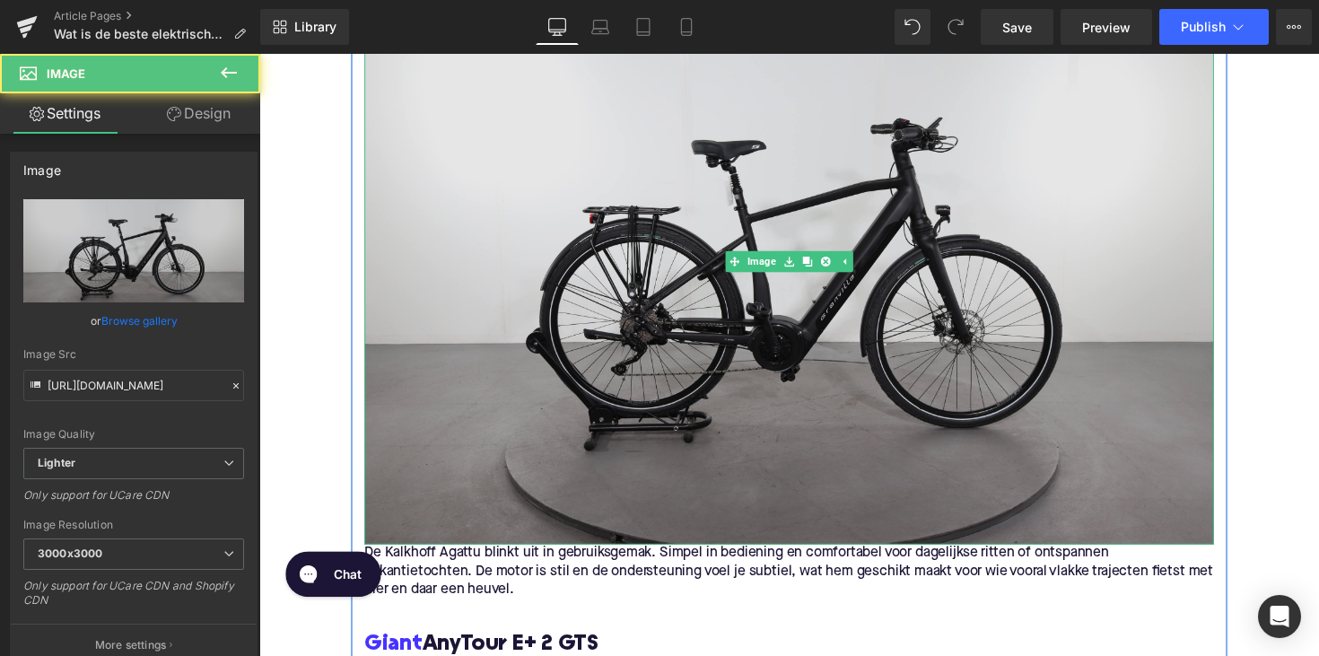
click at [749, 320] on img at bounding box center [802, 266] width 870 height 580
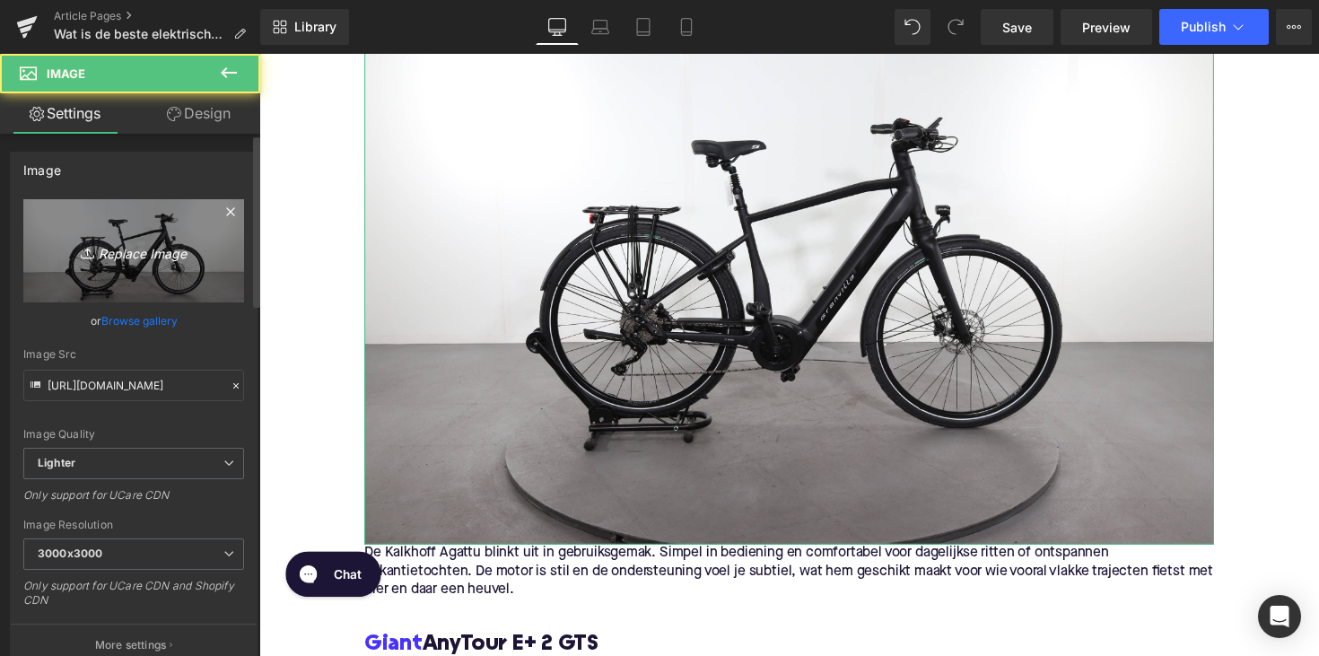
click at [183, 268] on link "Replace Image" at bounding box center [133, 250] width 221 height 103
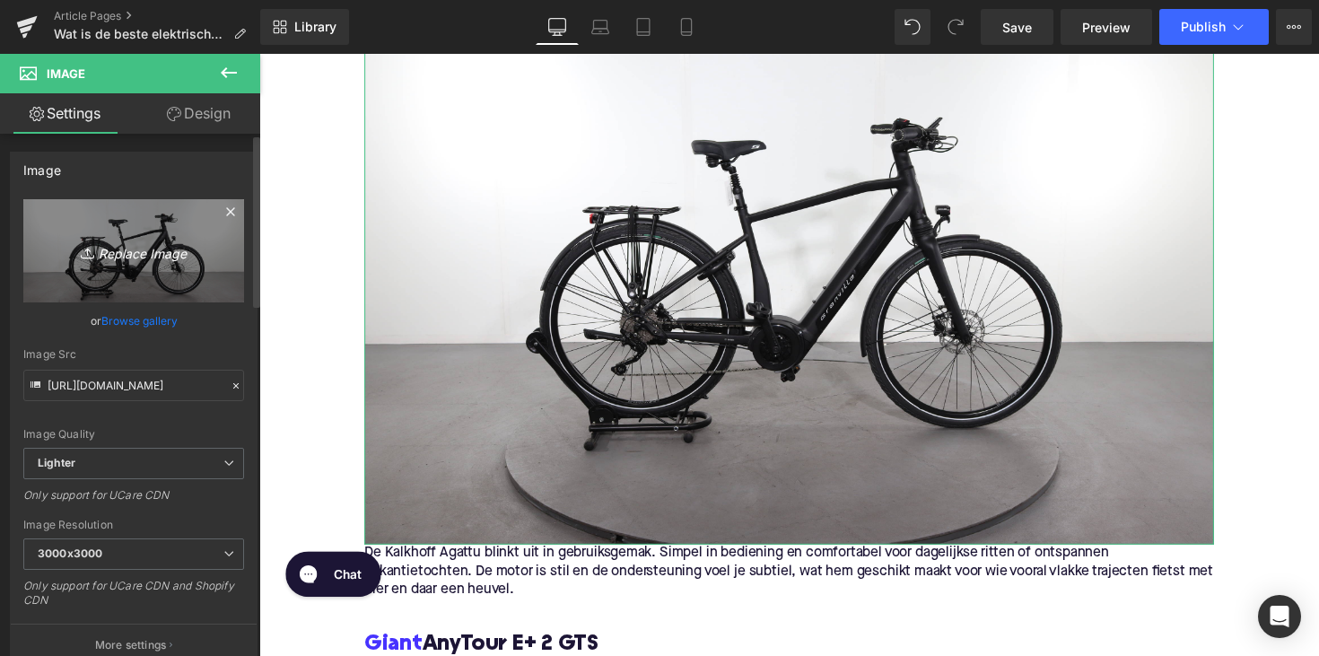
type input "C:\fakepath\kalkaga.jpg"
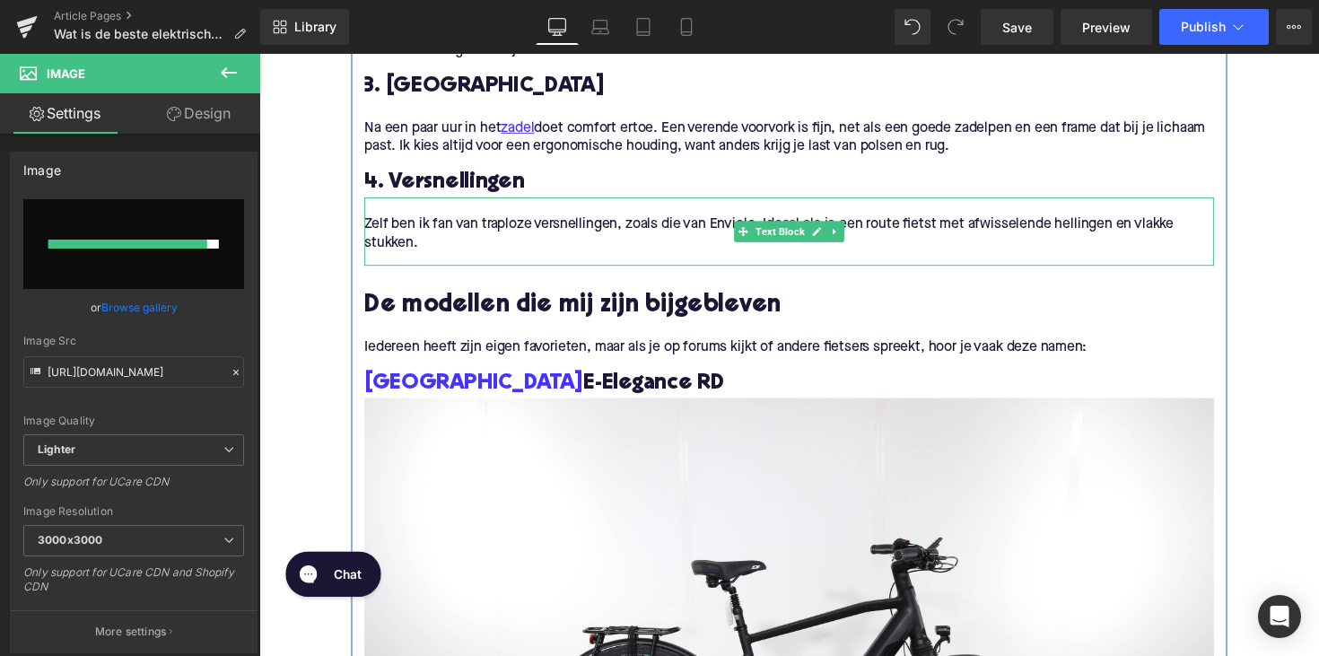
scroll to position [1456, 0]
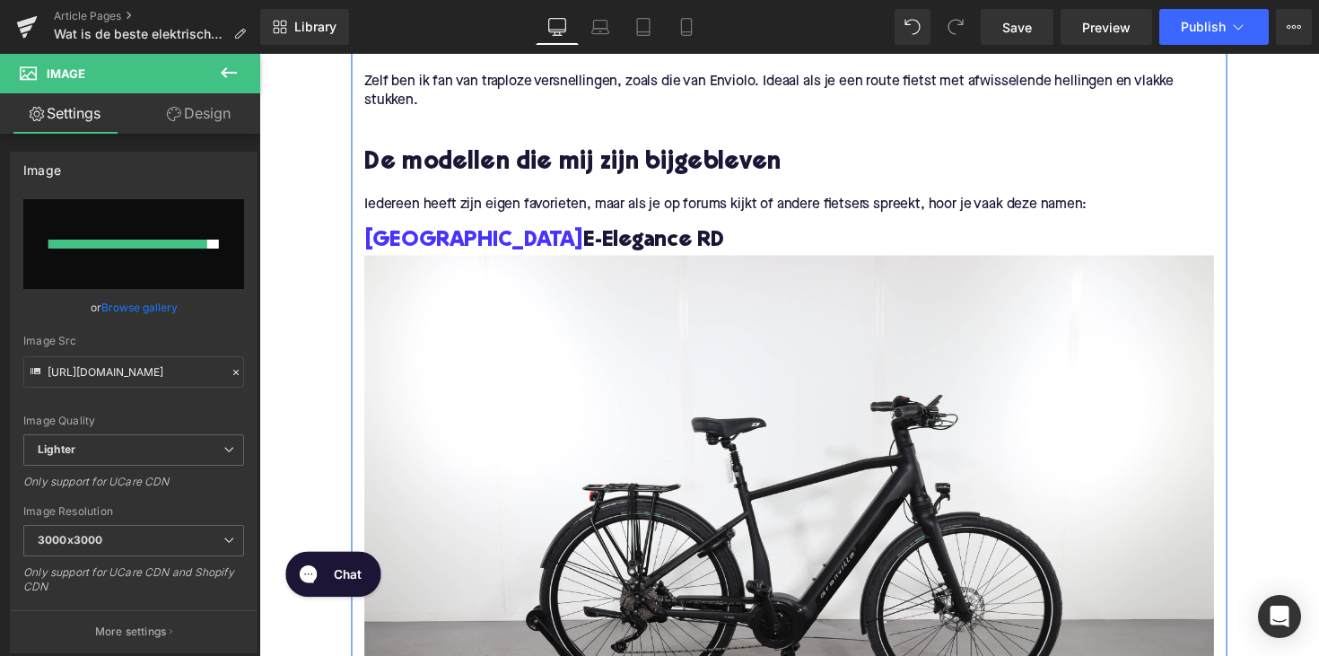
click at [542, 242] on h3 "Granville E-Elegance RD" at bounding box center [802, 245] width 870 height 29
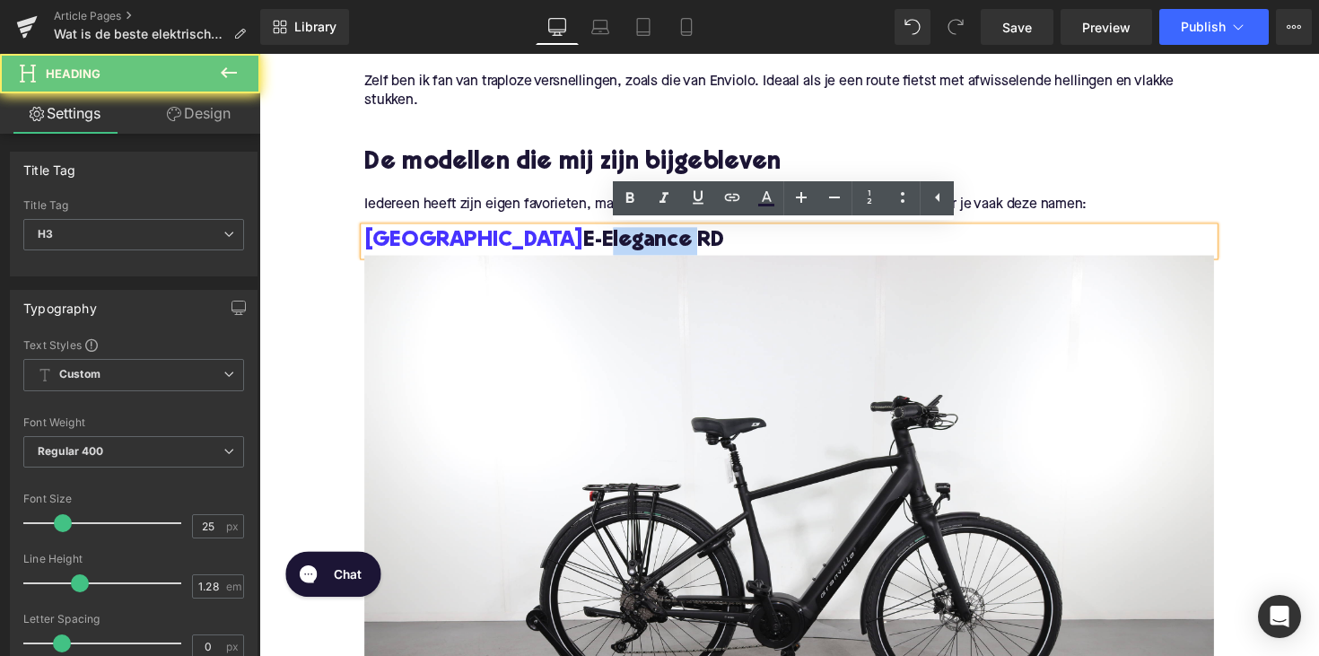
click at [542, 242] on h3 "Granville E-Elegance RD" at bounding box center [802, 245] width 870 height 29
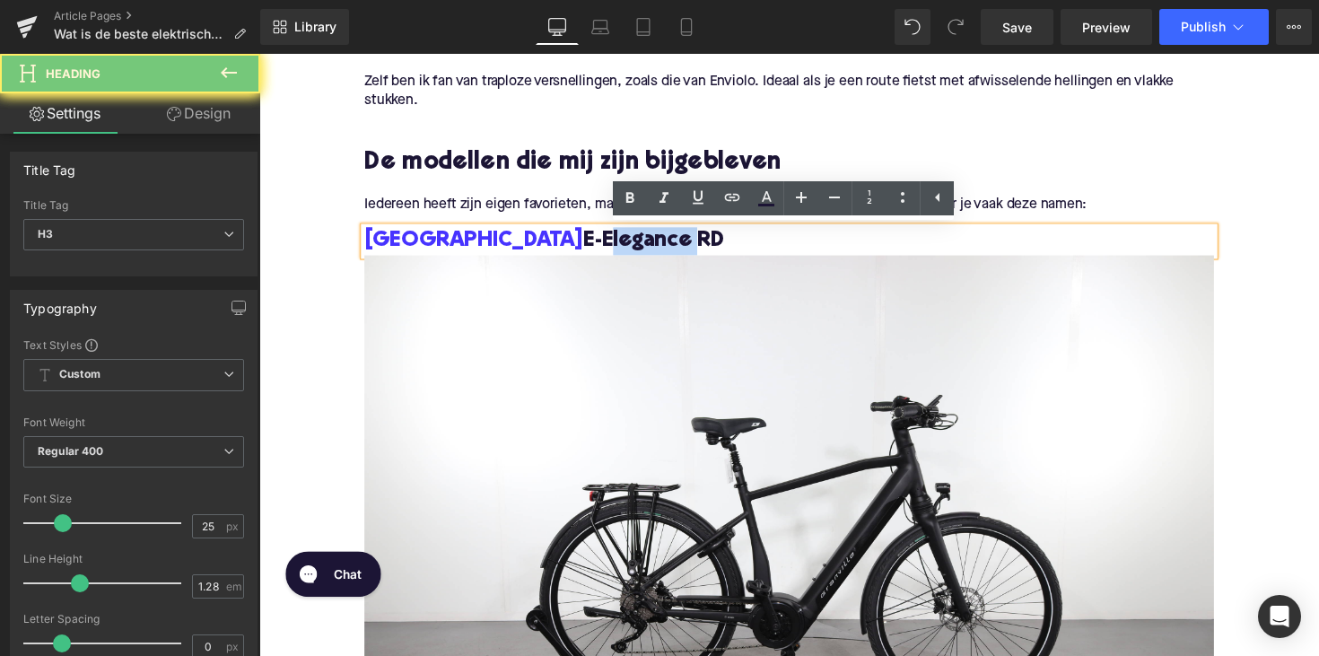
copy h3 "Granville E-Elegance RD"
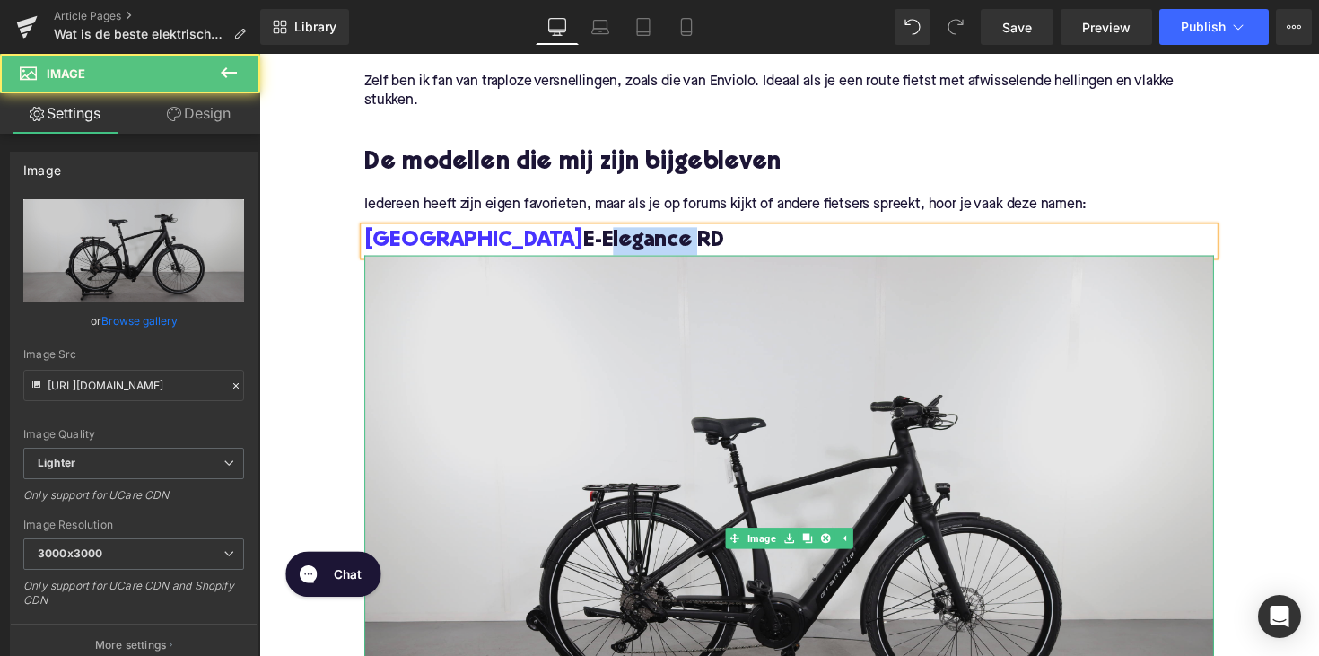
click at [569, 406] on img at bounding box center [802, 550] width 870 height 580
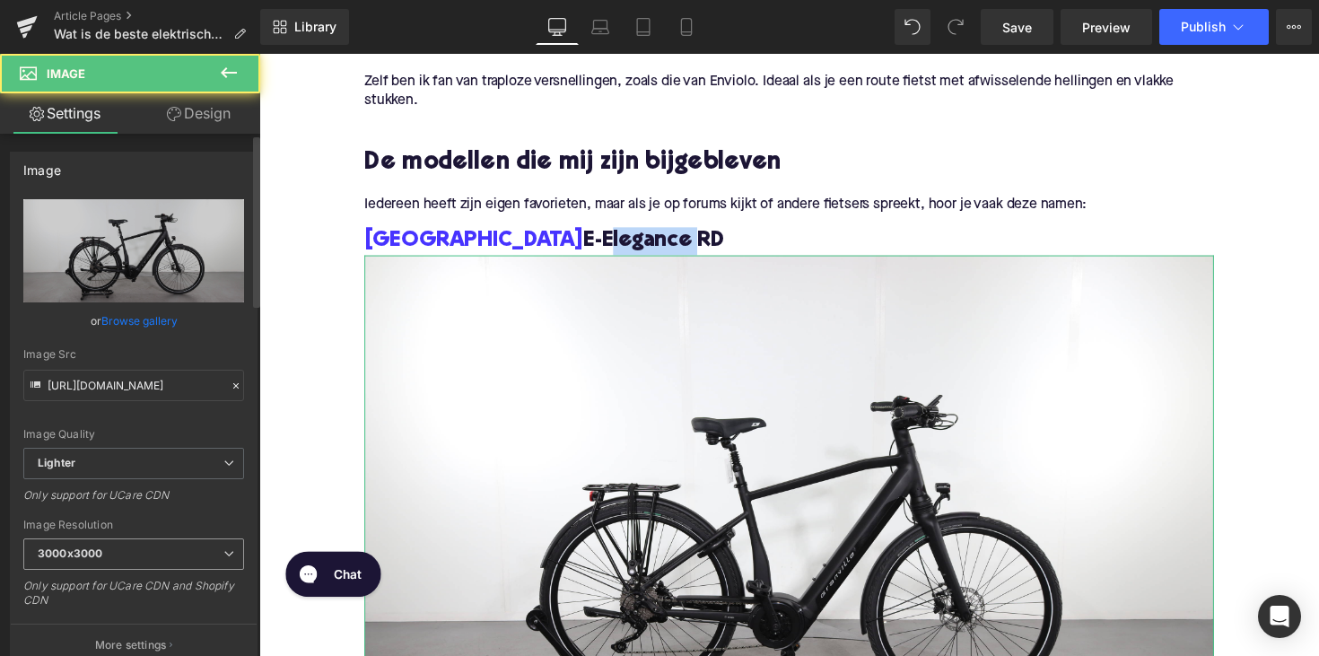
scroll to position [789, 0]
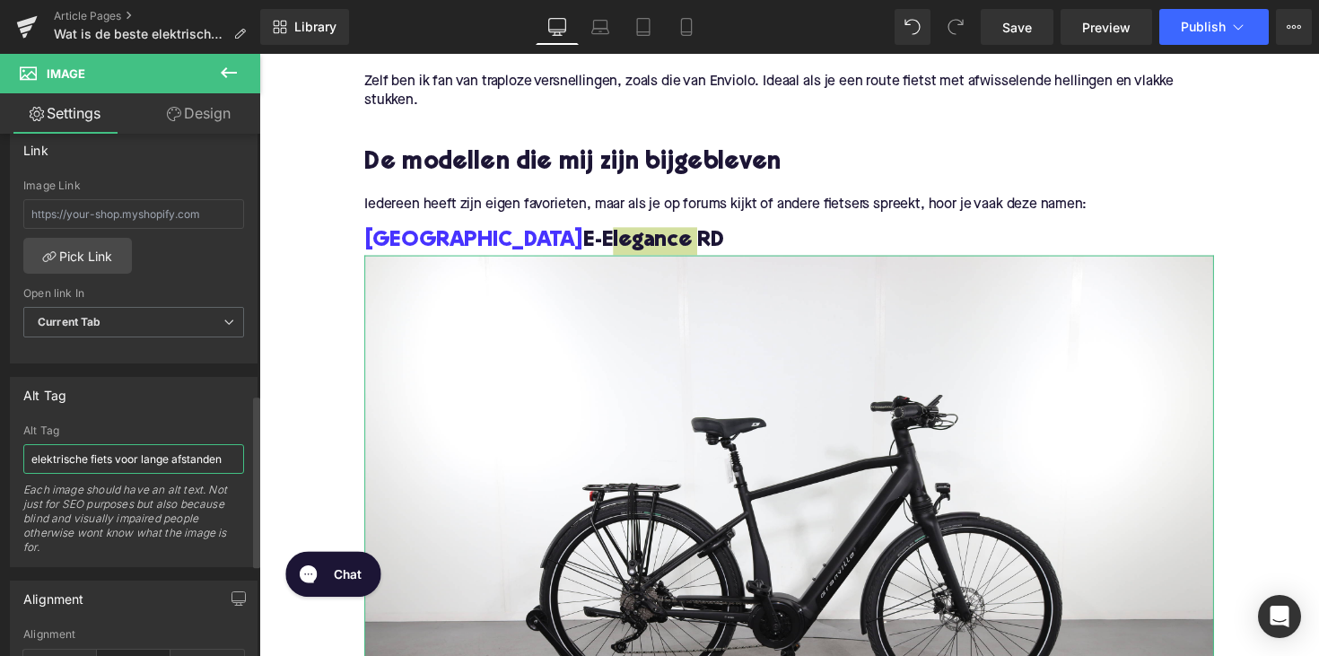
click at [119, 458] on input "elektrische fiets voor lange afstanden" at bounding box center [133, 459] width 221 height 30
paste input "Granville E-Elegance RD"
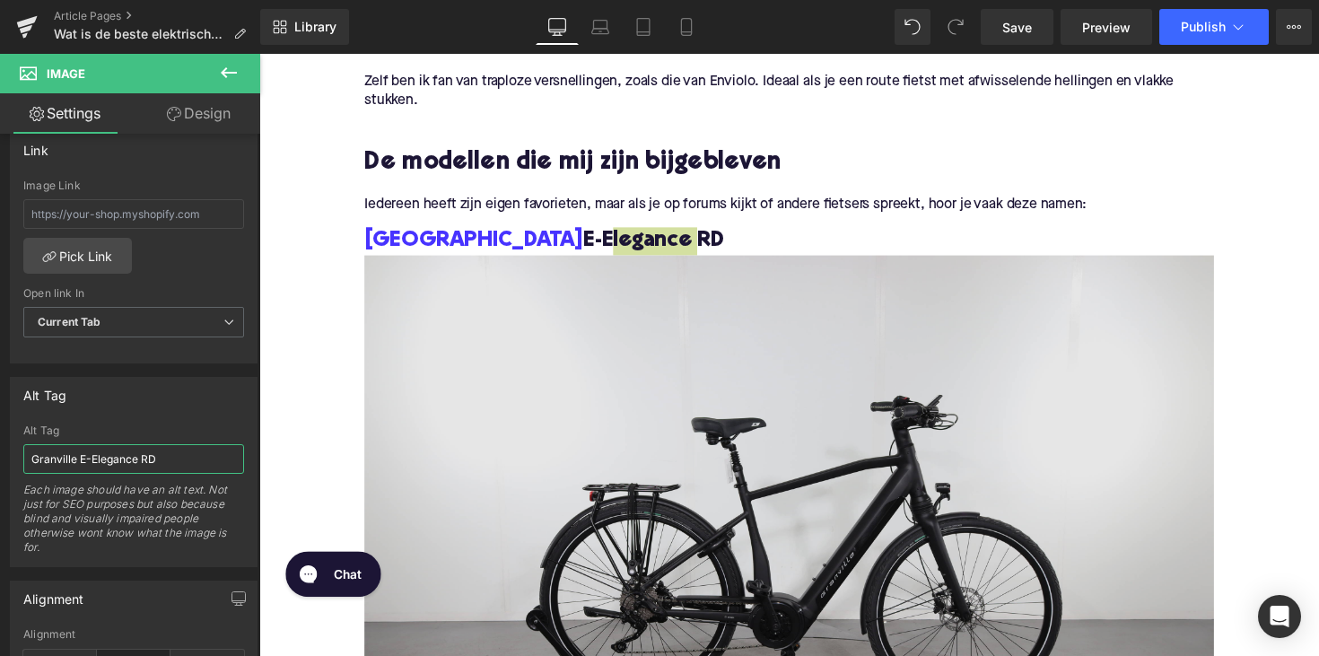
type input "Granville E-Elegance RD"
click at [444, 422] on img at bounding box center [802, 550] width 870 height 580
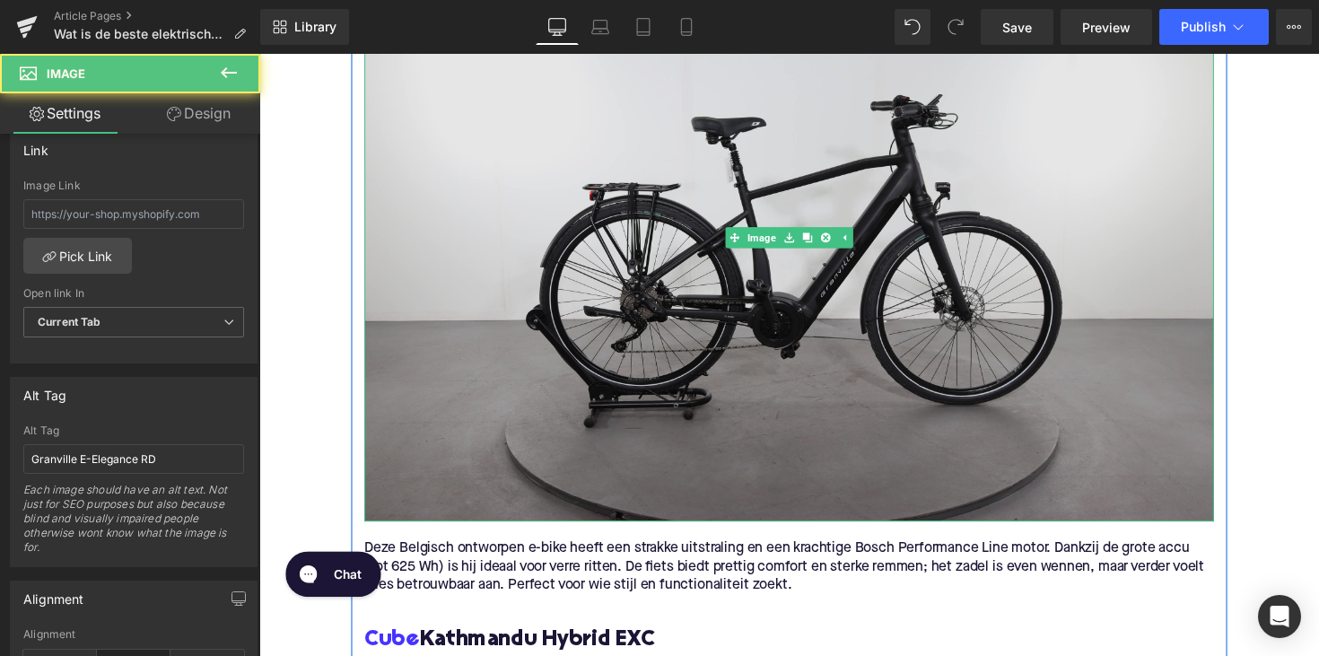
scroll to position [2041, 0]
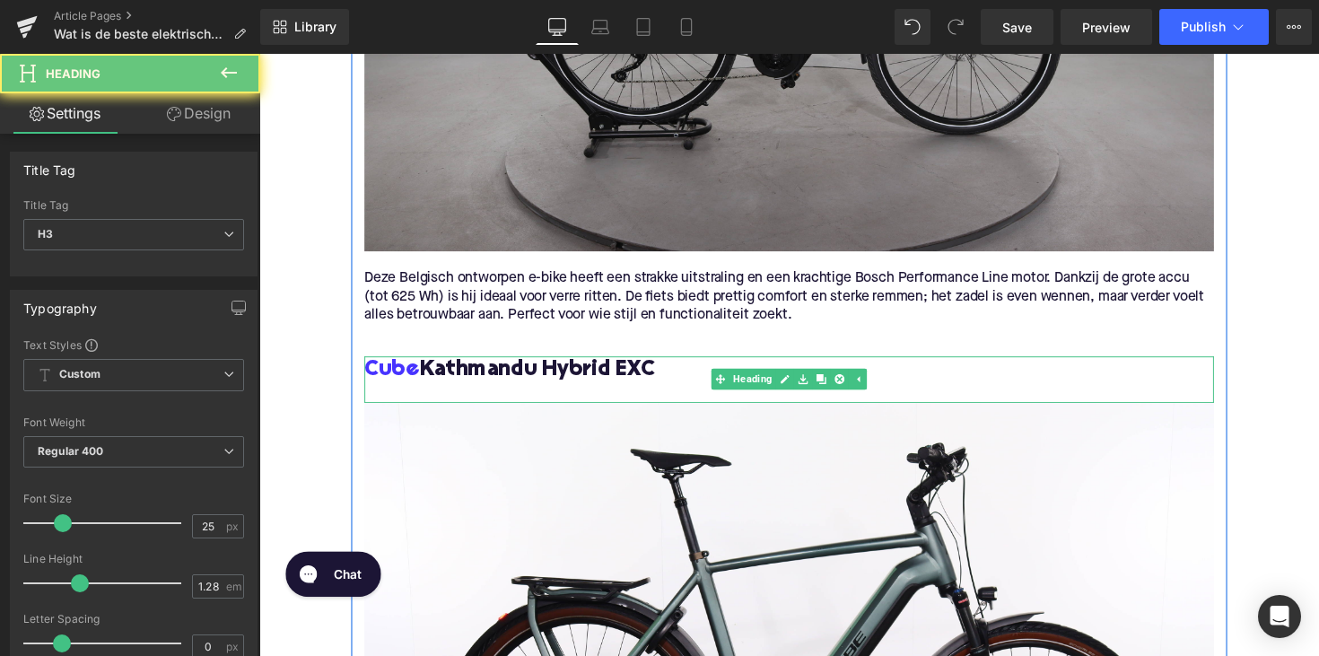
click at [455, 368] on h3 "Cube Kathmandu Hybrid EXC" at bounding box center [802, 377] width 870 height 29
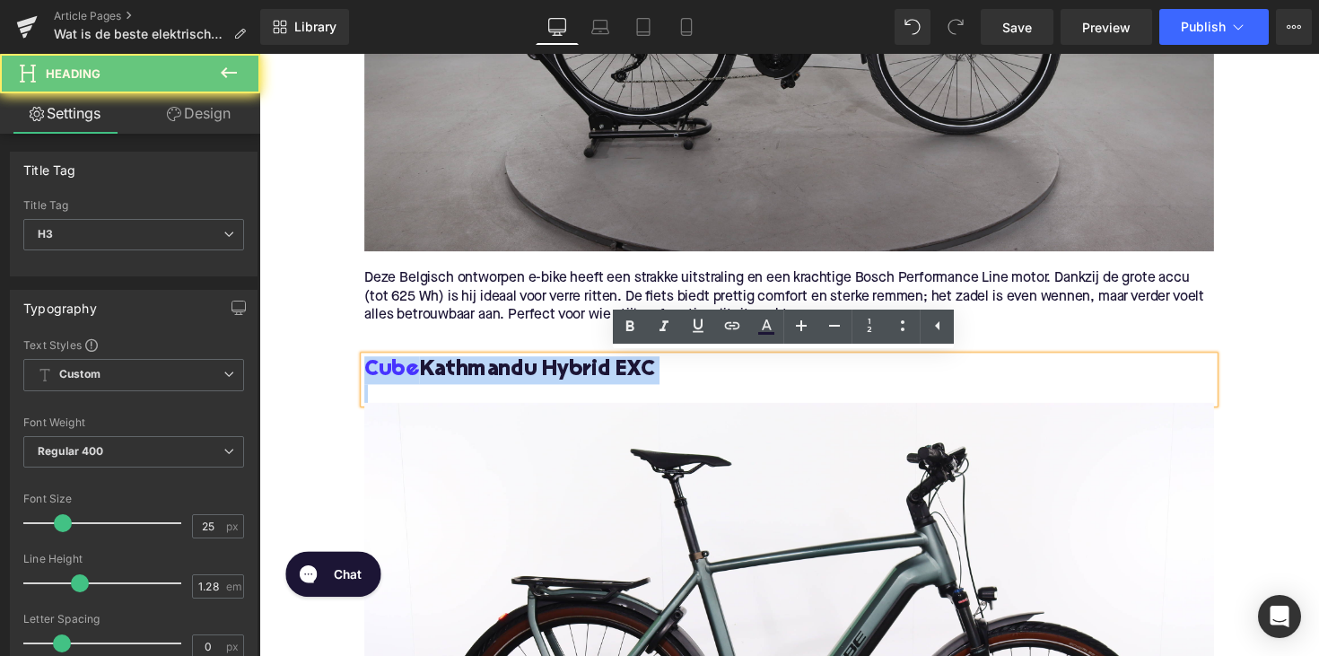
copy h3 "Cube Kathmandu Hybrid EXC"
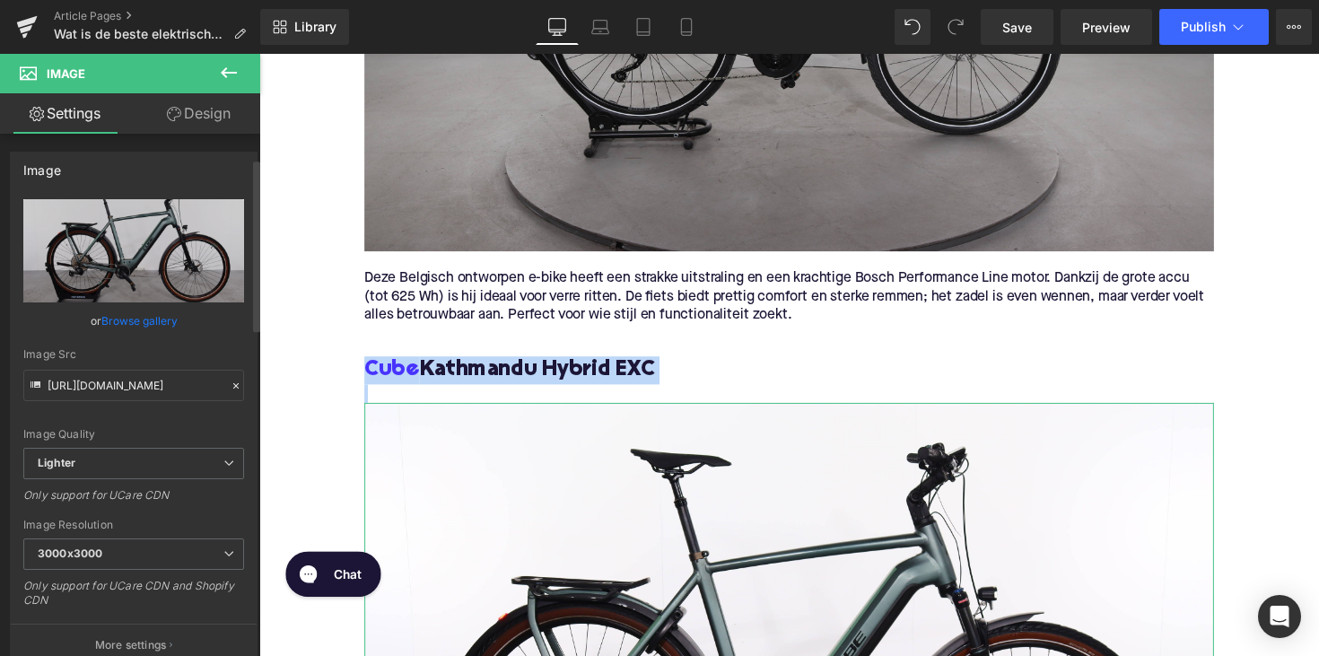
scroll to position [794, 0]
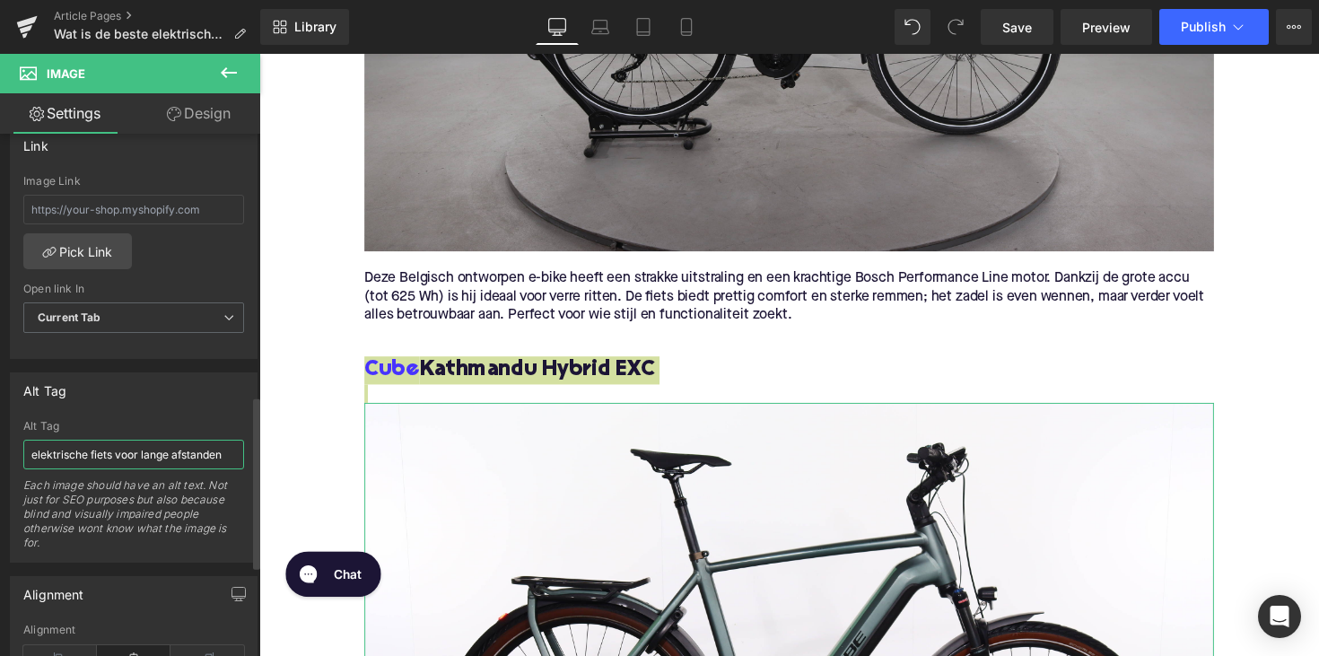
click at [96, 451] on input "elektrische fiets voor lange afstanden" at bounding box center [133, 455] width 221 height 30
paste input "Cube Kathmandu Hybrid EXC"
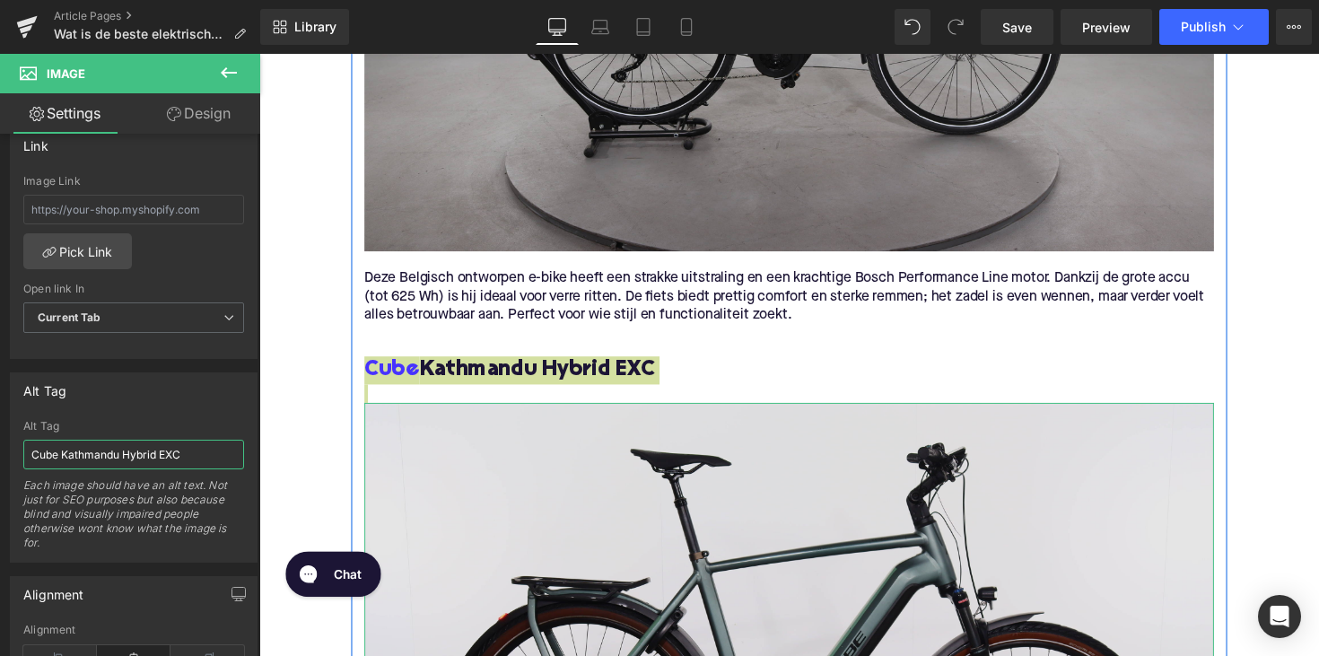
type input "Cube Kathmandu Hybrid EXC"
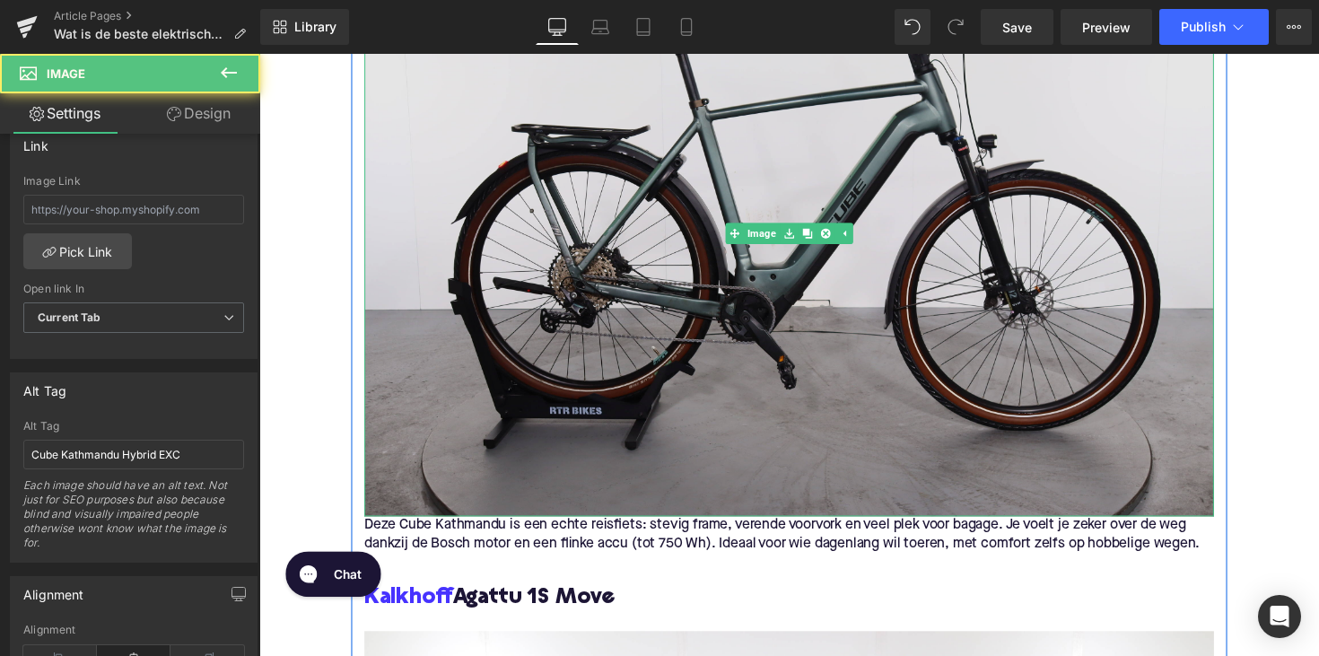
scroll to position [2701, 0]
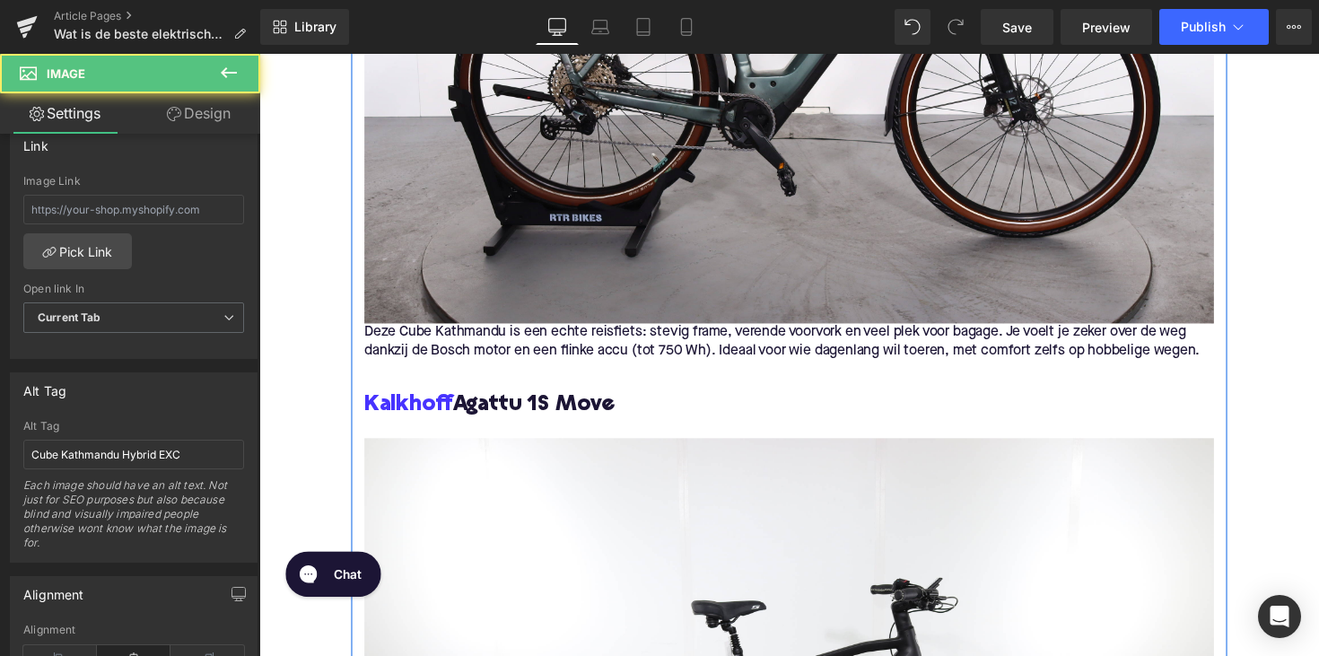
click at [459, 420] on h3 "Kalkhoff Agattu 1S Move" at bounding box center [802, 414] width 870 height 29
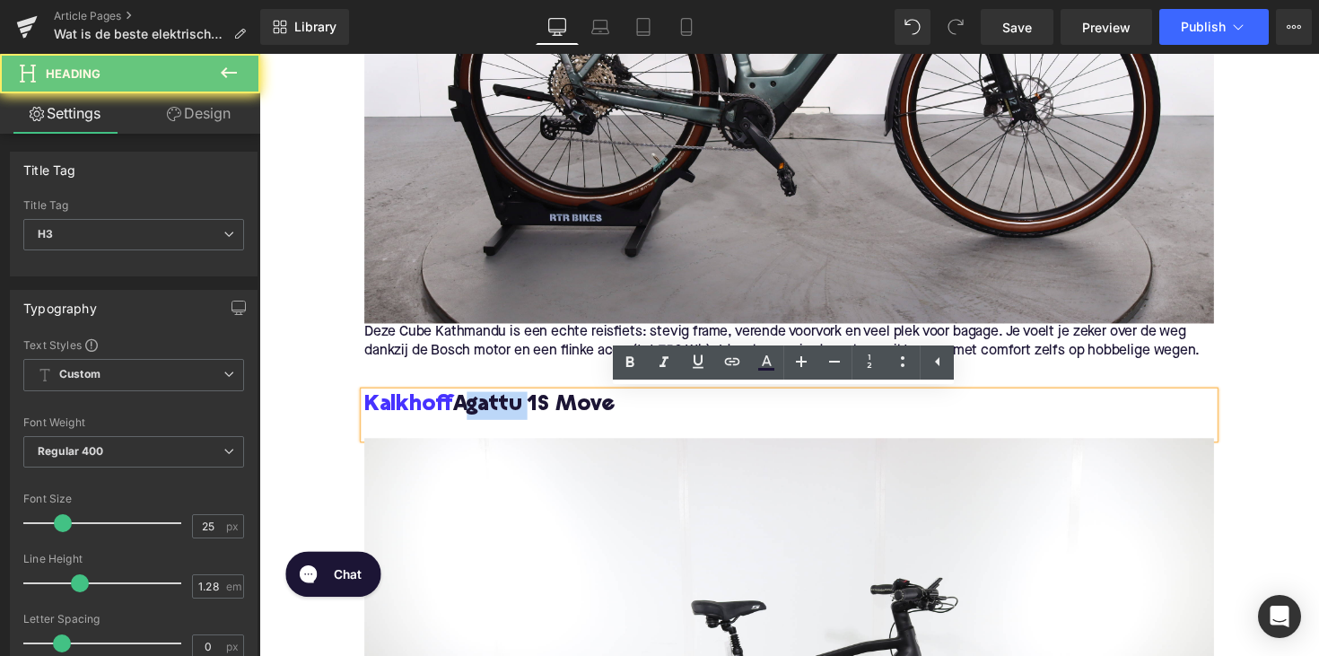
click at [459, 420] on h3 "Kalkhoff Agattu 1S Move" at bounding box center [802, 414] width 870 height 29
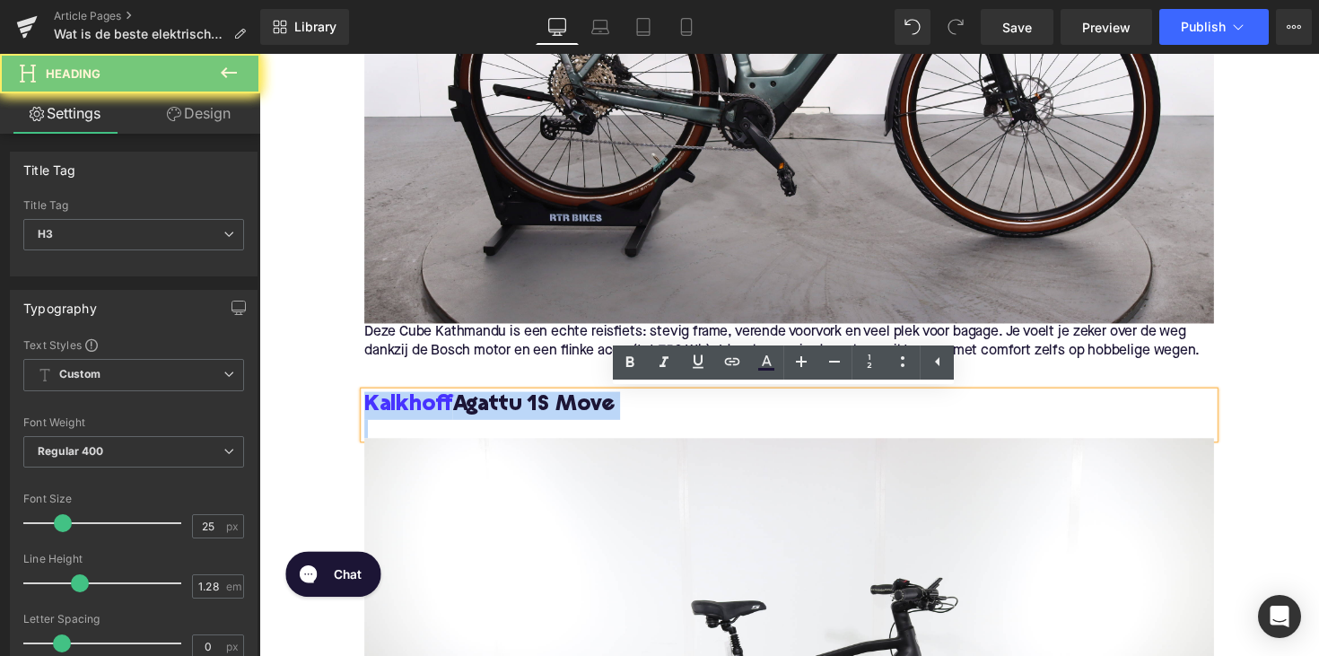
copy h3 "Kalkhoff Agattu 1S Move"
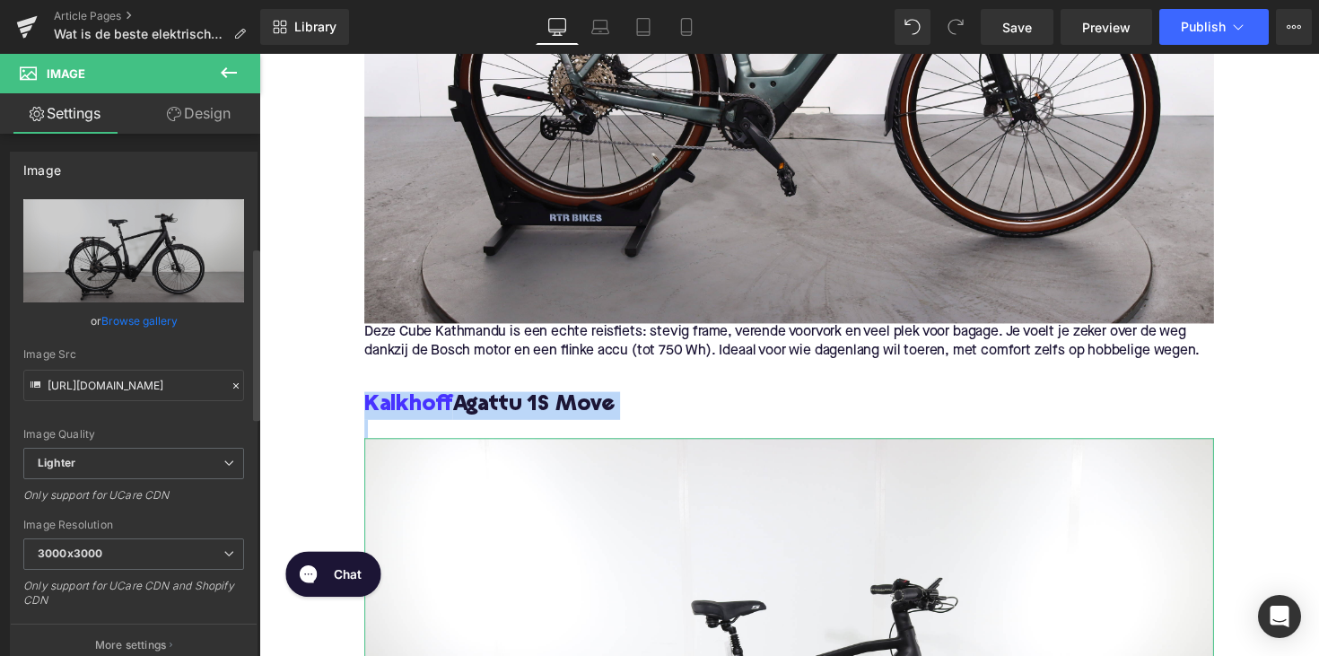
scroll to position [743, 0]
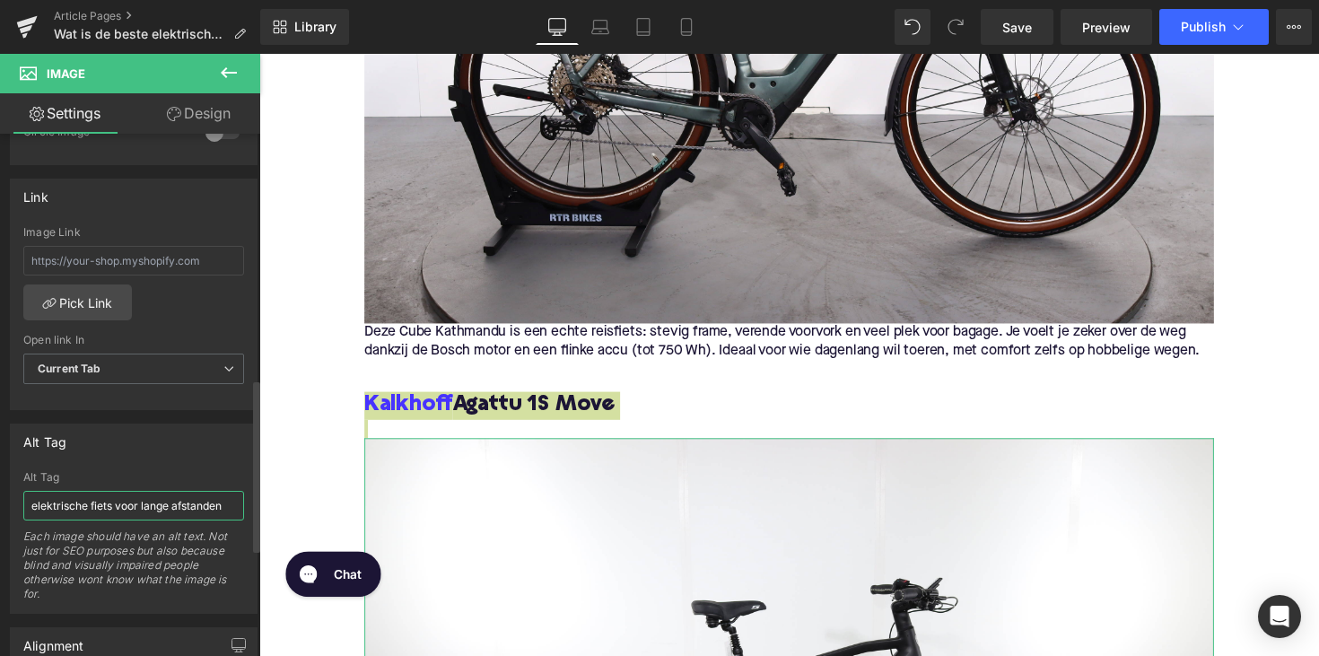
click at [150, 502] on input "elektrische fiets voor lange afstanden" at bounding box center [133, 506] width 221 height 30
paste input "Kalkhoff Agattu 1S Move"
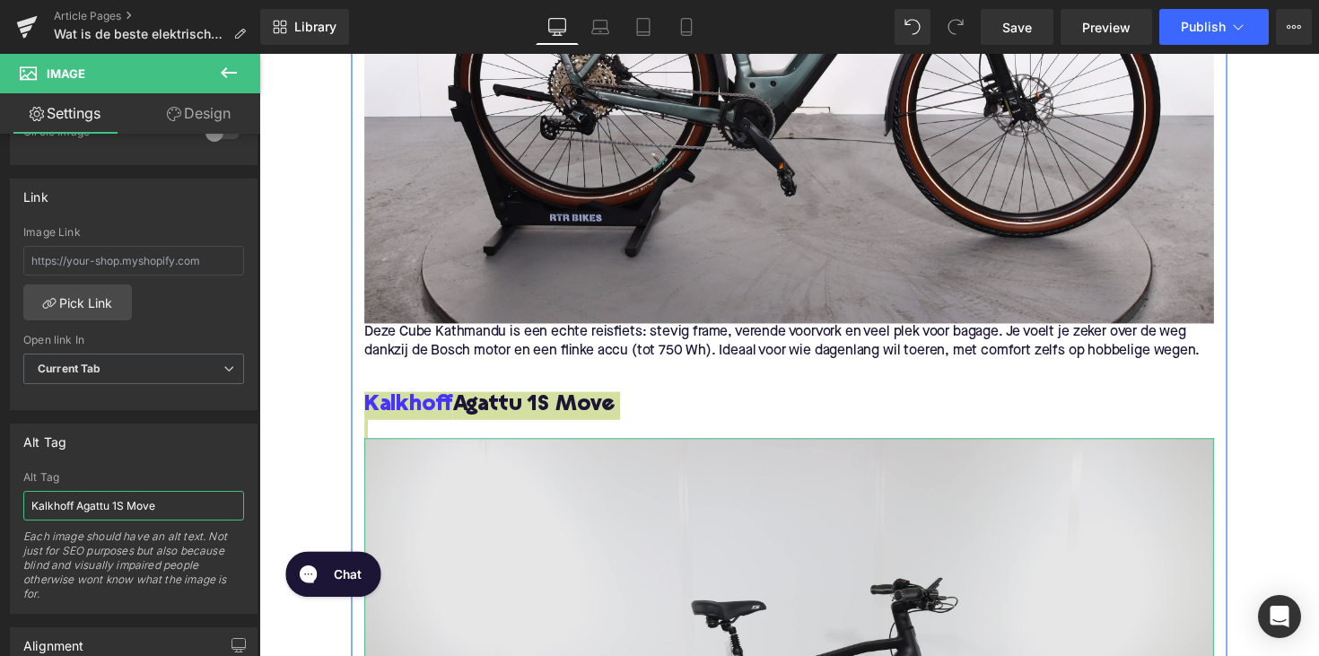
type input "Kalkhoff Agattu 1S Move"
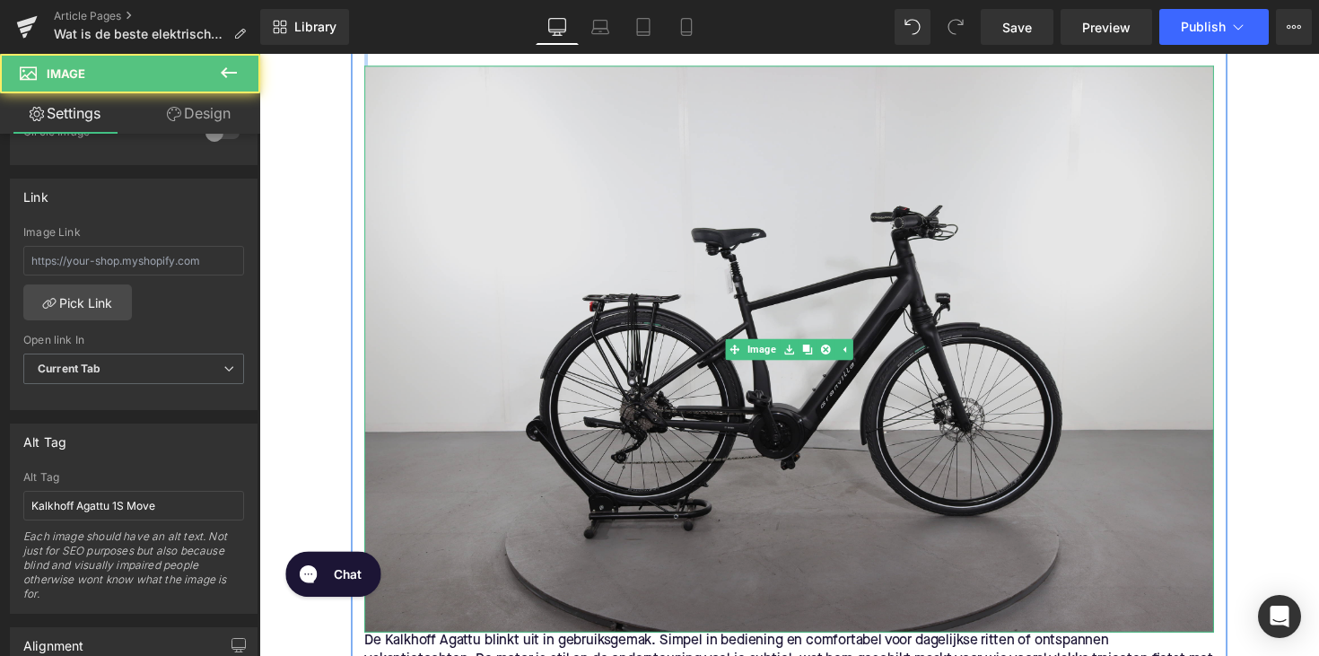
scroll to position [3440, 0]
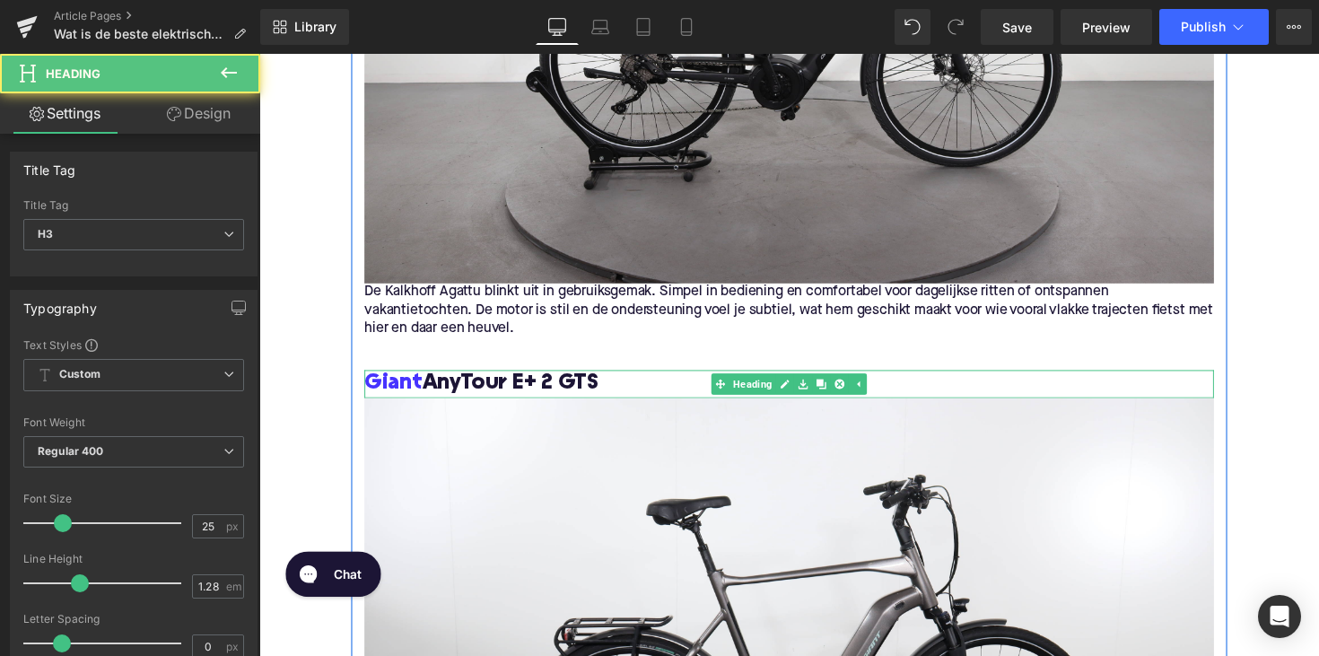
click at [456, 392] on h3 "Giant AnyTour E+ 2 GTS" at bounding box center [802, 392] width 870 height 29
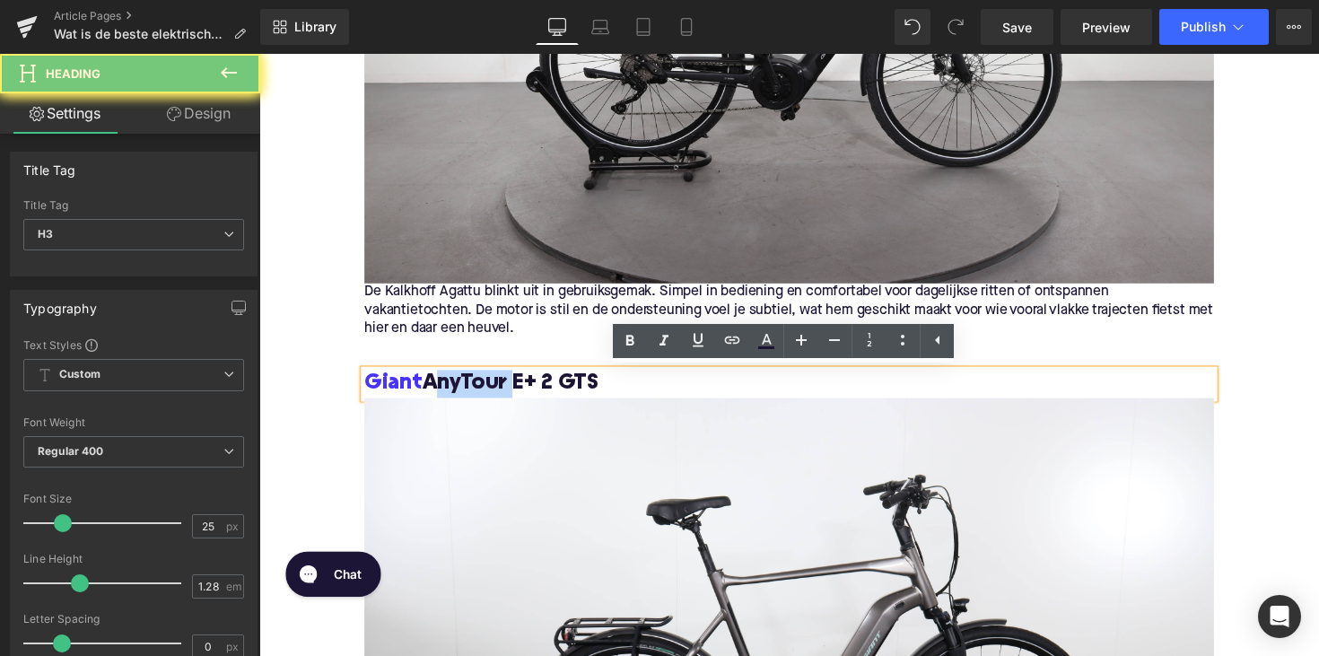
copy h3 "Giant AnyTour E+ 2 GTS"
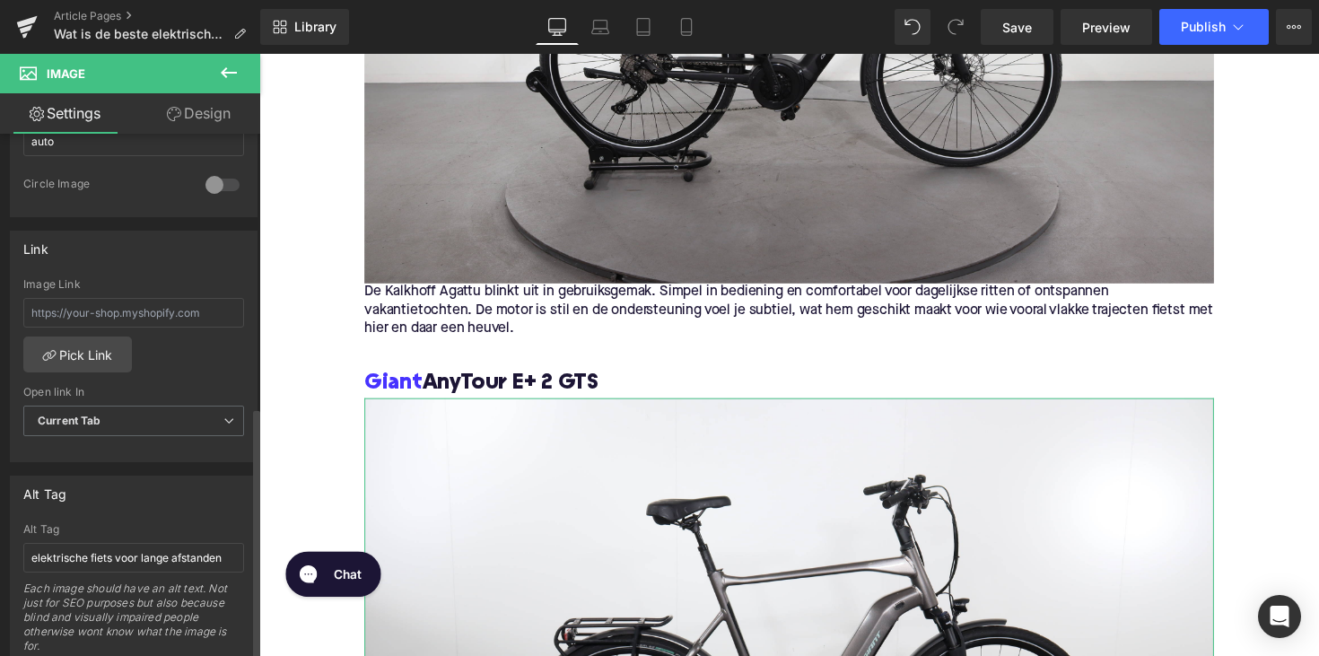
scroll to position [744, 0]
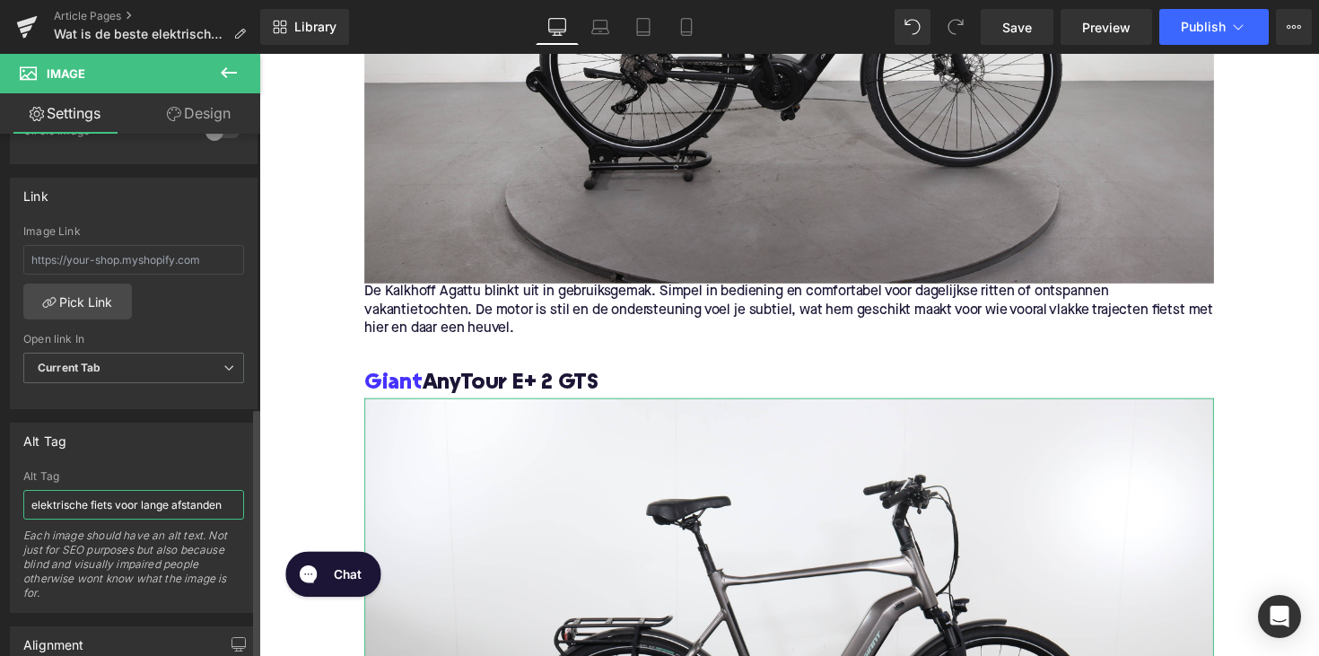
click at [142, 490] on input "elektrische fiets voor lange afstanden" at bounding box center [133, 505] width 221 height 30
paste input "Giant AnyTour E+ 2 GTS"
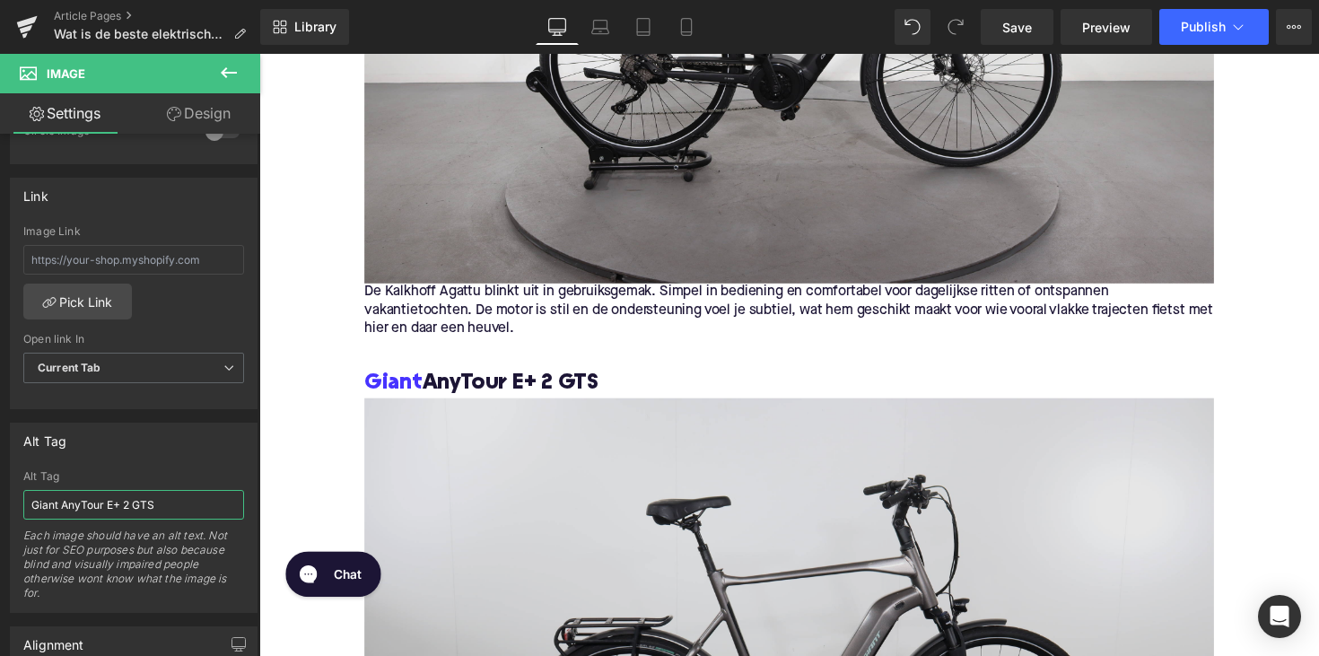
type input "Giant AnyTour E+ 2 GTS"
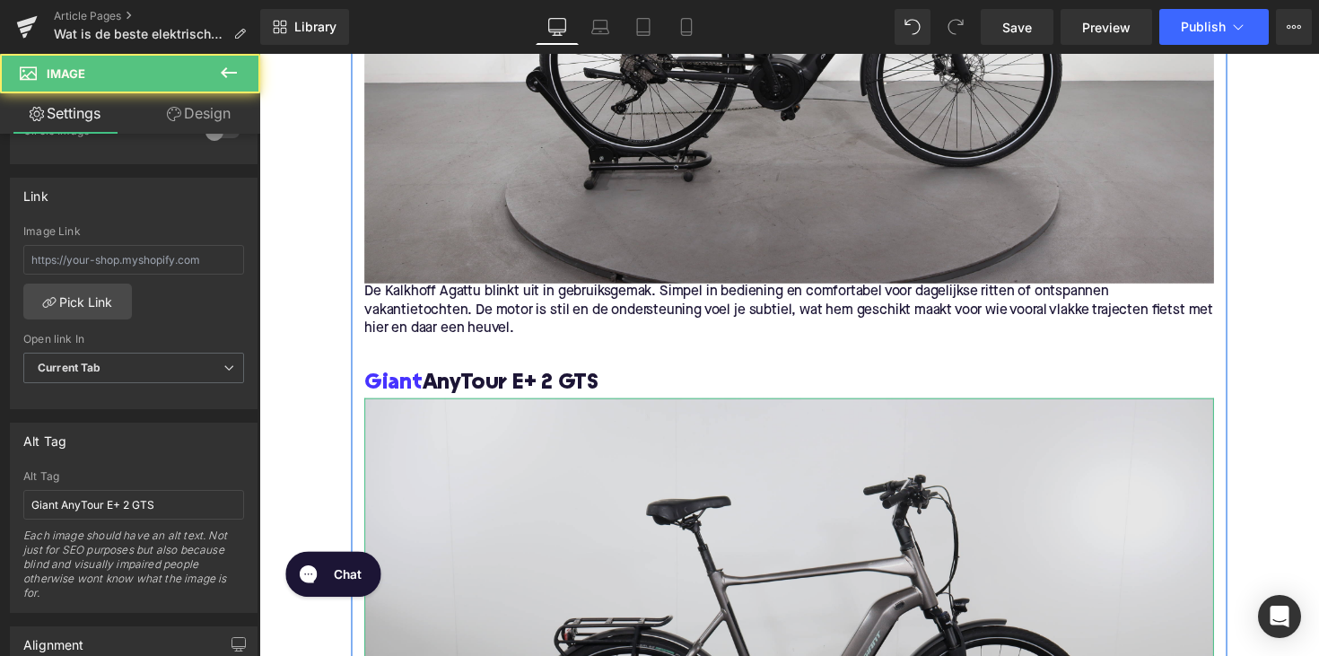
scroll to position [3983, 0]
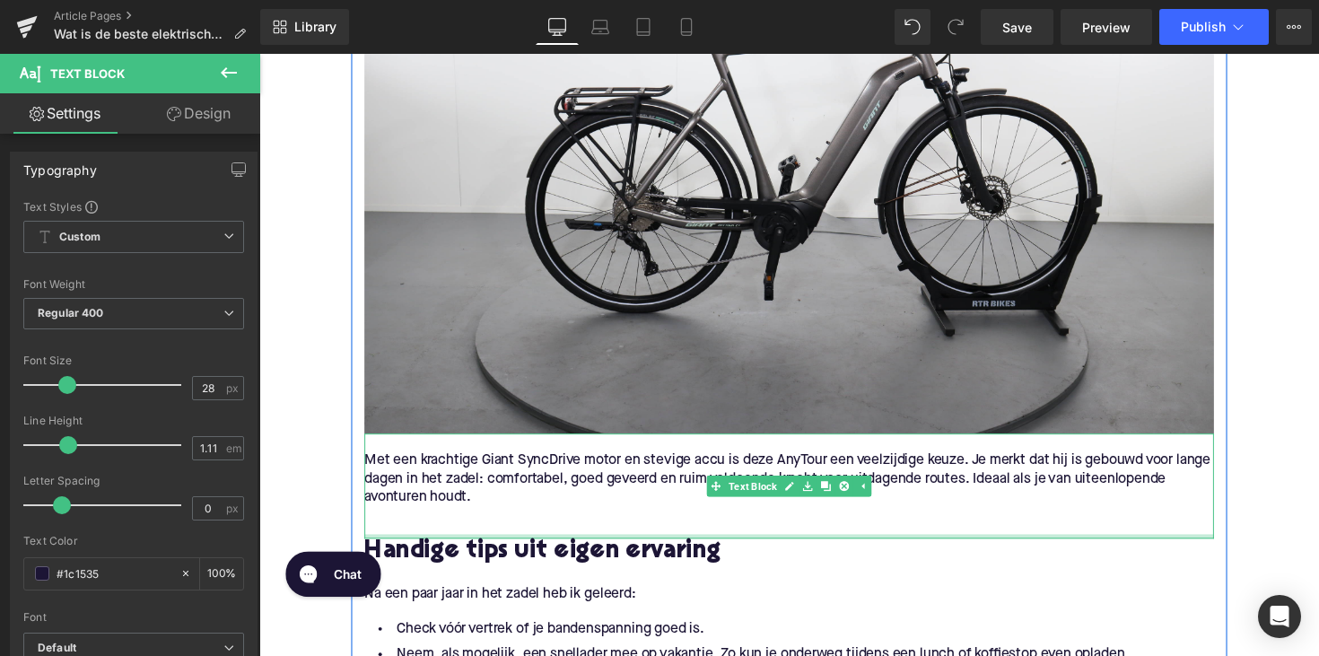
click at [489, 546] on div at bounding box center [802, 548] width 870 height 4
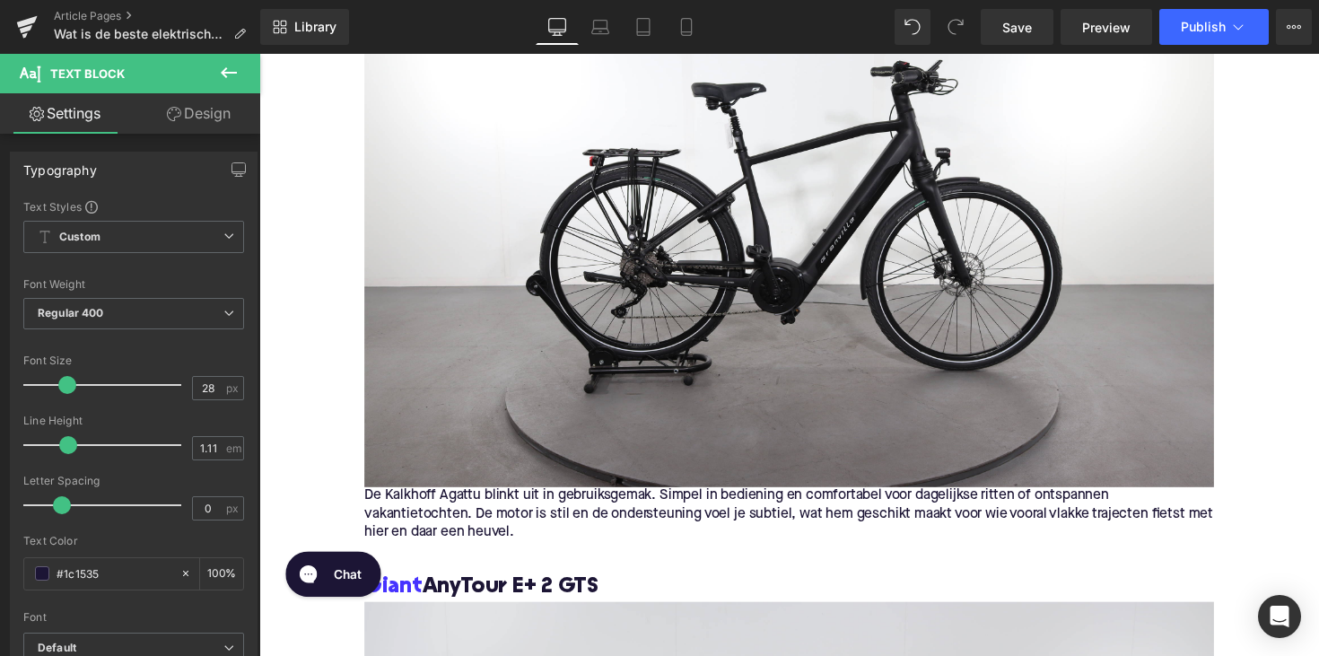
scroll to position [3064, 0]
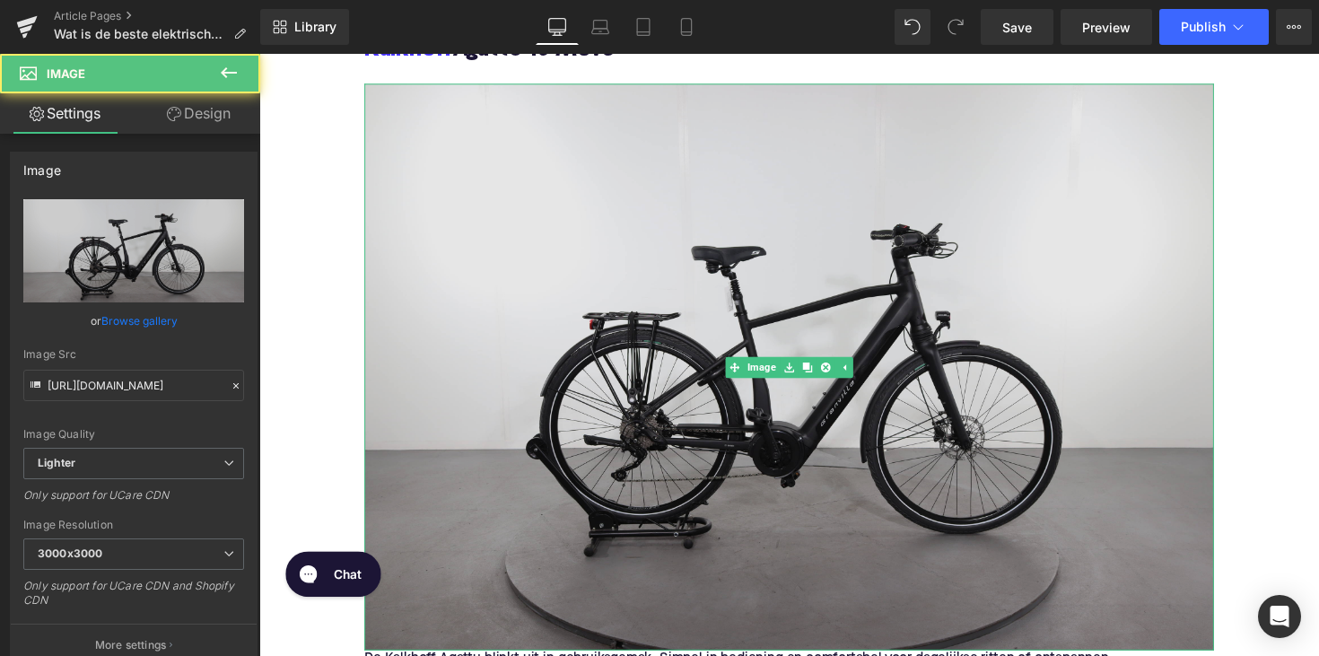
click at [570, 373] on img at bounding box center [802, 374] width 870 height 580
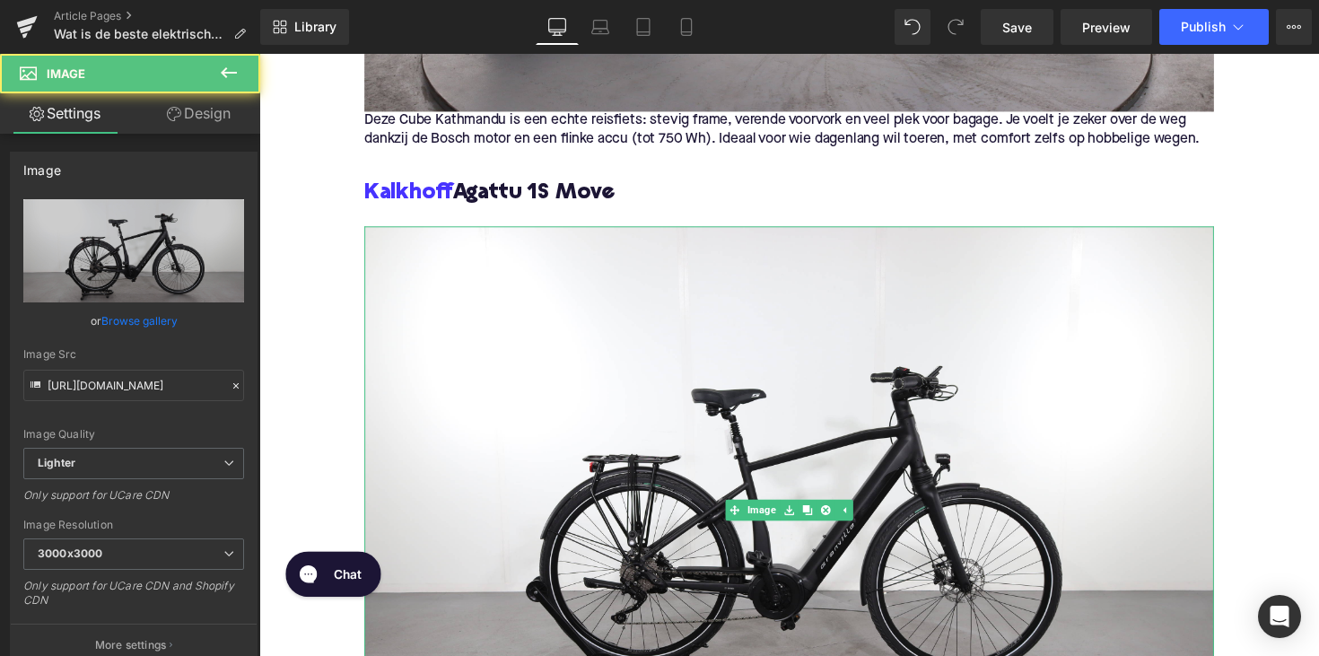
scroll to position [2911, 0]
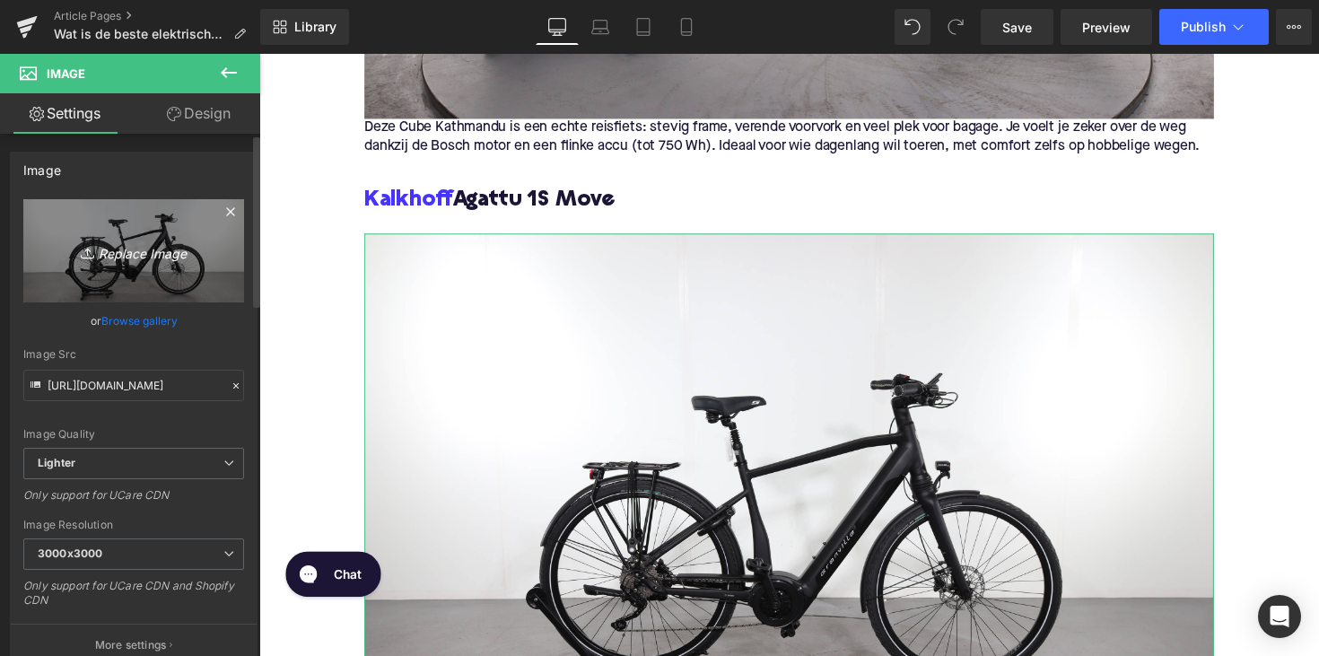
click at [168, 243] on icon "Replace Image" at bounding box center [134, 251] width 144 height 22
type input "C:\fakepath\kalkaga.jpg"
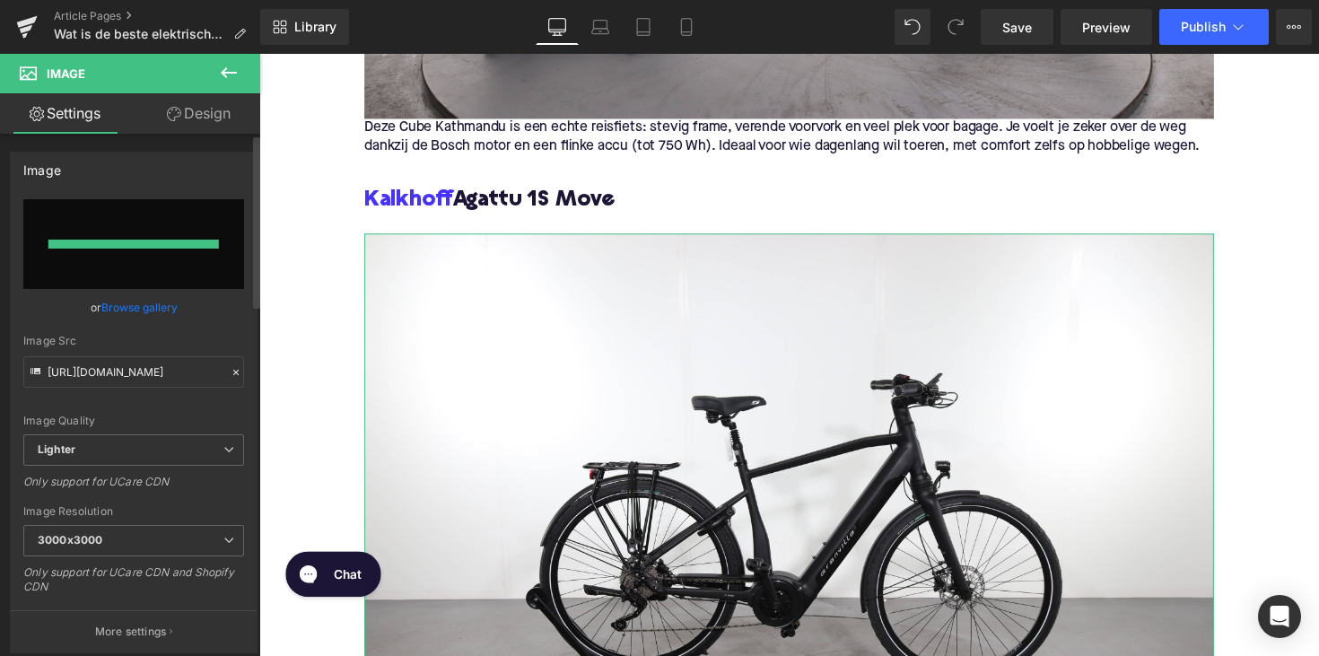
type input "https://ucarecdn.com/5ccc2b5c-4b5b-4981-9528-21039f0e4e26/-/format/auto/-/previ…"
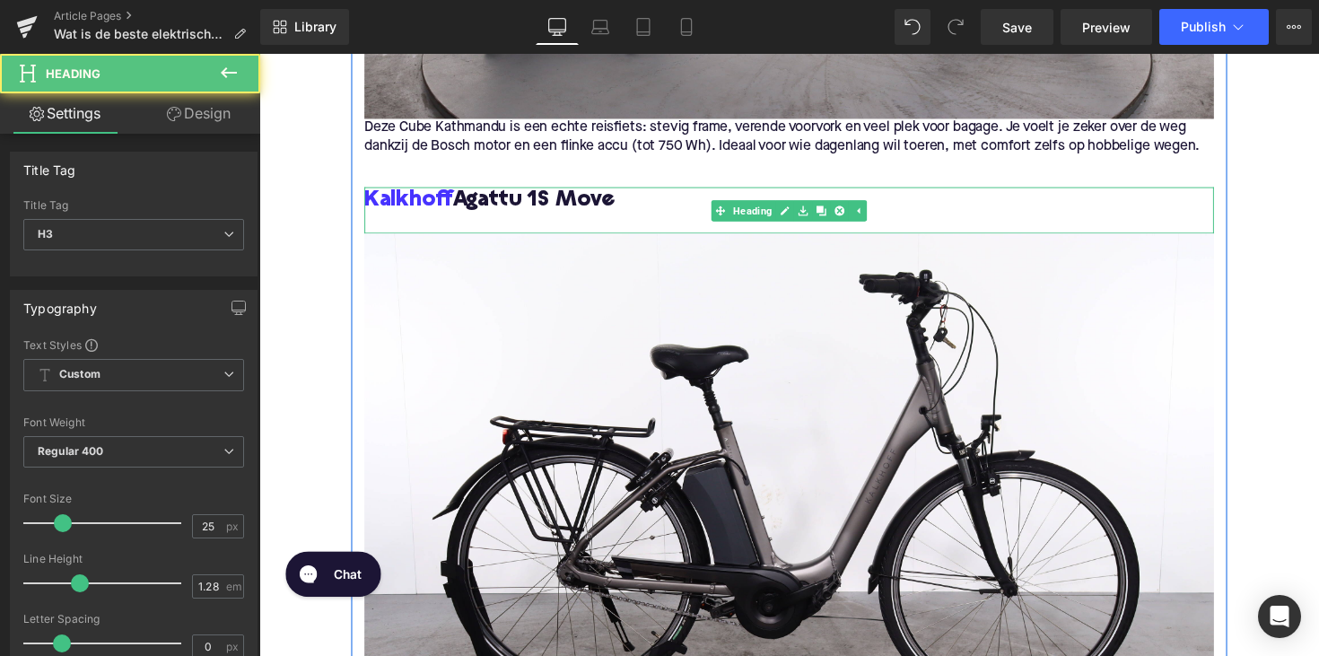
click at [500, 200] on h3 "Kalkhoff Agattu 1S Move" at bounding box center [802, 204] width 870 height 29
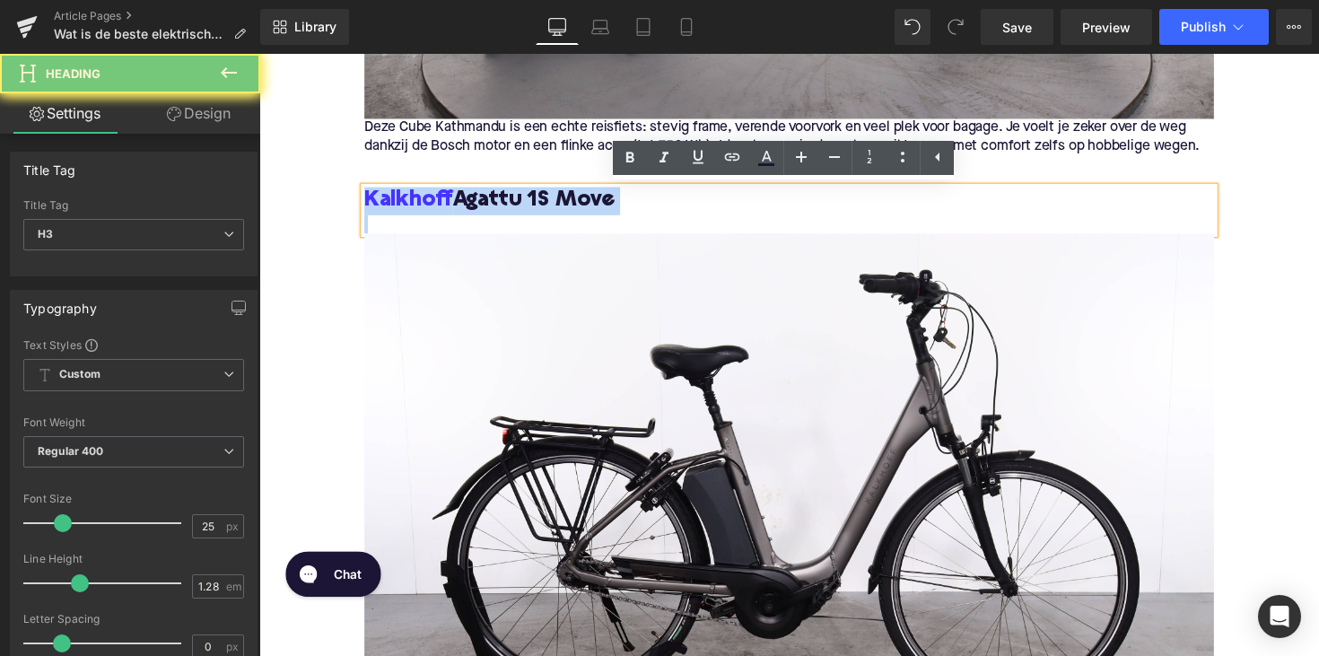
copy h3 "Kalkhoff Agattu 1S Move"
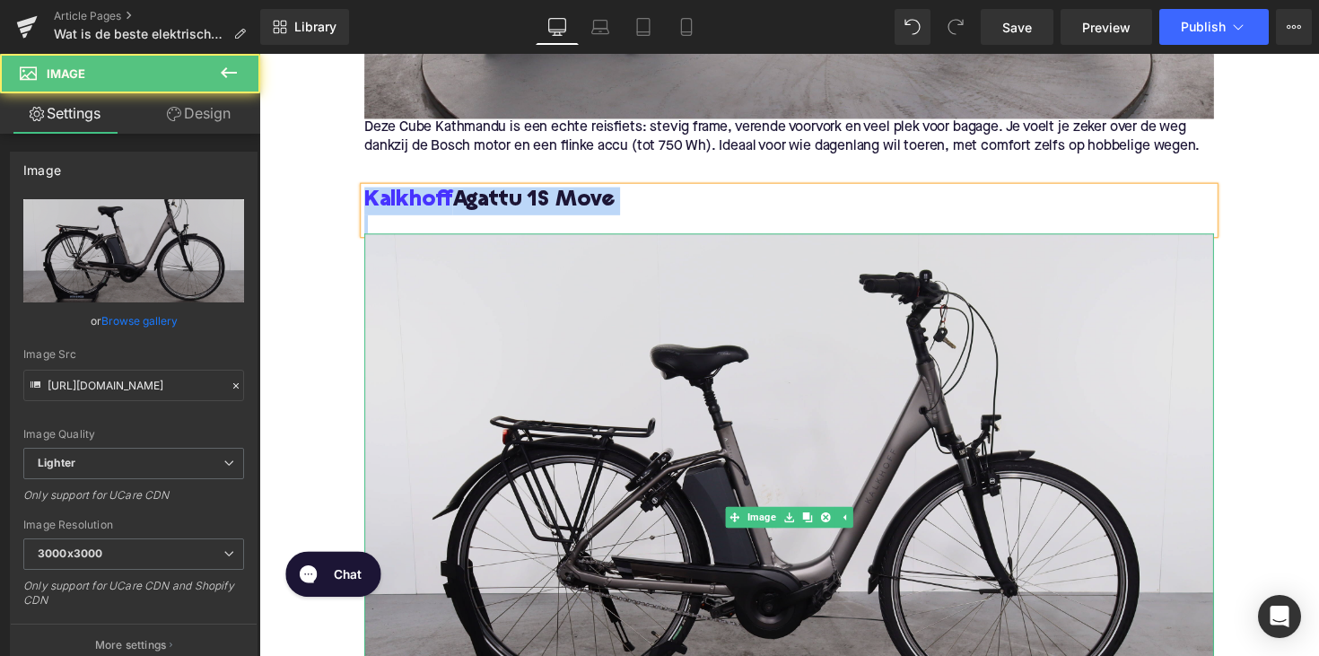
drag, startPoint x: 521, startPoint y: 303, endPoint x: 424, endPoint y: 471, distance: 193.7
click at [521, 303] on img at bounding box center [802, 528] width 870 height 580
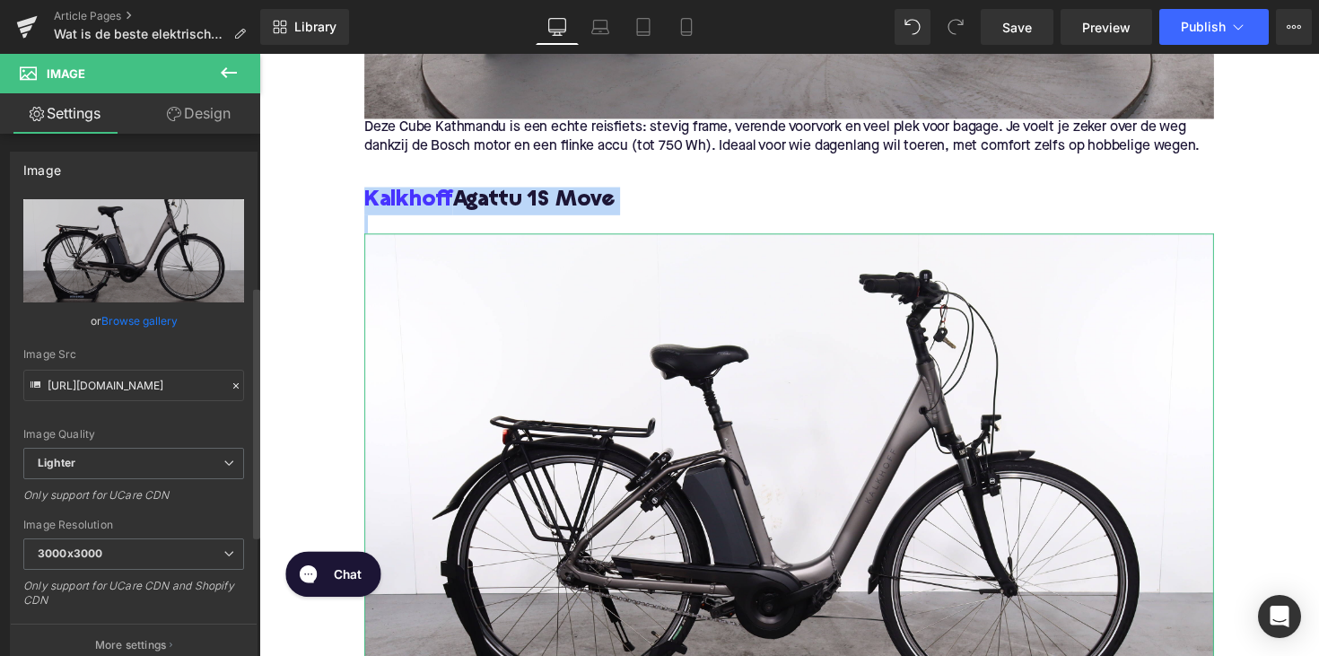
scroll to position [733, 0]
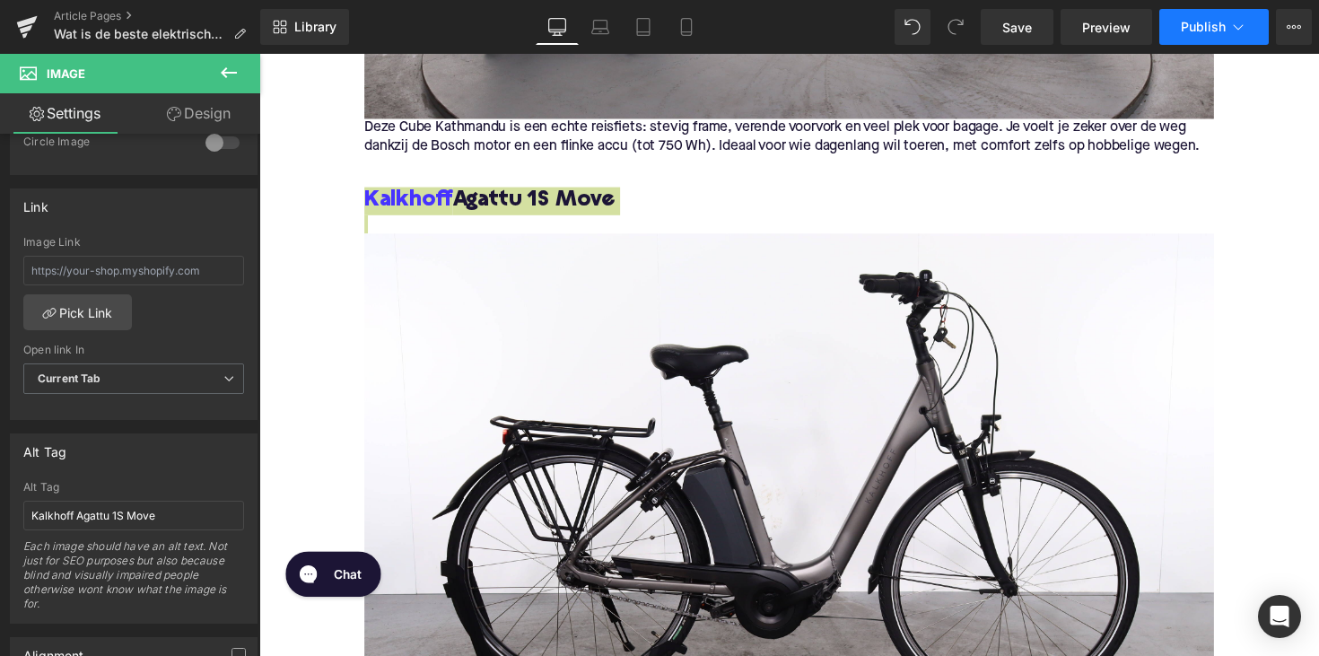
click at [1204, 21] on span "Publish" at bounding box center [1203, 27] width 45 height 14
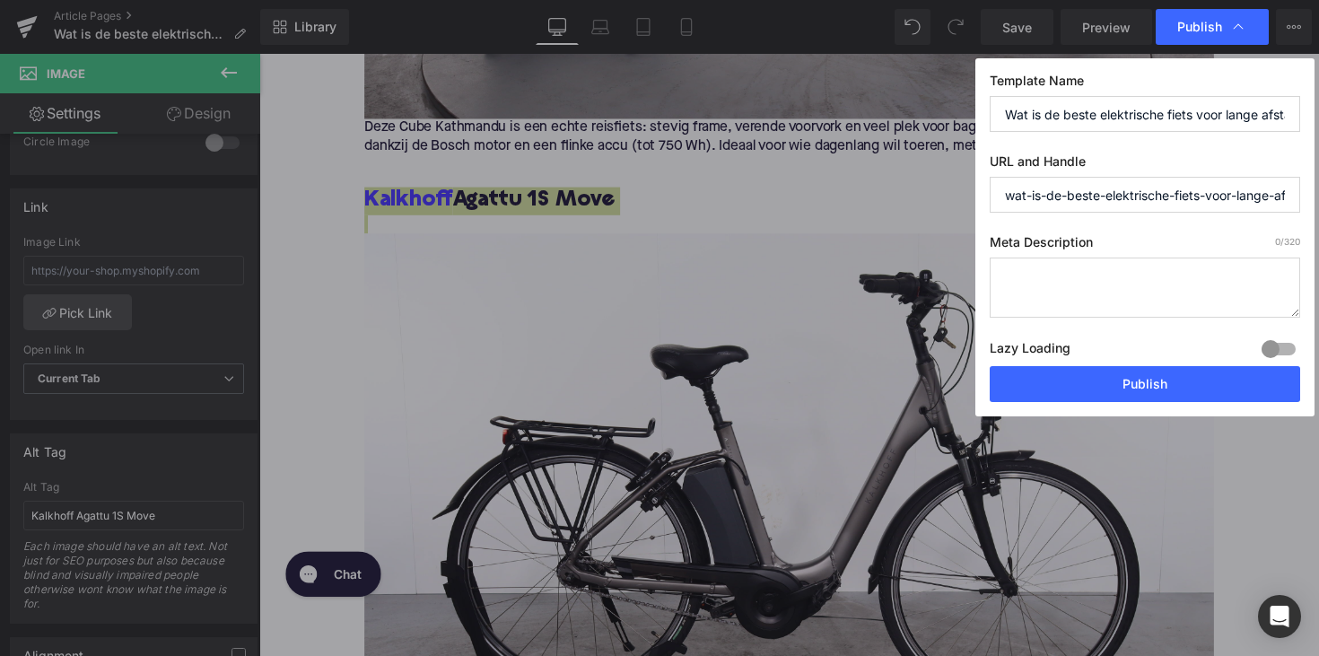
click at [1099, 297] on textarea at bounding box center [1144, 287] width 310 height 60
paste textarea "Ontdek de beste elektrische fietsen voor lange afstanden. Vergelijk accu, motor…"
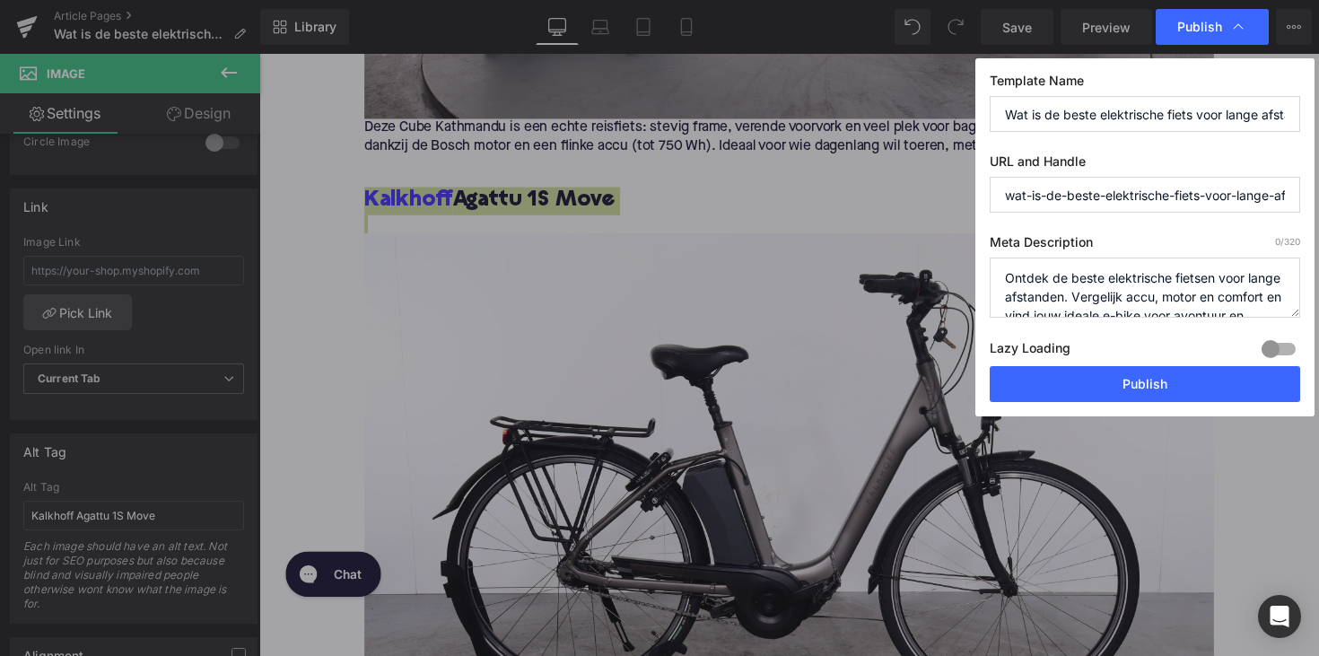
scroll to position [38, 0]
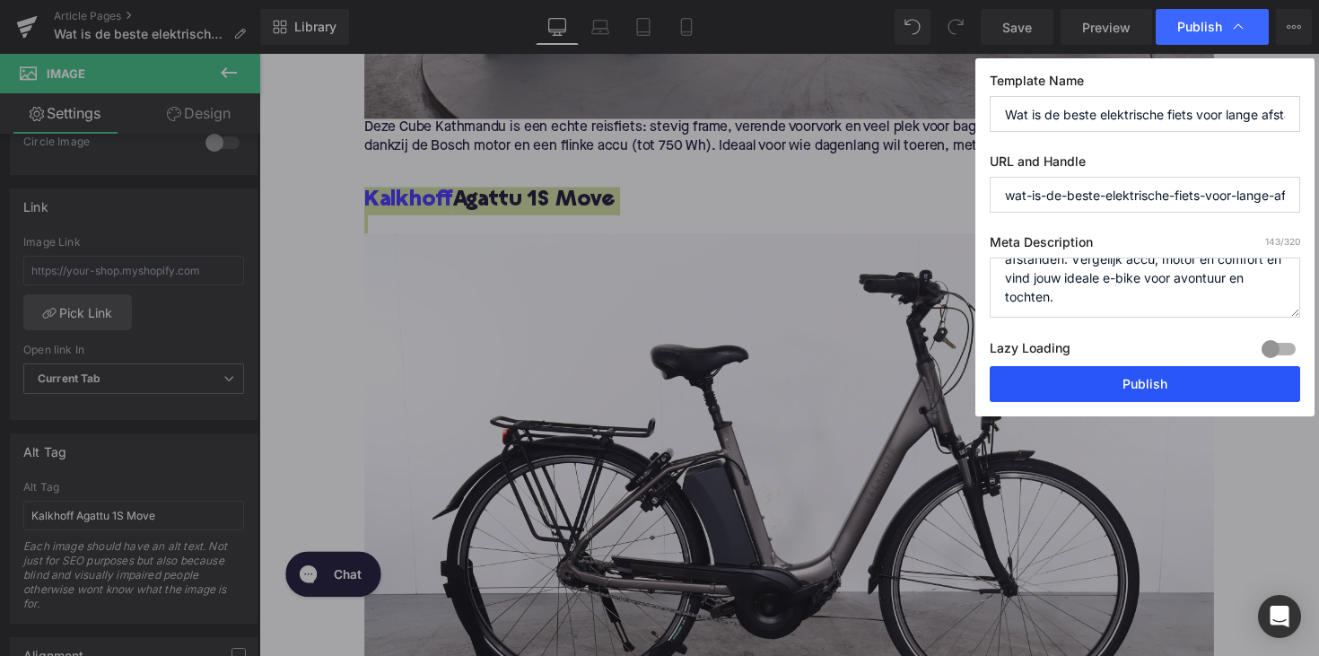
type textarea "Ontdek de beste elektrische fietsen voor lange afstanden. Vergelijk accu, motor…"
click at [1171, 380] on button "Publish" at bounding box center [1144, 384] width 310 height 36
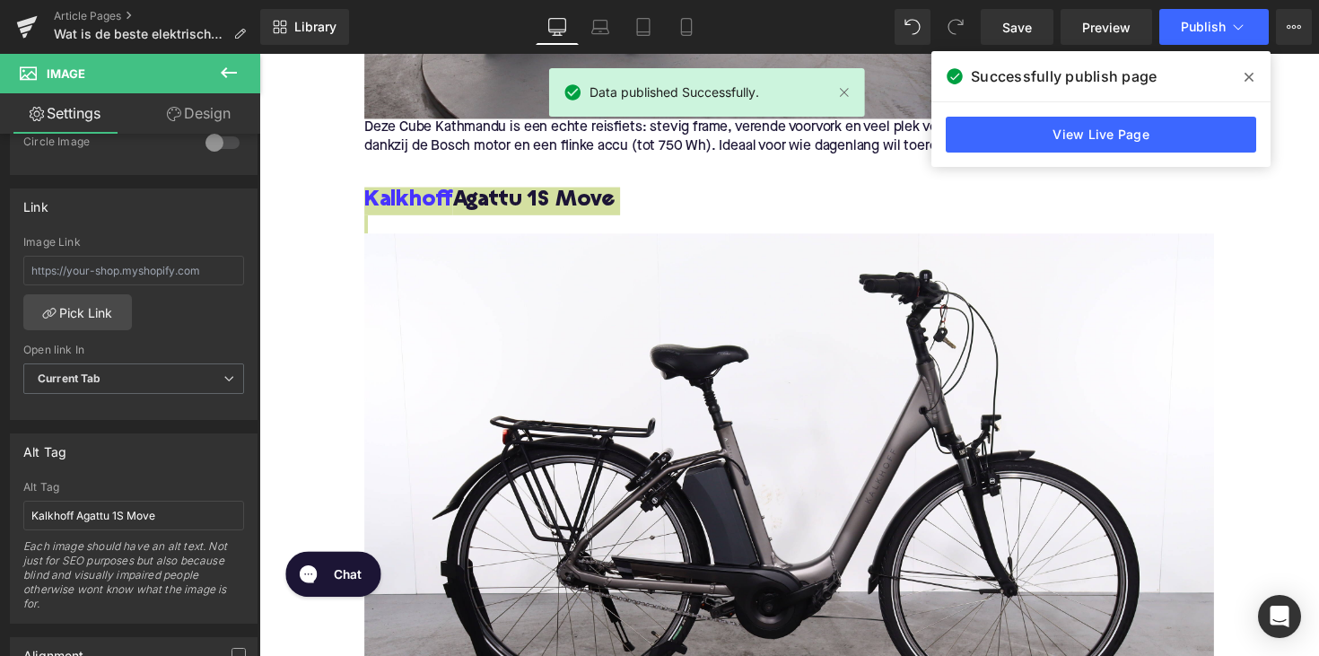
click at [99, 7] on div "Article Pages Wat is de beste elektrische fiets voor lange afstanden?" at bounding box center [130, 27] width 260 height 54
click at [88, 16] on link "Article Pages" at bounding box center [157, 16] width 206 height 14
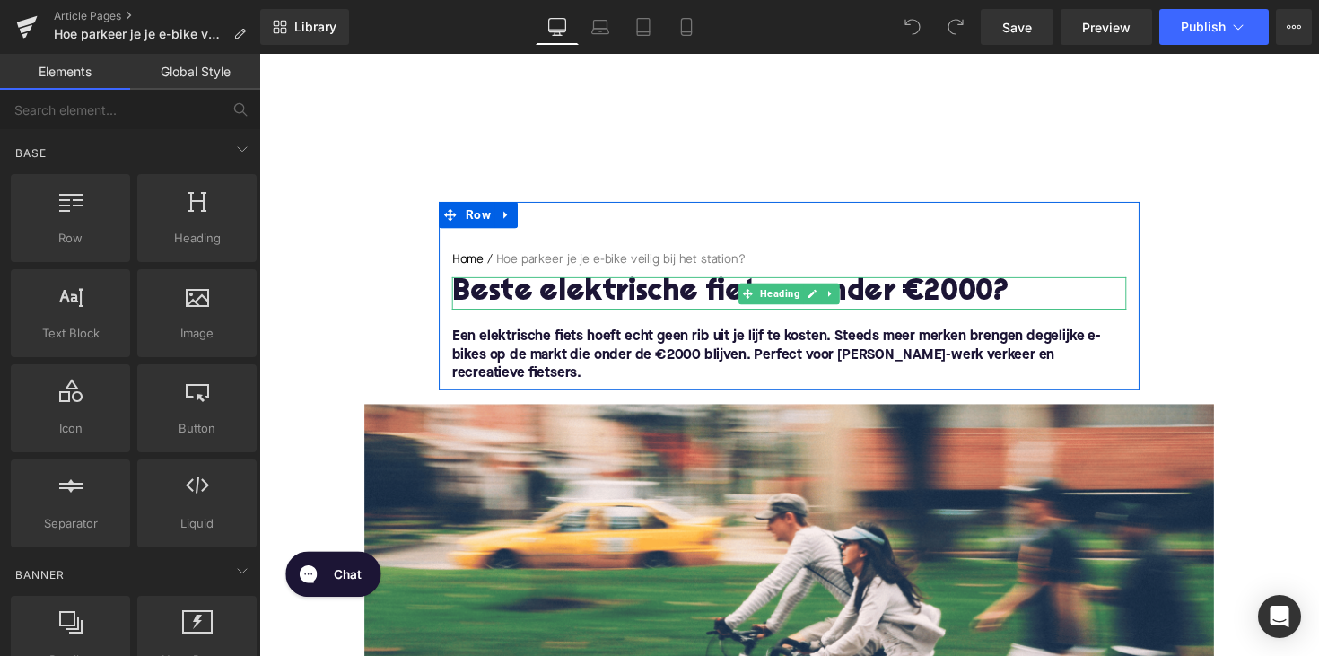
click at [568, 292] on h1 "Beste elektrische fietsen onder €2000?" at bounding box center [802, 299] width 691 height 33
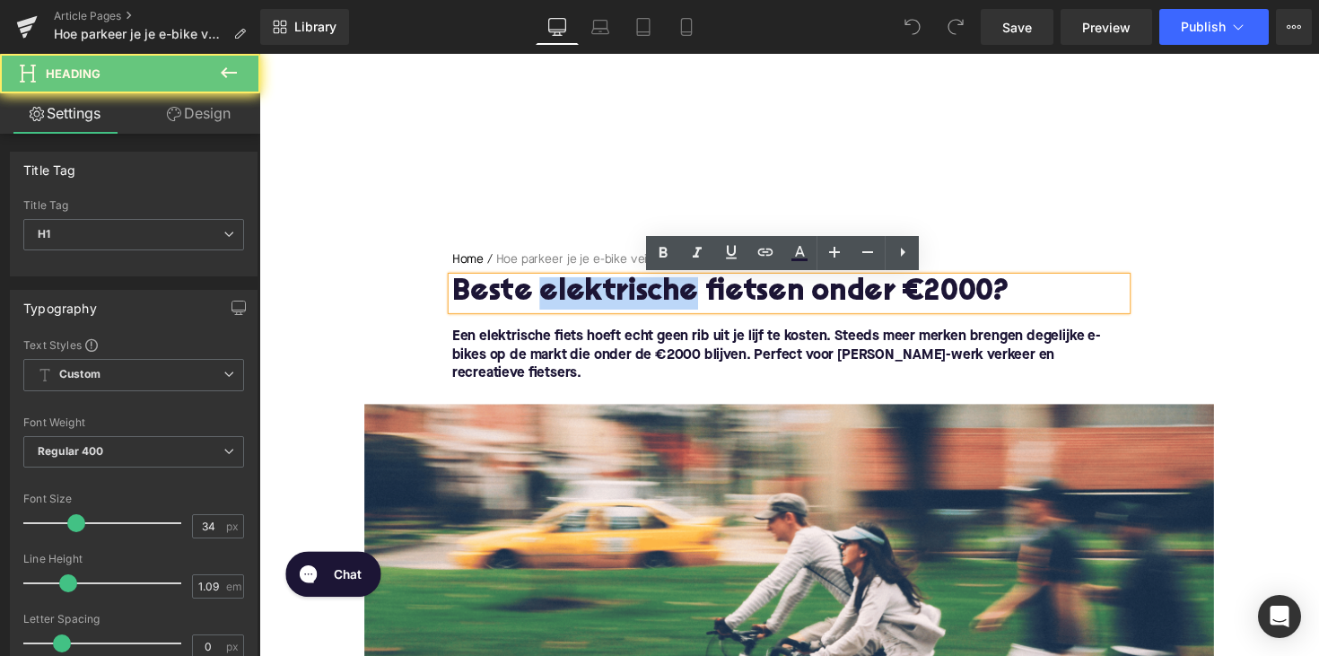
click at [568, 292] on h1 "Beste elektrische fietsen onder €2000?" at bounding box center [802, 299] width 691 height 33
paste div
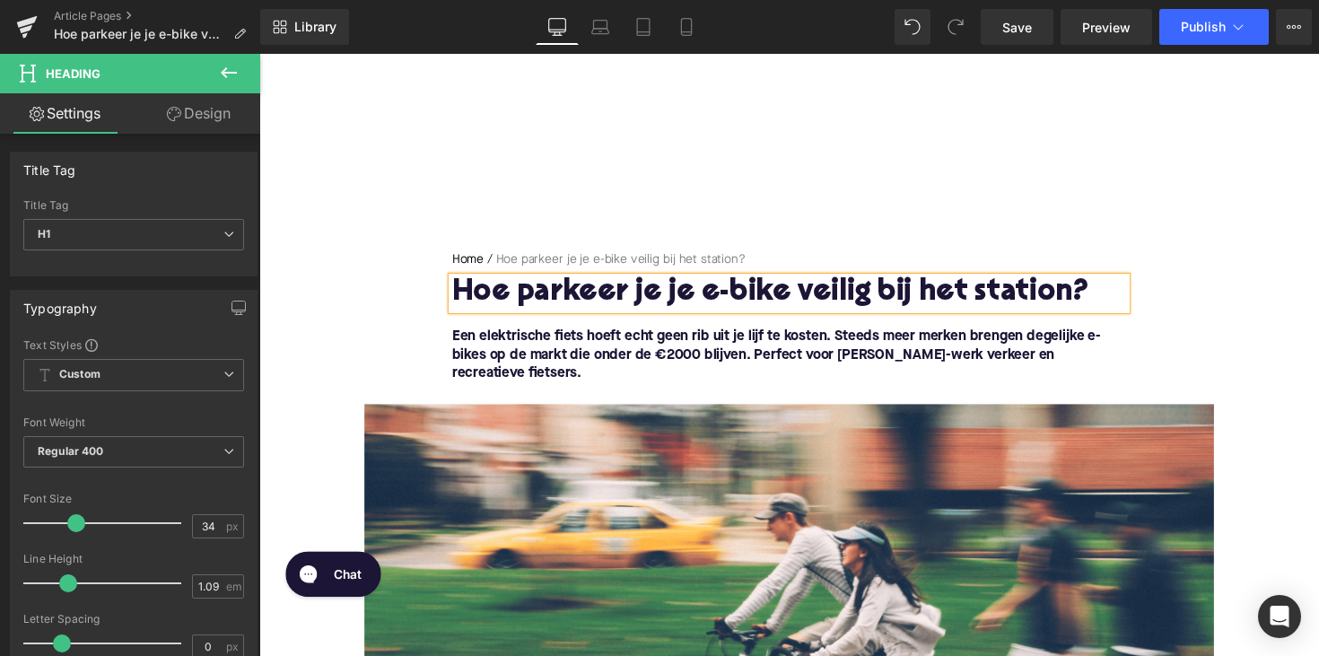
click at [593, 343] on font "Een elektrische fiets hoeft echt geen rib uit je lijf te kosten. Steeds meer me…" at bounding box center [789, 362] width 665 height 52
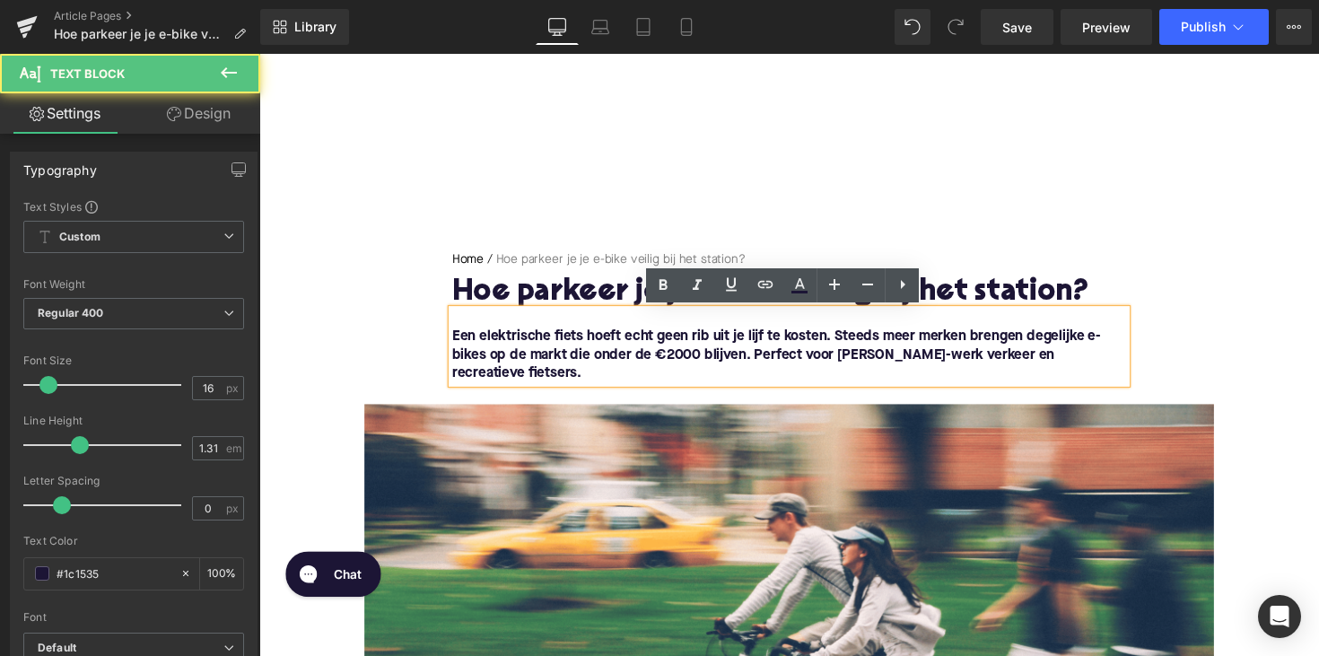
click at [593, 343] on font "Een elektrische fiets hoeft echt geen rib uit je lijf te kosten. Steeds meer me…" at bounding box center [789, 362] width 665 height 52
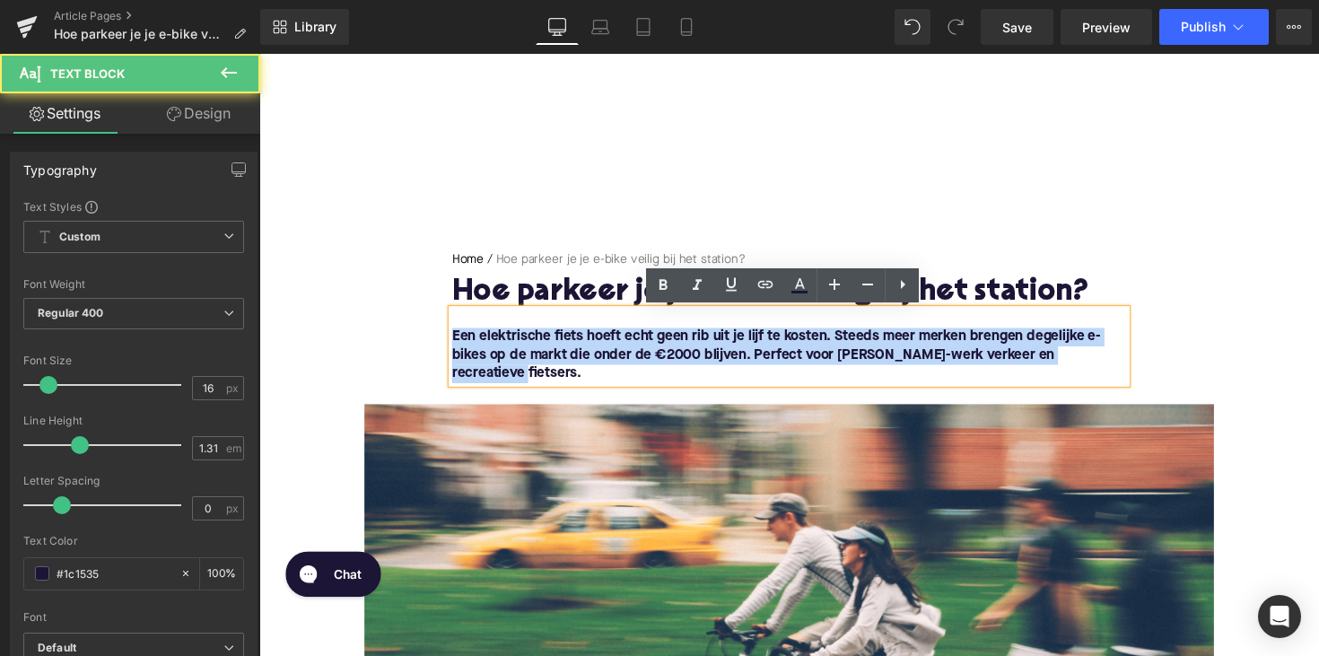
click at [593, 343] on font "Een elektrische fiets hoeft echt geen rib uit je lijf te kosten. Steeds meer me…" at bounding box center [789, 362] width 665 height 52
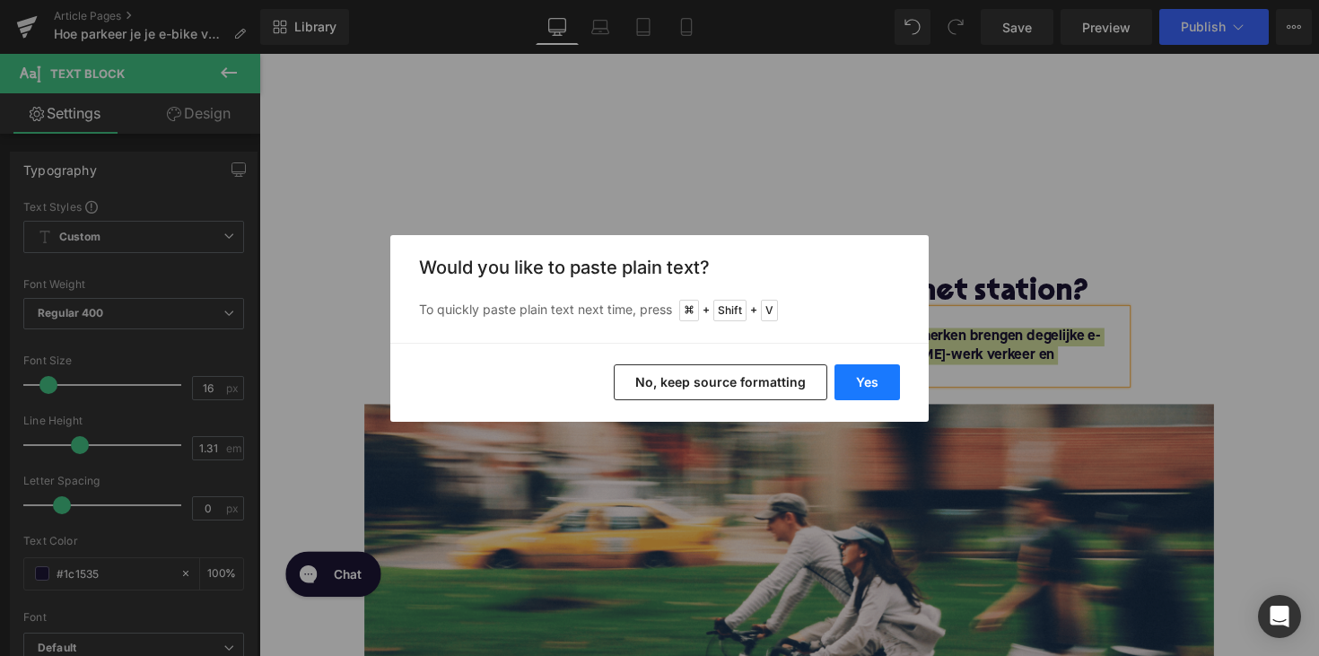
click at [861, 370] on button "Yes" at bounding box center [866, 382] width 65 height 36
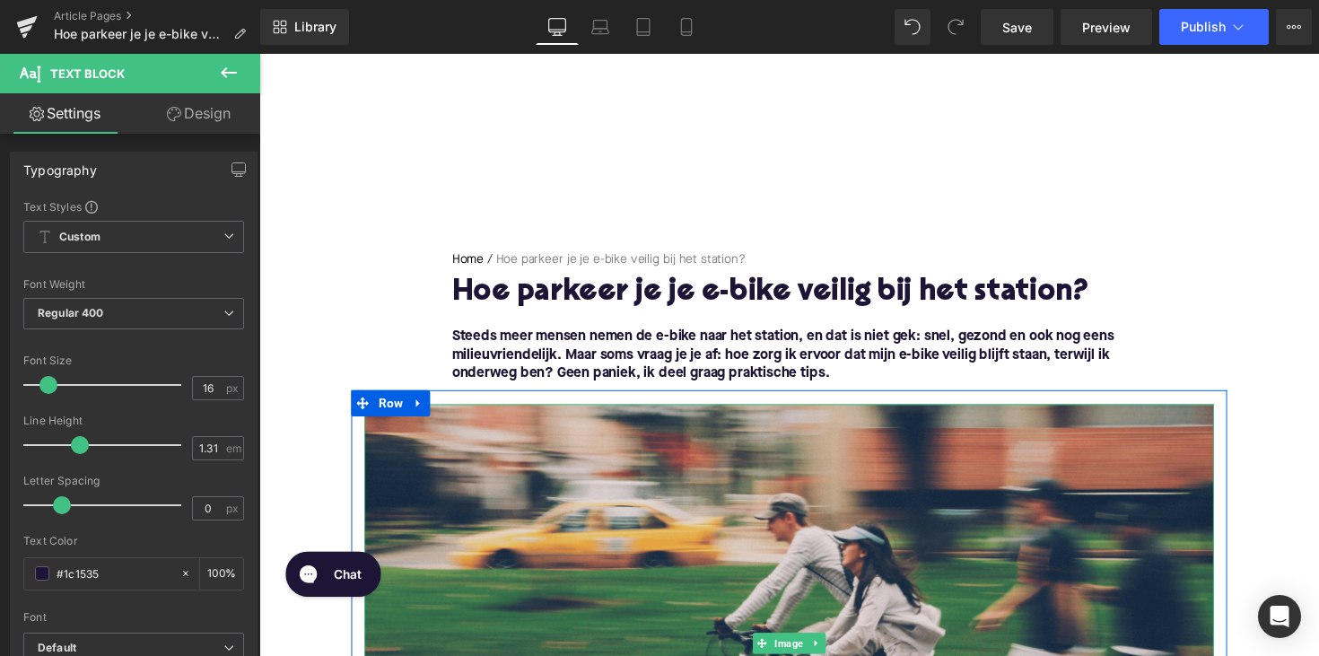
scroll to position [609, 0]
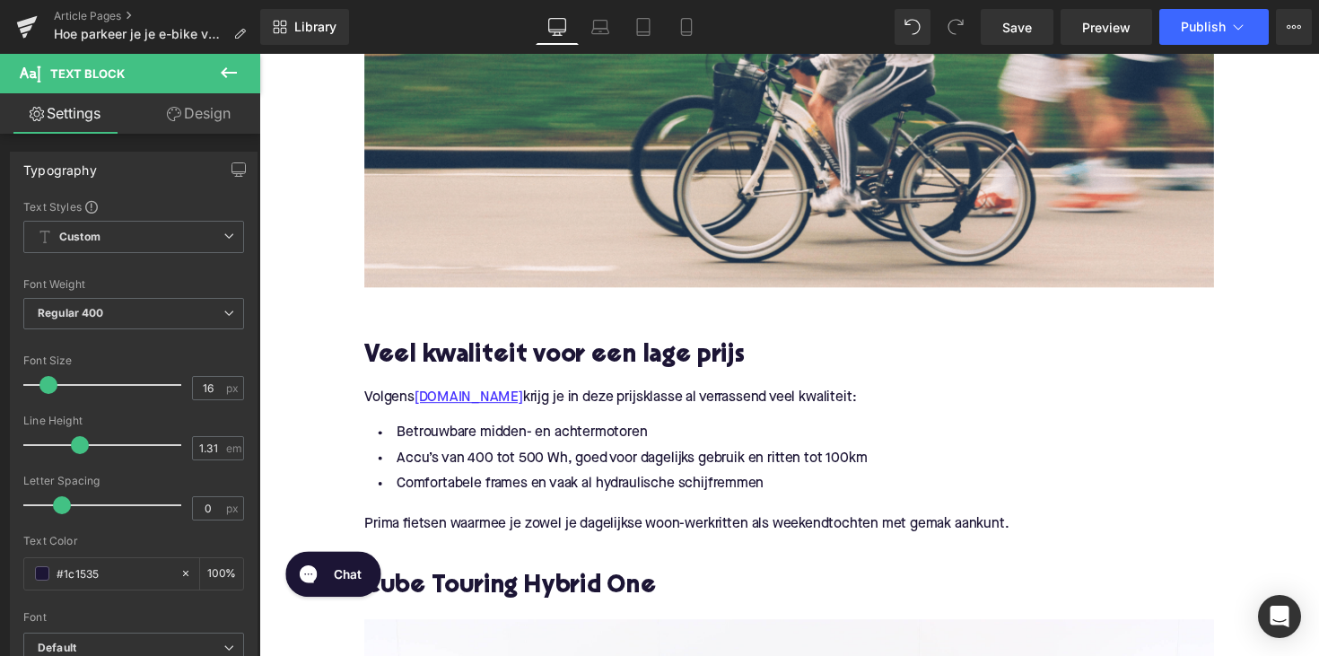
click at [562, 374] on h2 "Veel kwaliteit voor een lage prijs" at bounding box center [802, 365] width 870 height 28
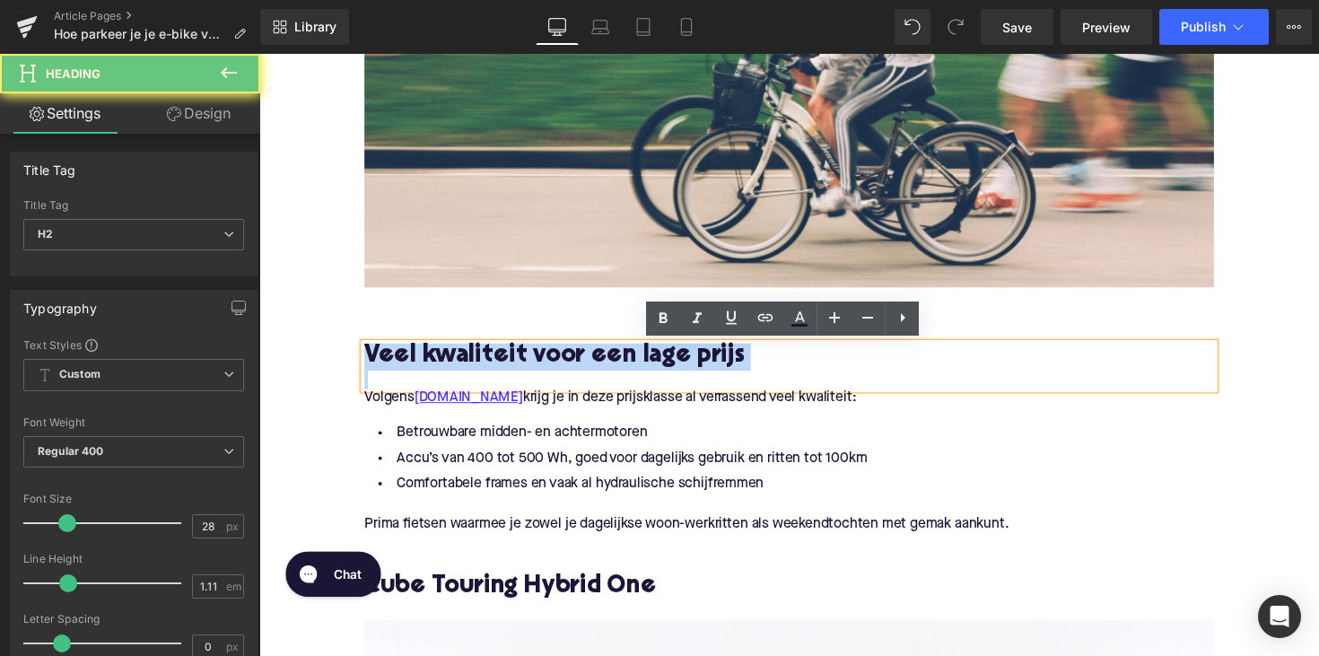
click at [562, 374] on h2 "Veel kwaliteit voor een lage prijs" at bounding box center [802, 365] width 870 height 28
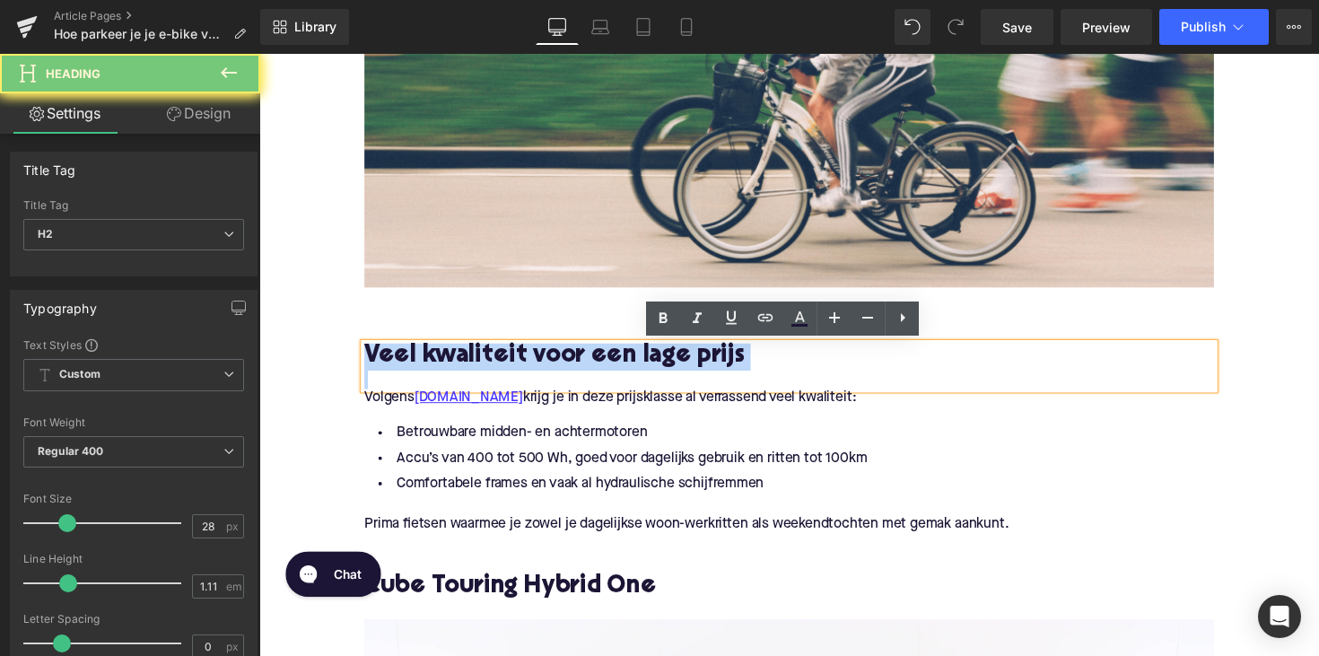
paste div
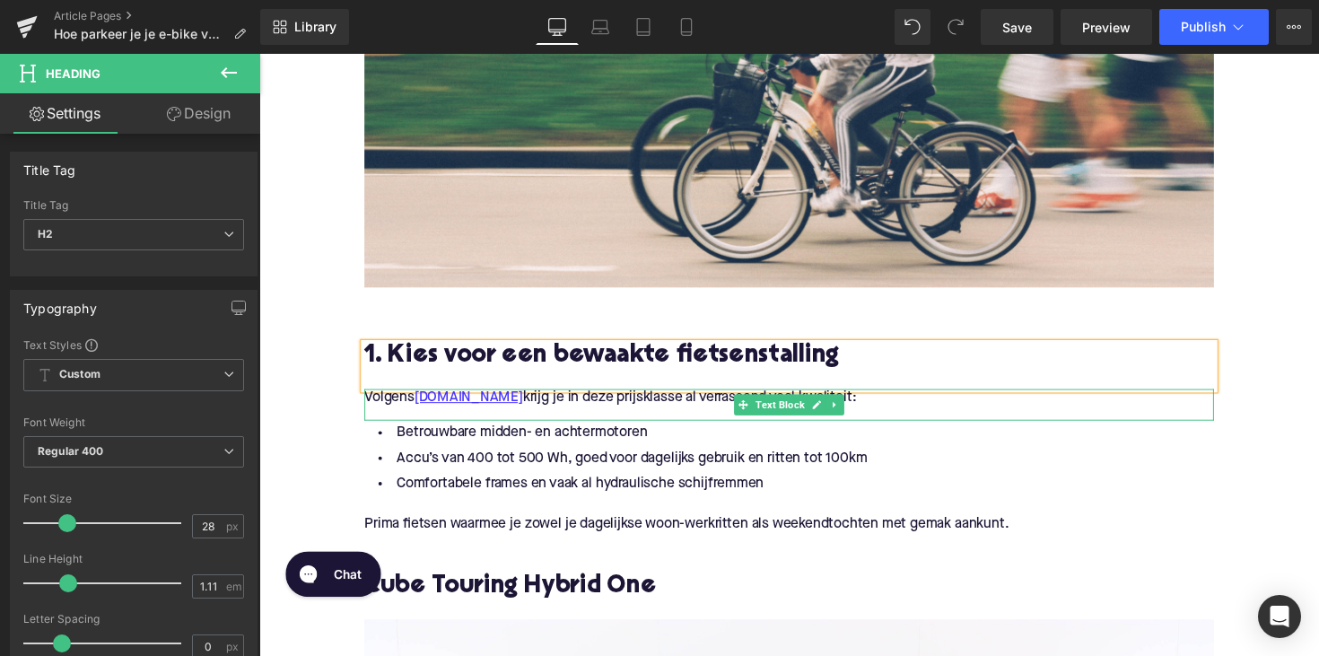
click at [559, 415] on p "Volgens [DOMAIN_NAME] krijg je in deze prijsklasse al verrassend veel kwaliteit:" at bounding box center [802, 406] width 870 height 19
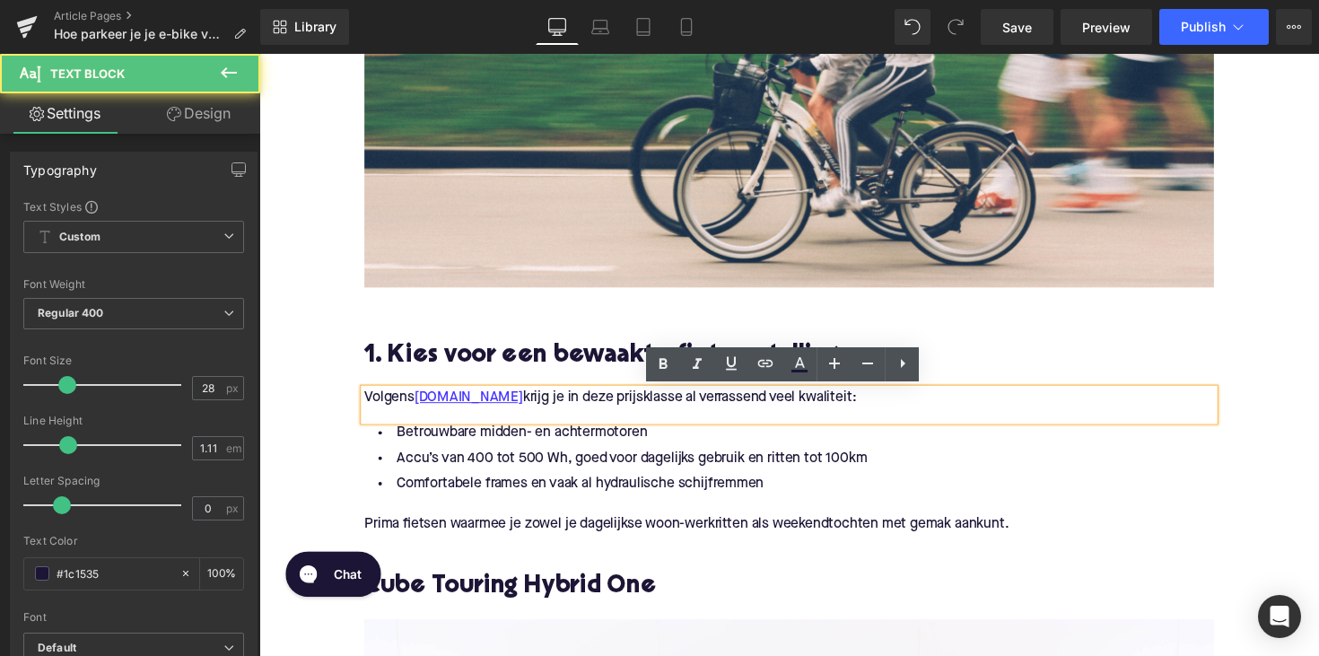
click at [559, 415] on p "Volgens [DOMAIN_NAME] krijg je in deze prijsklasse al verrassend veel kwaliteit:" at bounding box center [802, 406] width 870 height 19
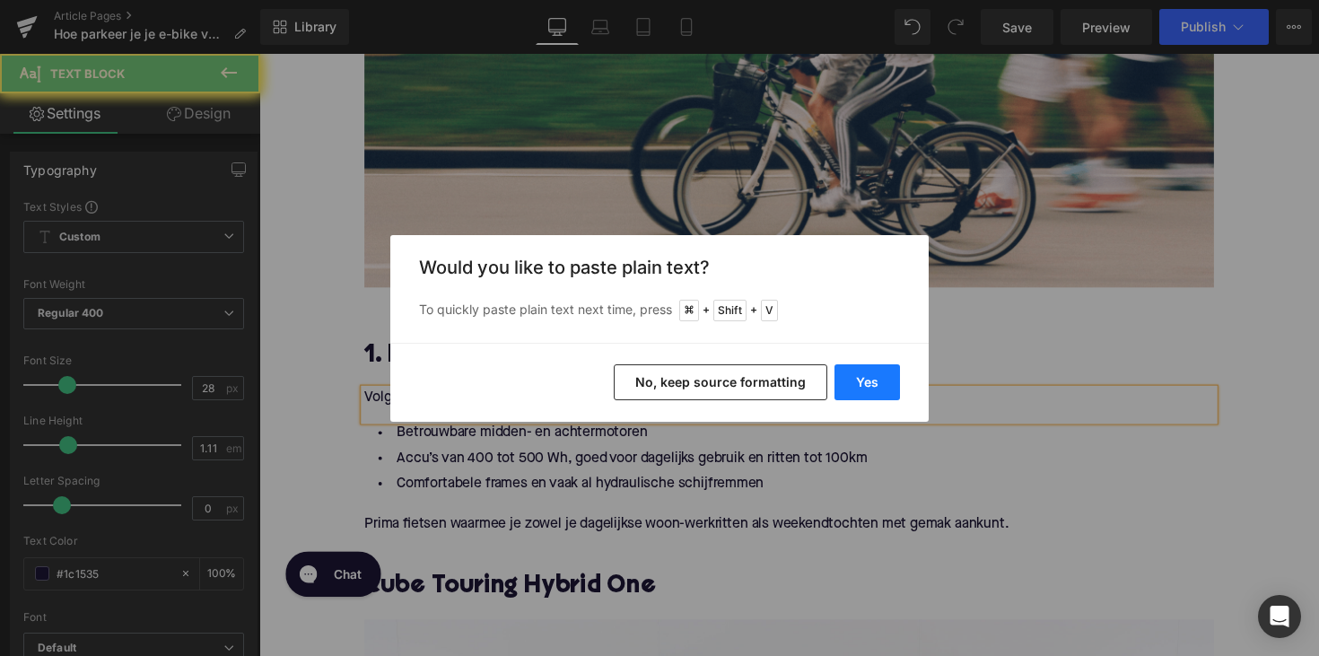
click at [858, 396] on button "Yes" at bounding box center [866, 382] width 65 height 36
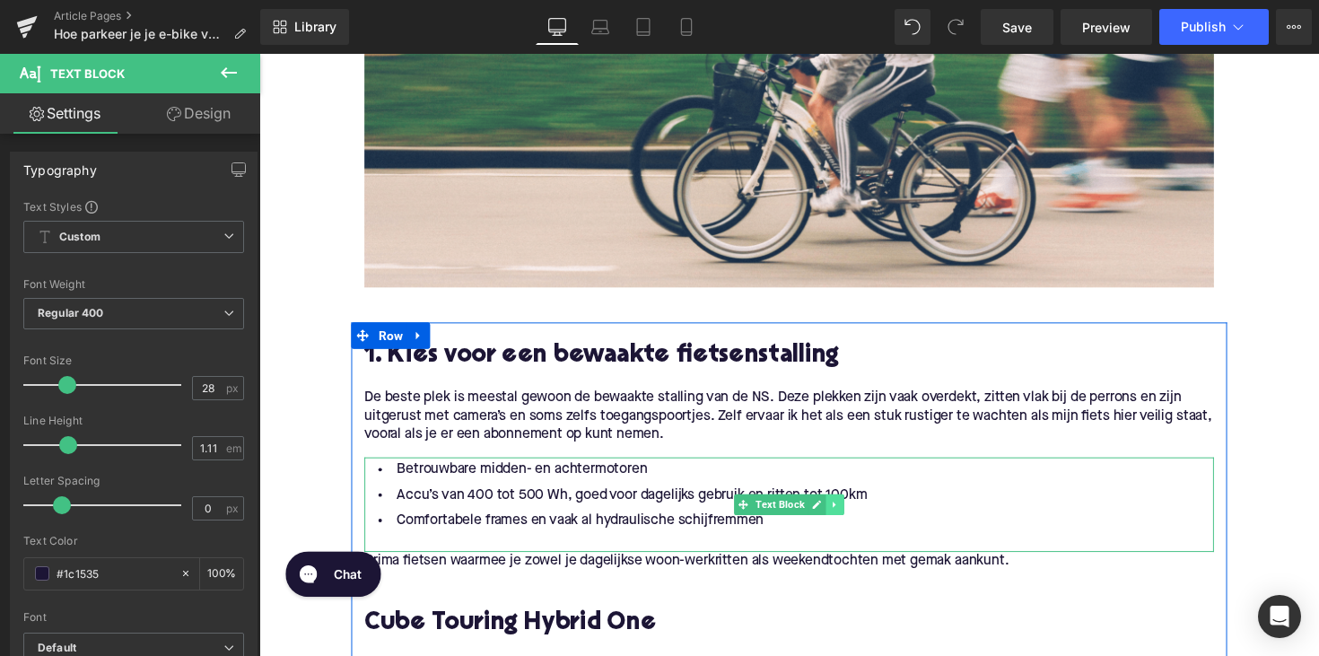
click at [846, 519] on icon at bounding box center [849, 515] width 10 height 11
click at [849, 518] on link at bounding box center [858, 516] width 19 height 22
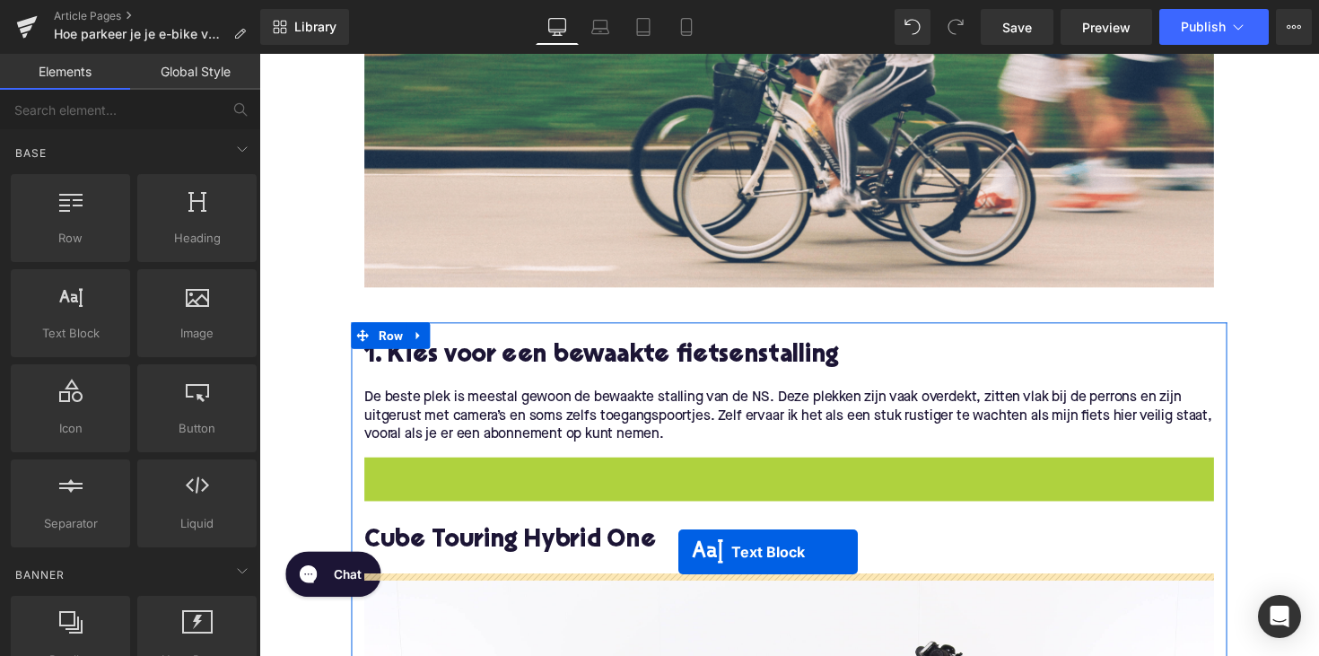
drag, startPoint x: 752, startPoint y: 482, endPoint x: 688, endPoint y: 565, distance: 105.0
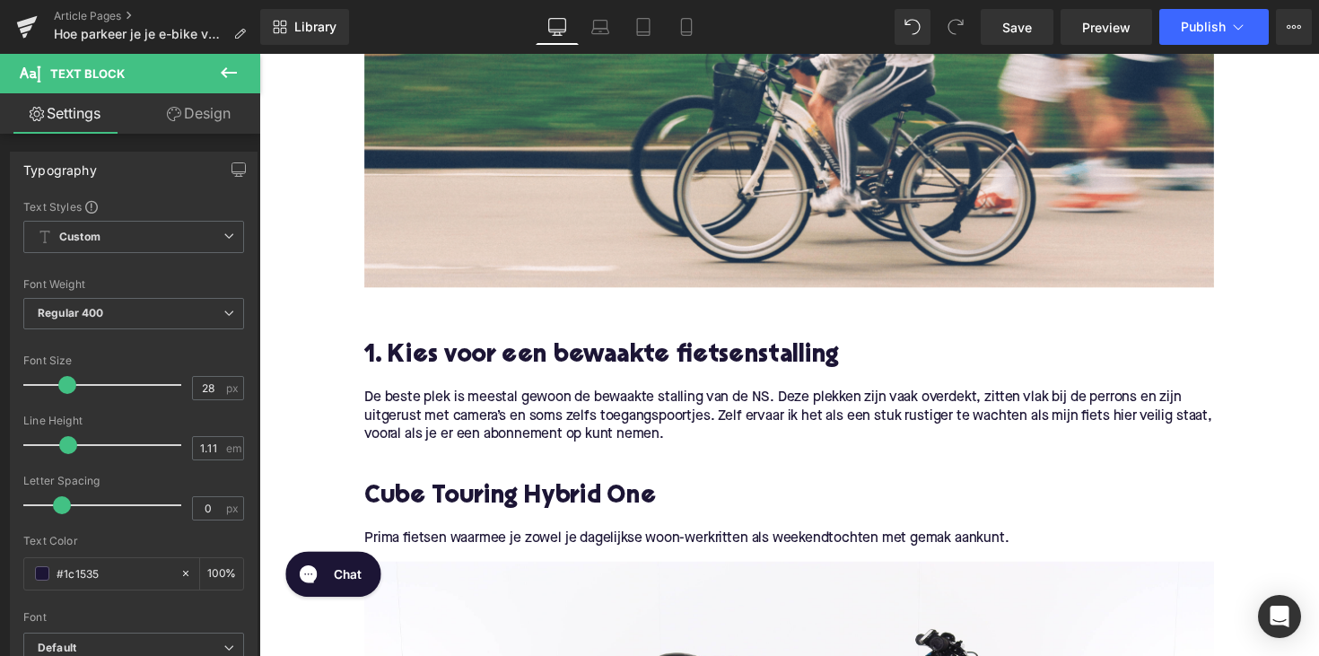
click at [544, 508] on h2 "Cube Touring Hybrid One" at bounding box center [802, 509] width 870 height 28
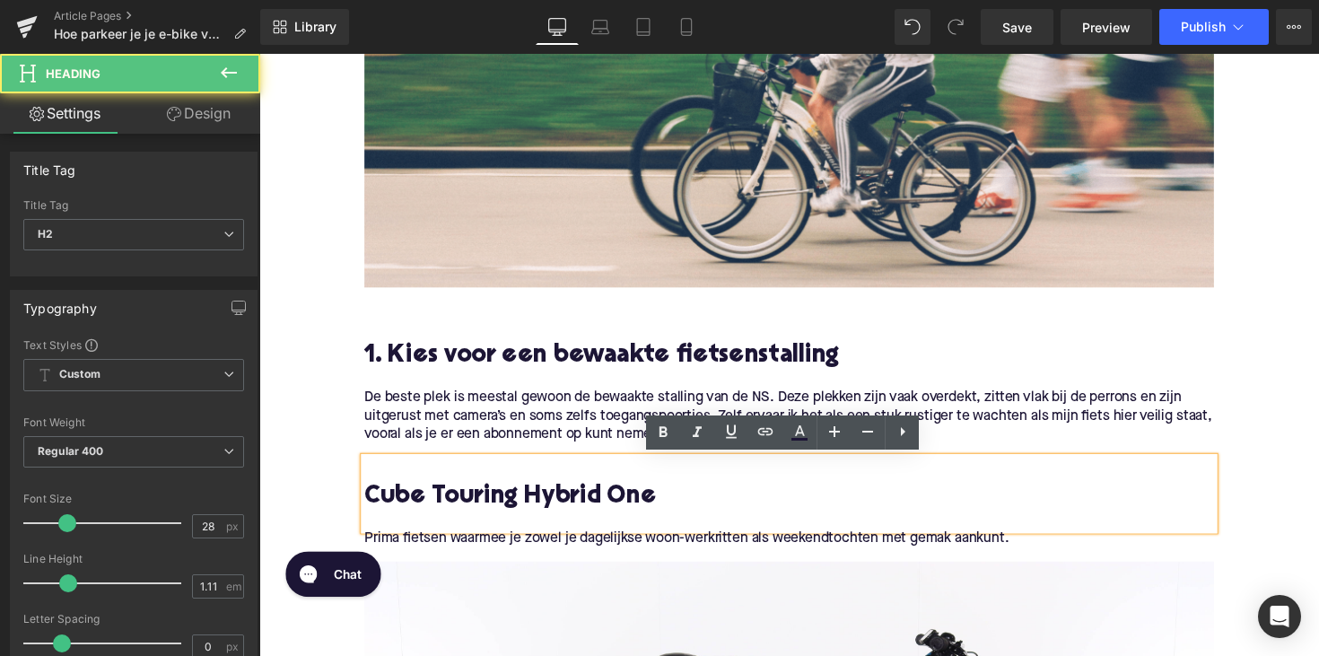
click at [544, 508] on h2 "Cube Touring Hybrid One" at bounding box center [802, 509] width 870 height 28
paste div
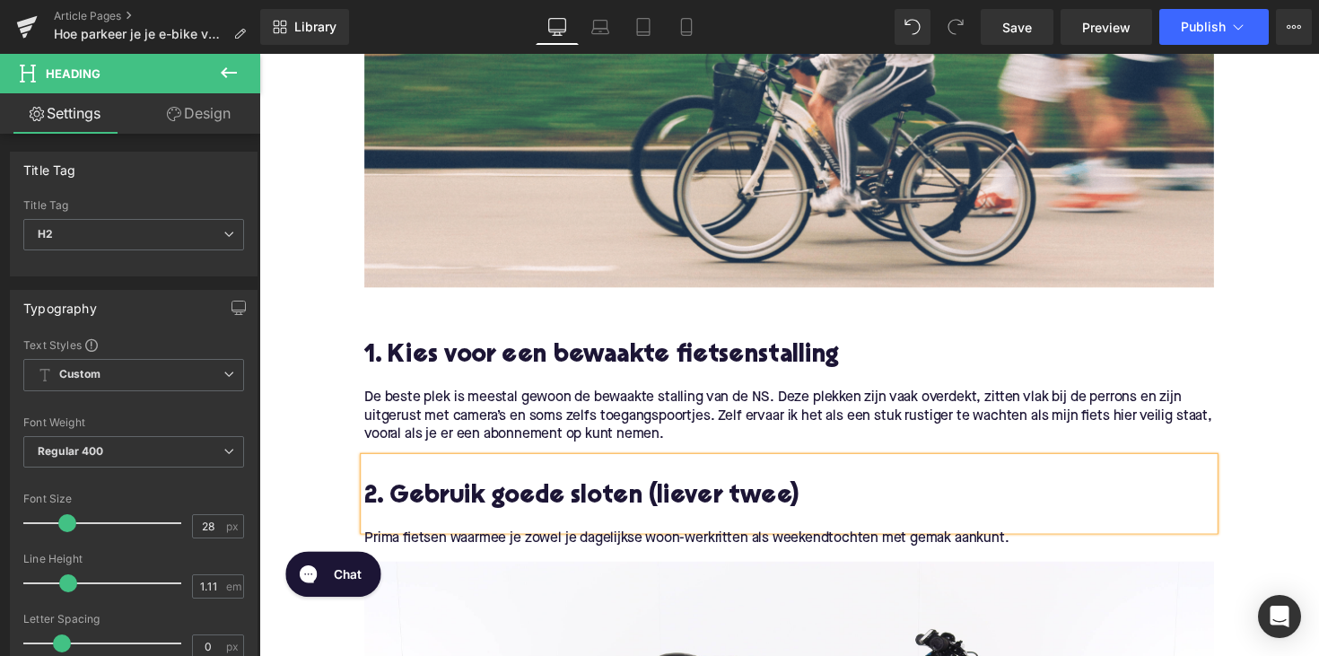
click at [538, 553] on p "Prima fietsen waarmee je zowel je dagelijkse woon-werkritten als weekendtochten…" at bounding box center [802, 551] width 870 height 19
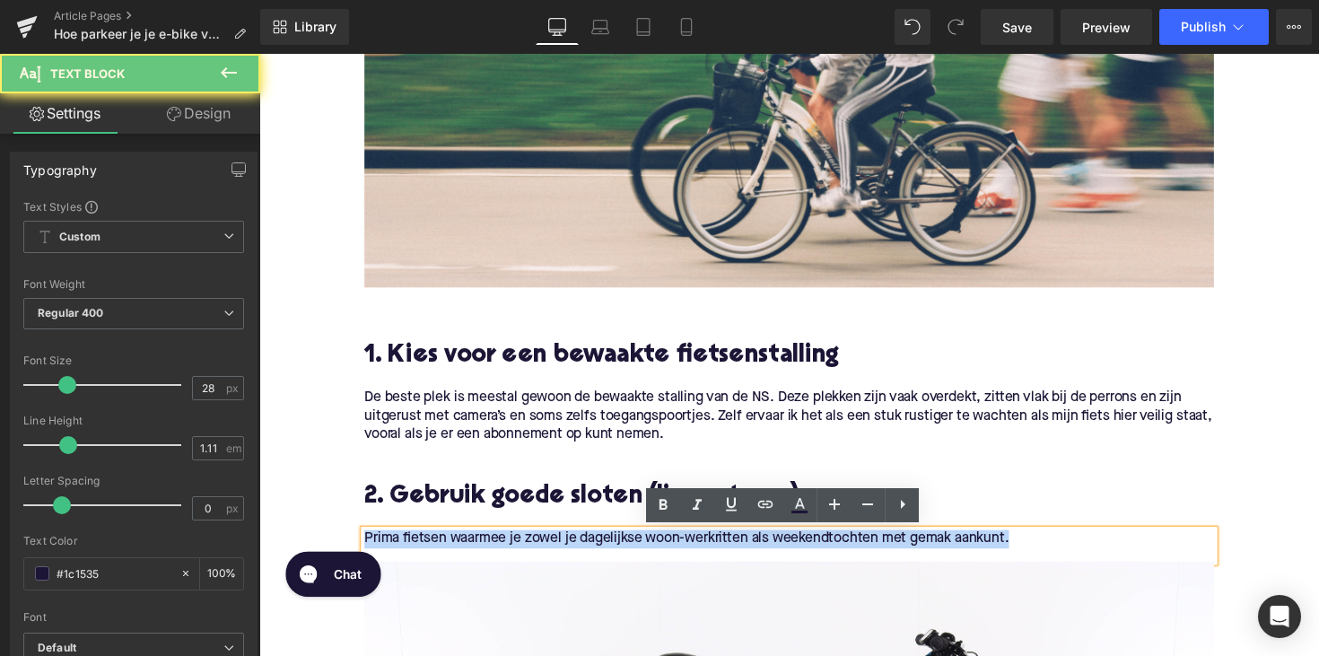
click at [538, 553] on p "Prima fietsen waarmee je zowel je dagelijkse woon-werkritten als weekendtochten…" at bounding box center [802, 551] width 870 height 19
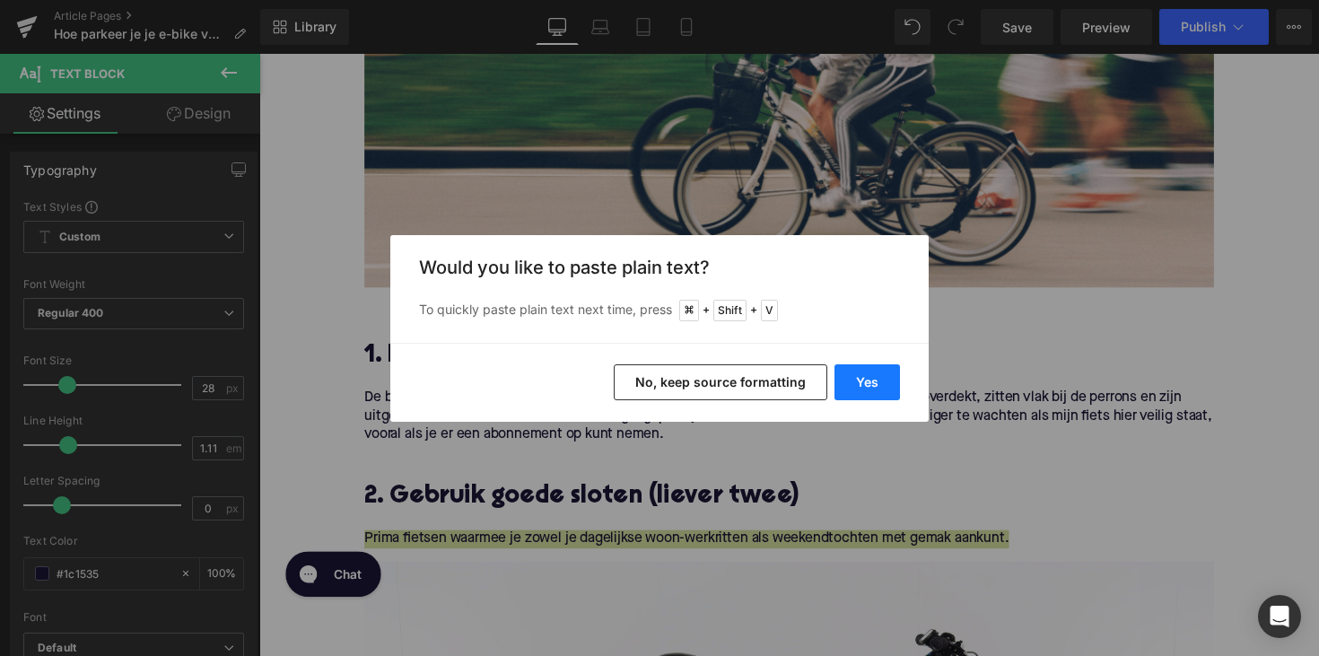
click at [876, 389] on button "Yes" at bounding box center [866, 382] width 65 height 36
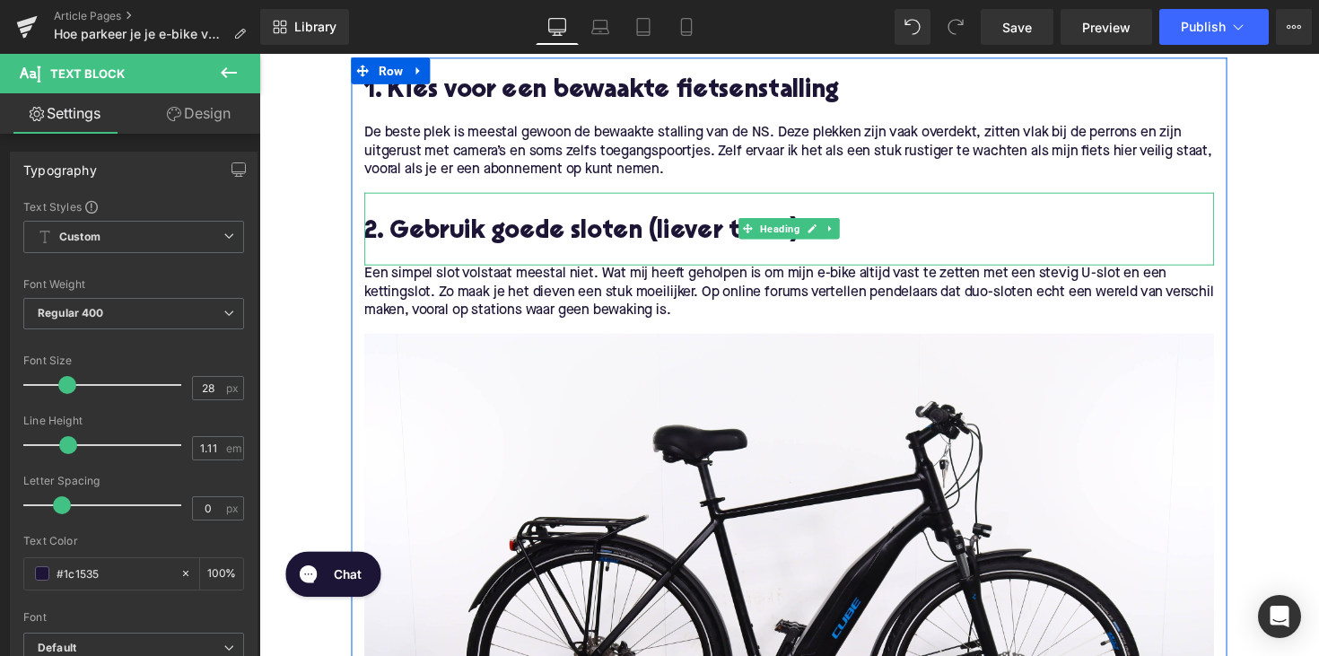
scroll to position [916, 0]
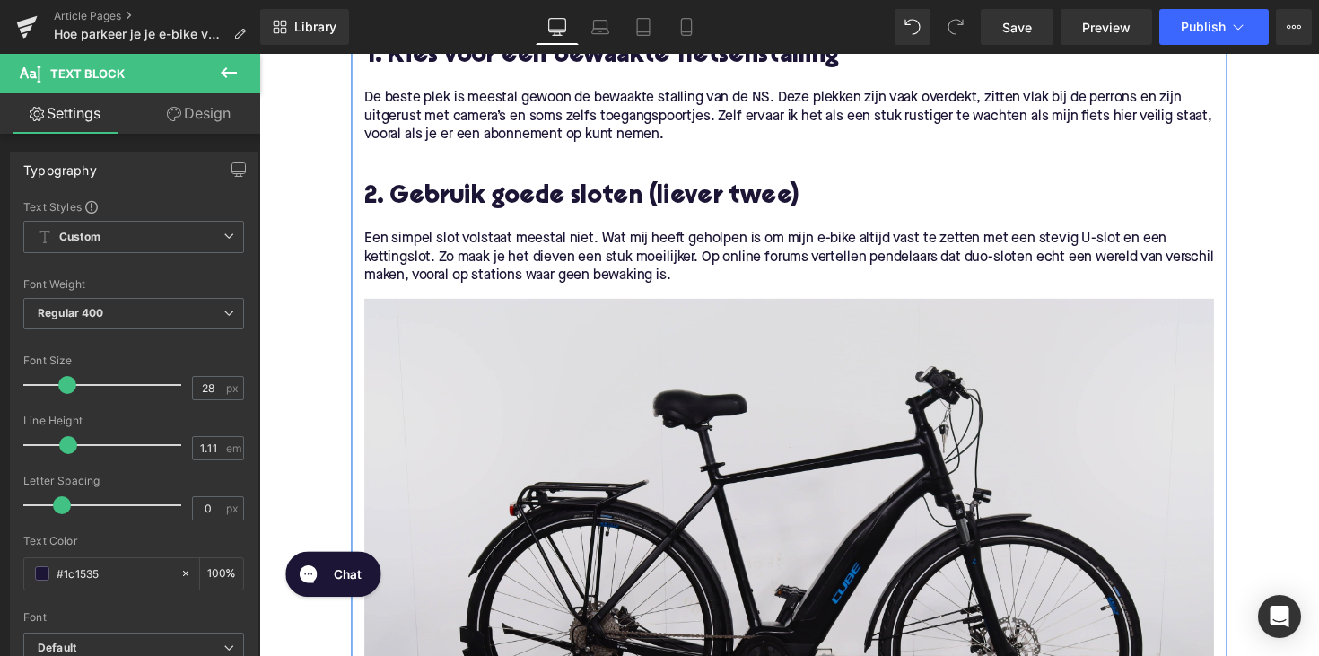
click at [780, 467] on img at bounding box center [802, 595] width 870 height 580
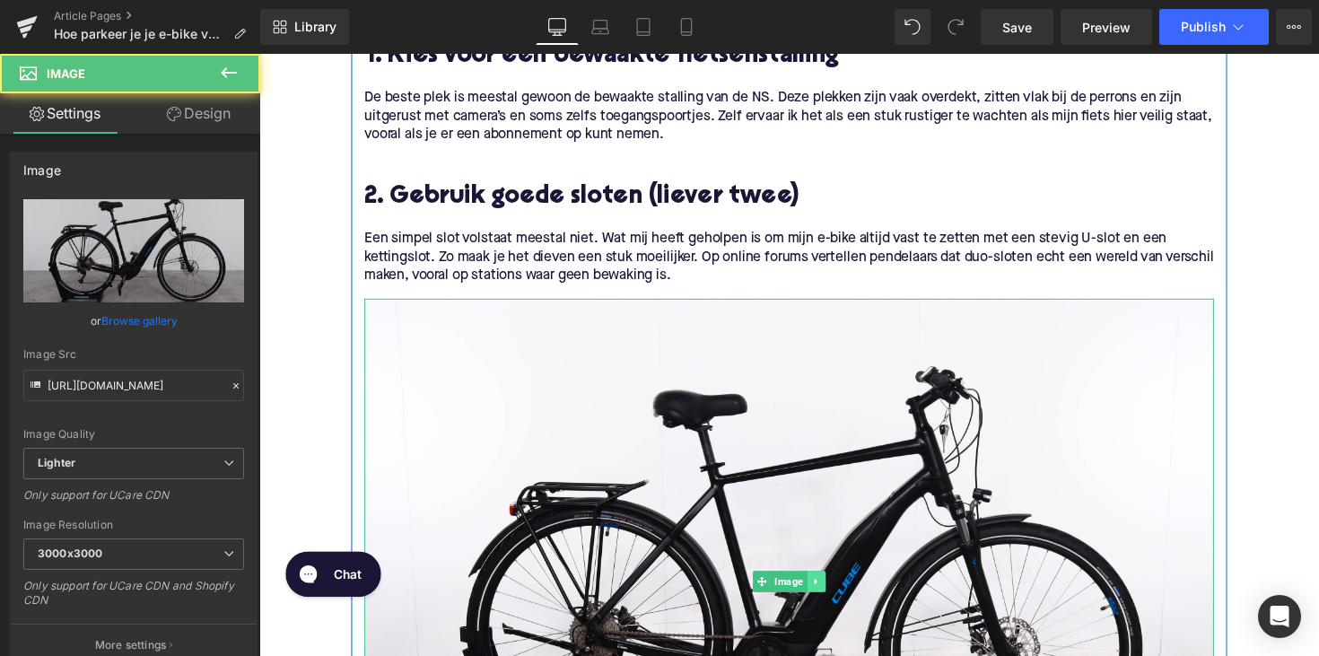
click at [829, 604] on link at bounding box center [830, 595] width 19 height 22
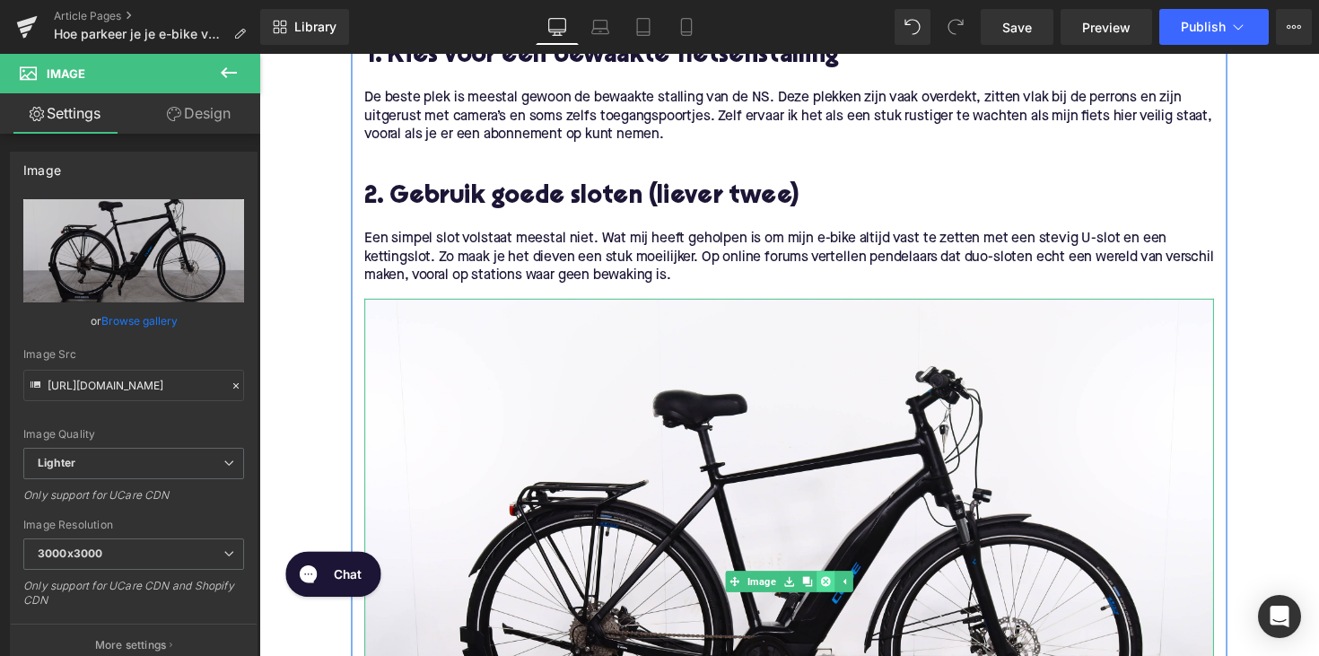
click at [834, 591] on icon at bounding box center [839, 594] width 10 height 11
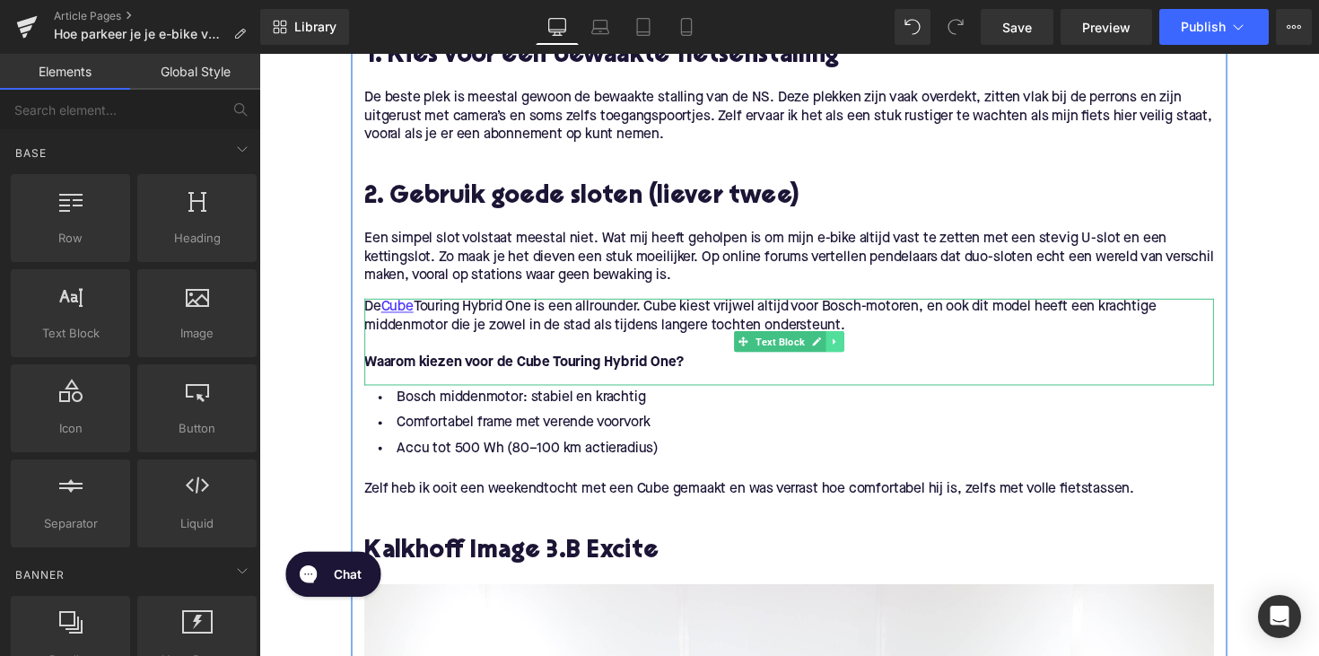
click at [846, 344] on icon at bounding box center [849, 349] width 10 height 11
click at [856, 350] on icon at bounding box center [858, 349] width 10 height 11
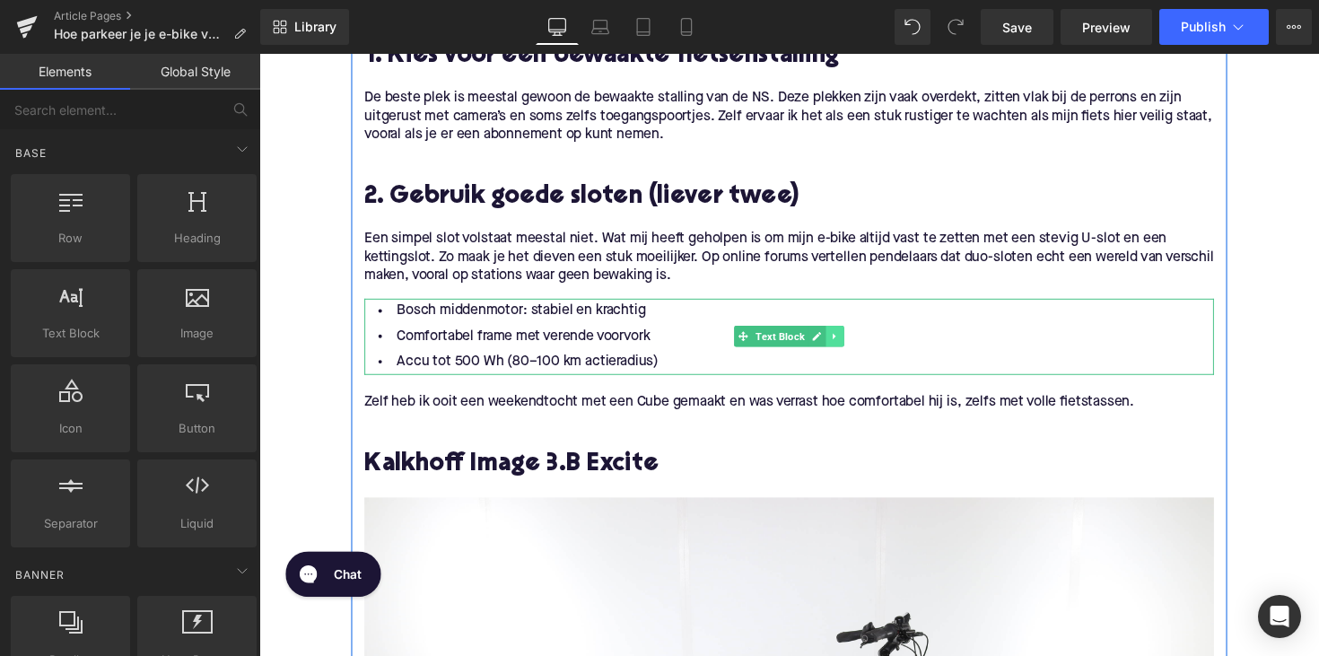
click at [849, 344] on icon at bounding box center [849, 343] width 10 height 11
click at [853, 344] on icon at bounding box center [858, 344] width 10 height 10
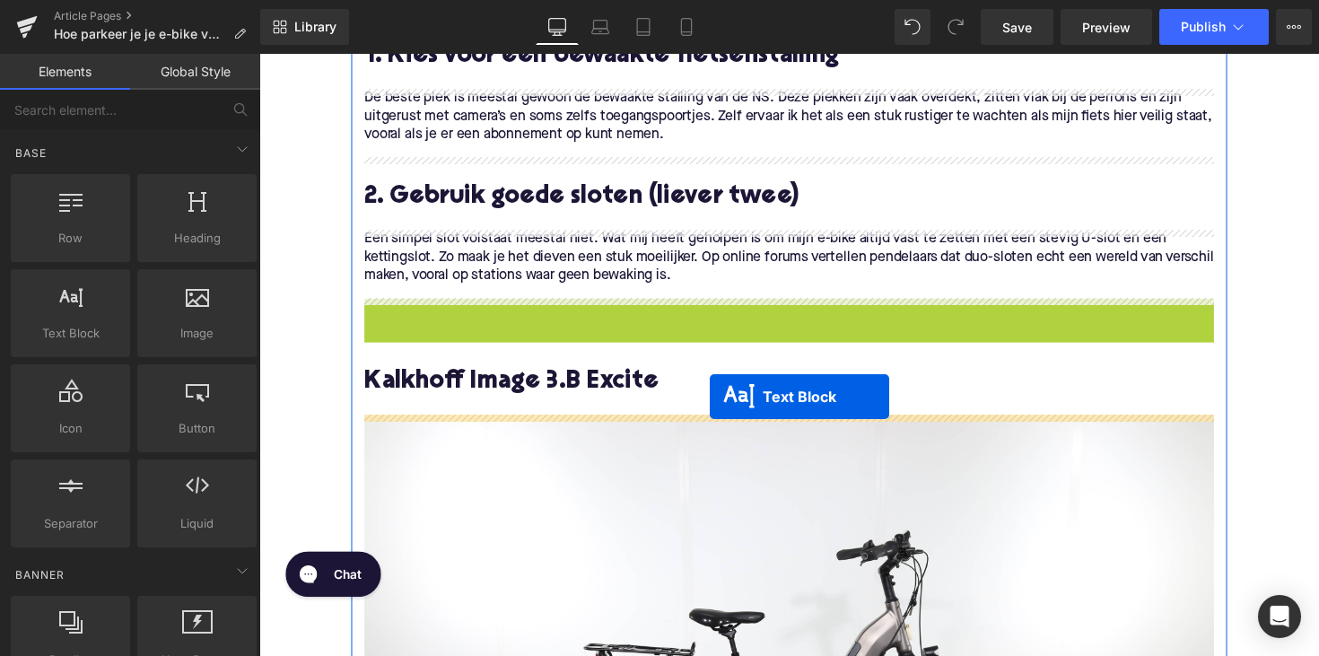
drag, startPoint x: 749, startPoint y: 331, endPoint x: 720, endPoint y: 404, distance: 78.1
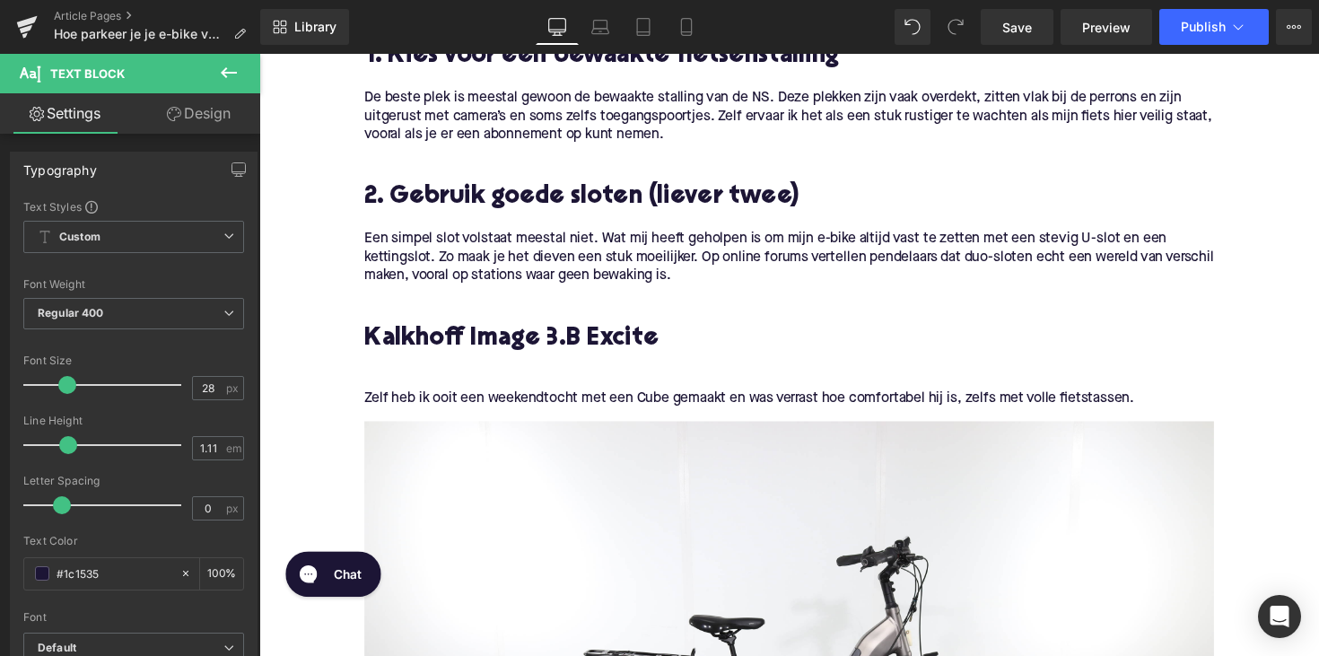
click at [445, 341] on h2 "Kalkhoff Image 3.B Excite" at bounding box center [802, 347] width 870 height 28
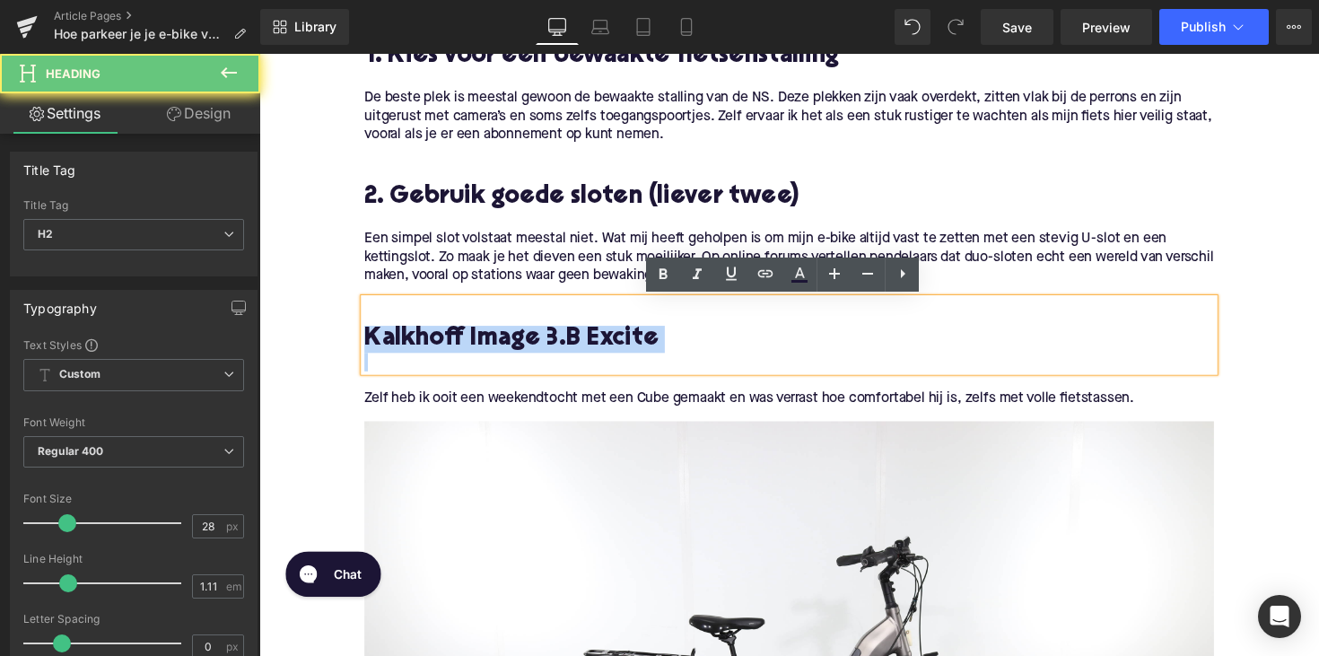
click at [445, 341] on h2 "Kalkhoff Image 3.B Excite" at bounding box center [802, 347] width 870 height 28
paste div
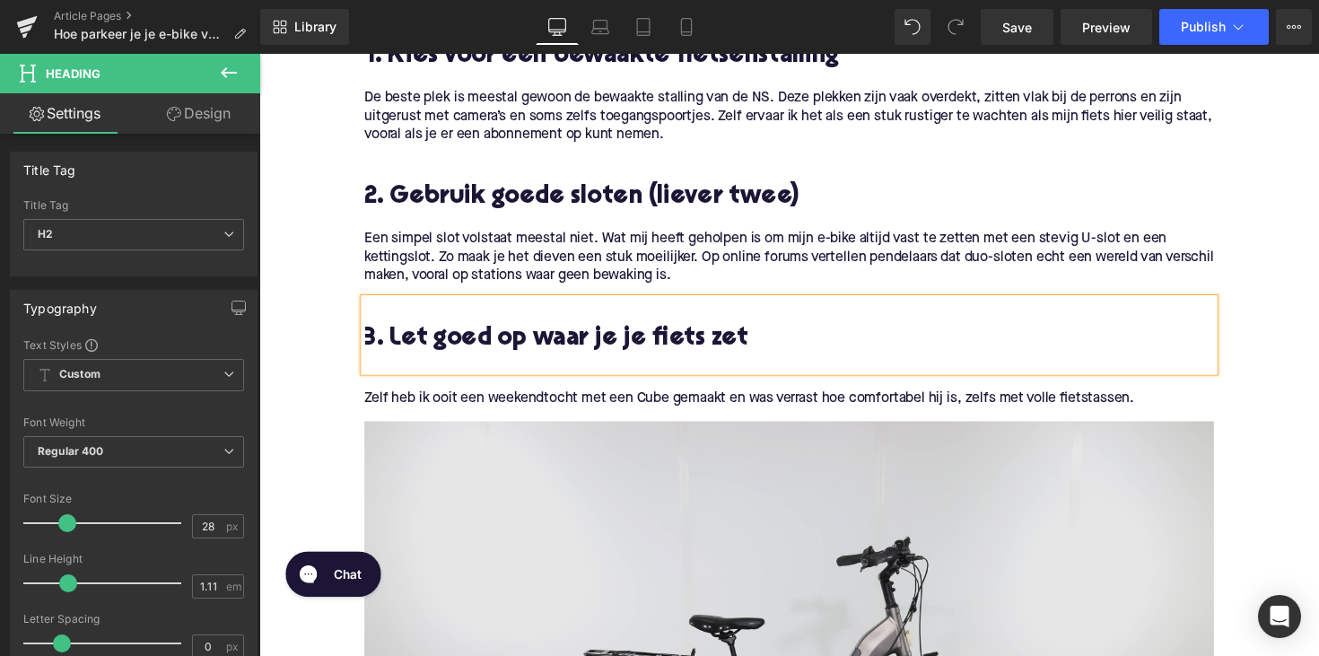
click at [475, 403] on p "Zelf heb ik ooit een weekendtocht met een Cube gemaakt en was verrast hoe comfo…" at bounding box center [802, 407] width 870 height 19
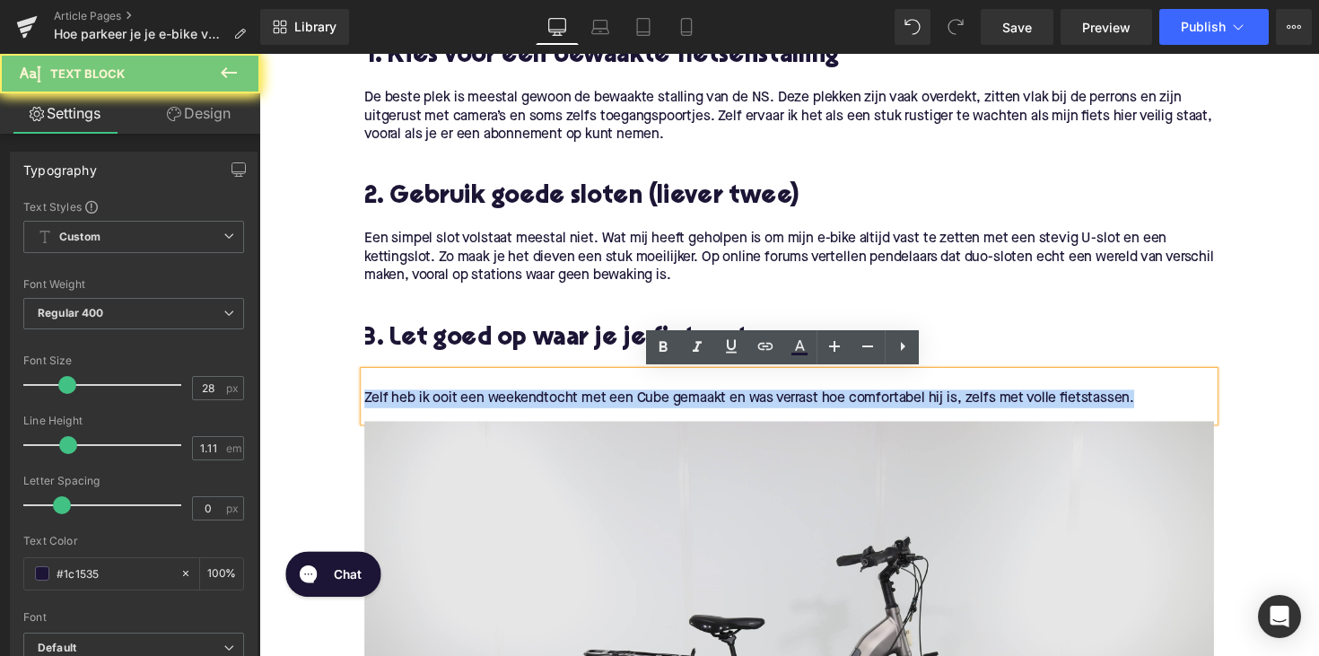
click at [475, 403] on p "Zelf heb ik ooit een weekendtocht met een Cube gemaakt en was verrast hoe comfo…" at bounding box center [802, 407] width 870 height 19
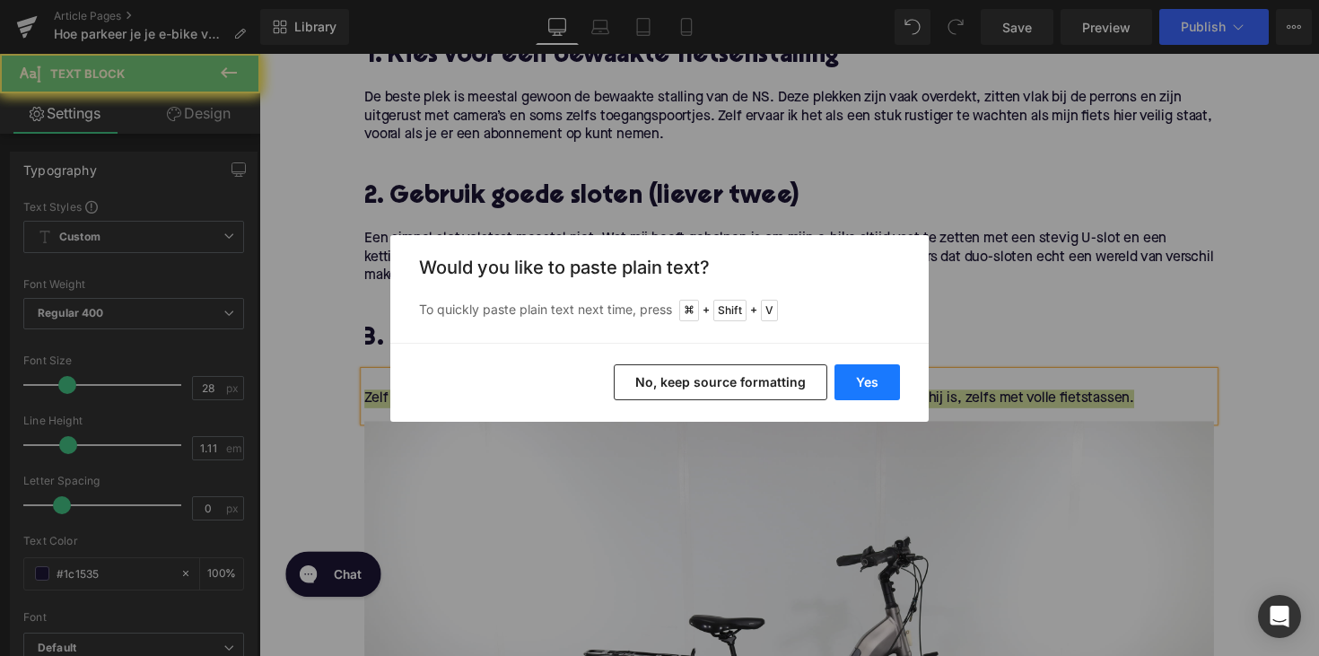
click at [840, 381] on button "Yes" at bounding box center [866, 382] width 65 height 36
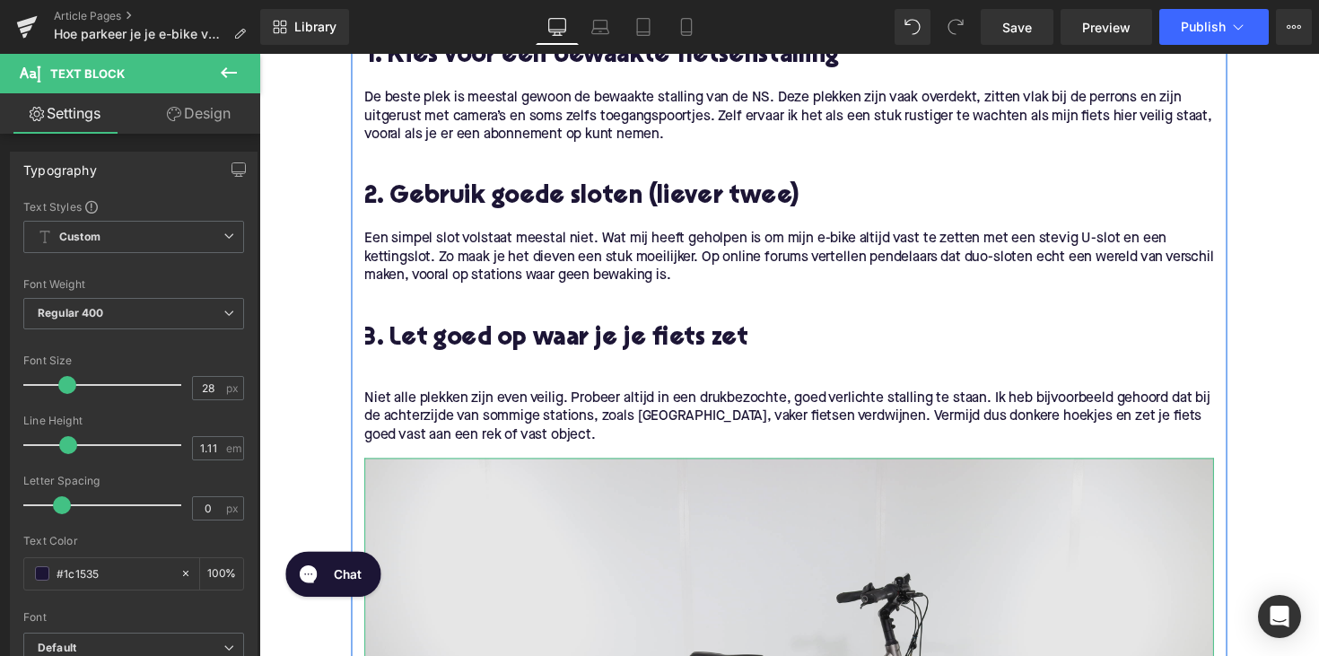
scroll to position [1046, 0]
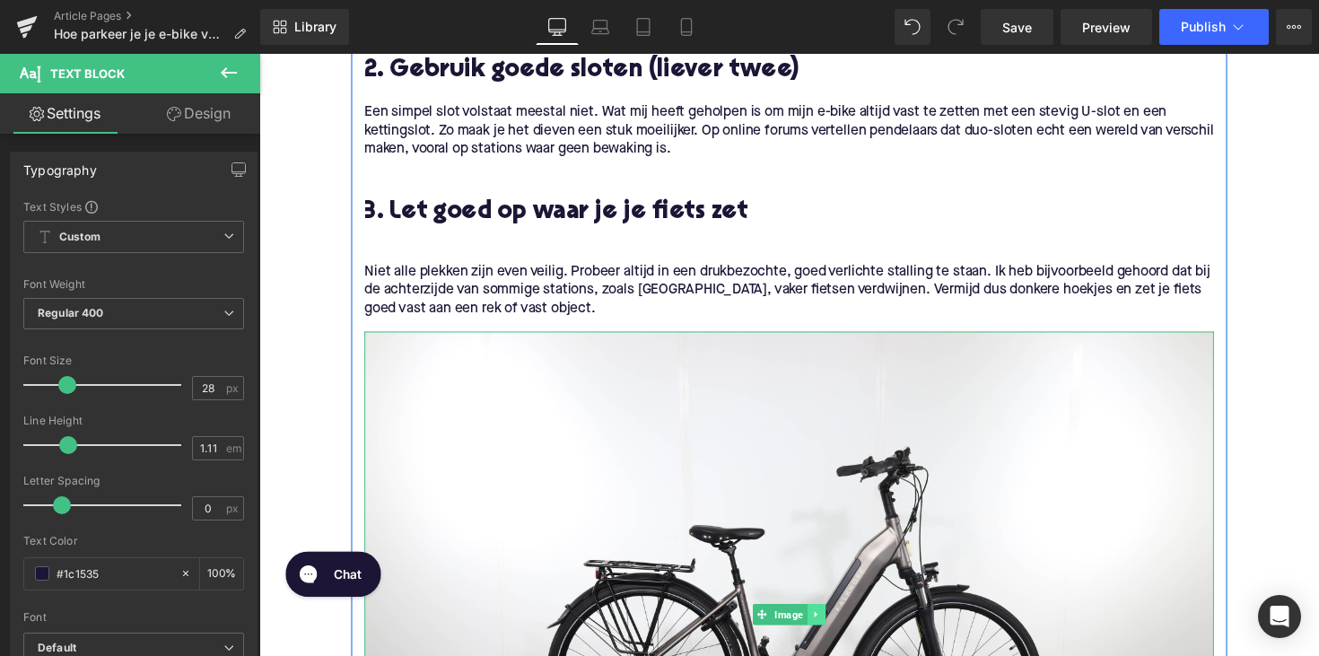
click at [826, 632] on icon at bounding box center [829, 628] width 10 height 11
click at [830, 625] on link at bounding box center [839, 628] width 19 height 22
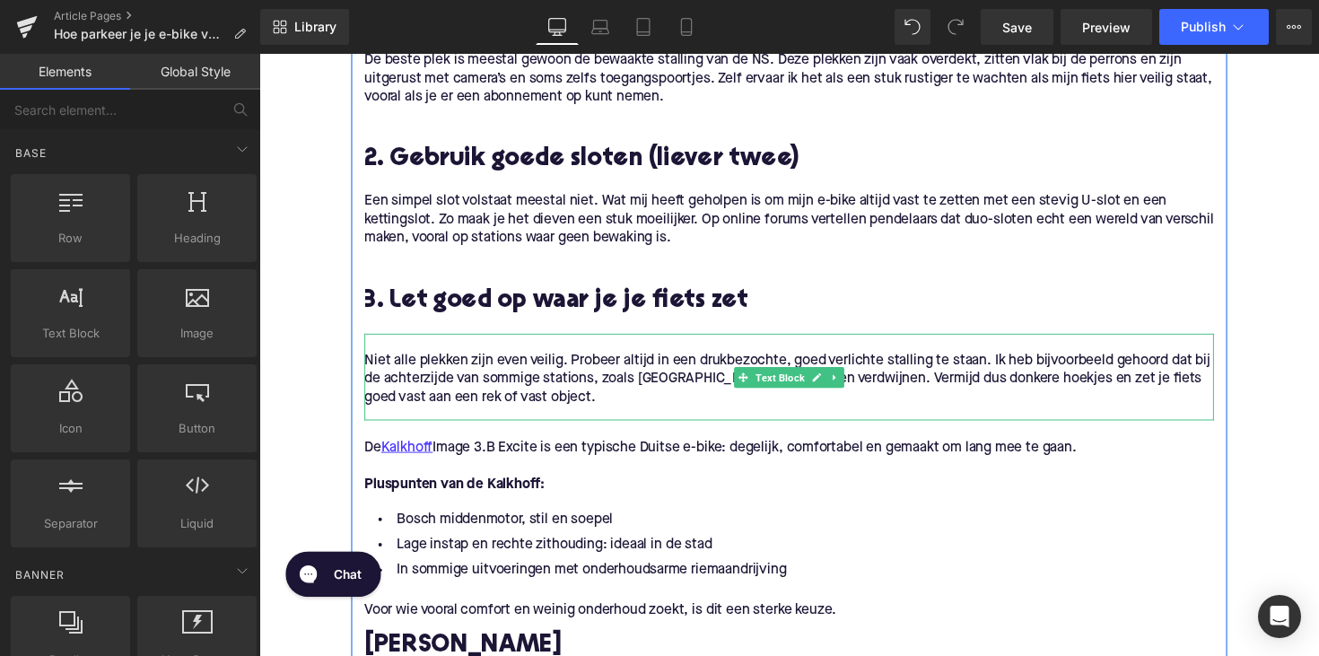
scroll to position [850, 0]
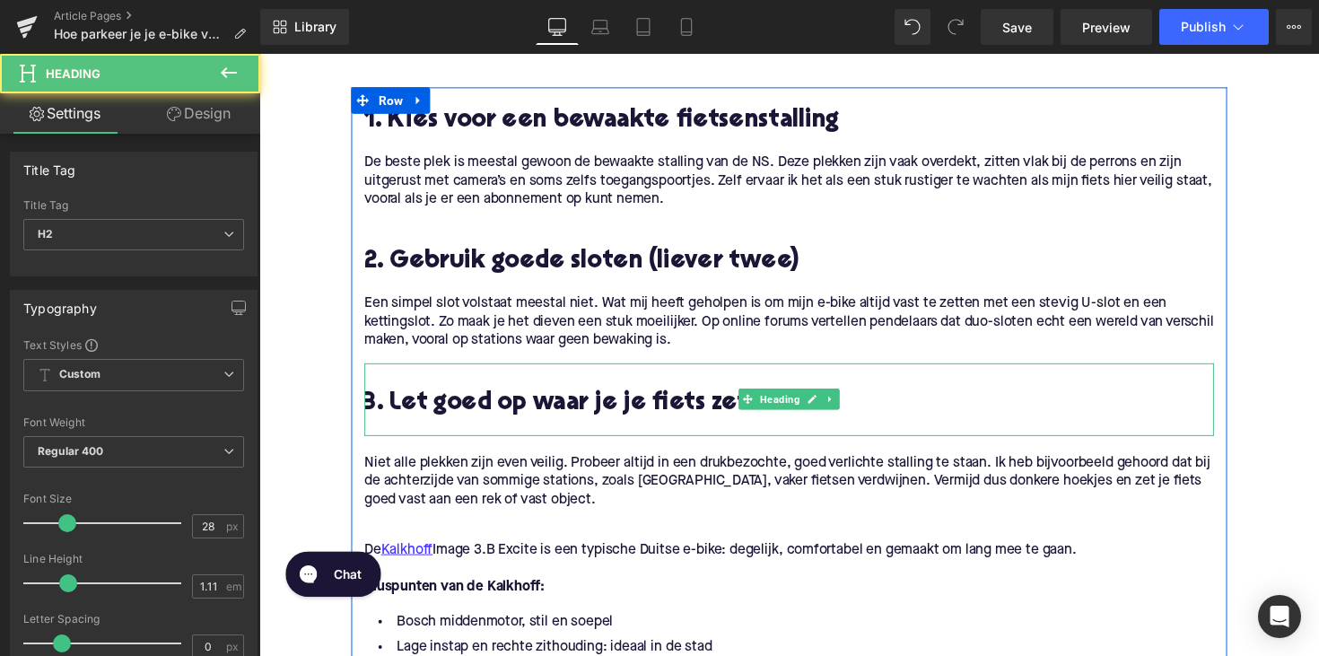
click at [376, 436] on div at bounding box center [802, 435] width 870 height 19
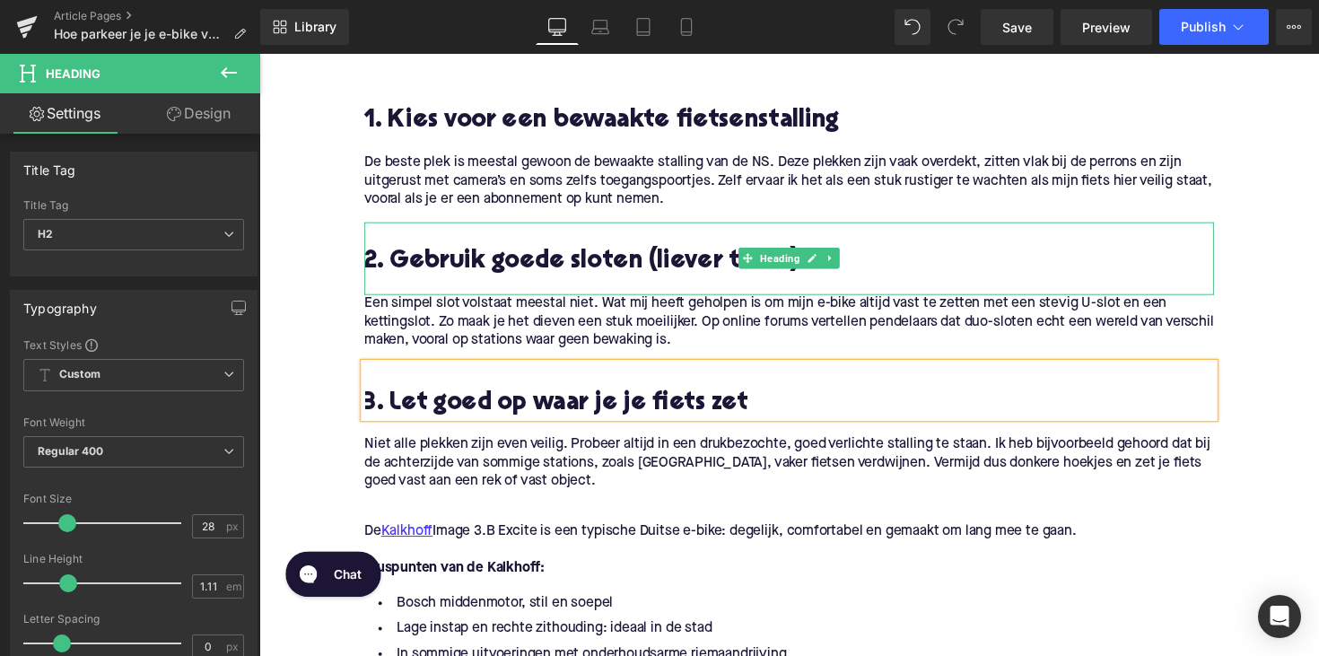
click at [448, 265] on h2 "2. Gebruik goede sloten (liever twee)" at bounding box center [802, 268] width 870 height 28
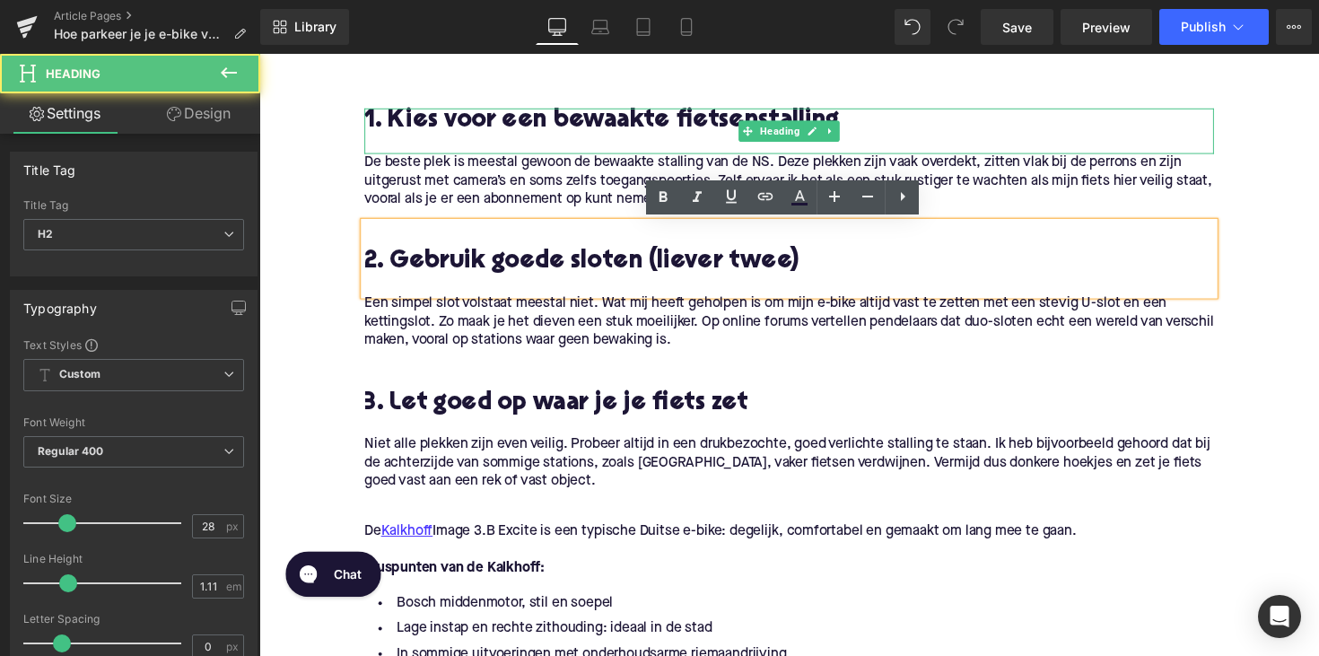
click at [505, 122] on h2 "1. Kies voor een bewaakte fietsenstalling" at bounding box center [802, 123] width 870 height 28
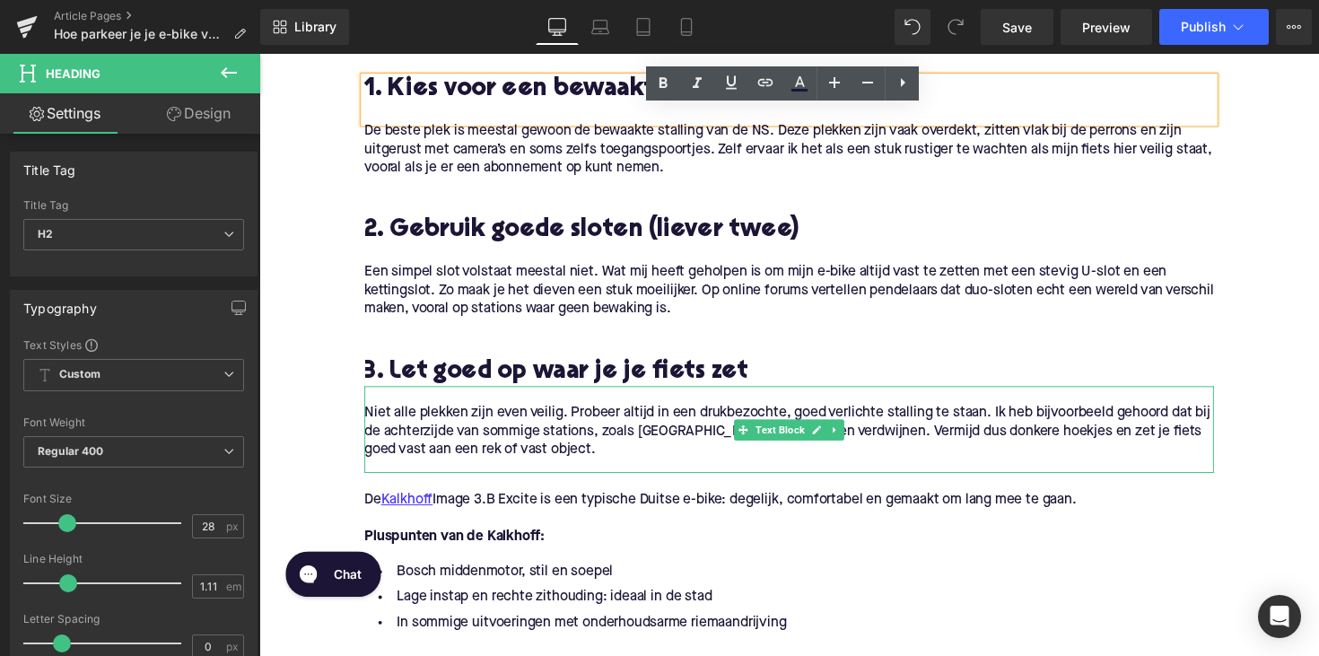
scroll to position [914, 0]
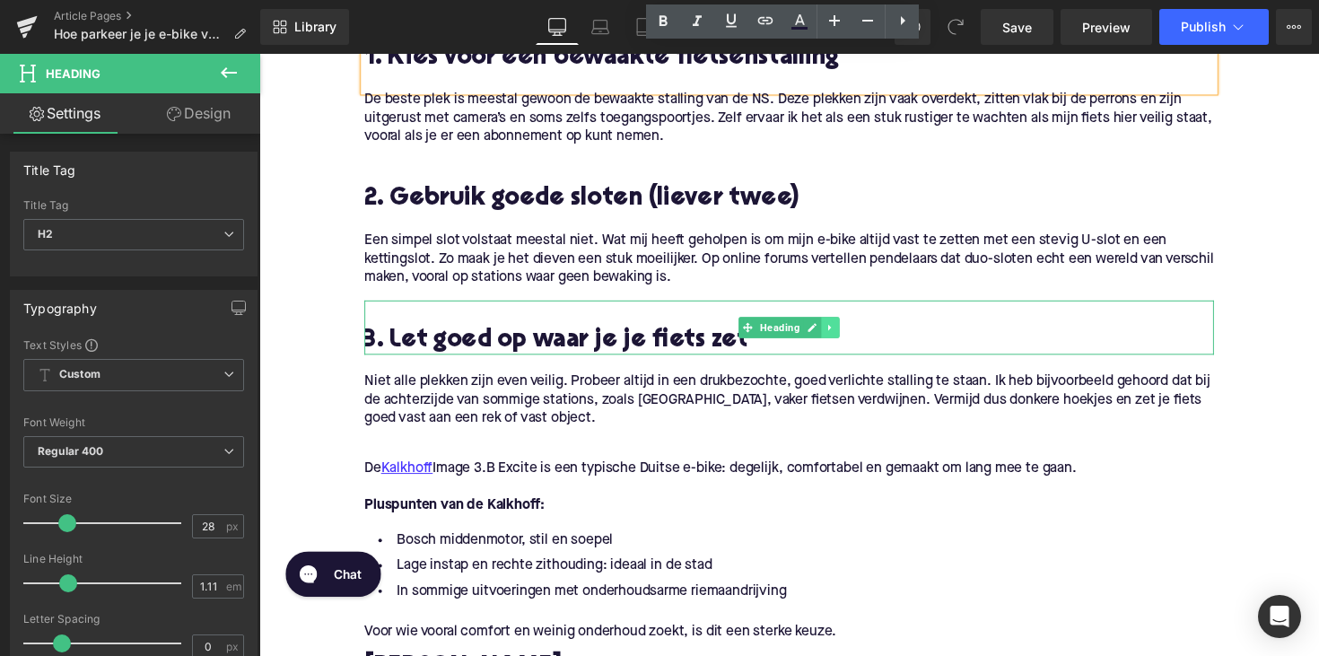
click at [840, 339] on icon at bounding box center [845, 334] width 10 height 11
click at [844, 333] on link at bounding box center [853, 335] width 19 height 22
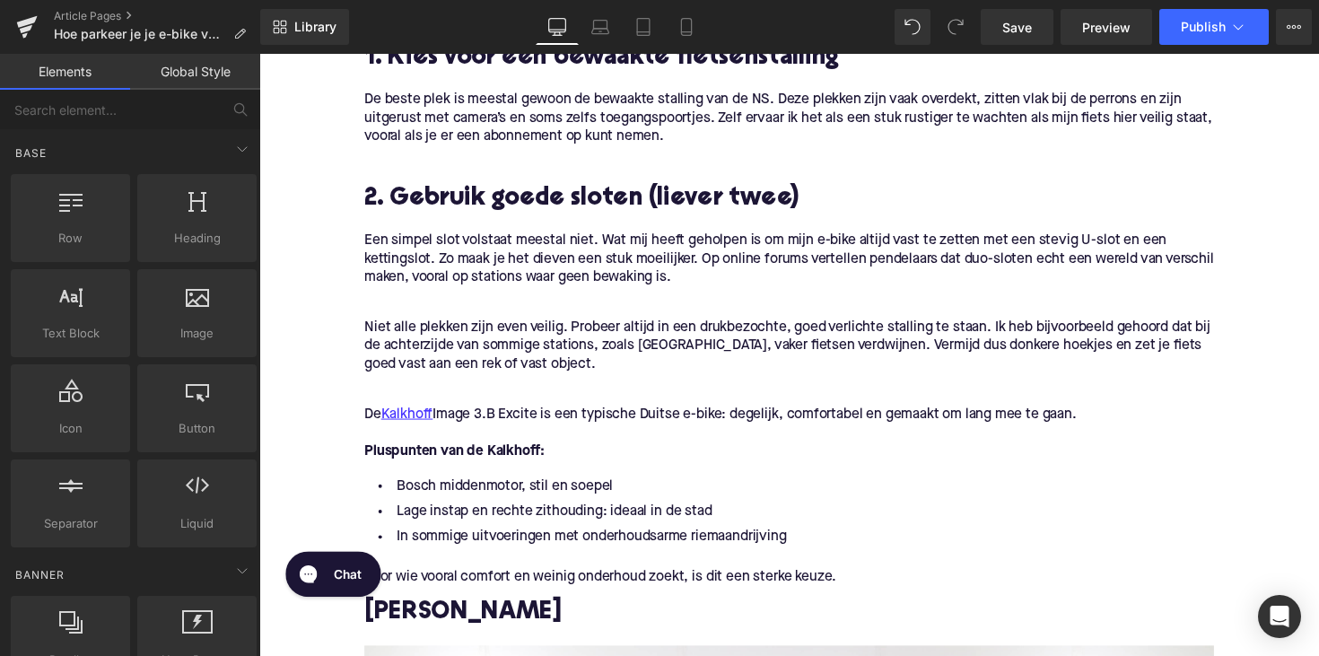
click at [942, 46] on div "Library Desktop Desktop Laptop Tablet Mobile Save Preview Publish Scheduled Vie…" at bounding box center [789, 27] width 1059 height 54
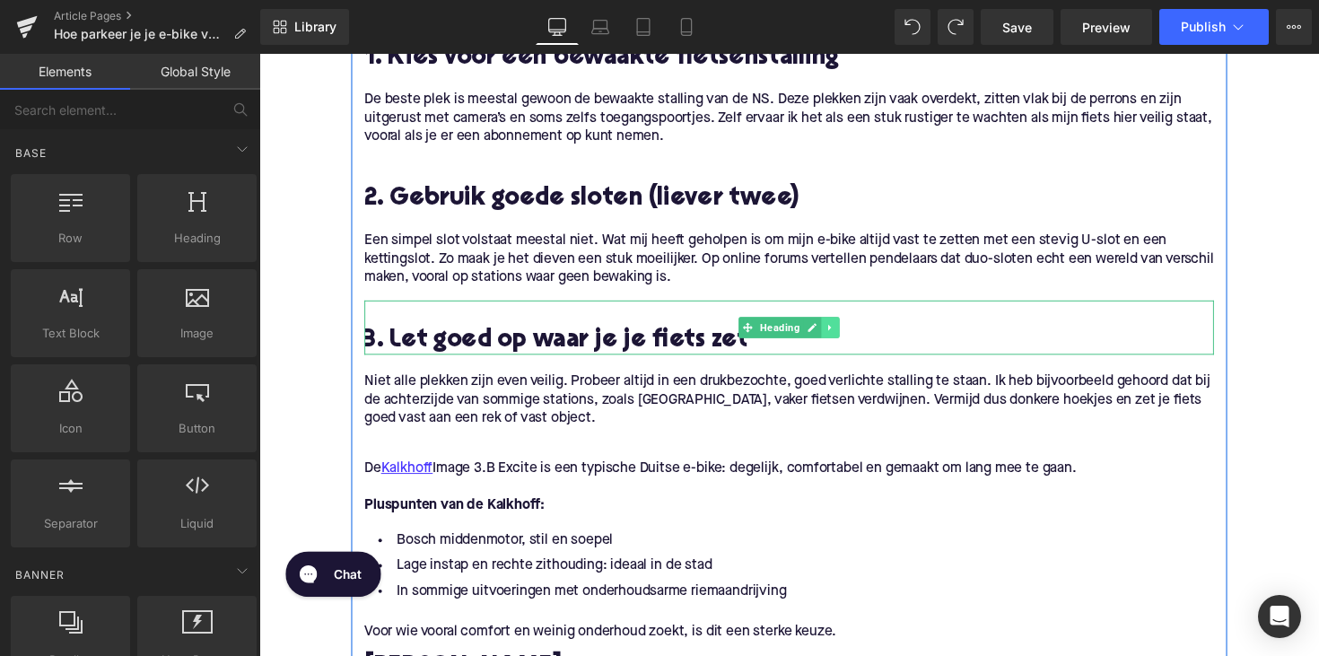
click at [835, 334] on link at bounding box center [844, 335] width 19 height 22
click at [830, 338] on icon at bounding box center [835, 334] width 10 height 10
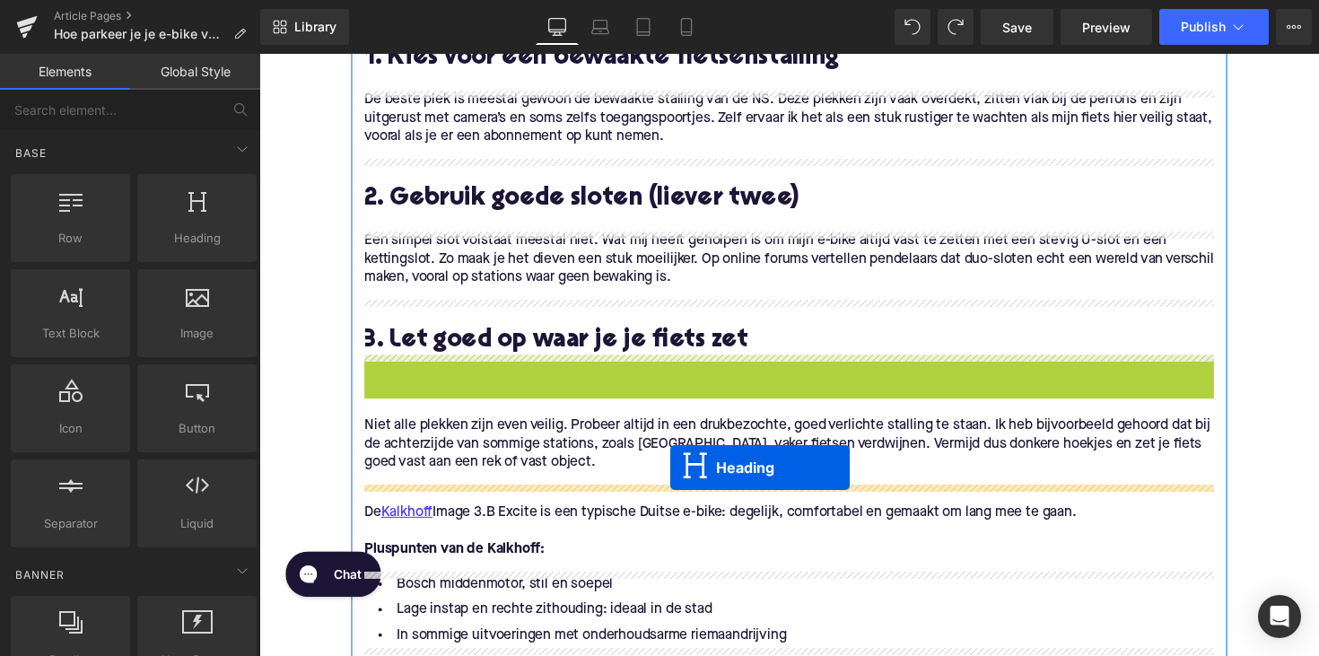
drag, startPoint x: 756, startPoint y: 386, endPoint x: 680, endPoint y: 477, distance: 119.1
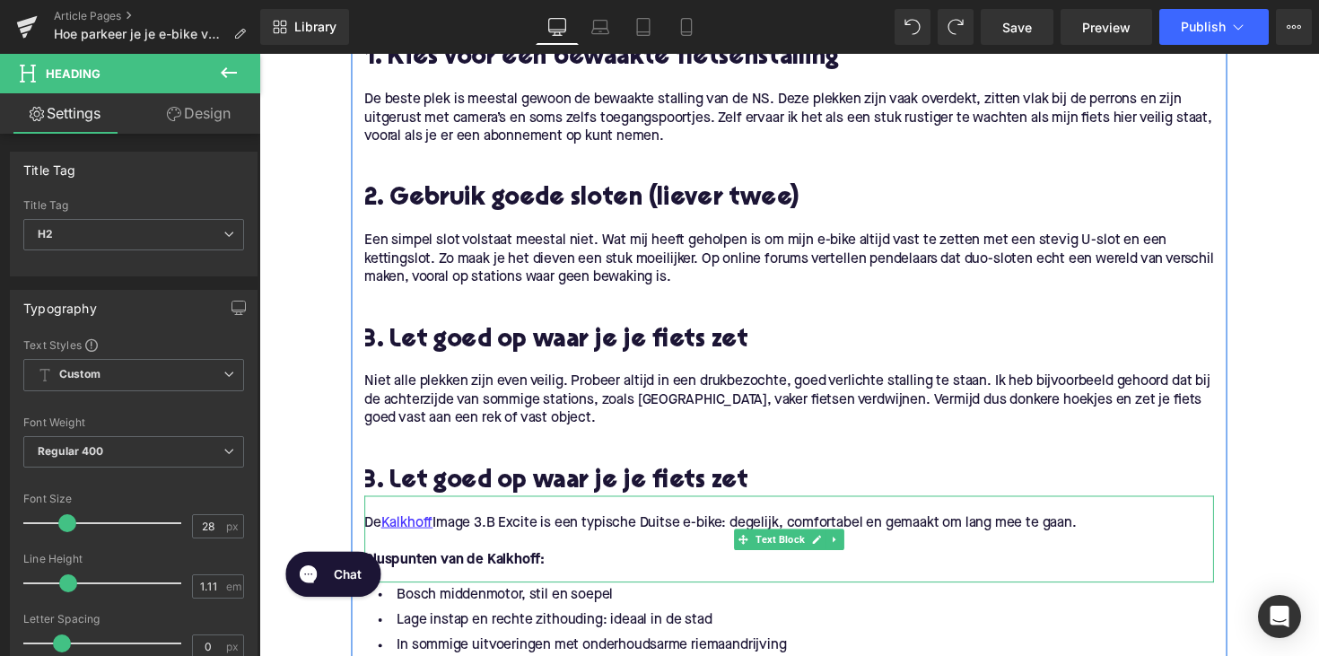
click at [496, 486] on h2 "3. Let goed op waar je je fiets zet" at bounding box center [802, 493] width 870 height 28
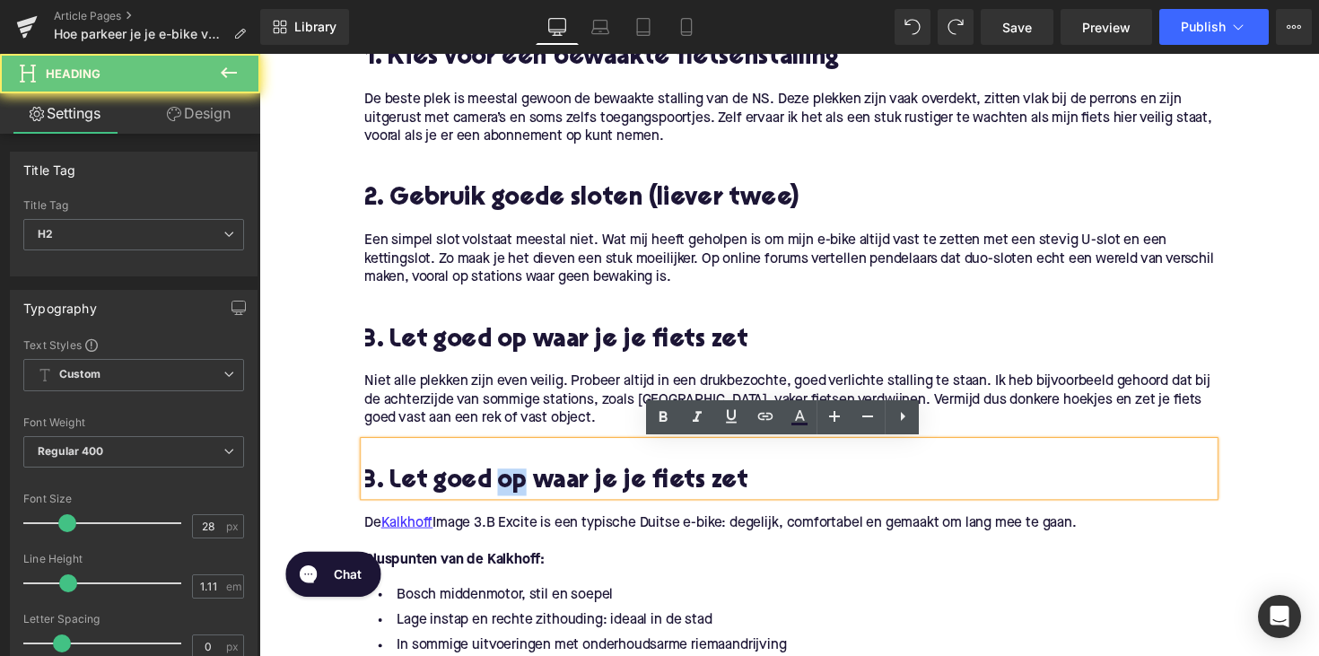
click at [496, 486] on h2 "3. Let goed op waar je je fiets zet" at bounding box center [802, 493] width 870 height 28
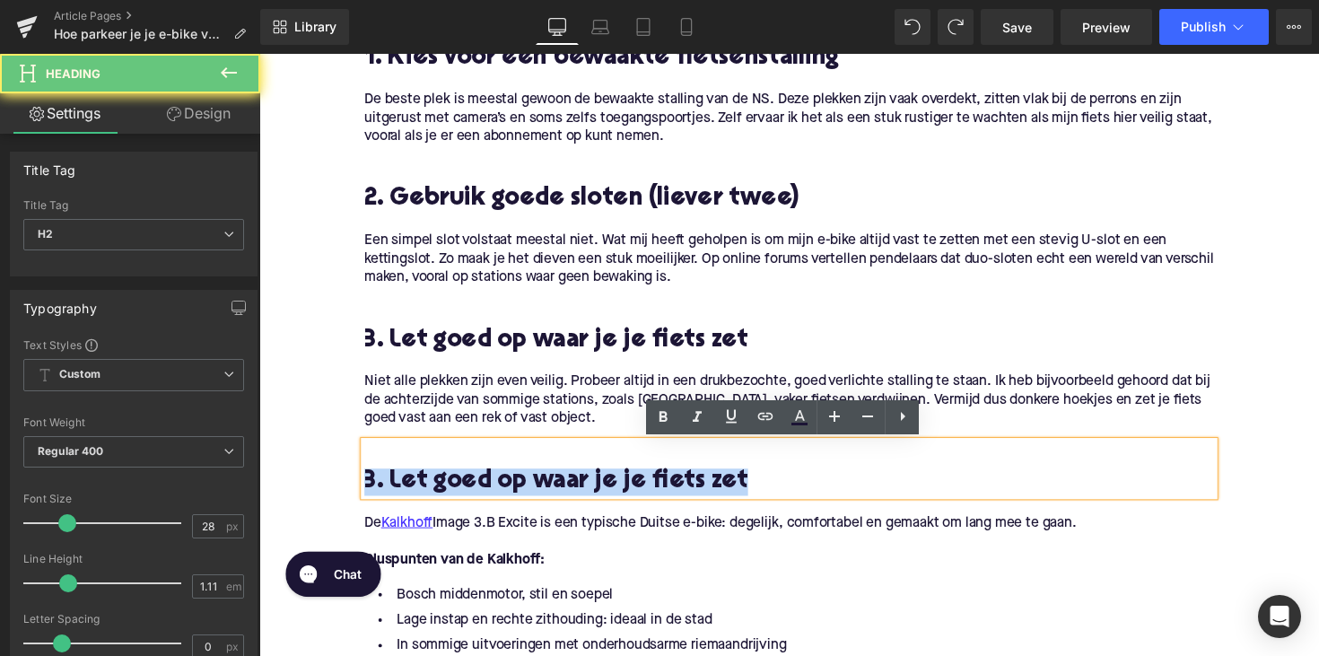
click at [496, 486] on h2 "3. Let goed op waar je je fiets zet" at bounding box center [802, 493] width 870 height 28
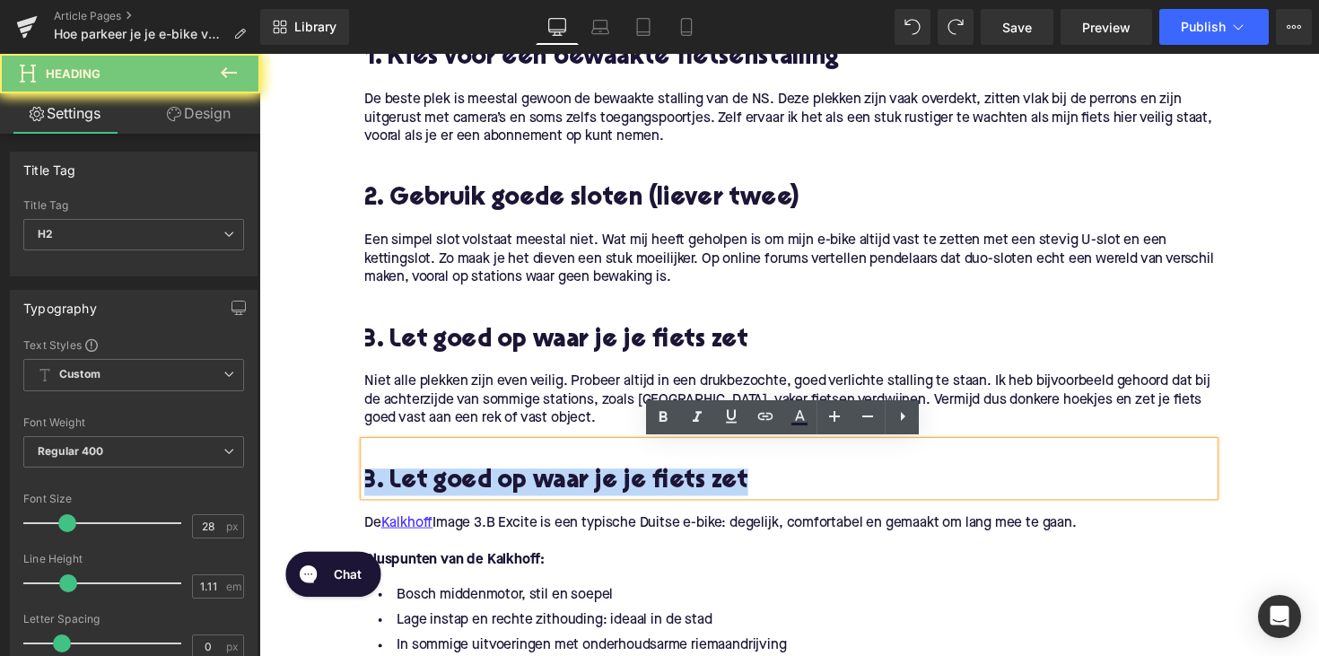
paste div
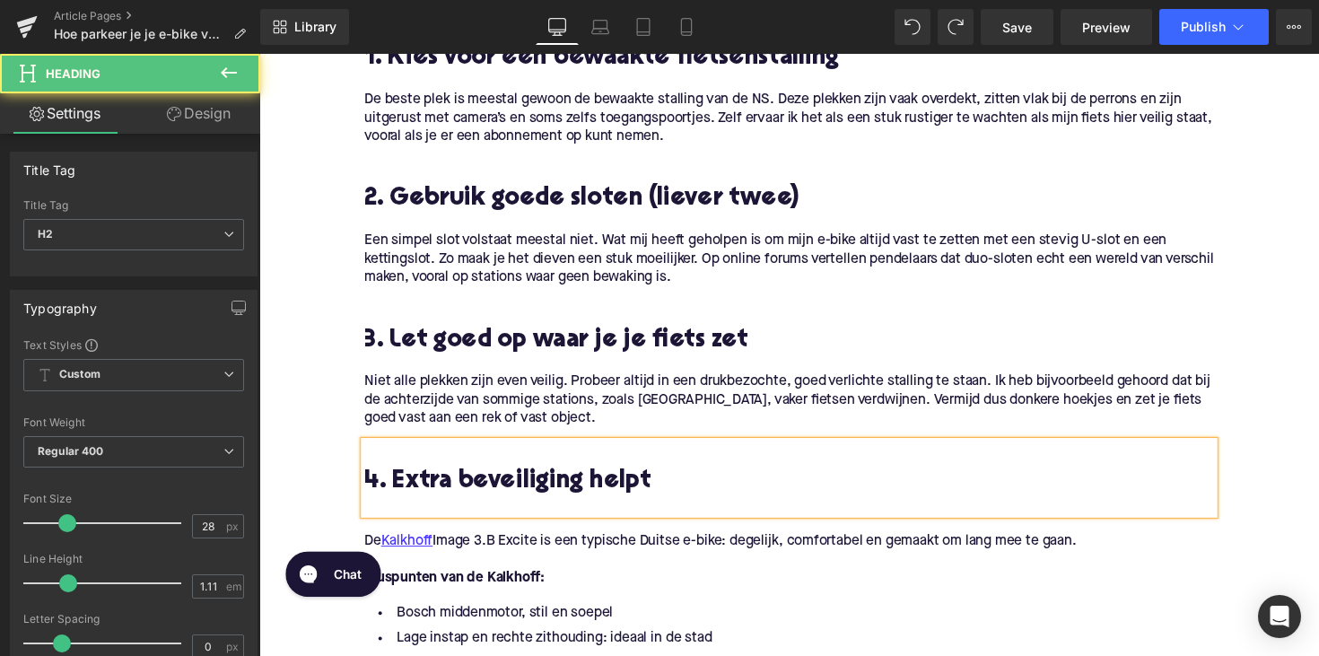
click at [367, 490] on h2 "4. Extra beveiliging helpt" at bounding box center [802, 493] width 870 height 28
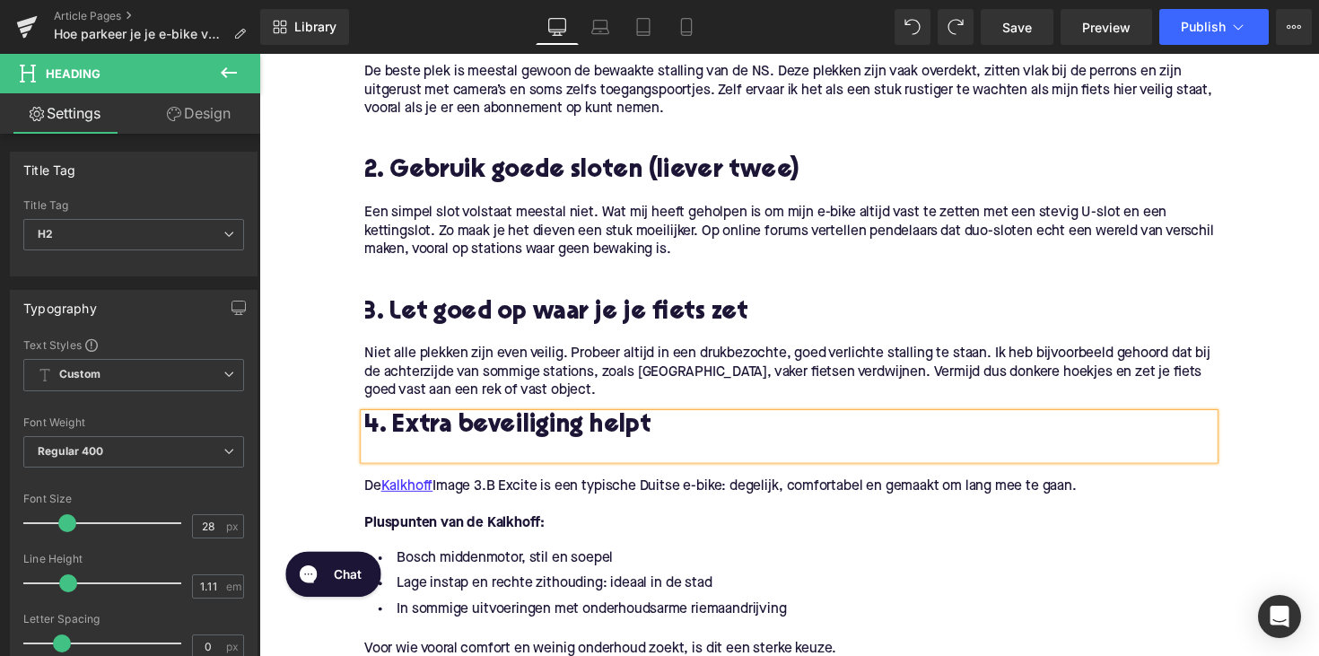
scroll to position [946, 0]
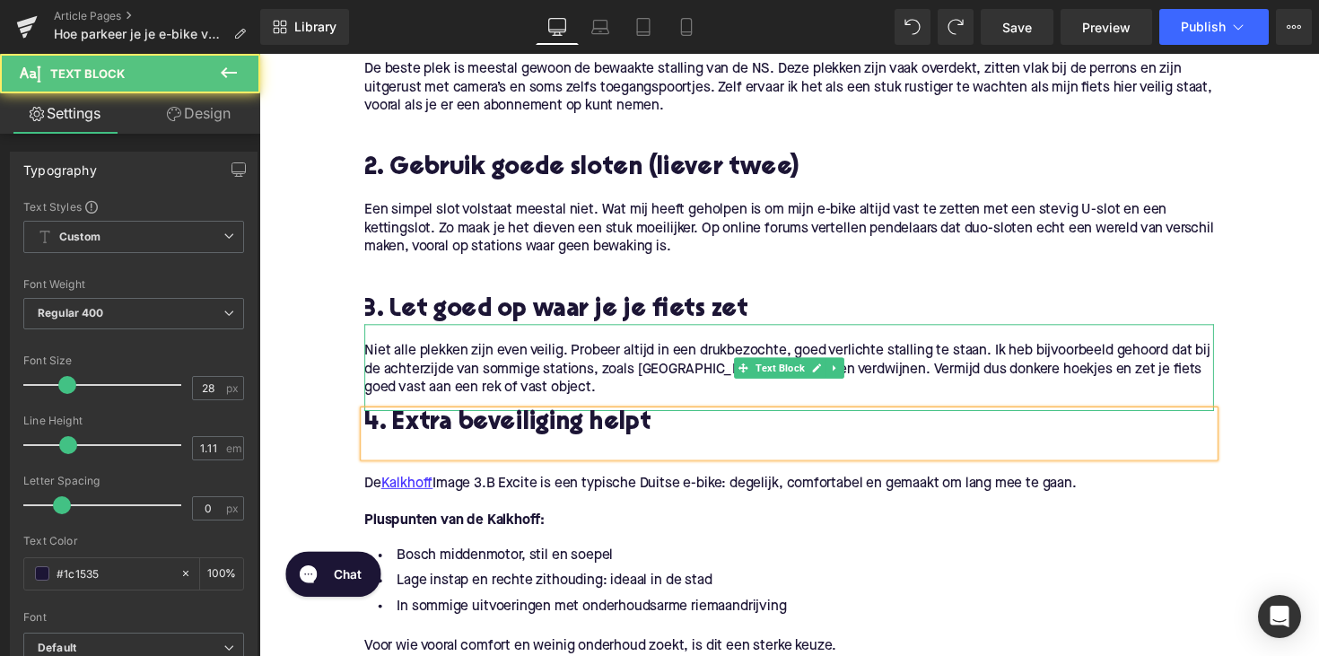
click at [611, 395] on p "Niet alle plekken zijn even veilig. Probeer altijd in een drukbezochte, goed ve…" at bounding box center [802, 378] width 870 height 57
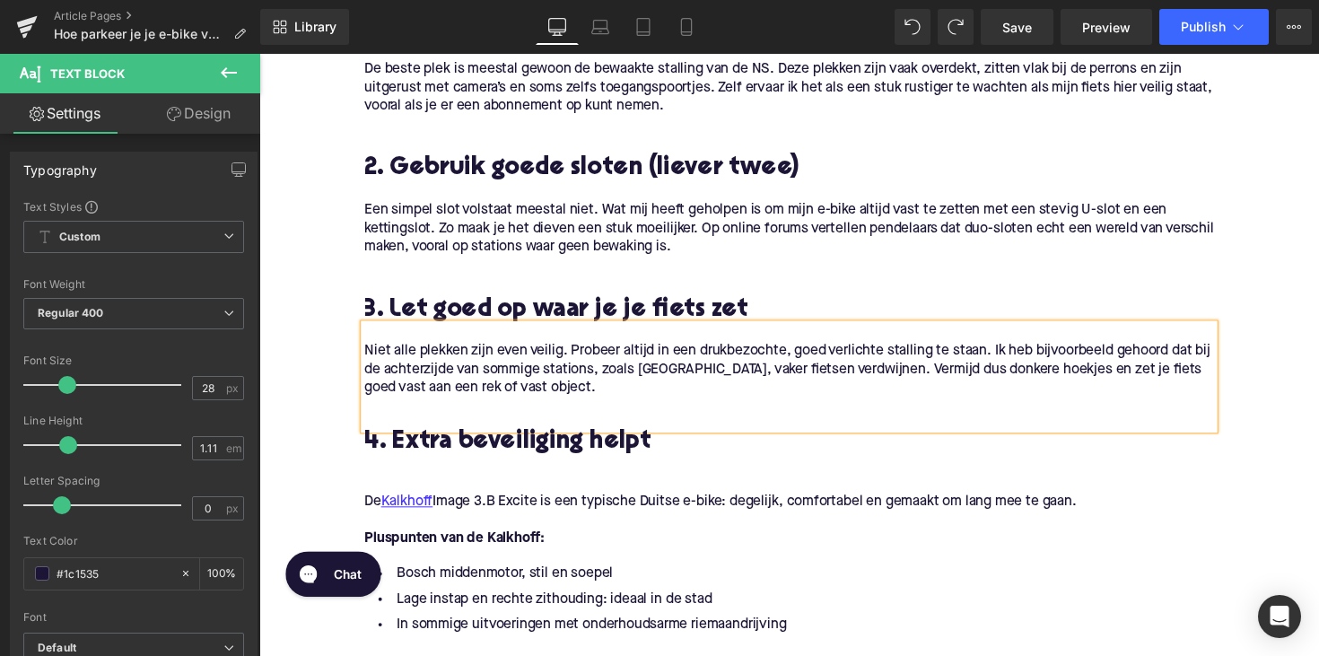
click at [523, 516] on p "De Kalkhoff Image 3.B Excite is een typische Duitse e-bike: degelijk, comfortab…" at bounding box center [802, 513] width 870 height 19
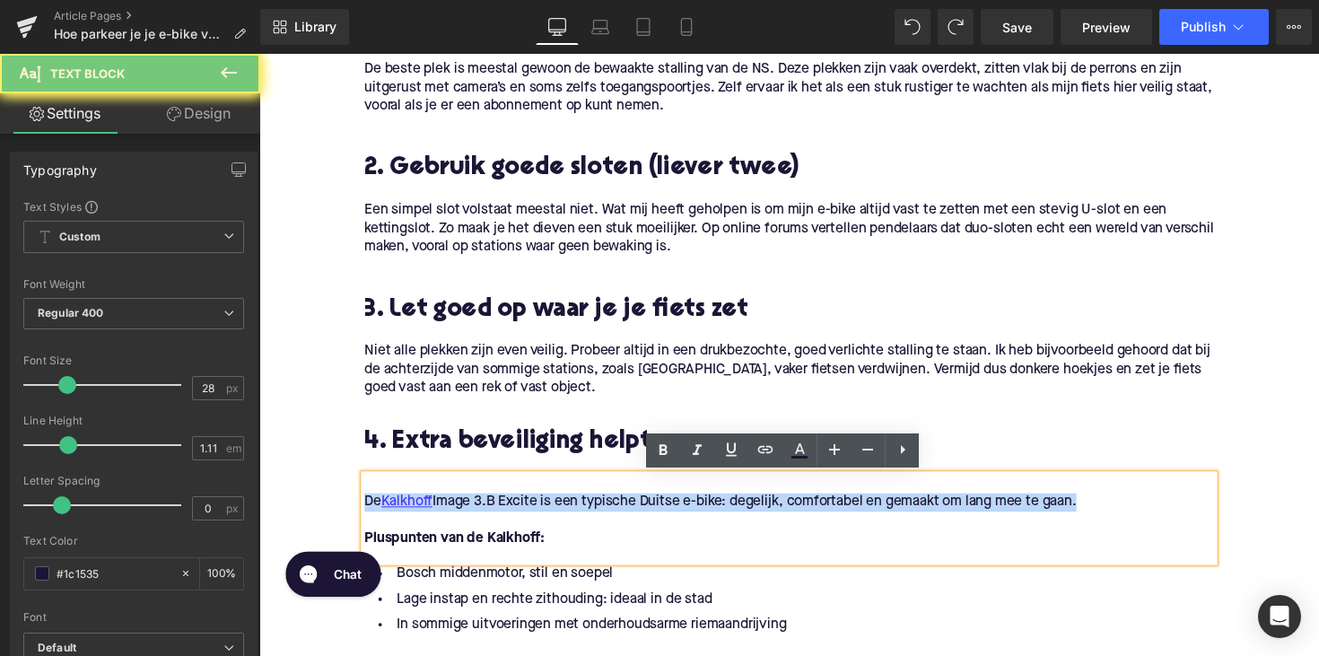
click at [523, 516] on p "De Kalkhoff Image 3.B Excite is een typische Duitse e-bike: degelijk, comfortab…" at bounding box center [802, 513] width 870 height 19
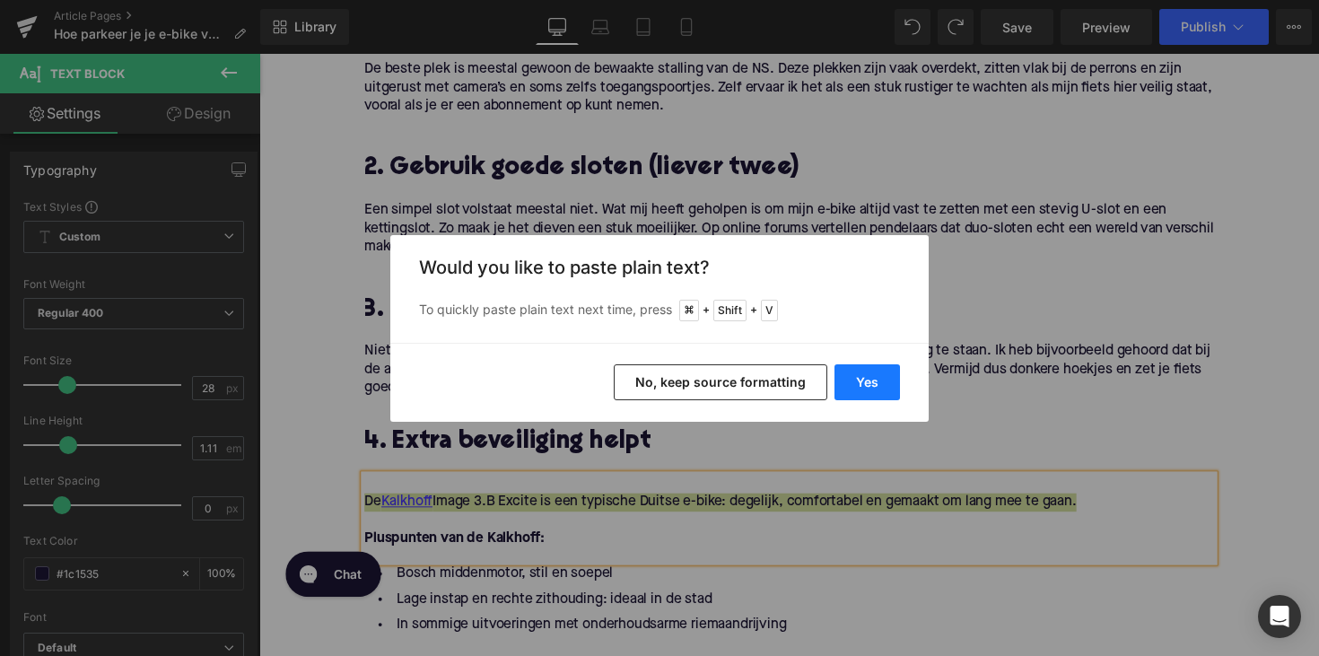
click at [862, 392] on button "Yes" at bounding box center [866, 382] width 65 height 36
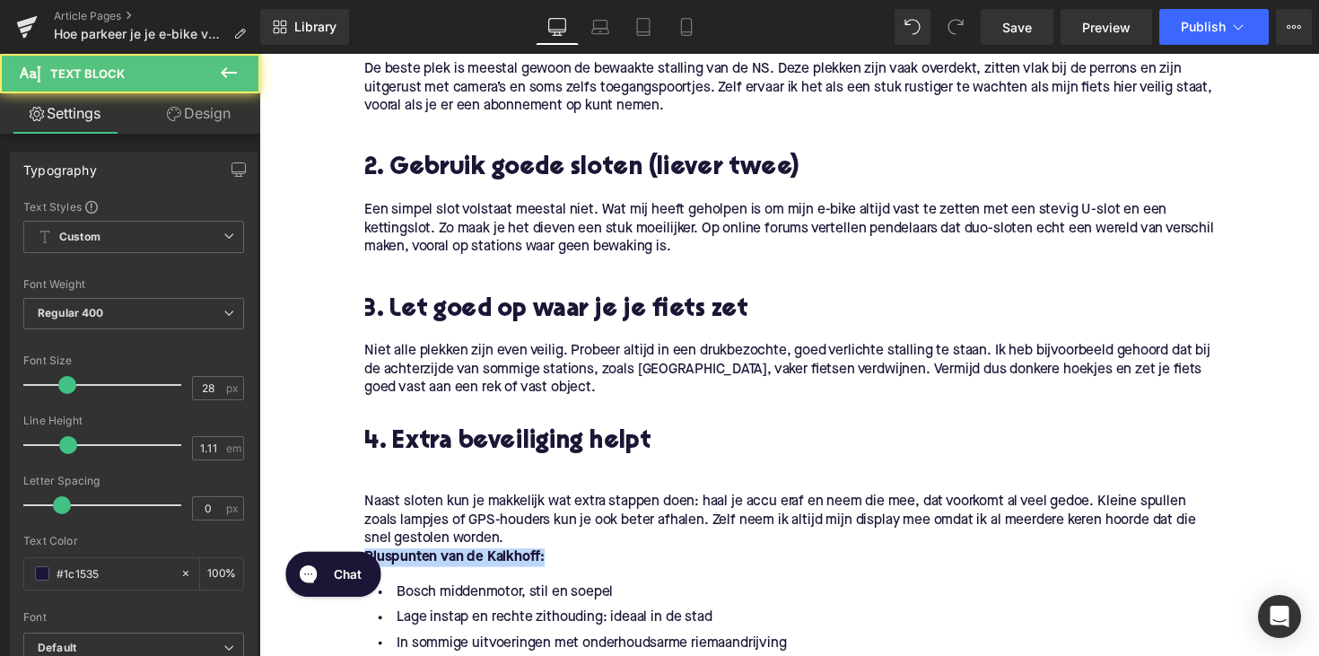
drag, startPoint x: 574, startPoint y: 565, endPoint x: 270, endPoint y: 61, distance: 588.8
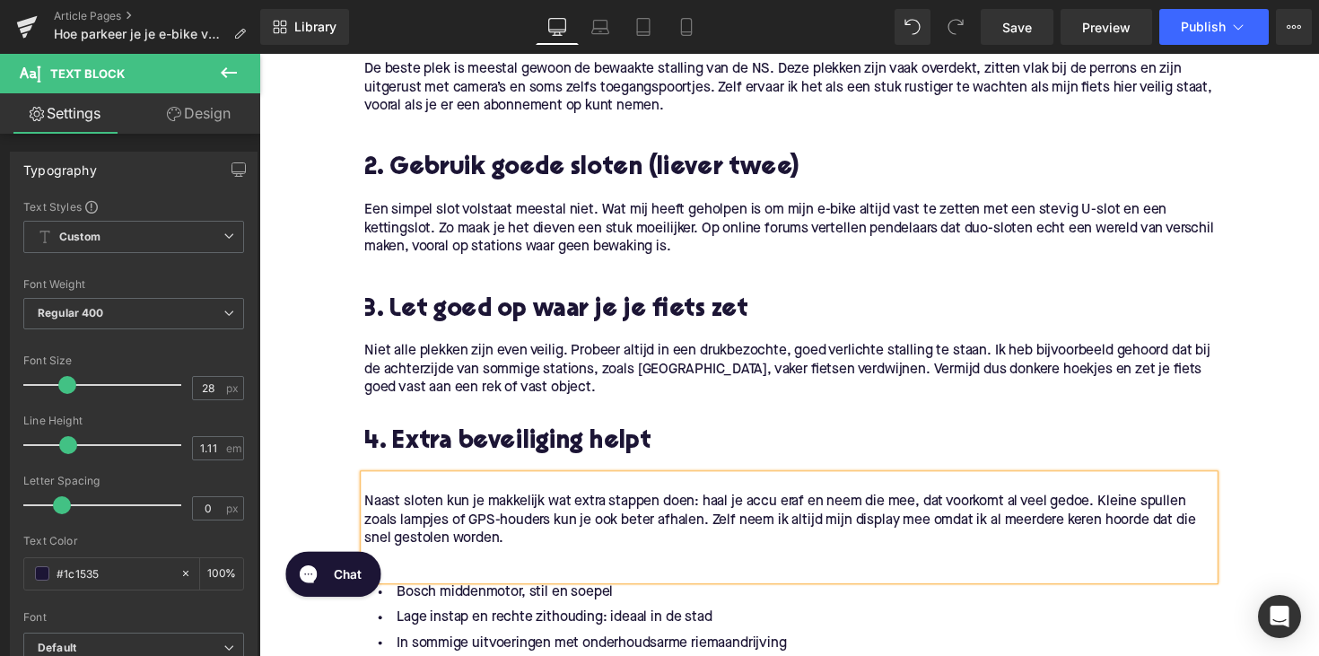
click at [367, 510] on p "Naast sloten kun je makkelijk wat extra stappen doen: haal je accu eraf en neem…" at bounding box center [802, 532] width 870 height 57
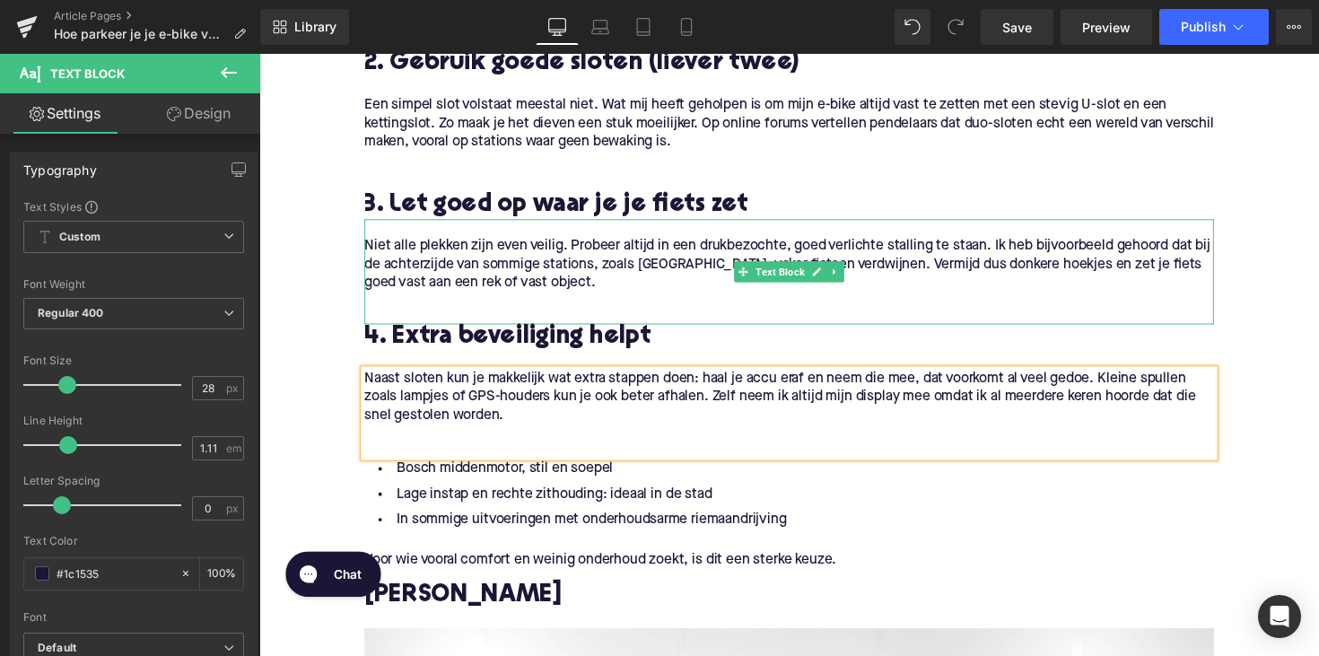
scroll to position [1180, 0]
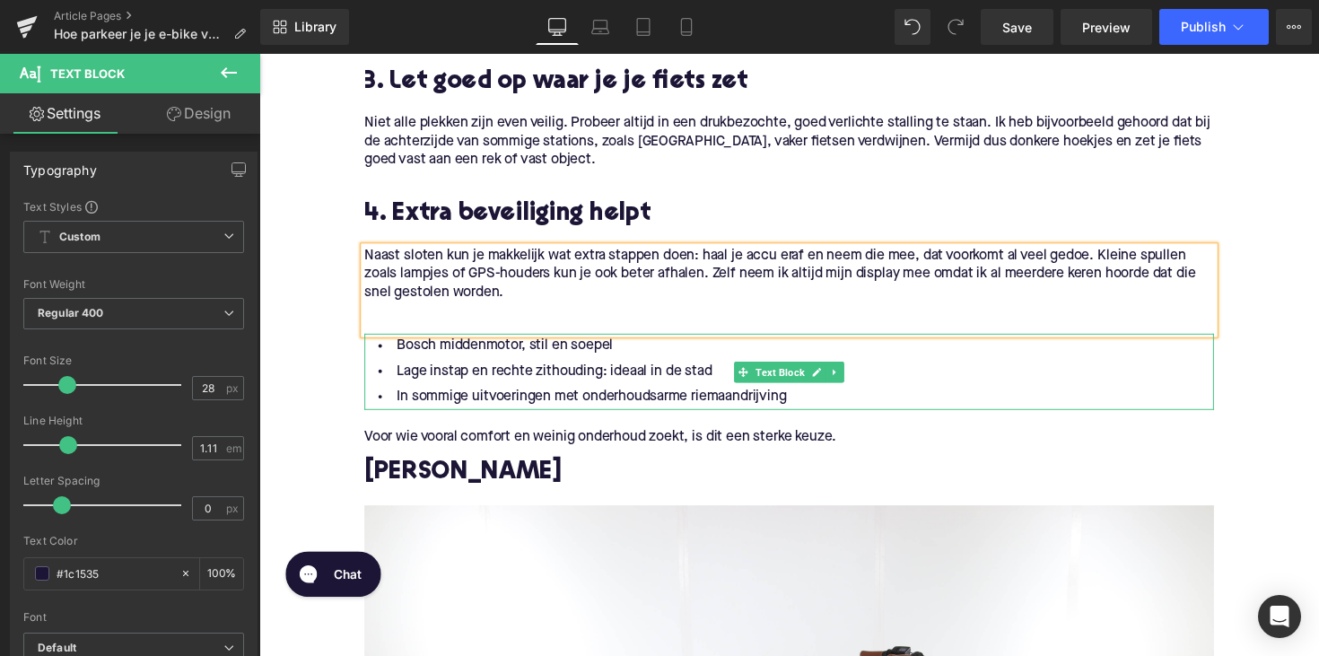
click at [782, 389] on span "Text Block" at bounding box center [792, 380] width 57 height 22
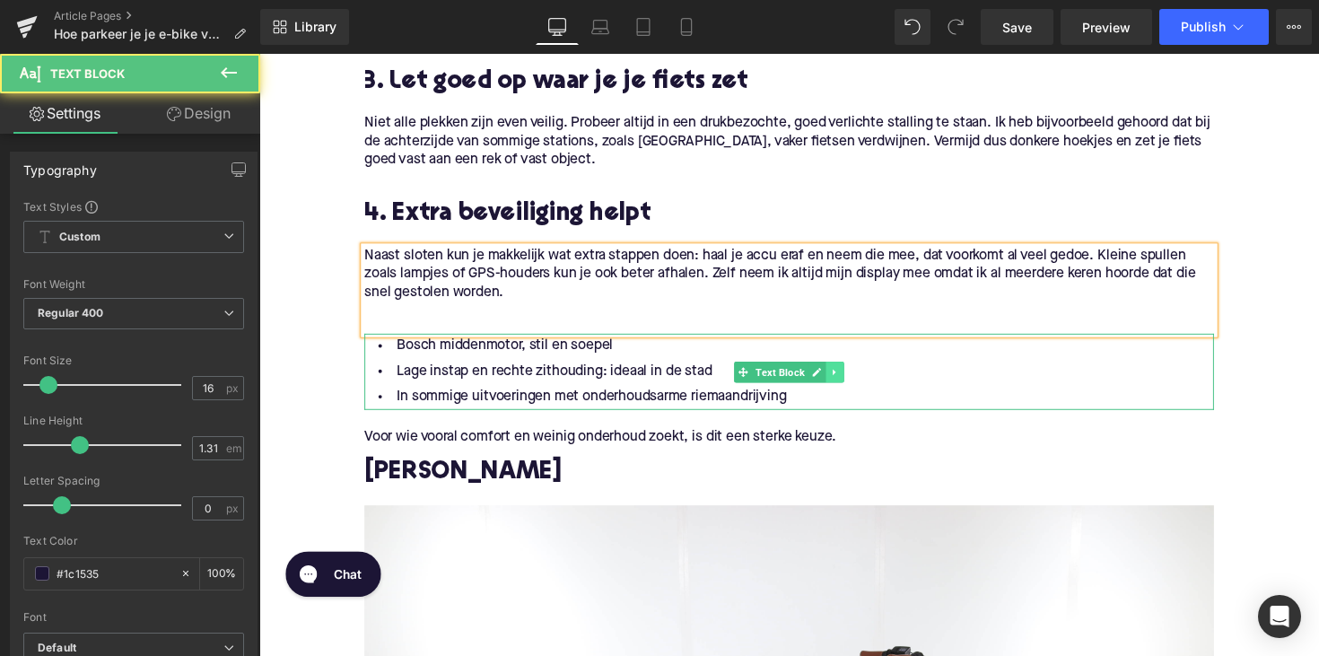
click at [848, 378] on icon at bounding box center [849, 379] width 10 height 11
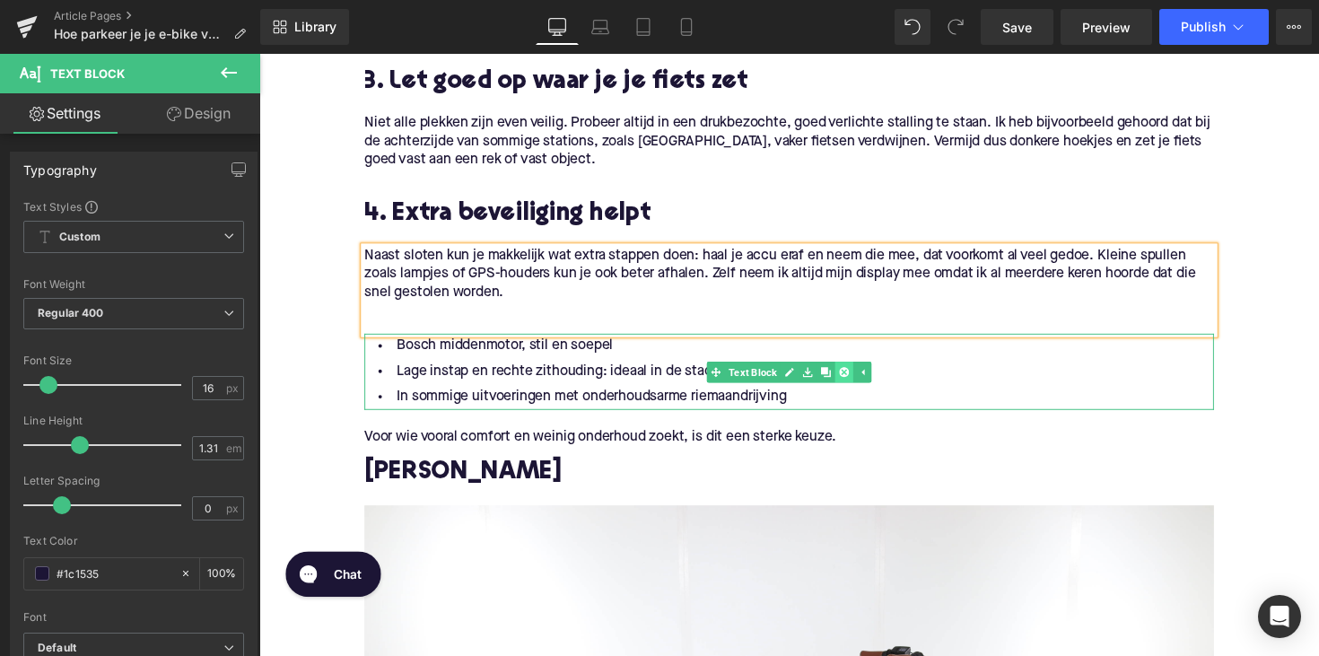
click at [857, 381] on icon at bounding box center [858, 379] width 10 height 10
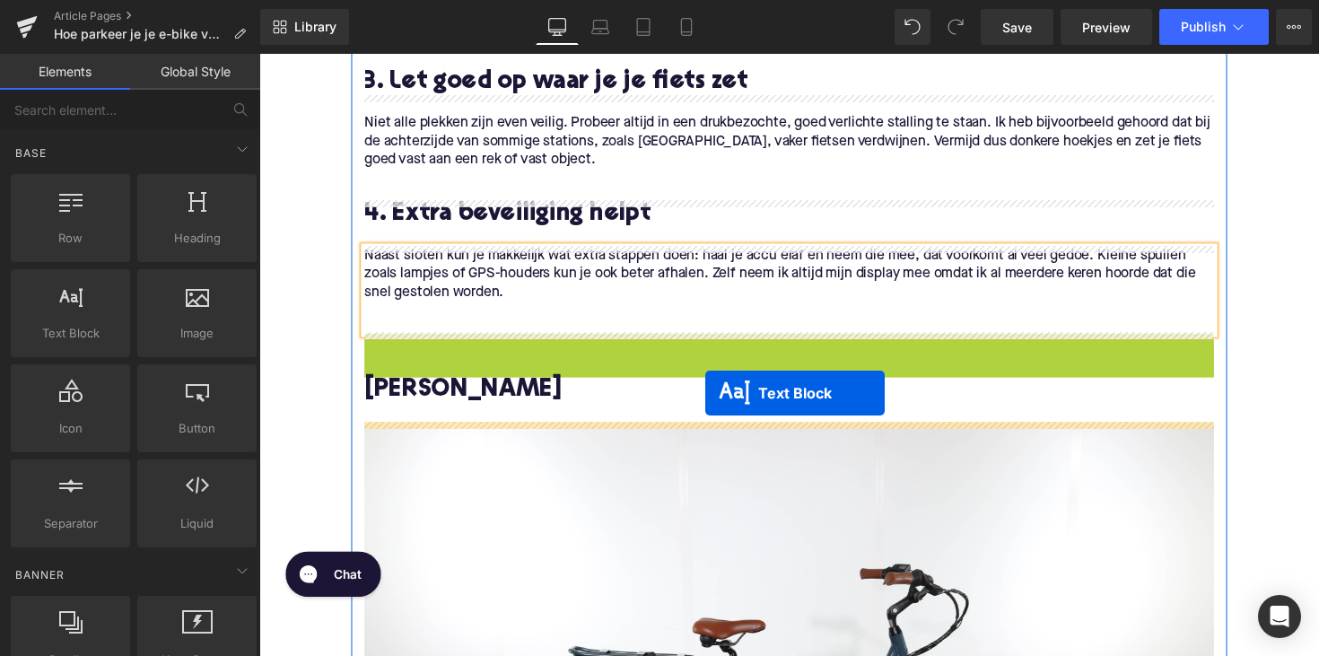
drag, startPoint x: 754, startPoint y: 362, endPoint x: 716, endPoint y: 401, distance: 53.9
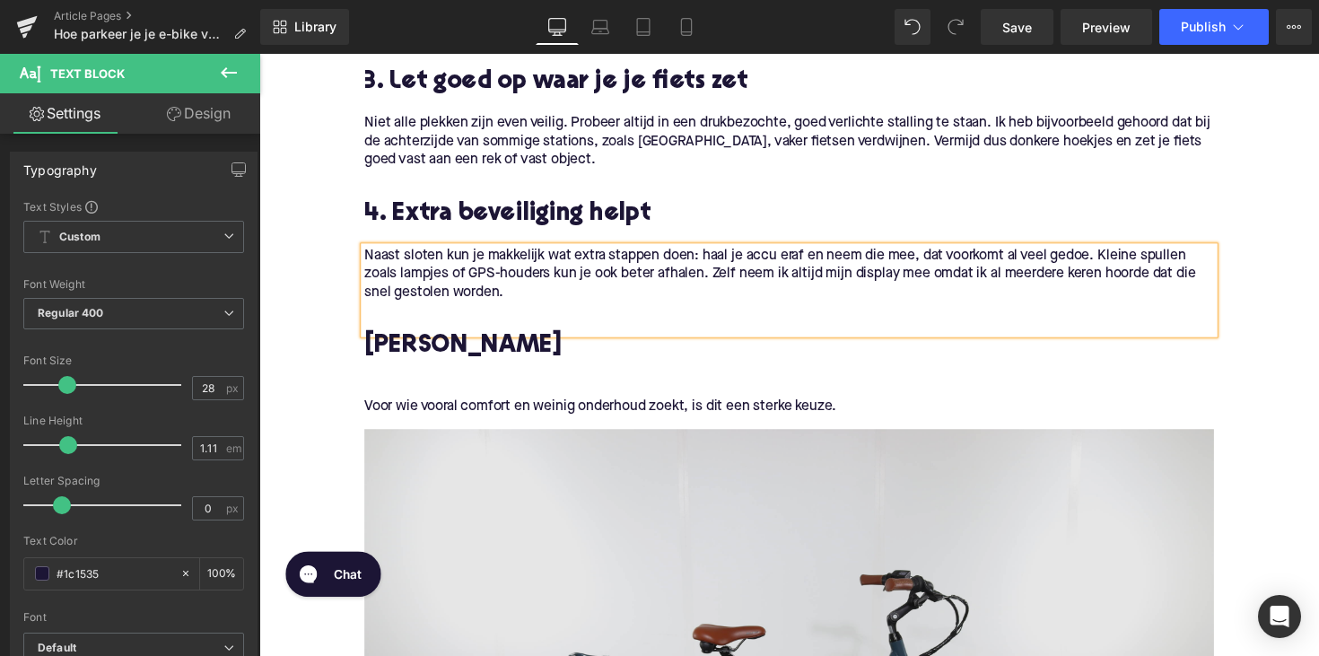
click at [443, 347] on h2 "[PERSON_NAME]" at bounding box center [802, 354] width 870 height 28
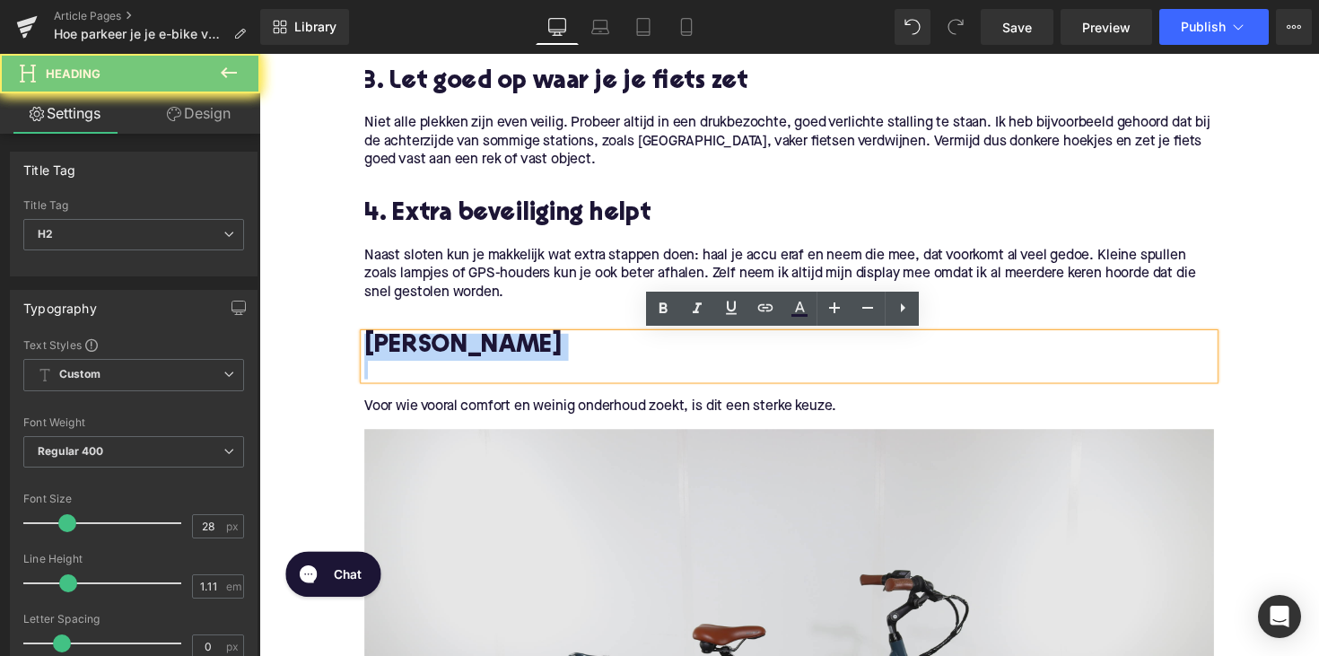
click at [443, 347] on h2 "[PERSON_NAME]" at bounding box center [802, 354] width 870 height 28
paste div
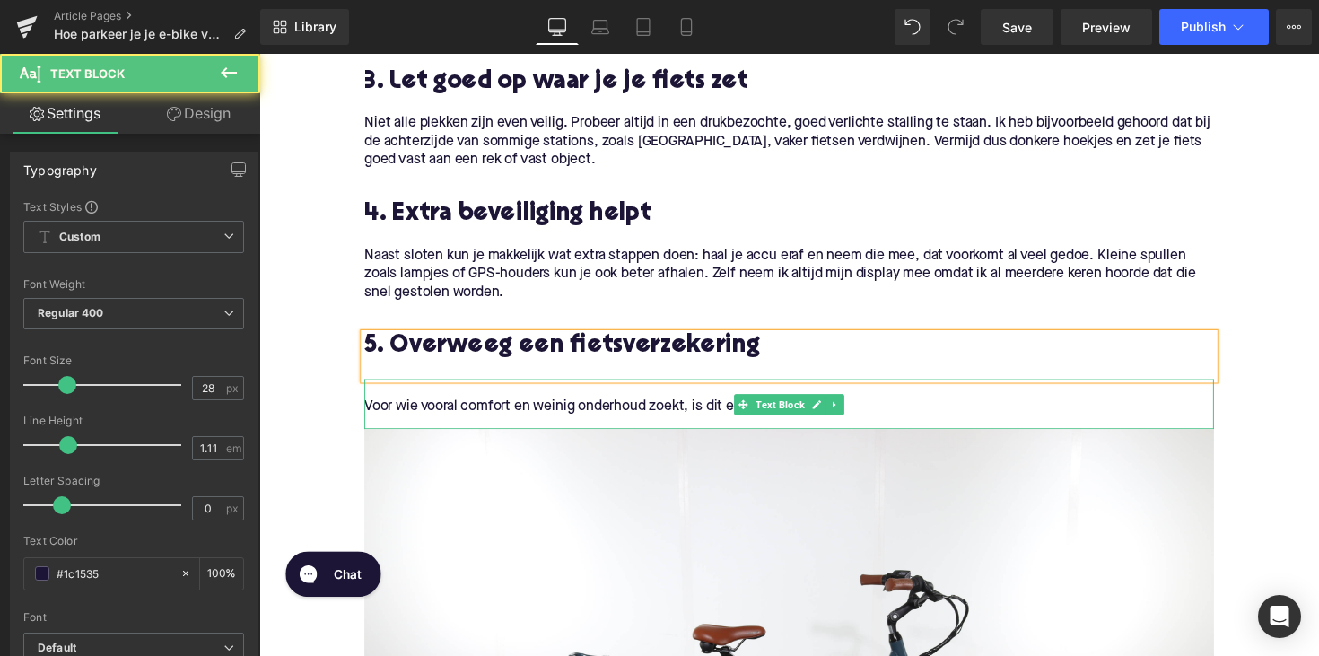
click at [525, 422] on p "Voor wie vooral comfort en weinig onderhoud zoekt, is dit een sterke keuze." at bounding box center [802, 414] width 870 height 19
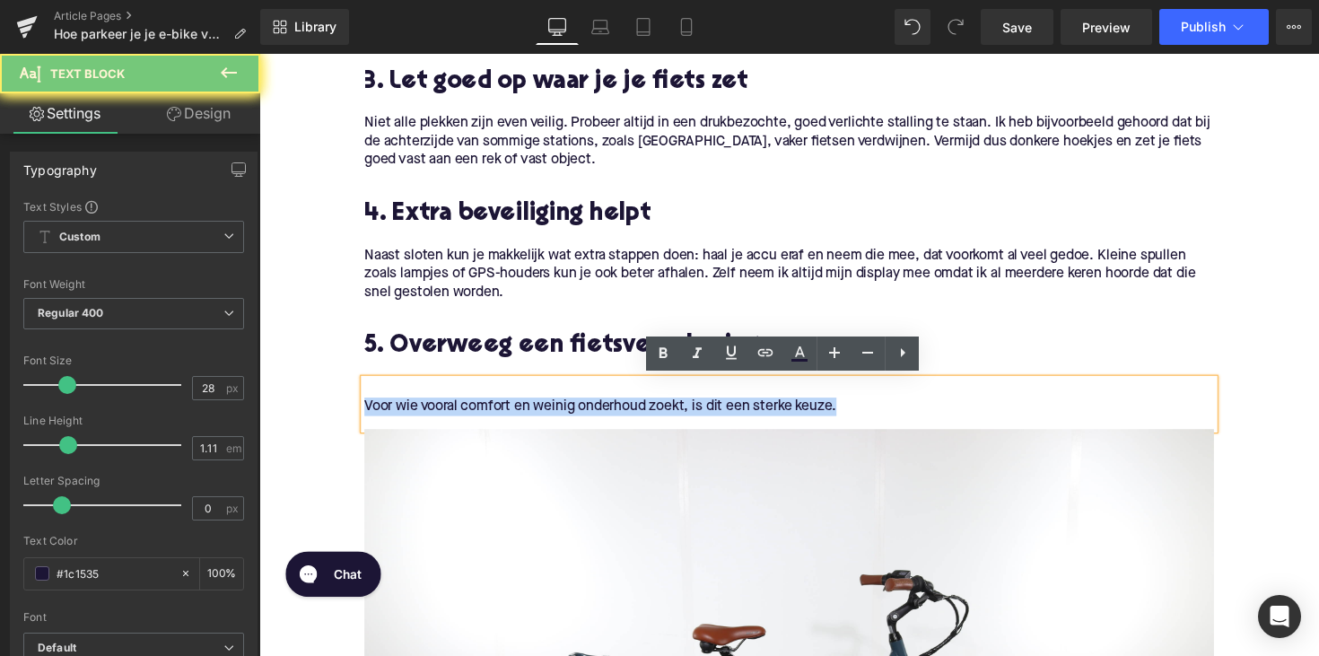
click at [525, 422] on p "Voor wie vooral comfort en weinig onderhoud zoekt, is dit een sterke keuze." at bounding box center [802, 414] width 870 height 19
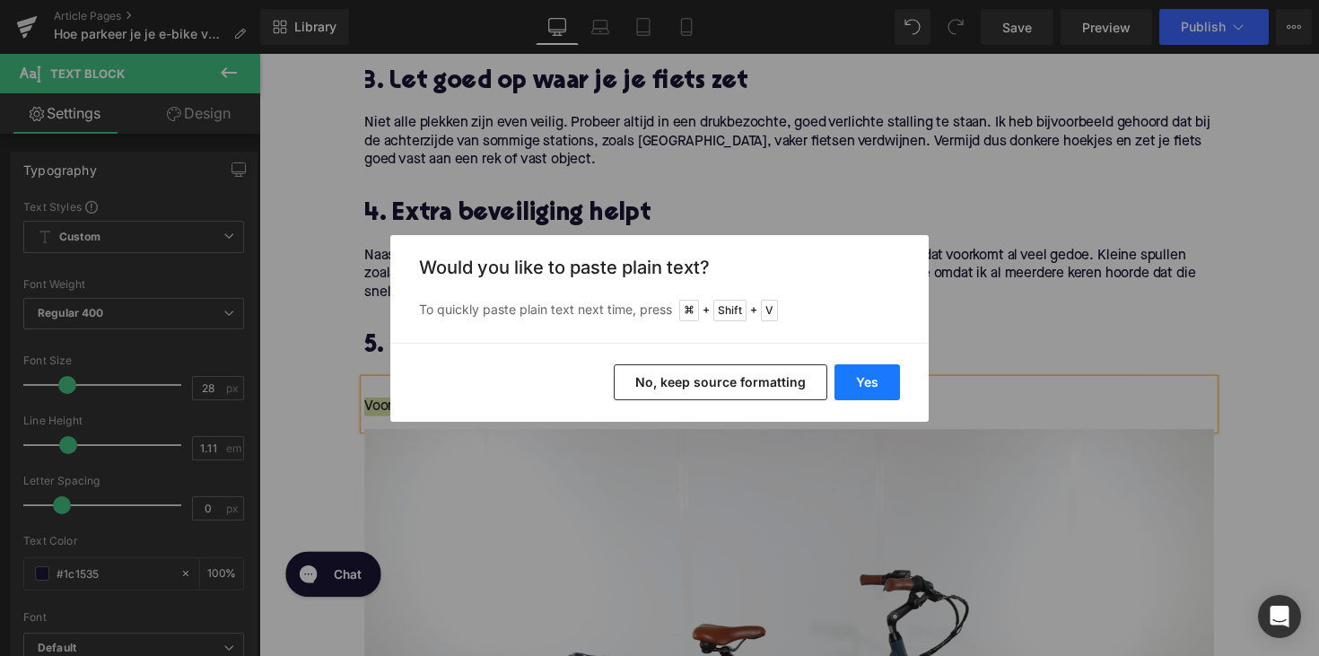
click at [855, 374] on button "Yes" at bounding box center [866, 382] width 65 height 36
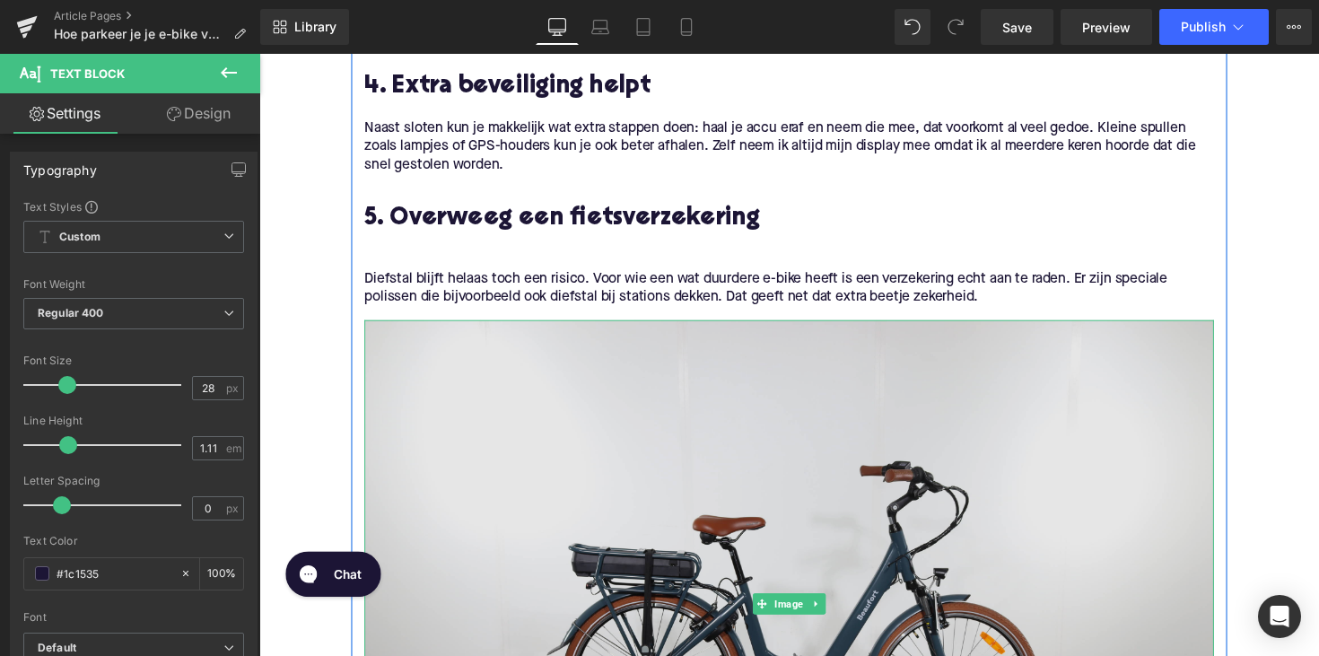
scroll to position [1408, 0]
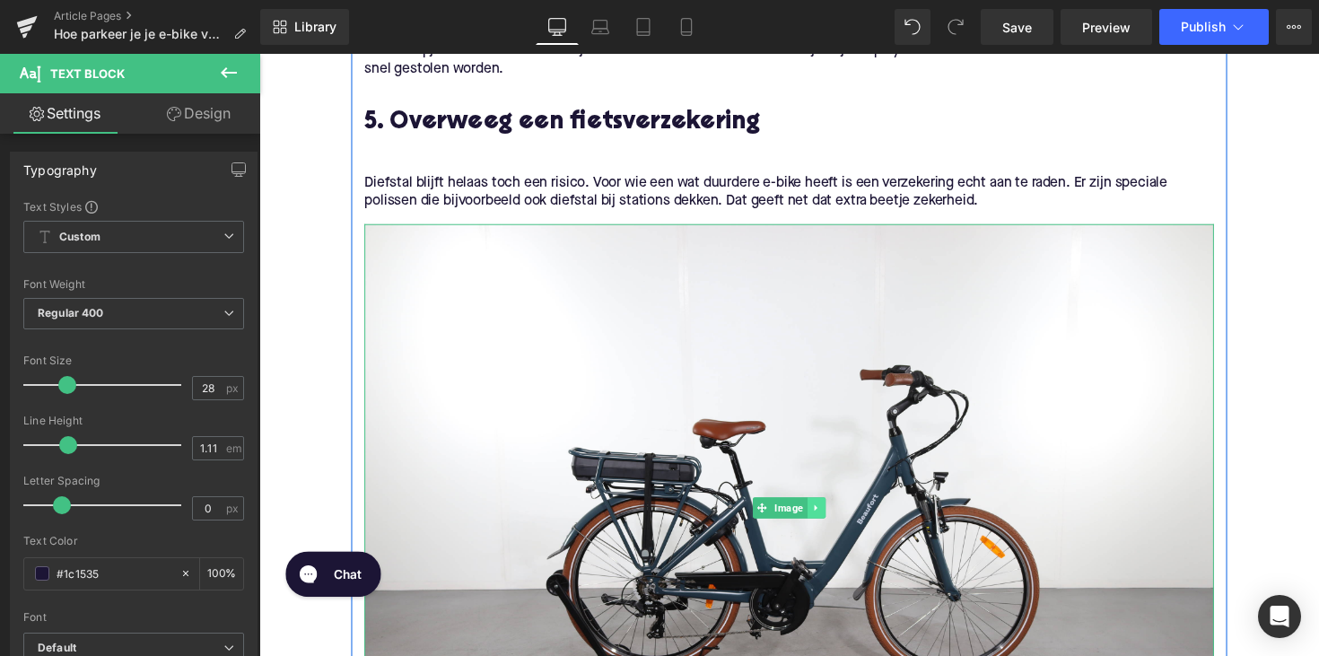
click at [821, 517] on link at bounding box center [830, 519] width 19 height 22
click at [830, 516] on link at bounding box center [839, 519] width 19 height 22
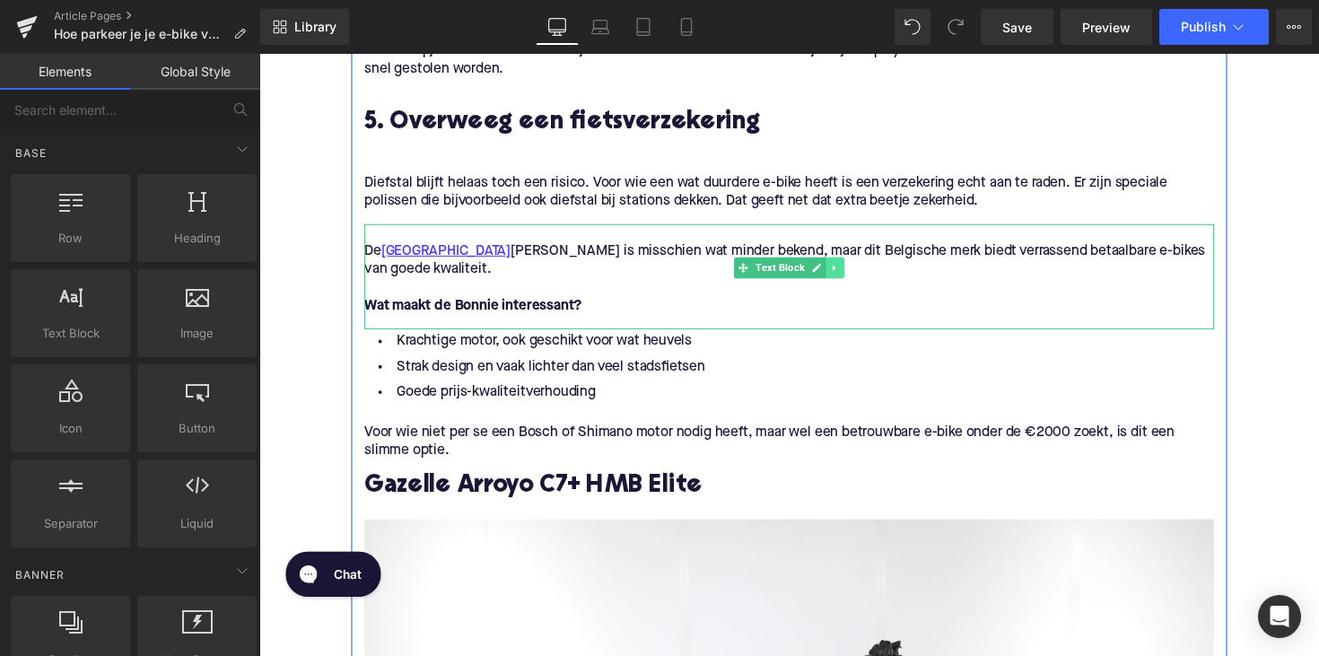
click at [849, 273] on icon at bounding box center [849, 272] width 10 height 11
click at [850, 271] on link at bounding box center [858, 273] width 19 height 22
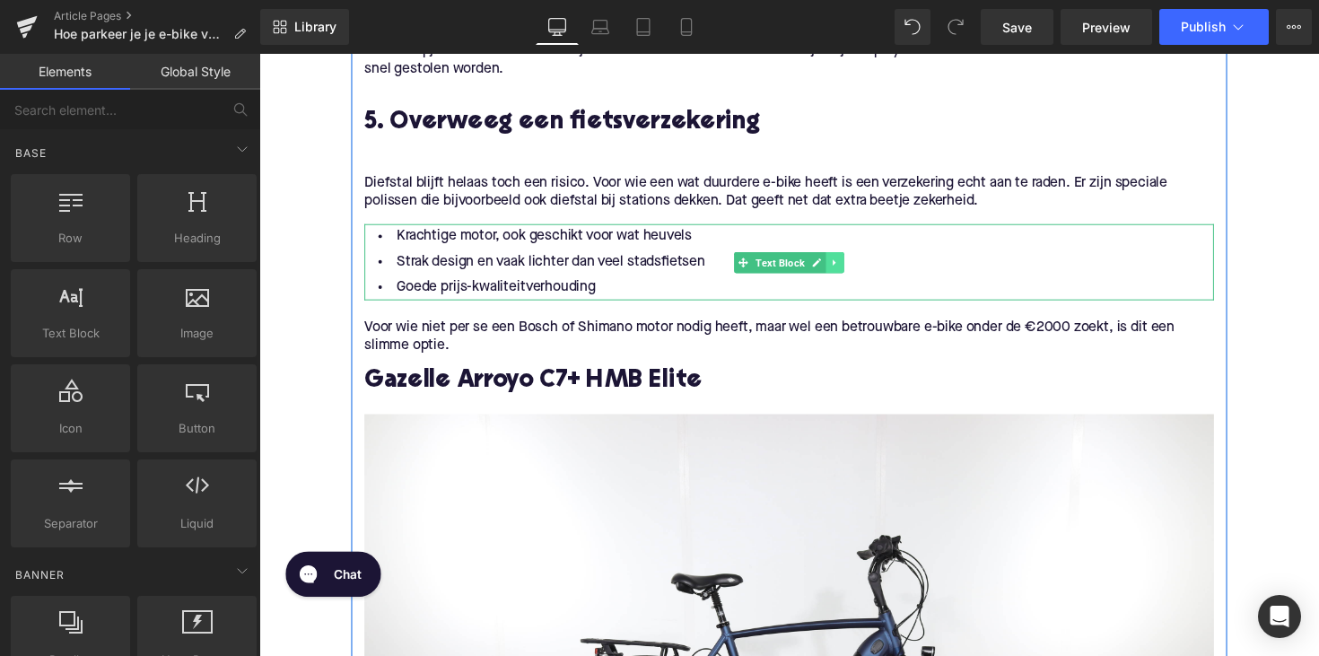
click at [847, 267] on icon at bounding box center [848, 267] width 3 height 6
click at [854, 264] on icon at bounding box center [858, 267] width 10 height 10
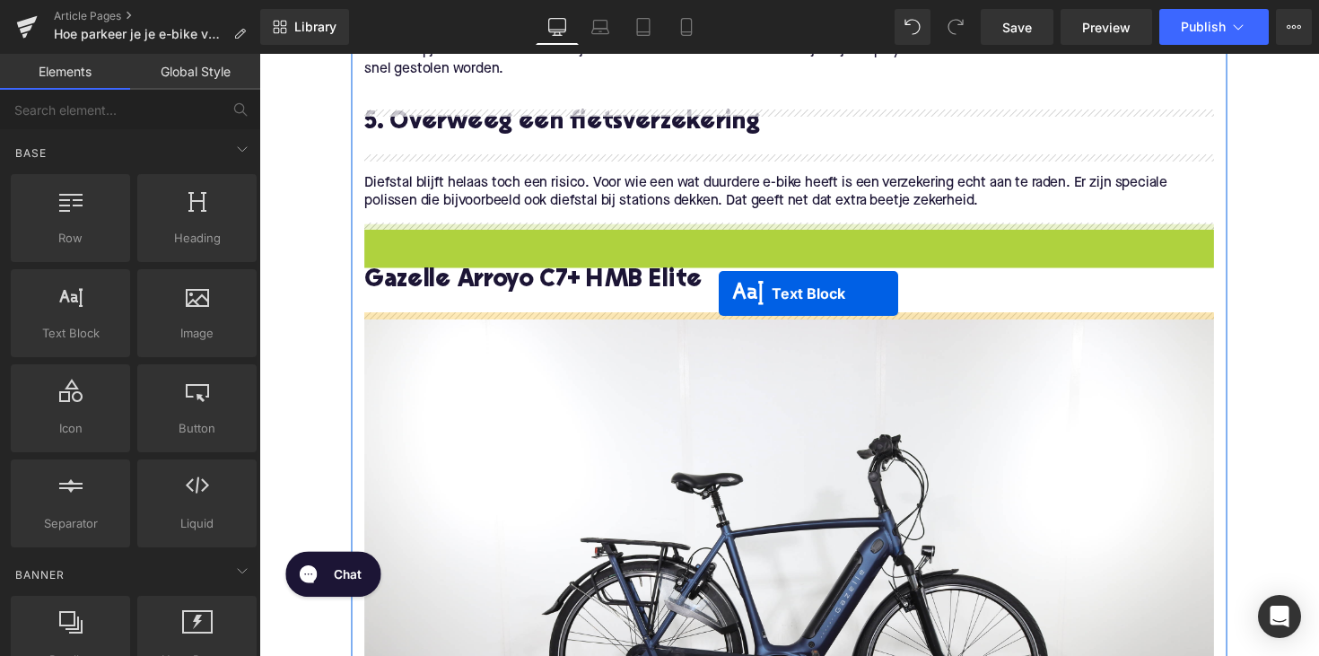
drag, startPoint x: 752, startPoint y: 264, endPoint x: 730, endPoint y: 300, distance: 41.8
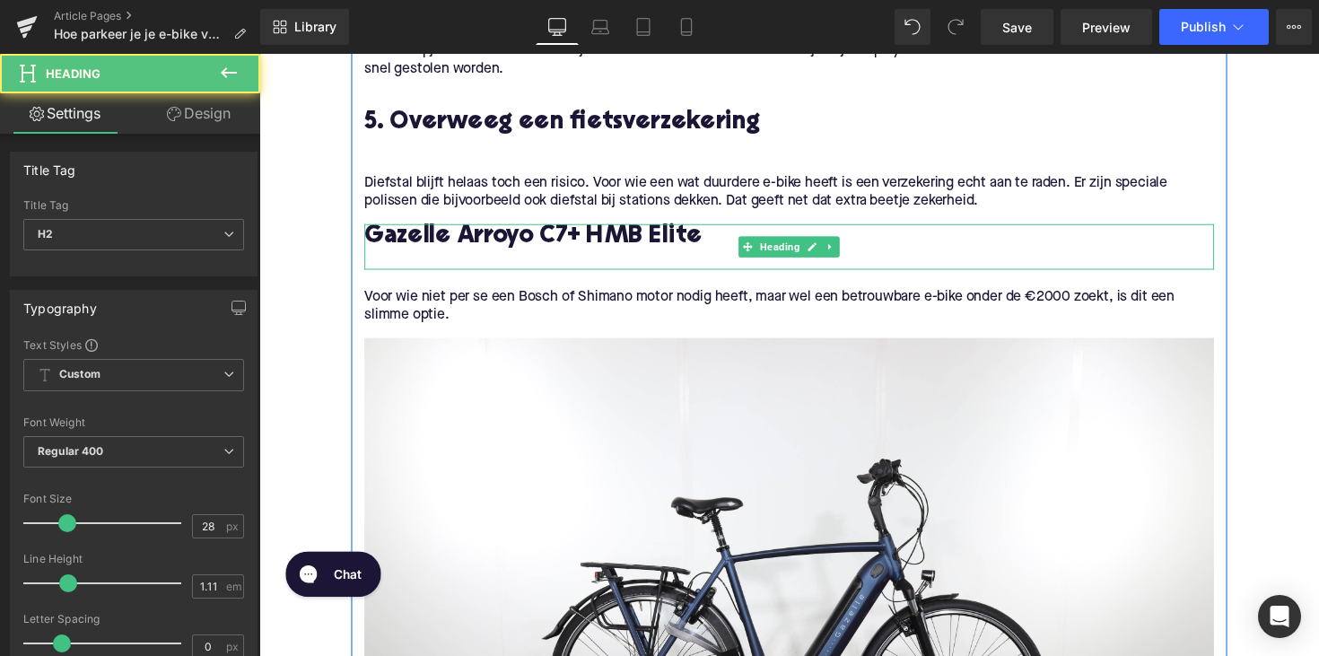
click at [475, 238] on h2 "Gazelle Arroyo C7+ HMB Elite" at bounding box center [802, 242] width 870 height 28
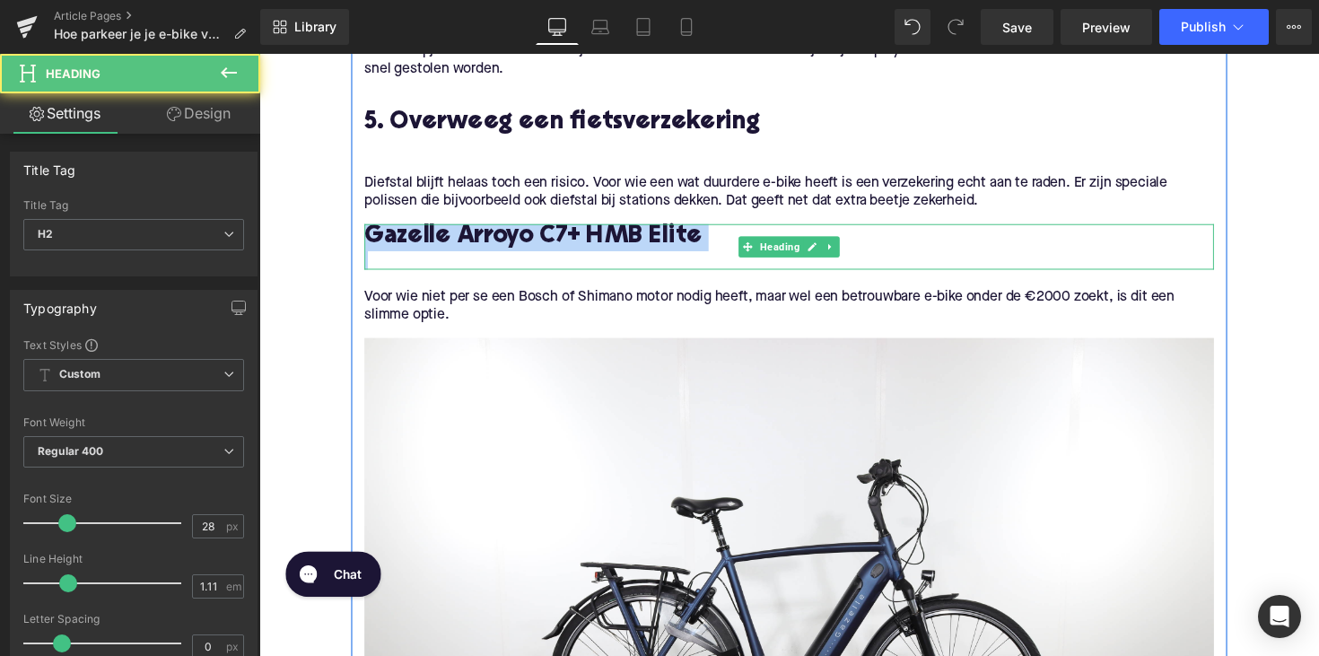
click at [475, 238] on h2 "Gazelle Arroyo C7+ HMB Elite" at bounding box center [802, 242] width 870 height 28
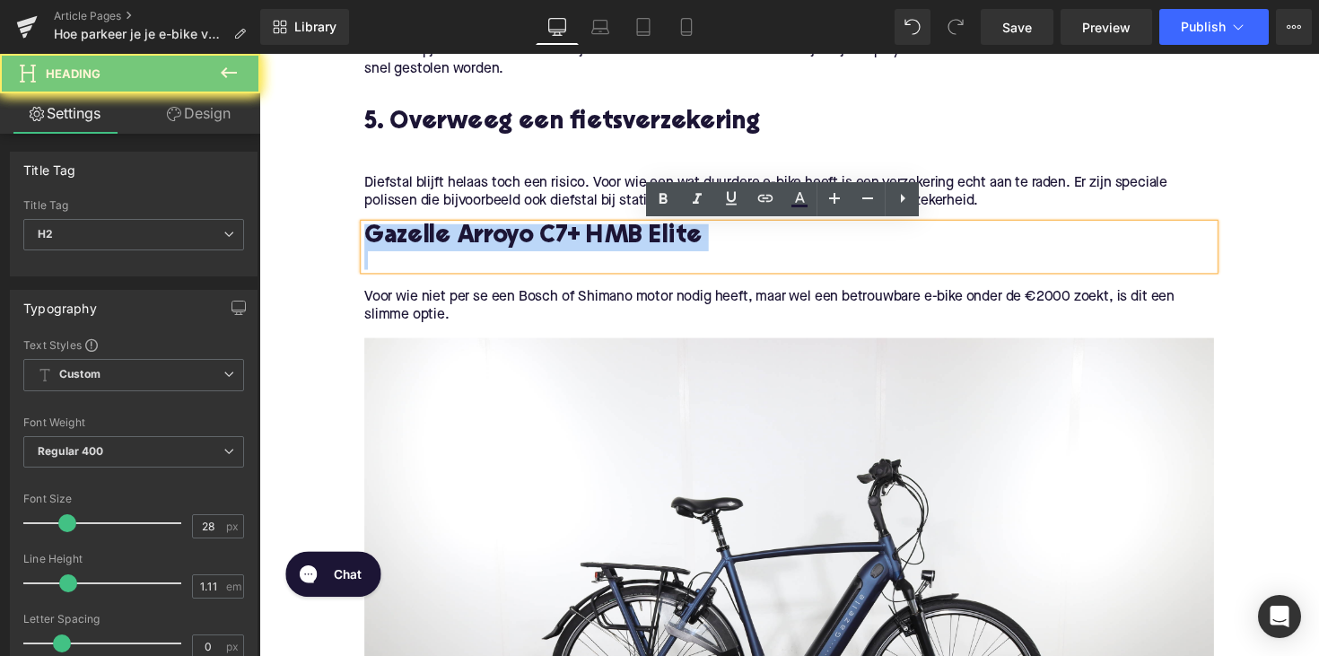
paste div
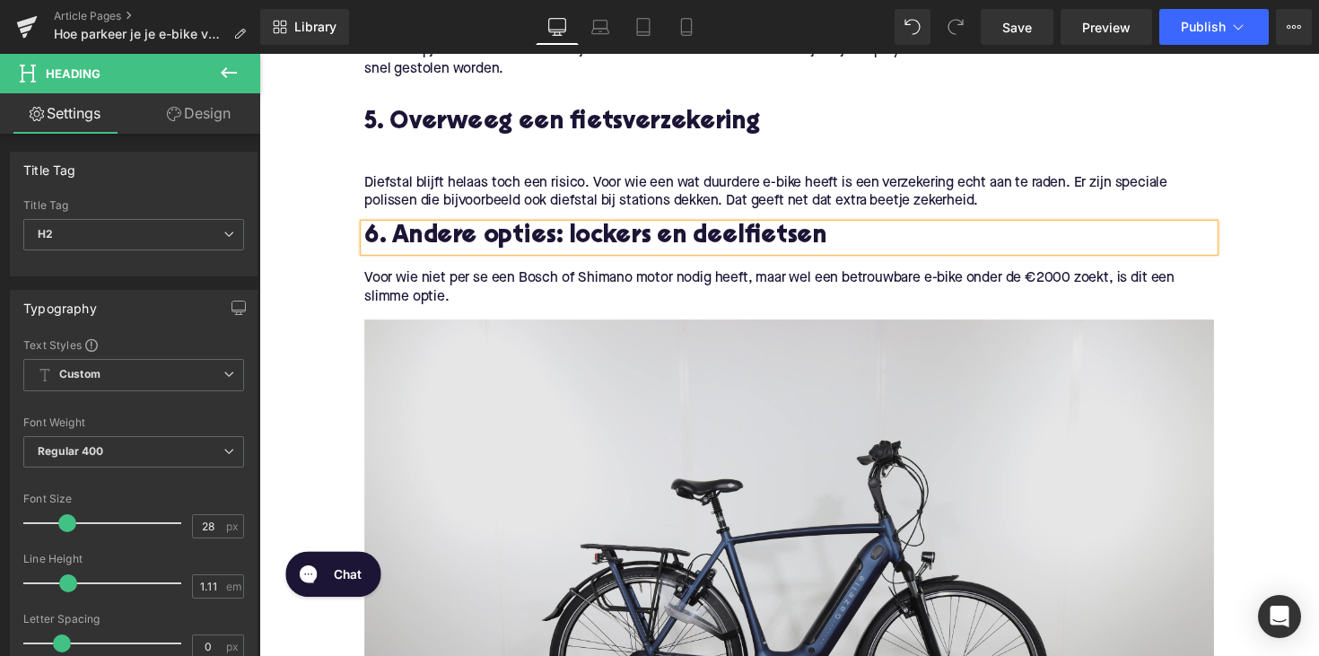
click at [417, 283] on p "Voor wie niet per se een Bosch of Shimano motor nodig heeft, maar wel een betro…" at bounding box center [802, 294] width 870 height 38
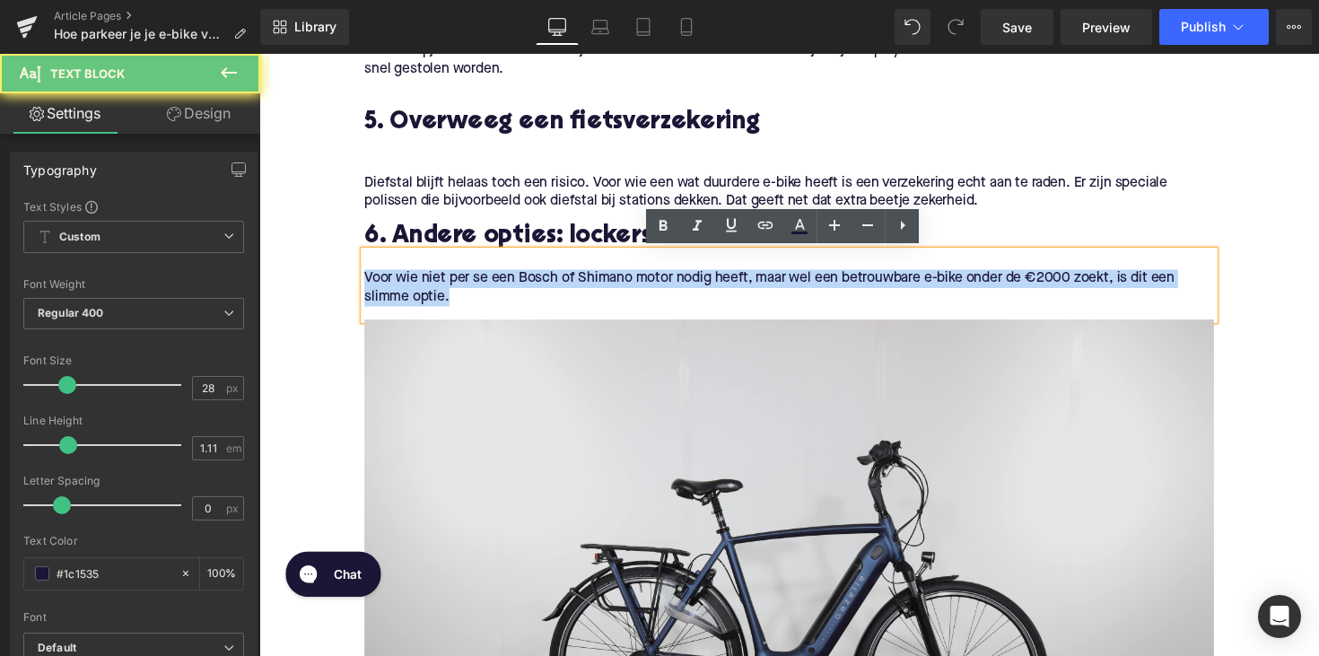
click at [417, 283] on p "Voor wie niet per se een Bosch of Shimano motor nodig heeft, maar wel een betro…" at bounding box center [802, 294] width 870 height 38
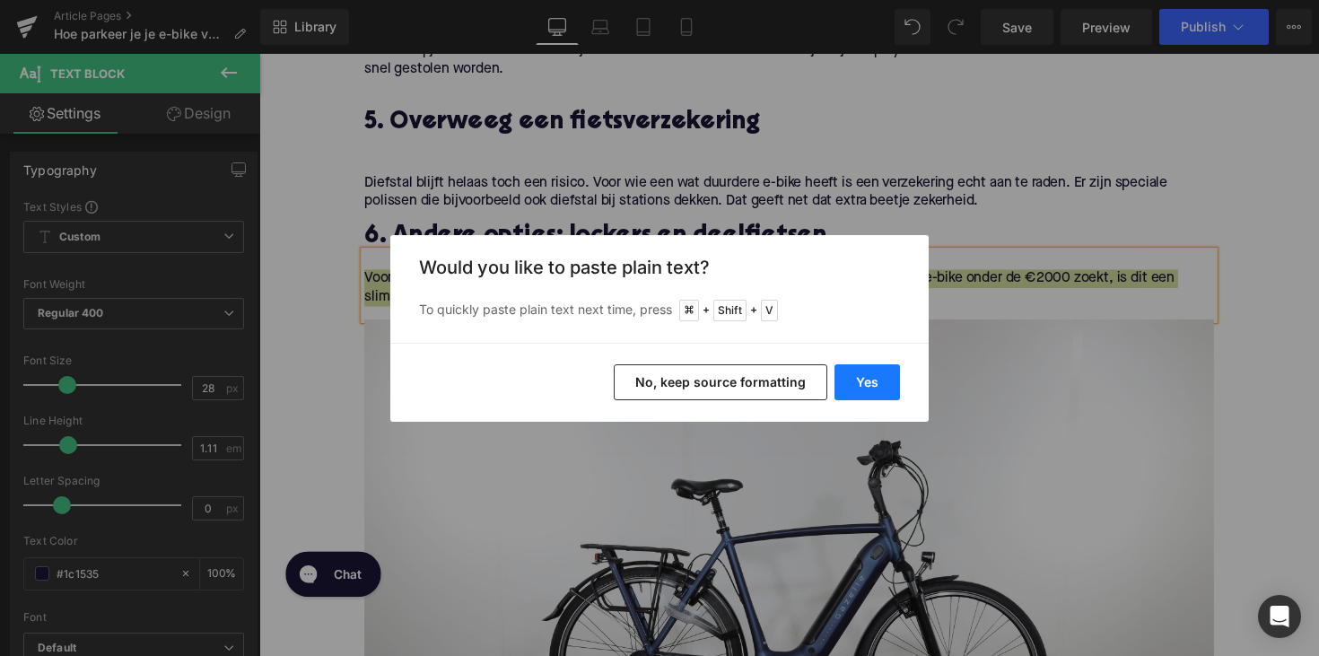
click at [855, 374] on button "Yes" at bounding box center [866, 382] width 65 height 36
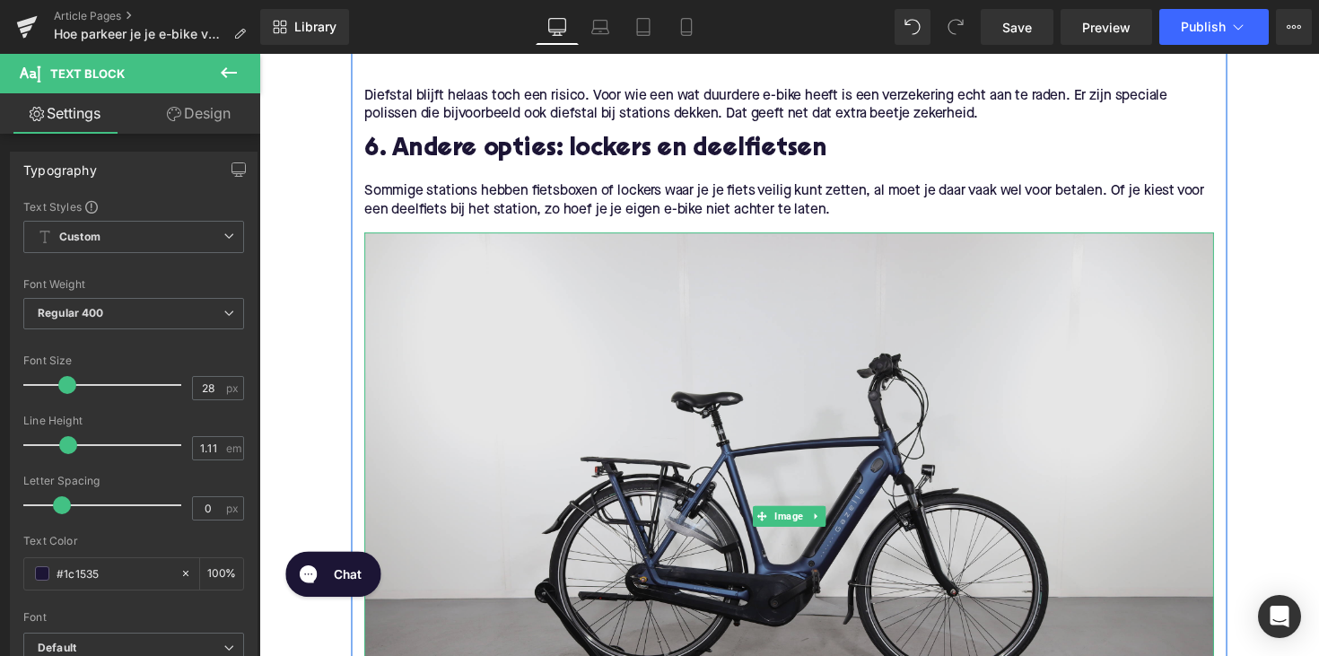
scroll to position [1550, 0]
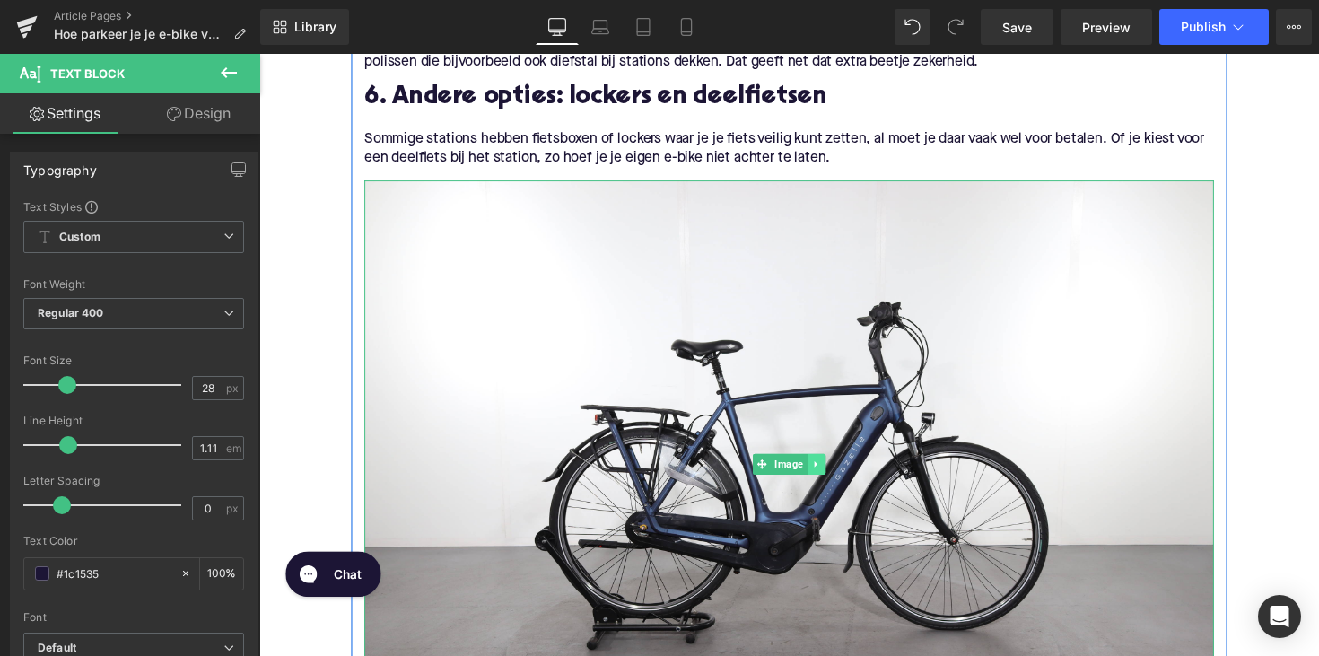
click at [824, 469] on icon at bounding box center [829, 474] width 10 height 11
click at [838, 479] on link at bounding box center [839, 475] width 19 height 22
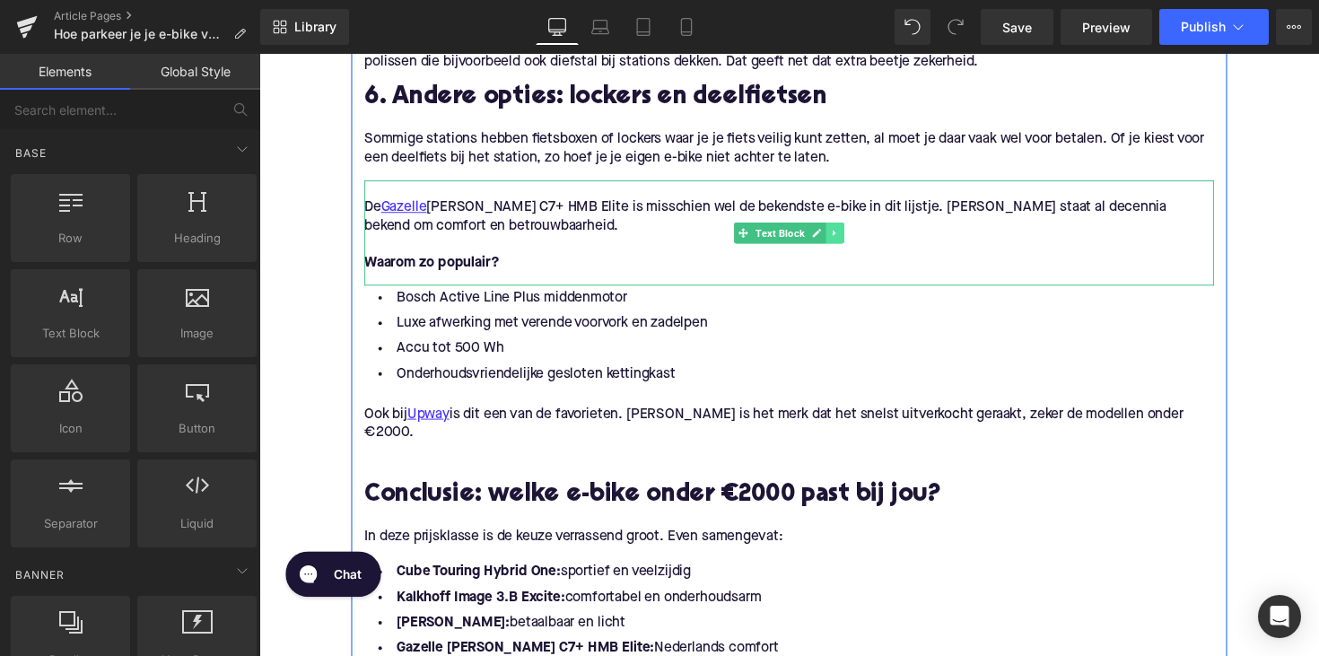
click at [840, 237] on link at bounding box center [849, 238] width 19 height 22
click at [853, 237] on icon at bounding box center [858, 238] width 10 height 10
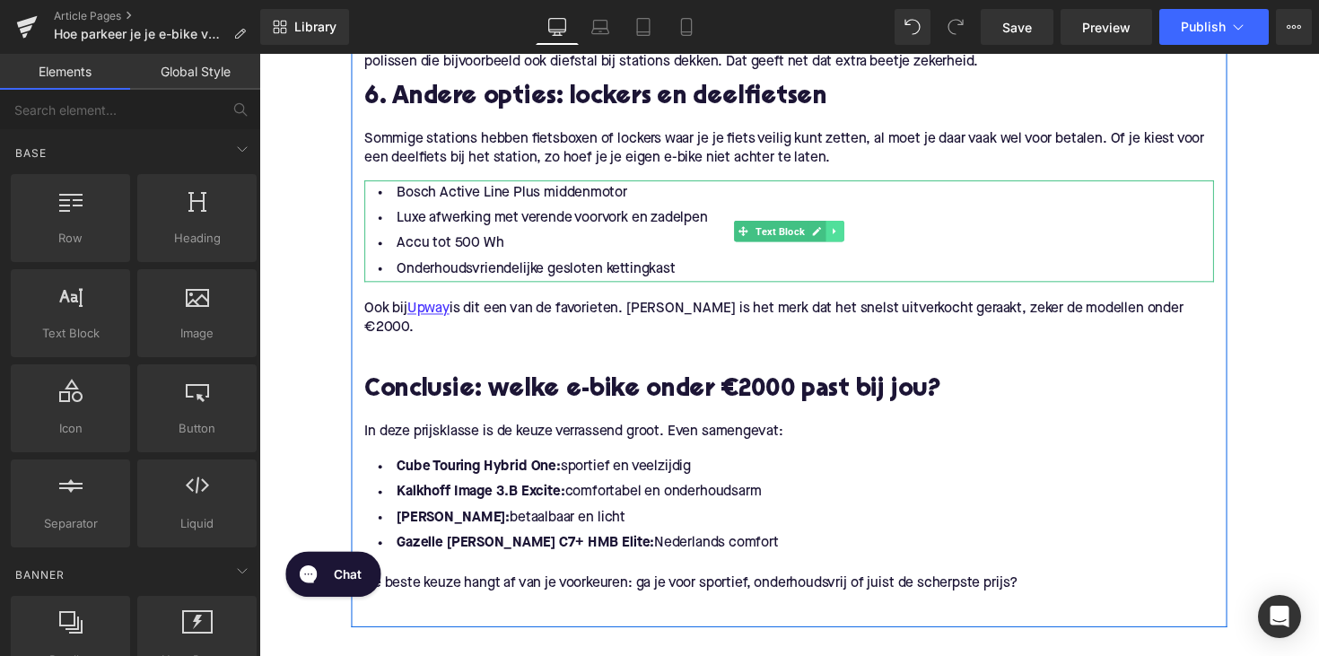
click at [852, 237] on link at bounding box center [849, 236] width 19 height 22
click at [855, 237] on icon at bounding box center [858, 236] width 10 height 10
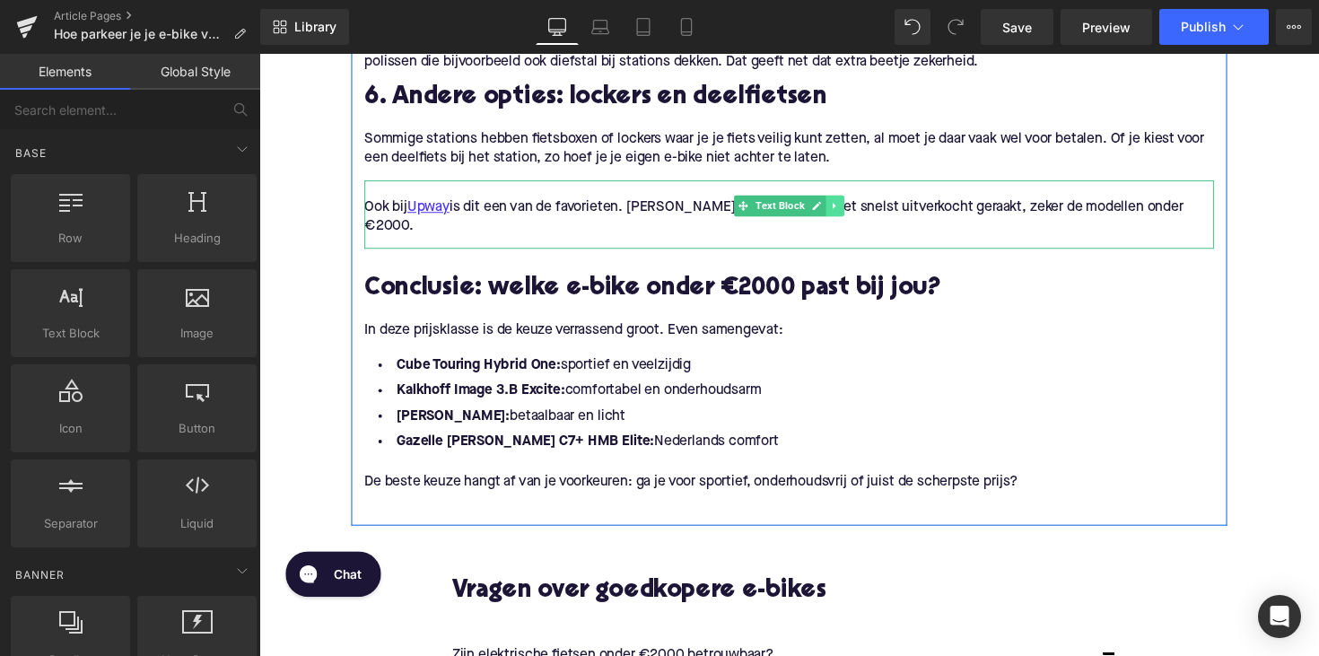
click at [845, 214] on icon at bounding box center [849, 210] width 10 height 11
click at [853, 208] on icon at bounding box center [858, 210] width 10 height 10
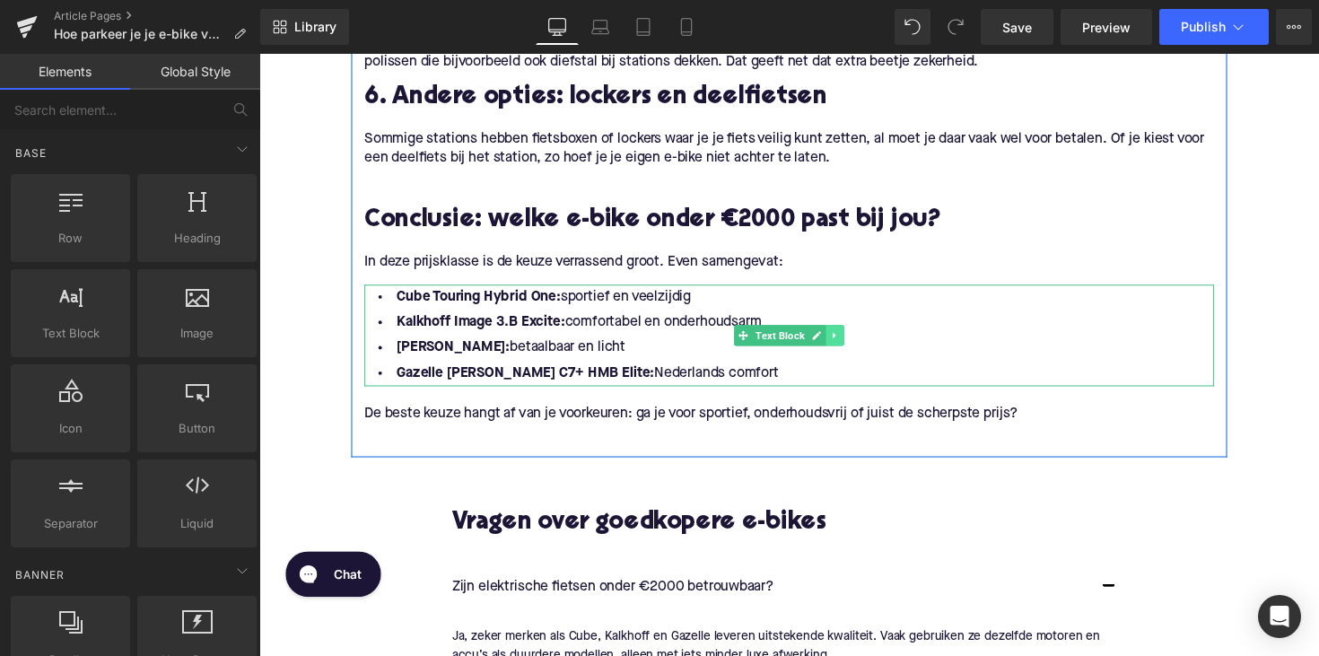
click at [846, 344] on icon at bounding box center [849, 342] width 10 height 11
click at [855, 344] on icon at bounding box center [858, 343] width 10 height 10
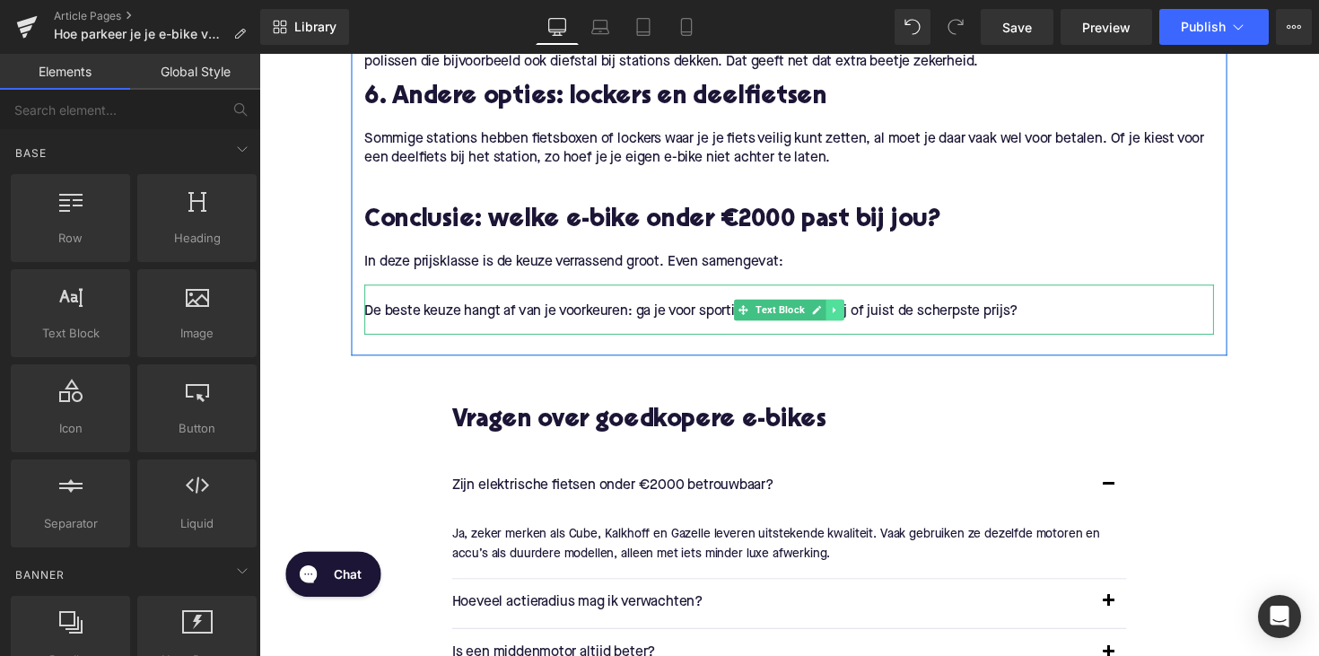
click at [848, 316] on icon at bounding box center [849, 316] width 10 height 11
click at [853, 315] on icon at bounding box center [858, 316] width 10 height 10
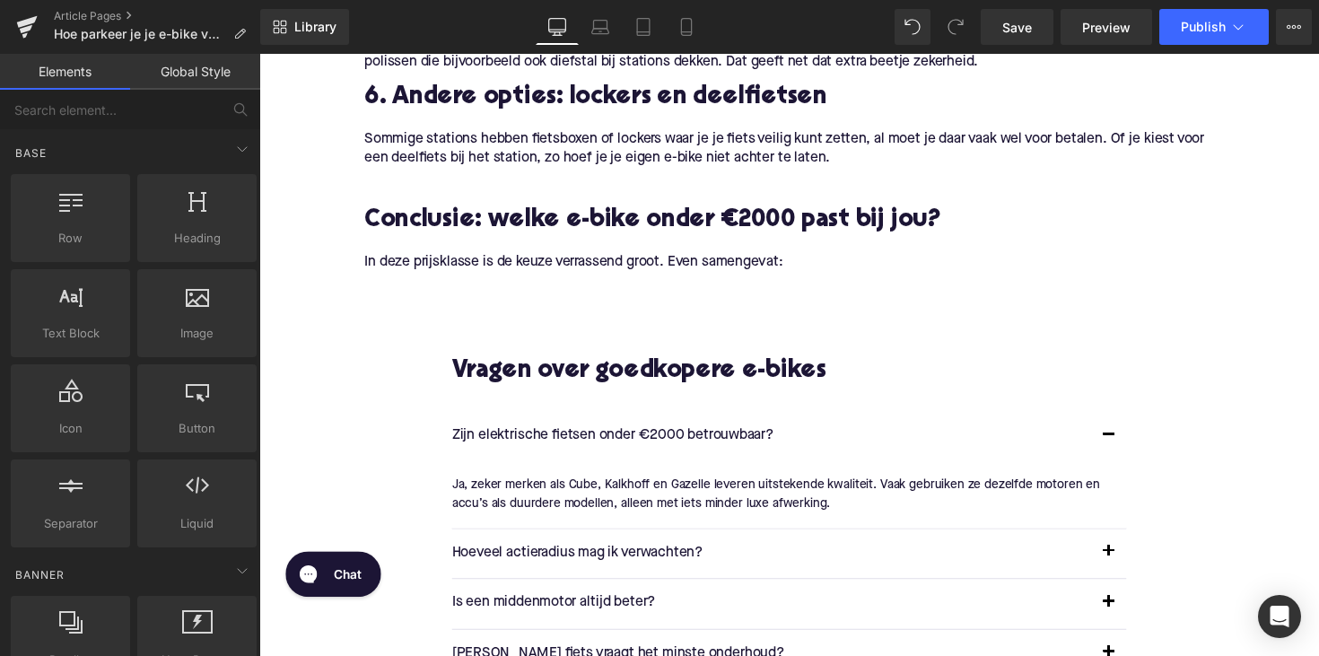
click at [542, 219] on h2 "Conclusie: welke e-bike onder €2000 past bij jou?" at bounding box center [802, 226] width 870 height 28
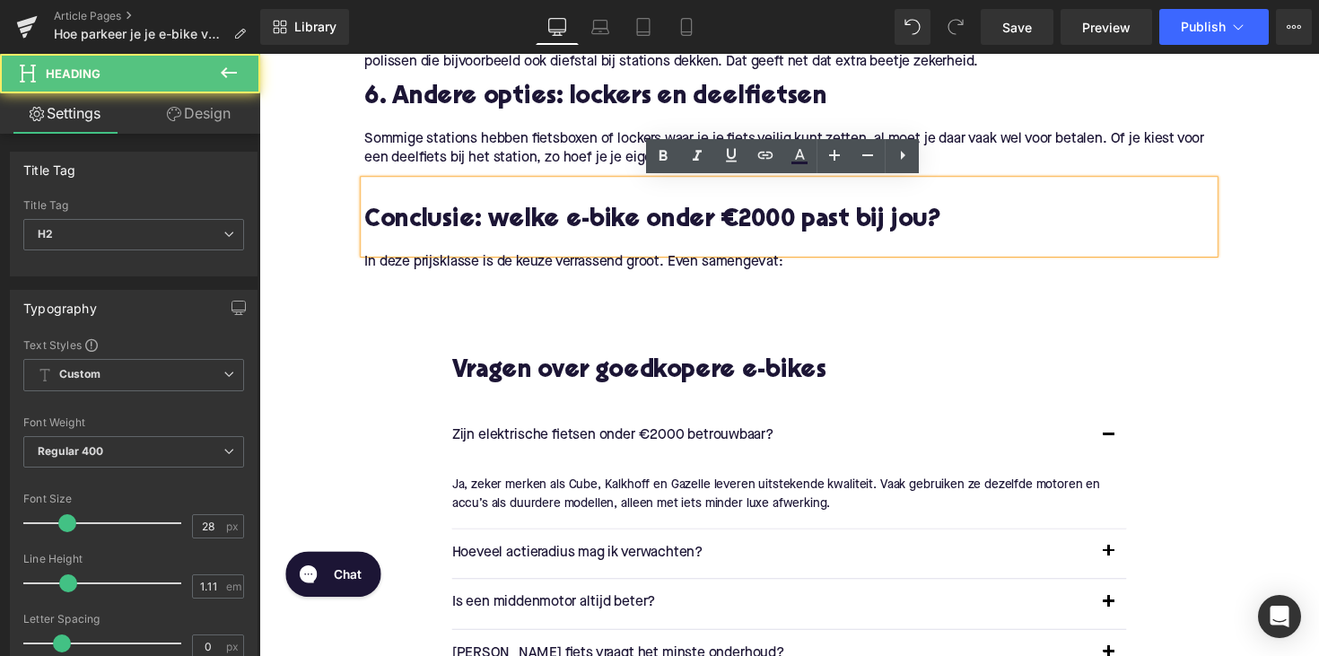
click at [542, 219] on h2 "Conclusie: welke e-bike onder €2000 past bij jou?" at bounding box center [802, 226] width 870 height 28
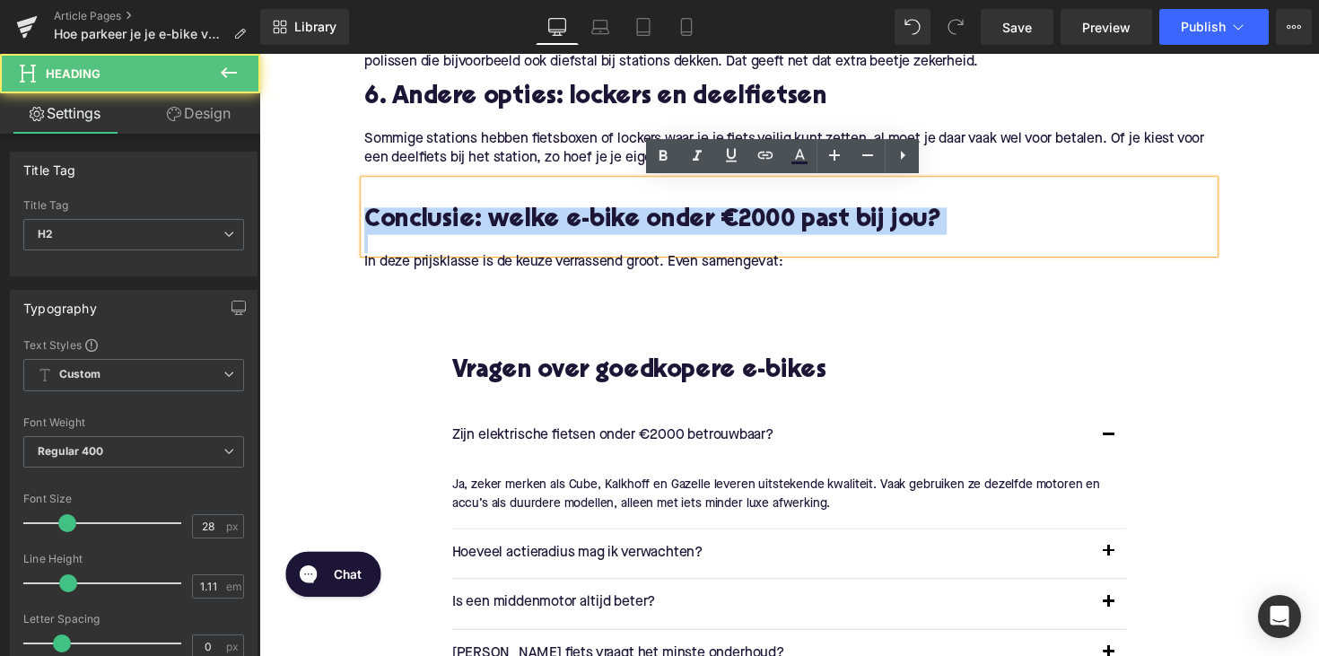
paste div
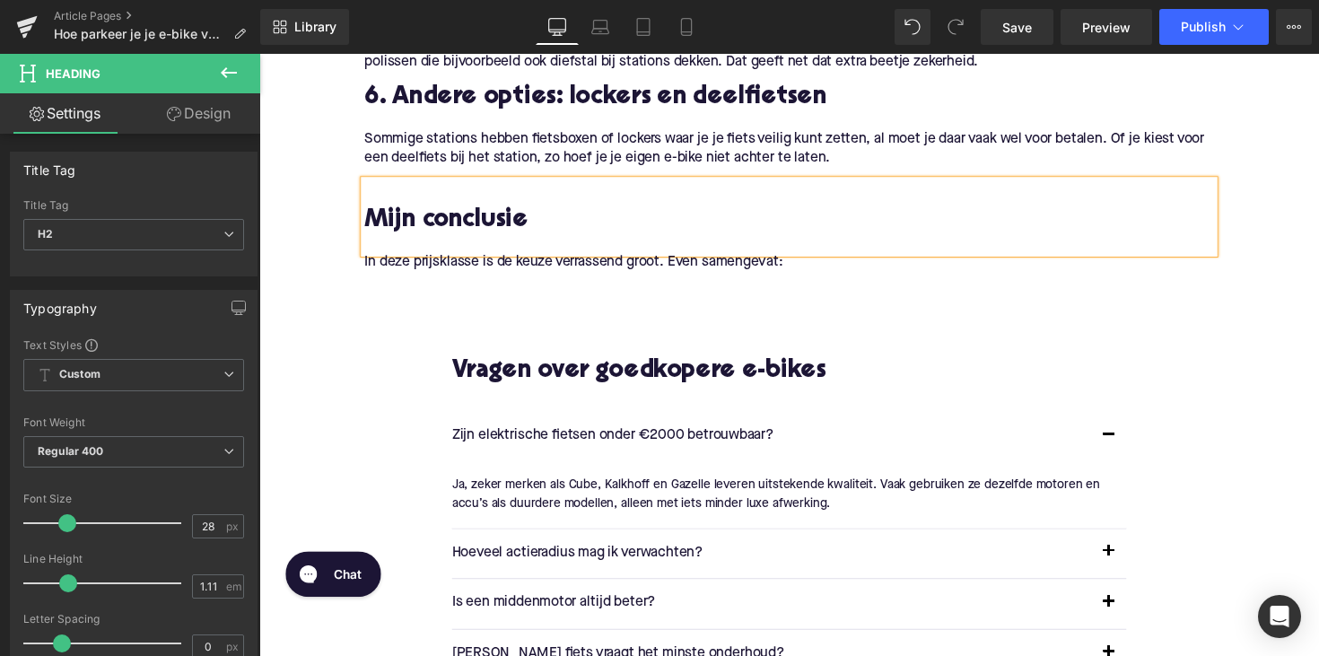
click at [506, 274] on span "In deze prijsklasse is de keuze verrassend groot. Even samengevat:" at bounding box center [581, 267] width 429 height 14
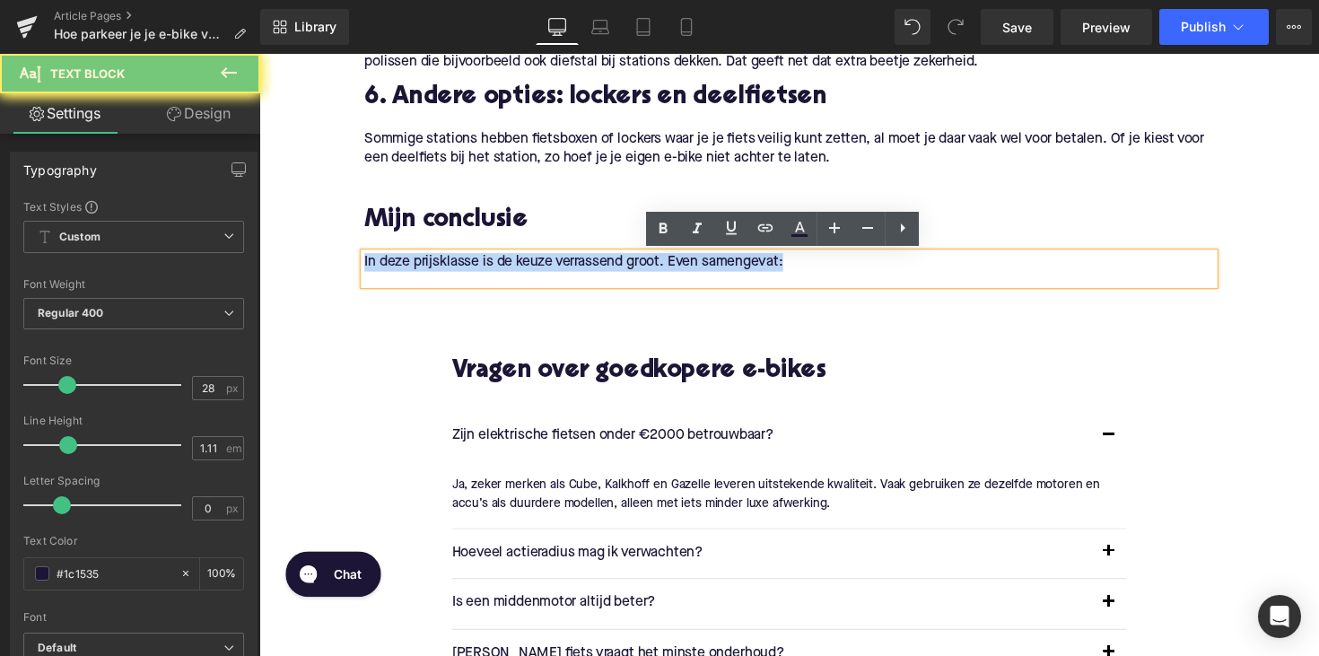
click at [506, 274] on span "In deze prijsklasse is de keuze verrassend groot. Even samengevat:" at bounding box center [581, 267] width 429 height 14
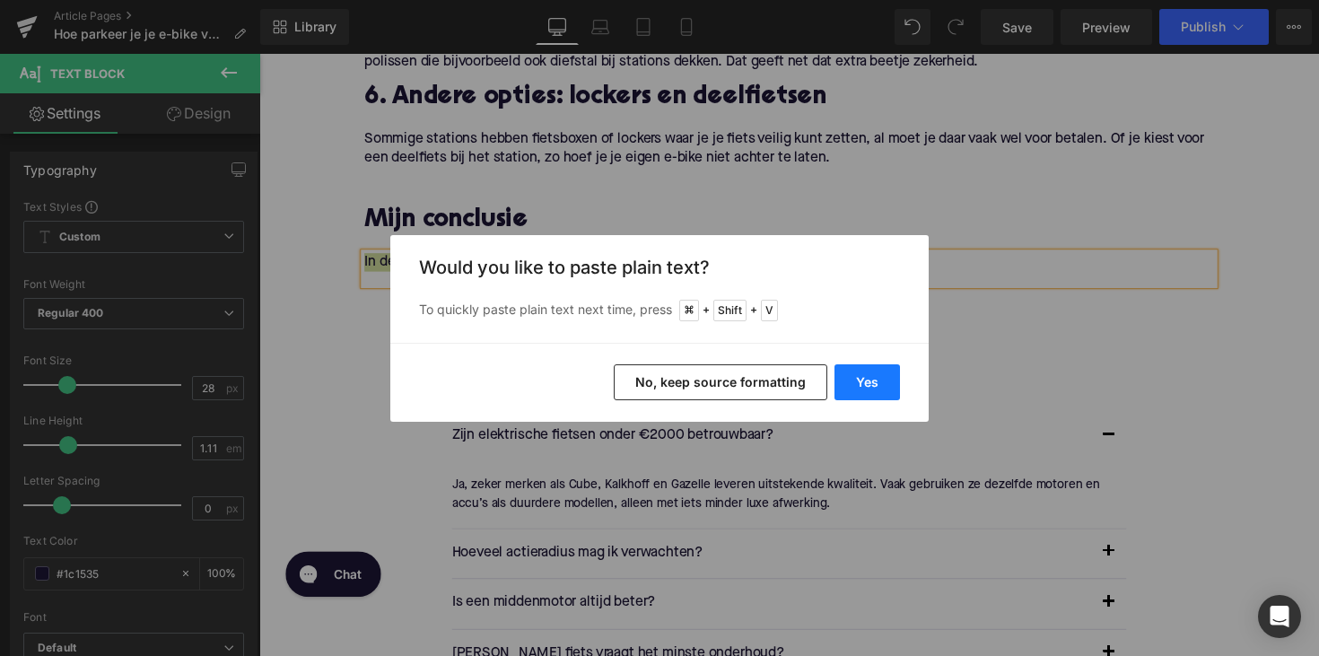
click at [851, 379] on button "Yes" at bounding box center [866, 382] width 65 height 36
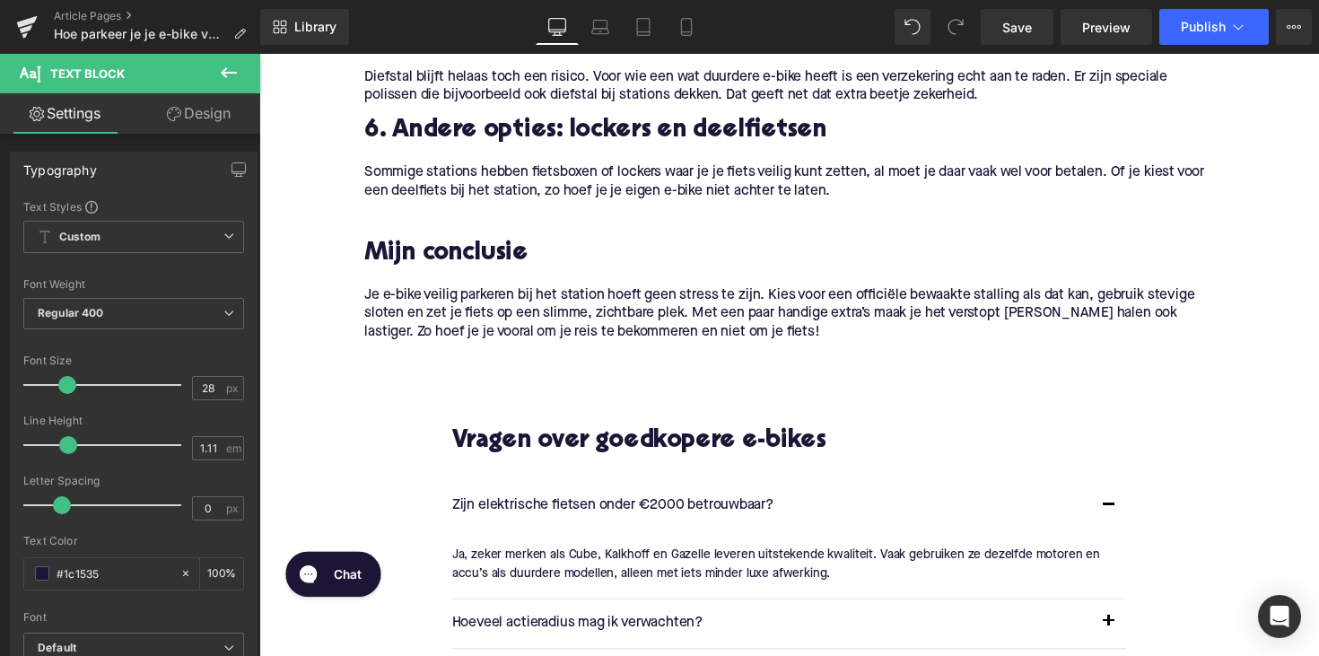
scroll to position [1562, 0]
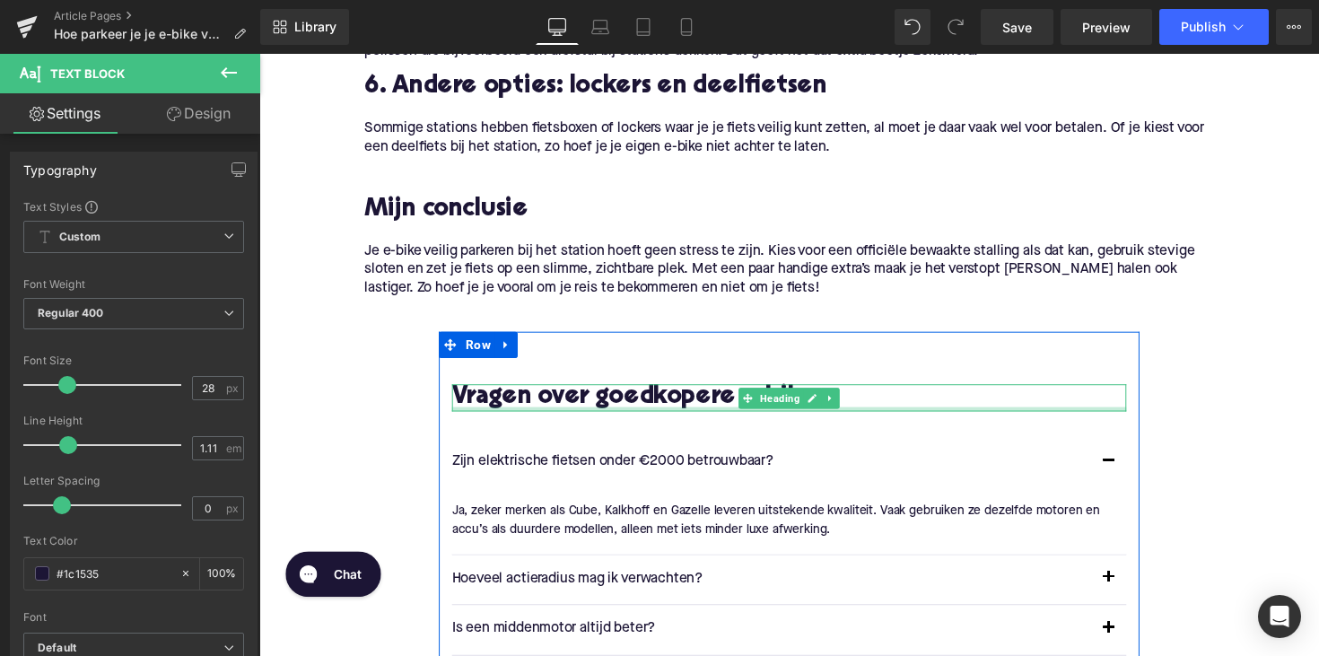
click at [637, 415] on div at bounding box center [802, 417] width 691 height 4
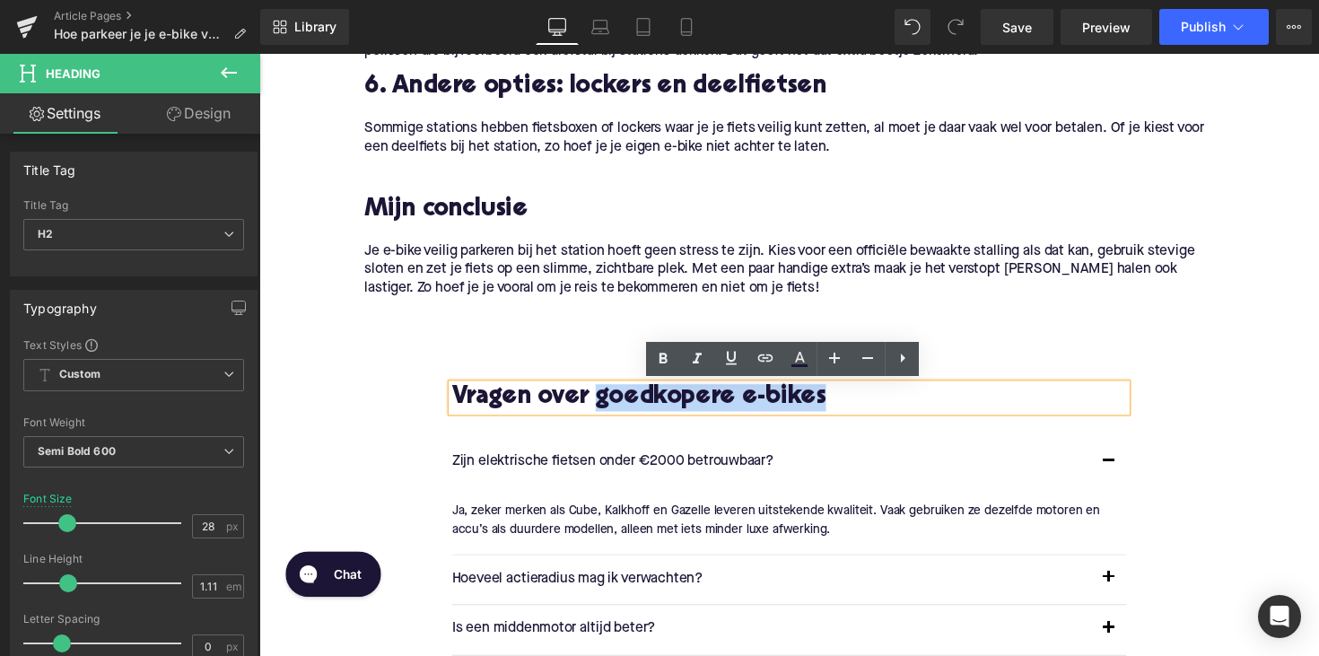
drag, startPoint x: 611, startPoint y: 407, endPoint x: 867, endPoint y: 399, distance: 255.8
click at [867, 399] on h2 "Vragen over goedkopere e-bikes" at bounding box center [802, 406] width 691 height 28
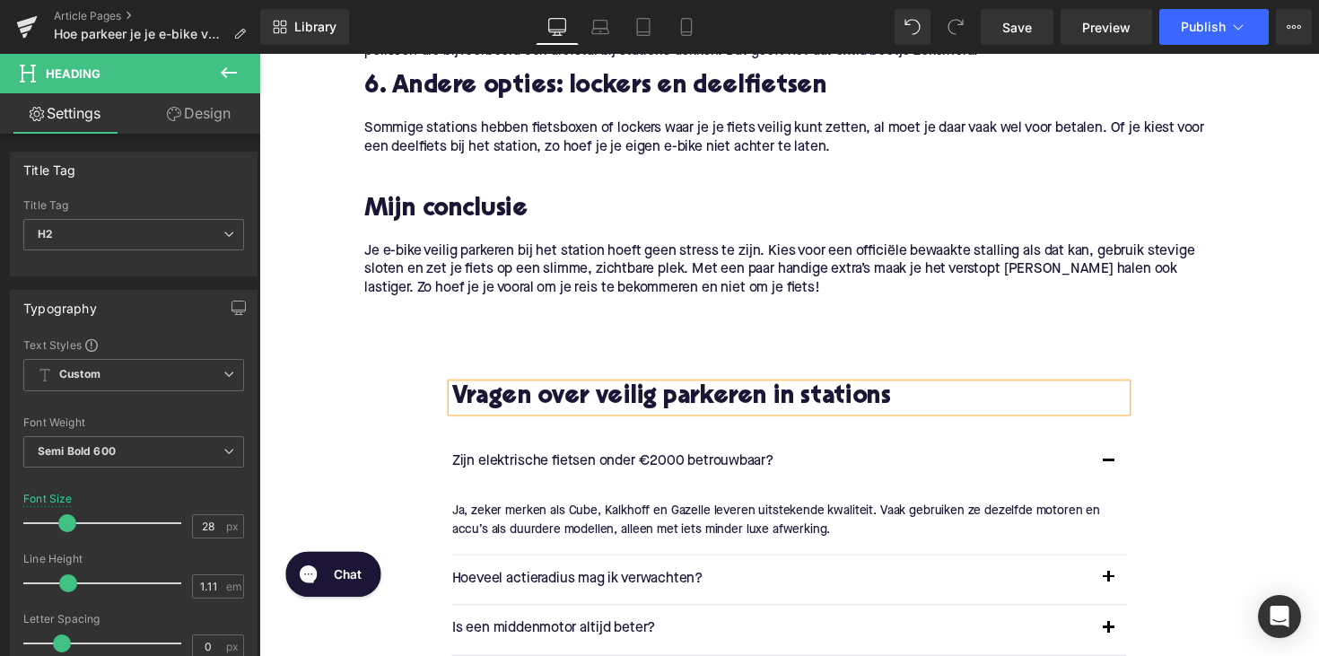
click at [553, 467] on p "Zijn elektrische fietsen onder €2000 betrouwbaar?" at bounding box center [784, 471] width 655 height 23
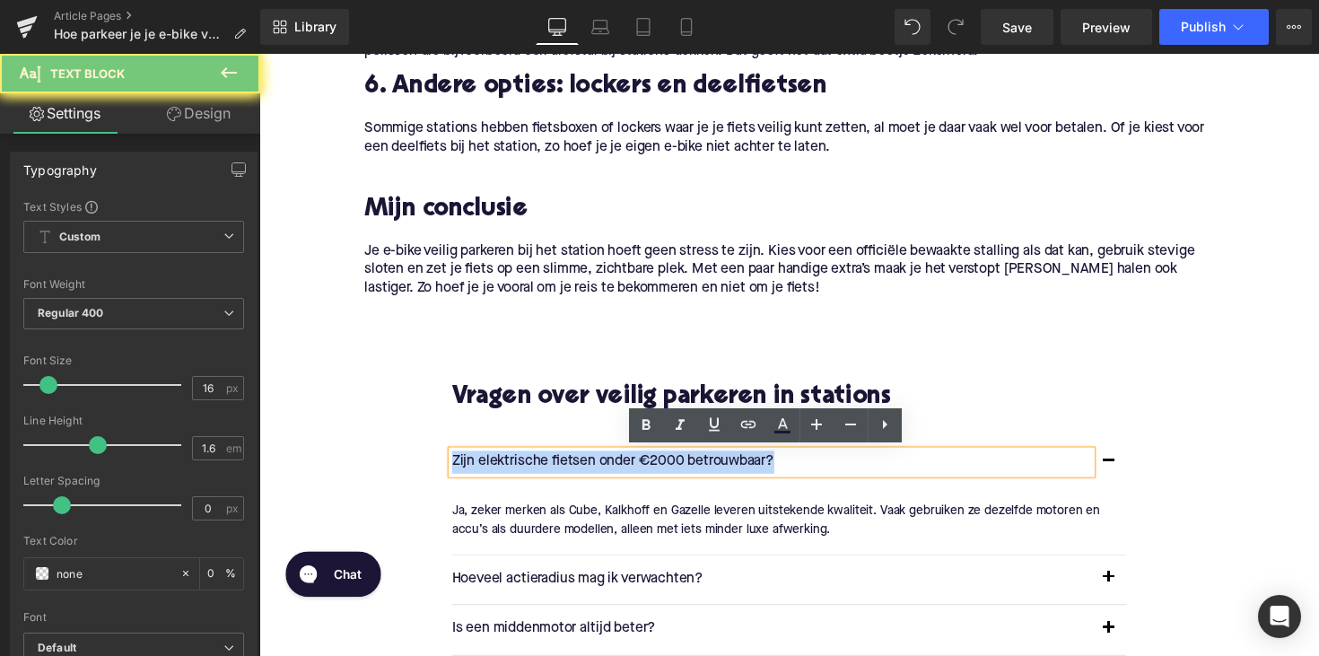
click at [553, 467] on p "Zijn elektrische fietsen onder €2000 betrouwbaar?" at bounding box center [784, 471] width 655 height 23
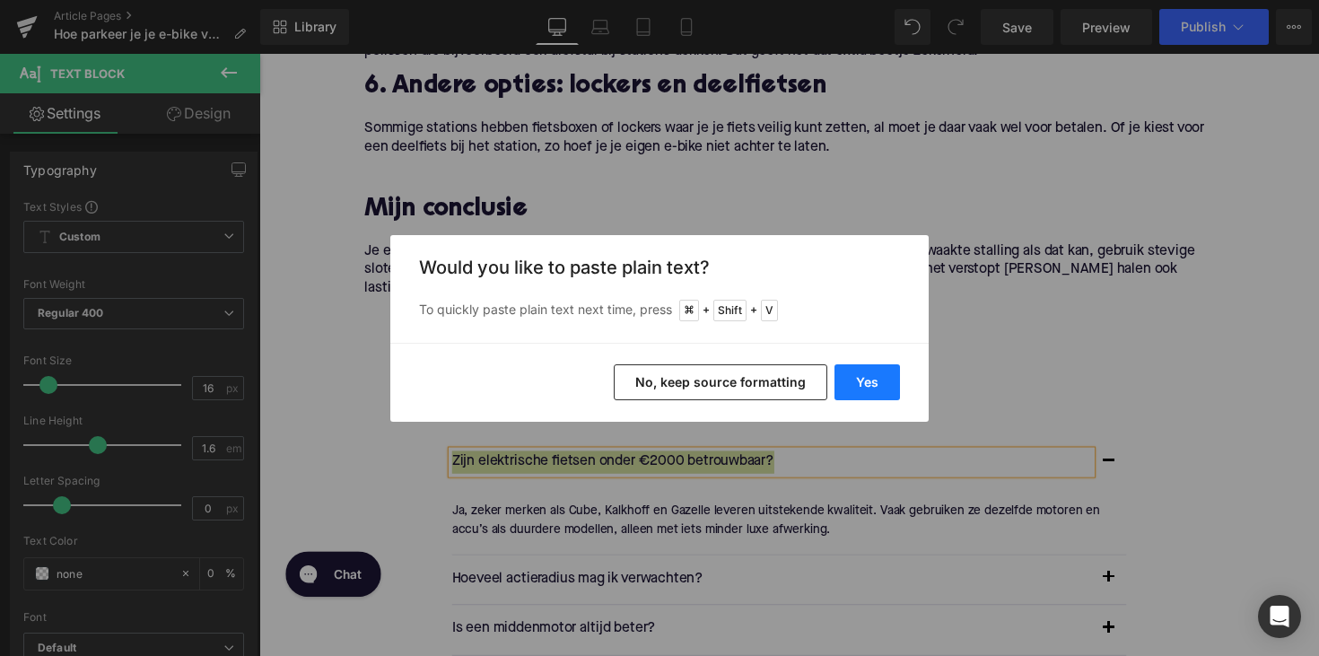
click at [860, 368] on button "Yes" at bounding box center [866, 382] width 65 height 36
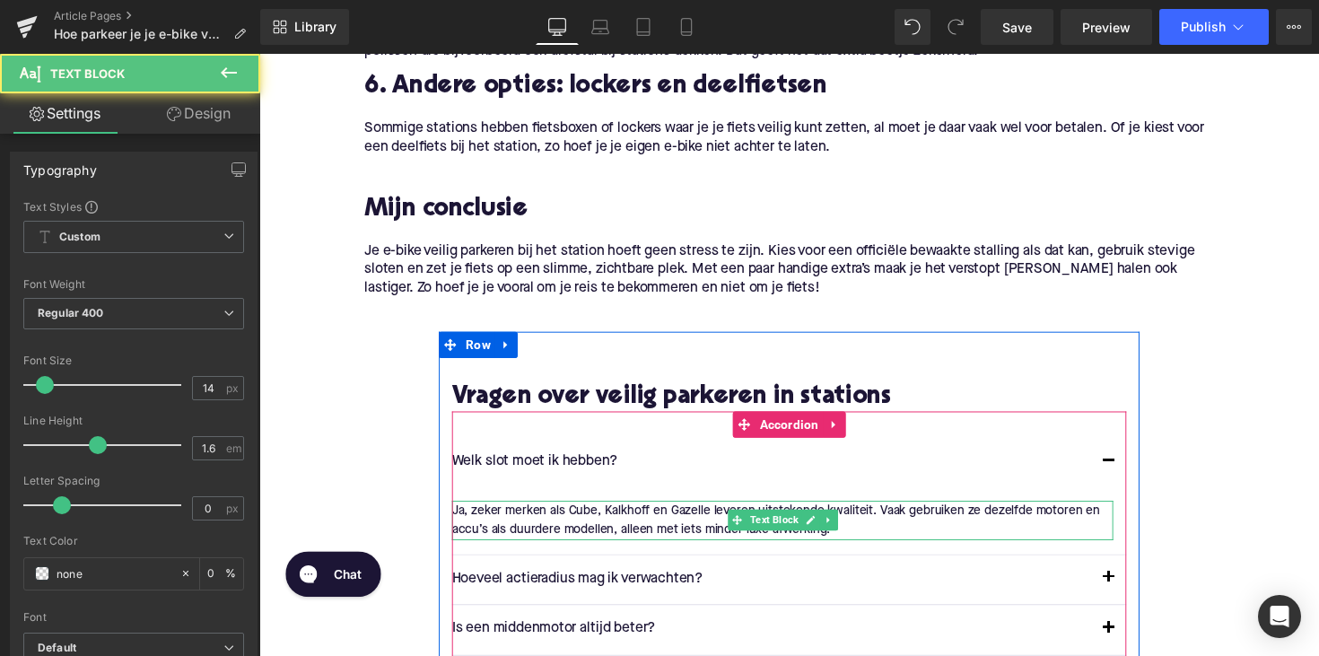
click at [535, 516] on p "Ja, zeker merken als Cube, Kalkhoff en Gazelle leveren uitstekende kwaliteit. V…" at bounding box center [795, 531] width 677 height 40
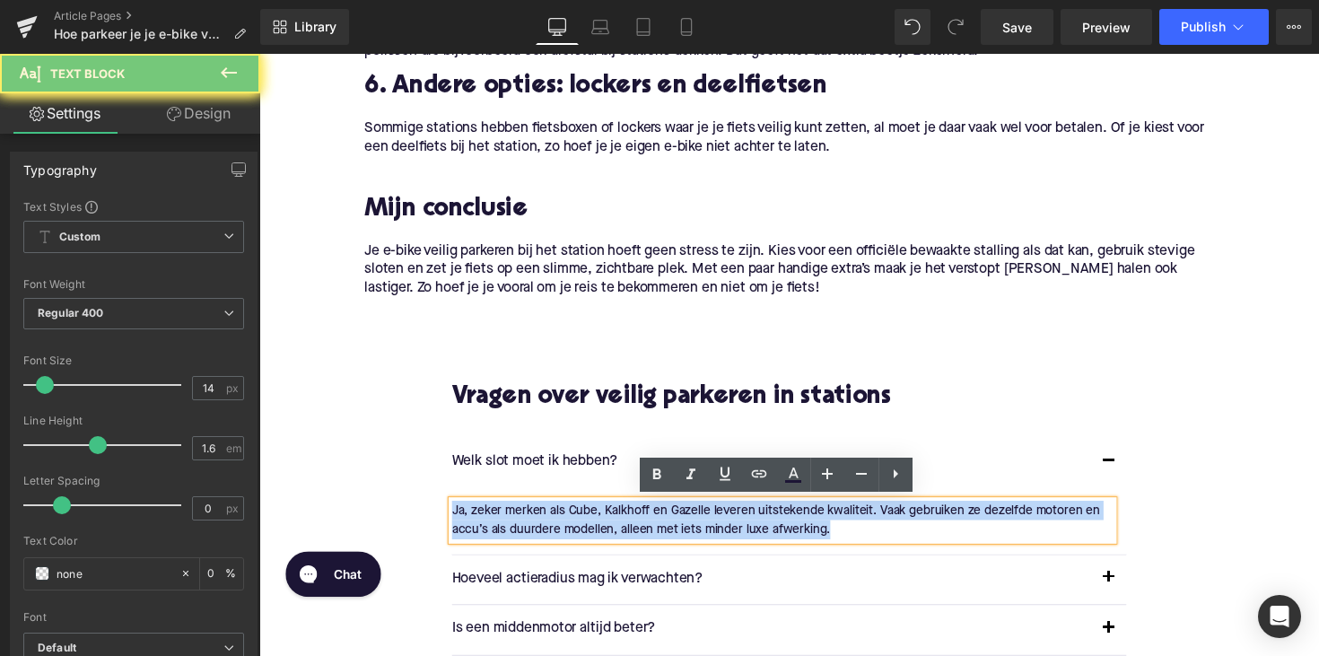
click at [535, 516] on p "Ja, zeker merken als Cube, Kalkhoff en Gazelle leveren uitstekende kwaliteit. V…" at bounding box center [795, 531] width 677 height 40
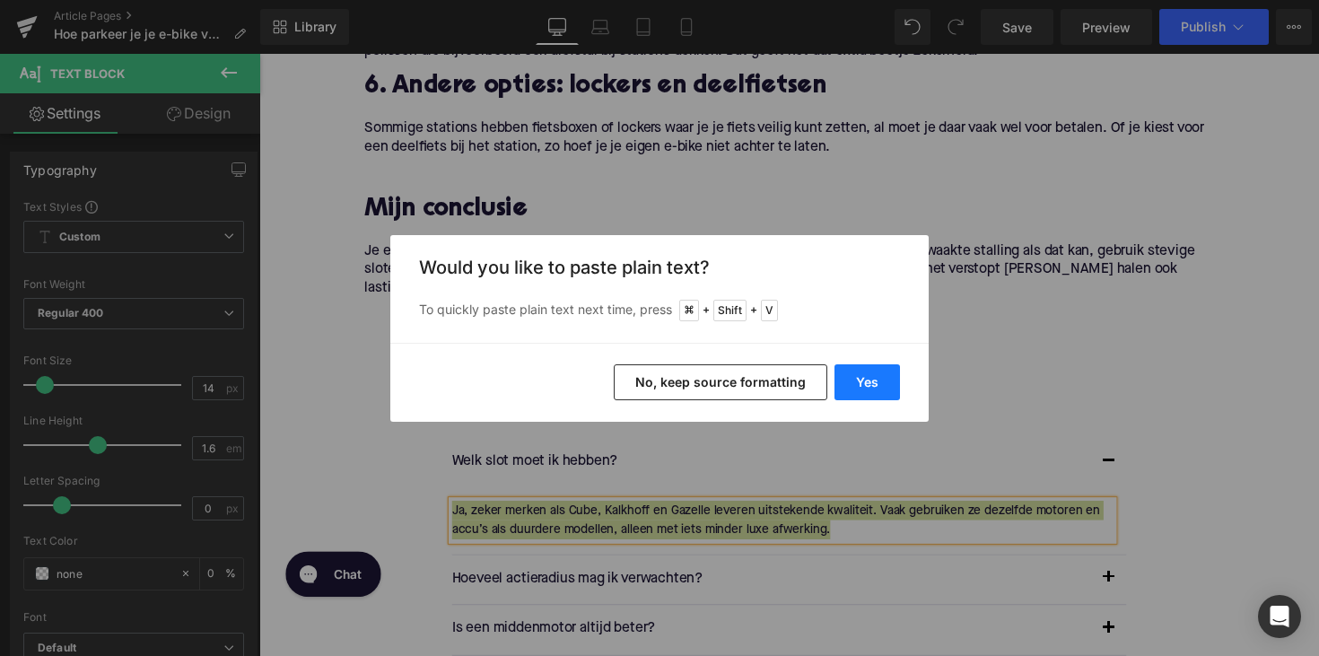
click at [858, 386] on button "Yes" at bounding box center [866, 382] width 65 height 36
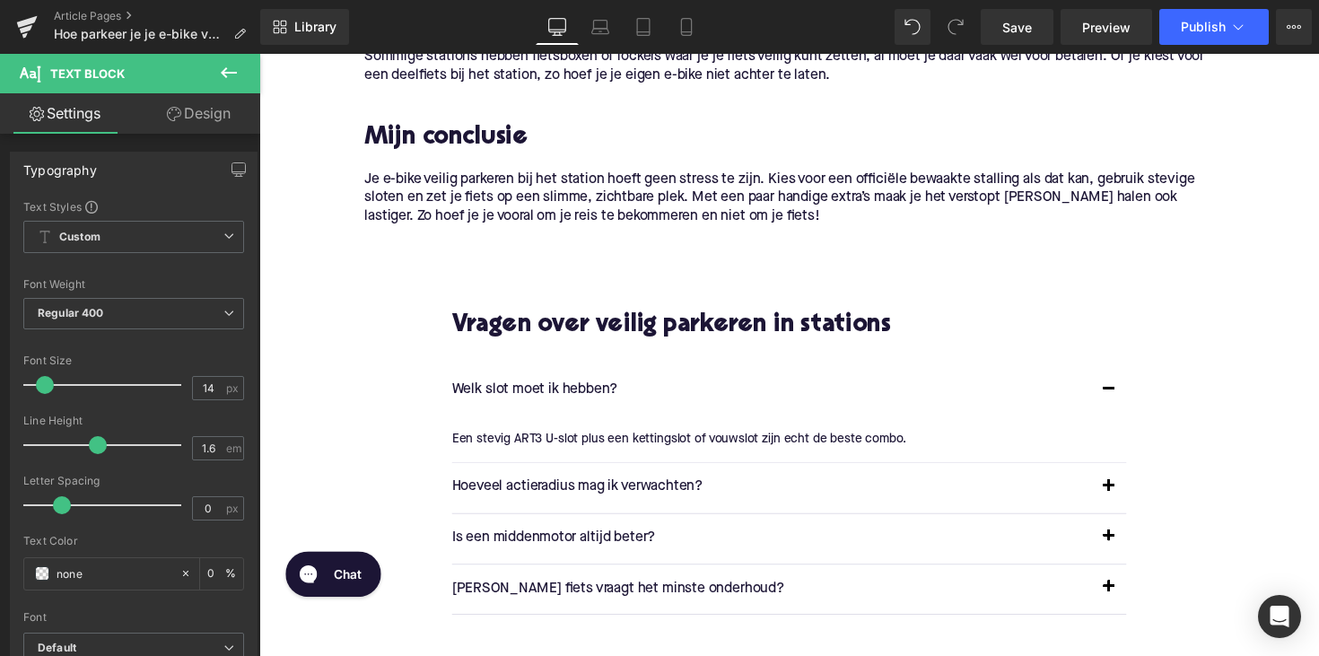
scroll to position [1662, 0]
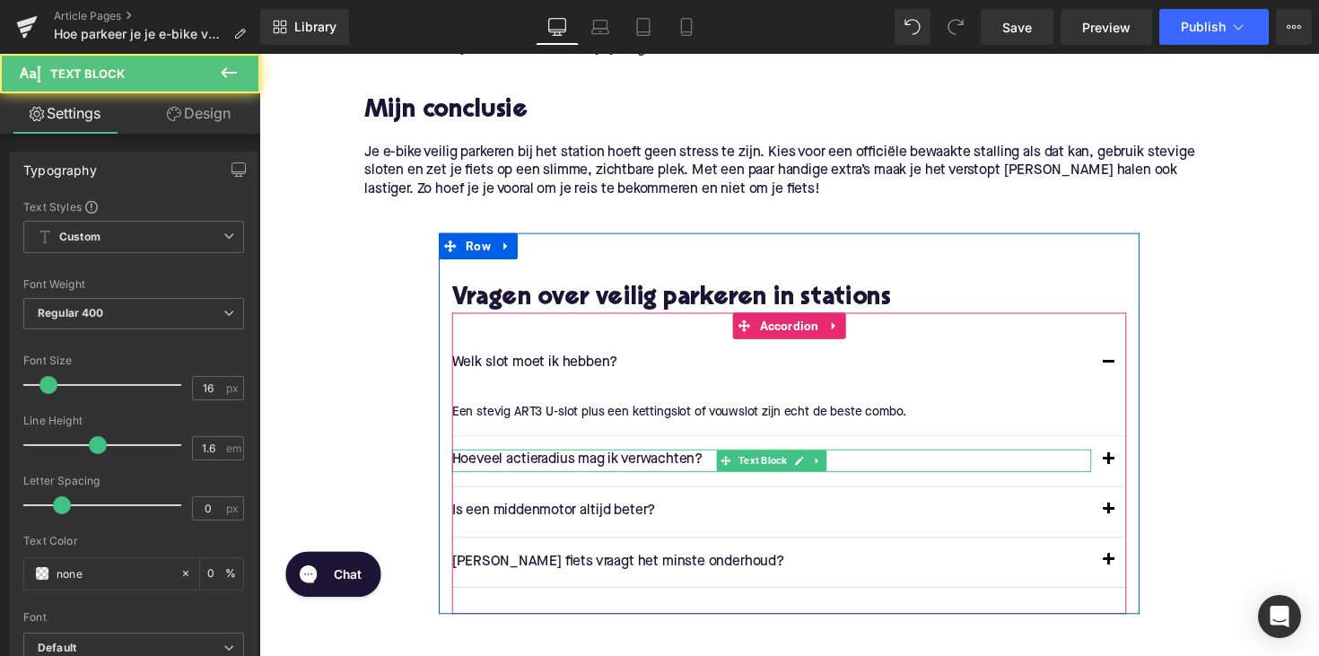
click at [543, 475] on p "Hoeveel actieradius mag ik verwachten?" at bounding box center [784, 470] width 655 height 23
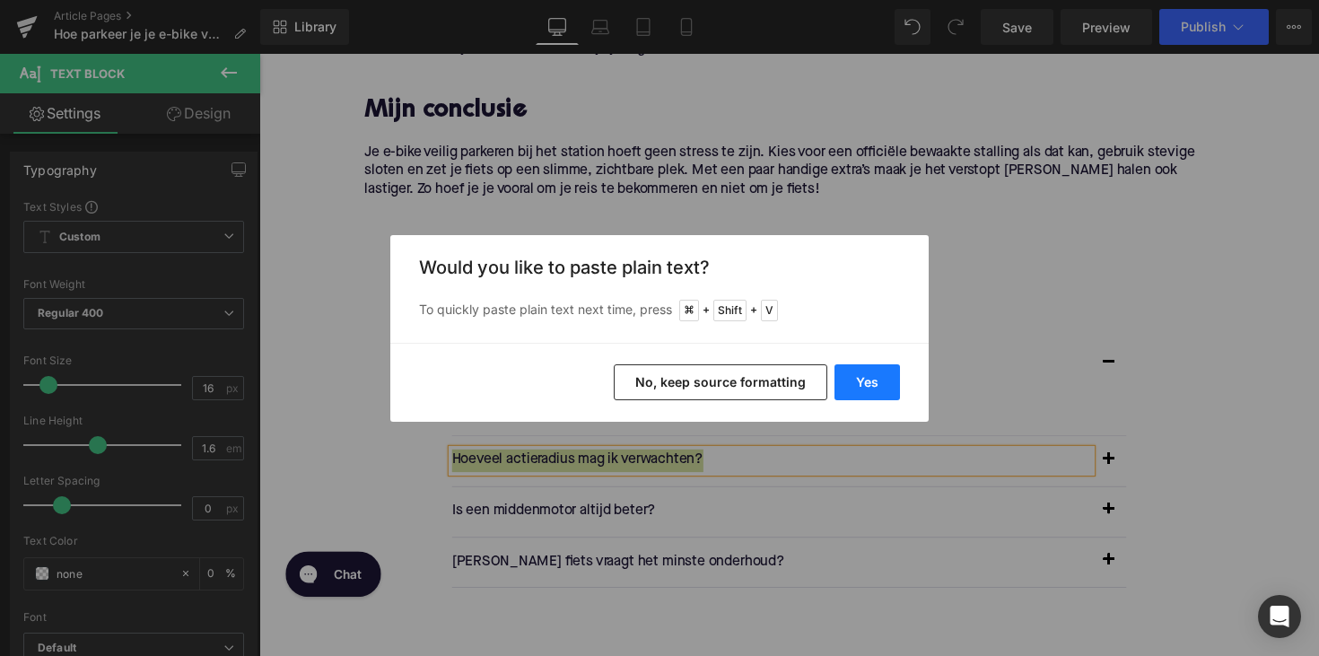
click at [865, 378] on button "Yes" at bounding box center [866, 382] width 65 height 36
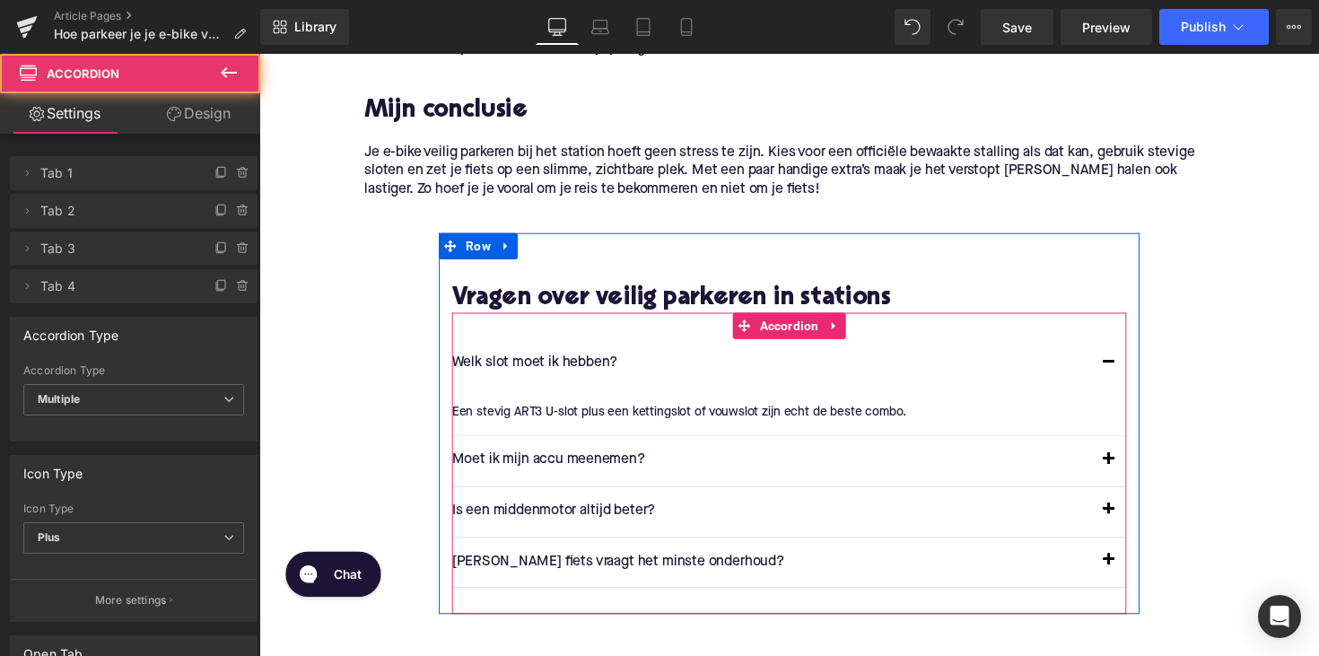
click at [1132, 467] on button "button" at bounding box center [1129, 471] width 36 height 50
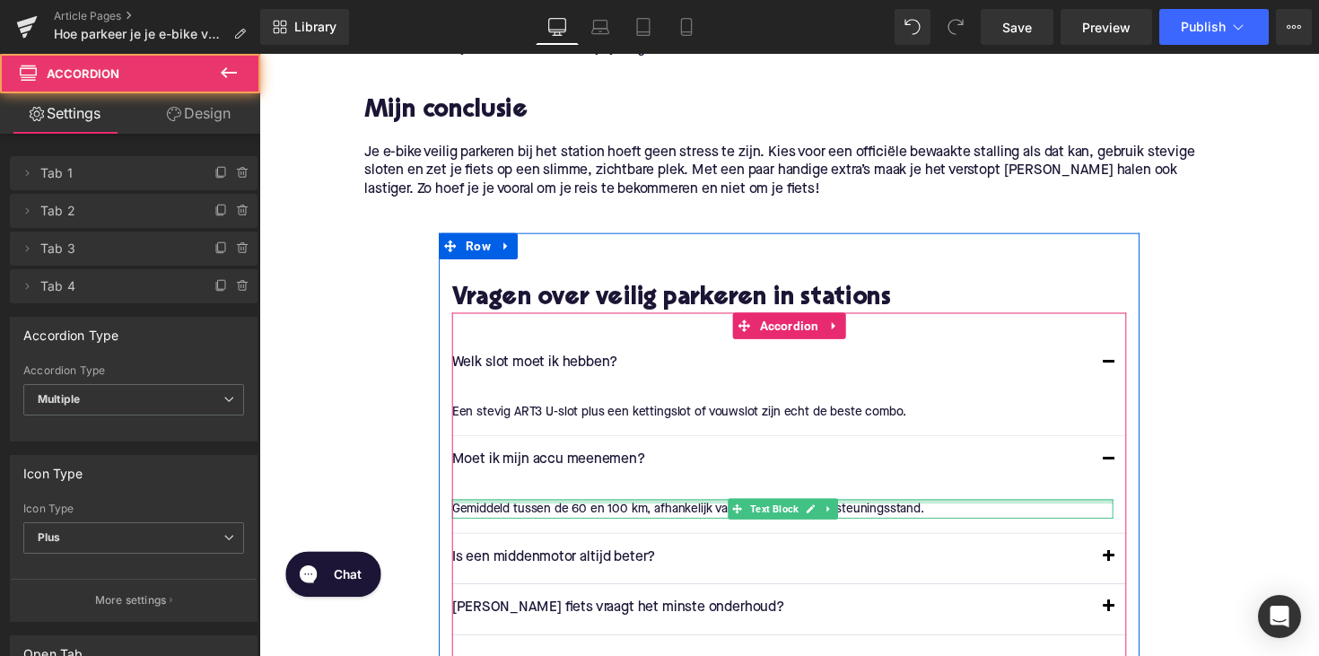
click at [571, 510] on div at bounding box center [795, 512] width 677 height 4
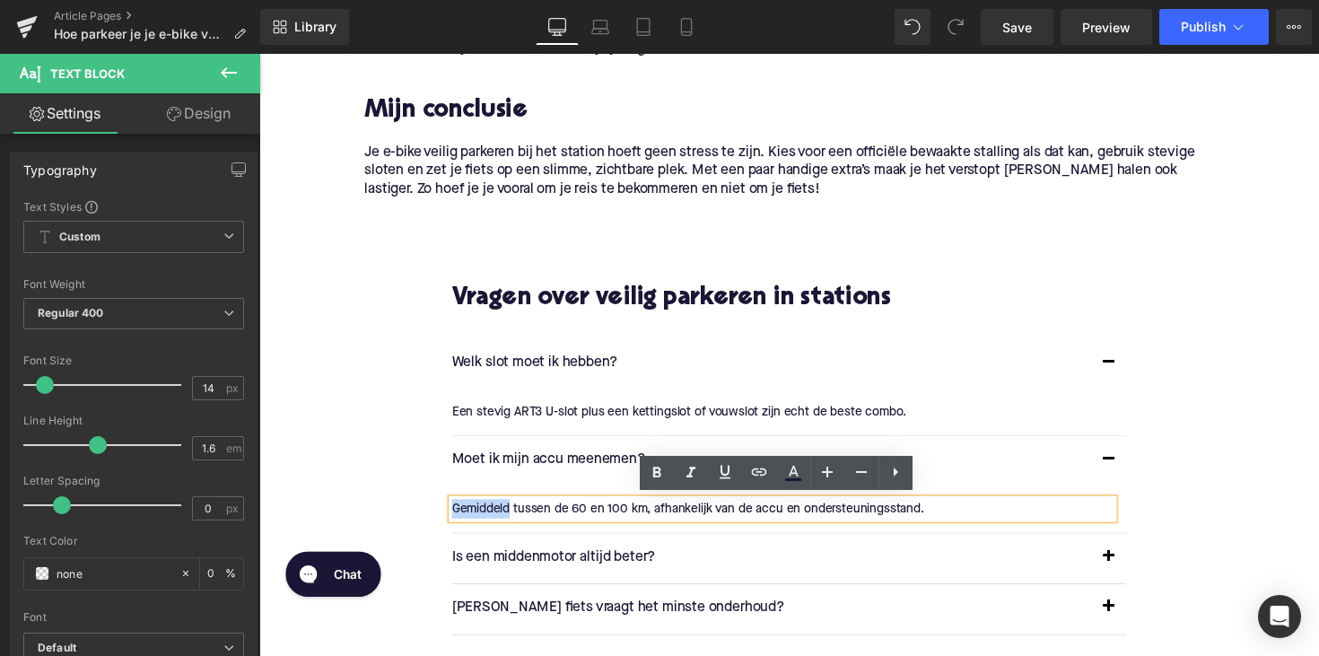
click at [571, 510] on div "Gemiddeld tussen de 60 en 100 km, afhankelijk van de accu en ondersteuningsstan…" at bounding box center [795, 520] width 677 height 20
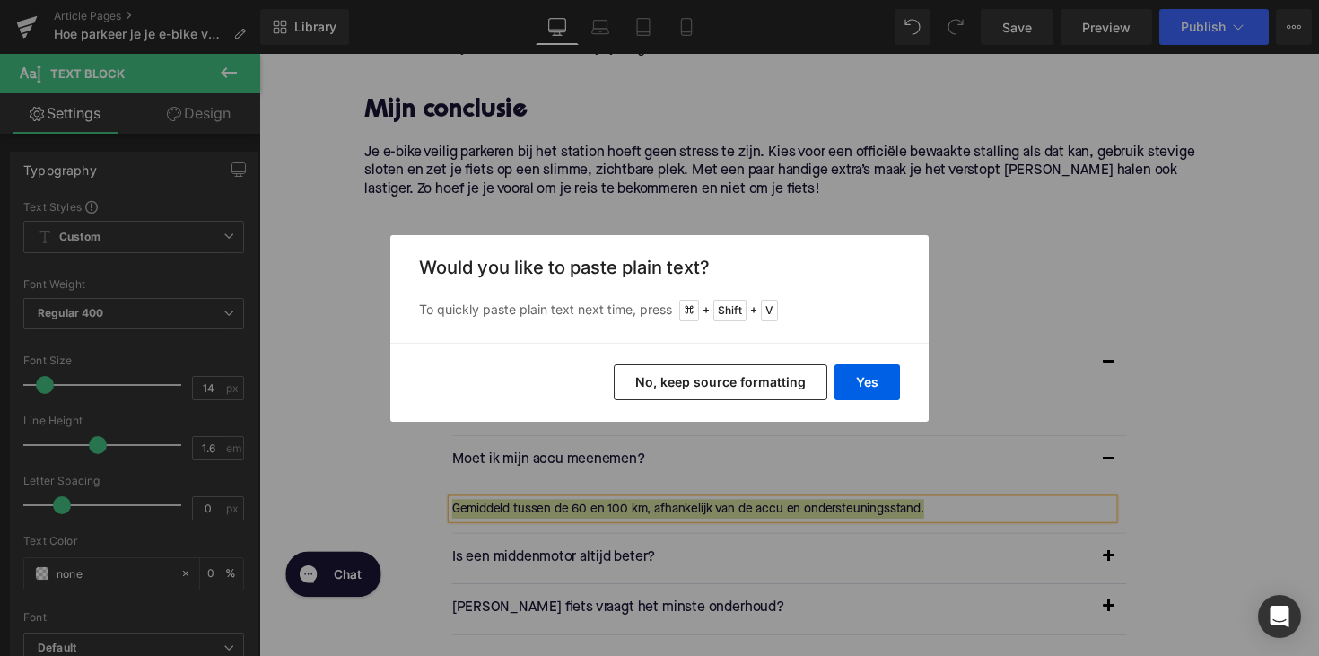
click at [869, 356] on div "Yes No, keep source formatting" at bounding box center [659, 382] width 538 height 79
click at [867, 370] on button "Yes" at bounding box center [866, 382] width 65 height 36
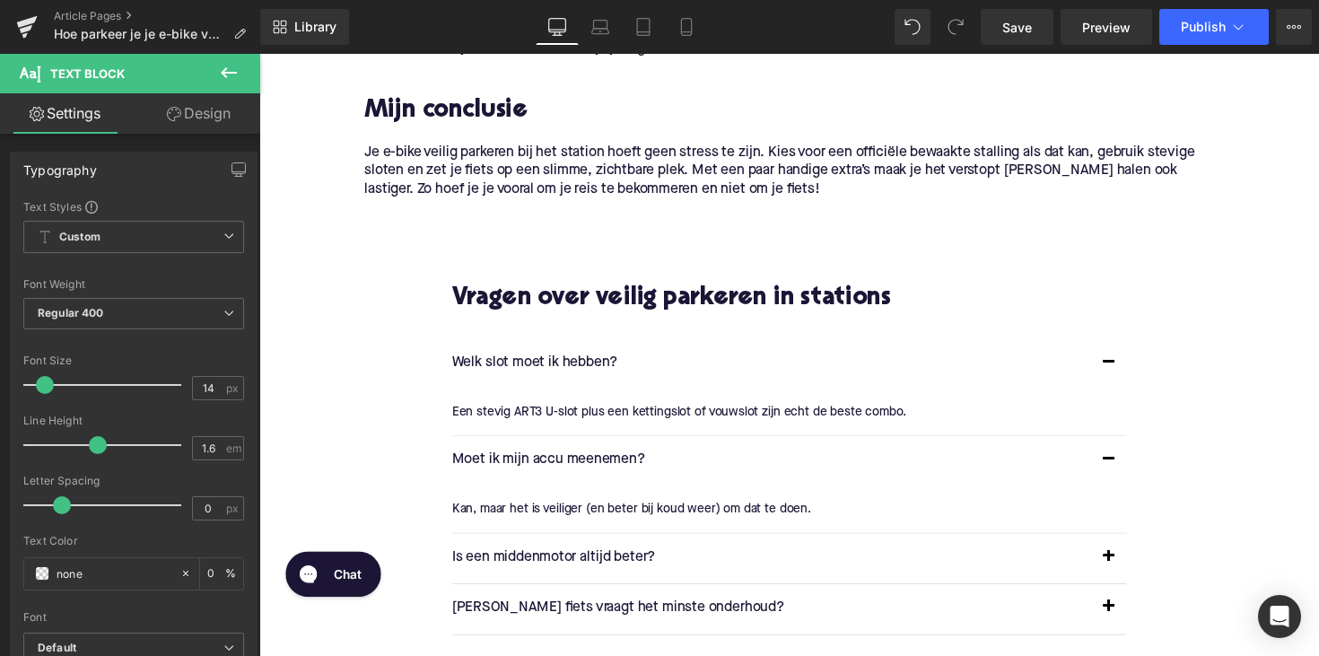
click at [259, 54] on div at bounding box center [259, 54] width 0 height 0
click at [599, 559] on p "Is een middenmotor altijd beter?" at bounding box center [784, 570] width 655 height 23
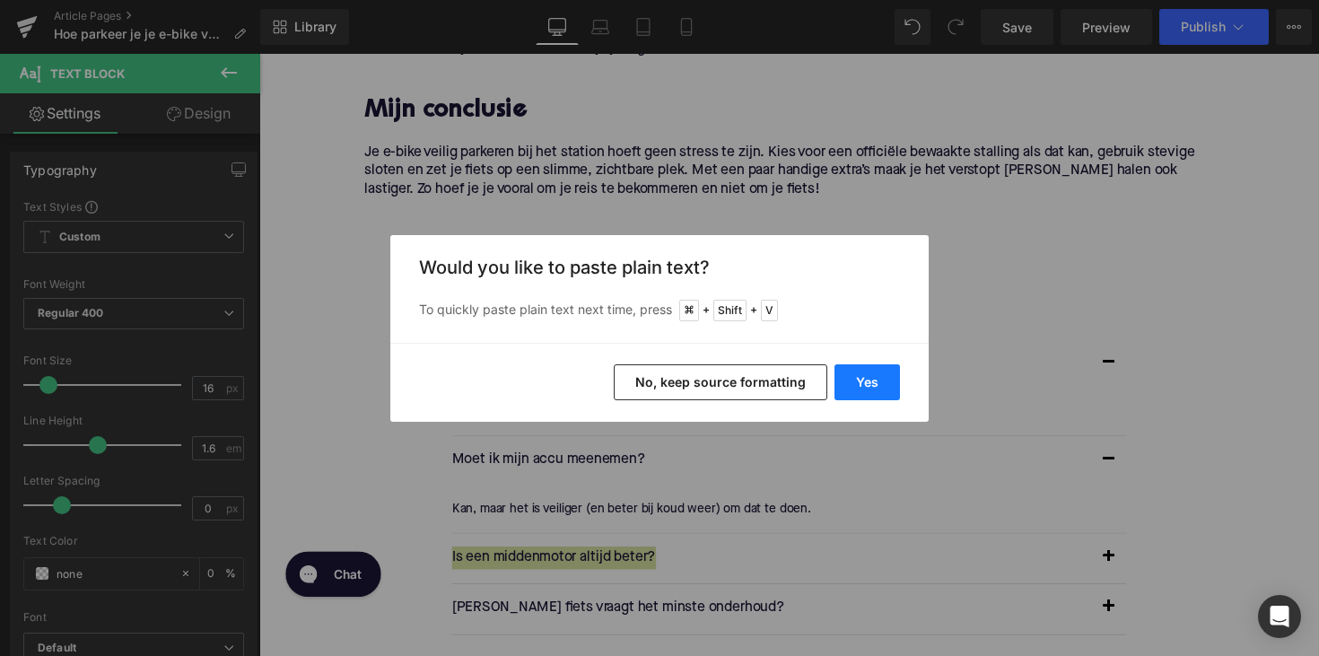
click at [850, 385] on button "Yes" at bounding box center [866, 382] width 65 height 36
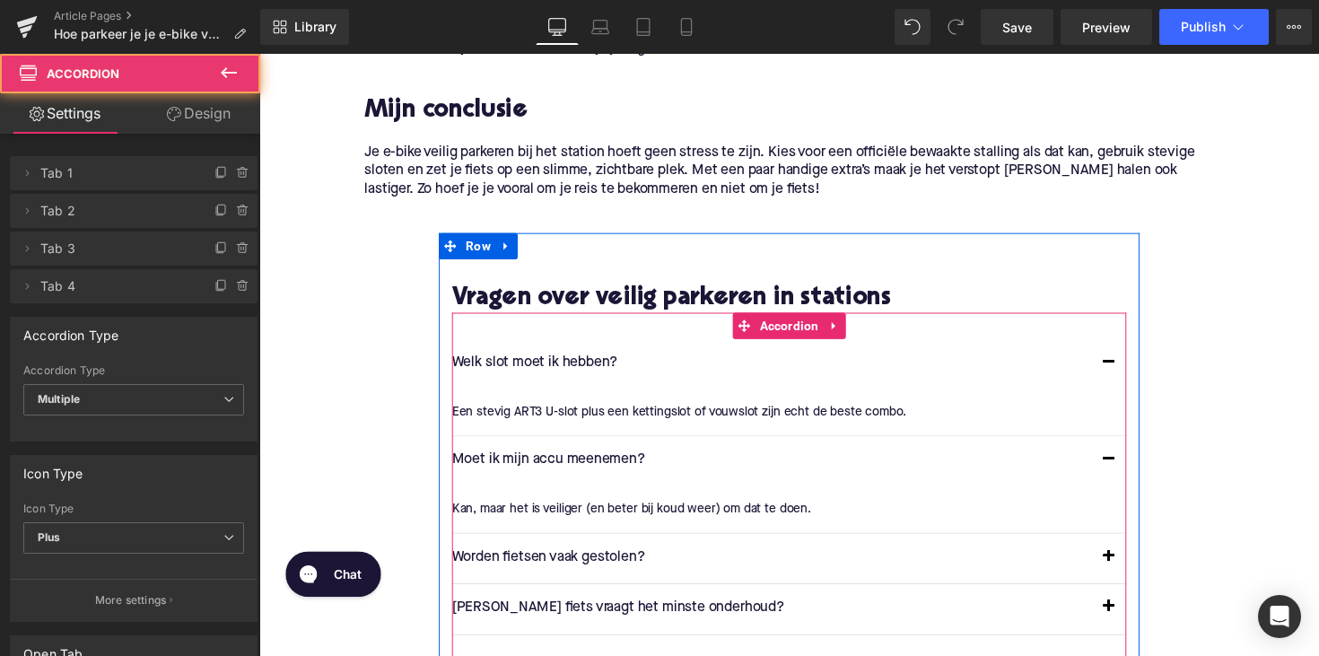
click at [1123, 563] on button "button" at bounding box center [1129, 570] width 36 height 50
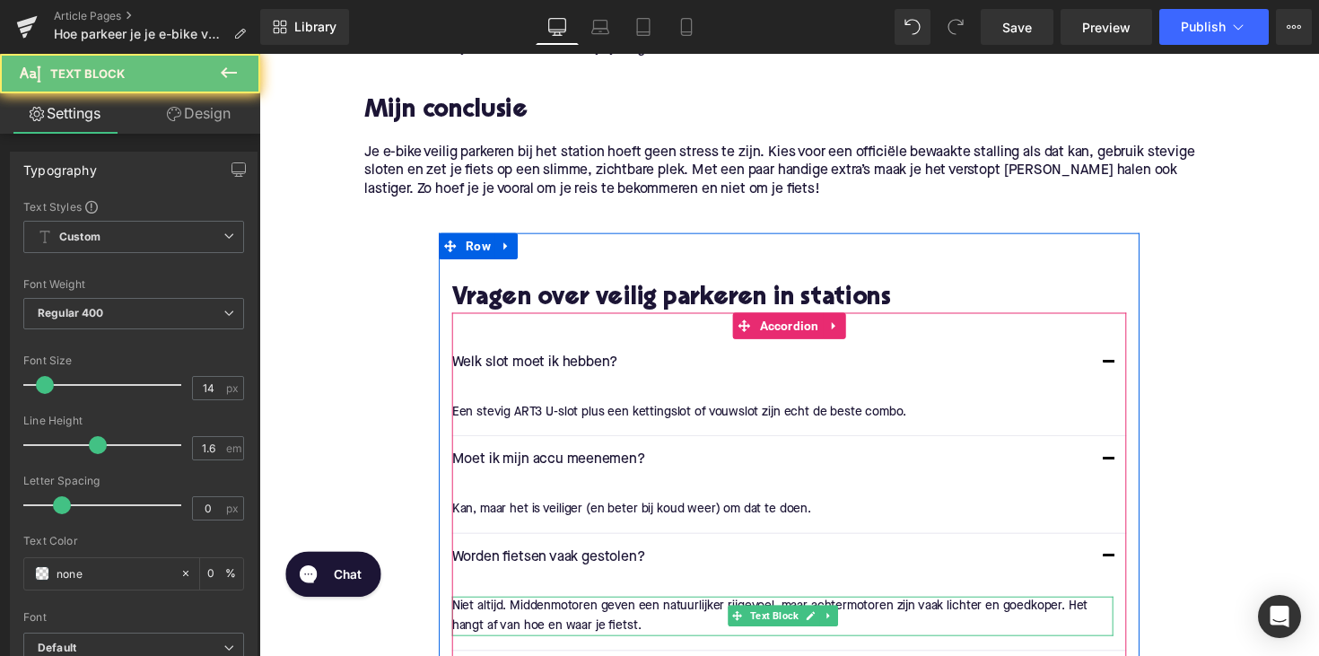
click at [599, 623] on p "Niet altijd. Middenmotoren geven een natuurlijker rijgevoel, maar achtermotoren…" at bounding box center [795, 630] width 677 height 40
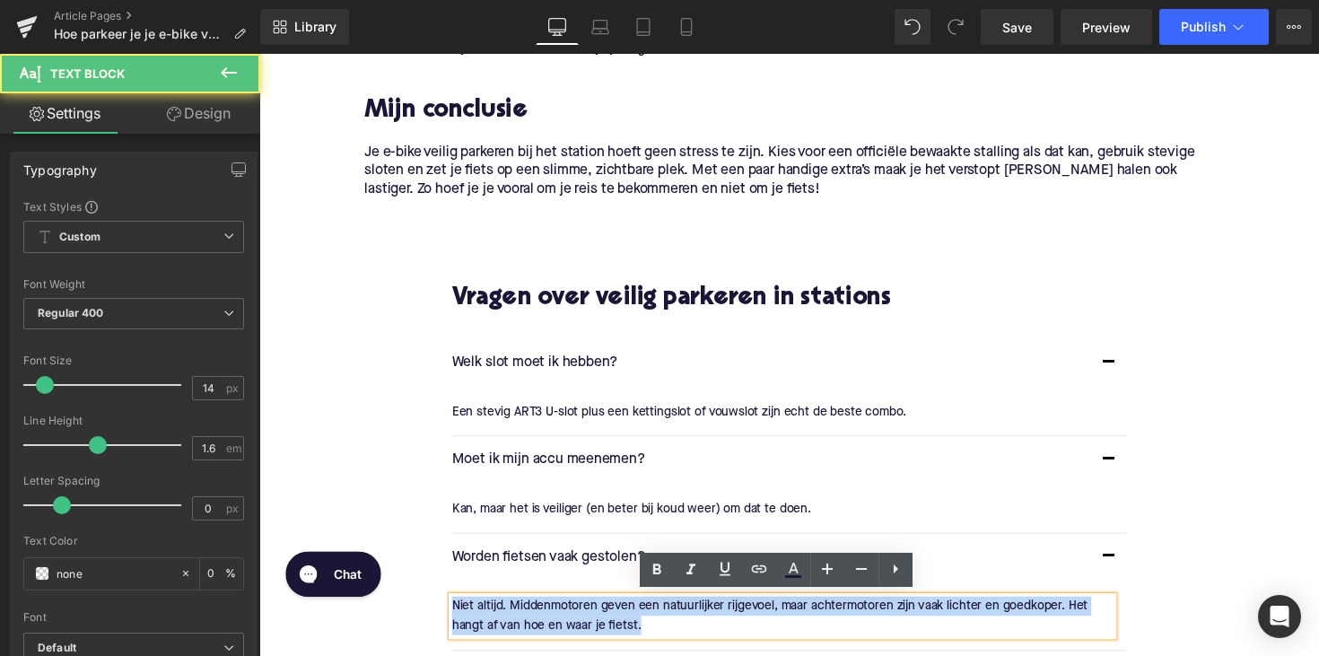
click at [599, 623] on p "Niet altijd. Middenmotoren geven een natuurlijker rijgevoel, maar achtermotoren…" at bounding box center [795, 630] width 677 height 40
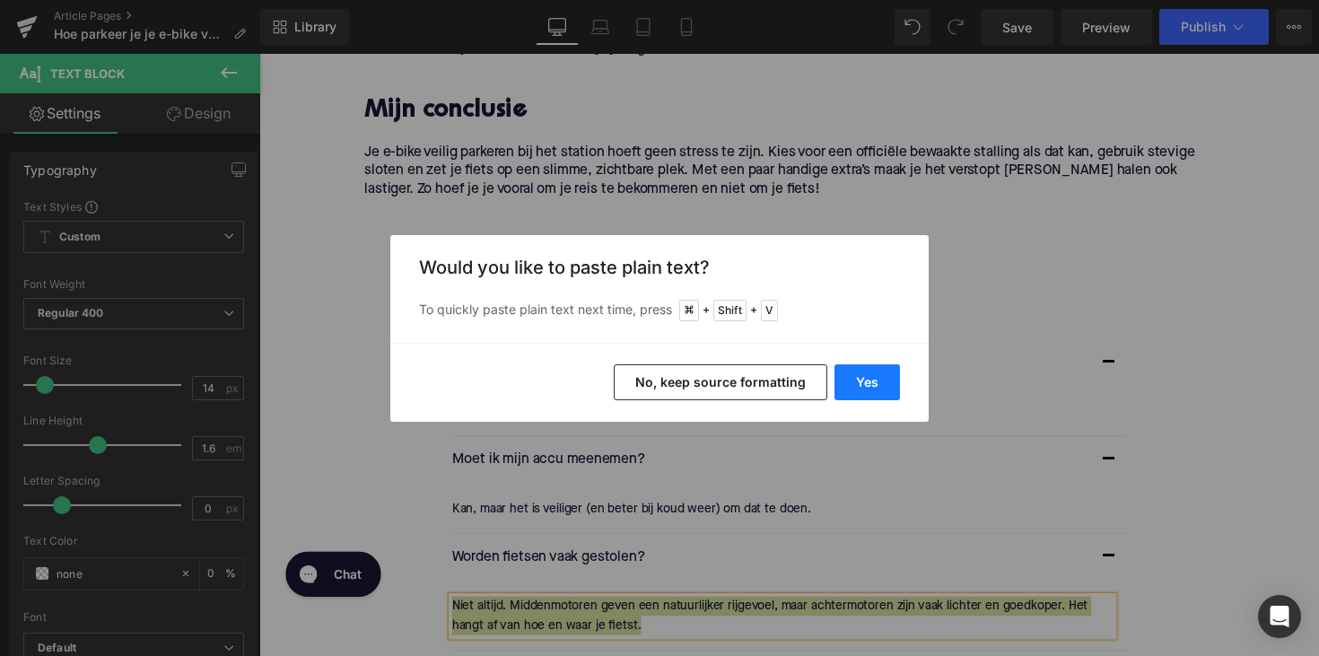
click at [880, 375] on button "Yes" at bounding box center [866, 382] width 65 height 36
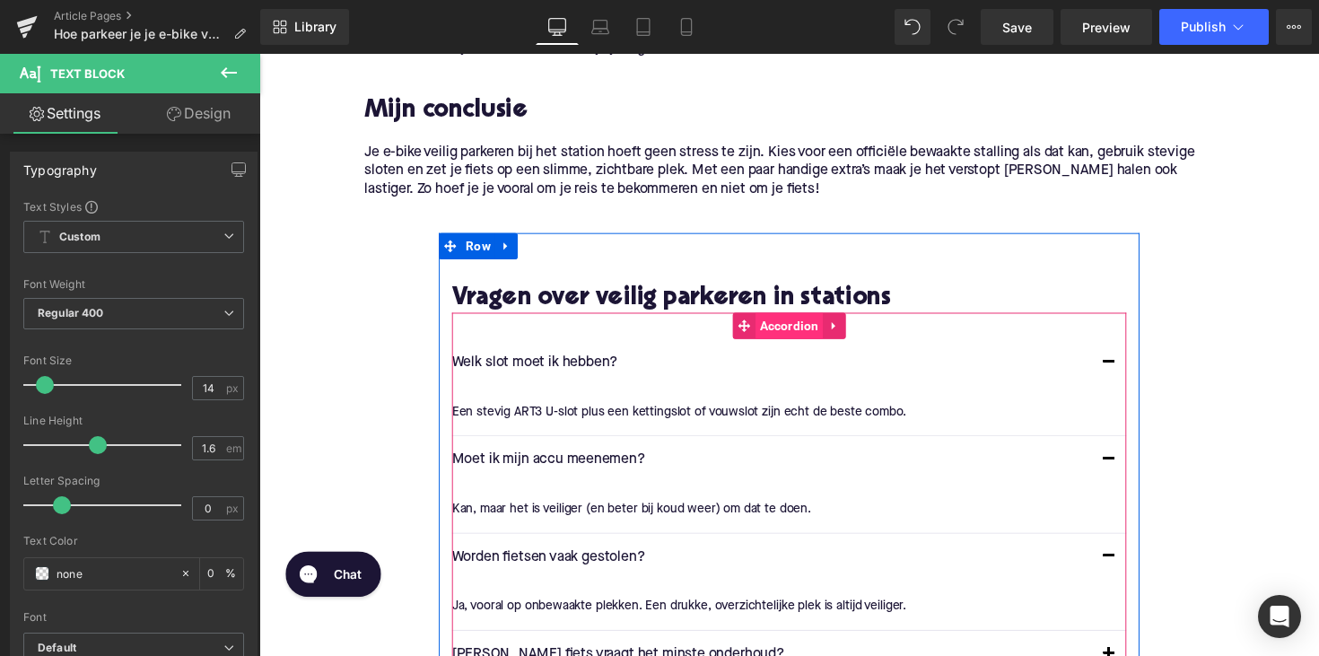
click at [815, 338] on span "Accordion" at bounding box center [802, 332] width 69 height 27
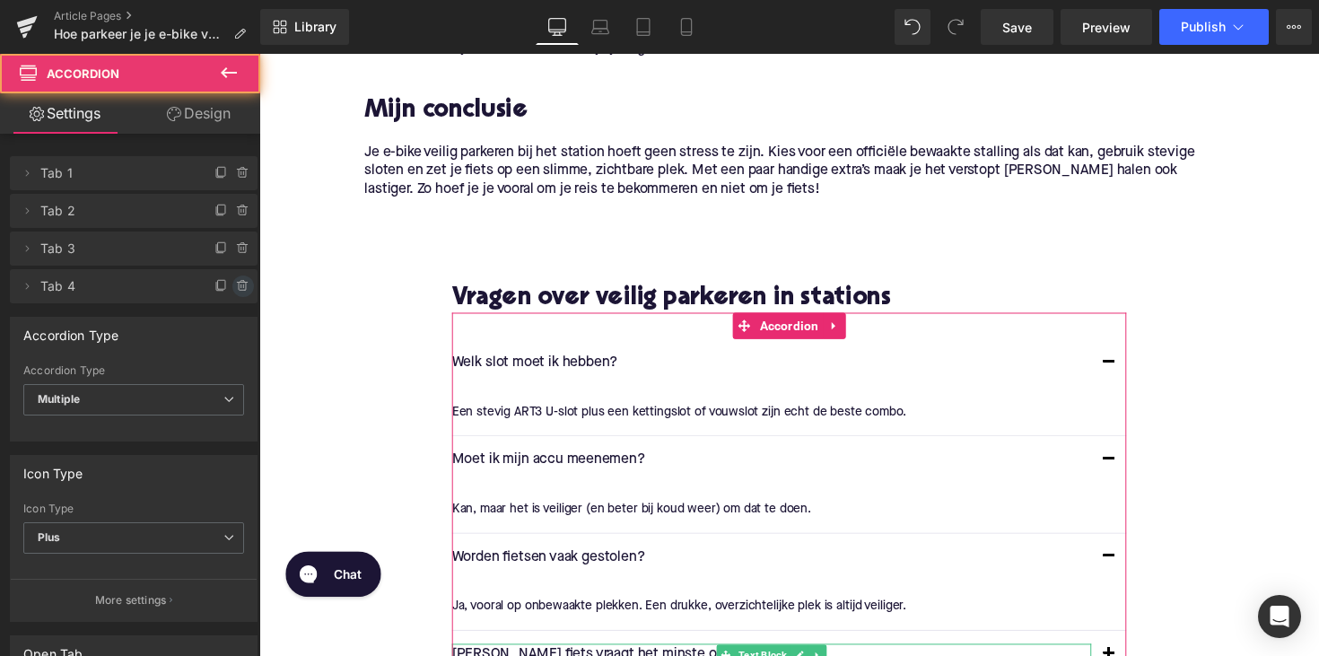
click at [240, 286] on icon at bounding box center [243, 286] width 14 height 14
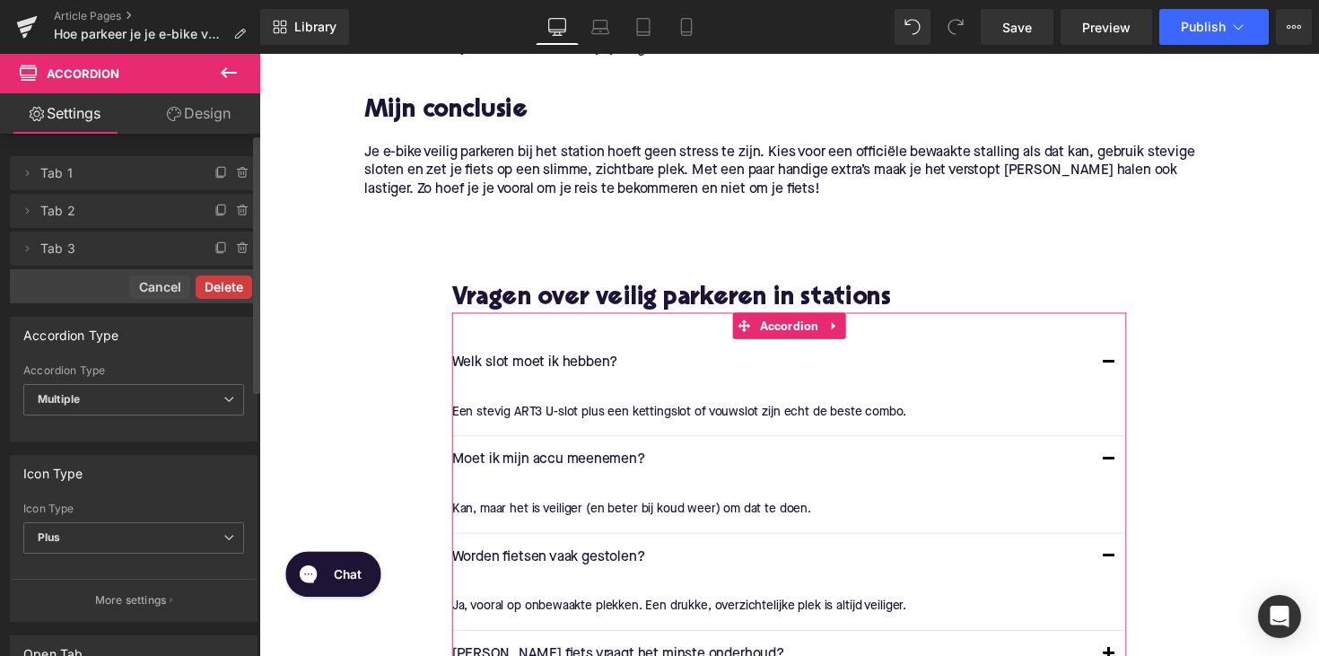
click at [214, 293] on button "Delete" at bounding box center [224, 286] width 57 height 23
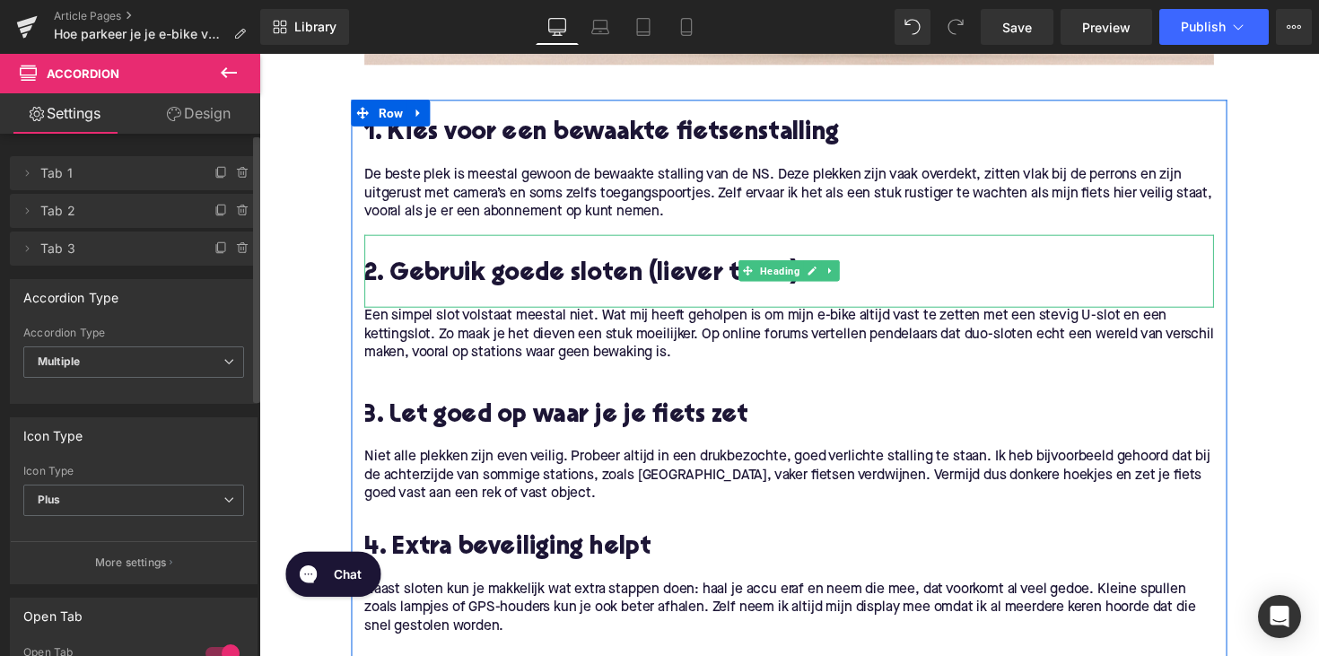
scroll to position [949, 0]
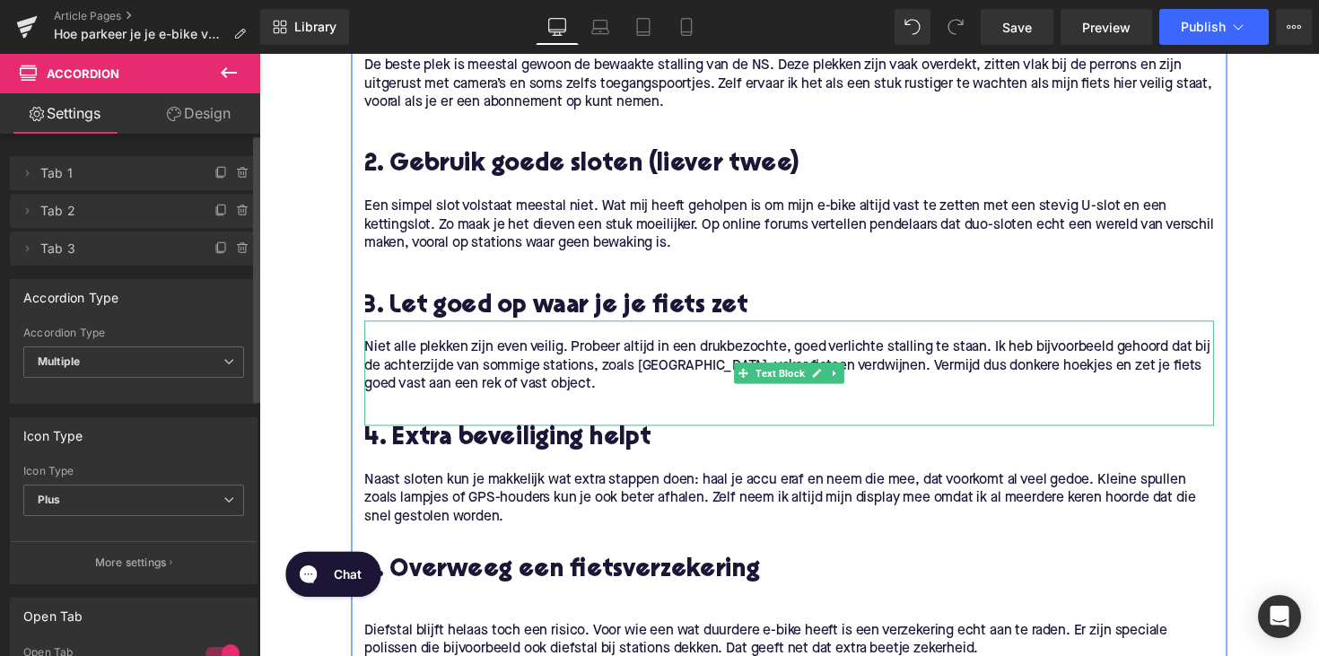
click at [659, 420] on p at bounding box center [802, 412] width 870 height 19
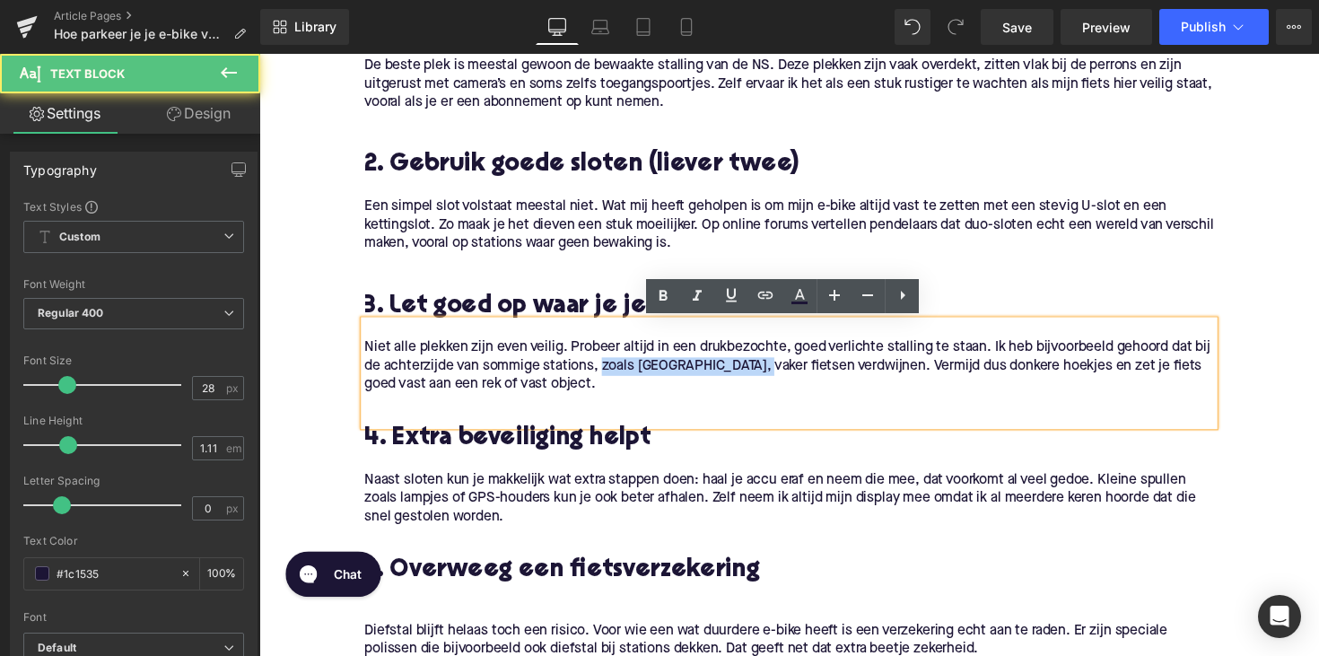
drag, startPoint x: 779, startPoint y: 377, endPoint x: 627, endPoint y: 379, distance: 151.6
click at [627, 379] on p "Niet alle plekken zijn even veilig. Probeer altijd in een drukbezochte, goed ve…" at bounding box center [802, 374] width 870 height 57
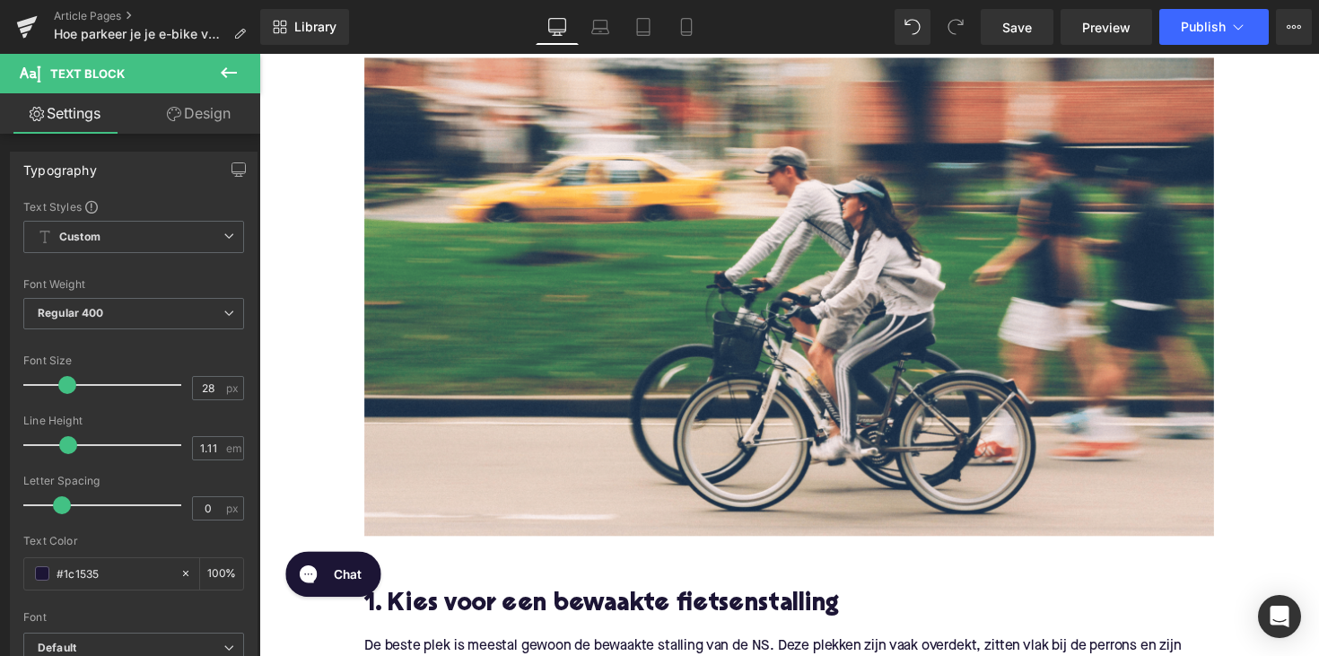
scroll to position [379, 0]
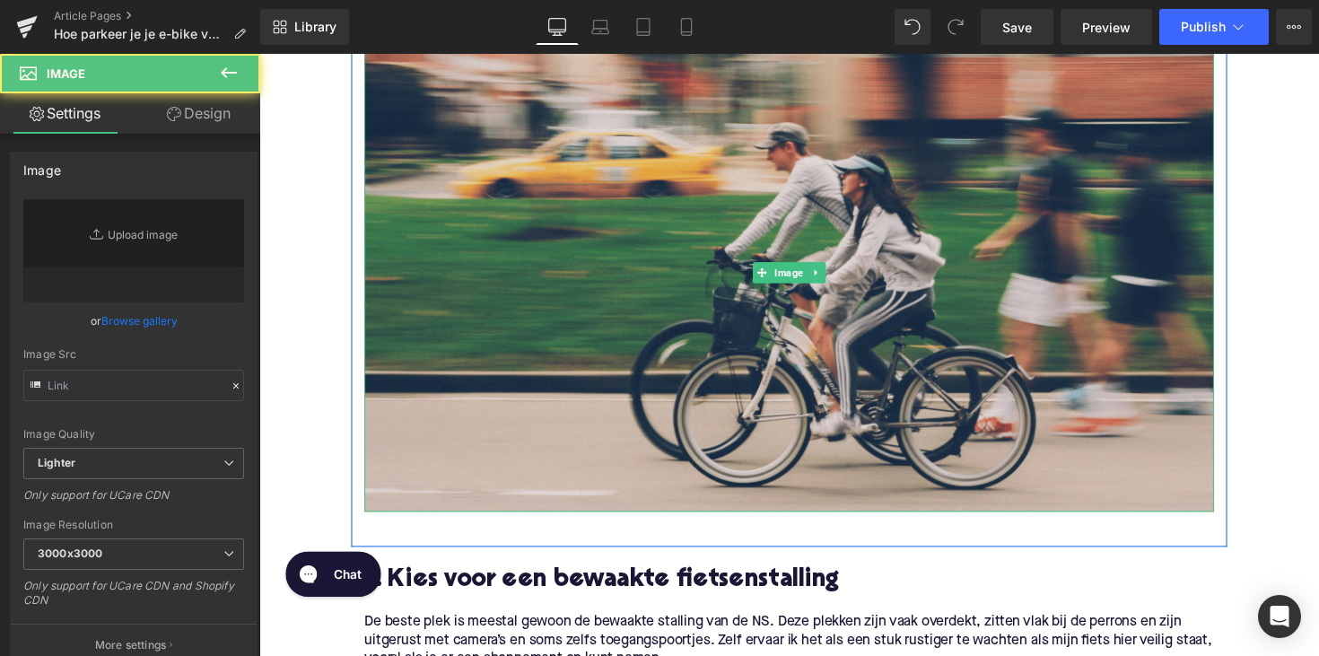
type input "[URL][DOMAIN_NAME]"
click at [699, 369] on img at bounding box center [802, 278] width 870 height 490
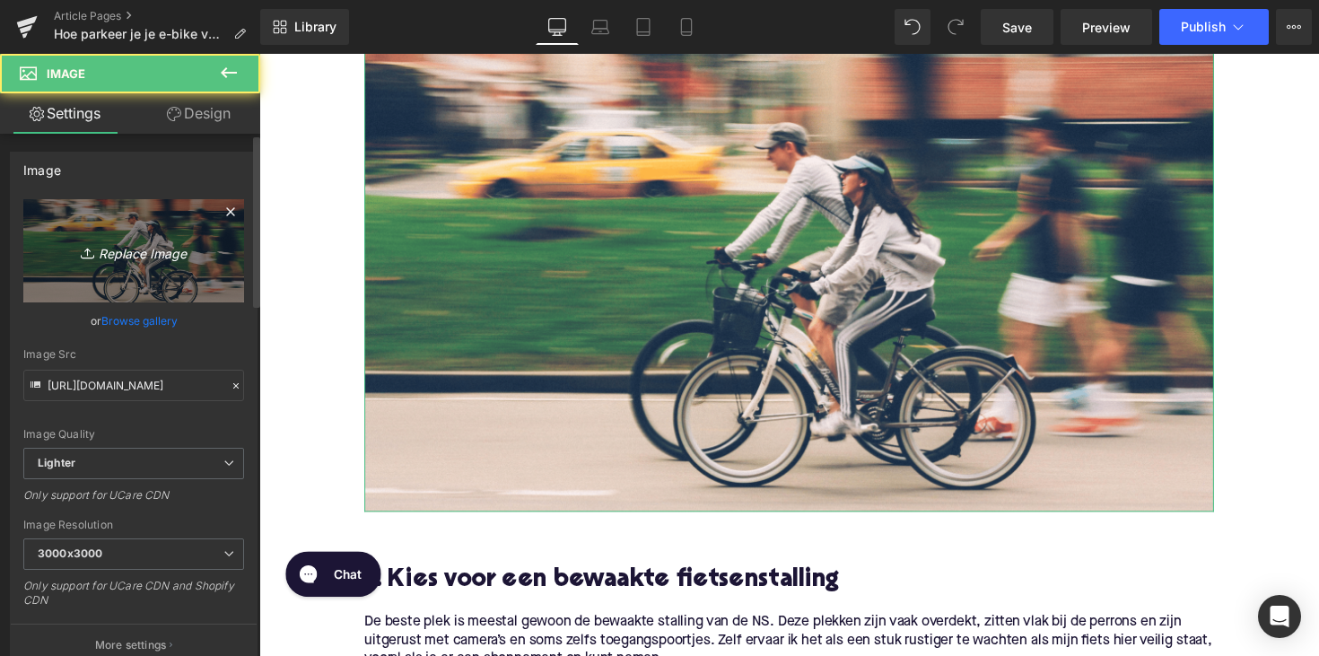
click at [136, 267] on link "Replace Image" at bounding box center [133, 250] width 221 height 103
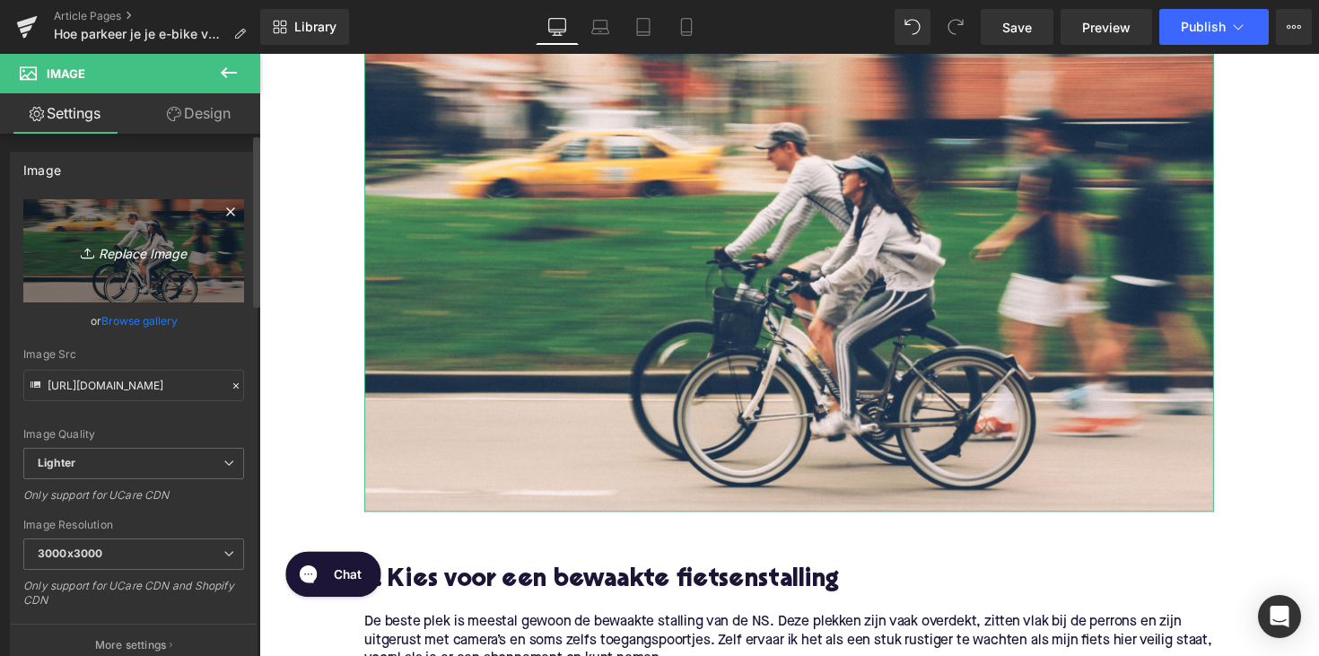
type input "C:\fakepath\ebikeparkeren.png"
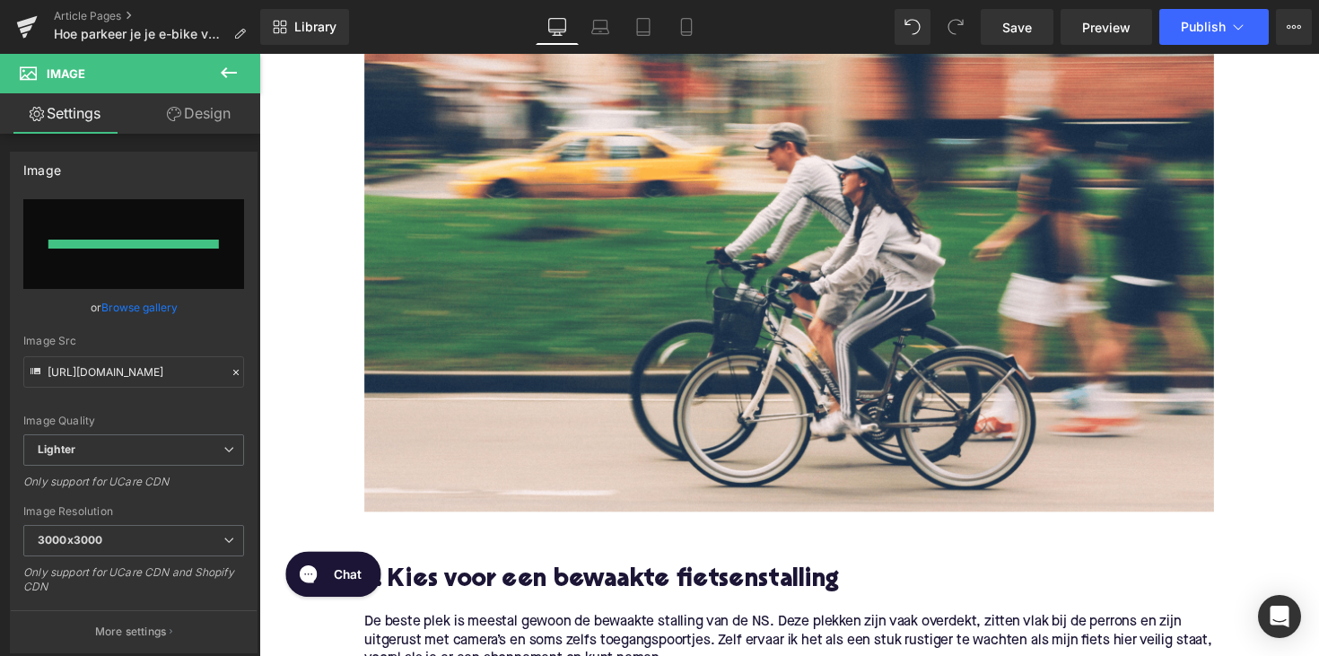
type input "[URL][DOMAIN_NAME]"
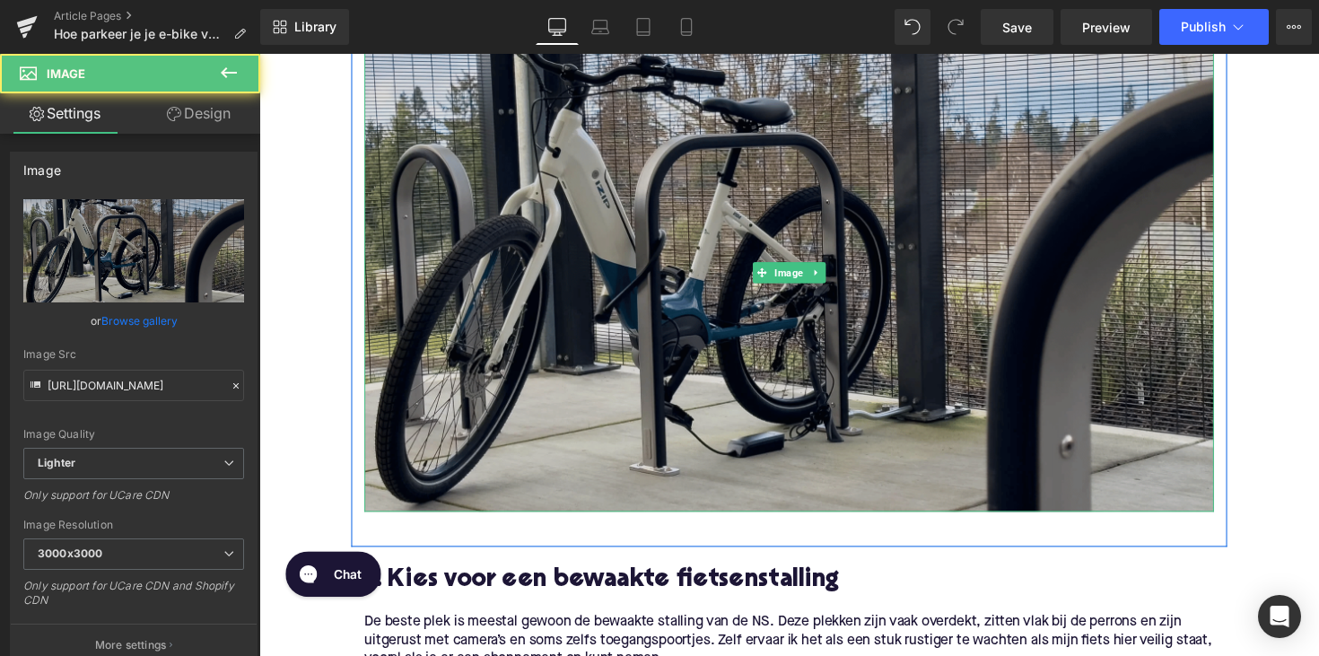
drag, startPoint x: 555, startPoint y: 339, endPoint x: 456, endPoint y: 472, distance: 166.0
click at [555, 339] on img at bounding box center [802, 278] width 870 height 490
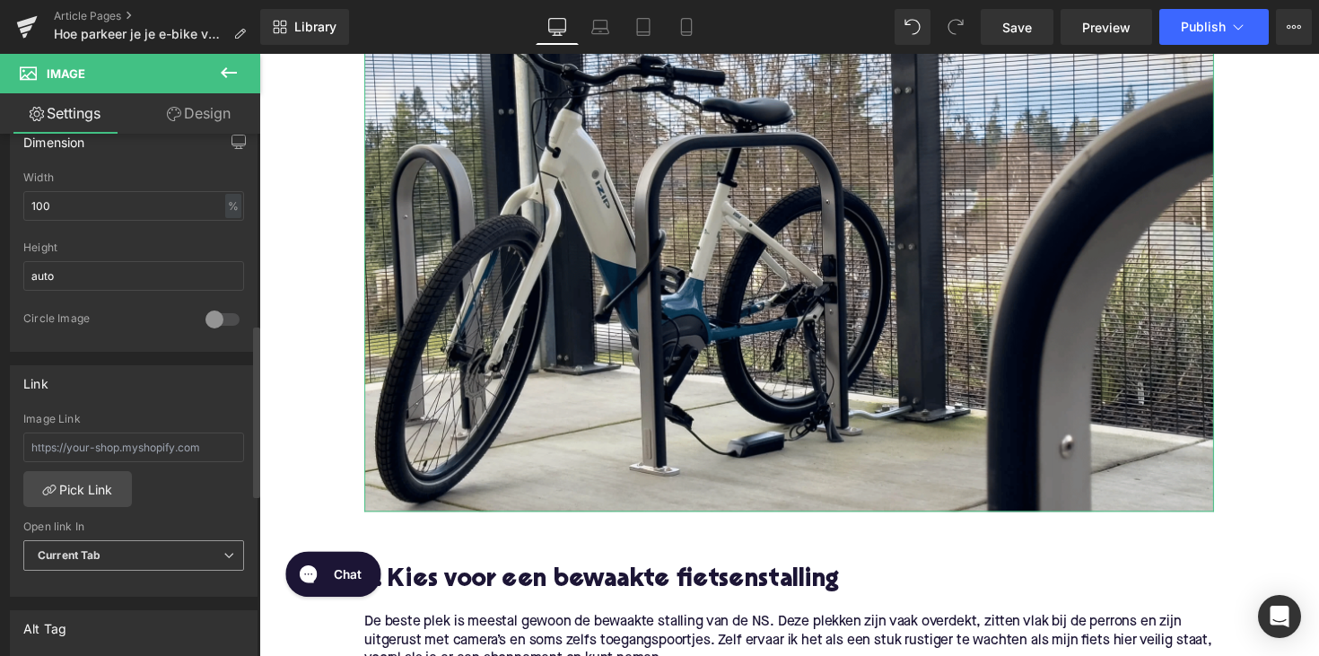
scroll to position [798, 0]
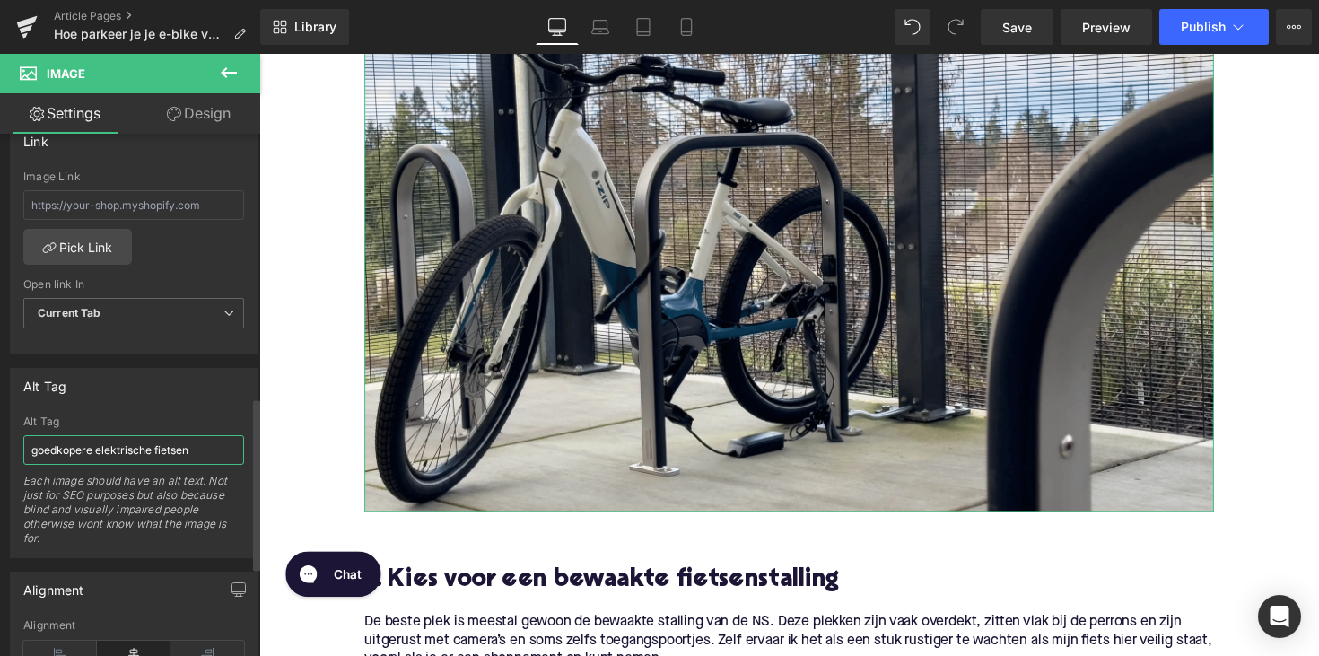
click at [81, 439] on input "goedkopere elektrische fietsen" at bounding box center [133, 450] width 221 height 30
drag, startPoint x: 96, startPoint y: 446, endPoint x: -55, endPoint y: 445, distance: 150.7
click at [0, 445] on html "Accordion You are previewing how the will restyle your page. You can not edit E…" at bounding box center [659, 328] width 1319 height 656
click at [153, 438] on input "elektrische fietsen" at bounding box center [133, 450] width 221 height 30
click at [148, 442] on input "elektrische fietsen" at bounding box center [133, 450] width 221 height 30
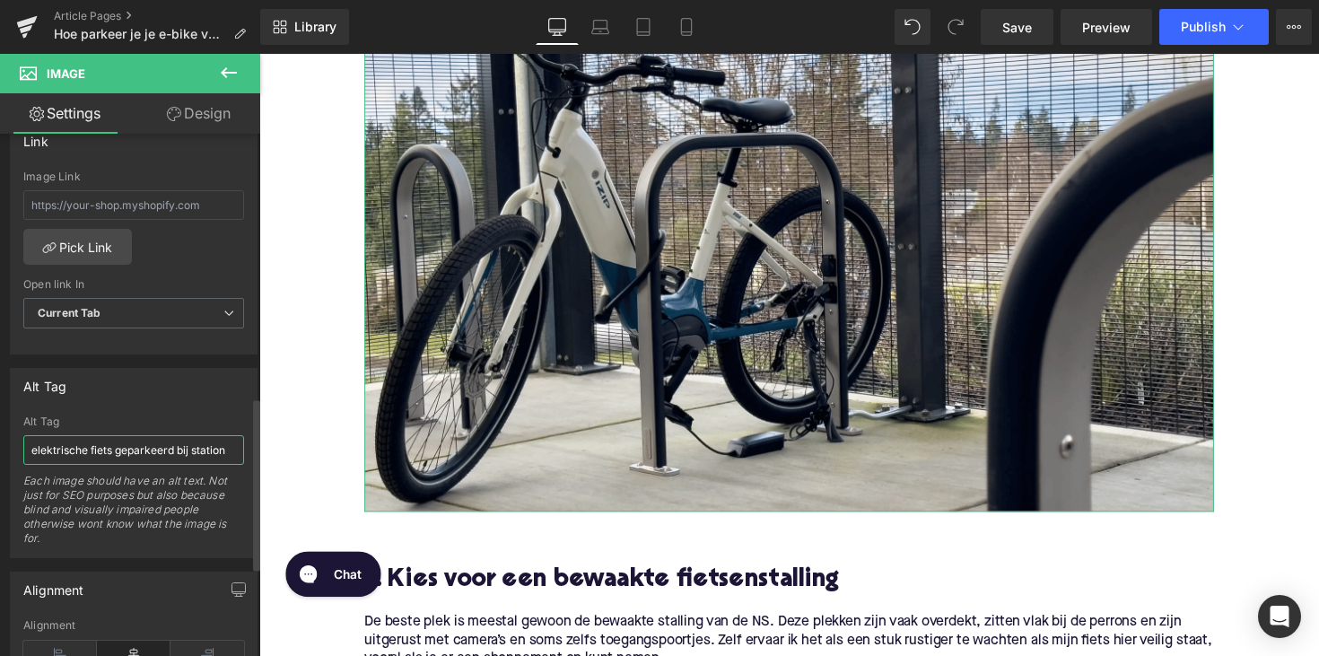
type input "elektrische fiets geparkeerd bij station"
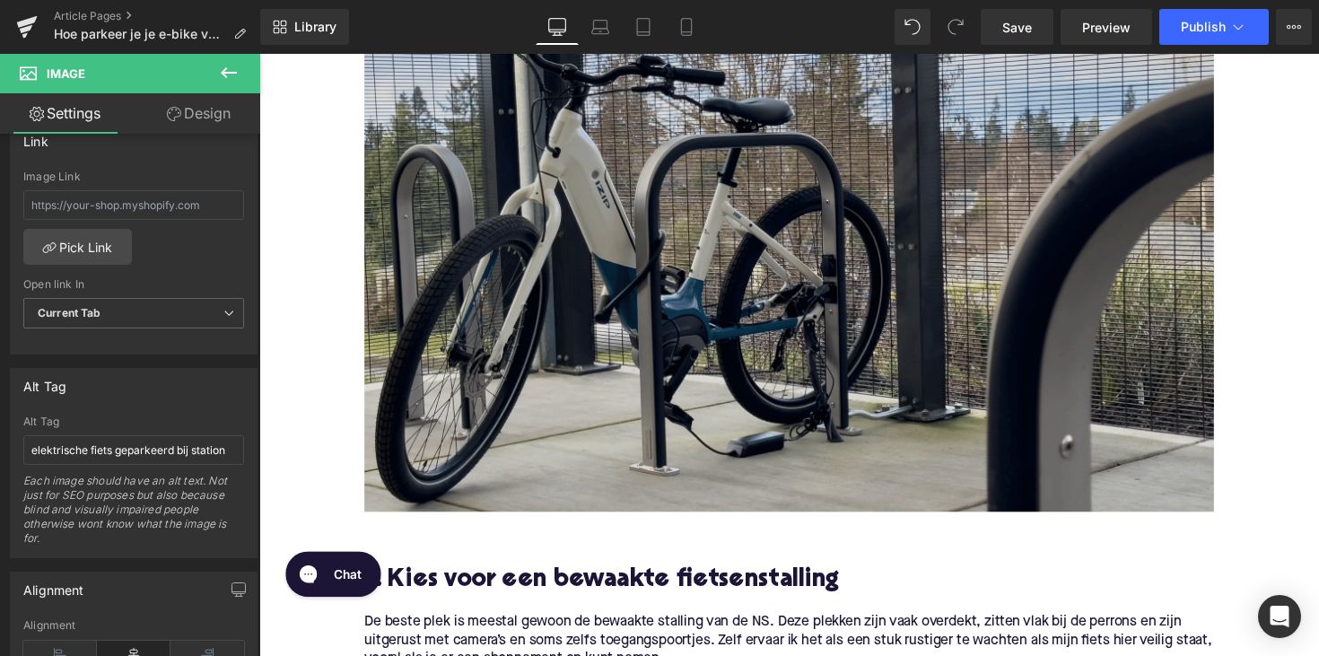
click at [395, 423] on img at bounding box center [802, 278] width 870 height 490
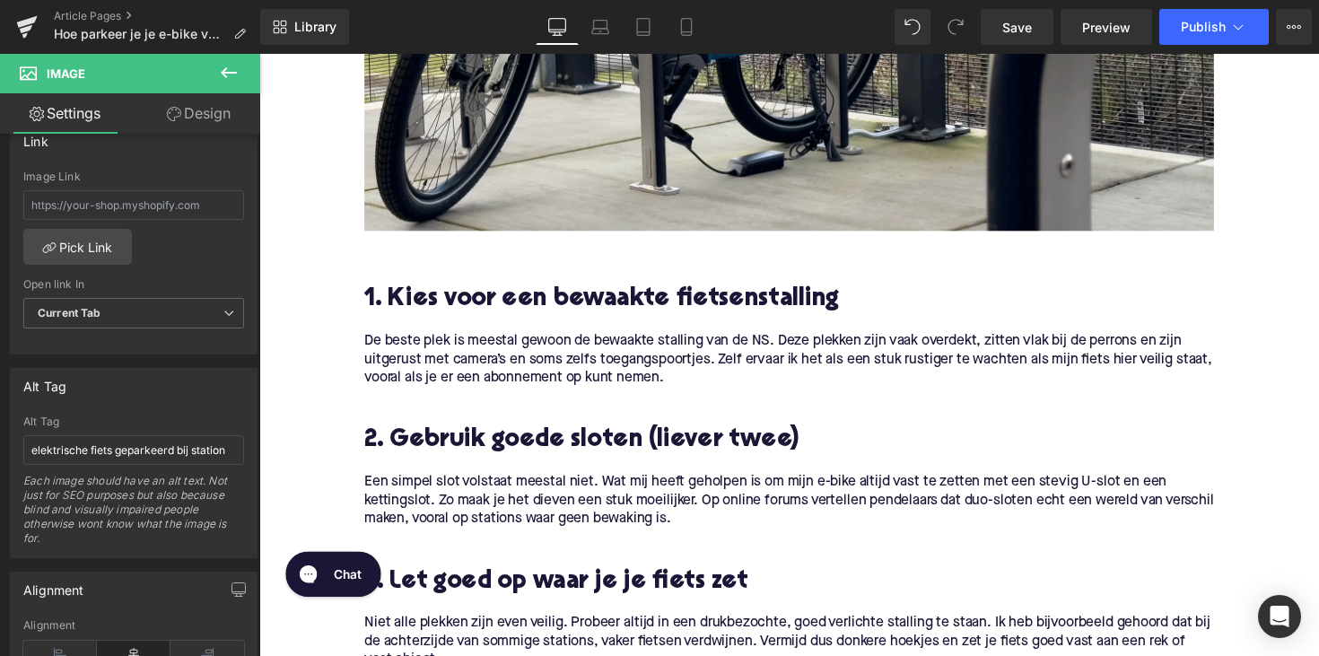
scroll to position [667, 0]
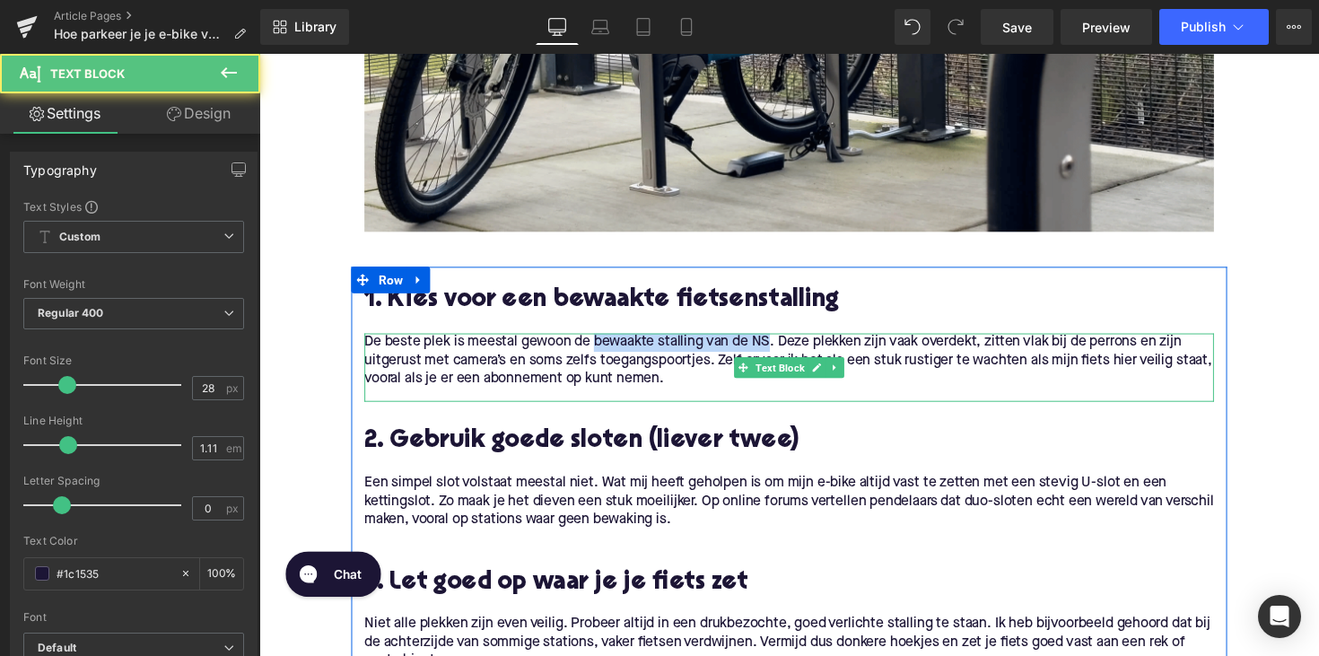
drag, startPoint x: 603, startPoint y: 349, endPoint x: 780, endPoint y: 353, distance: 176.8
click at [780, 353] on p "De beste plek is meestal gewoon de bewaakte stalling van de NS. Deze plekken zi…" at bounding box center [802, 368] width 870 height 57
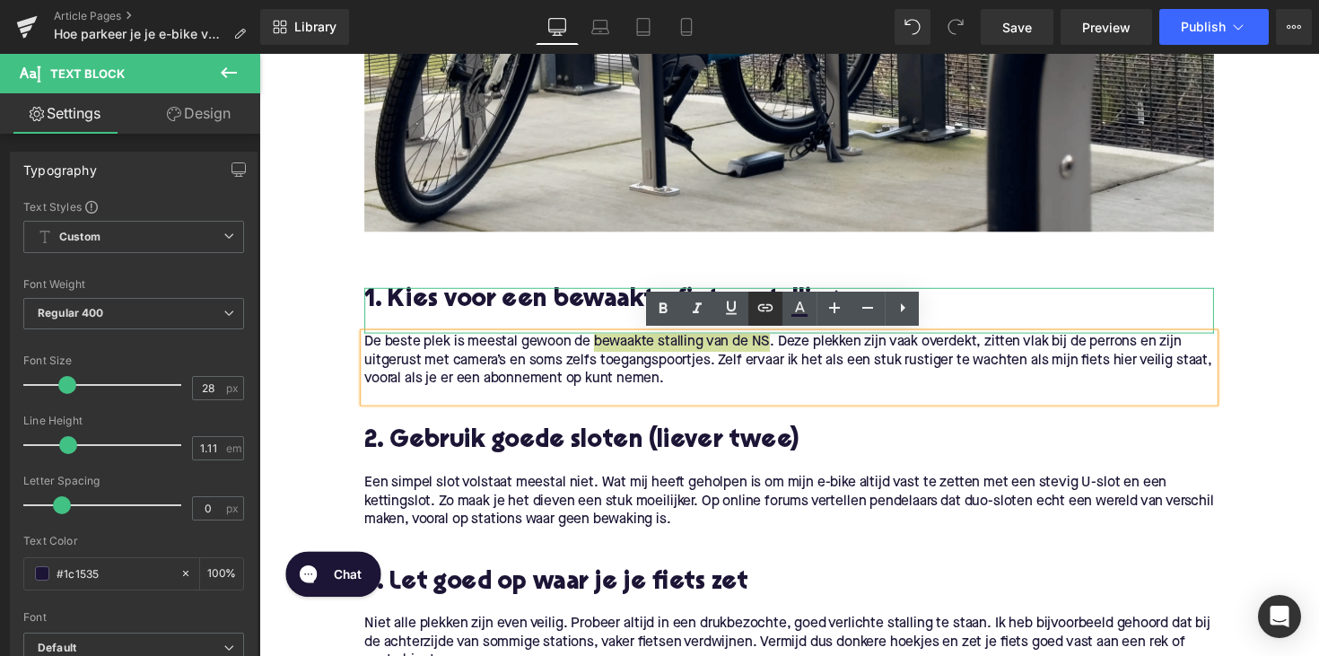
click at [761, 309] on icon at bounding box center [765, 308] width 22 height 22
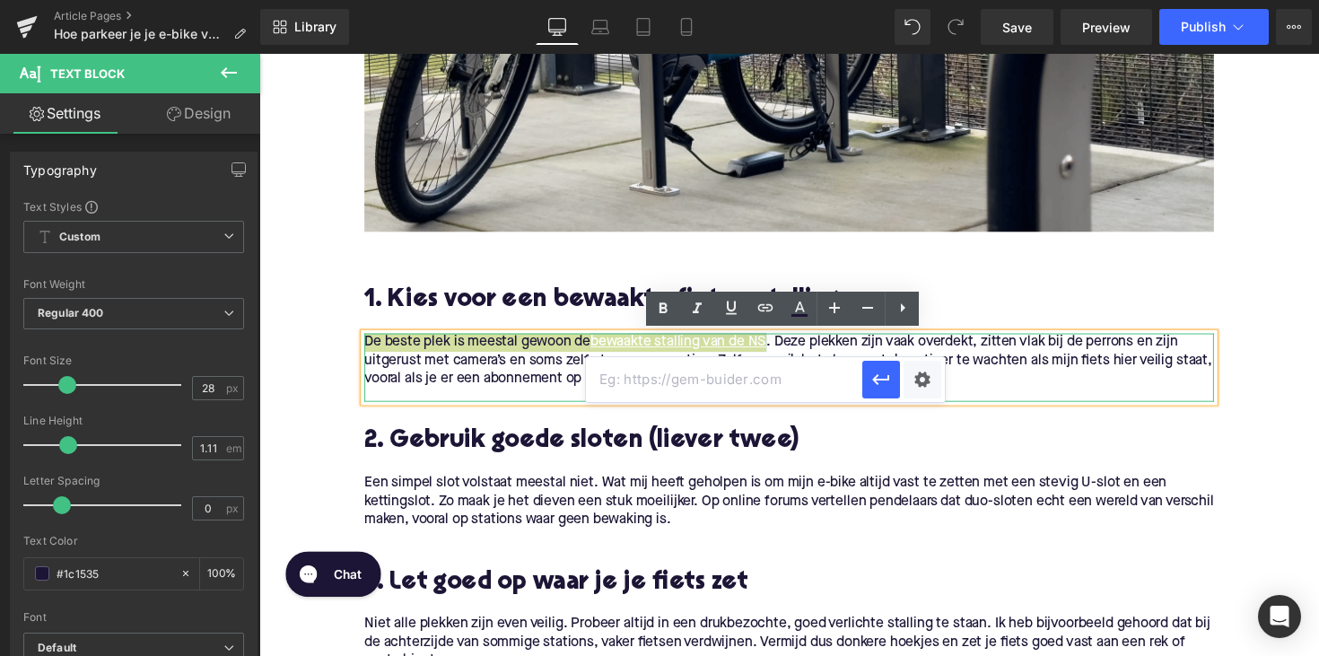
click at [718, 363] on input "text" at bounding box center [724, 379] width 276 height 45
paste input "[URL][DOMAIN_NAME]"
click at [880, 379] on icon "button" at bounding box center [880, 379] width 17 height 11
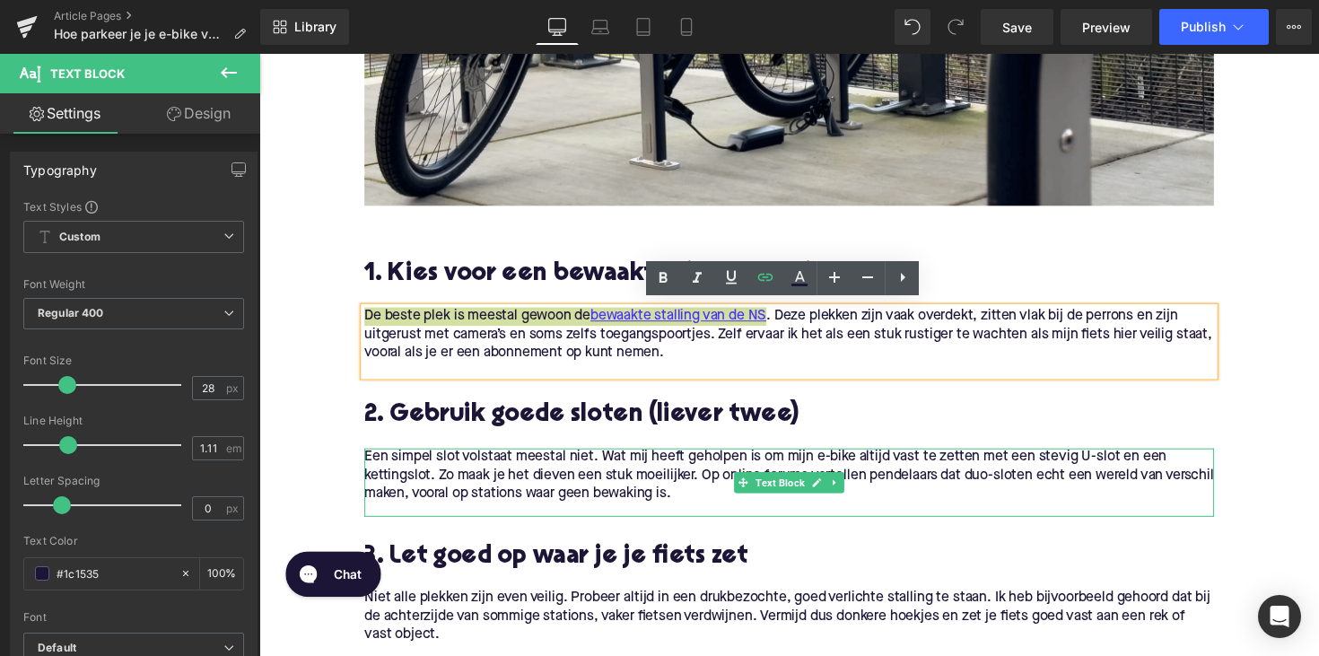
scroll to position [699, 0]
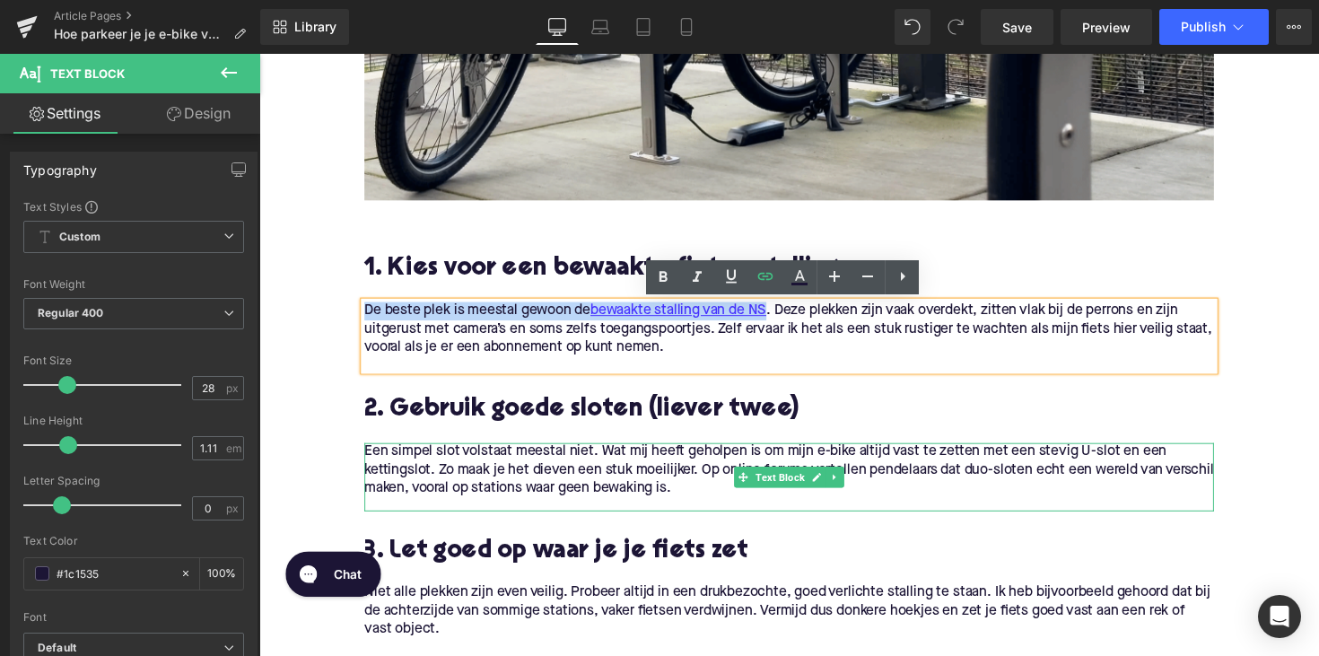
click at [1077, 473] on p "Een simpel slot volstaat meestal niet. Wat mij heeft geholpen is om mijn e-bike…" at bounding box center [802, 480] width 870 height 57
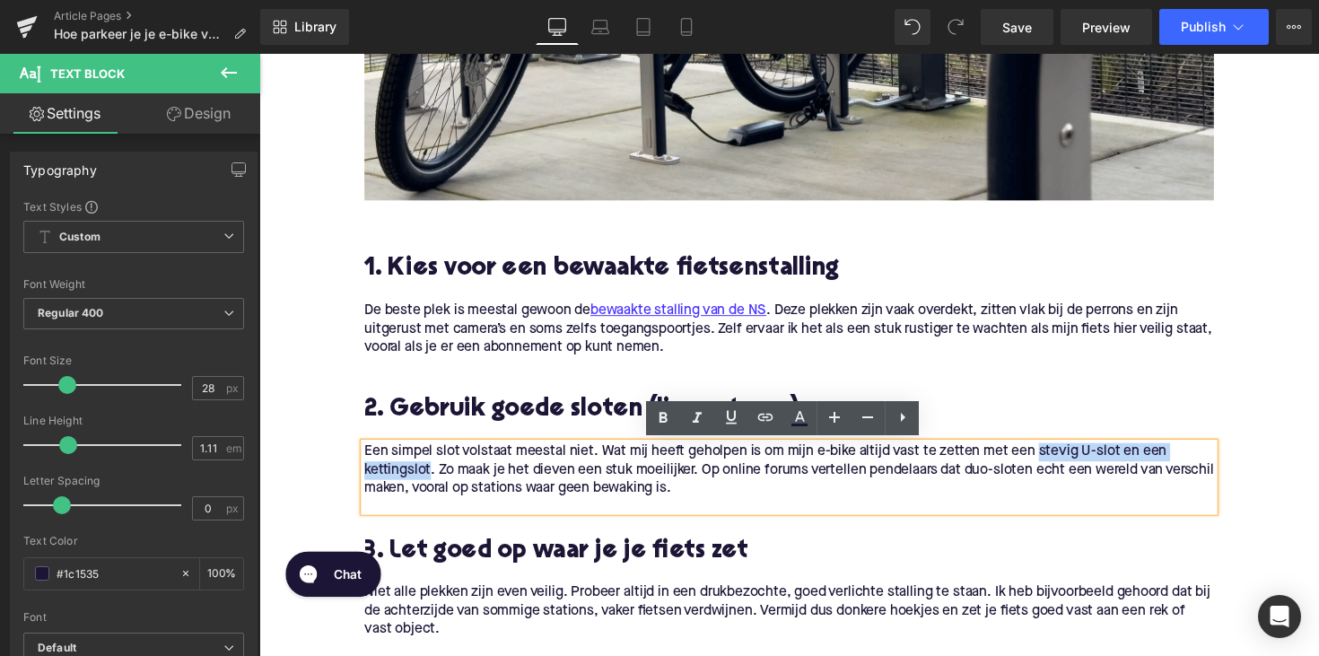
drag, startPoint x: 1054, startPoint y: 463, endPoint x: 432, endPoint y: 480, distance: 621.9
click at [432, 480] on p "Een simpel slot volstaat meestal niet. Wat mij heeft geholpen is om mijn e-bike…" at bounding box center [802, 480] width 870 height 57
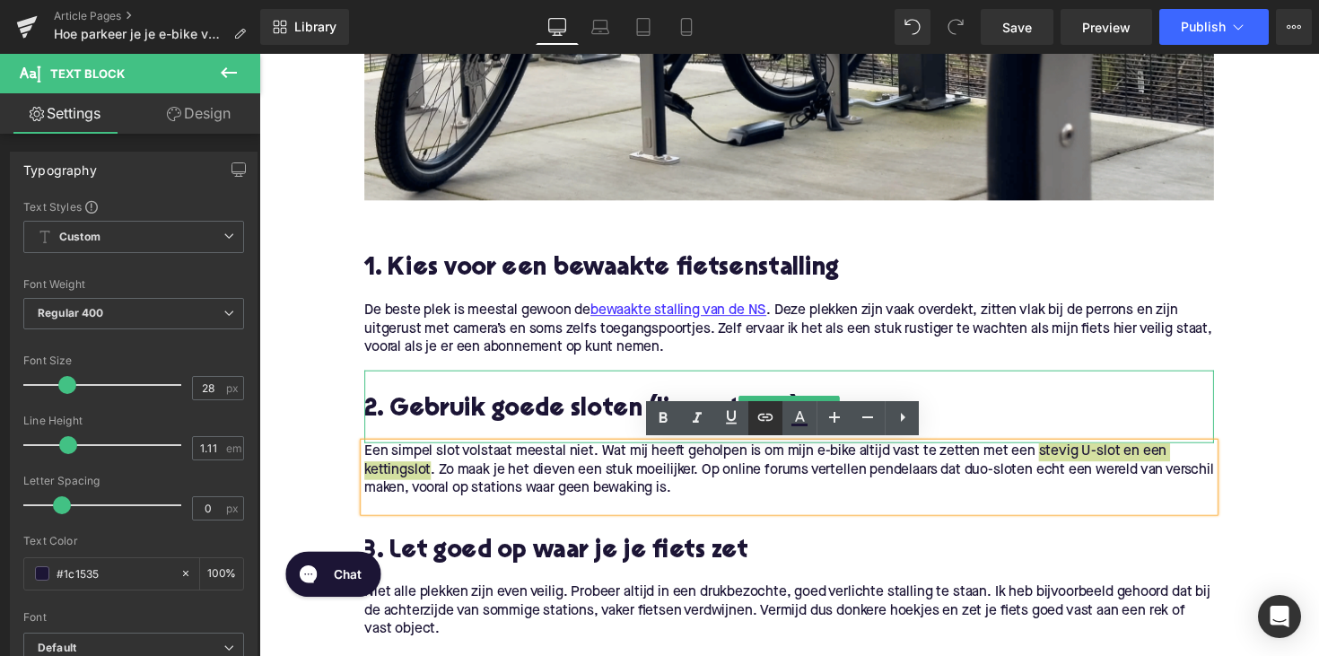
click at [766, 420] on icon at bounding box center [765, 417] width 22 height 22
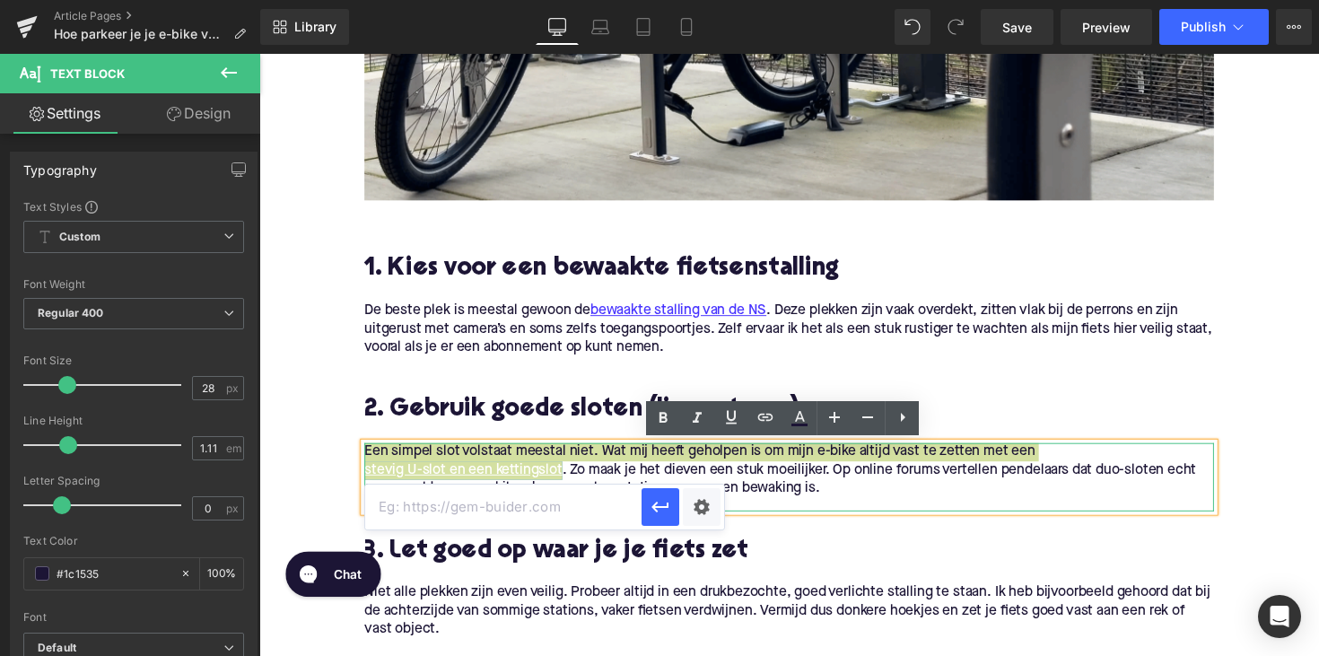
click at [589, 513] on input "text" at bounding box center [503, 506] width 276 height 45
paste input "[URL][DOMAIN_NAME]"
click at [675, 500] on button "button" at bounding box center [660, 507] width 38 height 38
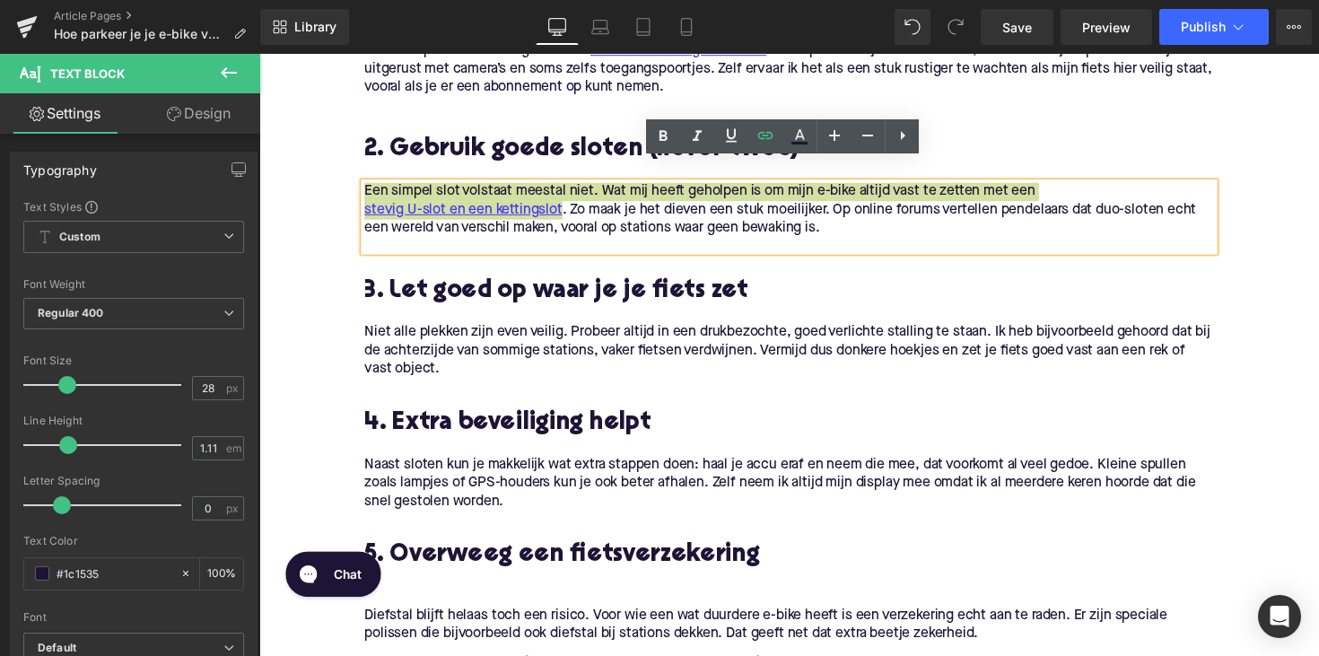
scroll to position [987, 0]
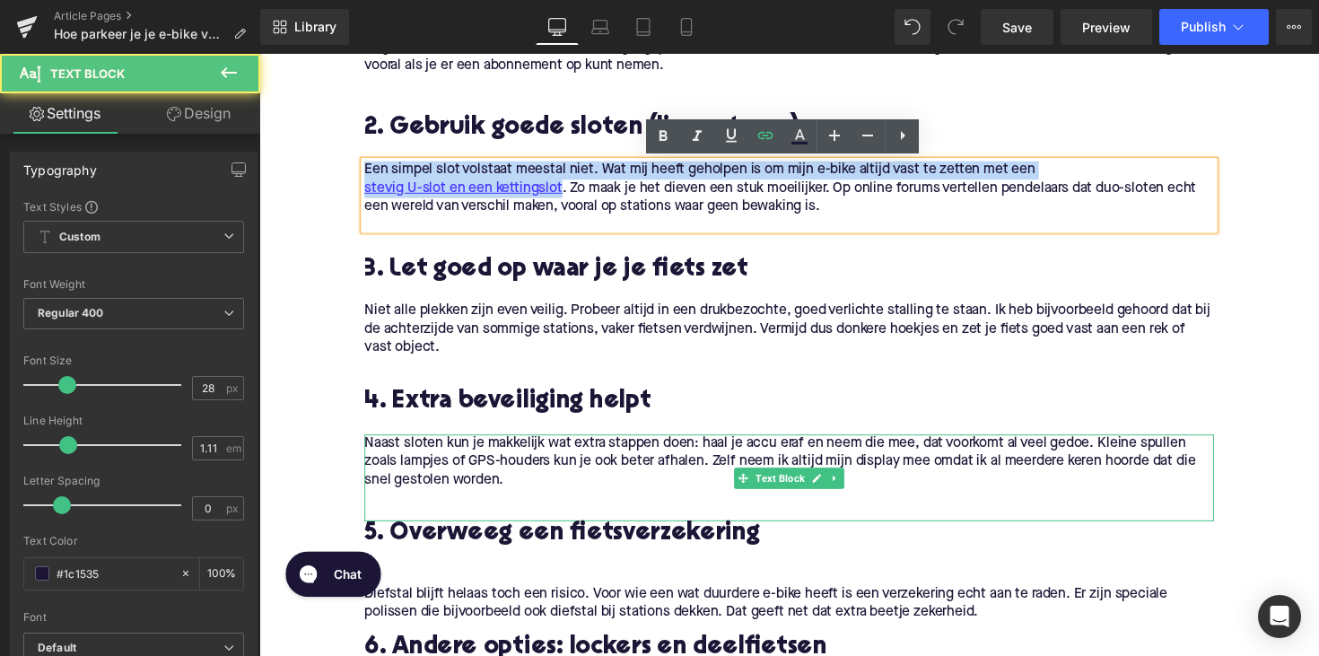
click at [678, 462] on span "Naast sloten kun je makkelijk wat extra stappen doen: haal je accu eraf en neem…" at bounding box center [792, 472] width 851 height 52
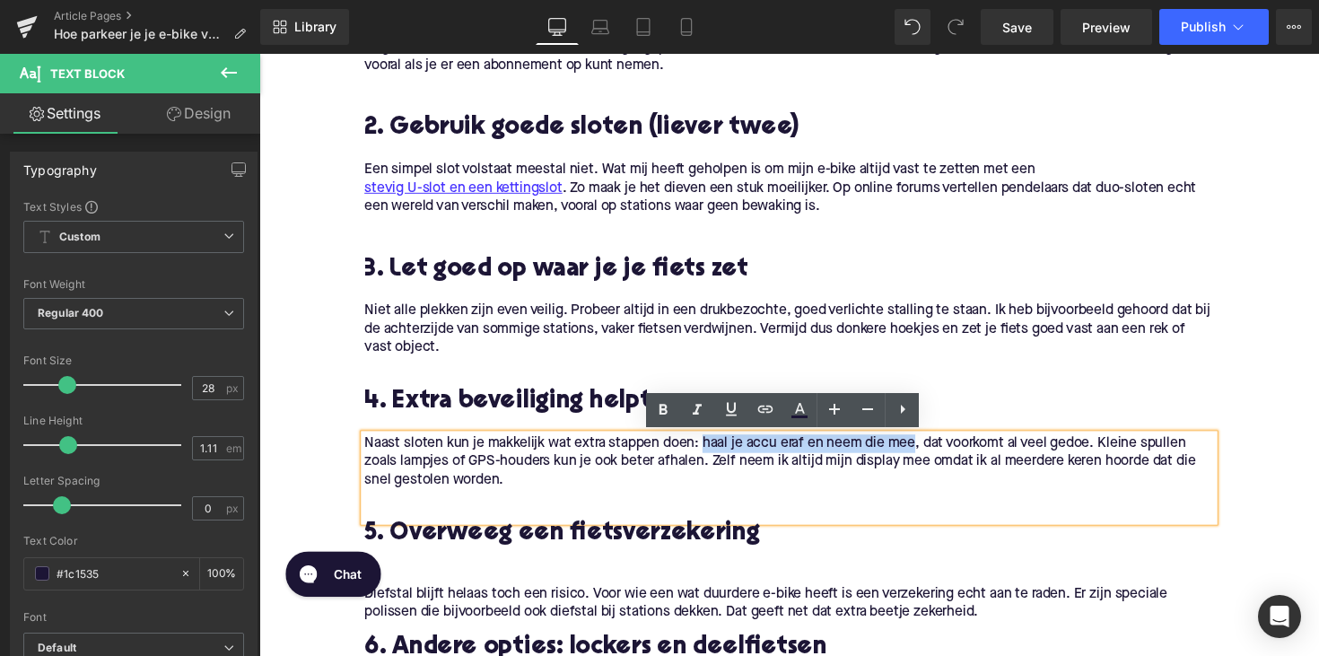
drag, startPoint x: 710, startPoint y: 455, endPoint x: 934, endPoint y: 456, distance: 223.4
click at [934, 456] on span "Naast sloten kun je makkelijk wat extra stappen doen: haal je accu eraf en neem…" at bounding box center [792, 472] width 851 height 52
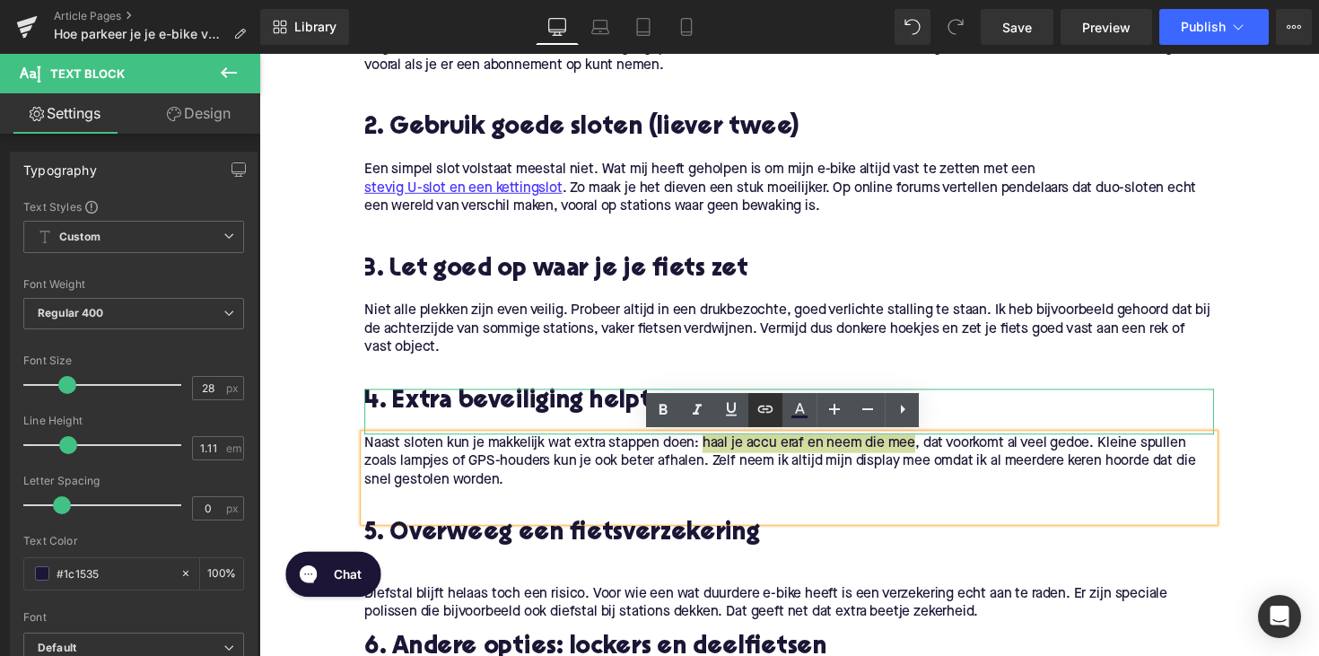
click at [758, 414] on icon at bounding box center [765, 409] width 22 height 22
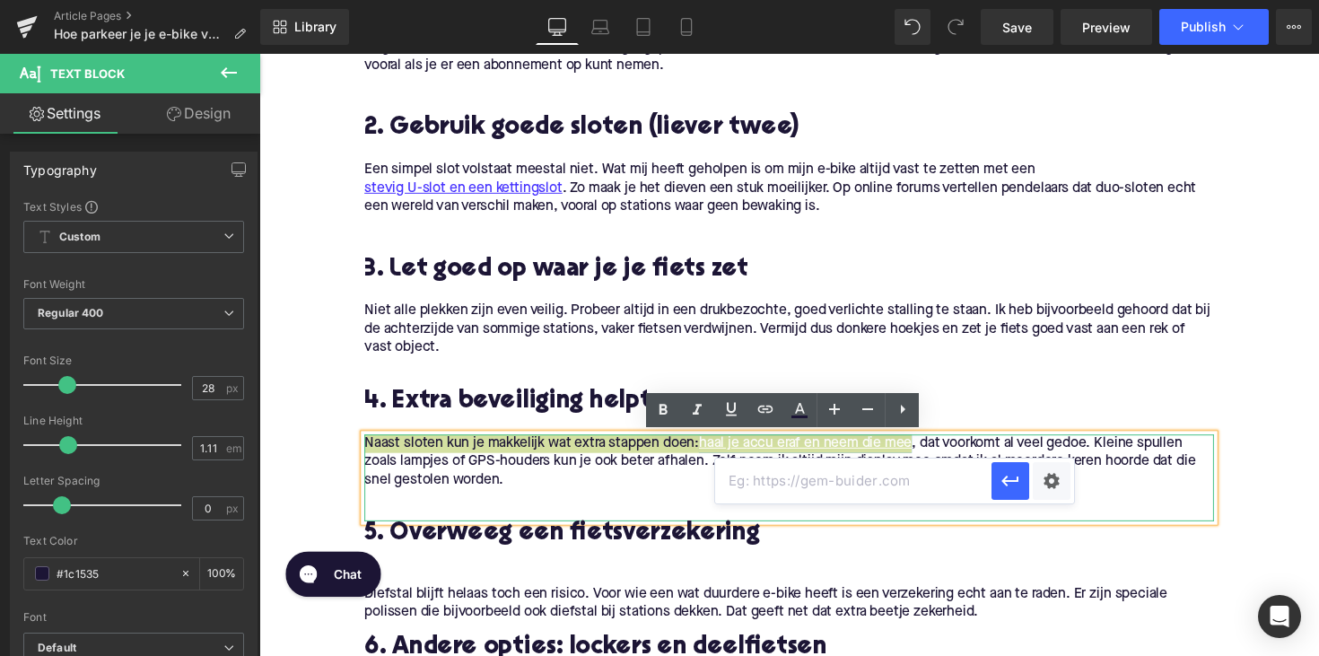
click at [749, 480] on input "text" at bounding box center [853, 480] width 276 height 45
paste input "[URL][DOMAIN_NAME]"
click at [1016, 479] on icon "button" at bounding box center [1009, 480] width 17 height 11
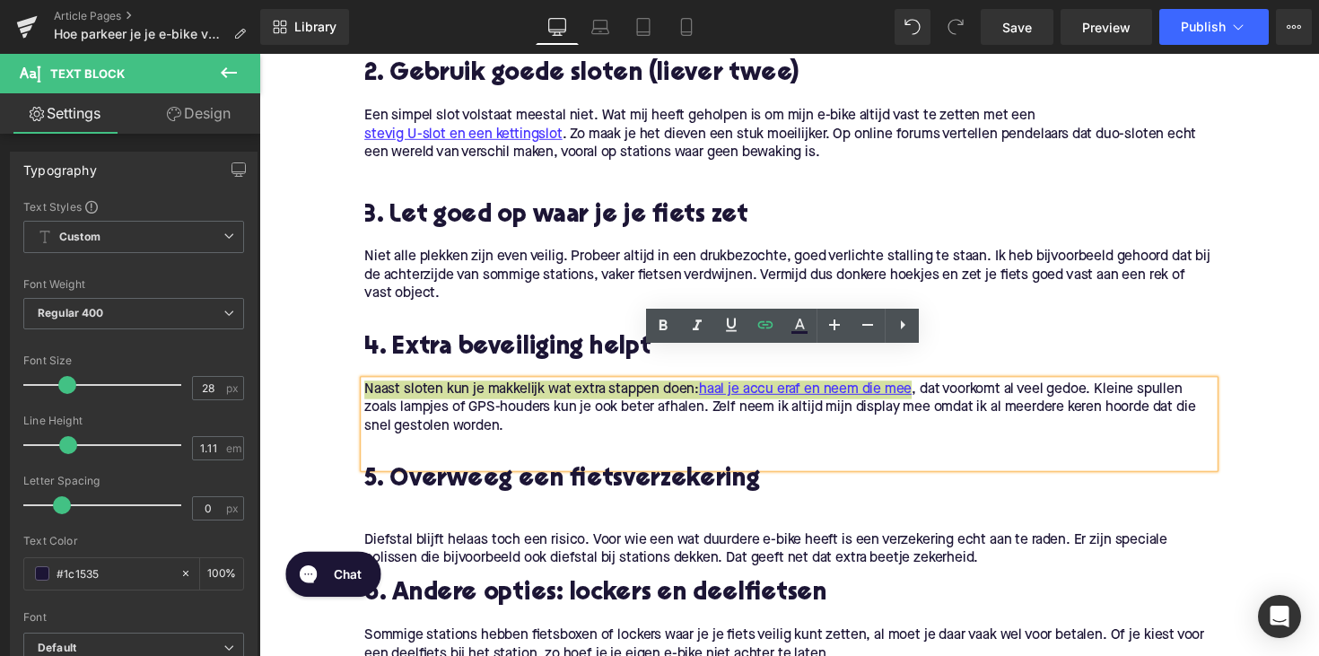
scroll to position [1073, 0]
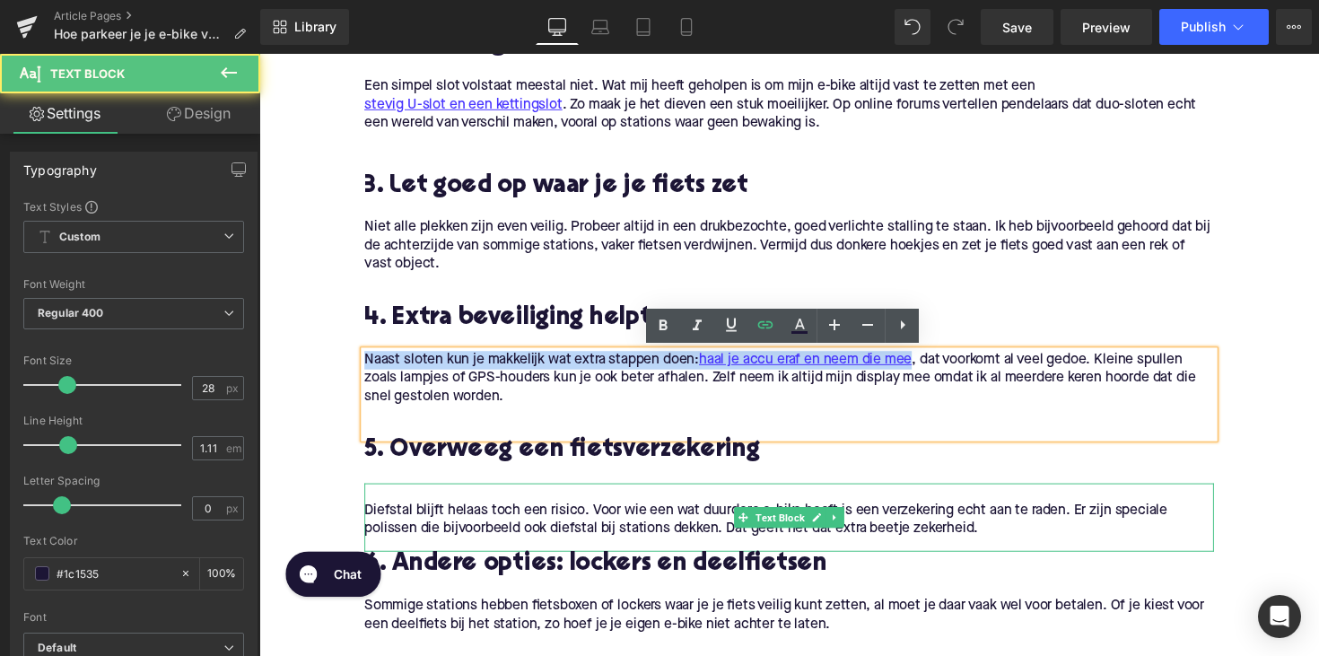
click at [937, 528] on p "Diefstal blijft helaas toch een risico. Voor wie een wat duurdere e-bike heeft …" at bounding box center [802, 531] width 870 height 38
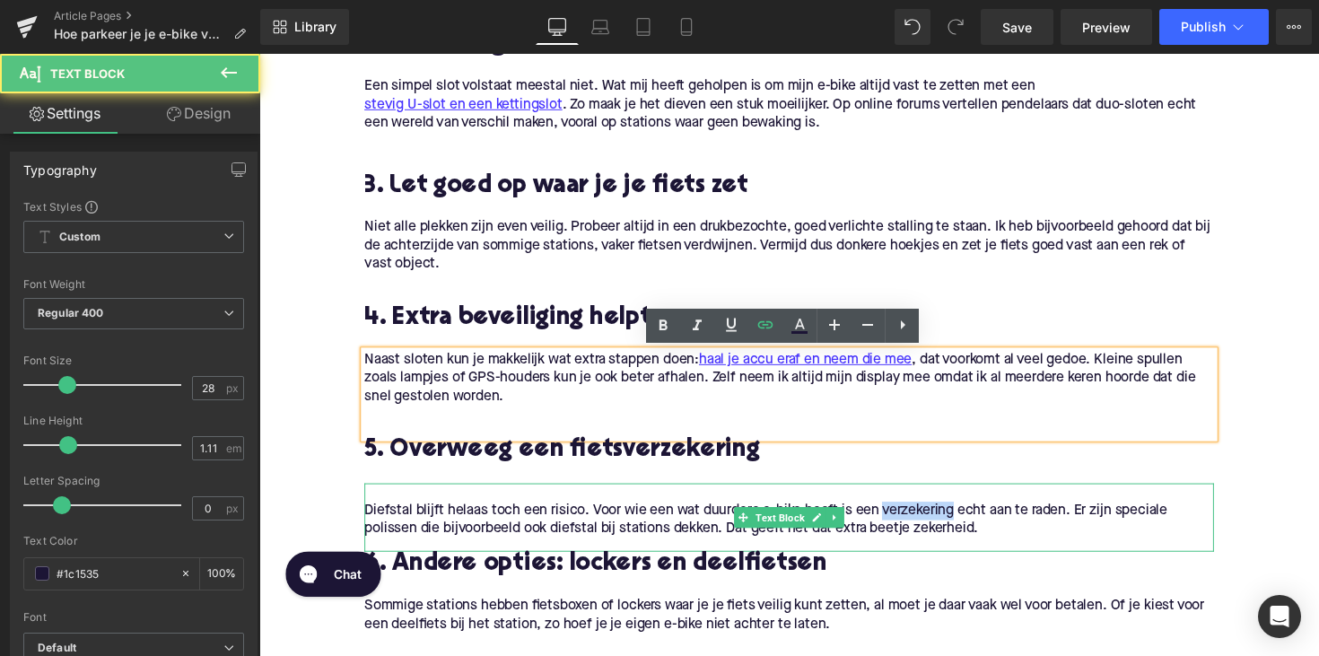
click at [937, 528] on p "Diefstal blijft helaas toch een risico. Voor wie een wat duurdere e-bike heeft …" at bounding box center [802, 531] width 870 height 38
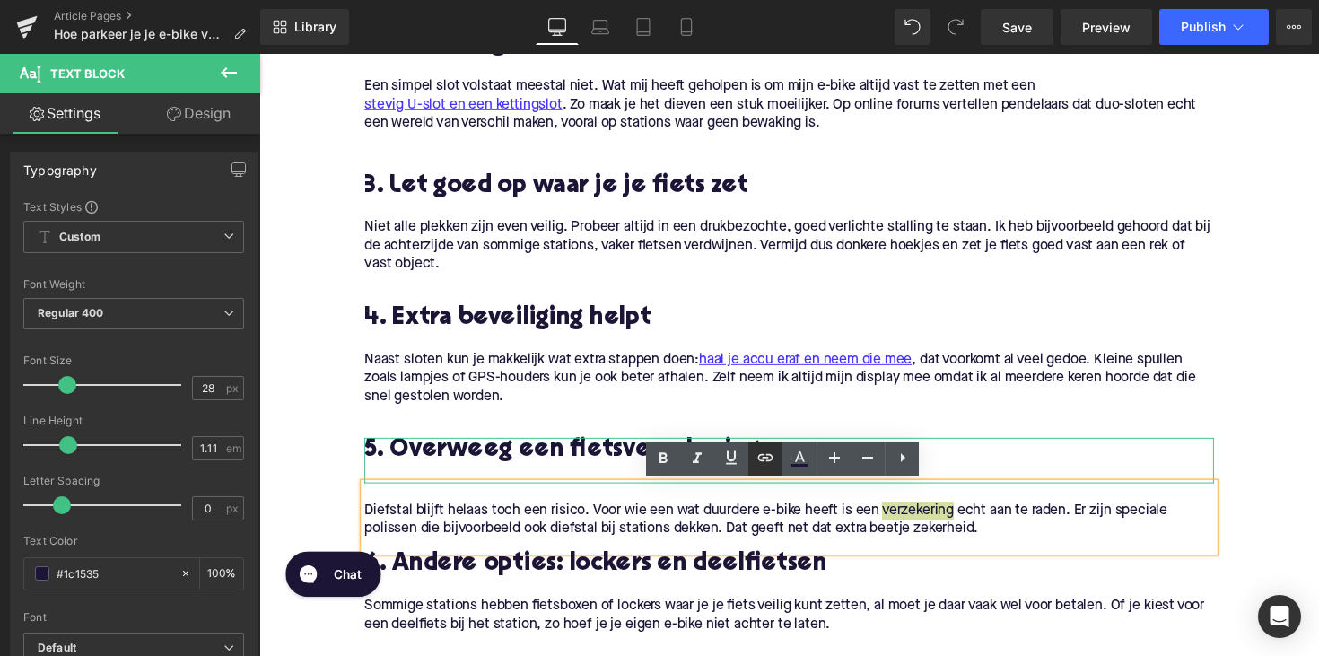
click at [768, 455] on icon at bounding box center [765, 458] width 22 height 22
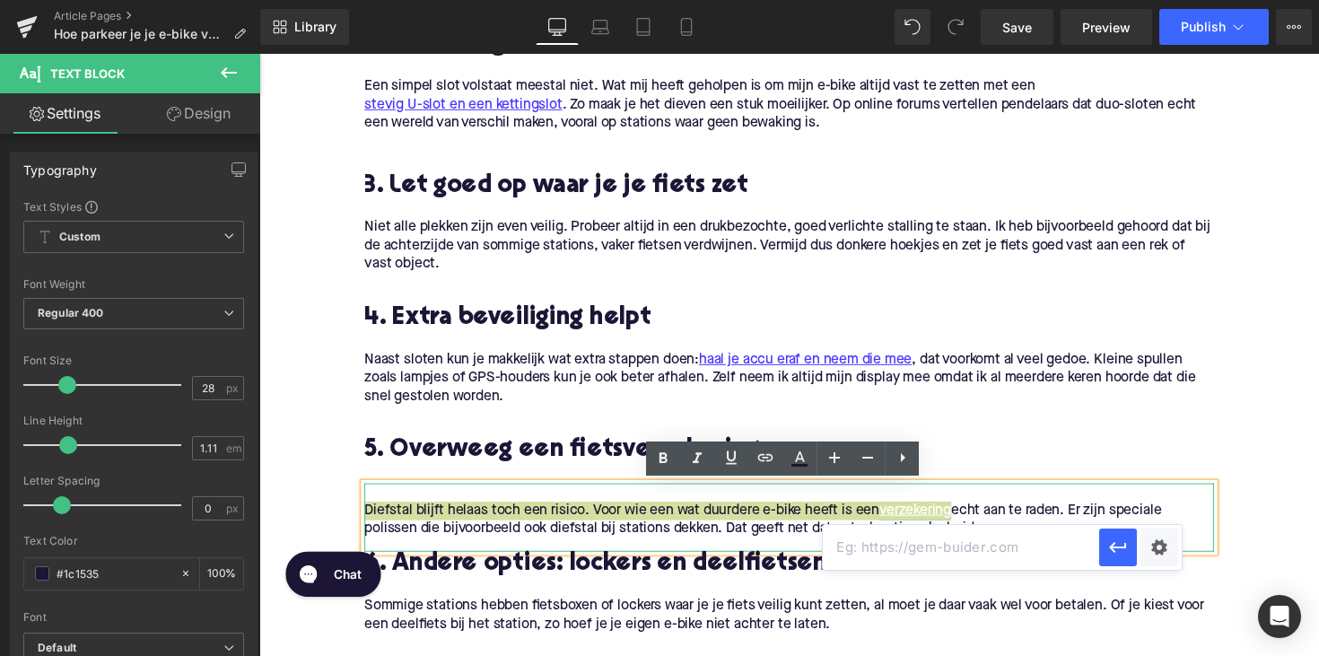
click at [866, 550] on input "text" at bounding box center [961, 547] width 276 height 45
paste input "[URL][DOMAIN_NAME]"
type input "[URL][DOMAIN_NAME]"
click at [1108, 540] on icon "button" at bounding box center [1118, 547] width 22 height 22
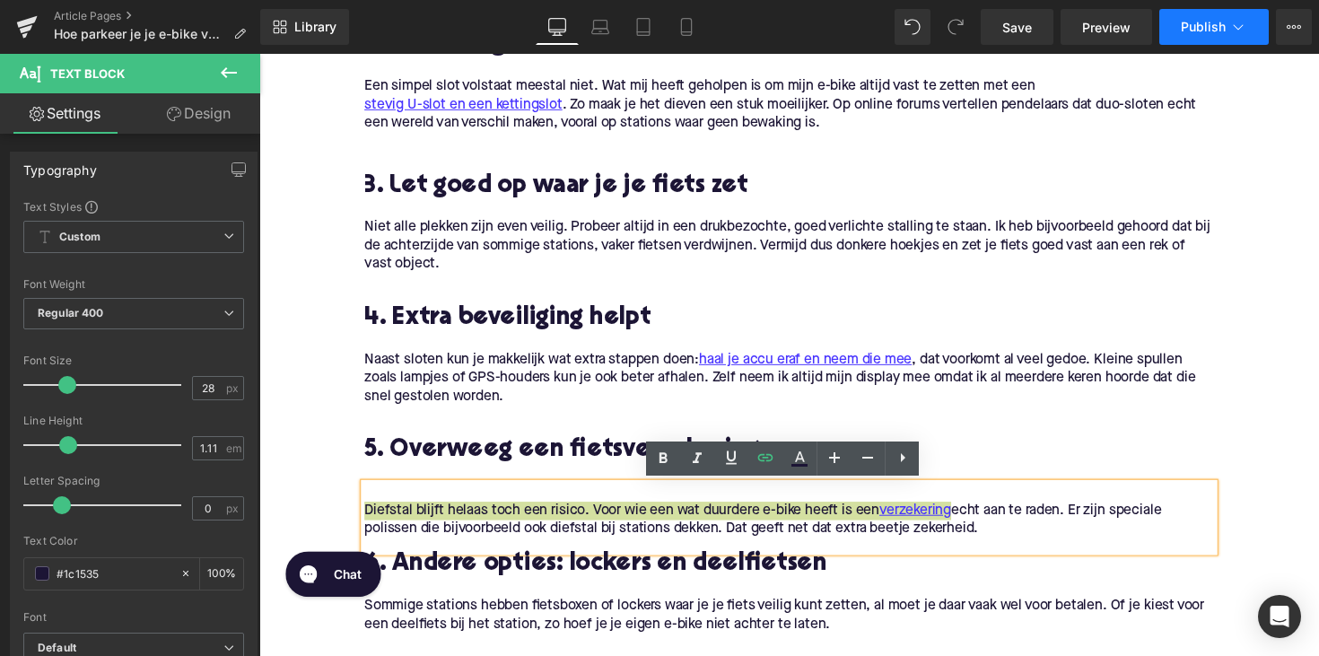
click at [1187, 27] on span "Publish" at bounding box center [1203, 27] width 45 height 14
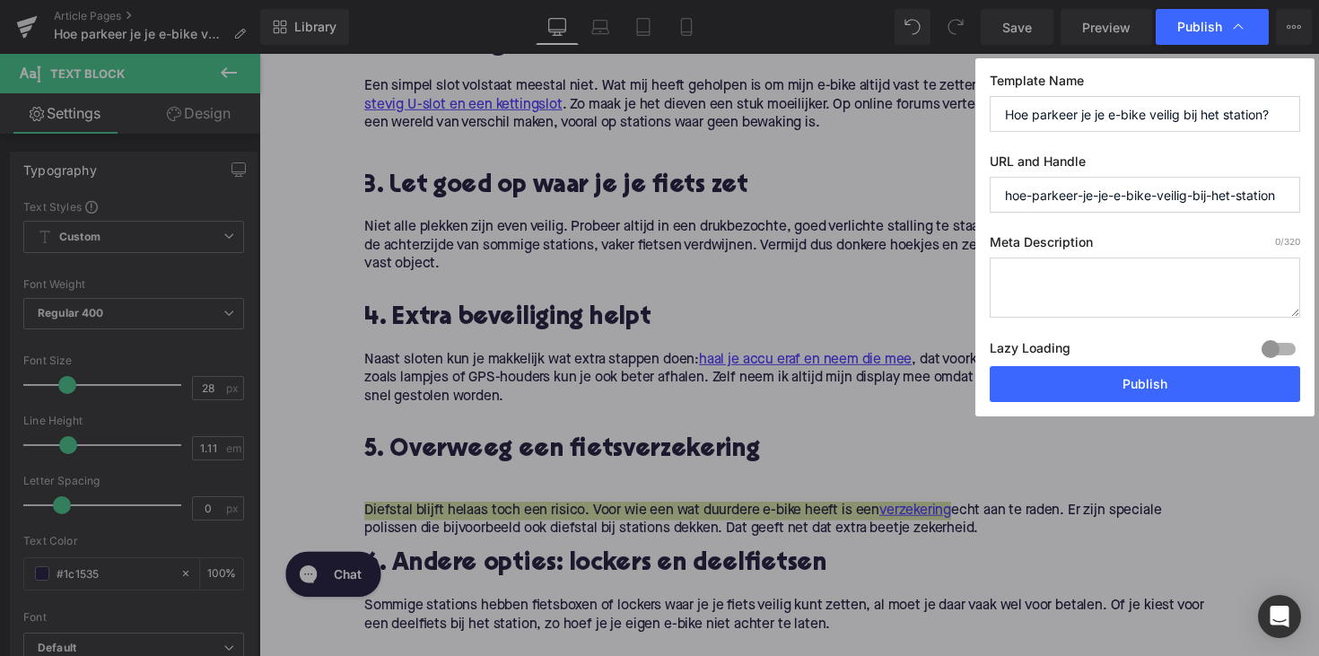
click at [1050, 283] on textarea at bounding box center [1144, 287] width 310 height 60
paste textarea "Parkeer je e-bike veilig bij het station. Ontdek tips over bewaakte stallingen,…"
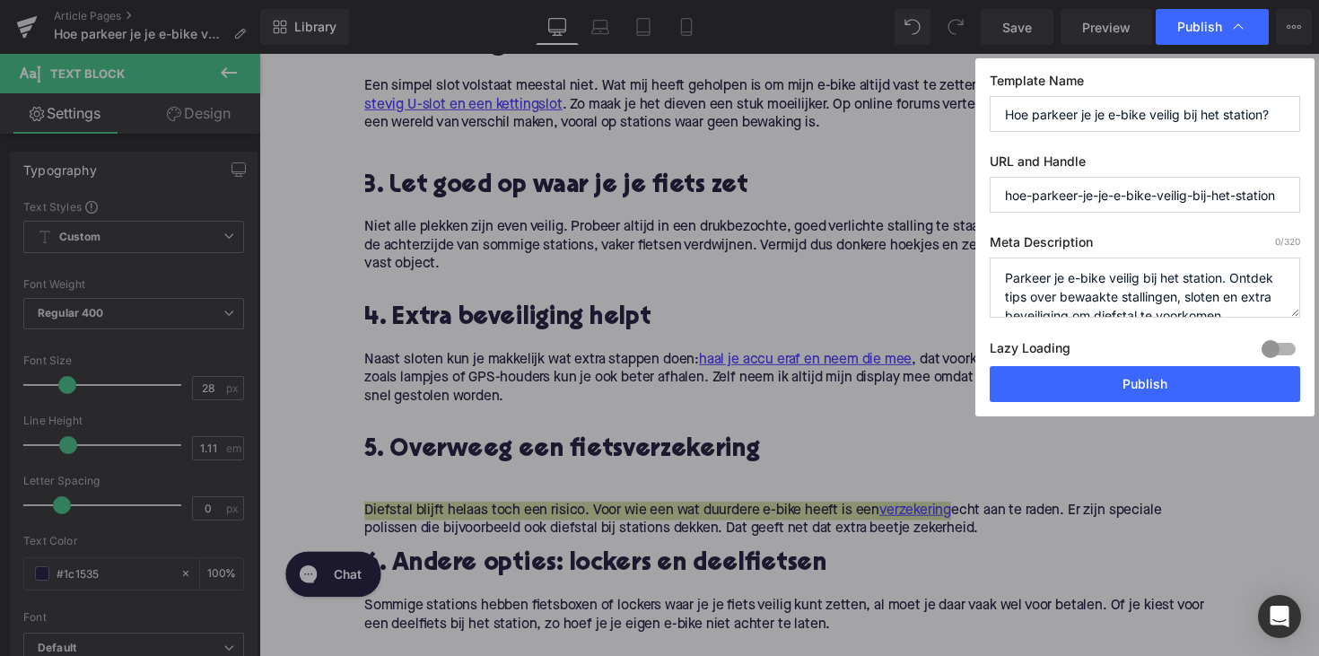
scroll to position [6, 0]
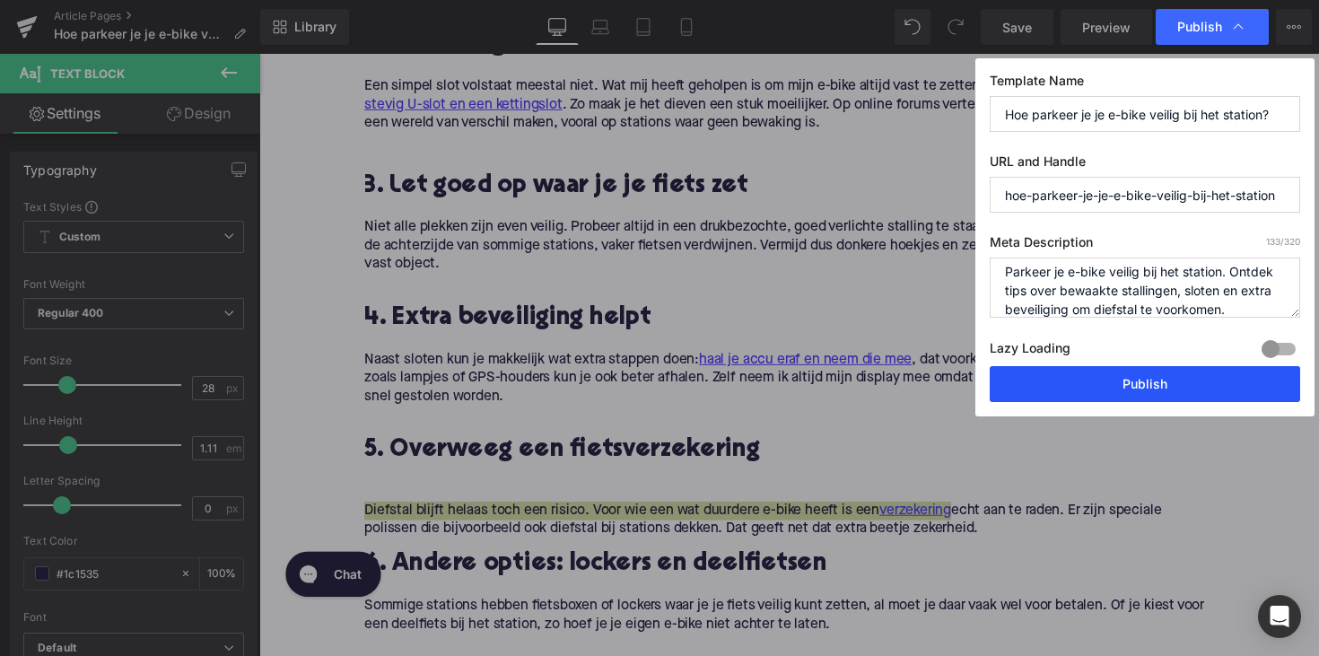
type textarea "Parkeer je e-bike veilig bij het station. Ontdek tips over bewaakte stallingen,…"
click at [1079, 386] on button "Publish" at bounding box center [1144, 384] width 310 height 36
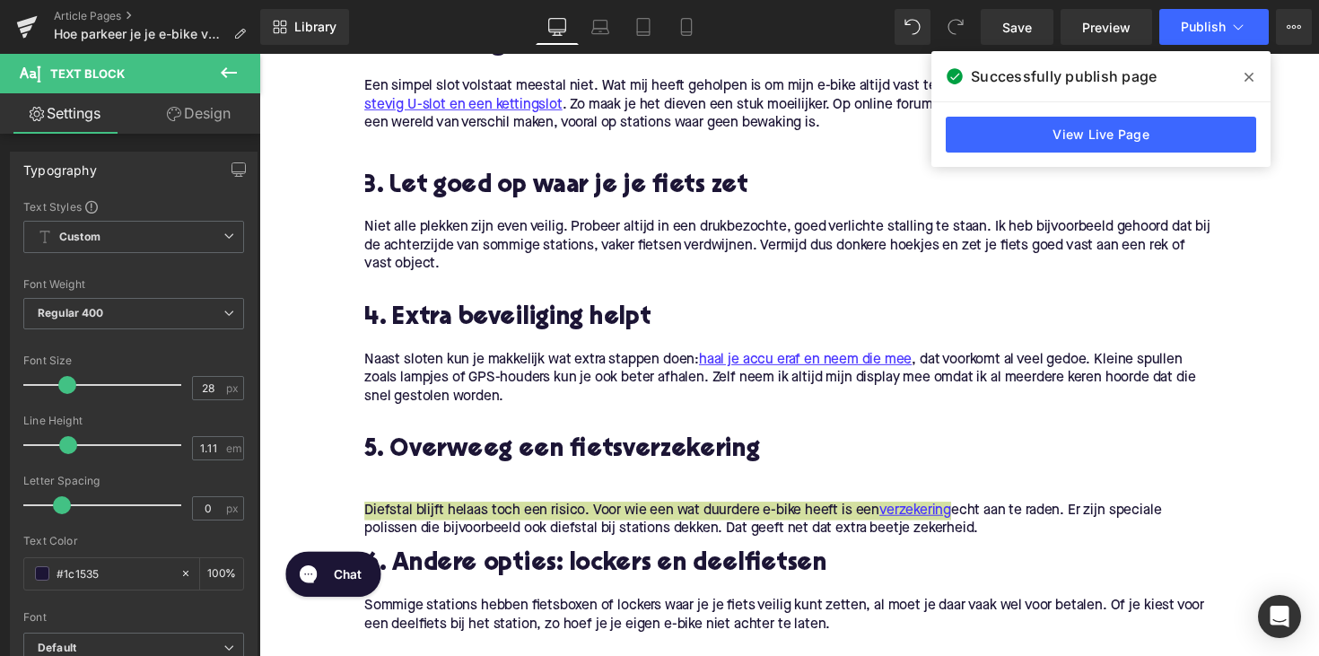
click at [105, 8] on div "Article Pages [PERSON_NAME] je je e-bike veilig bij het station?" at bounding box center [130, 27] width 260 height 54
click at [94, 21] on link "Article Pages" at bounding box center [157, 16] width 206 height 14
